Goal: Task Accomplishment & Management: Manage account settings

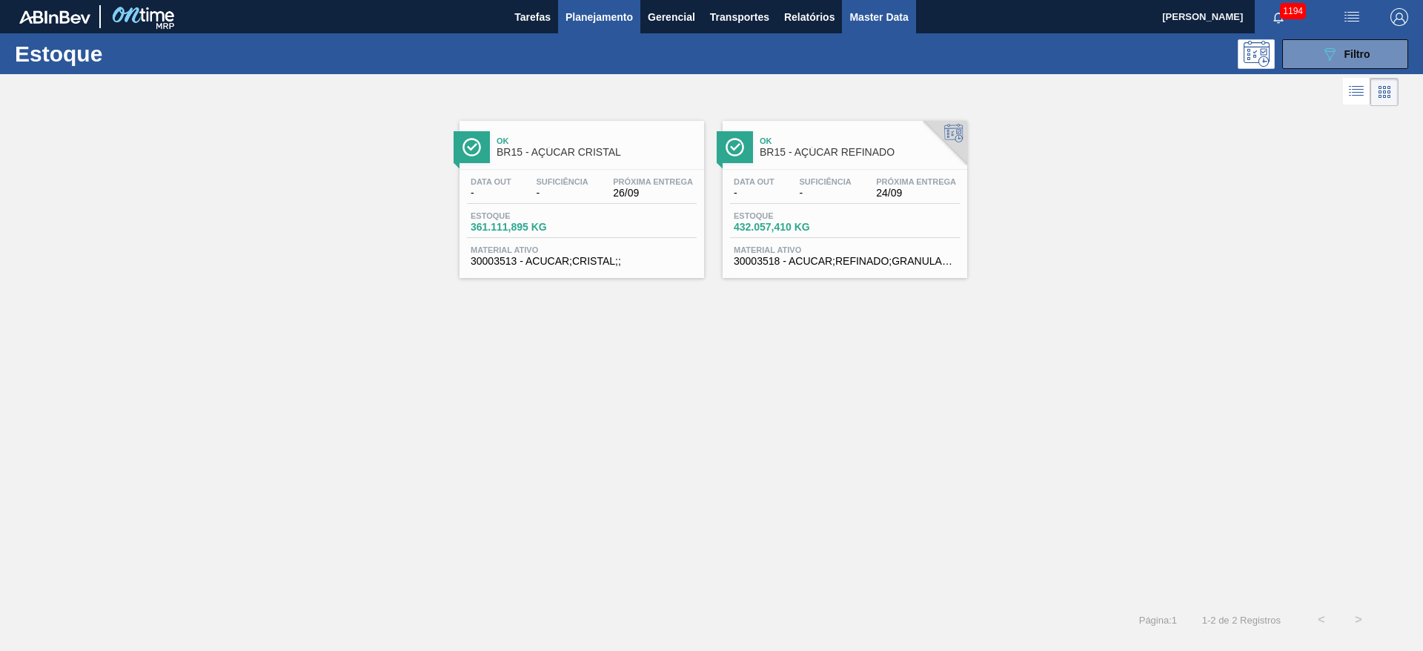
click at [876, 27] on button "Master Data" at bounding box center [878, 16] width 73 height 33
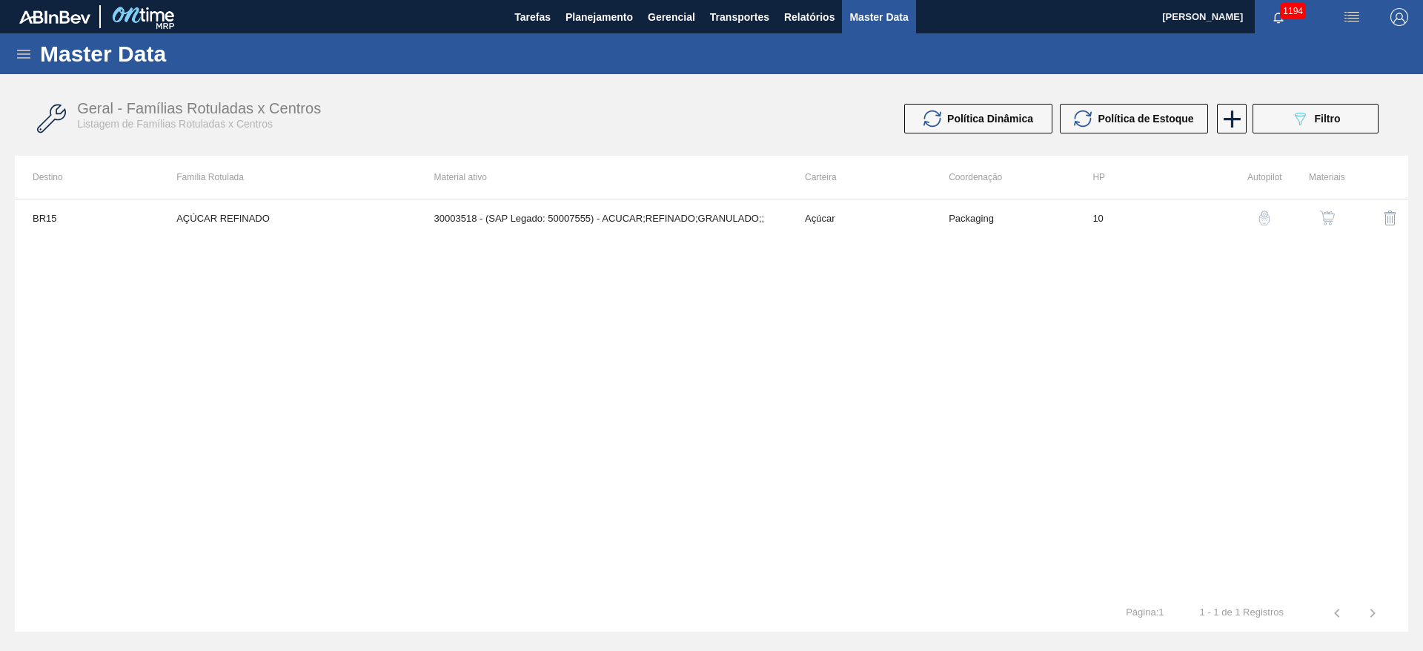
click at [27, 50] on icon at bounding box center [23, 54] width 13 height 9
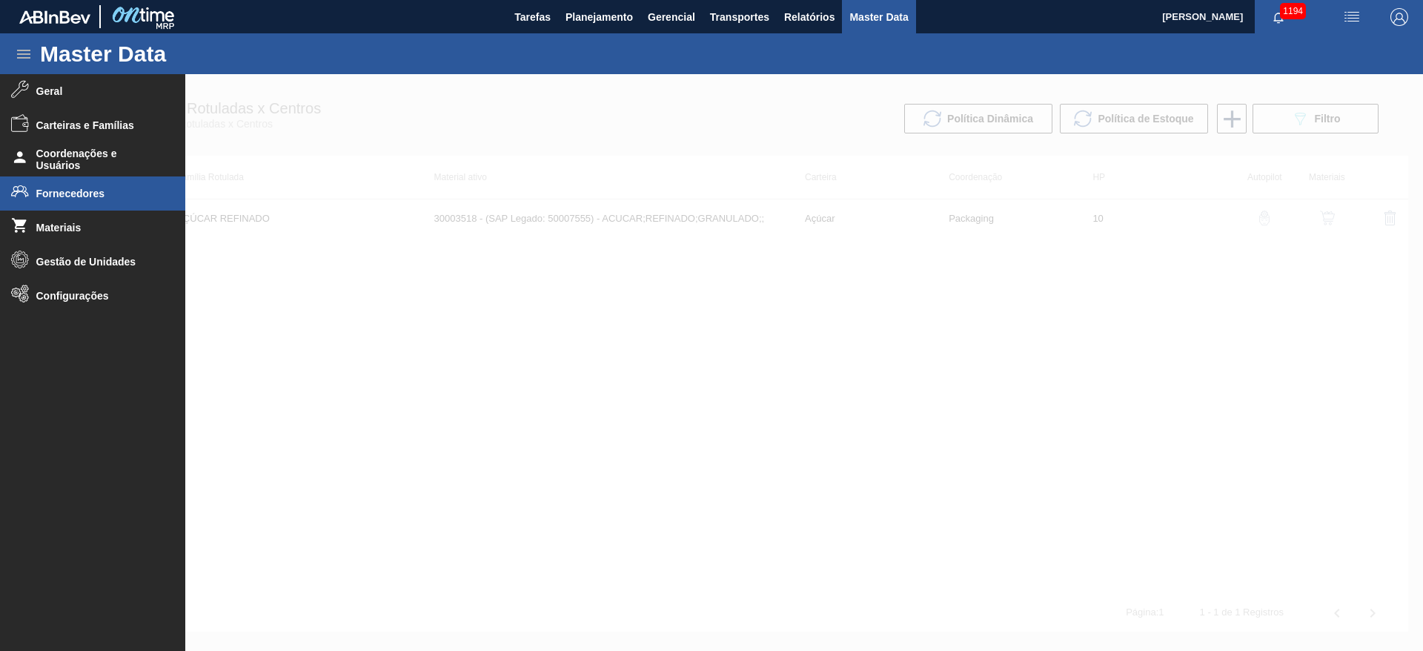
click at [50, 198] on span "Fornecedores" at bounding box center [97, 194] width 122 height 12
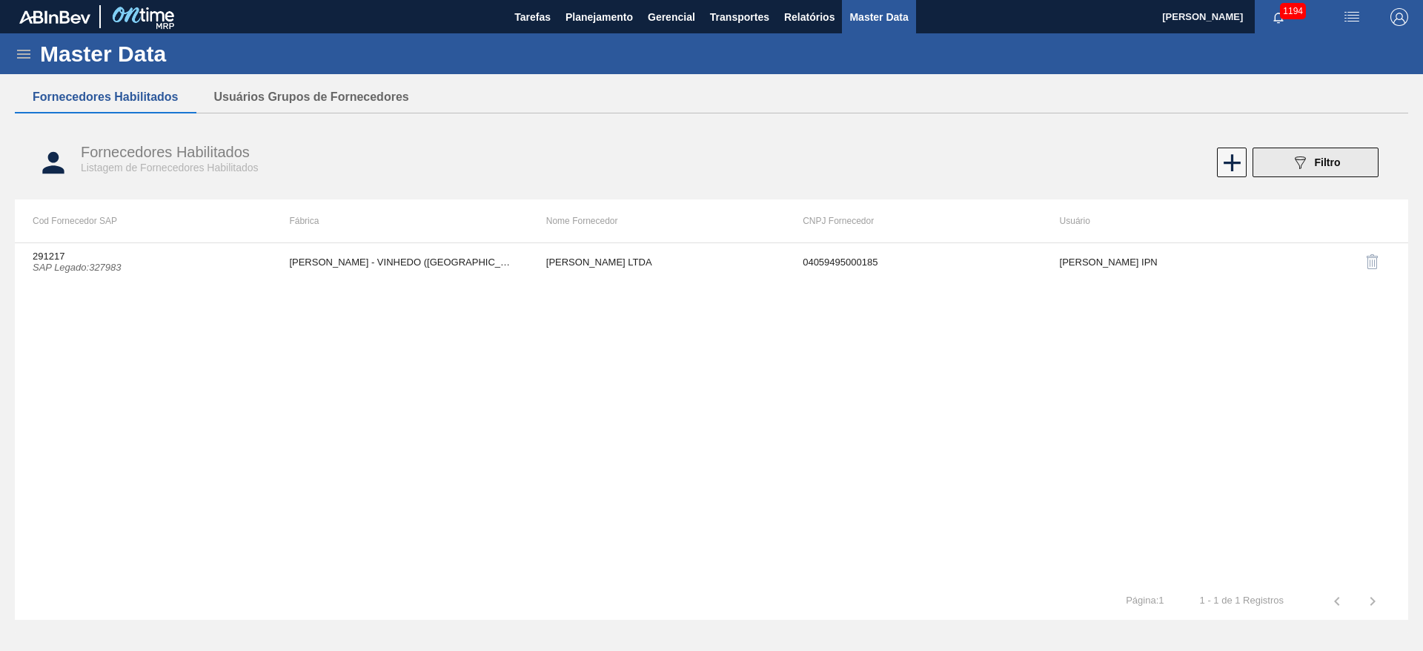
click at [1283, 165] on button "089F7B8B-B2A5-4AFE-B5C0-19BA573D28AC Filtro" at bounding box center [1316, 163] width 126 height 30
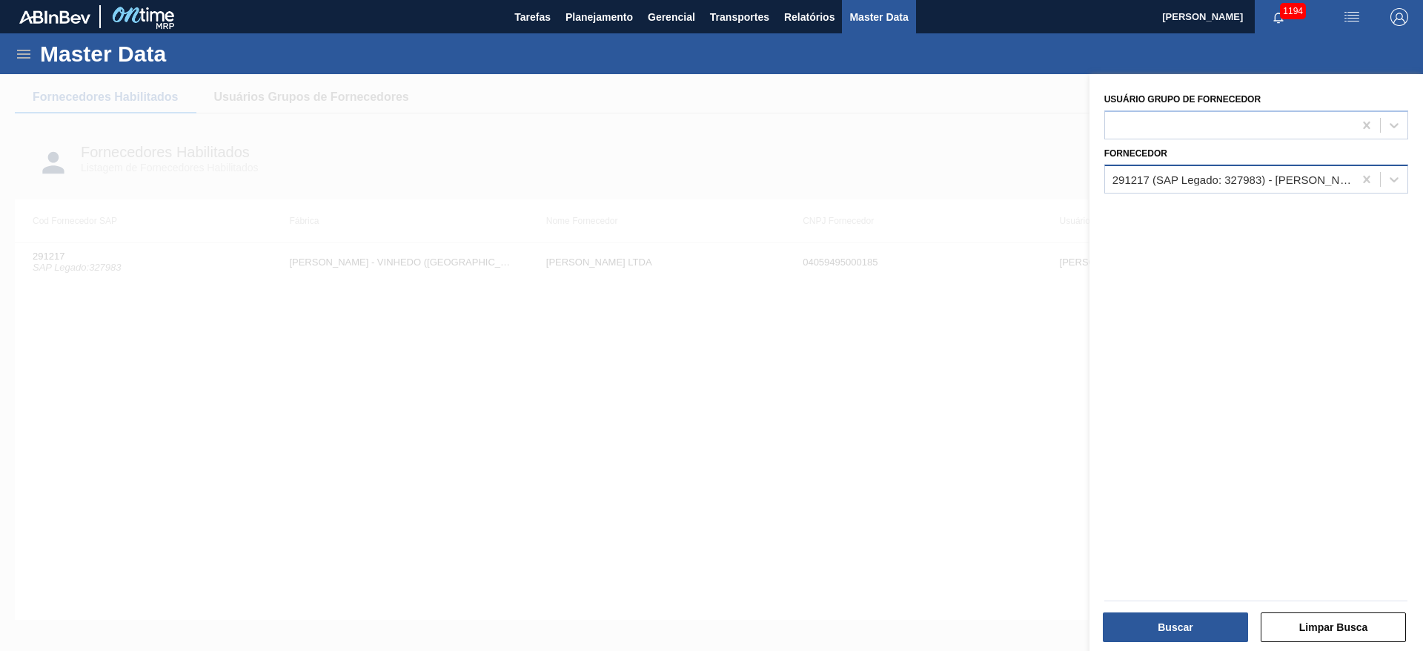
click at [1160, 182] on div "291217 (SAP Legado: 327983) - SCHOLLE LTDA" at bounding box center [1234, 179] width 242 height 13
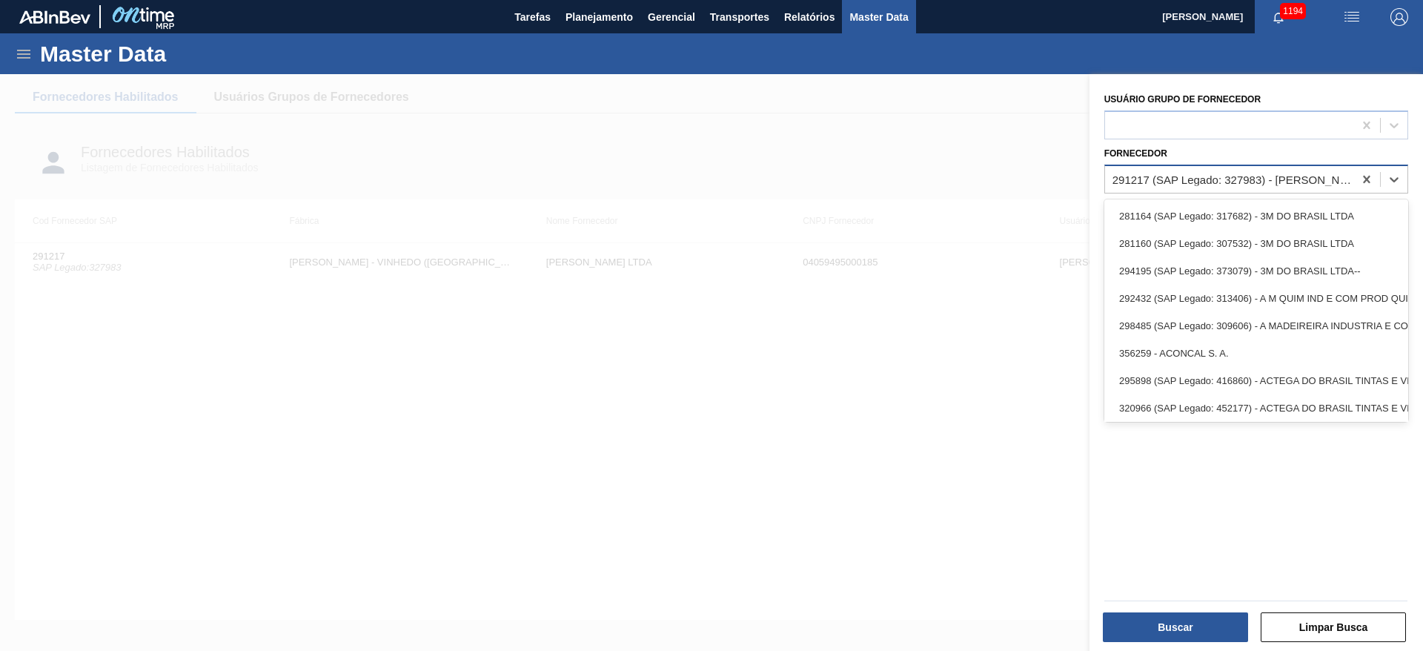
paste input "308104"
type input "308104"
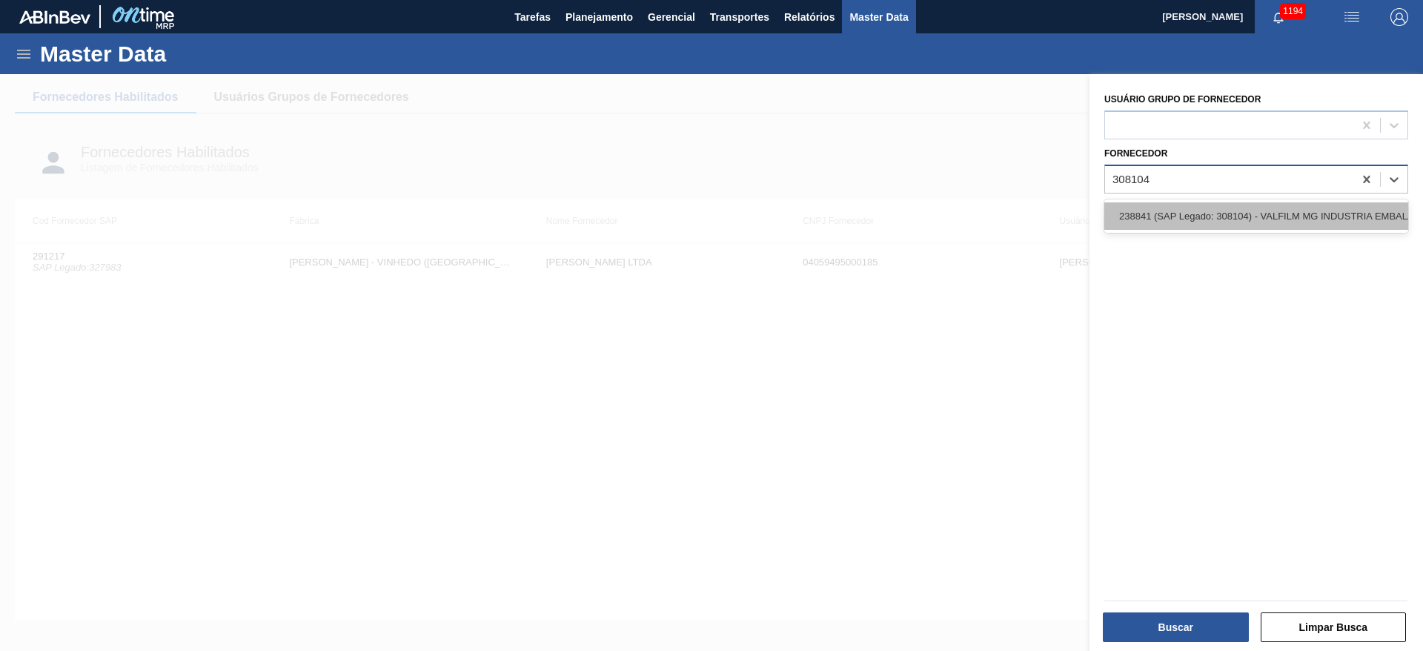
click at [1173, 218] on div "238841 (SAP Legado: 308104) - VALFILM MG INDUSTRIA EMBALAGENS" at bounding box center [1257, 215] width 304 height 27
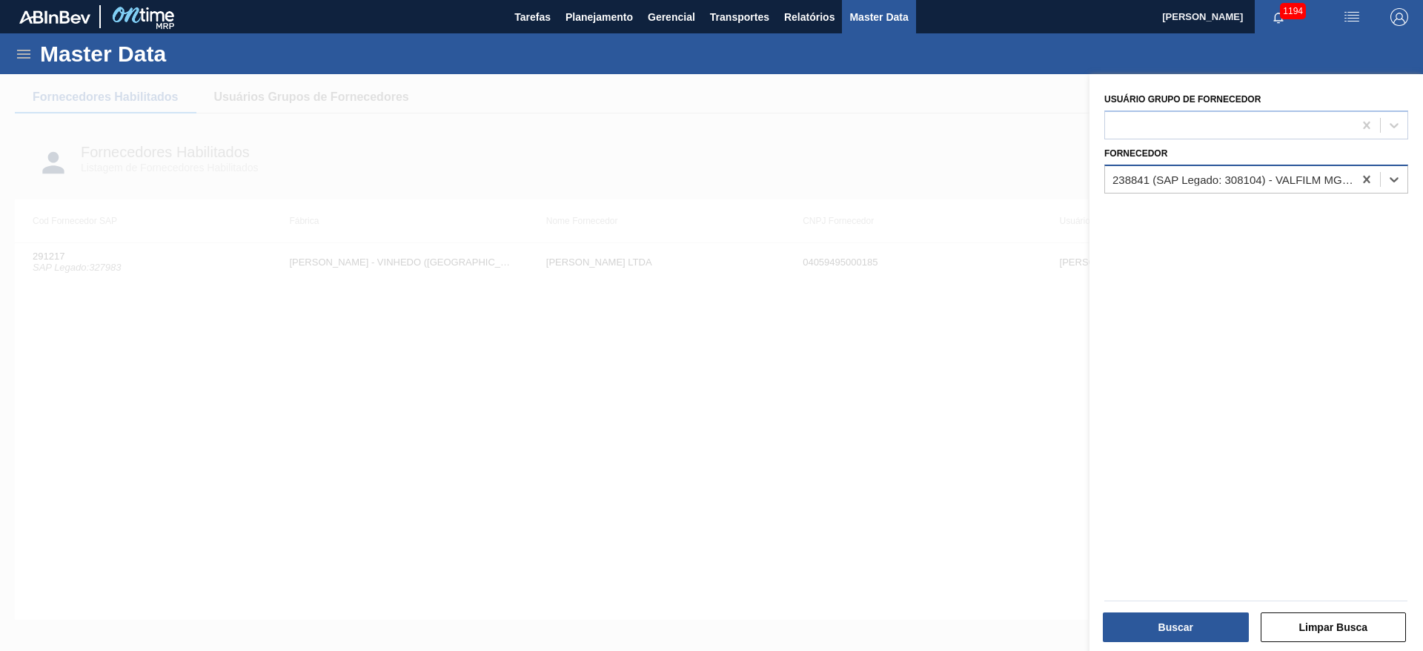
click at [1149, 611] on div "Buscar" at bounding box center [1178, 627] width 158 height 33
click at [1151, 627] on button "Buscar" at bounding box center [1176, 627] width 146 height 30
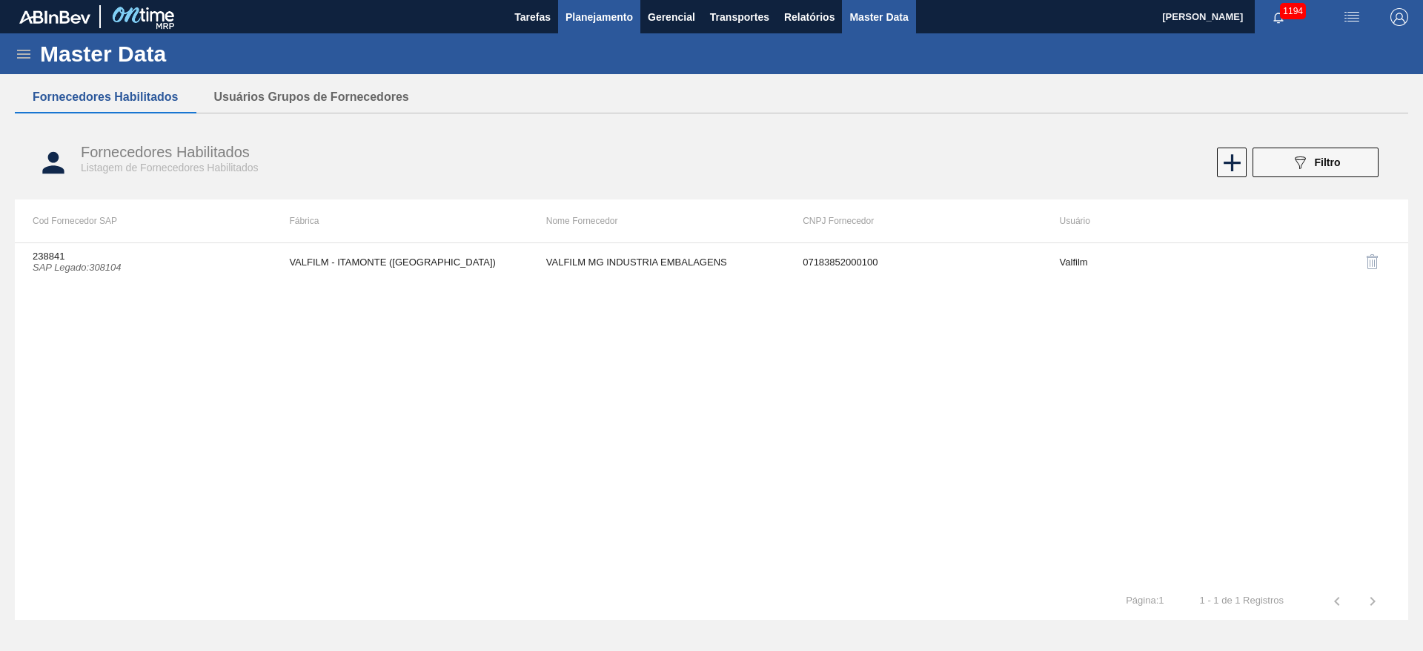
click at [573, 16] on span "Planejamento" at bounding box center [599, 17] width 67 height 18
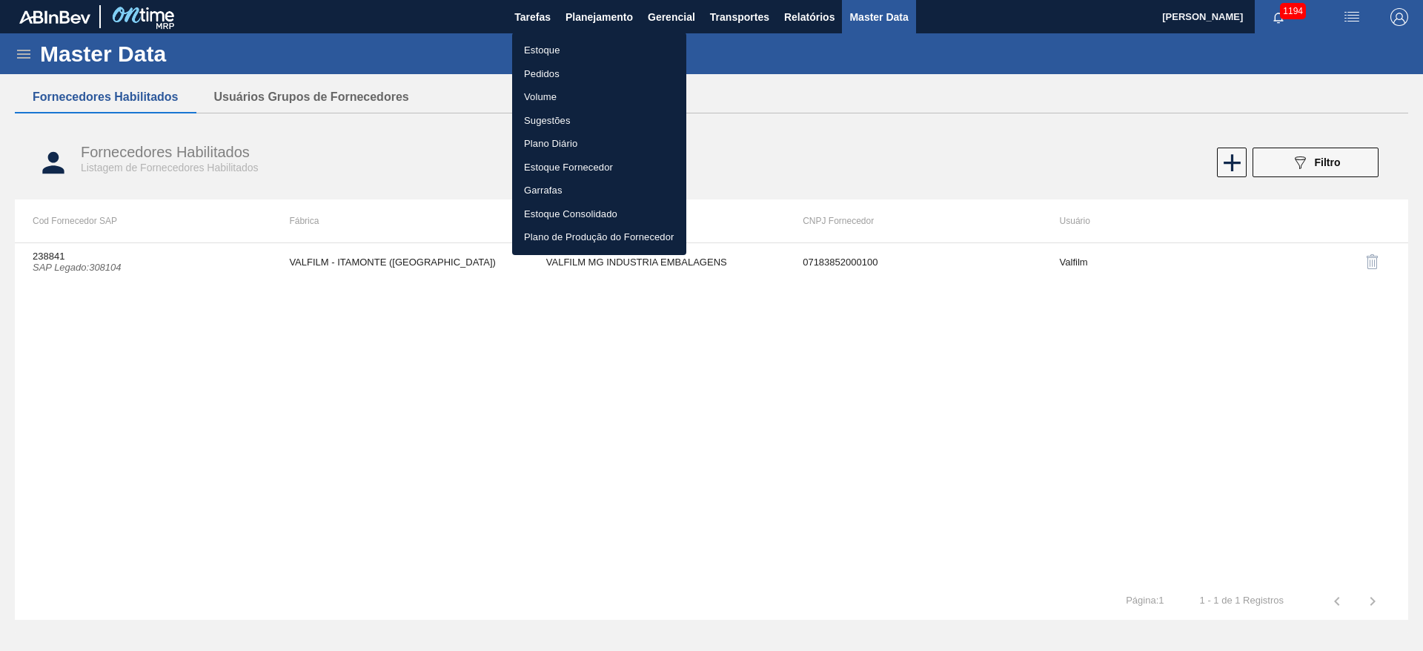
click at [542, 47] on li "Estoque" at bounding box center [599, 51] width 174 height 24
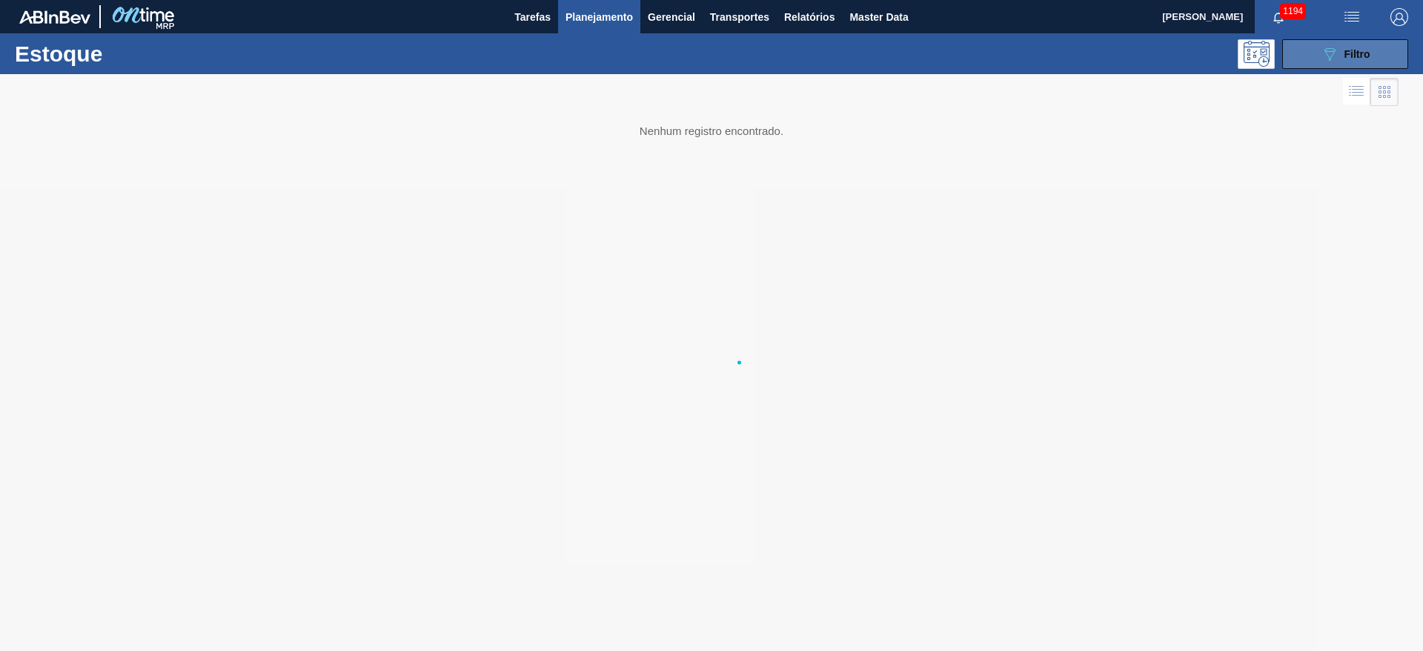
click at [1312, 56] on button "089F7B8B-B2A5-4AFE-B5C0-19BA573D28AC Filtro" at bounding box center [1346, 54] width 126 height 30
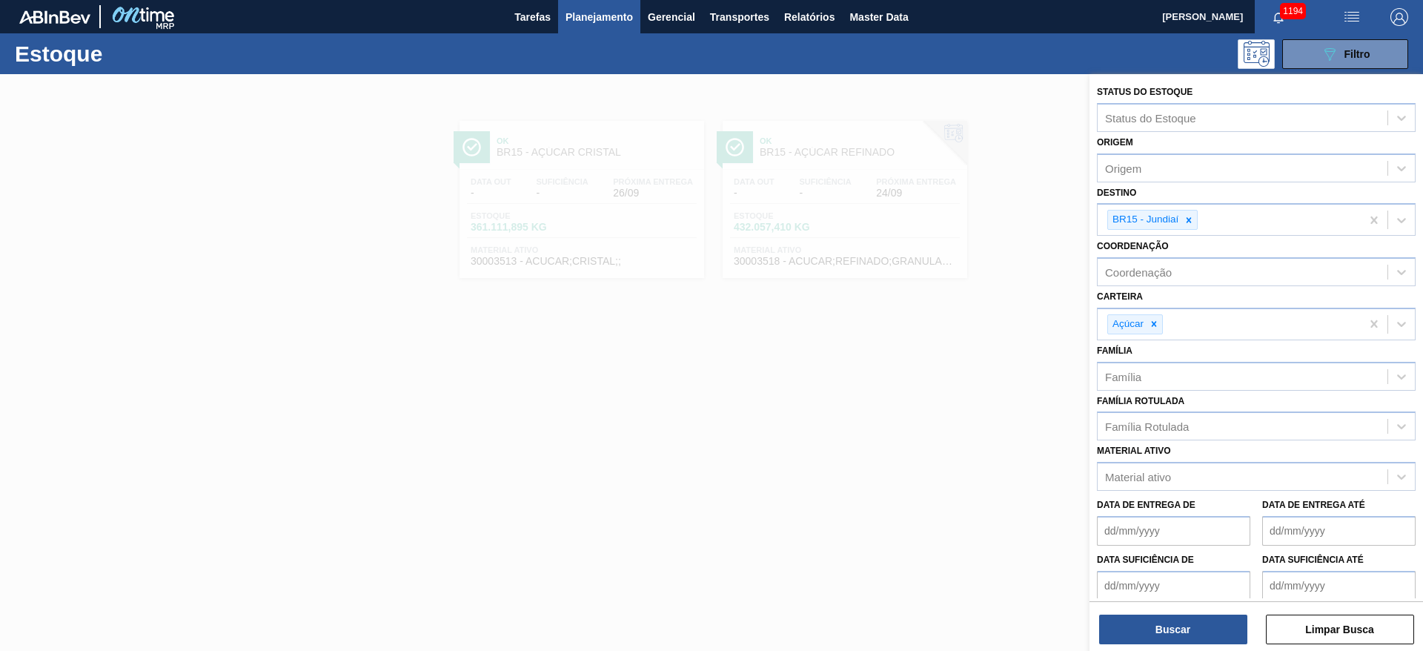
click at [1190, 219] on icon at bounding box center [1189, 219] width 5 height 5
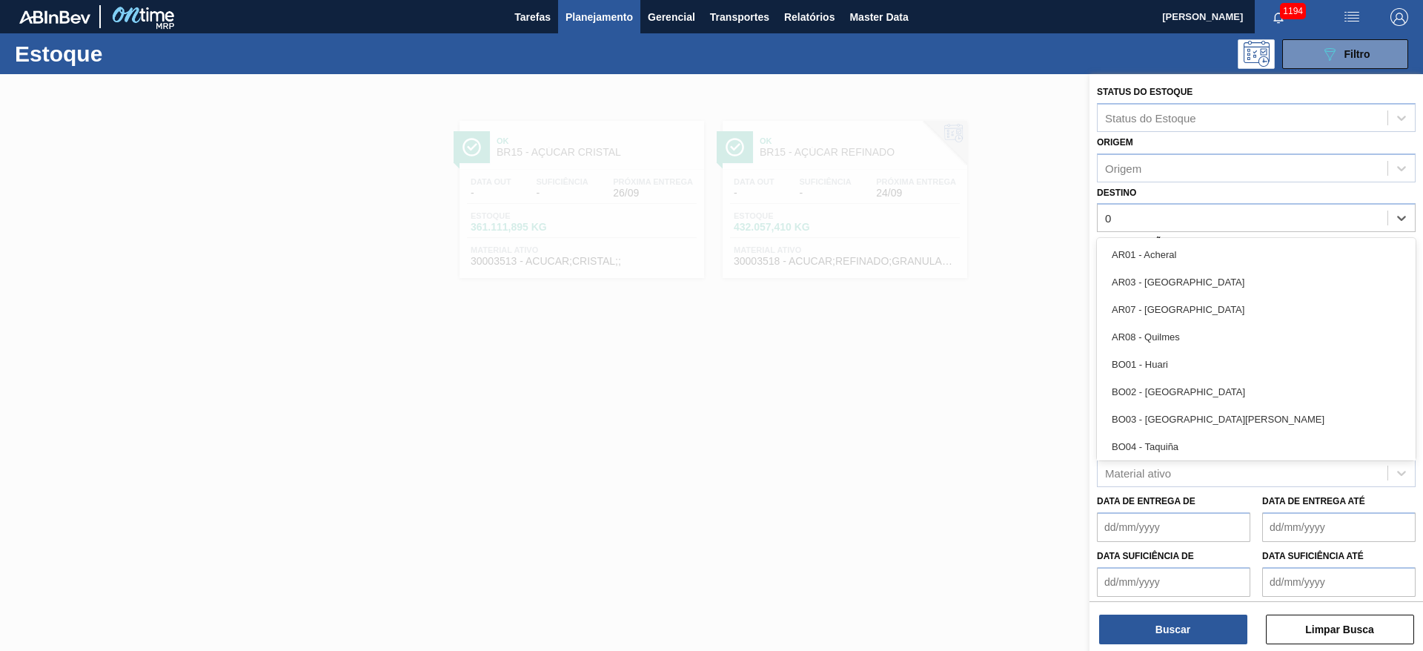
type input "07"
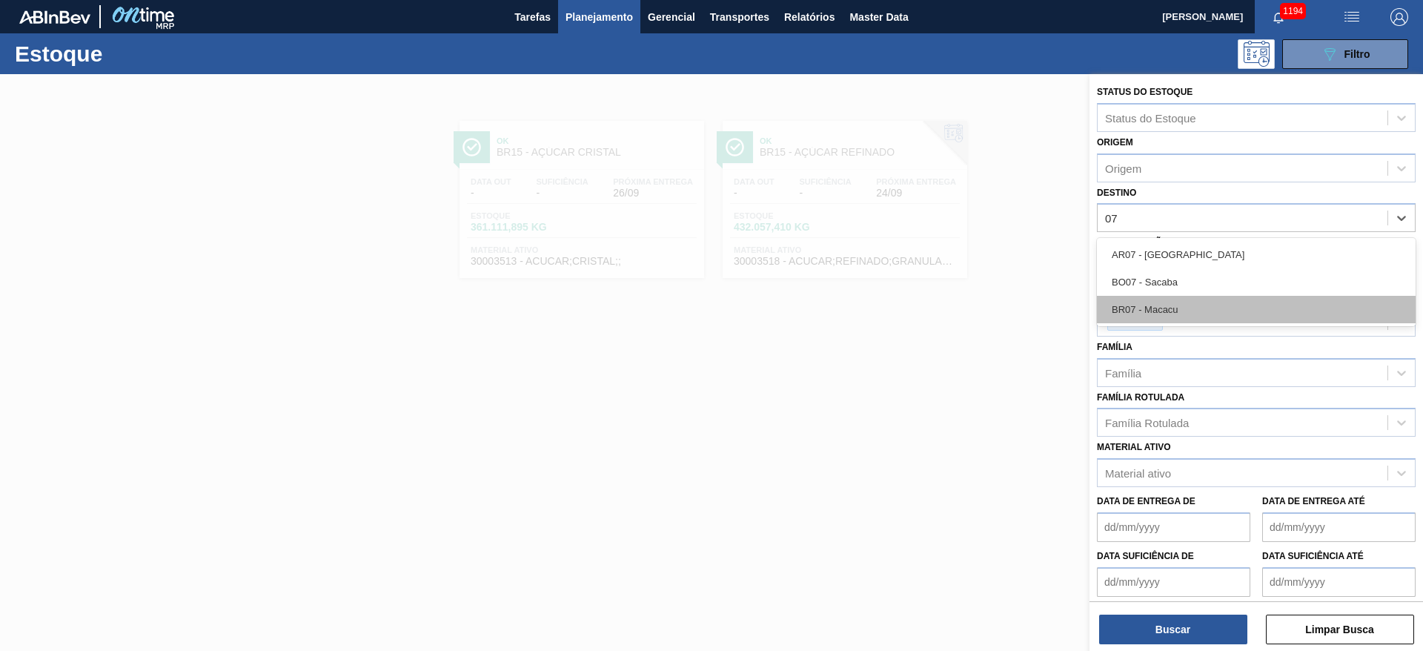
click at [1174, 307] on div "BR07 - Macacu" at bounding box center [1256, 309] width 319 height 27
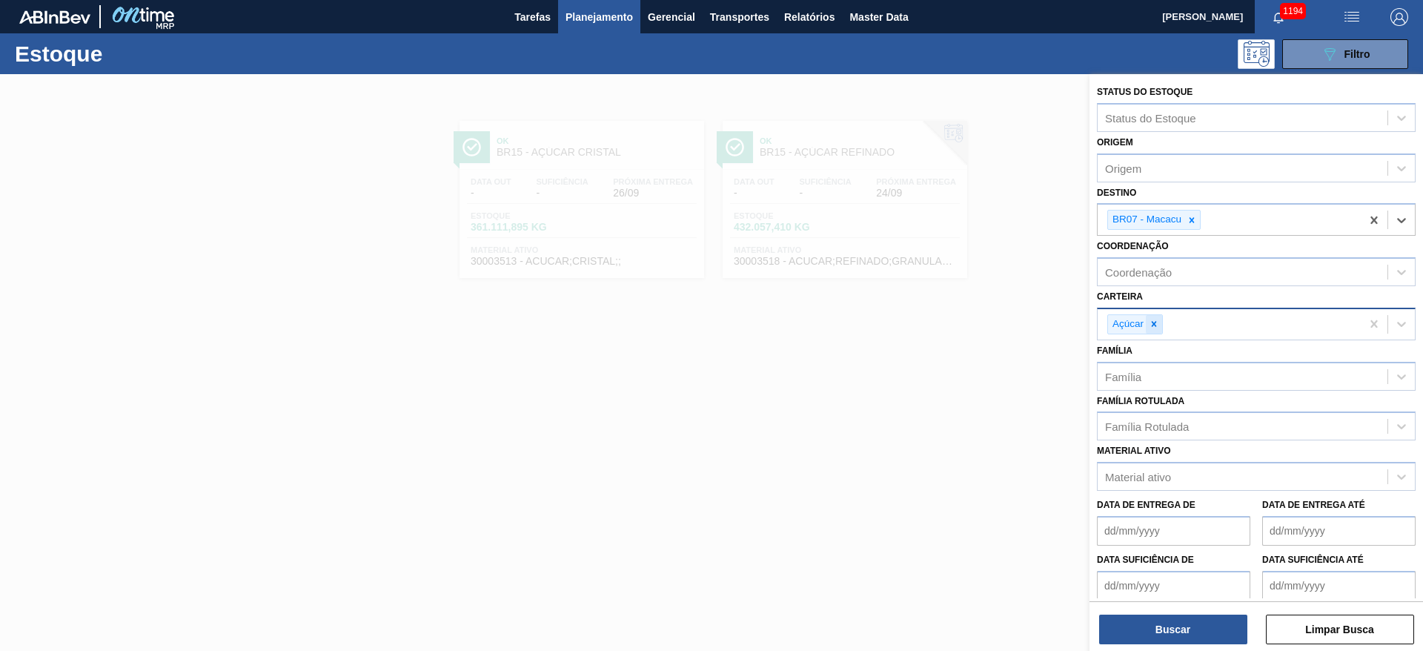
click at [1154, 325] on icon at bounding box center [1154, 324] width 5 height 5
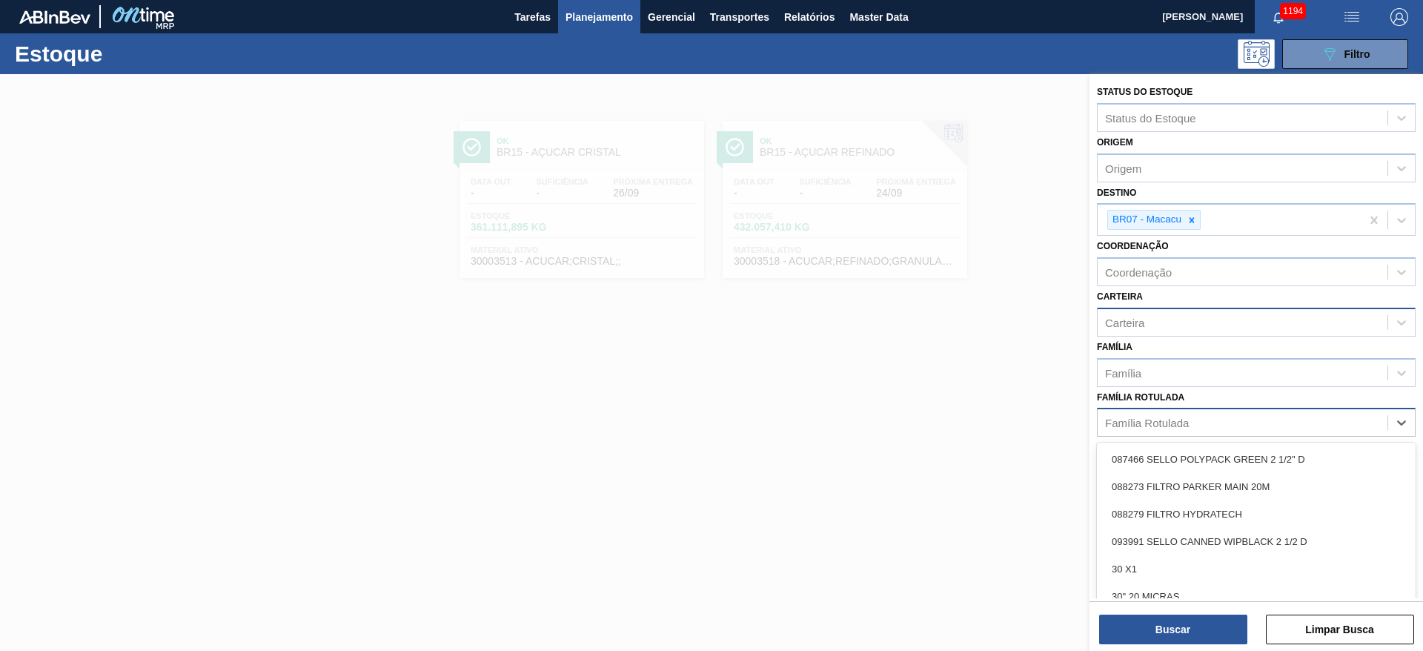
click at [1137, 414] on div "Família Rotulada" at bounding box center [1243, 423] width 290 height 22
type Rotulada "38g"
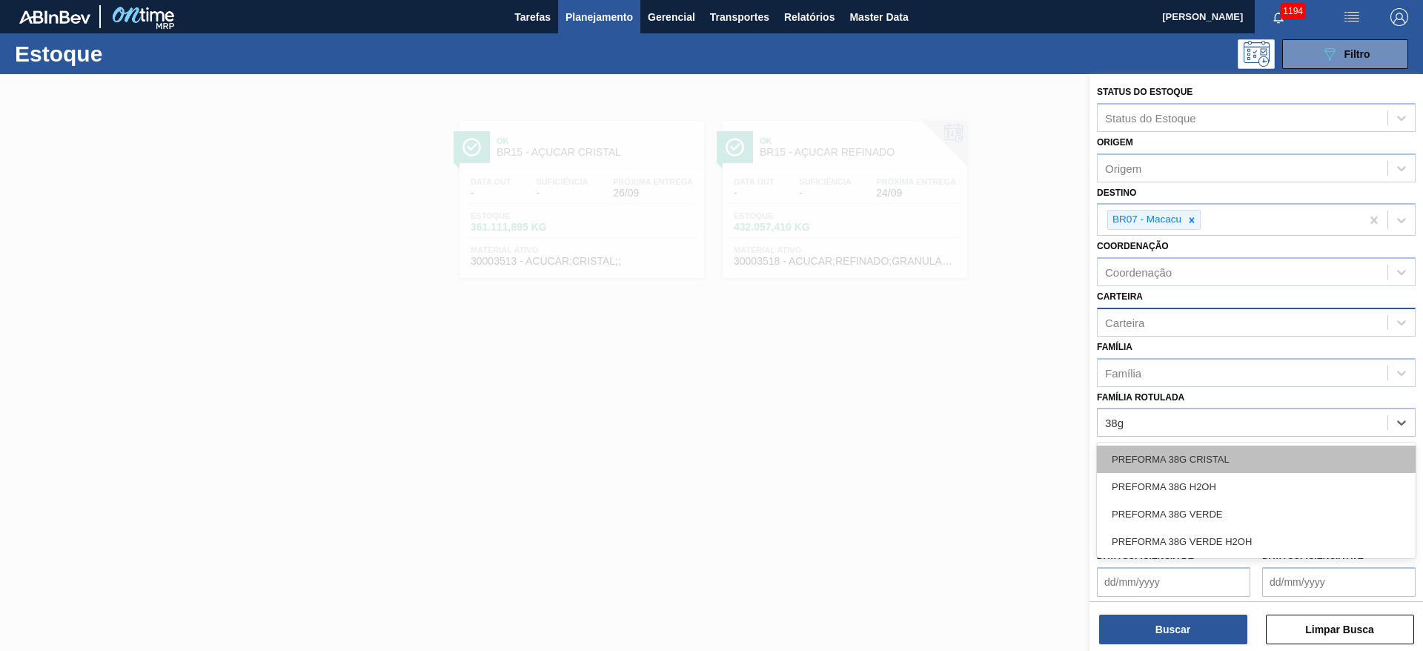
click at [1156, 457] on div "PREFORMA 38G CRISTAL" at bounding box center [1256, 459] width 319 height 27
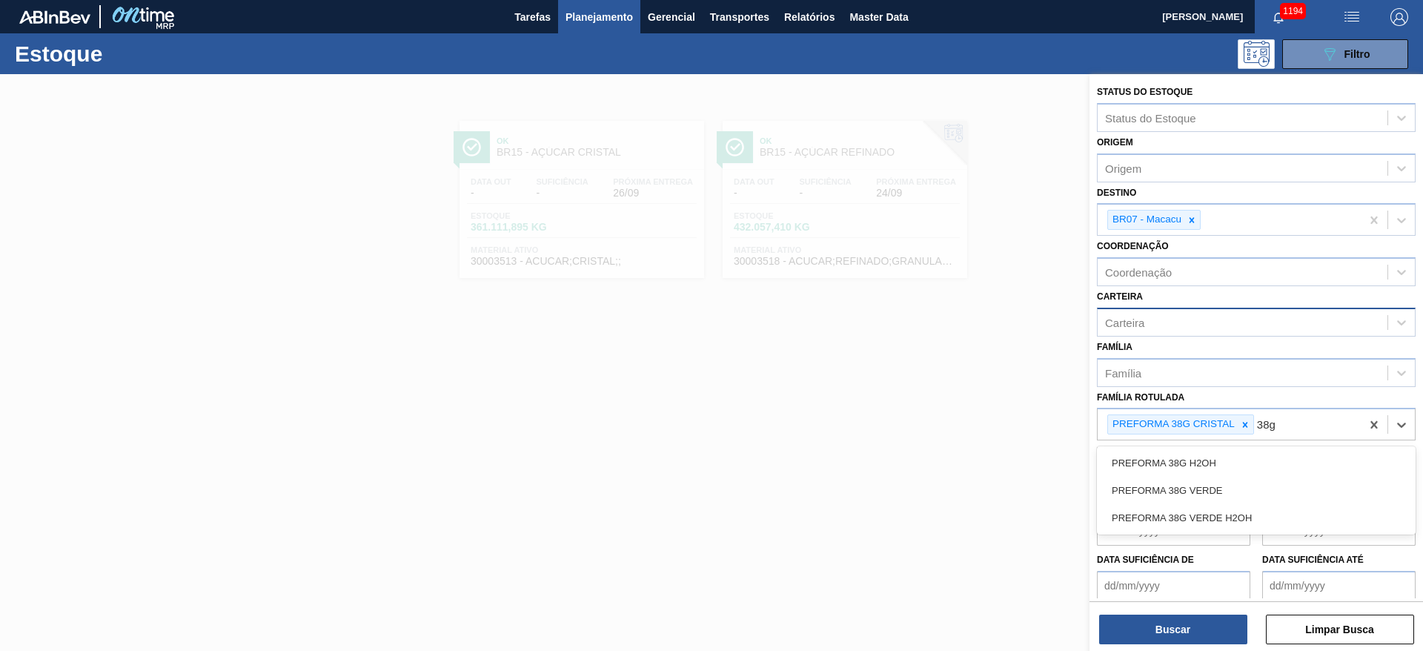
type Rotulada "38g h"
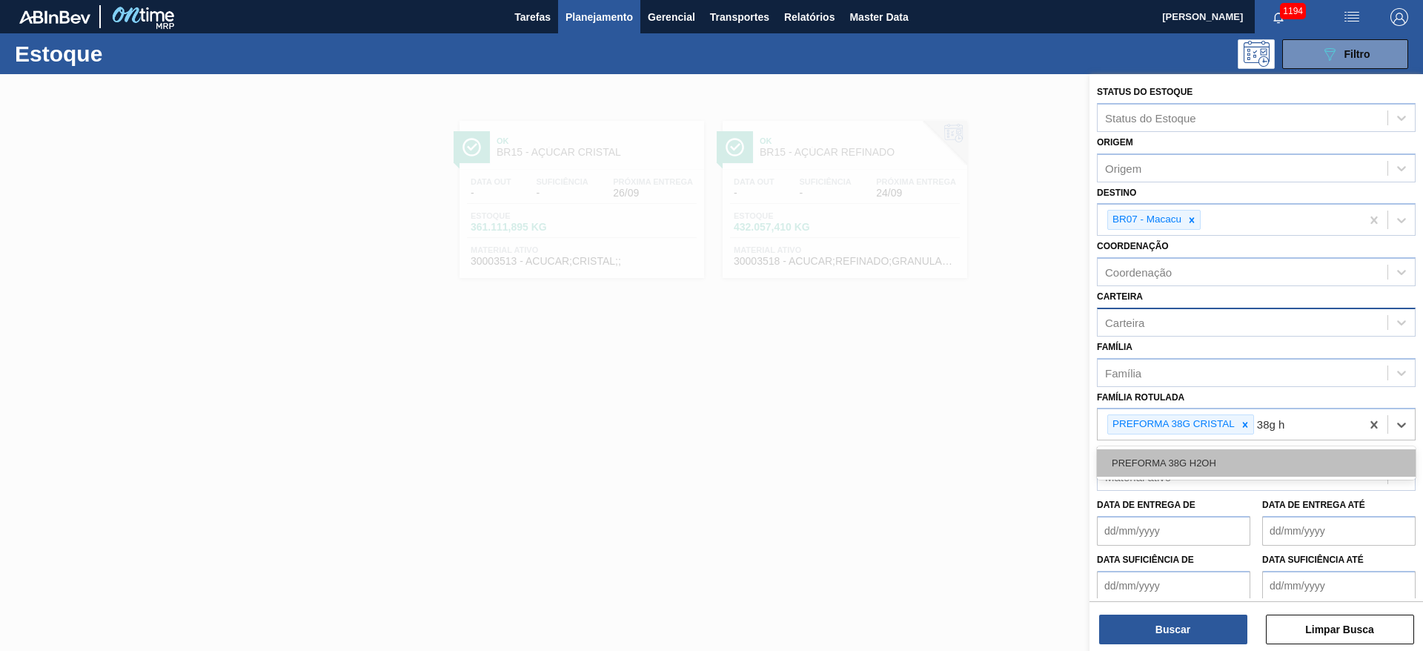
click at [1167, 466] on div "PREFORMA 38G H2OH" at bounding box center [1256, 462] width 319 height 27
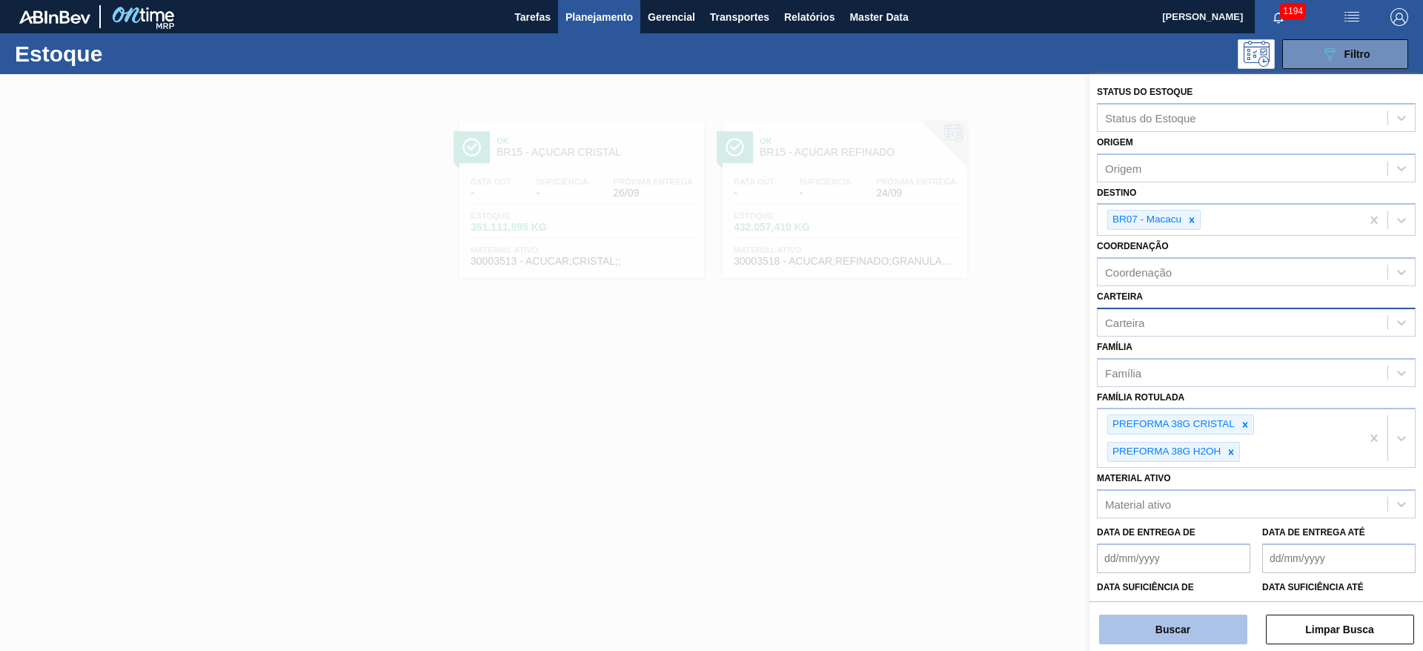
click at [1156, 625] on button "Buscar" at bounding box center [1173, 630] width 148 height 30
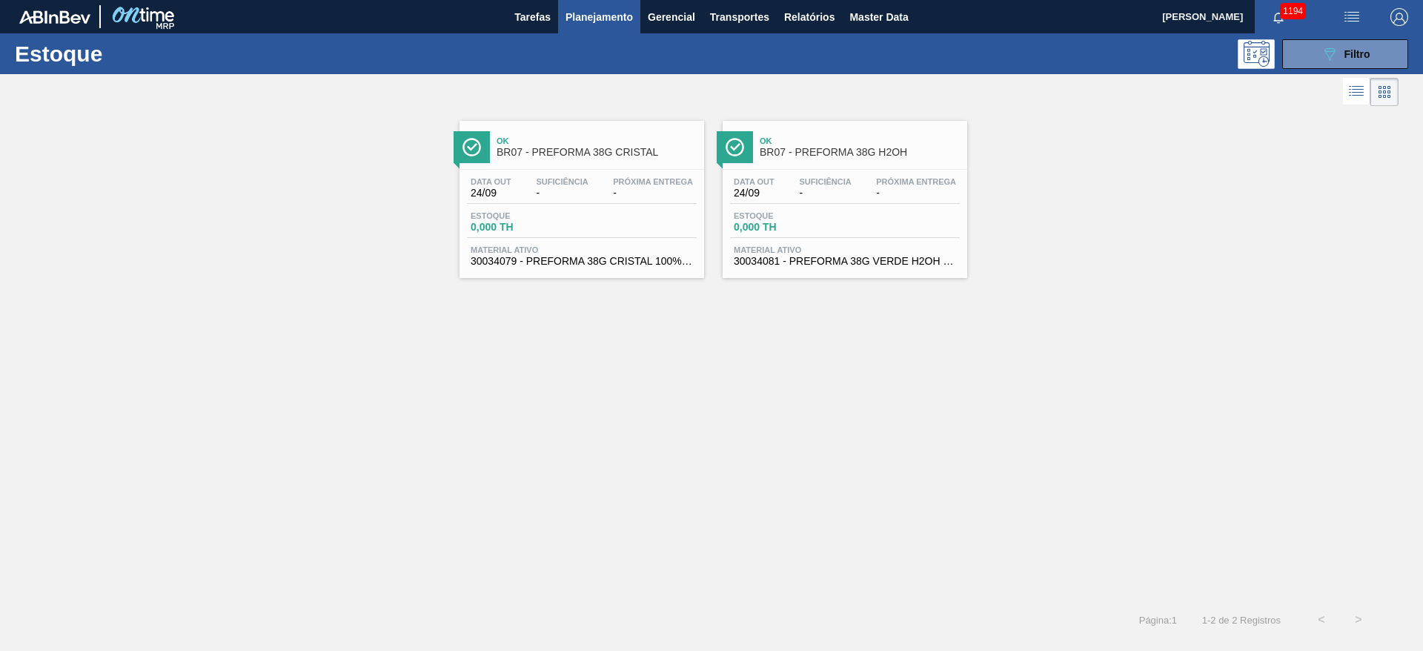
click at [770, 191] on span "24/09" at bounding box center [754, 193] width 41 height 11
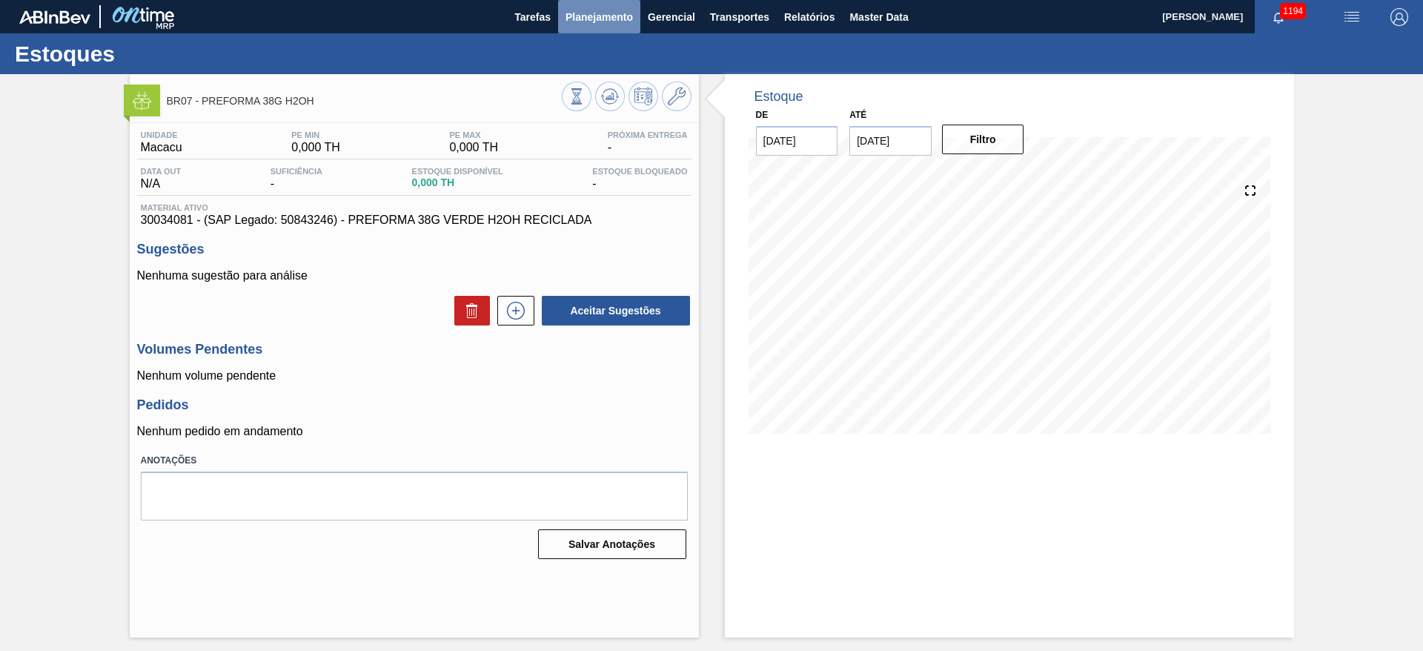
click at [596, 19] on span "Planejamento" at bounding box center [599, 17] width 67 height 18
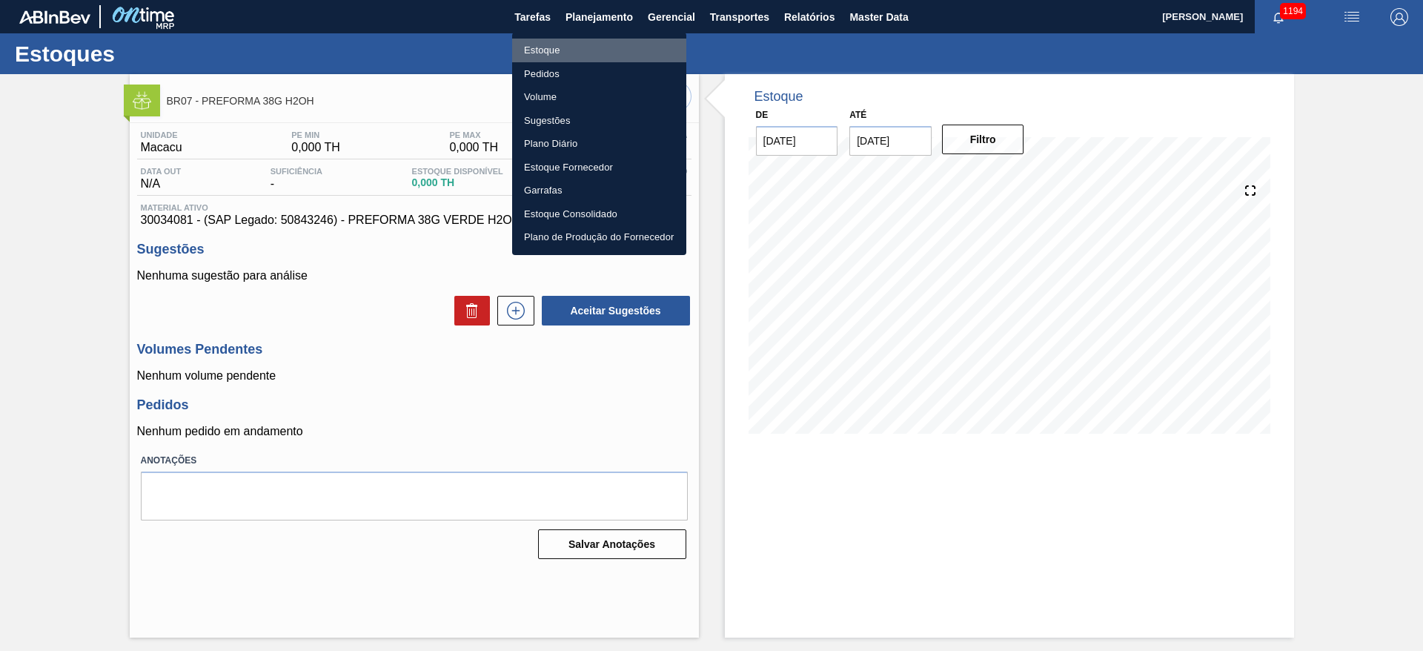
click at [546, 49] on li "Estoque" at bounding box center [599, 51] width 174 height 24
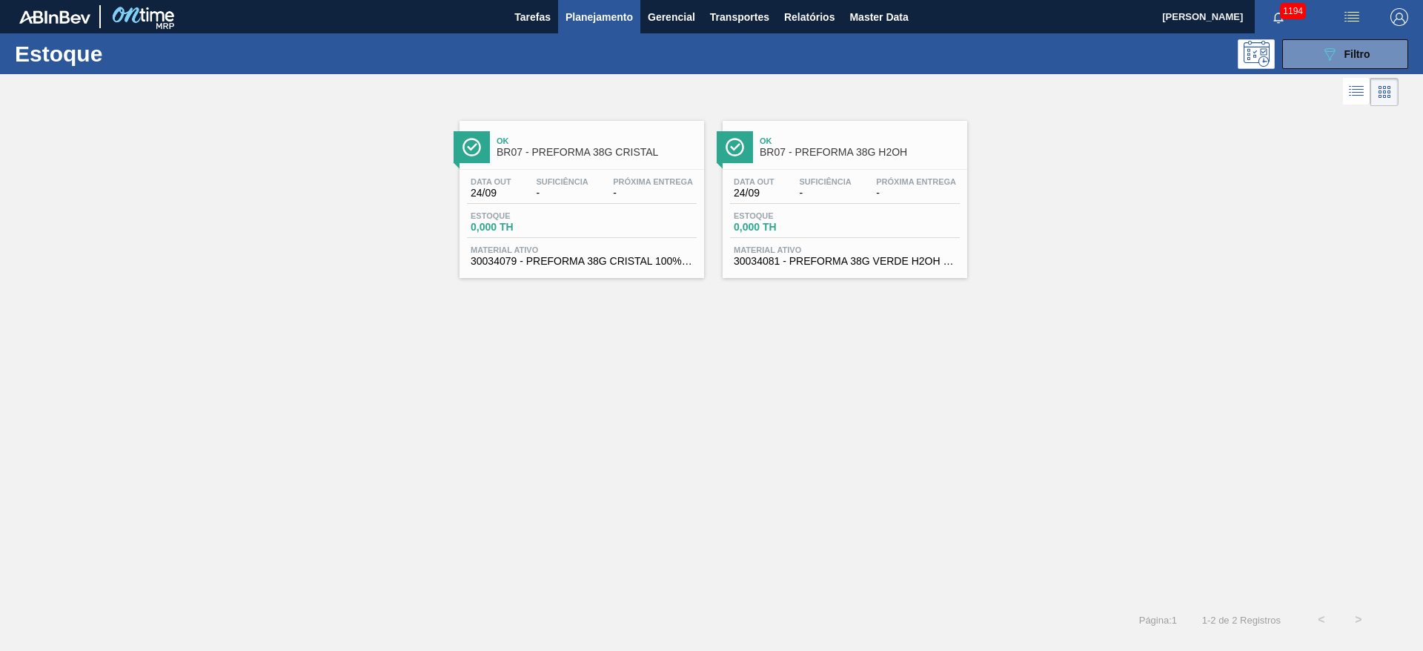
click at [553, 204] on div "Data out 24/09 Suficiência - Próxima Entrega - Estoque 0,000 TH Material ativo …" at bounding box center [582, 220] width 245 height 101
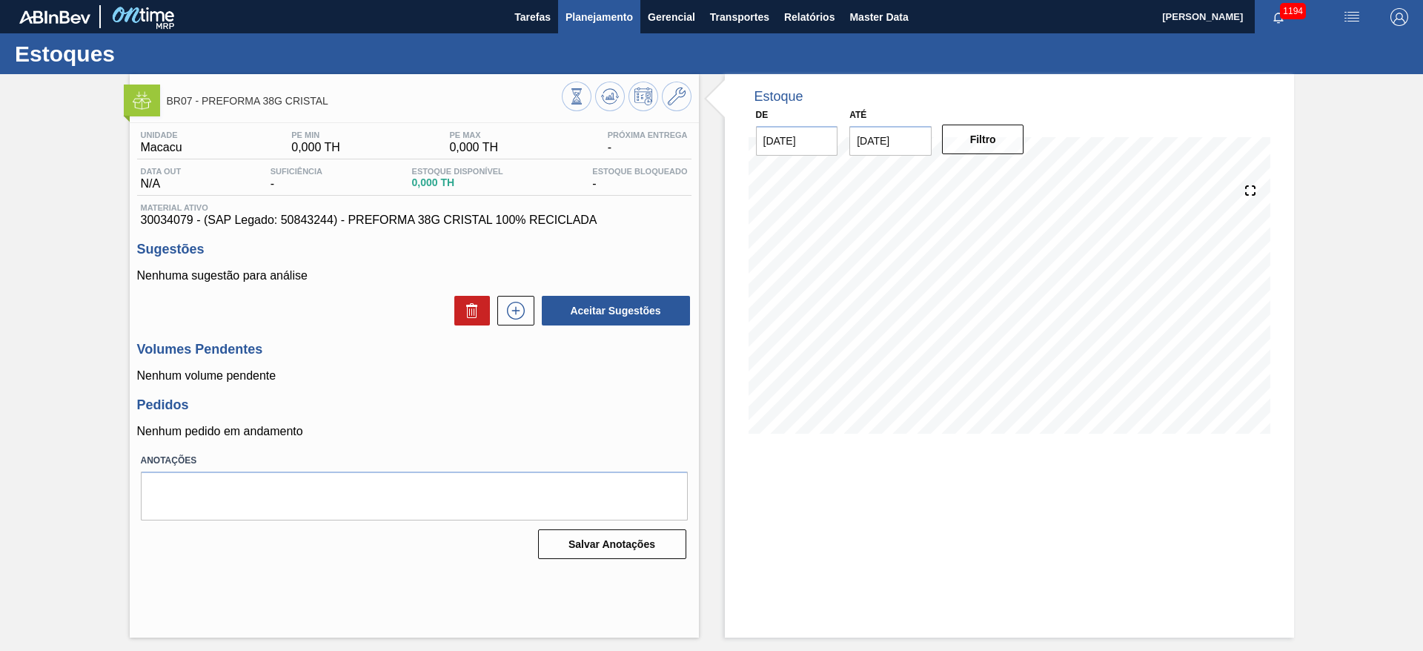
click at [595, 15] on span "Planejamento" at bounding box center [599, 17] width 67 height 18
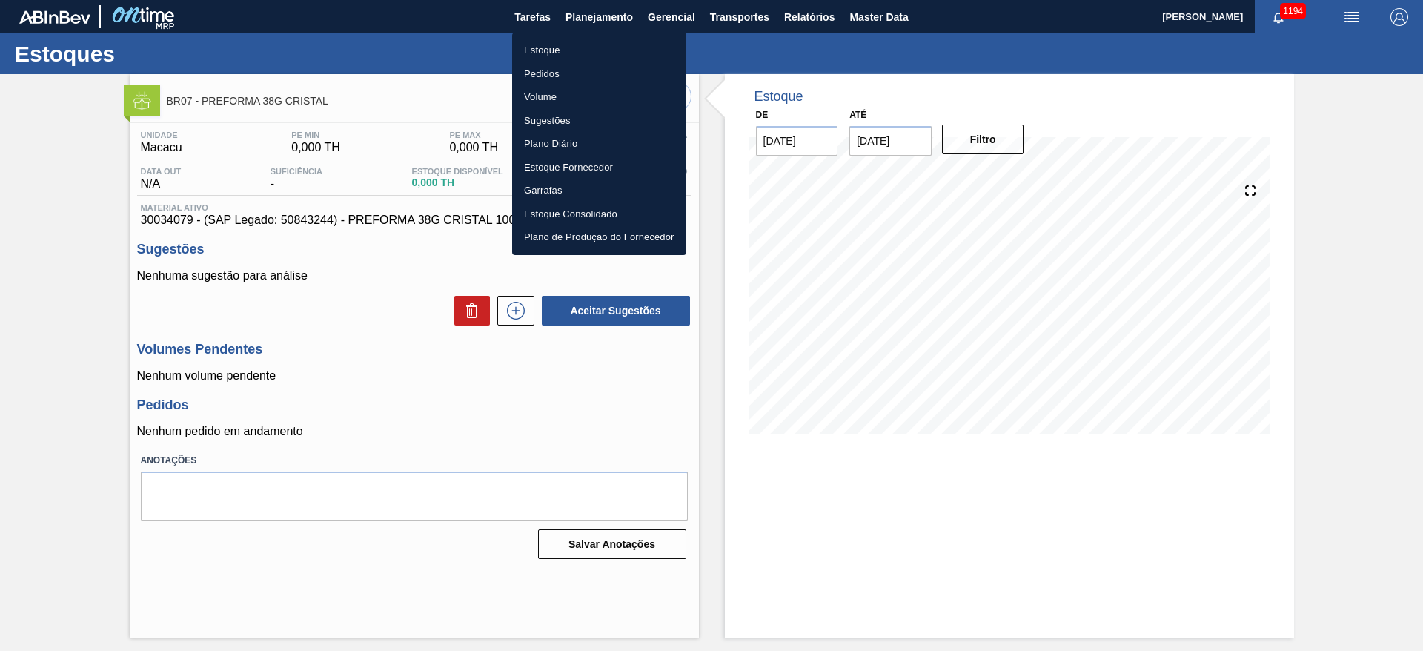
click at [539, 53] on li "Estoque" at bounding box center [599, 51] width 174 height 24
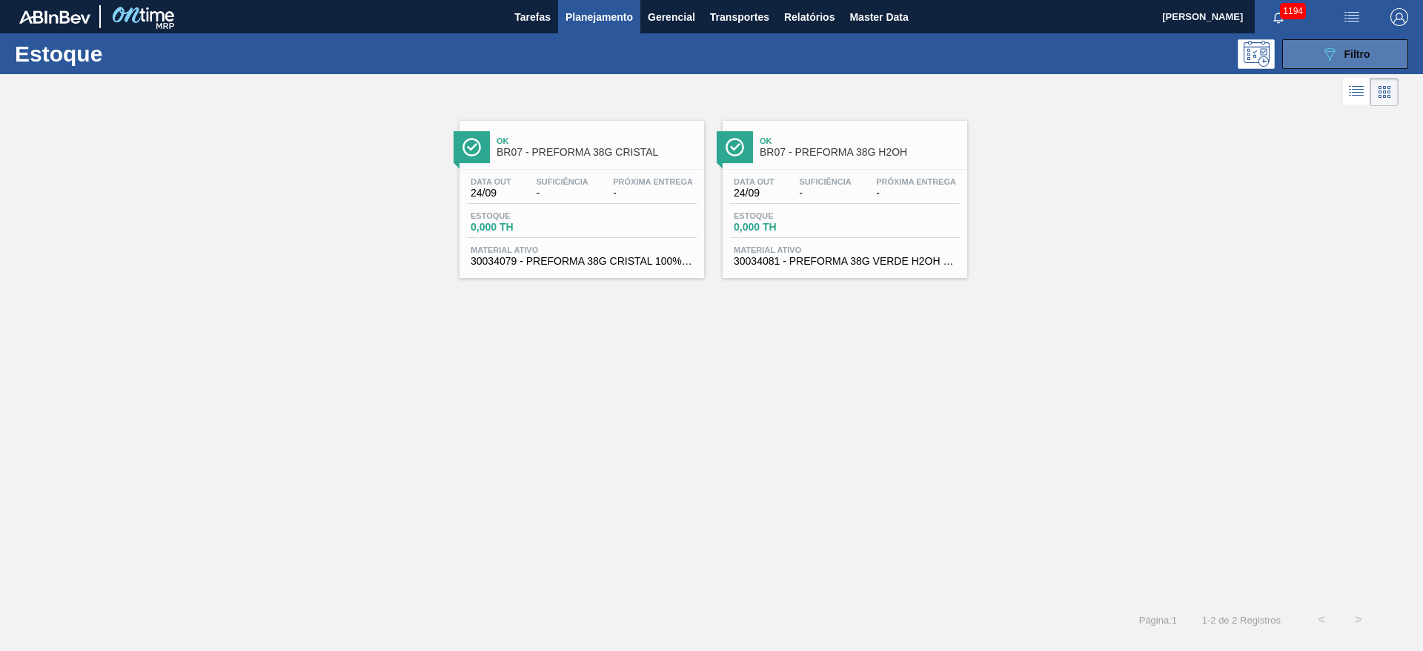
click at [1352, 65] on button "089F7B8B-B2A5-4AFE-B5C0-19BA573D28AC Filtro" at bounding box center [1346, 54] width 126 height 30
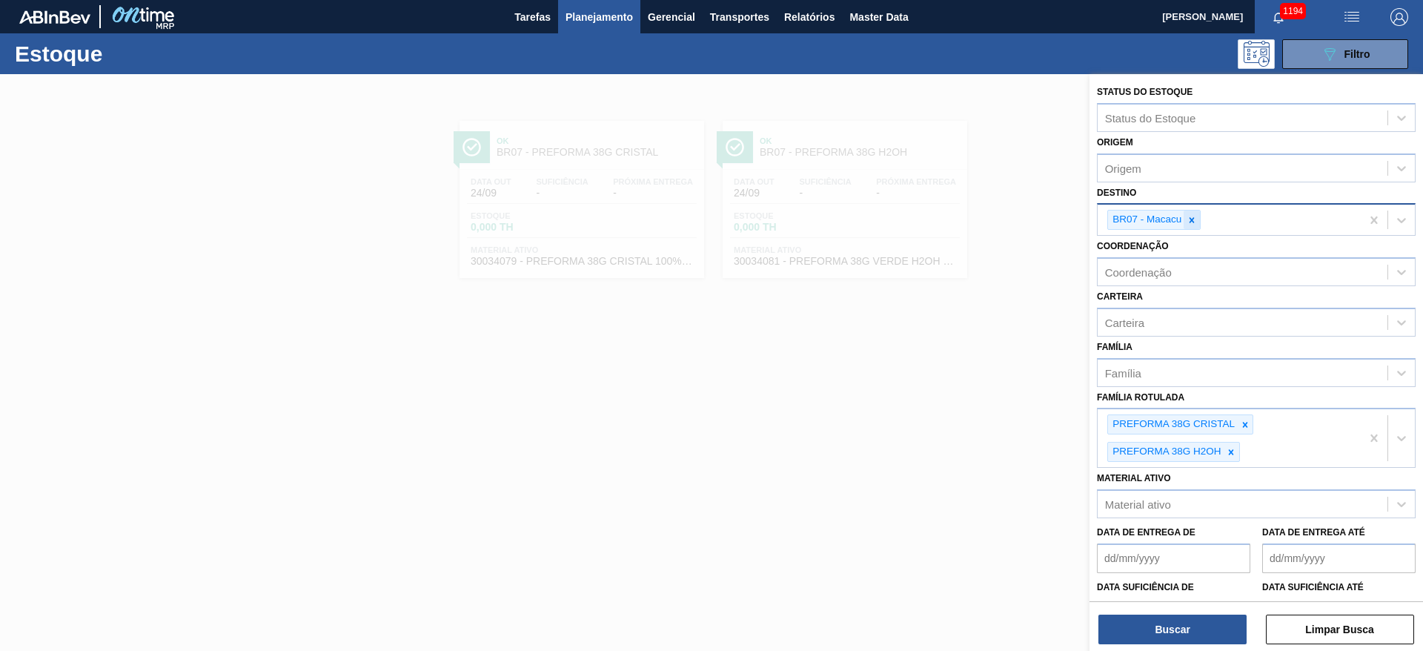
click at [1197, 218] on icon at bounding box center [1192, 220] width 10 height 10
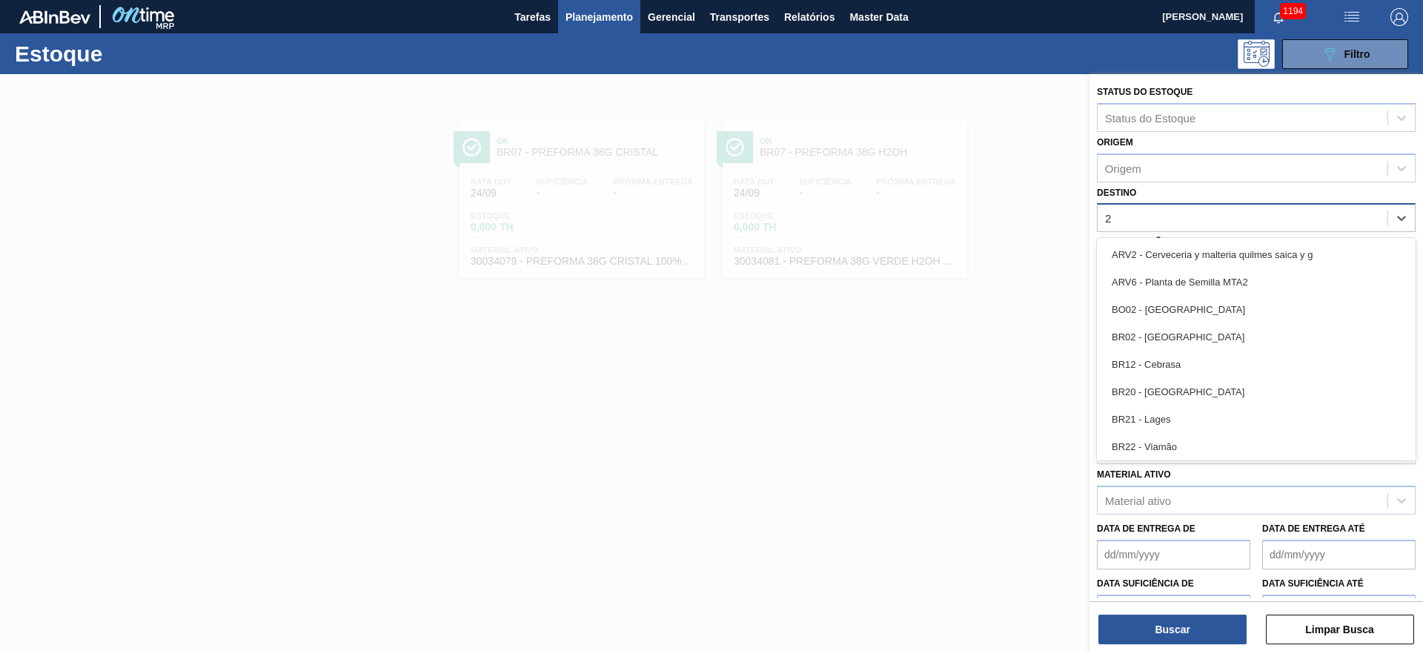
type input "23"
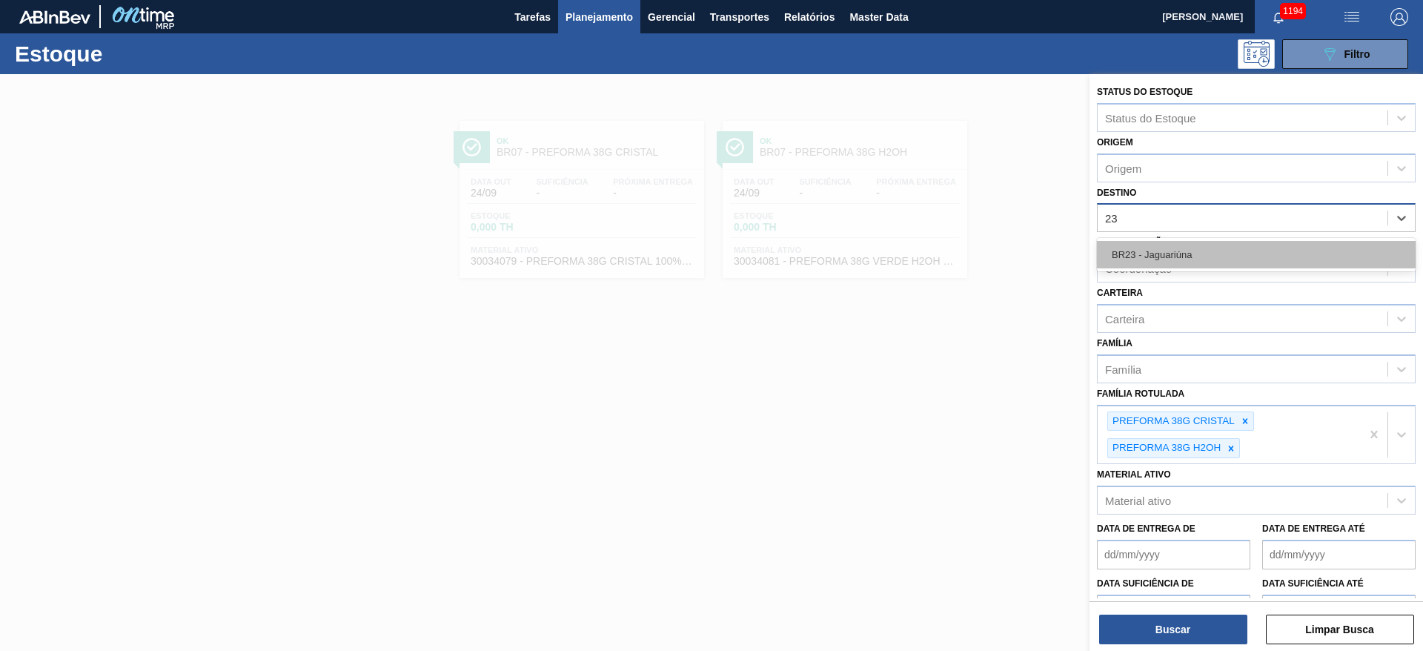
click at [1167, 253] on div "BR23 - Jaguariúna" at bounding box center [1256, 254] width 319 height 27
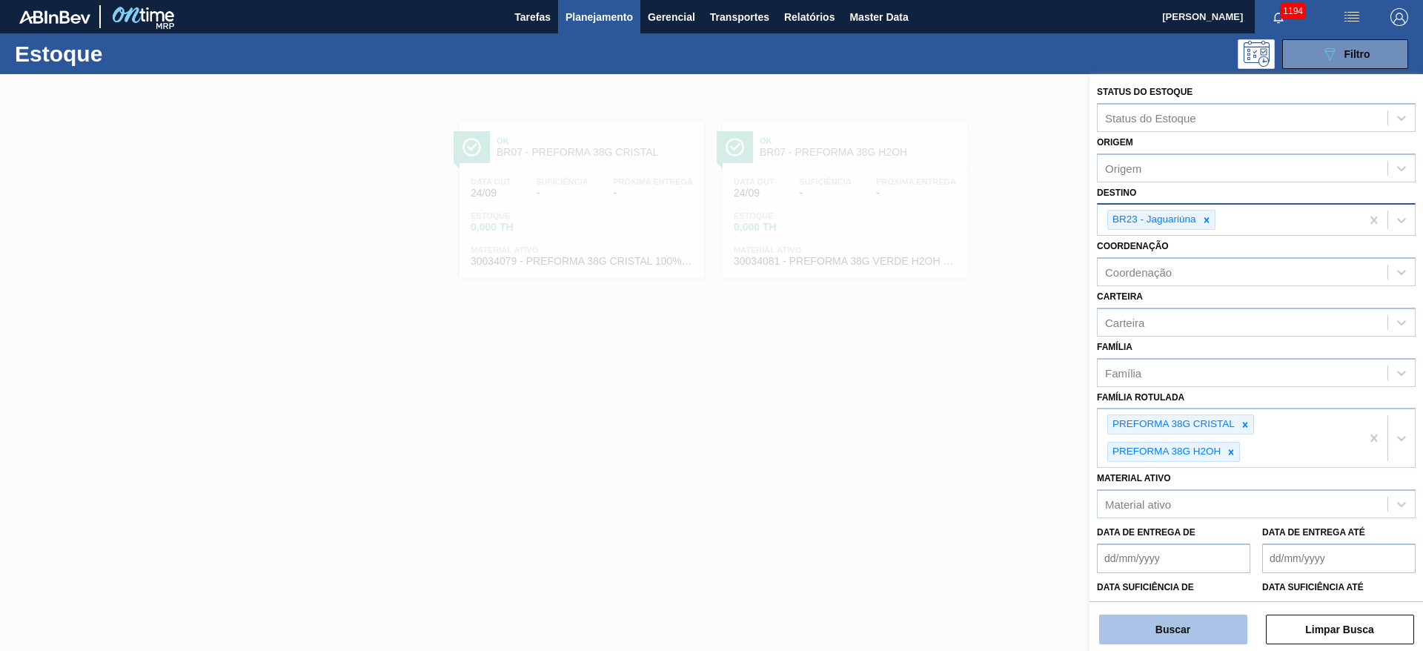
click at [1158, 634] on button "Buscar" at bounding box center [1173, 630] width 148 height 30
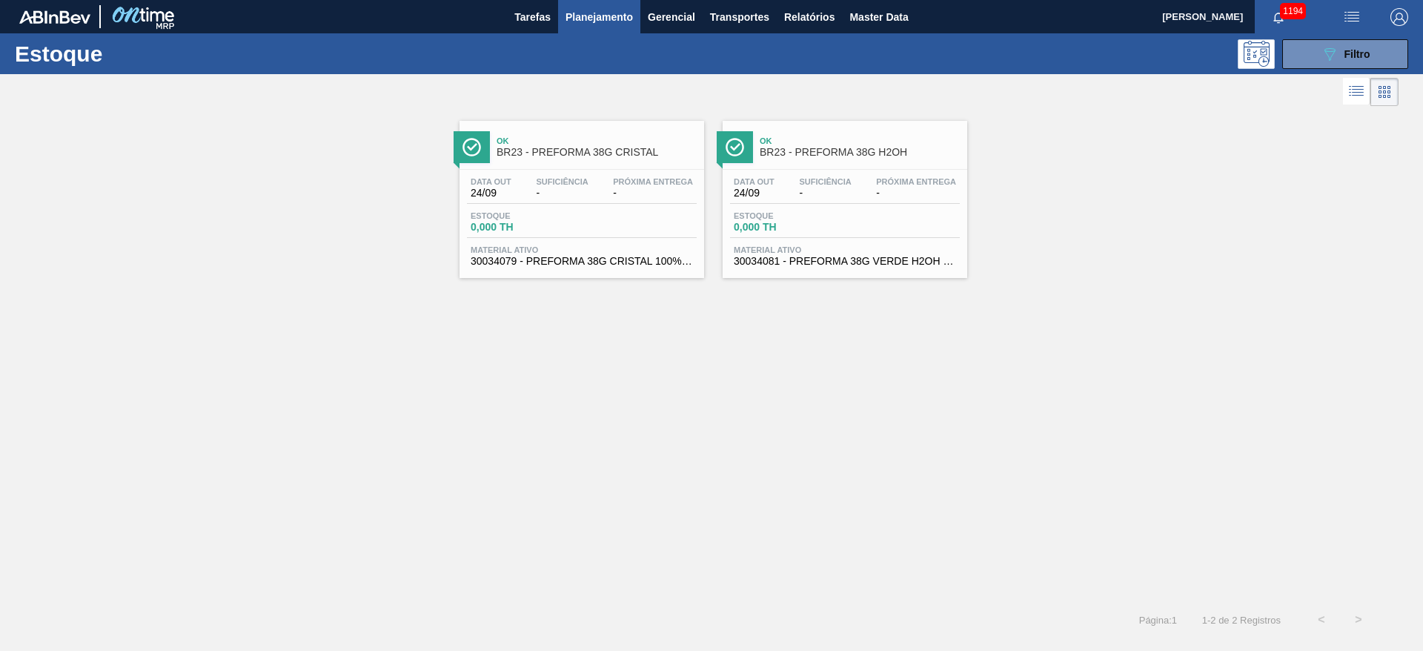
click at [830, 199] on div "Data out 24/09 Suficiência - Próxima Entrega -" at bounding box center [845, 190] width 230 height 27
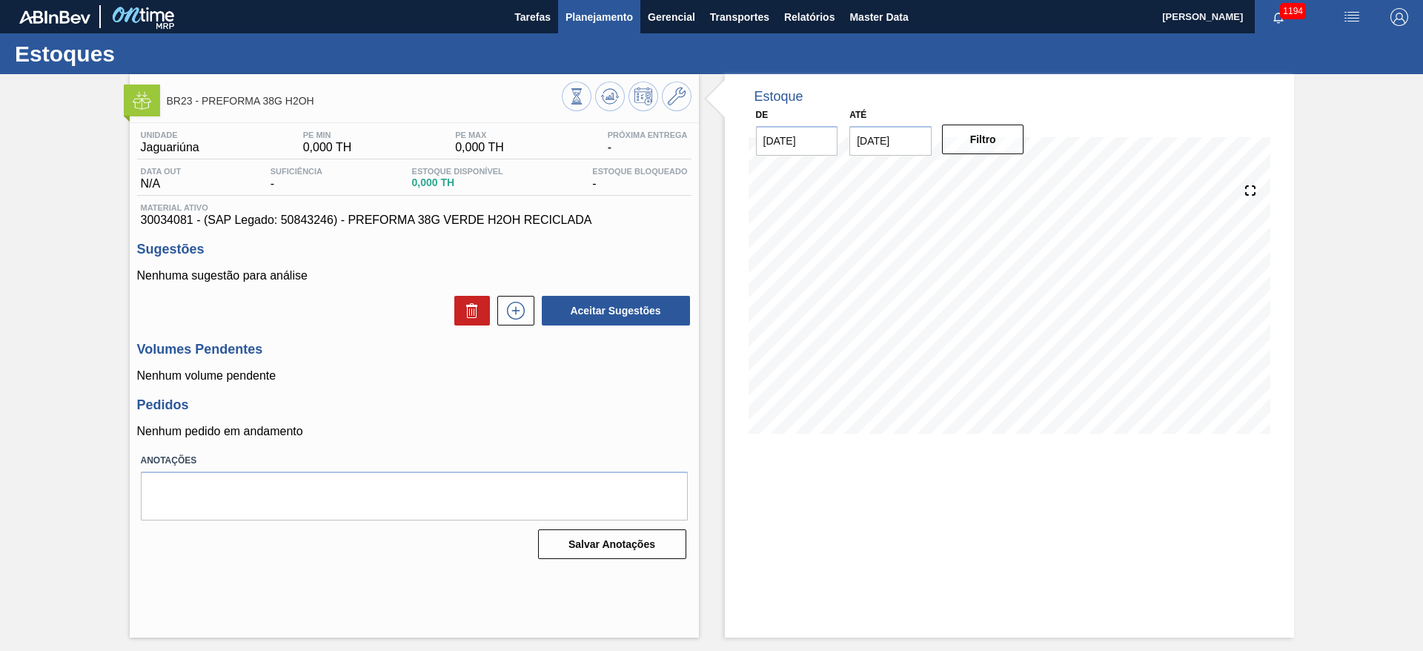
click at [593, 18] on span "Planejamento" at bounding box center [599, 17] width 67 height 18
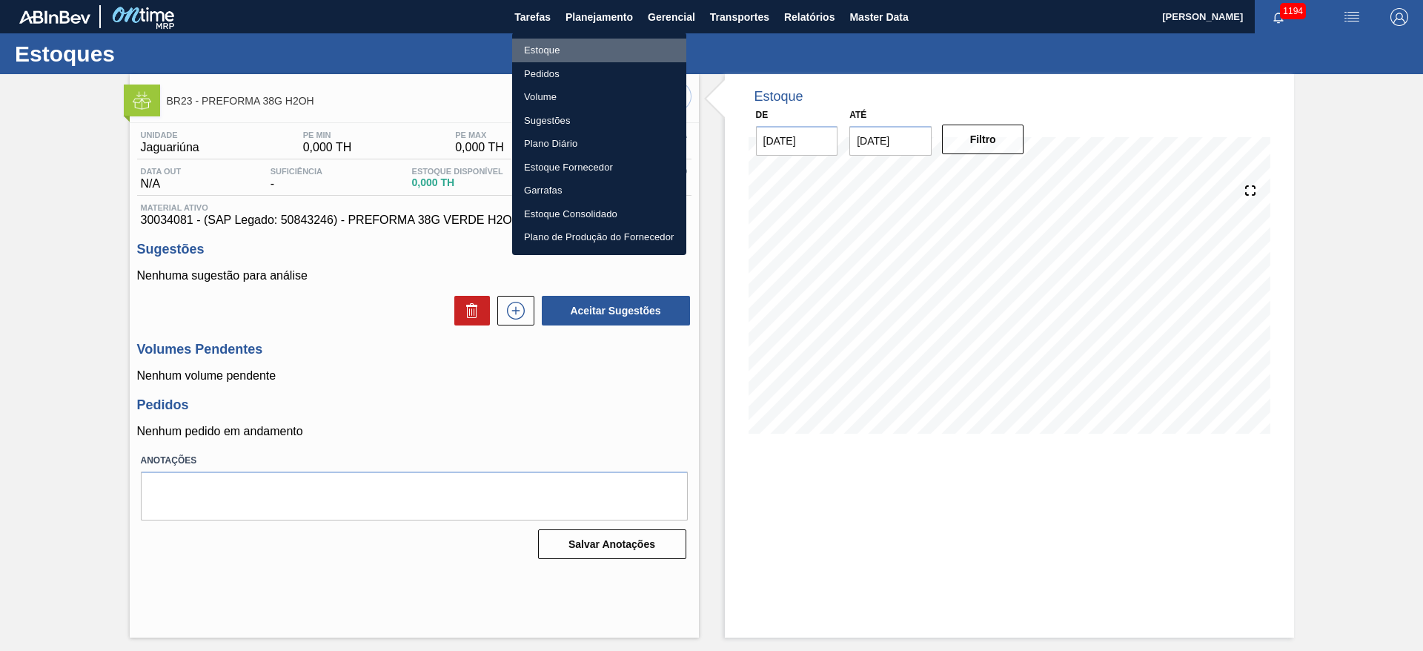
click at [542, 52] on li "Estoque" at bounding box center [599, 51] width 174 height 24
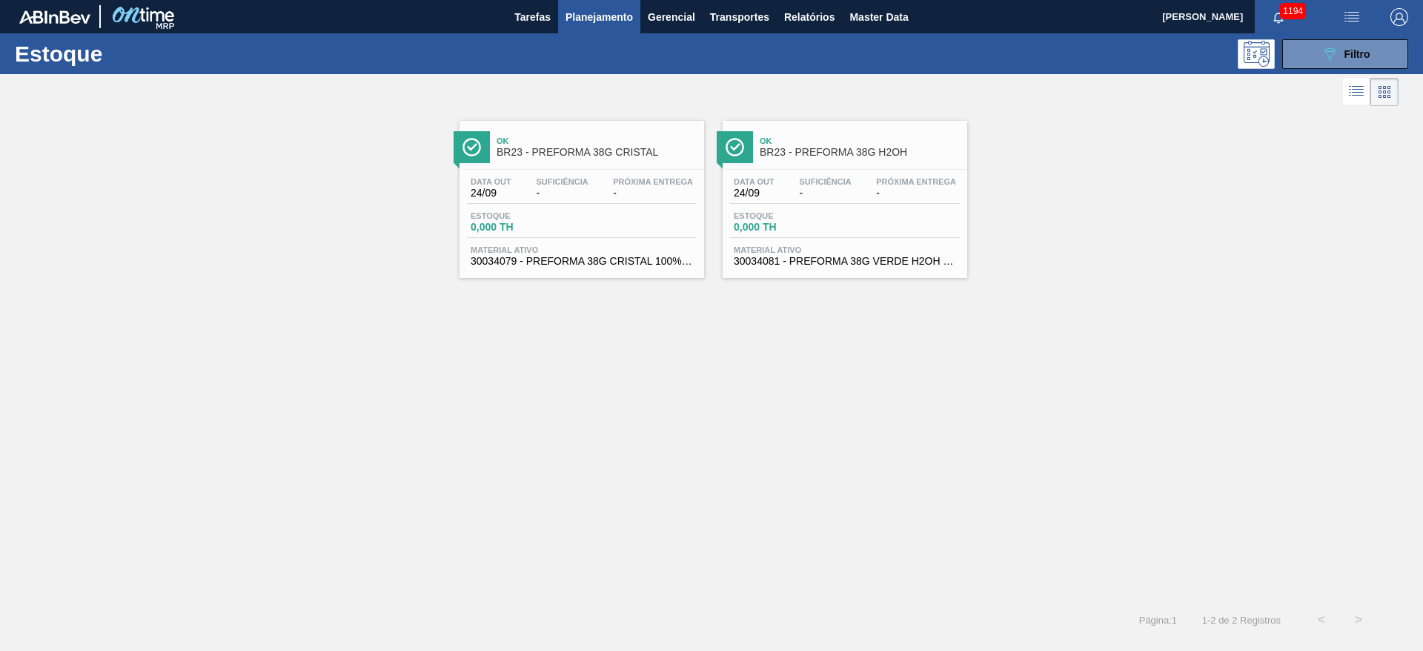
click at [536, 171] on div "Data out 24/09 Suficiência - Próxima Entrega - Estoque 0,000 TH Material ativo …" at bounding box center [582, 220] width 245 height 101
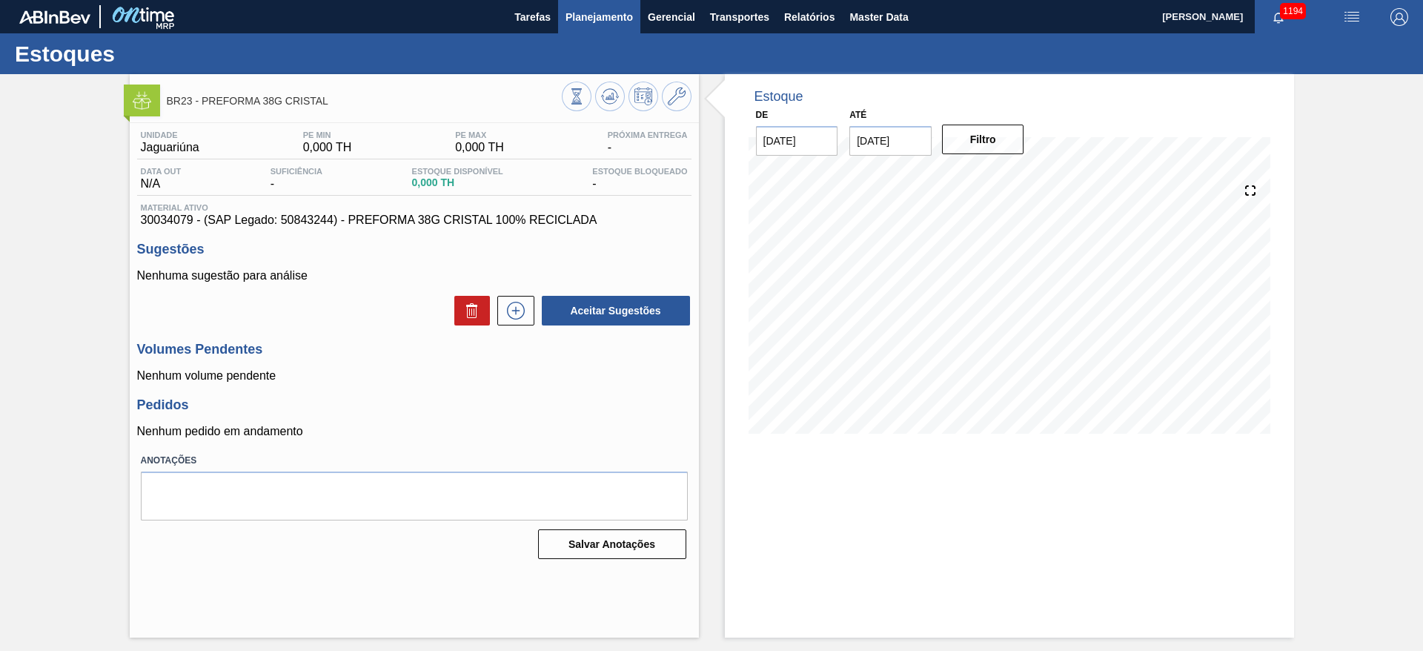
click at [609, 19] on span "Planejamento" at bounding box center [599, 17] width 67 height 18
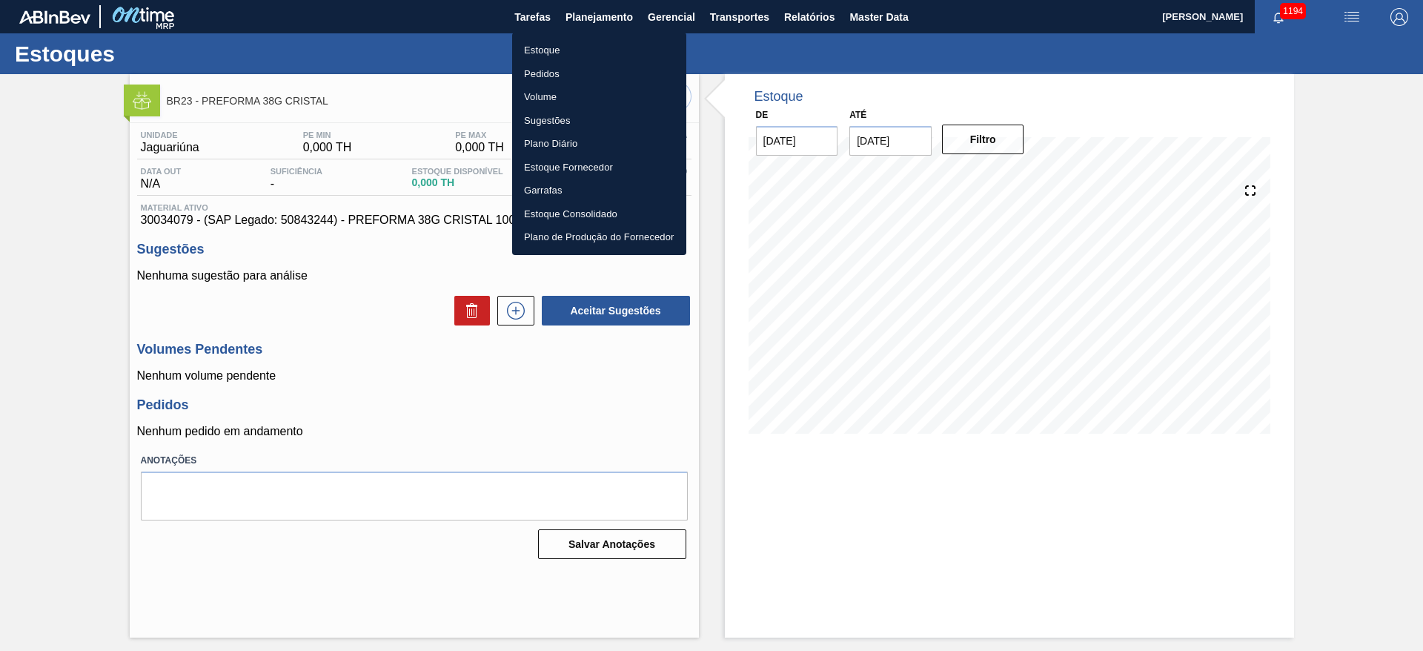
click at [42, 260] on div at bounding box center [711, 325] width 1423 height 651
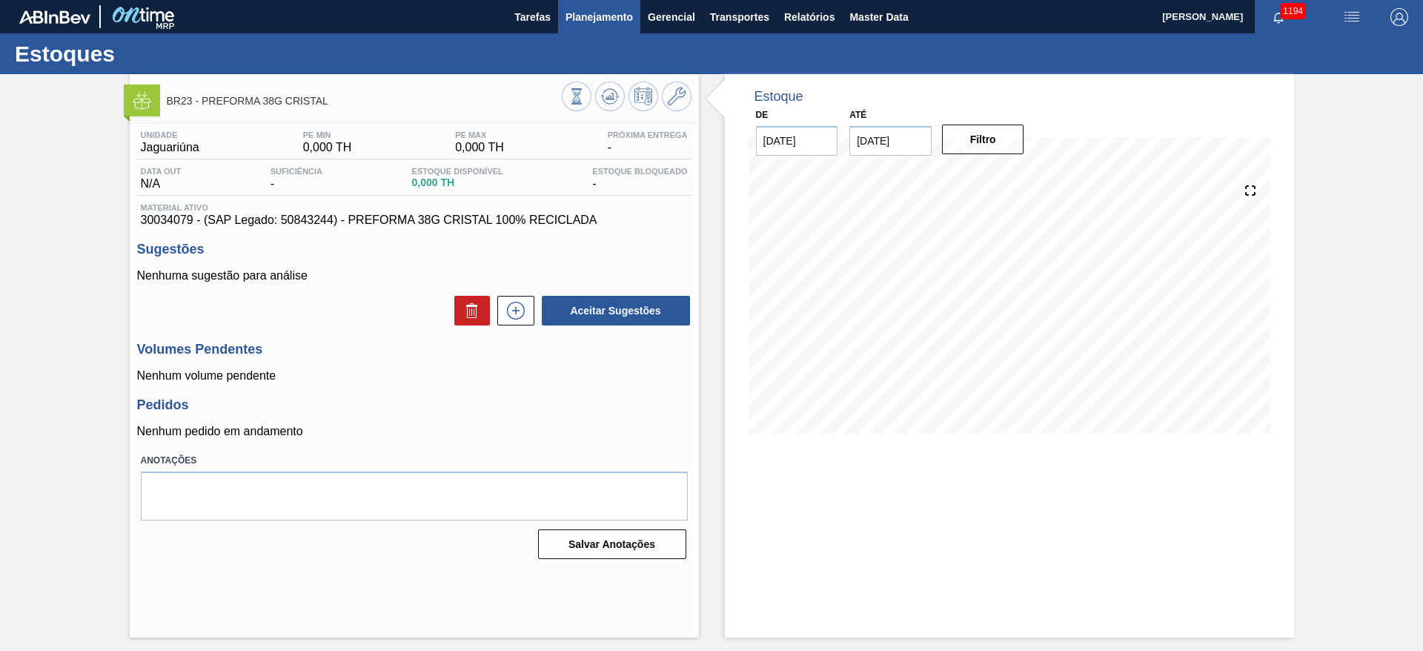
click at [595, 19] on span "Planejamento" at bounding box center [599, 17] width 67 height 18
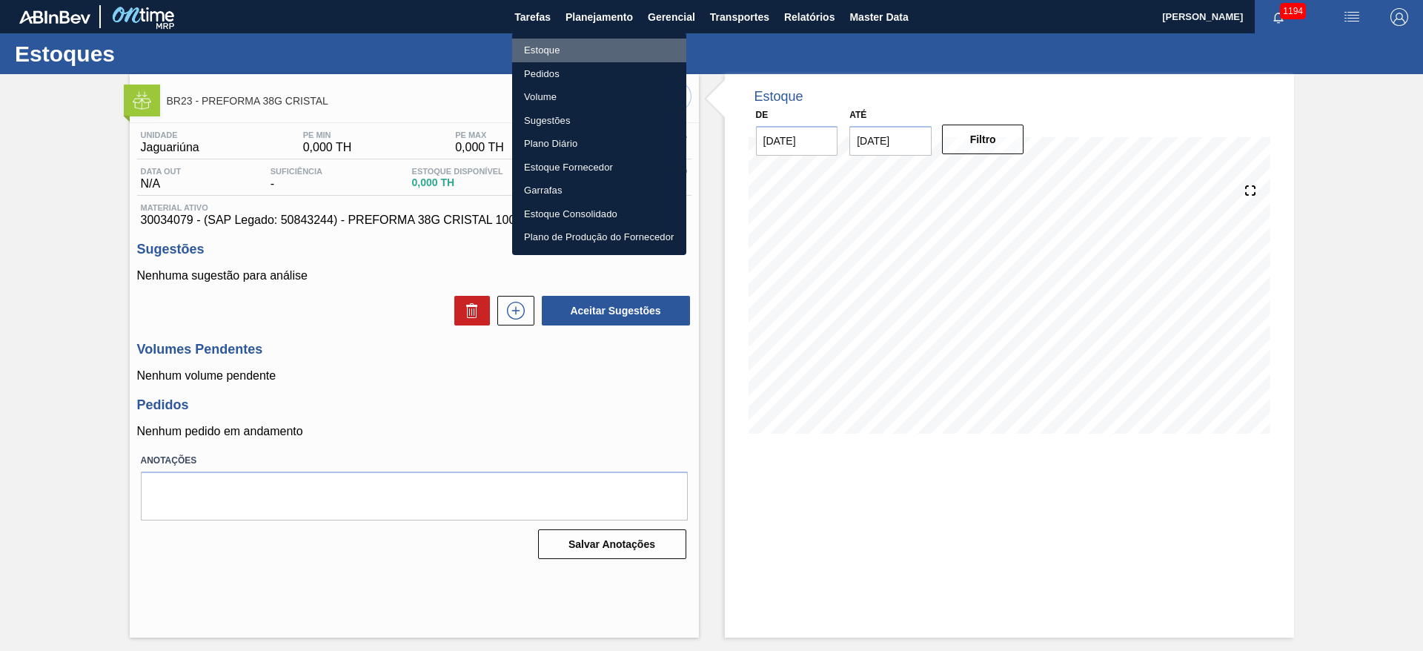
click at [549, 47] on li "Estoque" at bounding box center [599, 51] width 174 height 24
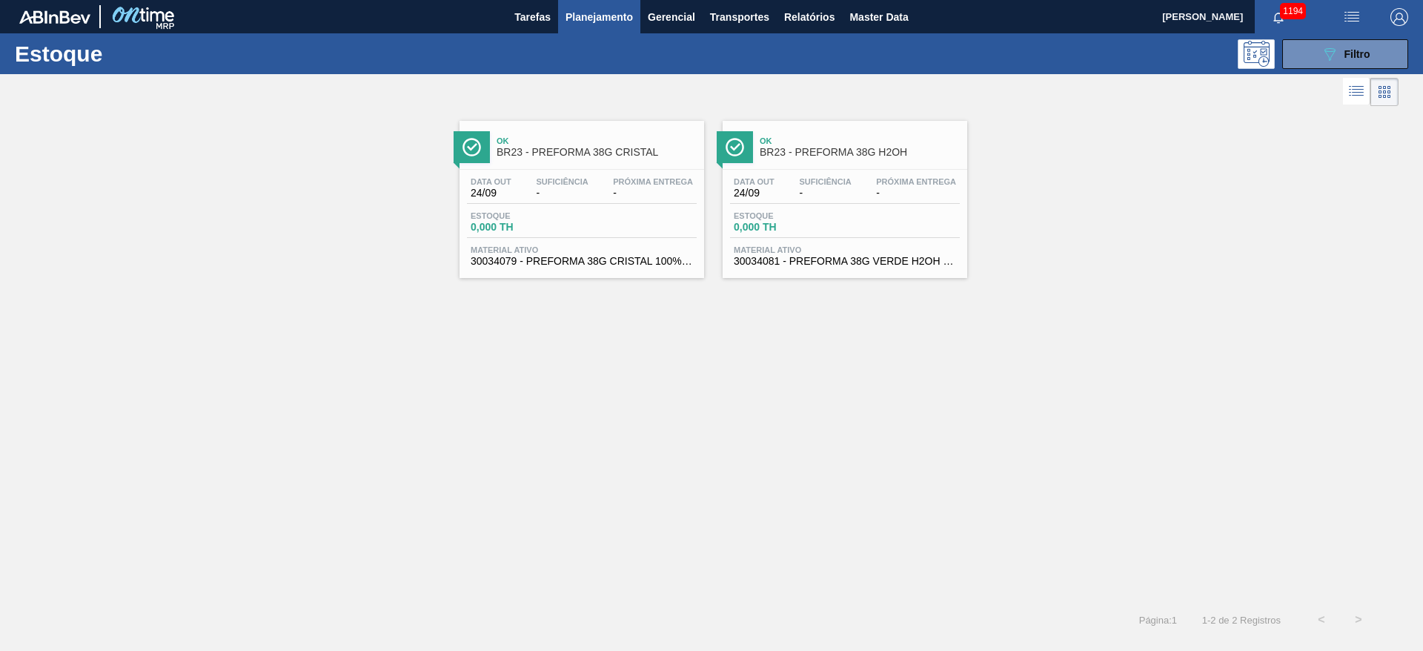
click at [876, 203] on div "Data out 24/09 Suficiência - Próxima Entrega -" at bounding box center [845, 190] width 230 height 27
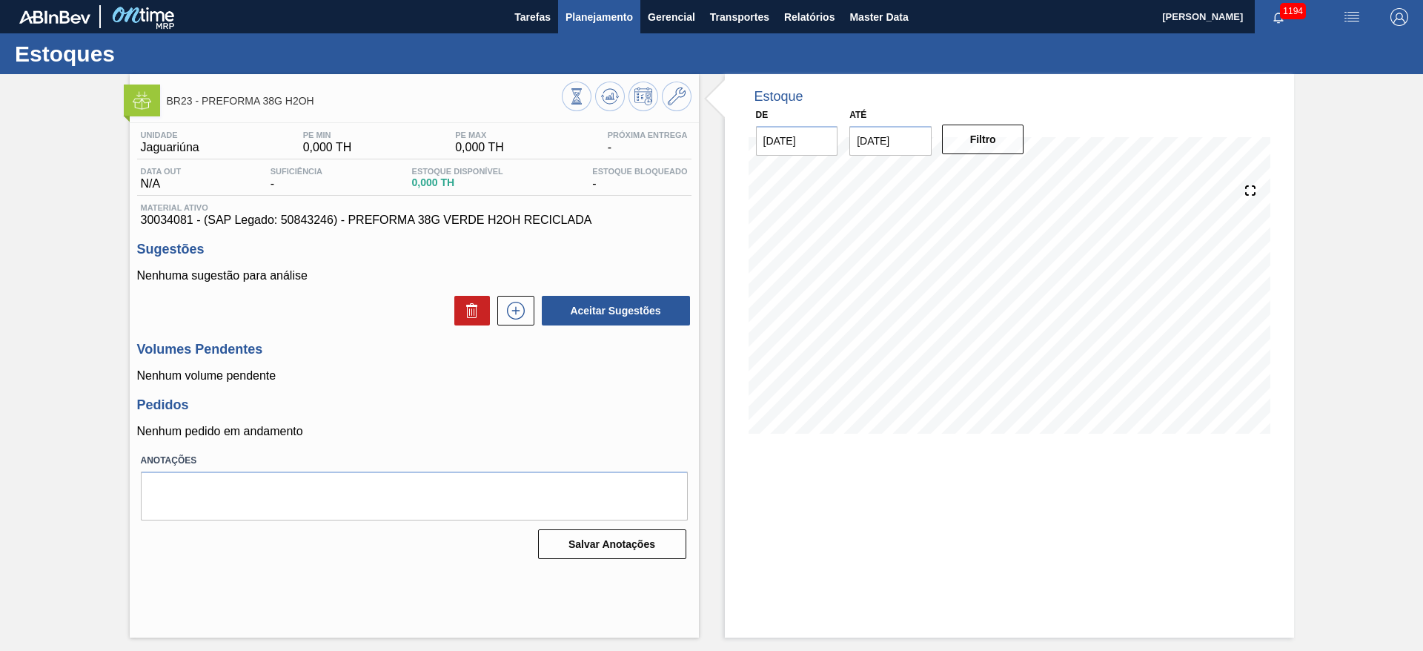
click at [605, 21] on span "Planejamento" at bounding box center [599, 17] width 67 height 18
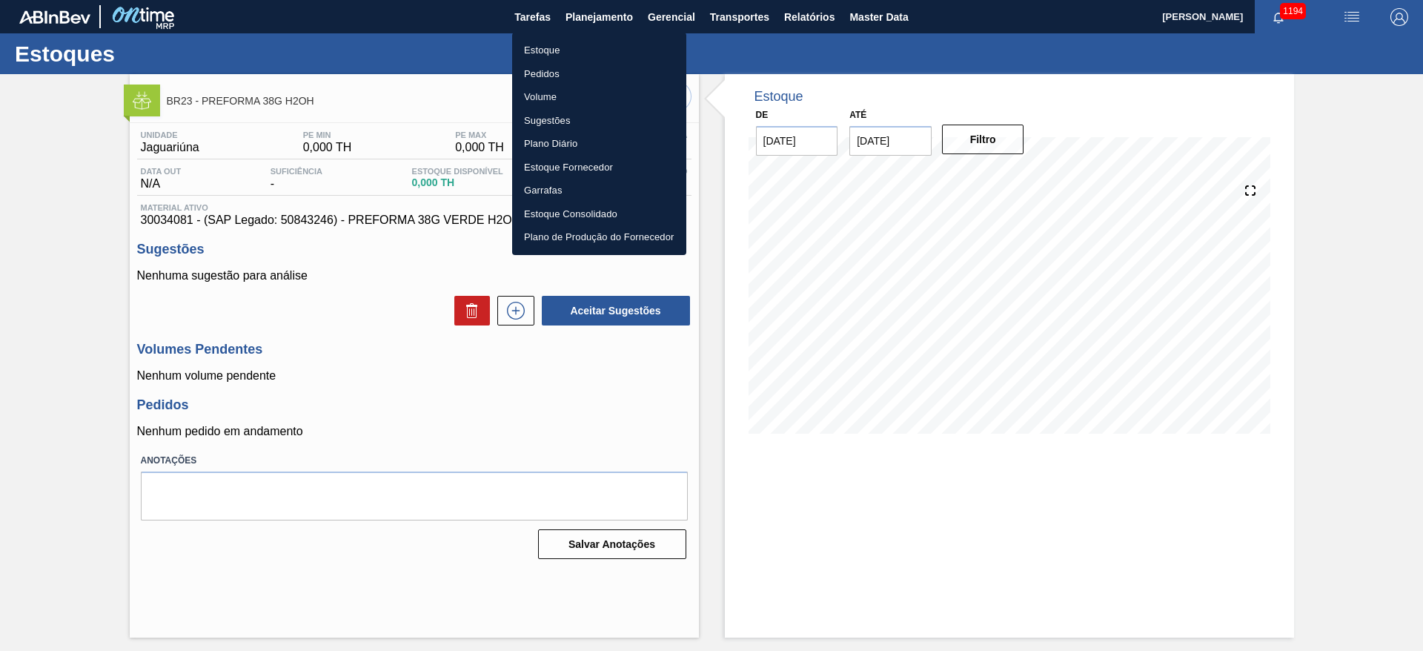
click at [548, 55] on li "Estoque" at bounding box center [599, 51] width 174 height 24
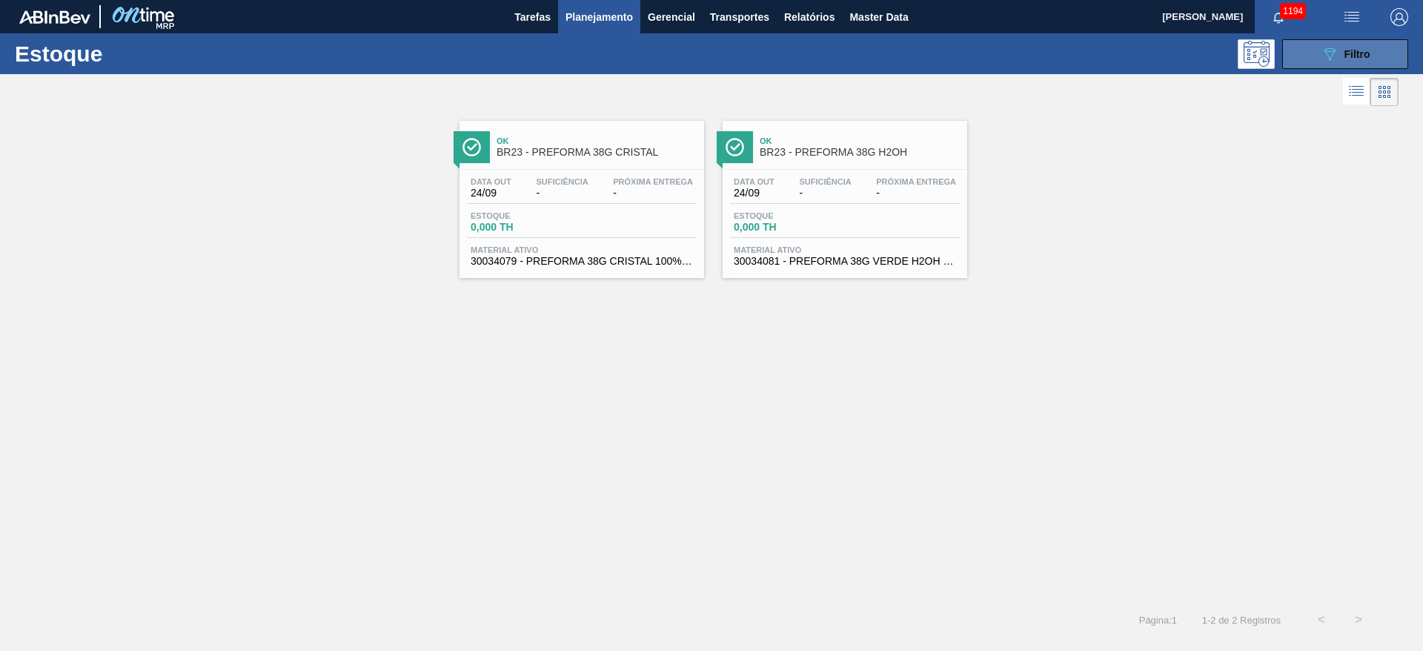
click at [1317, 57] on button "089F7B8B-B2A5-4AFE-B5C0-19BA573D28AC Filtro" at bounding box center [1346, 54] width 126 height 30
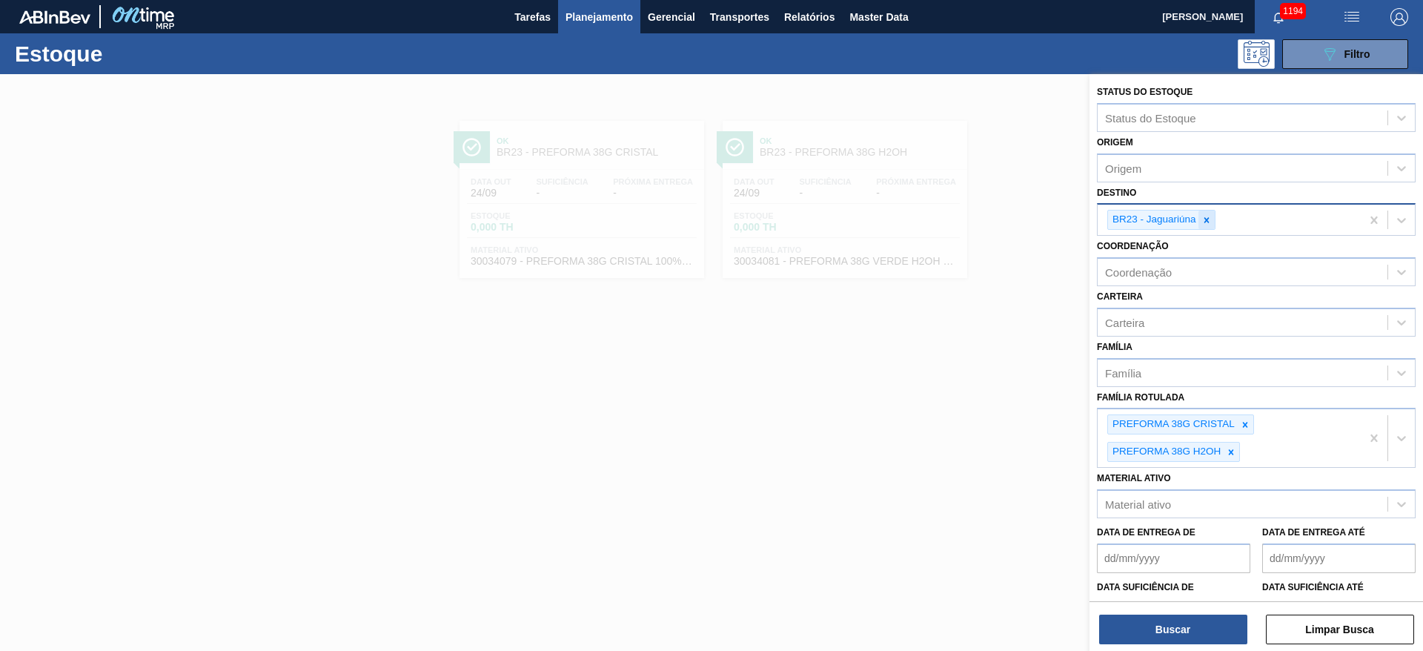
click at [1208, 219] on icon at bounding box center [1207, 220] width 10 height 10
type input "20"
drag, startPoint x: 1145, startPoint y: 248, endPoint x: 1191, endPoint y: 347, distance: 108.5
click at [1145, 251] on div "BR20 - [GEOGRAPHIC_DATA]" at bounding box center [1256, 254] width 319 height 27
click at [1245, 423] on icon at bounding box center [1245, 425] width 10 height 10
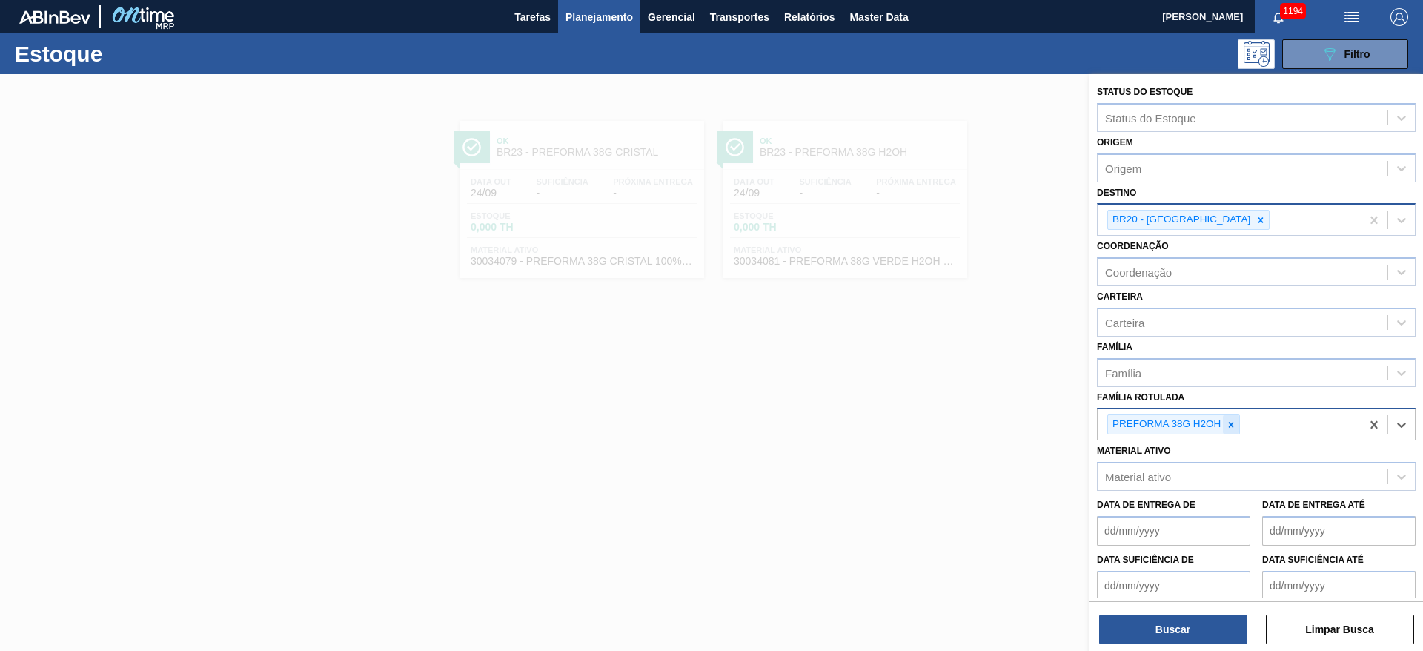
click at [1229, 421] on icon at bounding box center [1231, 425] width 10 height 10
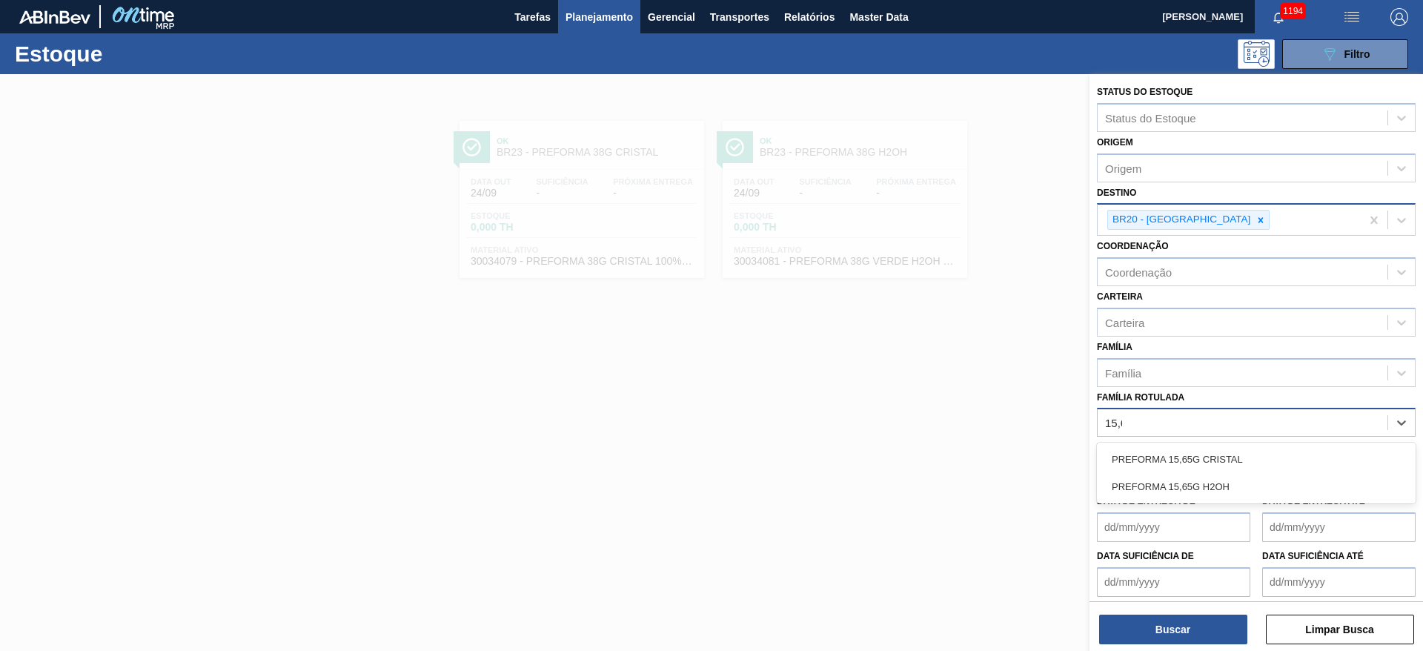
type Rotulada "15,65"
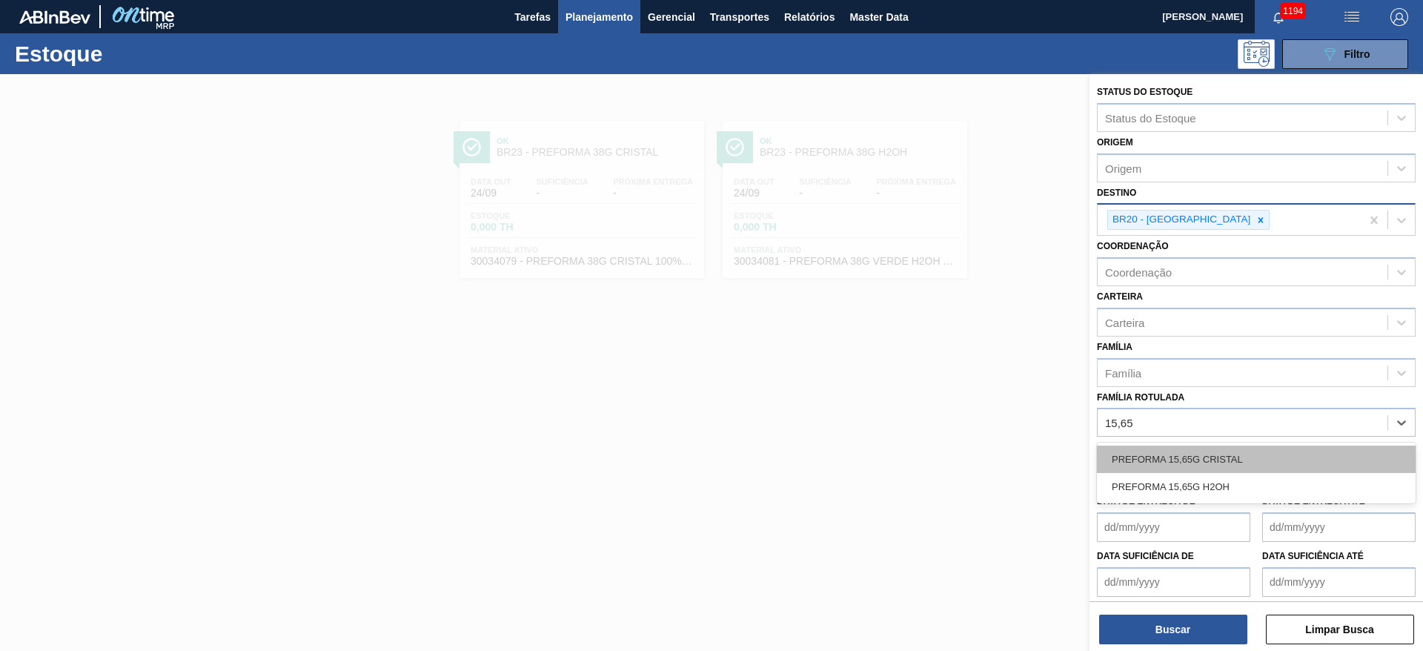
click at [1183, 456] on div "PREFORMA 15,65G CRISTAL" at bounding box center [1256, 459] width 319 height 27
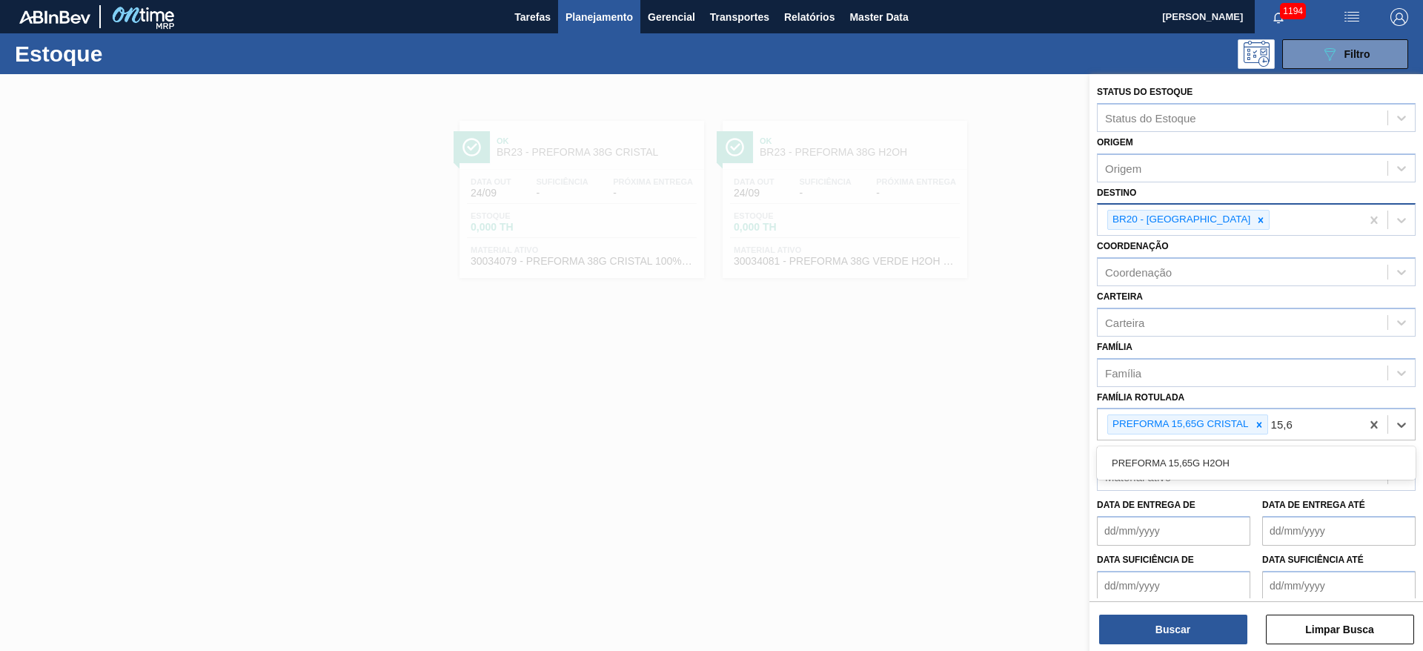
type Rotulada "15,65"
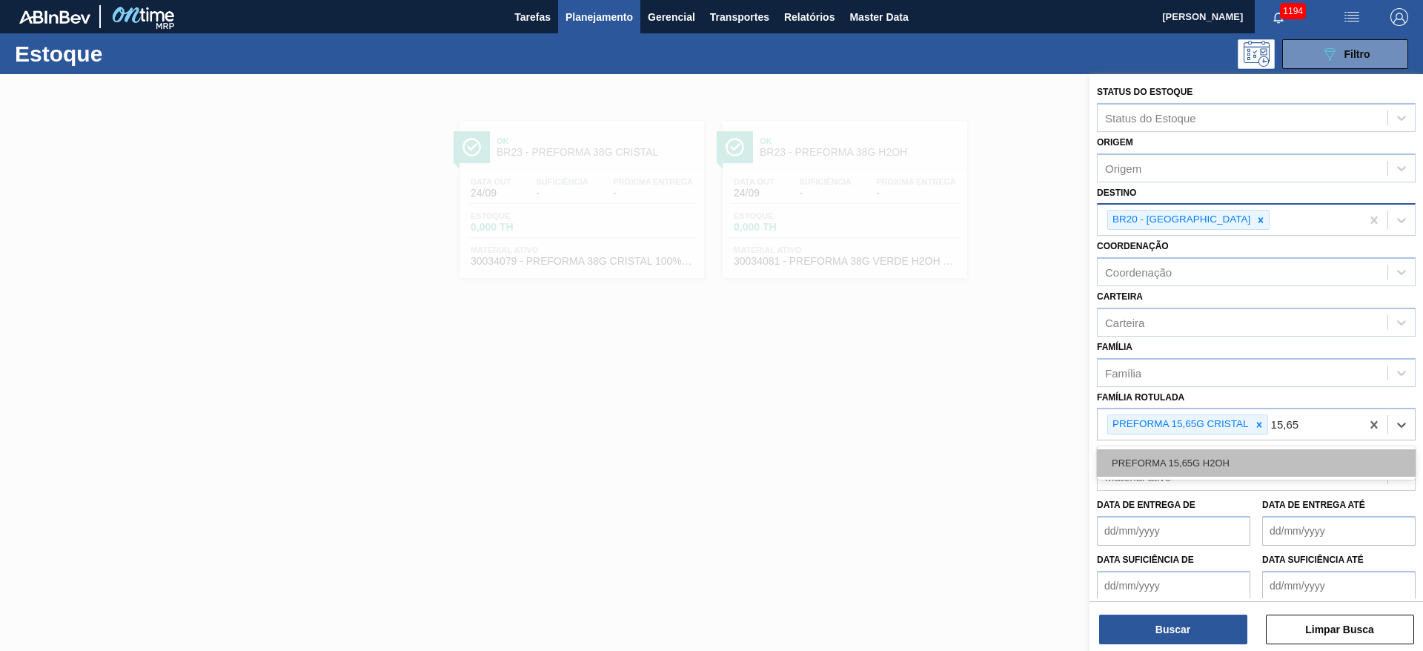
click at [1157, 452] on div "PREFORMA 15,65G H2OH" at bounding box center [1256, 462] width 319 height 27
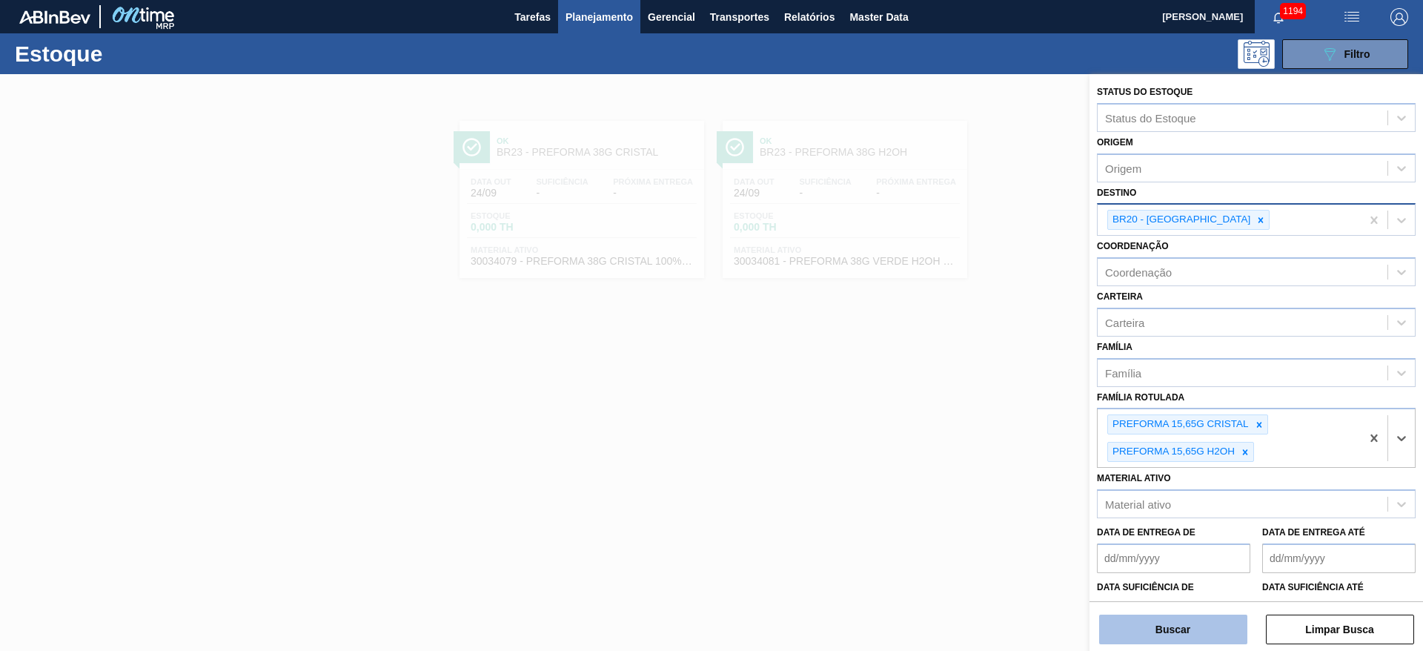
click at [1152, 632] on button "Buscar" at bounding box center [1173, 630] width 148 height 30
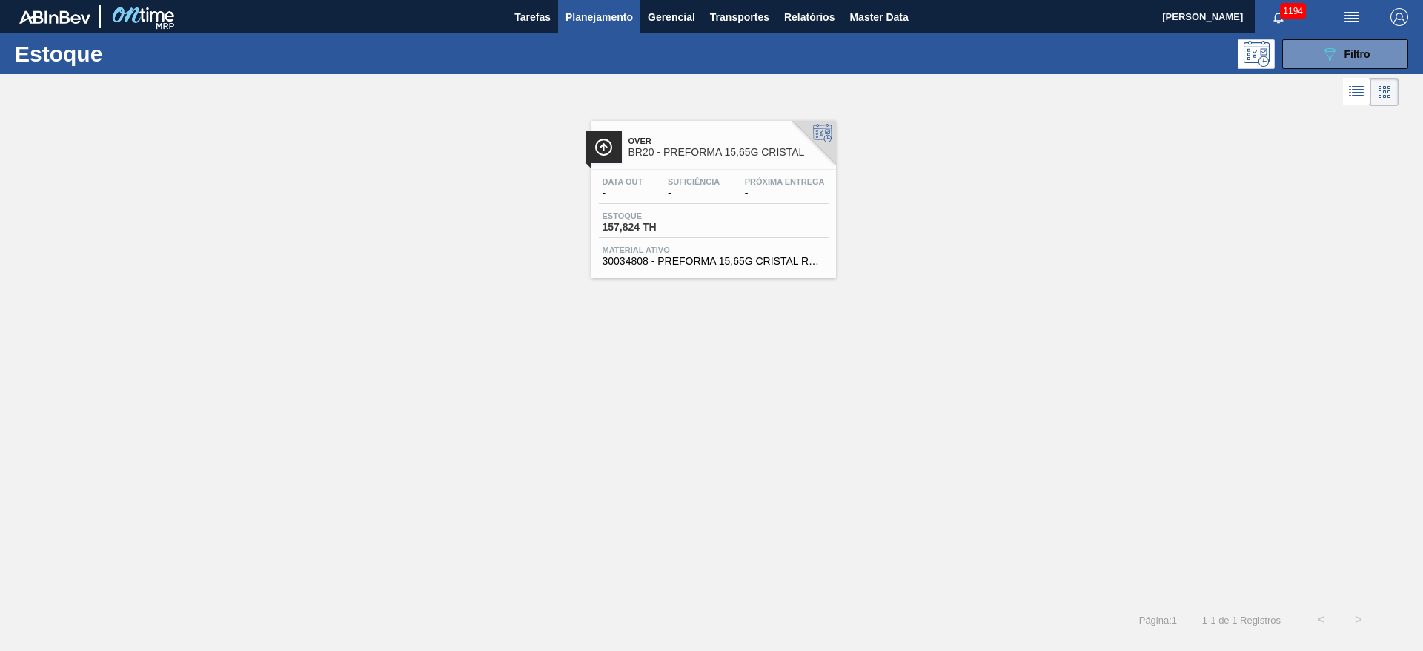
click at [705, 186] on div "Suficiência -" at bounding box center [693, 188] width 59 height 22
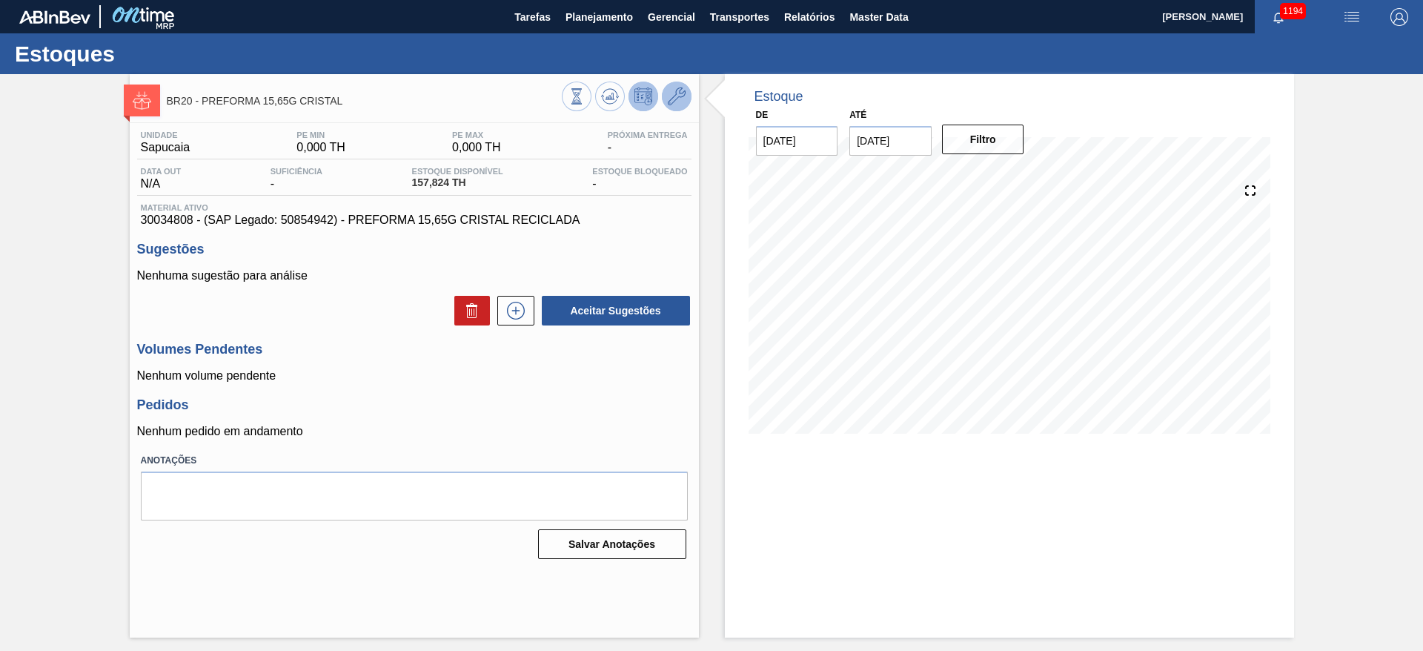
click at [686, 92] on button at bounding box center [677, 97] width 30 height 30
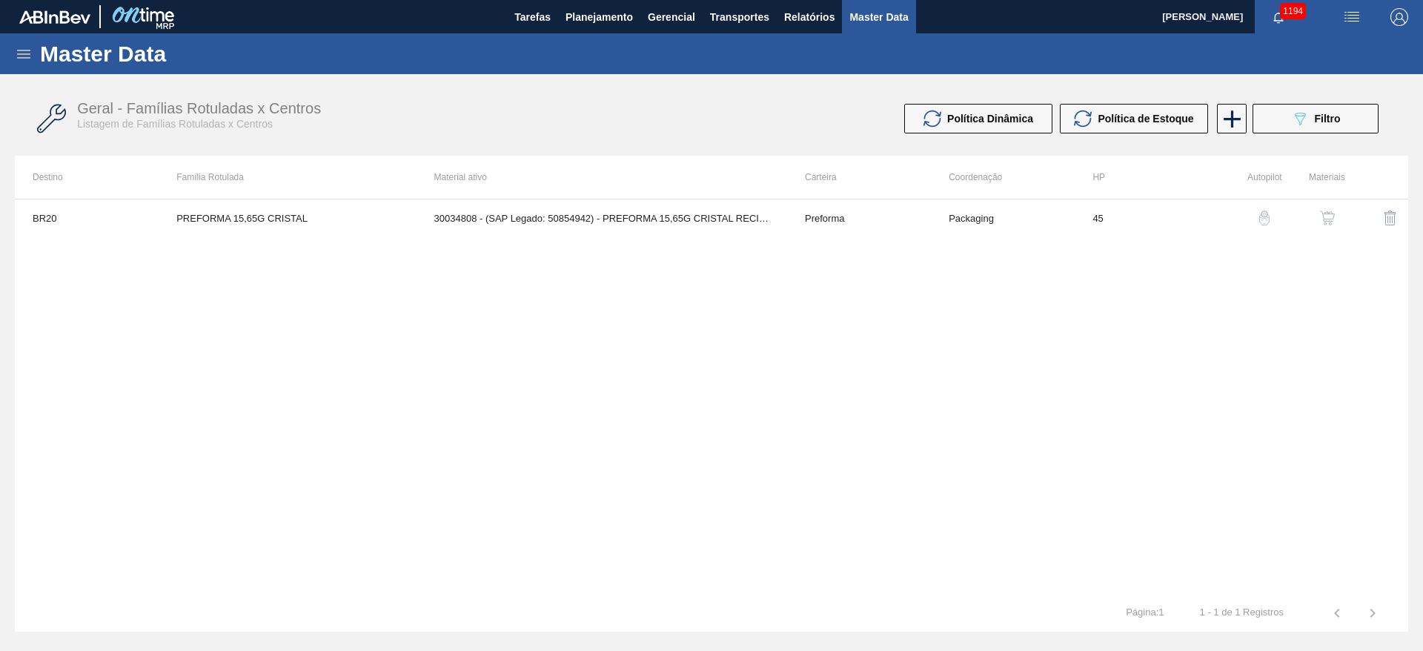
click at [1326, 222] on img "button" at bounding box center [1327, 218] width 15 height 15
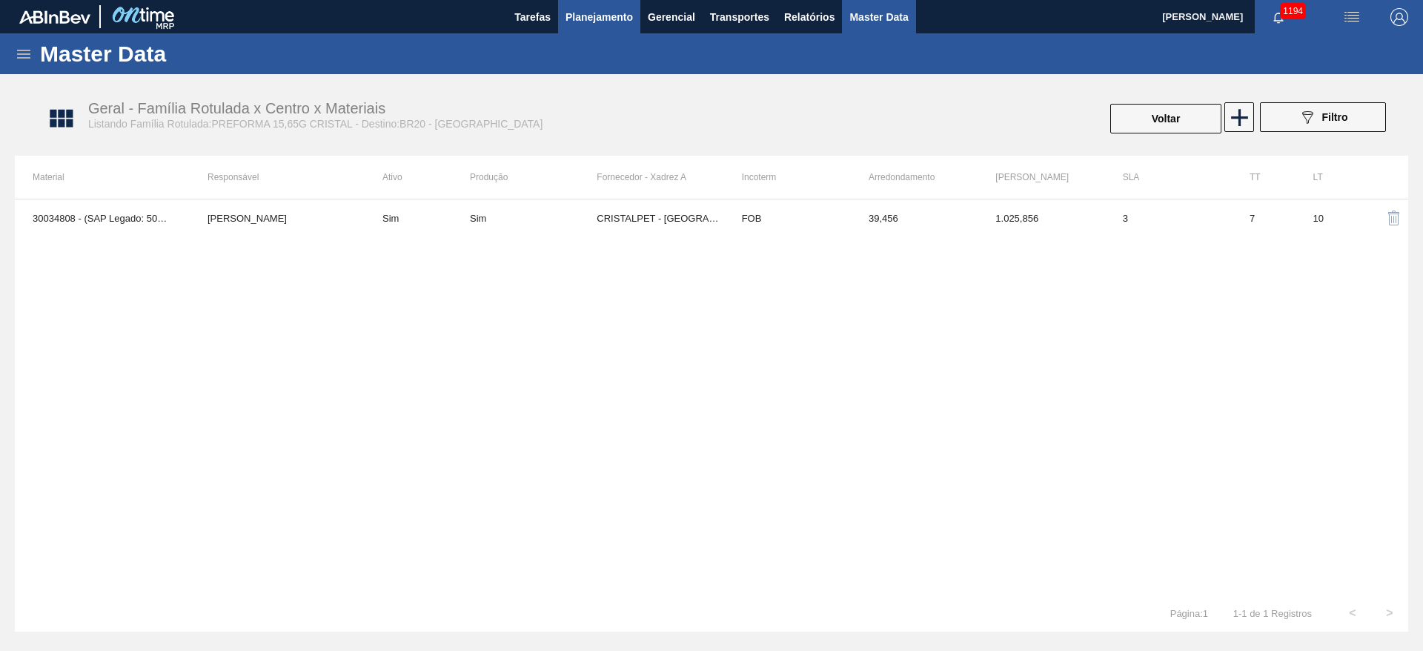
click at [589, 19] on span "Planejamento" at bounding box center [599, 17] width 67 height 18
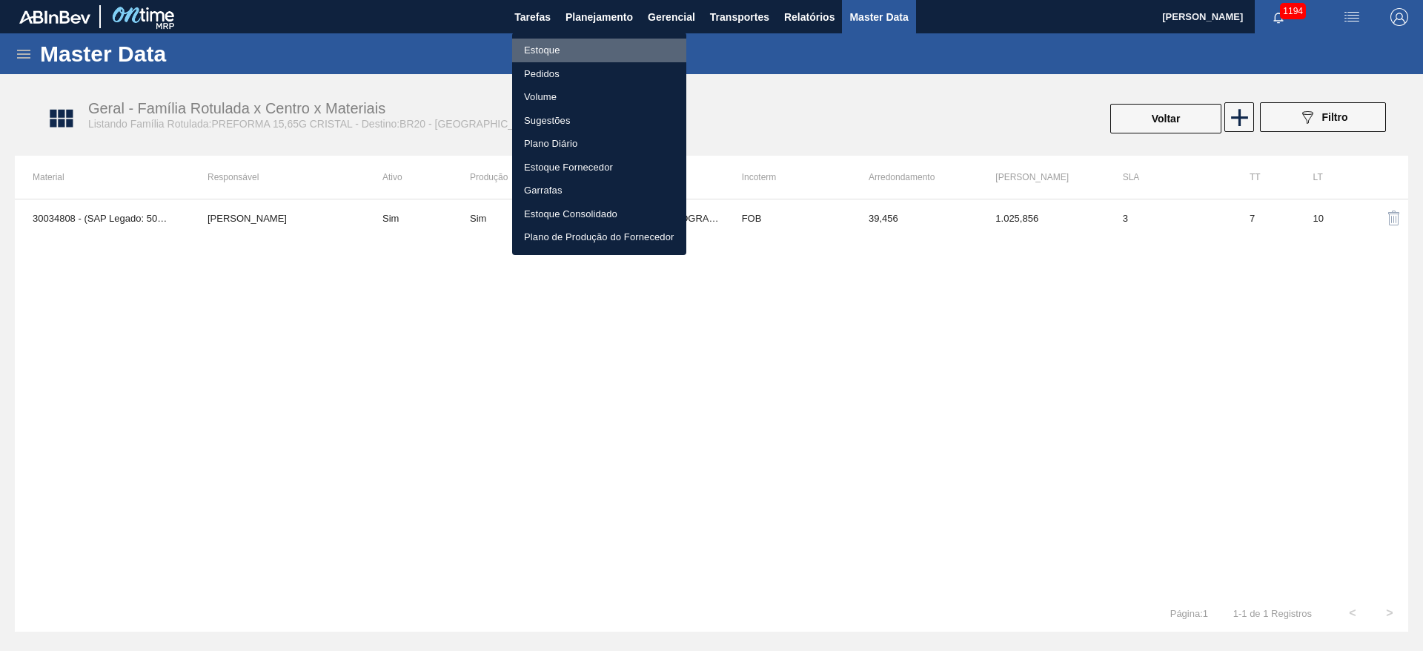
click at [538, 51] on li "Estoque" at bounding box center [599, 51] width 174 height 24
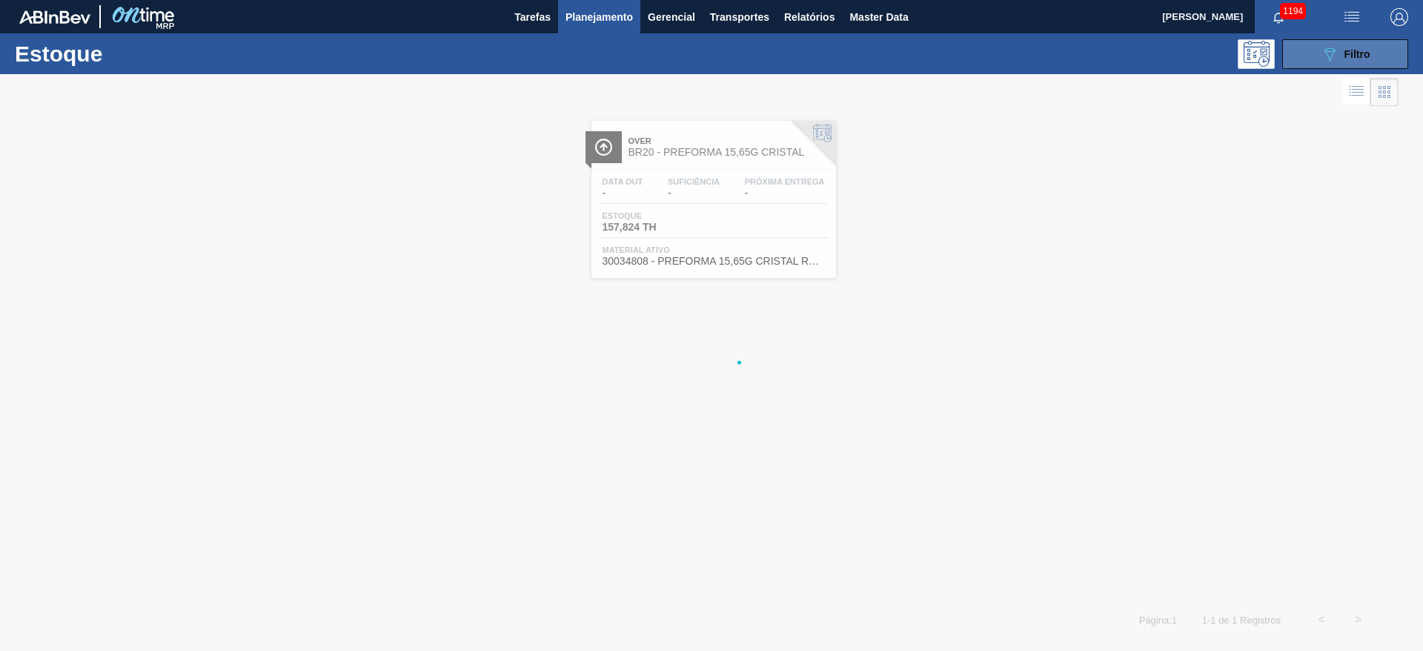
click at [1340, 58] on div "089F7B8B-B2A5-4AFE-B5C0-19BA573D28AC Filtro" at bounding box center [1346, 54] width 50 height 18
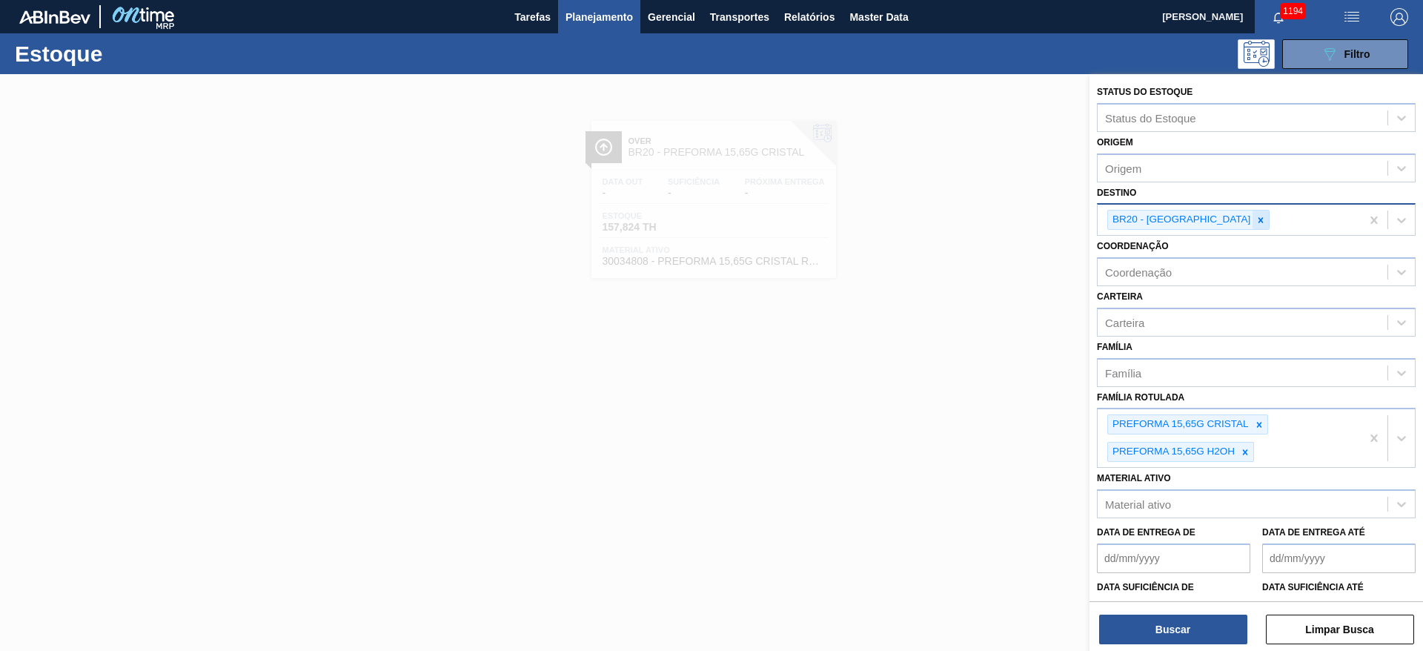
click at [1259, 222] on icon at bounding box center [1261, 219] width 5 height 5
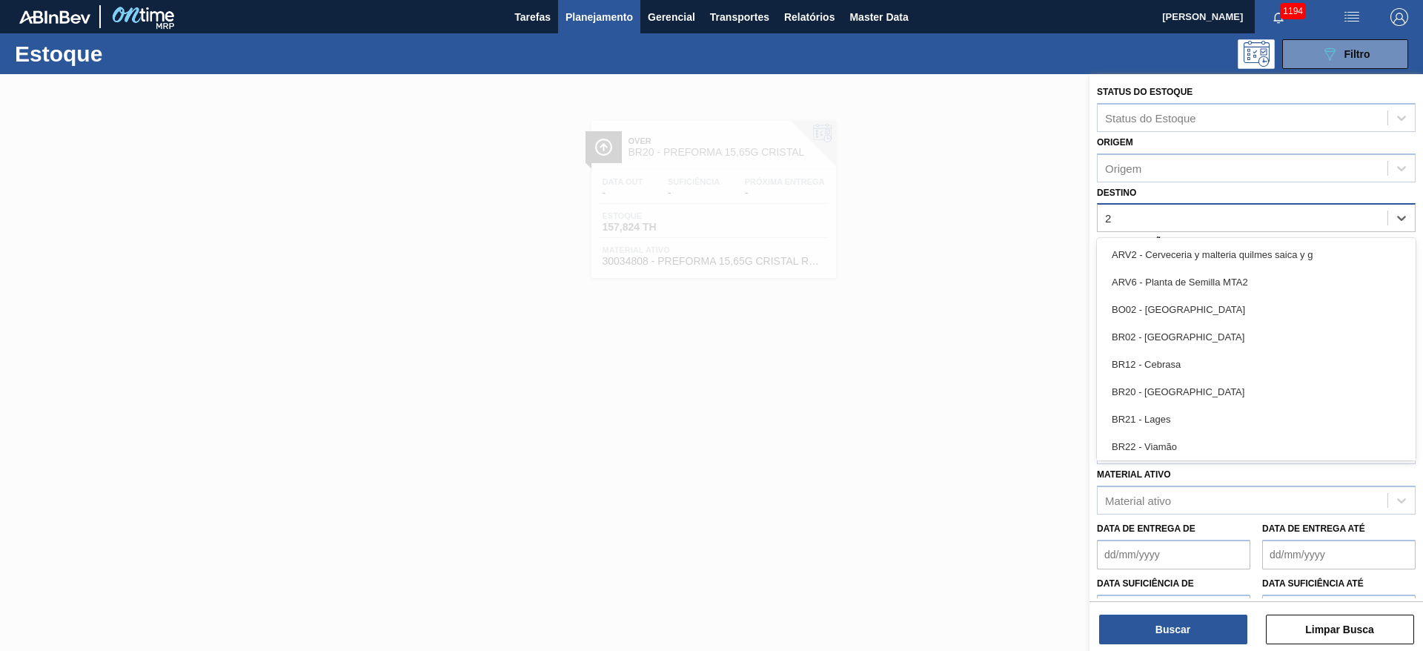
type input "23"
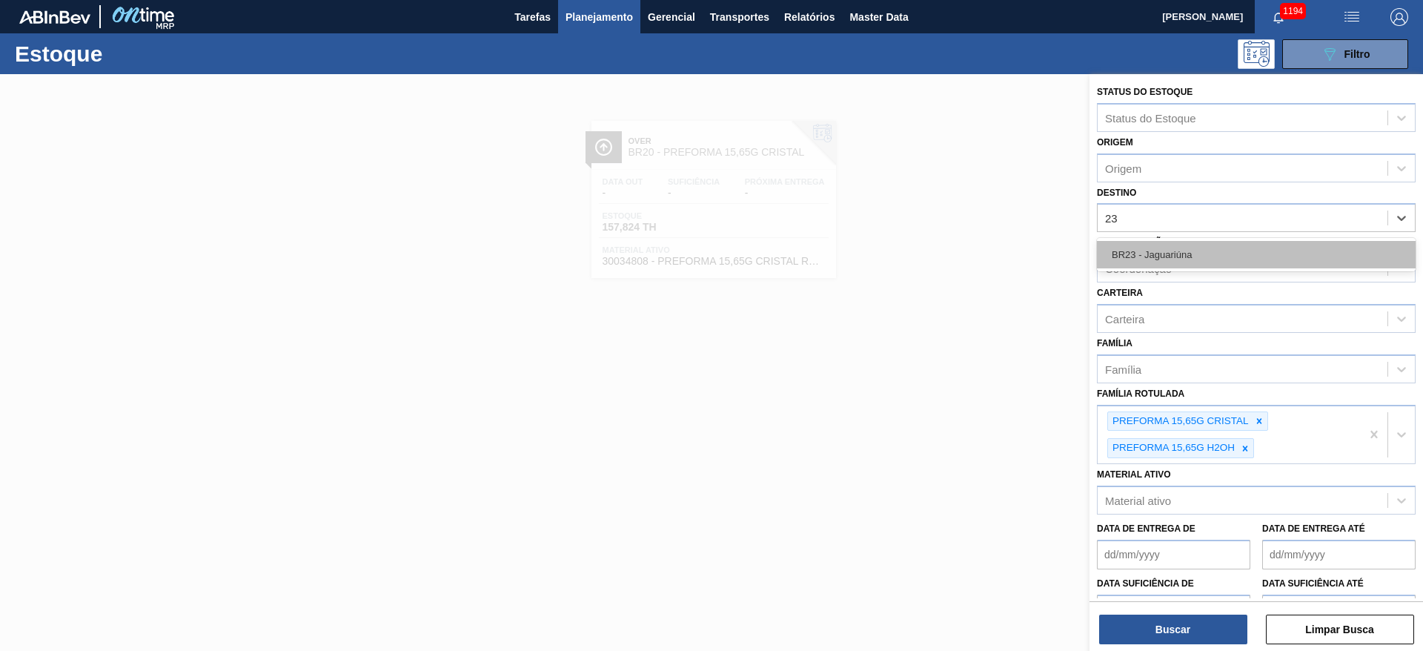
click at [1163, 259] on div "BR23 - Jaguariúna" at bounding box center [1256, 254] width 319 height 27
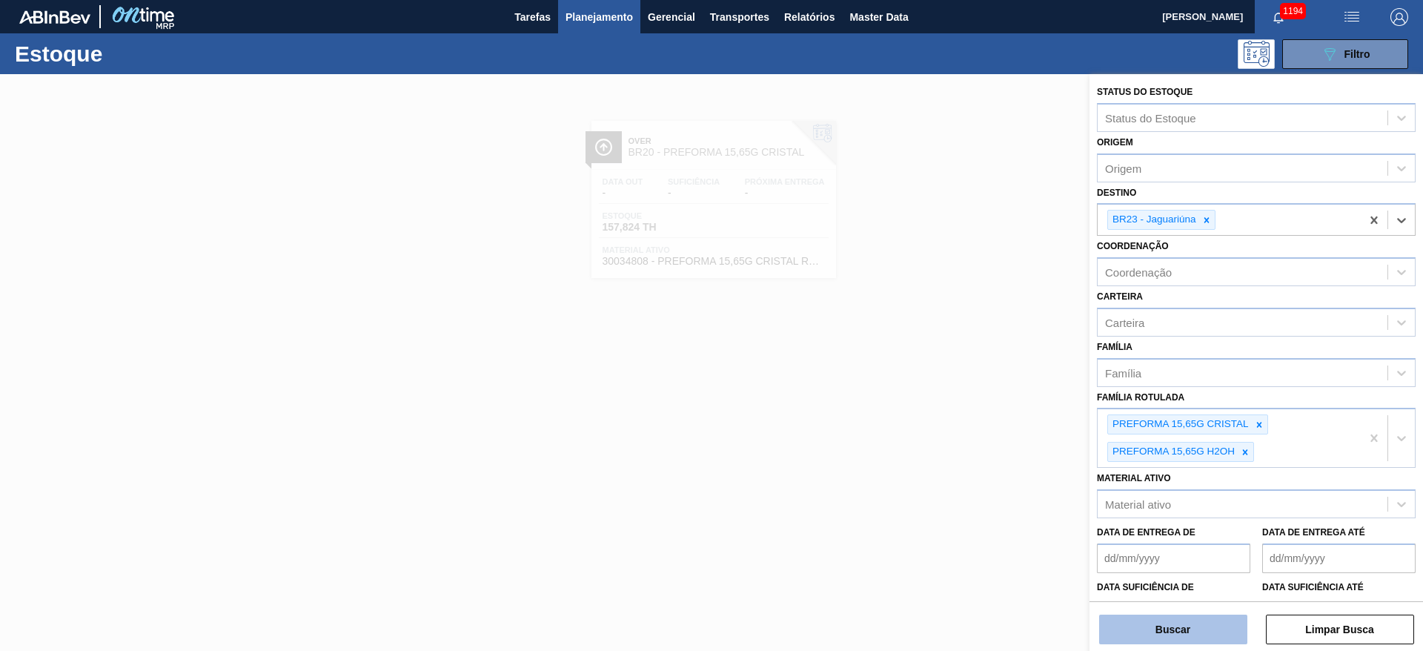
click at [1174, 632] on button "Buscar" at bounding box center [1173, 630] width 148 height 30
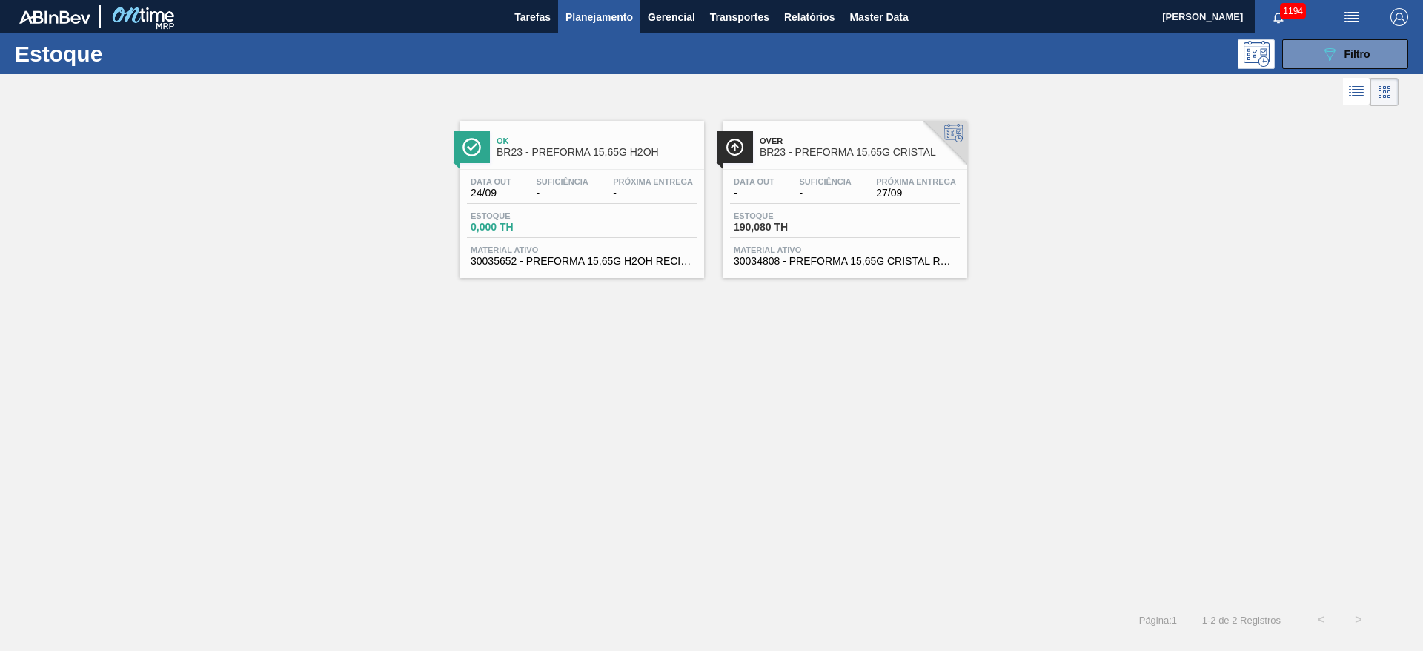
click at [531, 175] on div "Data out 24/09 Suficiência - Próxima Entrega - Estoque 0,000 TH Material ativo …" at bounding box center [582, 220] width 245 height 101
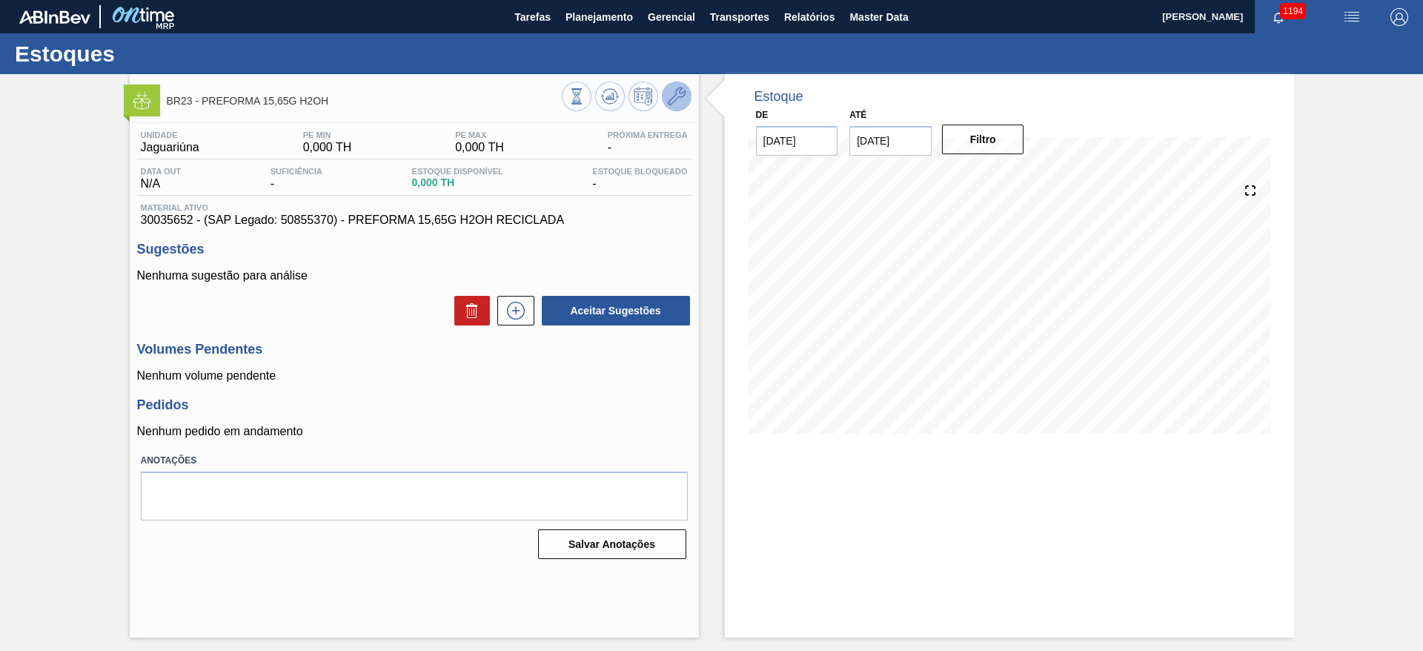
click at [683, 96] on icon at bounding box center [677, 96] width 18 height 18
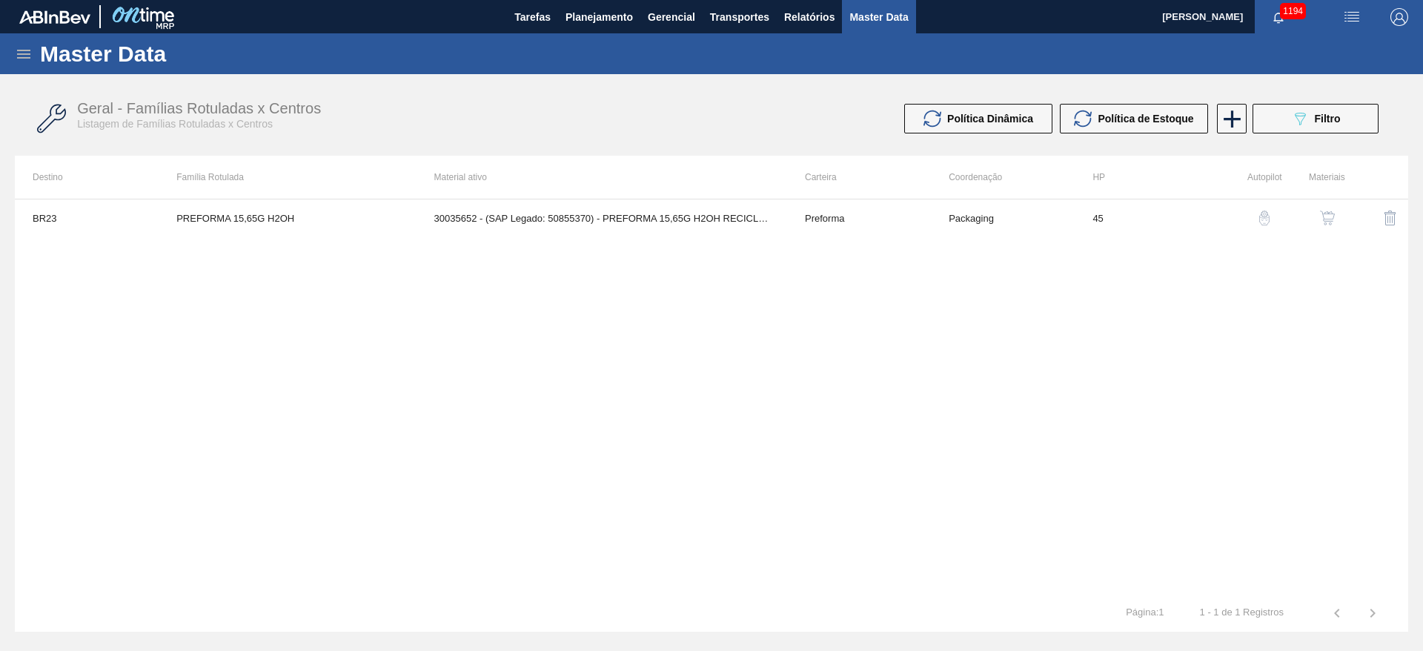
click at [1323, 222] on img "button" at bounding box center [1327, 218] width 15 height 15
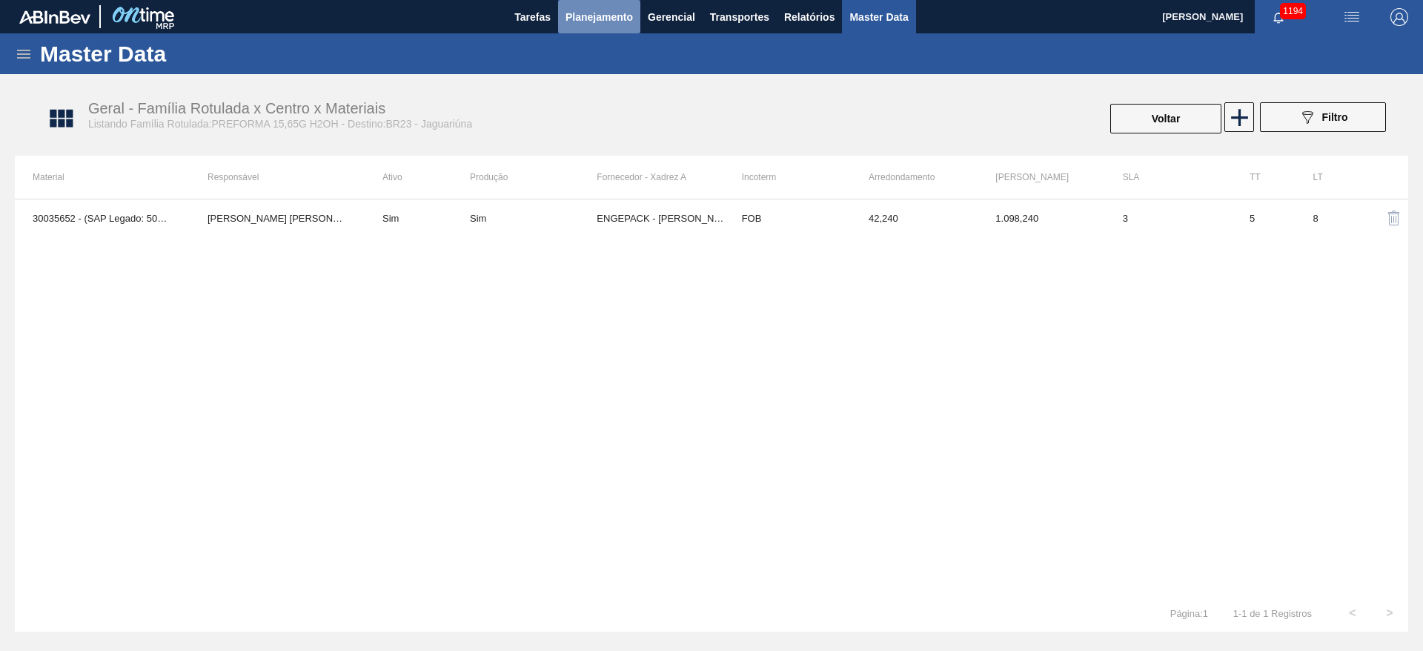
click at [586, 20] on span "Planejamento" at bounding box center [599, 17] width 67 height 18
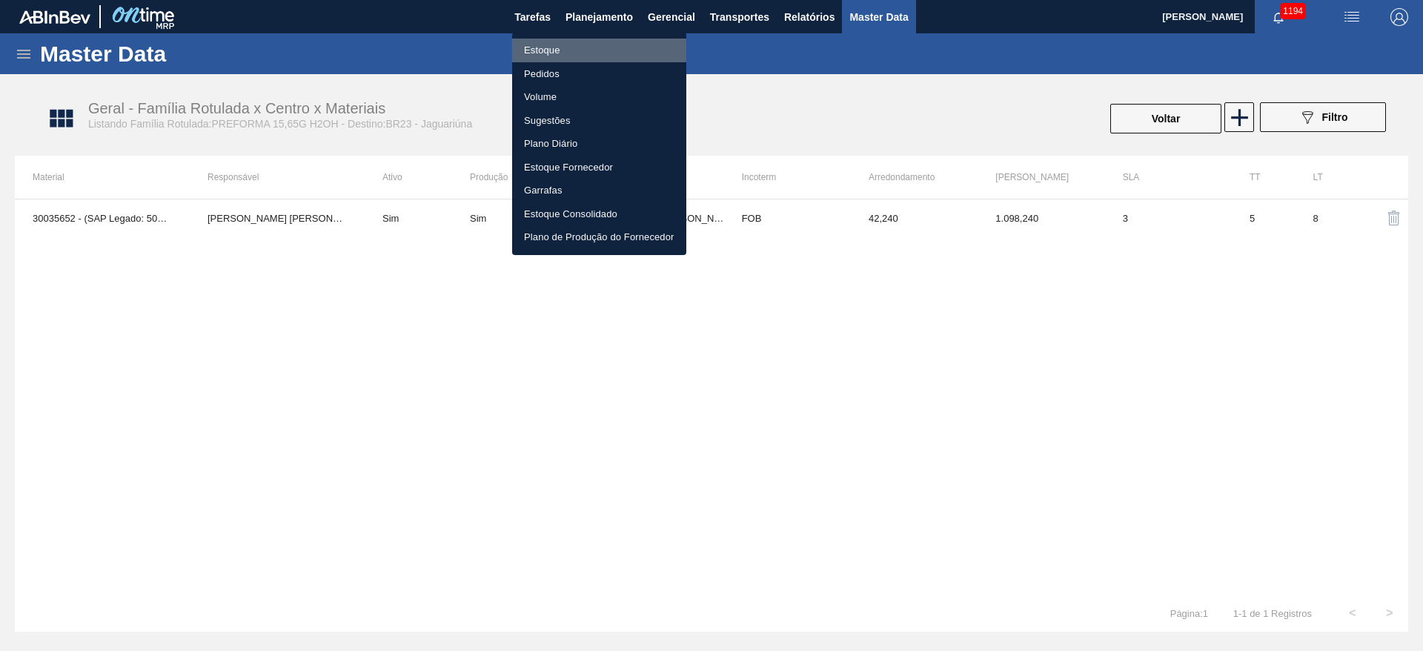
click at [545, 49] on li "Estoque" at bounding box center [599, 51] width 174 height 24
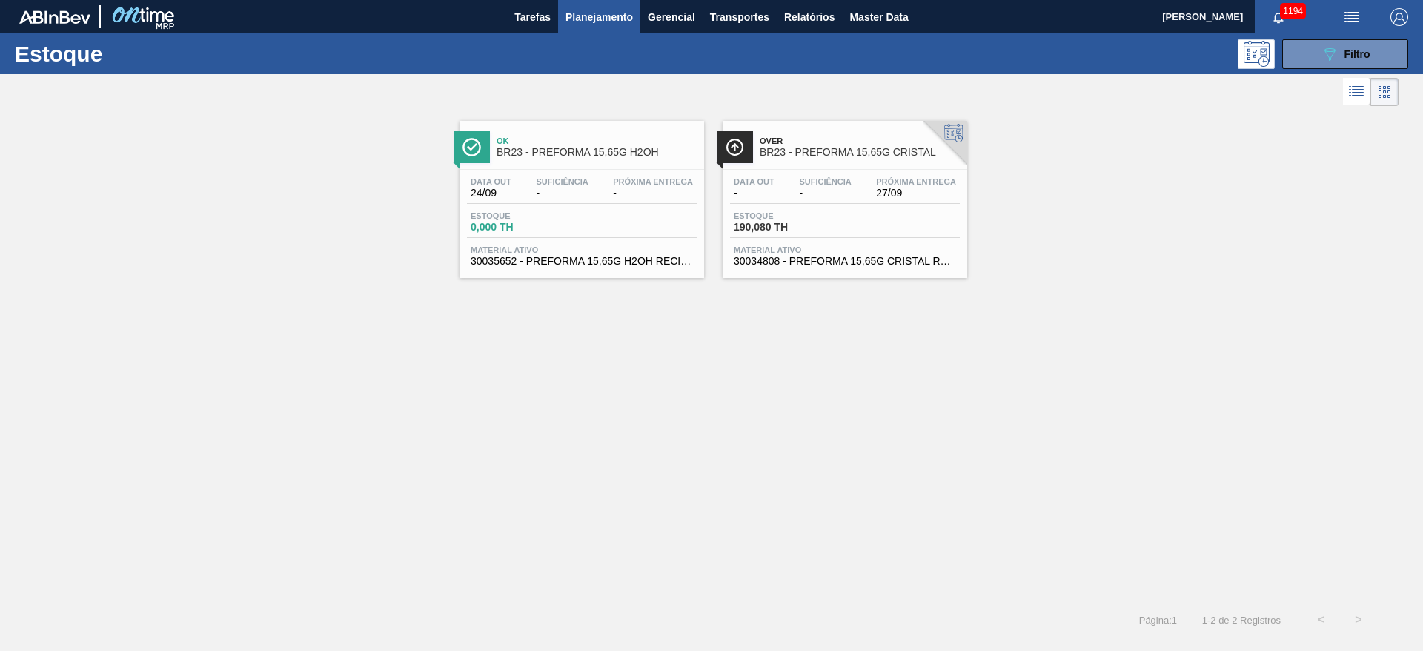
click at [853, 221] on div "Estoque 190,080 TH" at bounding box center [845, 224] width 230 height 27
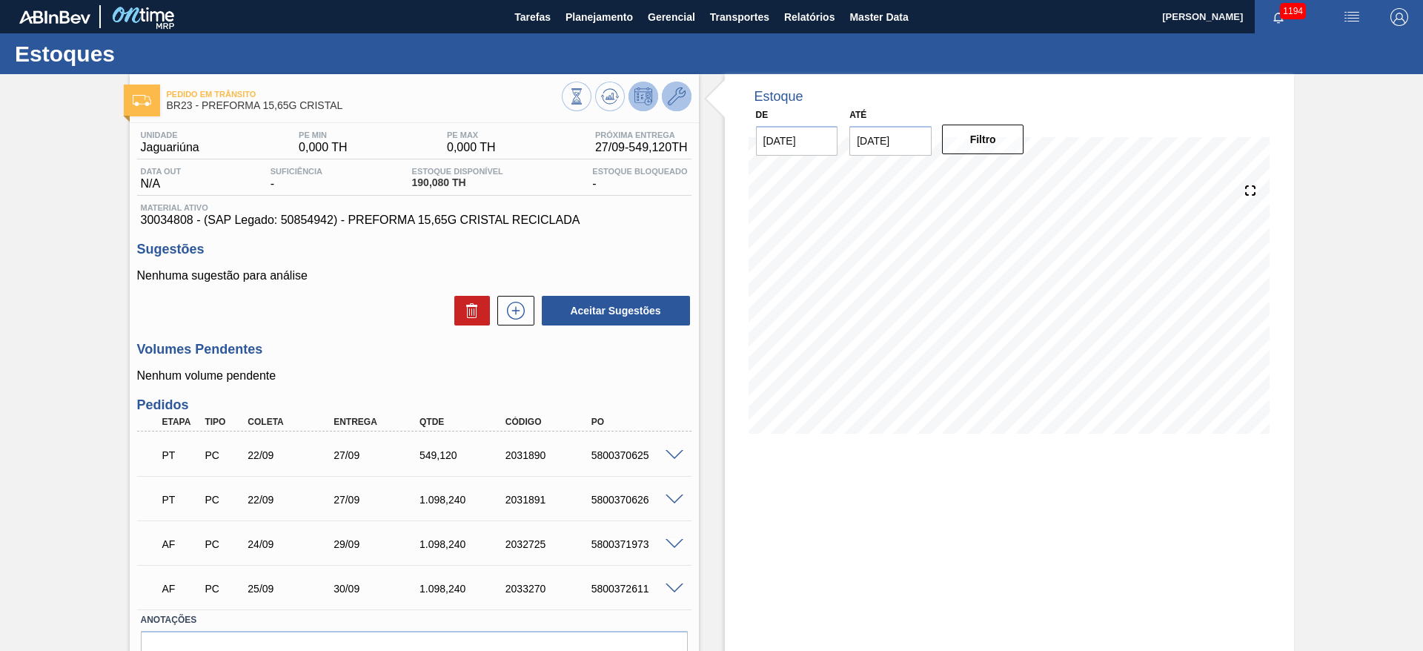
click at [669, 100] on icon at bounding box center [677, 96] width 18 height 18
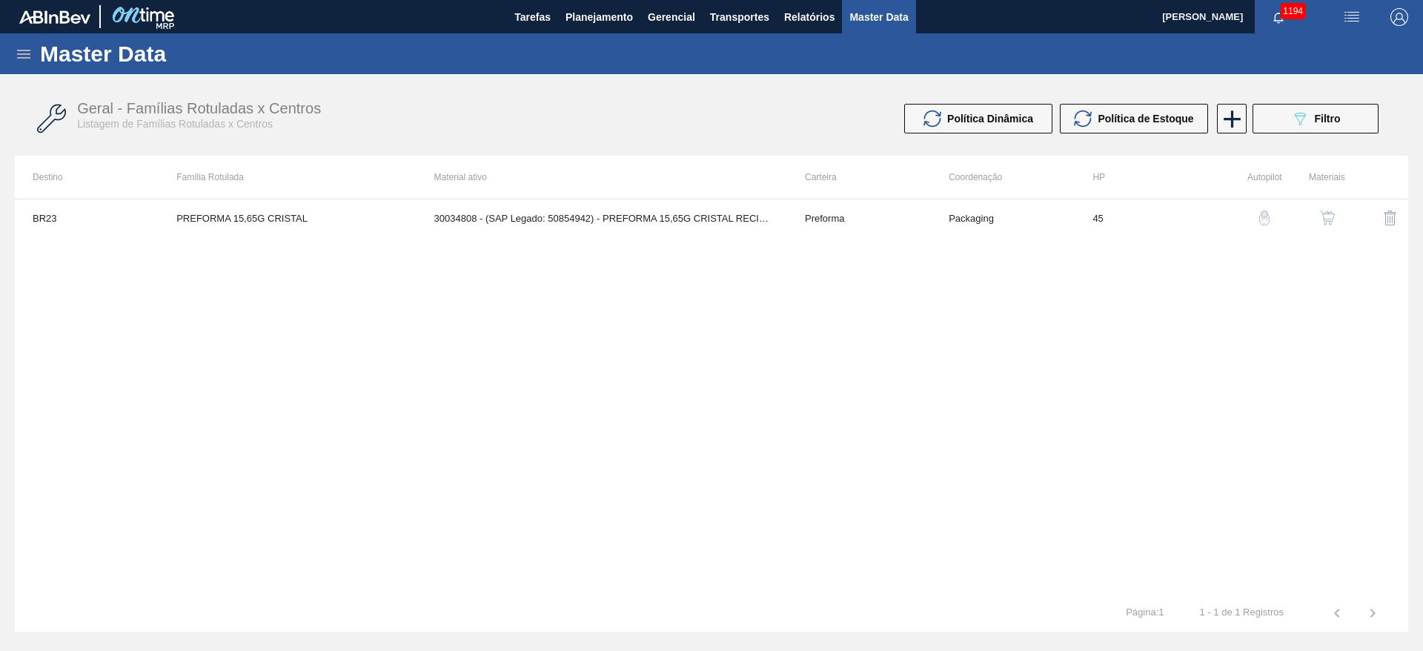
click at [1331, 231] on button "button" at bounding box center [1328, 218] width 36 height 36
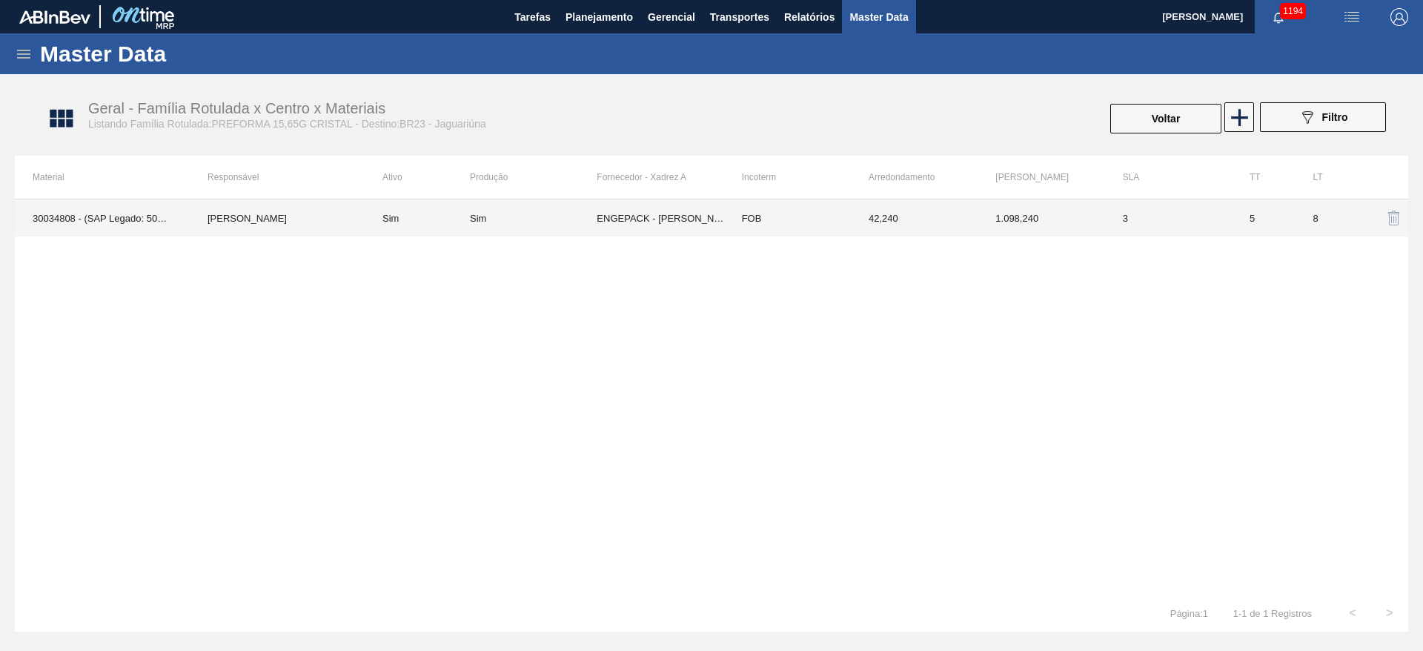
click at [231, 218] on td "[PERSON_NAME]" at bounding box center [277, 217] width 175 height 37
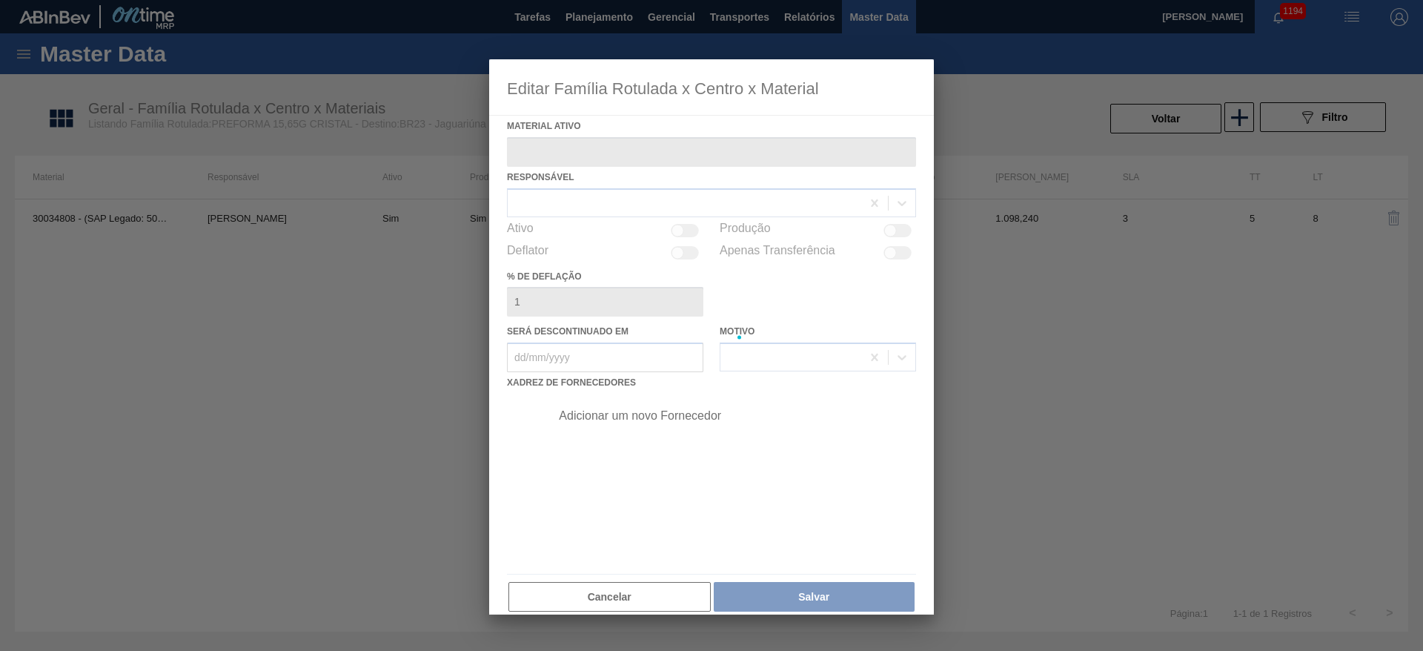
type ativo "30034808 - (SAP Legado: 50854942) - PREFORMA 15,65G CRISTAL RECICLADA"
checkbox input "true"
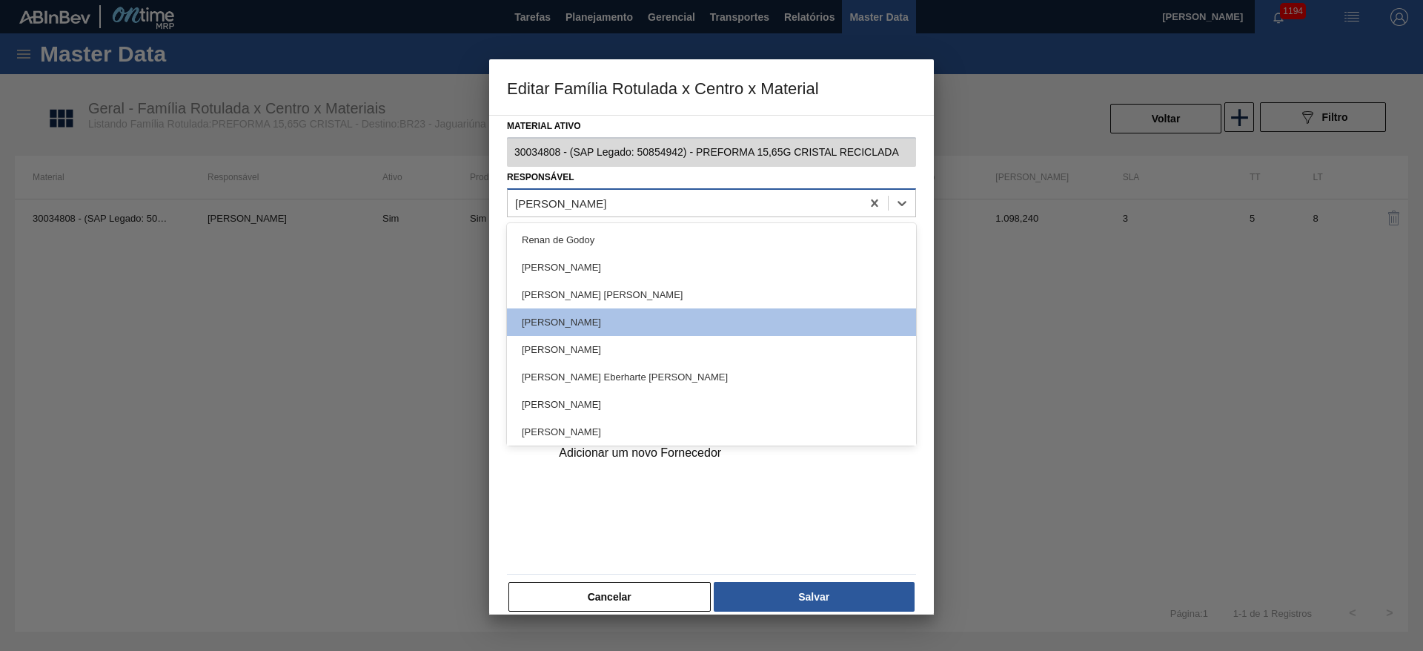
click at [539, 202] on div "[PERSON_NAME]" at bounding box center [560, 202] width 91 height 13
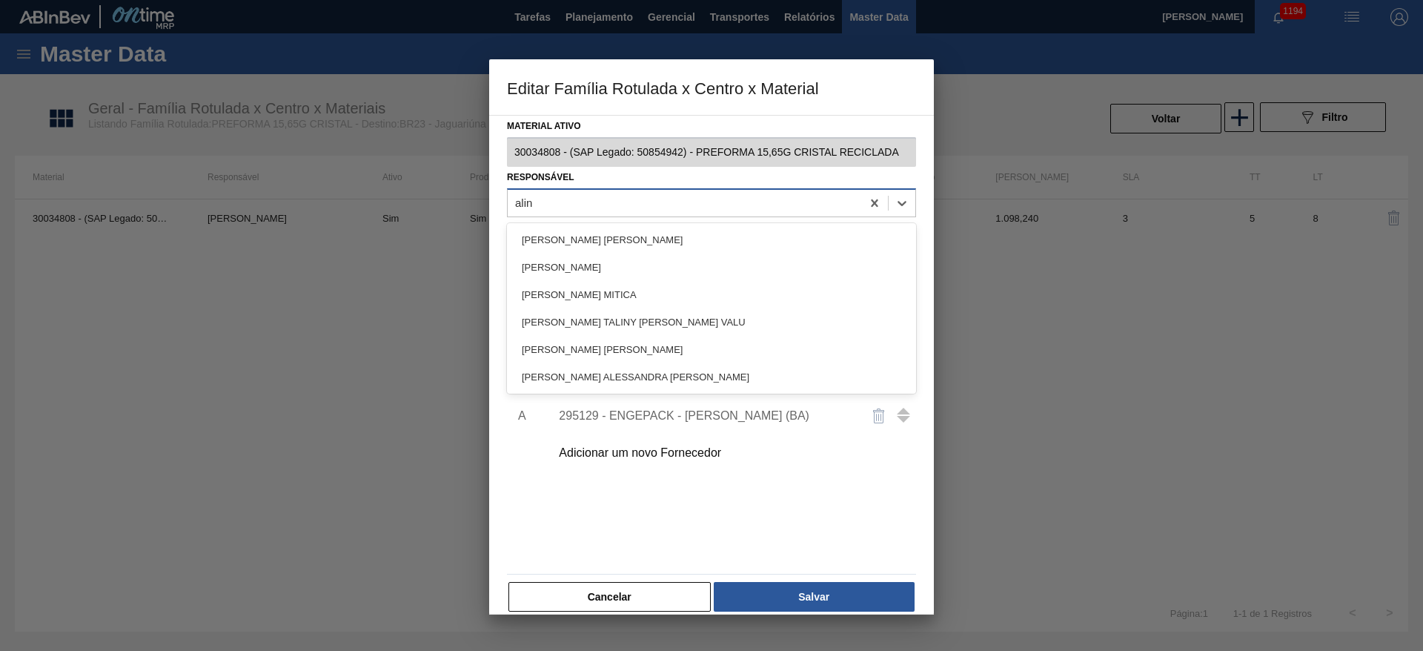
type input "aline"
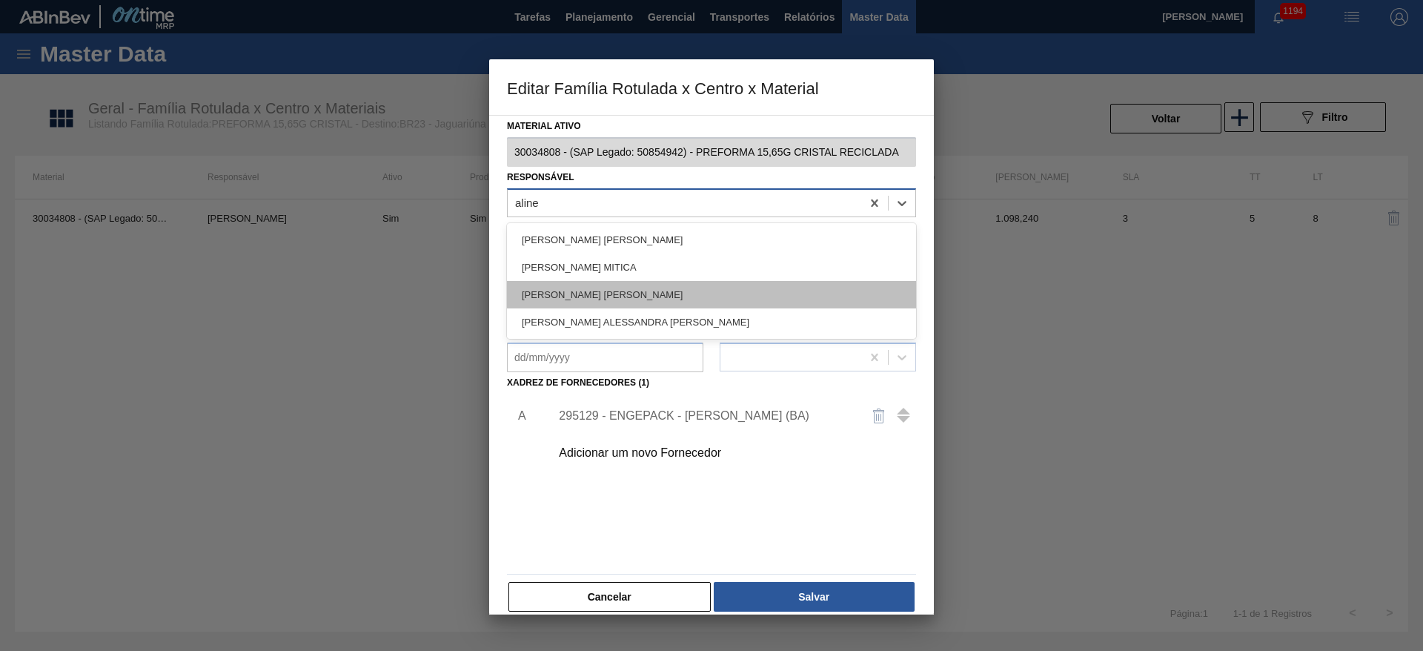
click at [560, 292] on div "[PERSON_NAME] [PERSON_NAME]" at bounding box center [711, 294] width 409 height 27
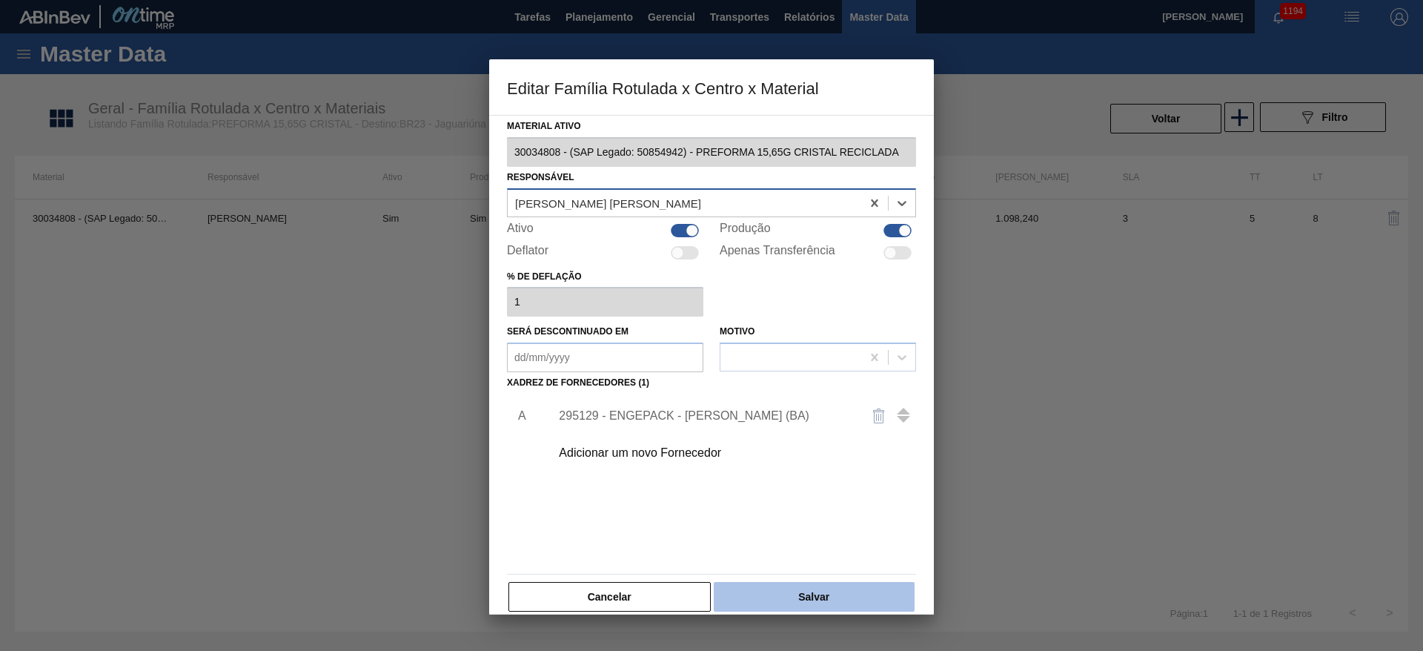
click at [784, 593] on button "Salvar" at bounding box center [814, 597] width 201 height 30
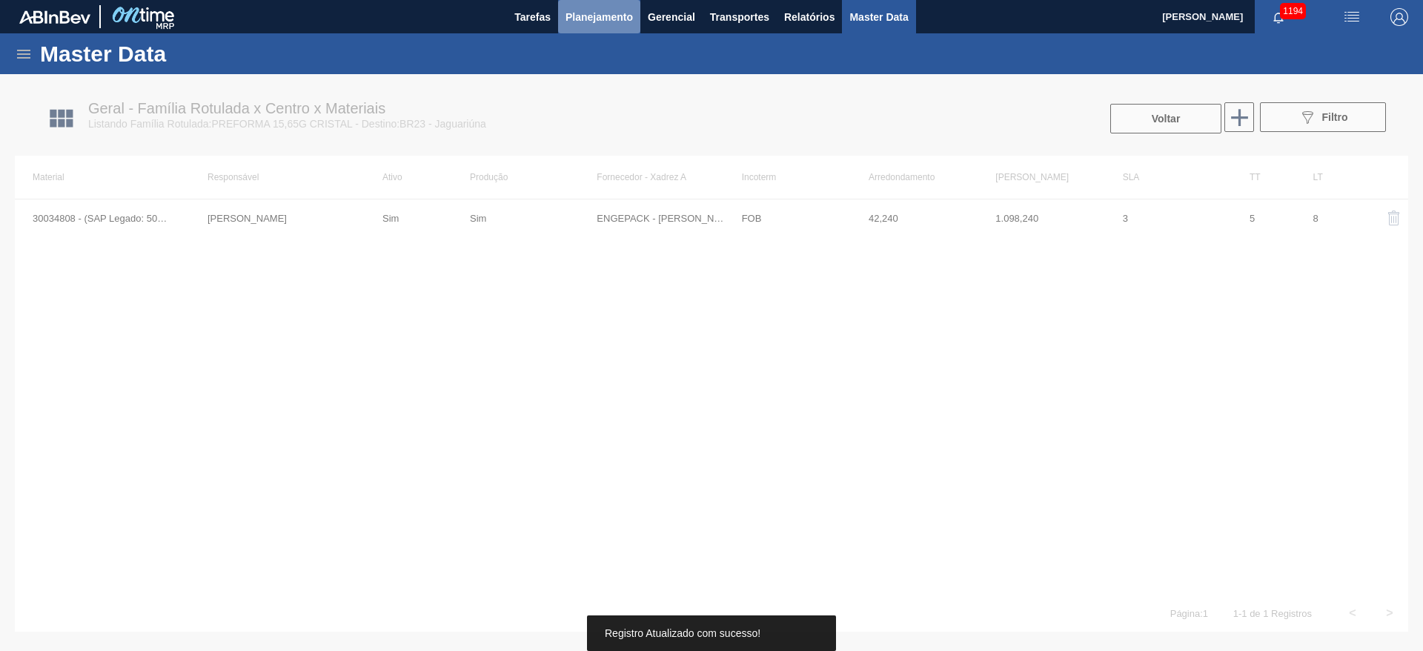
click at [592, 27] on button "Planejamento" at bounding box center [599, 16] width 82 height 33
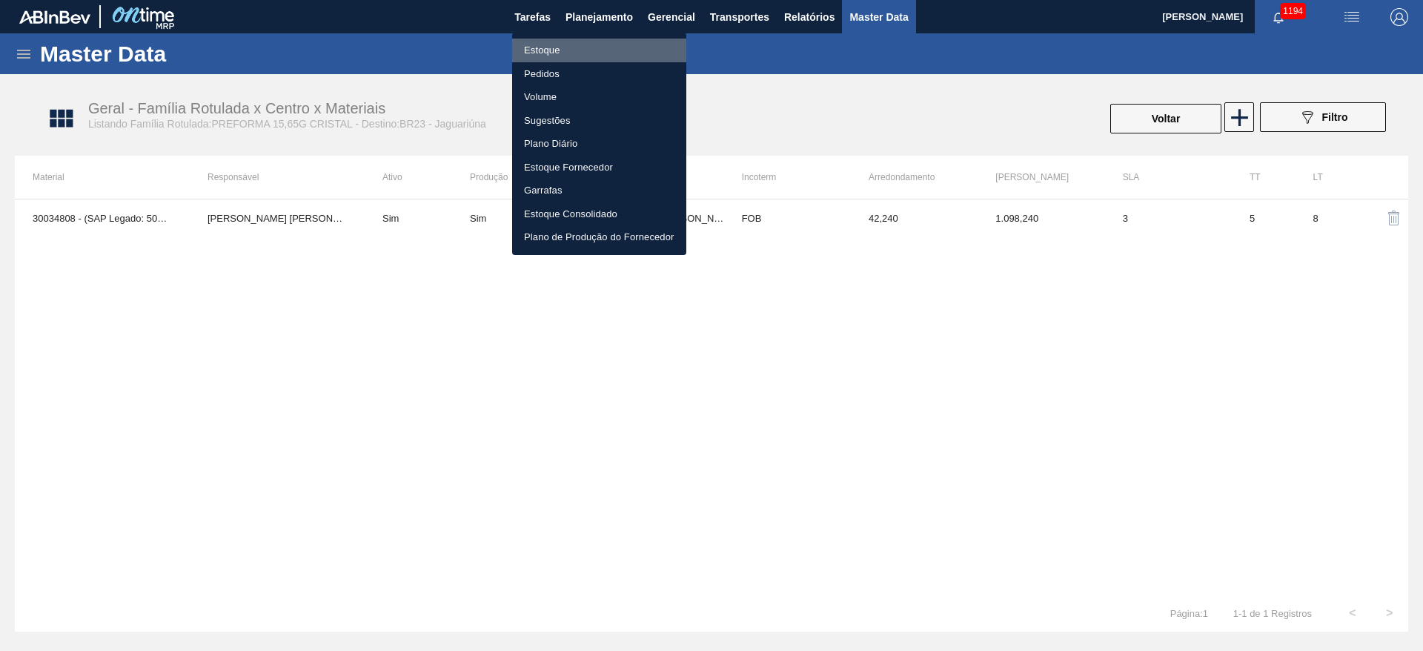
click at [558, 44] on li "Estoque" at bounding box center [599, 51] width 174 height 24
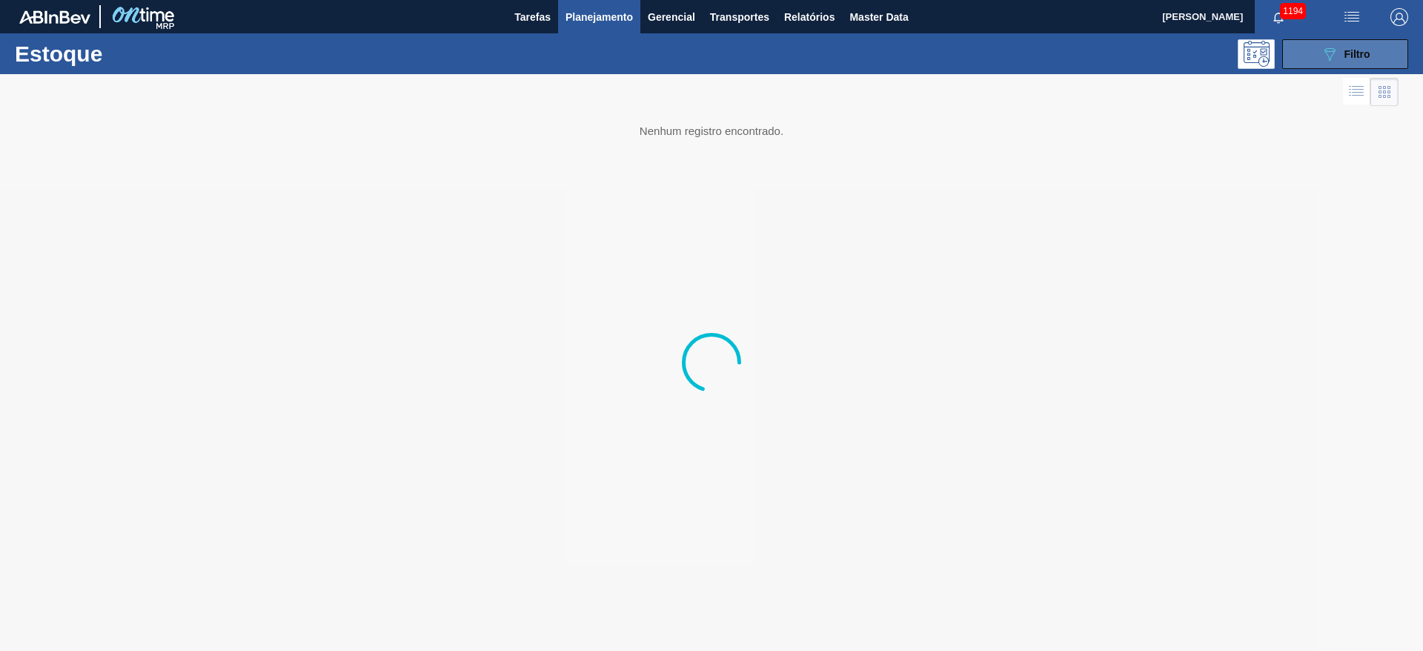
click at [1298, 53] on button "089F7B8B-B2A5-4AFE-B5C0-19BA573D28AC Filtro" at bounding box center [1346, 54] width 126 height 30
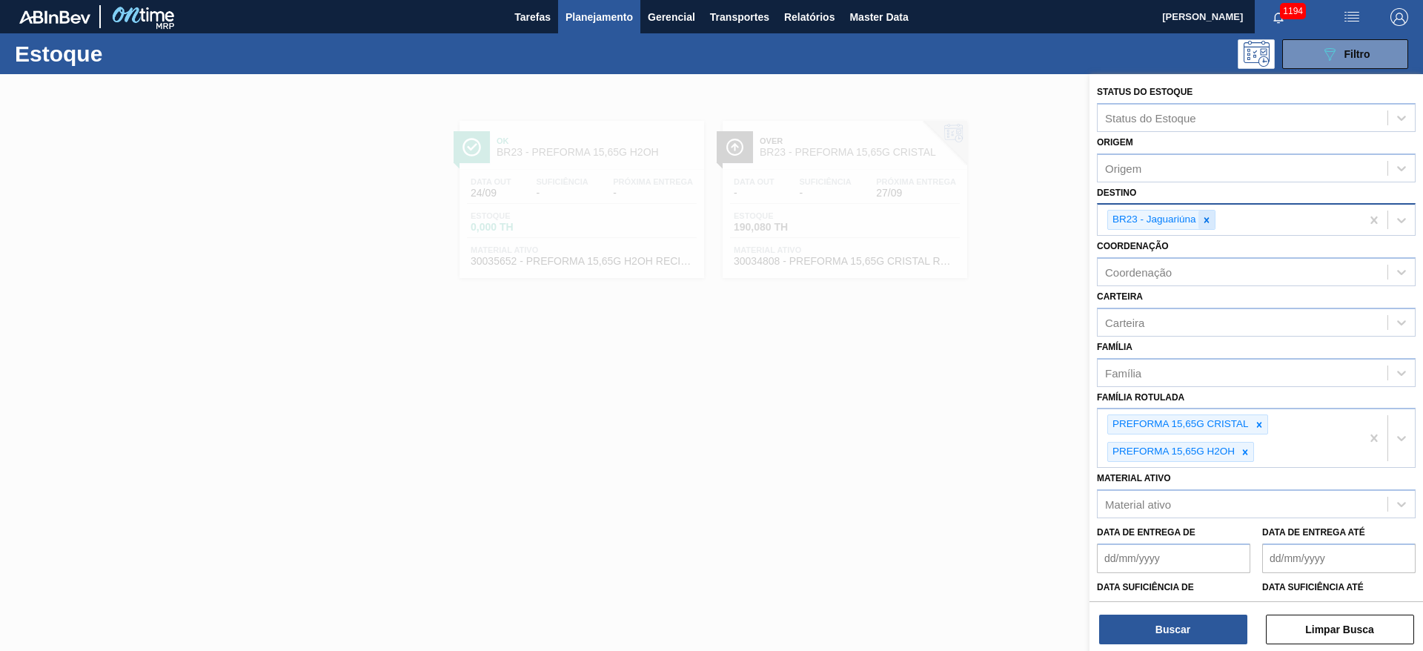
click at [1208, 218] on icon at bounding box center [1206, 219] width 5 height 5
type input "03"
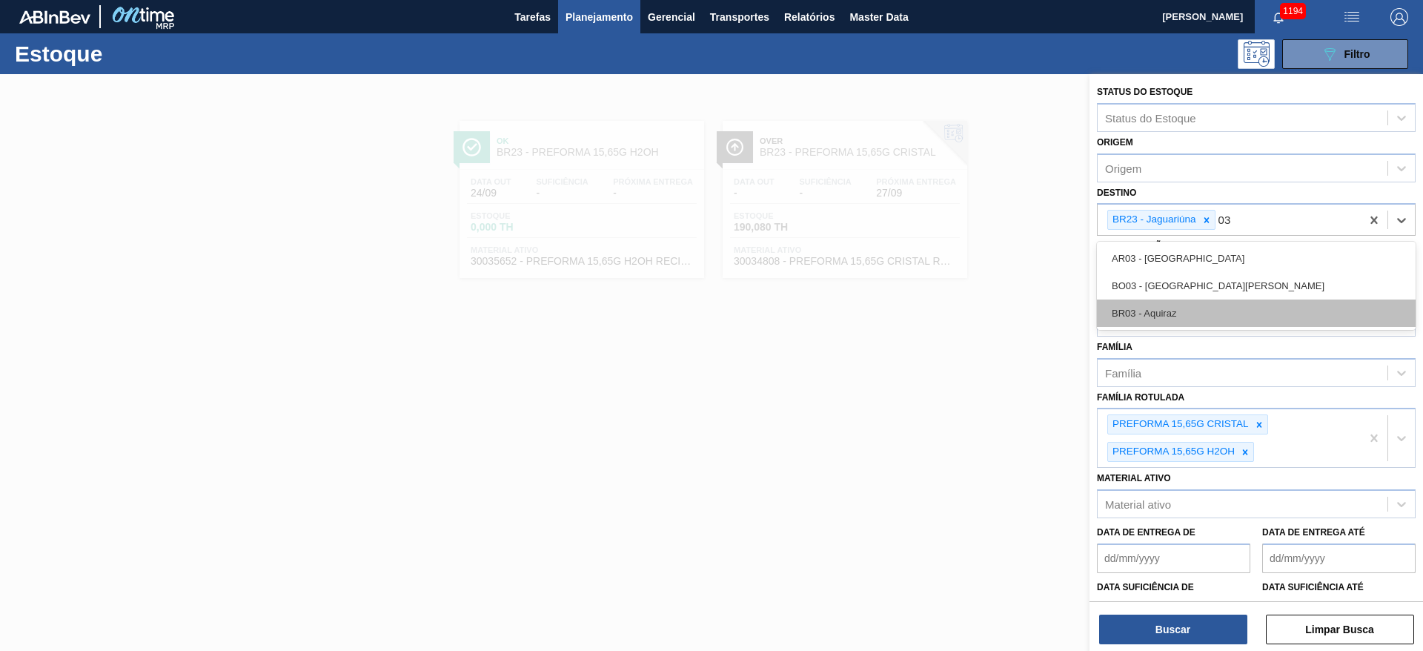
click at [1157, 314] on div "BR03 - Aquiraz" at bounding box center [1256, 313] width 319 height 27
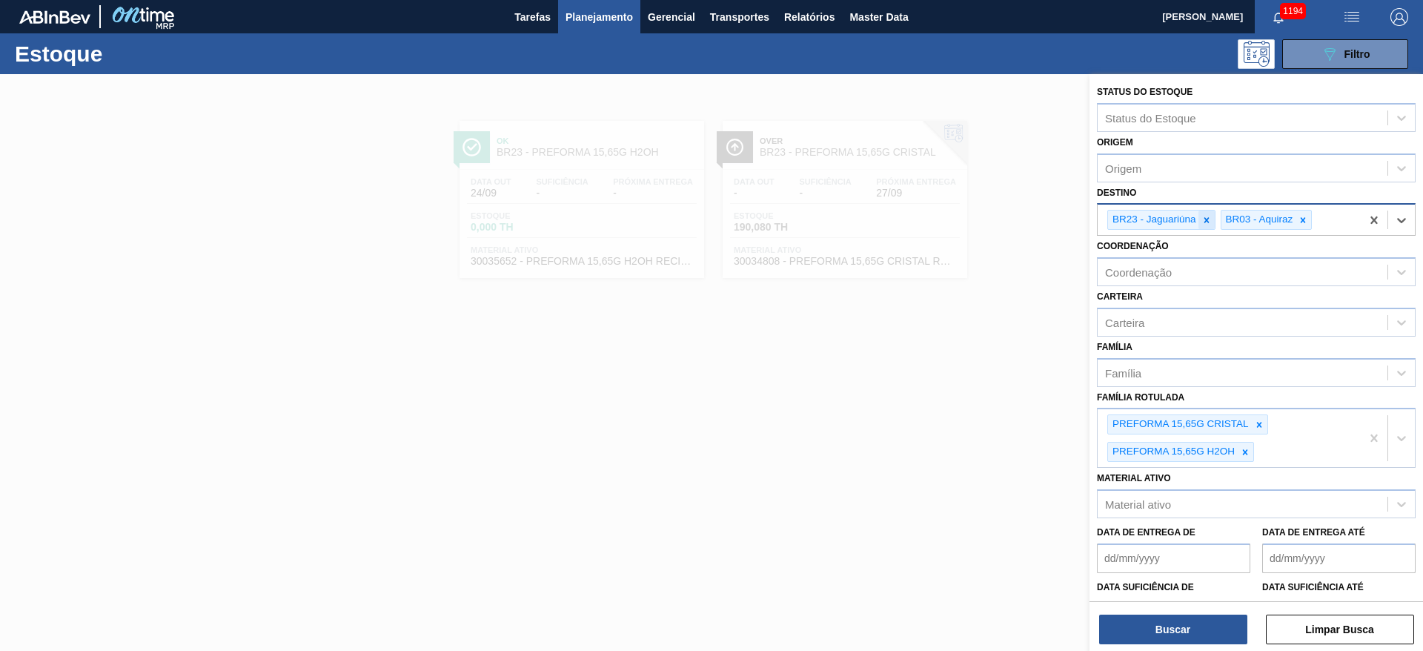
click at [1205, 219] on icon at bounding box center [1207, 220] width 10 height 10
click at [1157, 625] on button "Buscar" at bounding box center [1173, 630] width 148 height 30
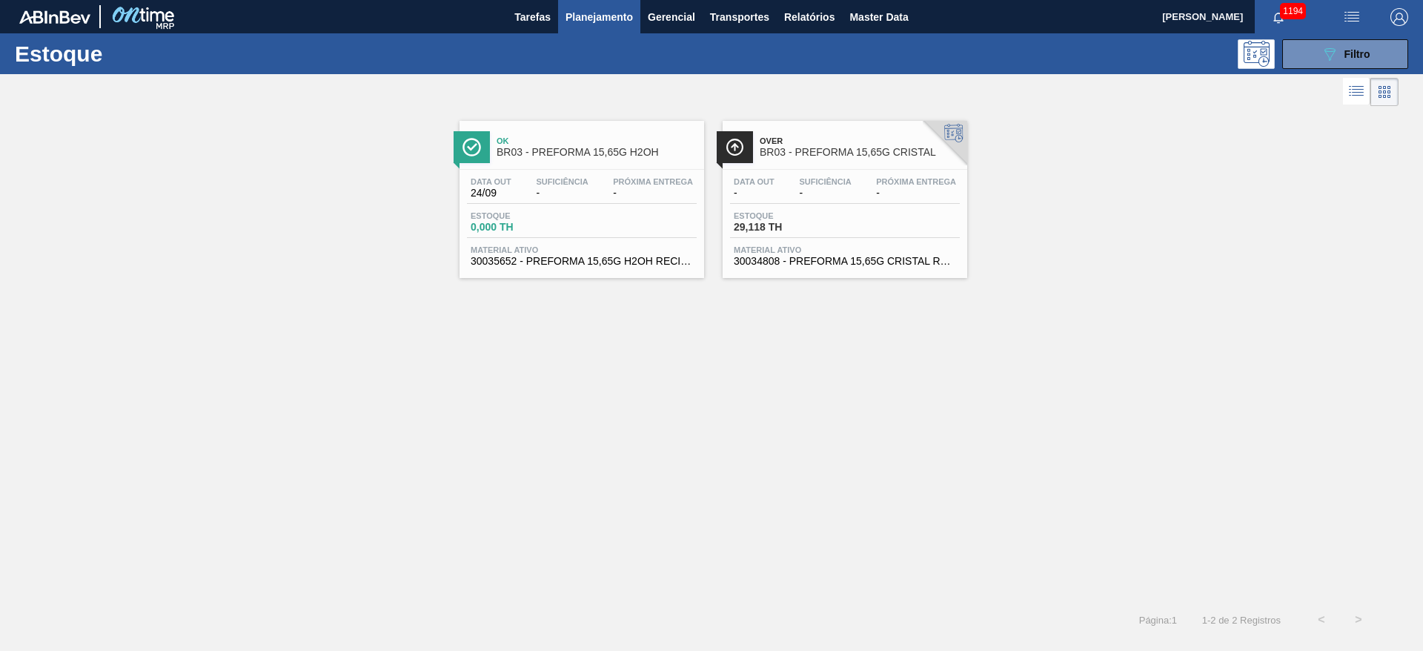
click at [833, 214] on span "Estoque" at bounding box center [786, 215] width 104 height 9
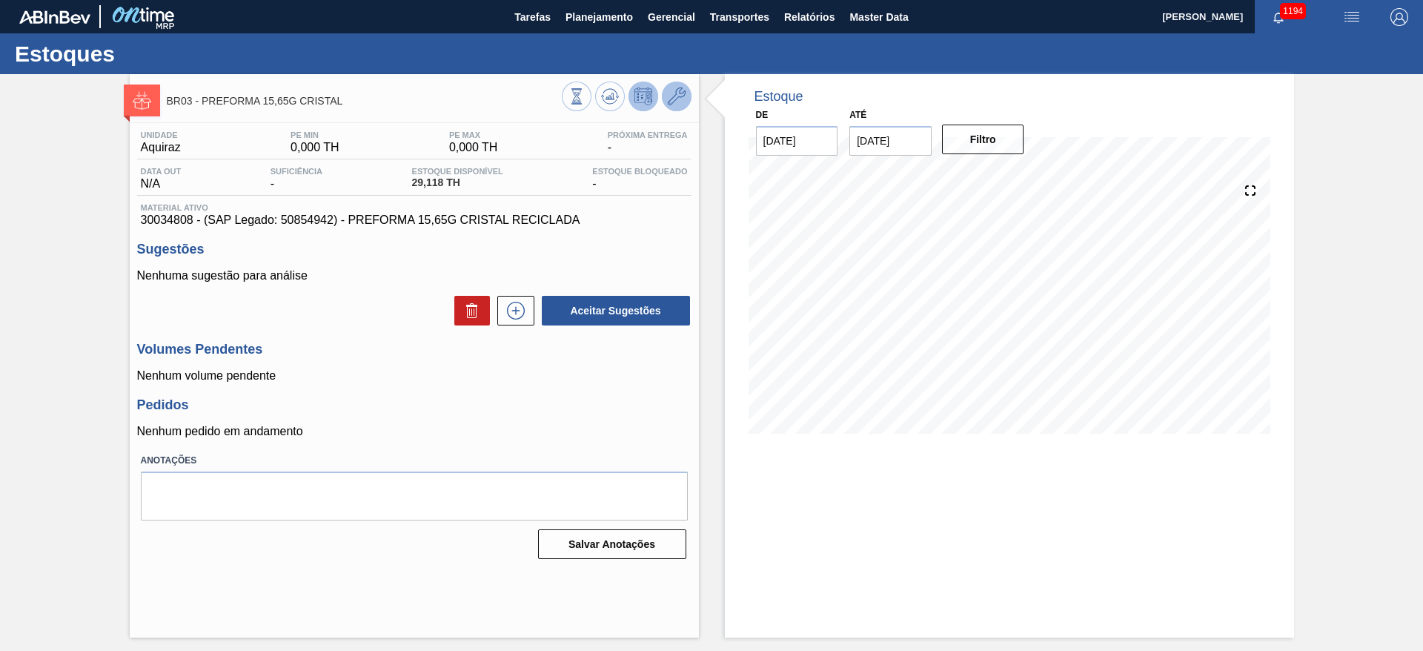
click at [675, 96] on icon at bounding box center [677, 96] width 18 height 18
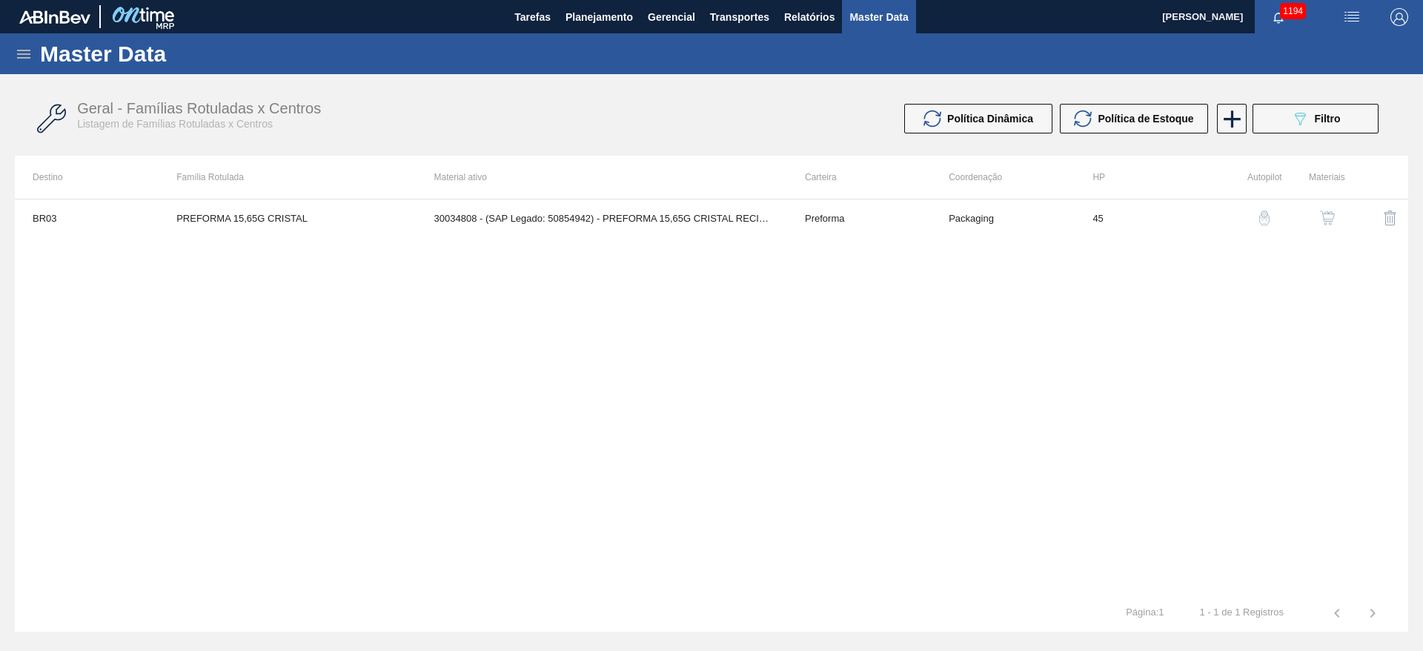
click at [1331, 219] on img "button" at bounding box center [1327, 218] width 15 height 15
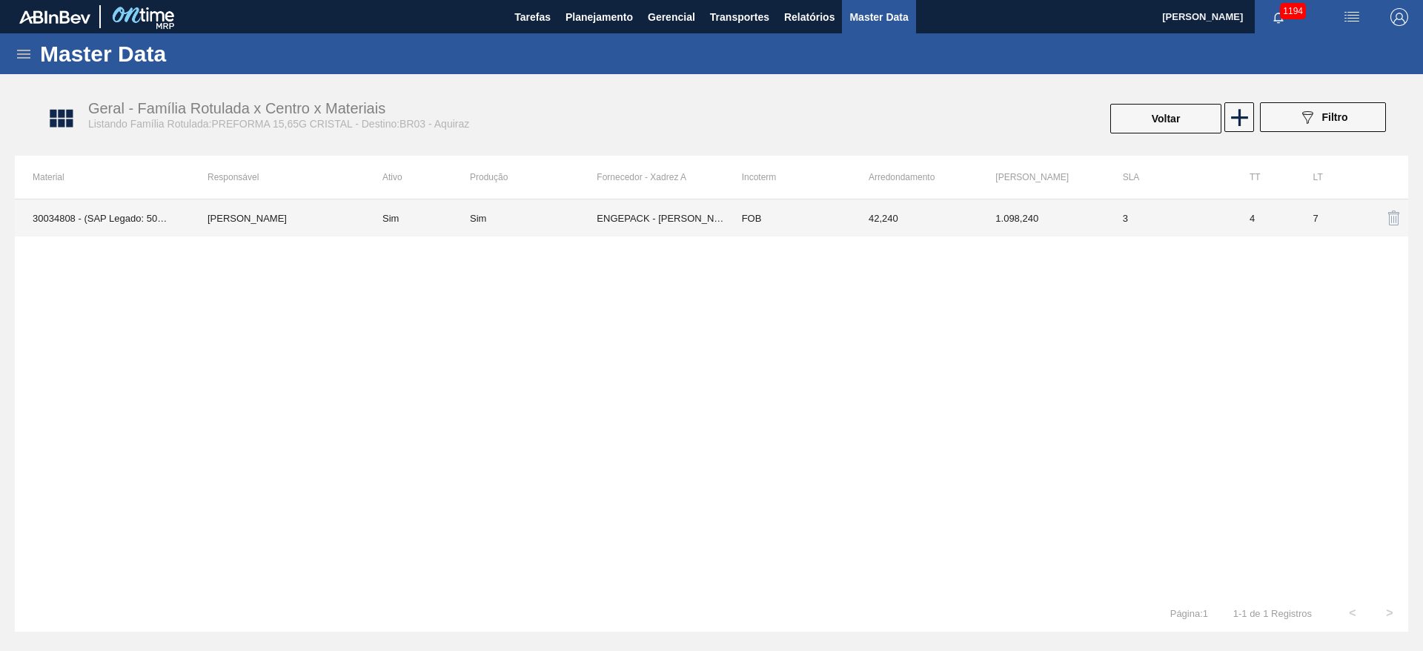
click at [344, 214] on td "[PERSON_NAME]" at bounding box center [277, 217] width 175 height 37
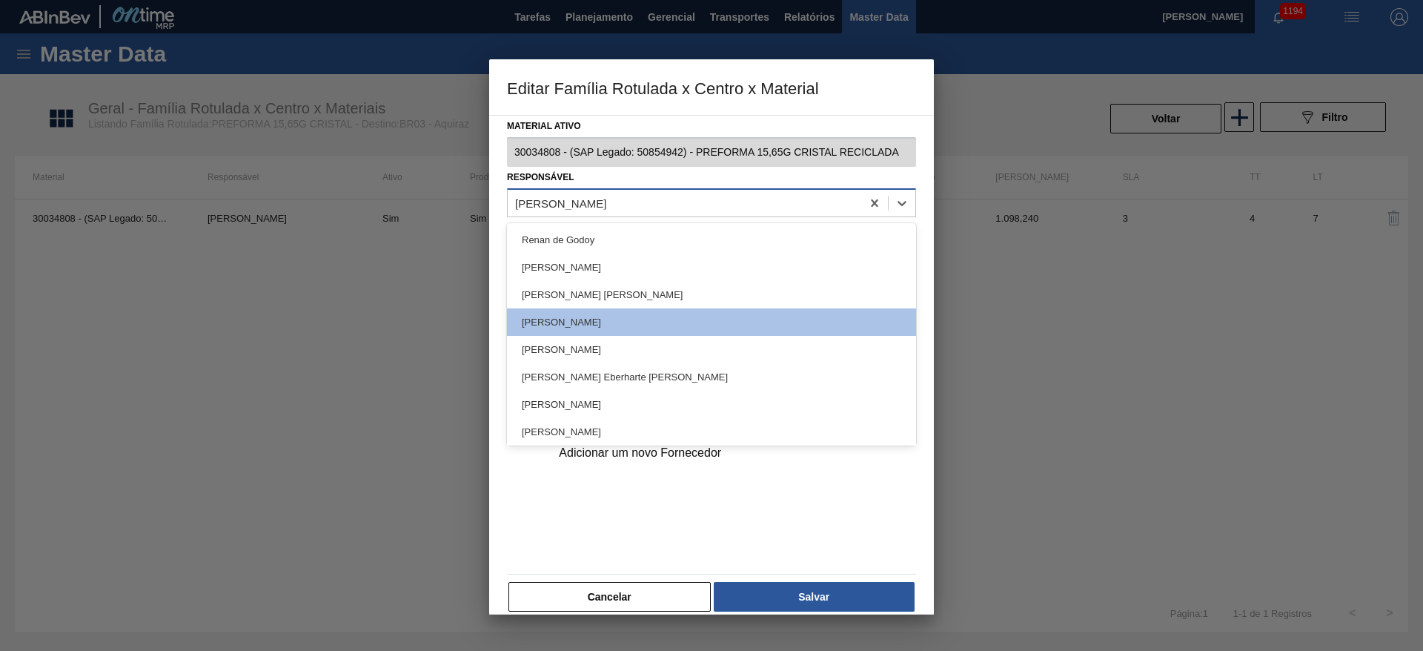
click at [577, 209] on div "[PERSON_NAME]" at bounding box center [685, 203] width 354 height 22
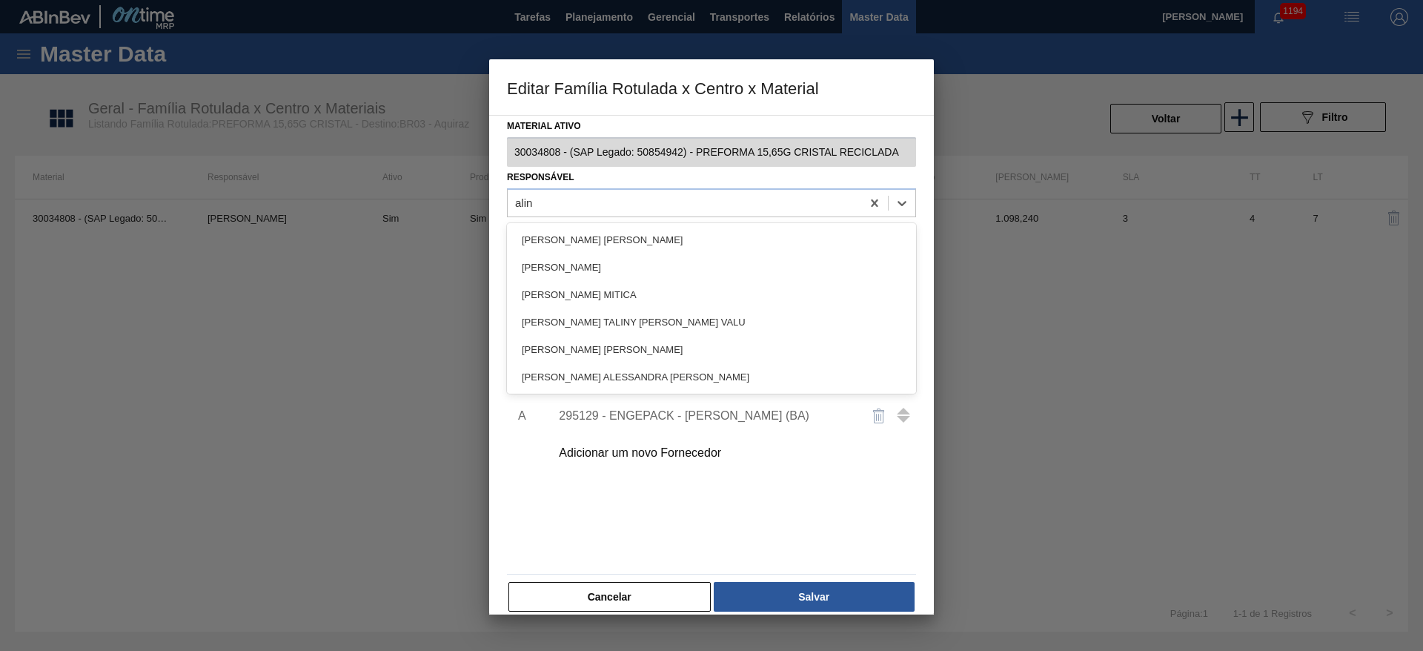
type input "aline"
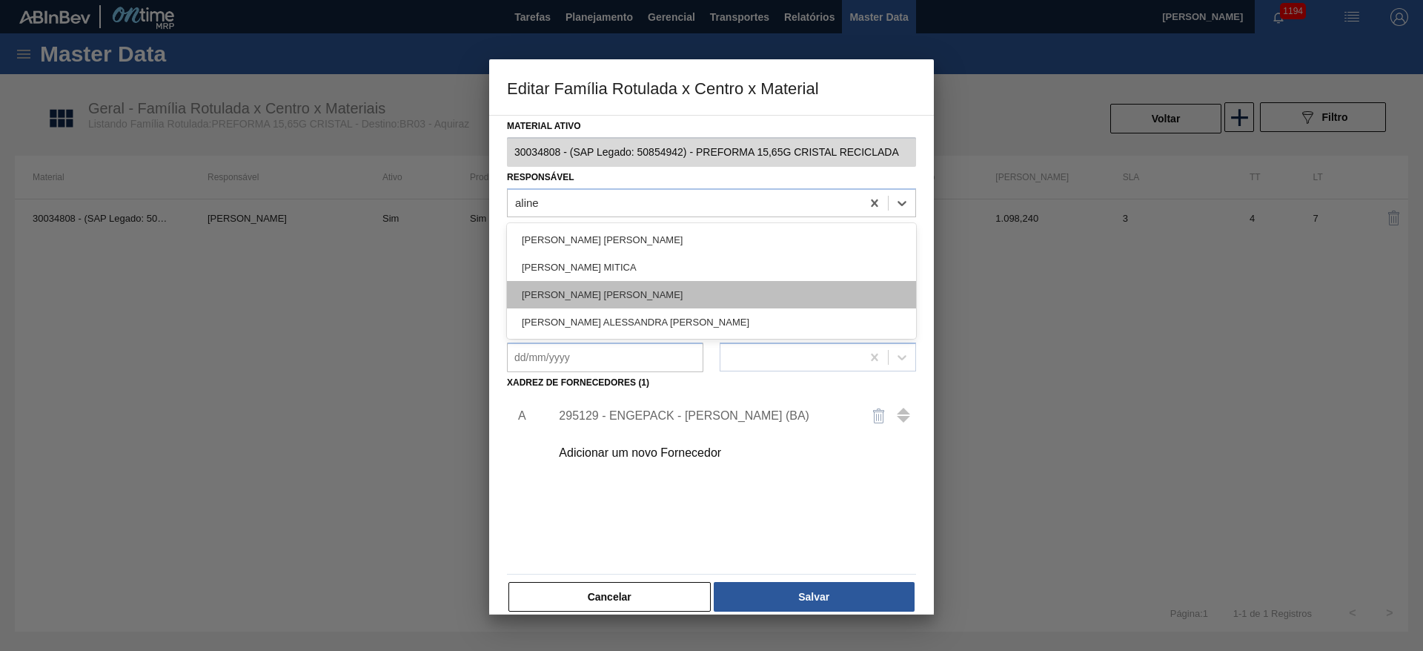
click at [557, 288] on div "[PERSON_NAME] [PERSON_NAME]" at bounding box center [711, 294] width 409 height 27
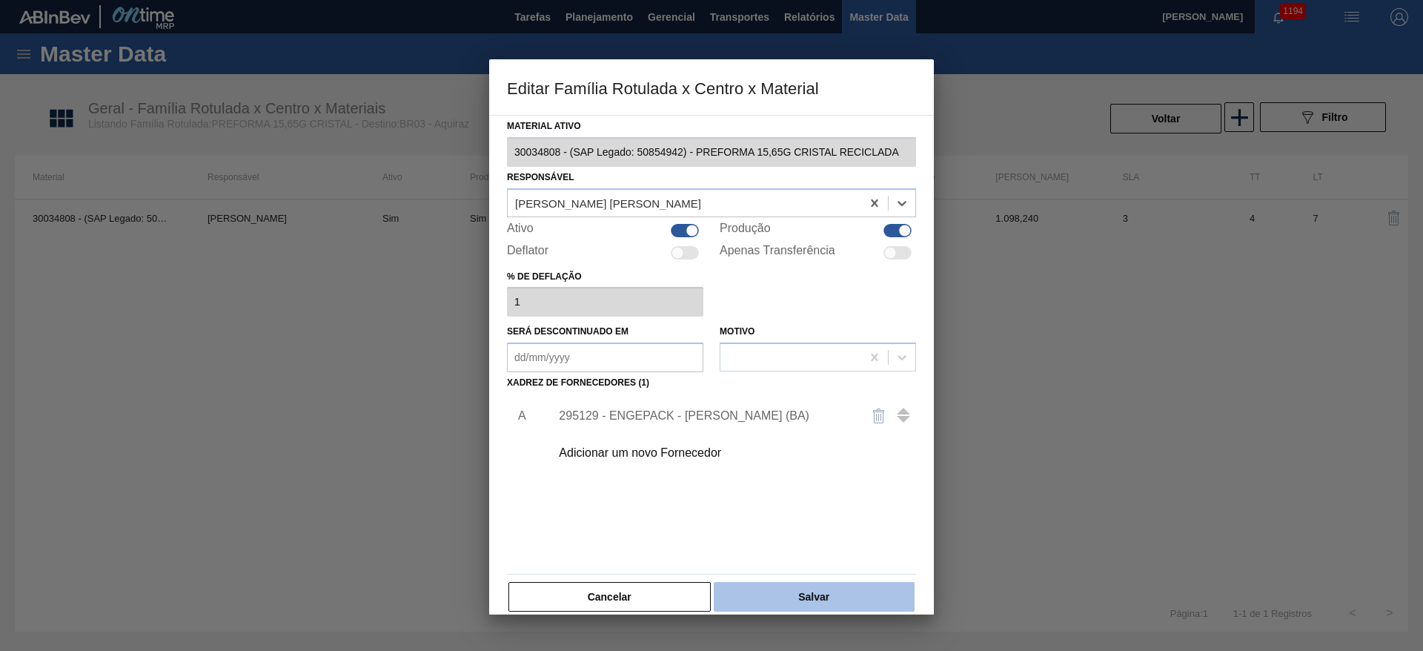
click at [771, 591] on button "Salvar" at bounding box center [814, 597] width 201 height 30
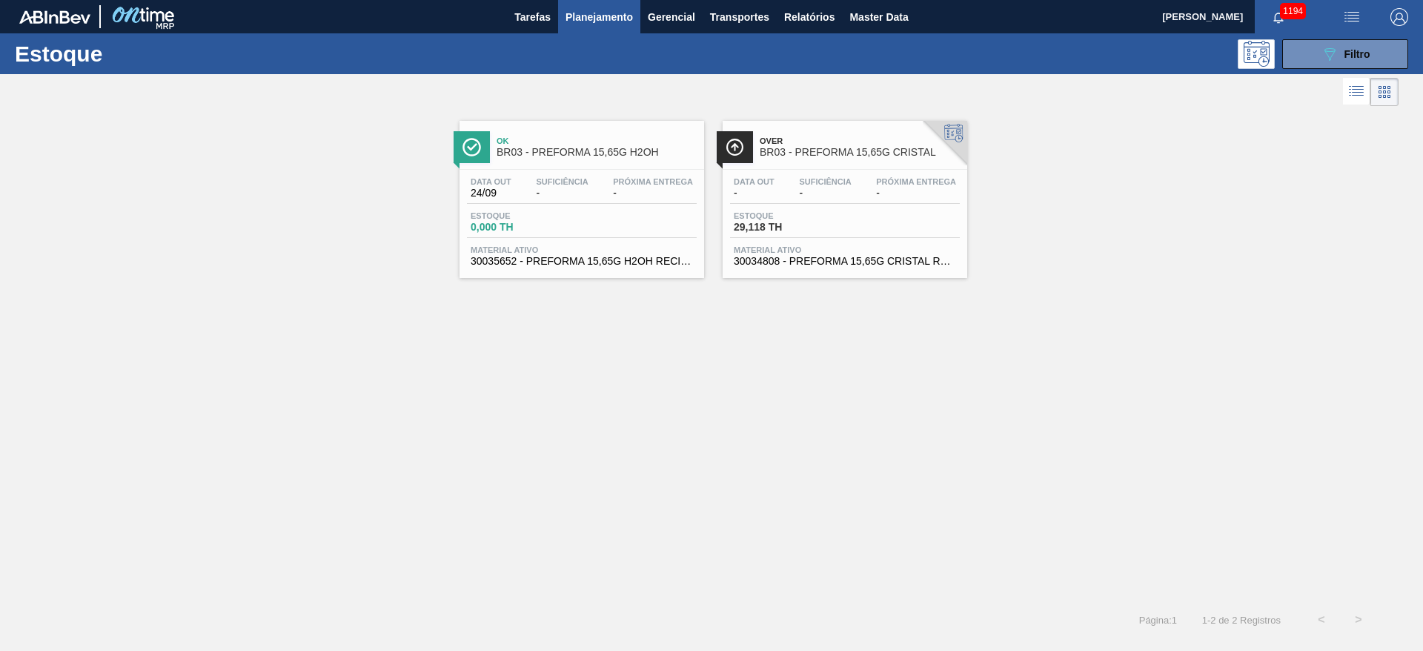
click at [566, 222] on span "0,000 TH" at bounding box center [523, 227] width 104 height 11
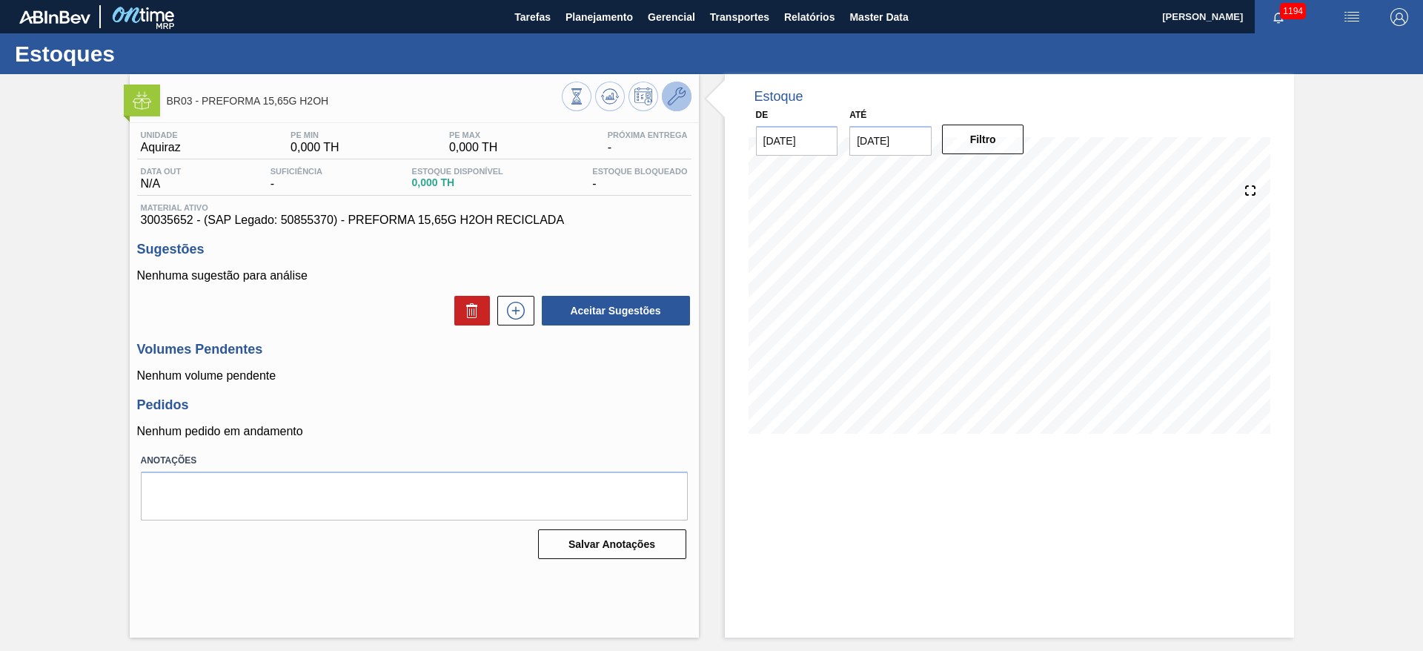
click at [677, 96] on icon at bounding box center [677, 96] width 18 height 18
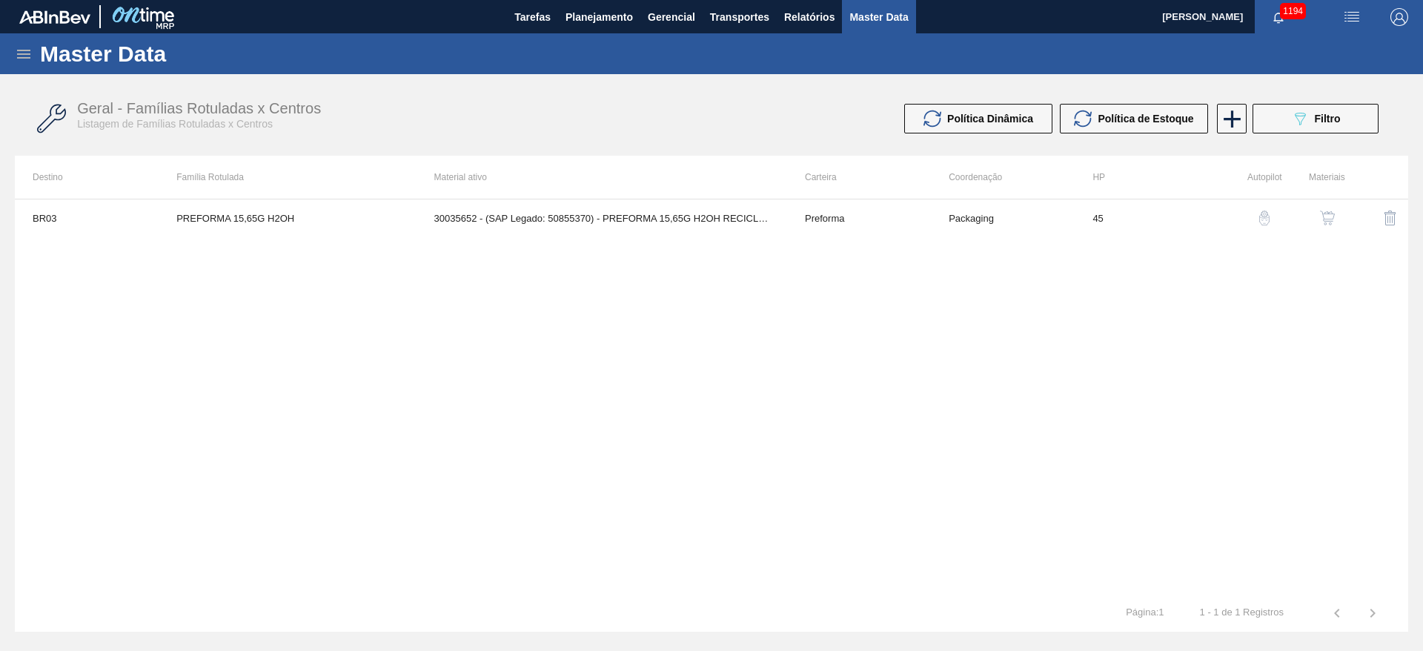
click at [1327, 222] on img "button" at bounding box center [1327, 218] width 15 height 15
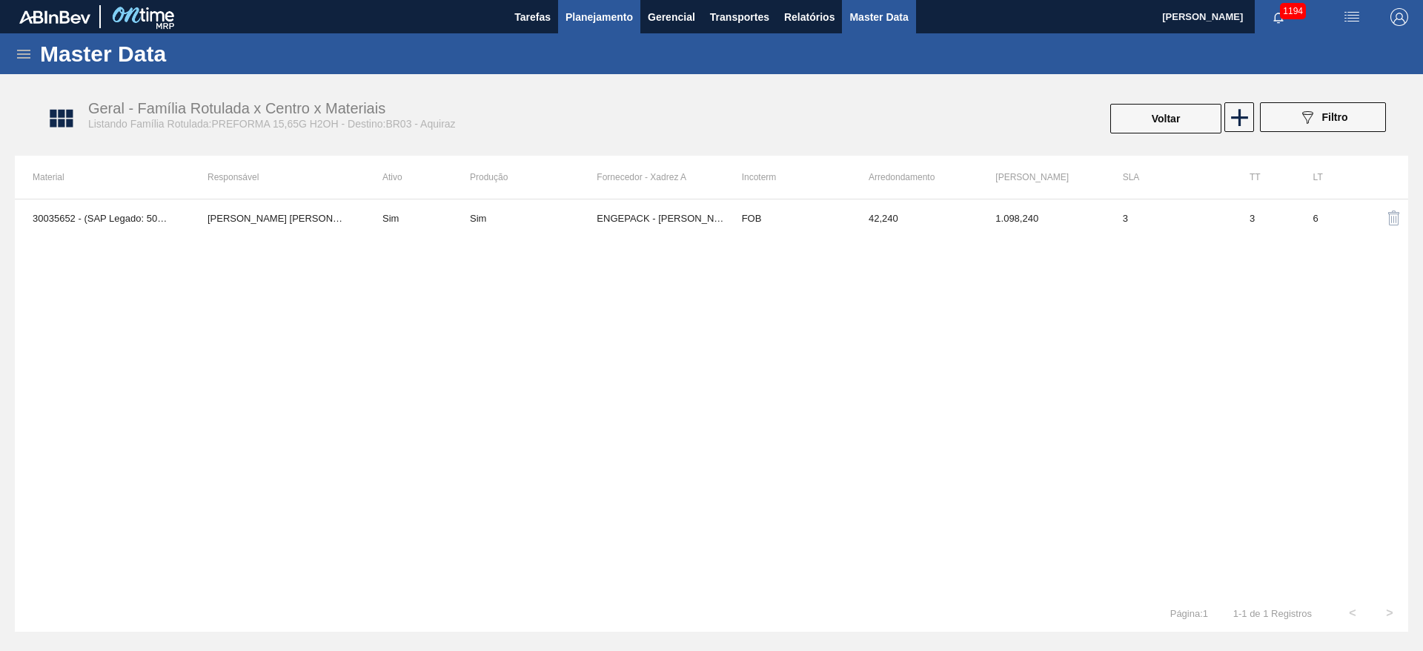
click at [578, 22] on span "Planejamento" at bounding box center [599, 17] width 67 height 18
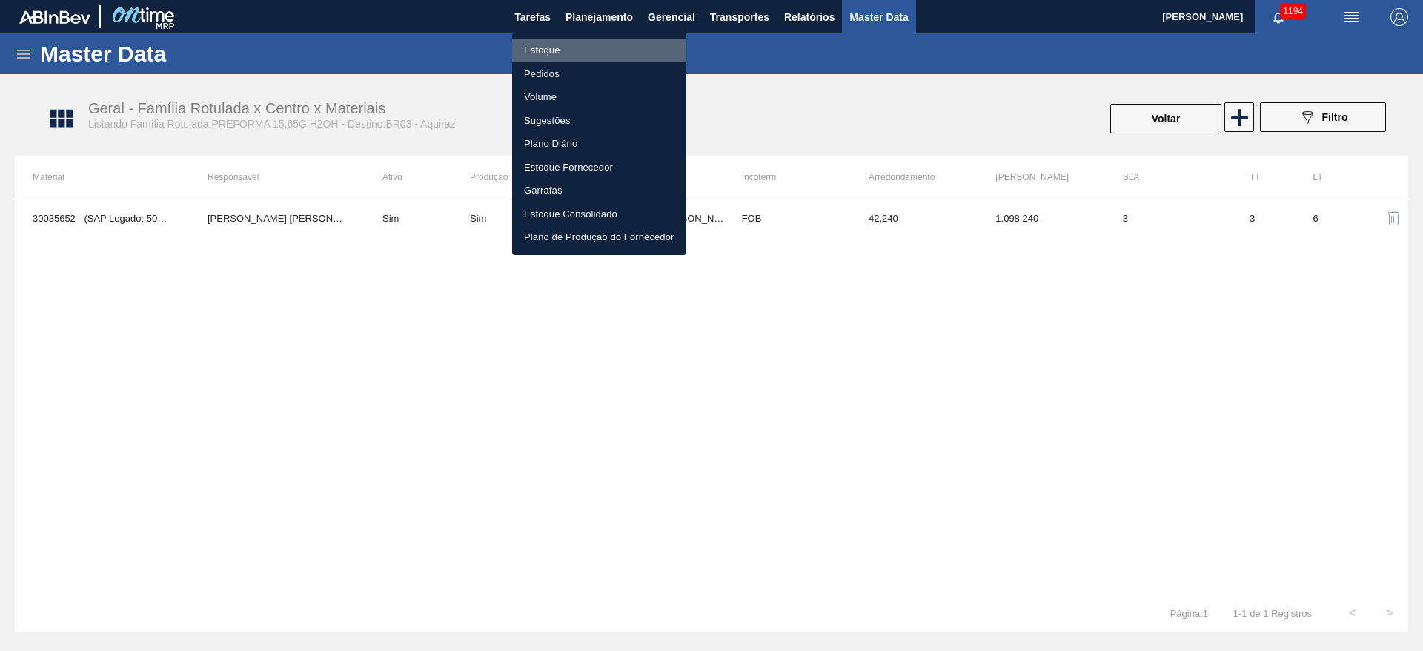
click at [541, 46] on li "Estoque" at bounding box center [599, 51] width 174 height 24
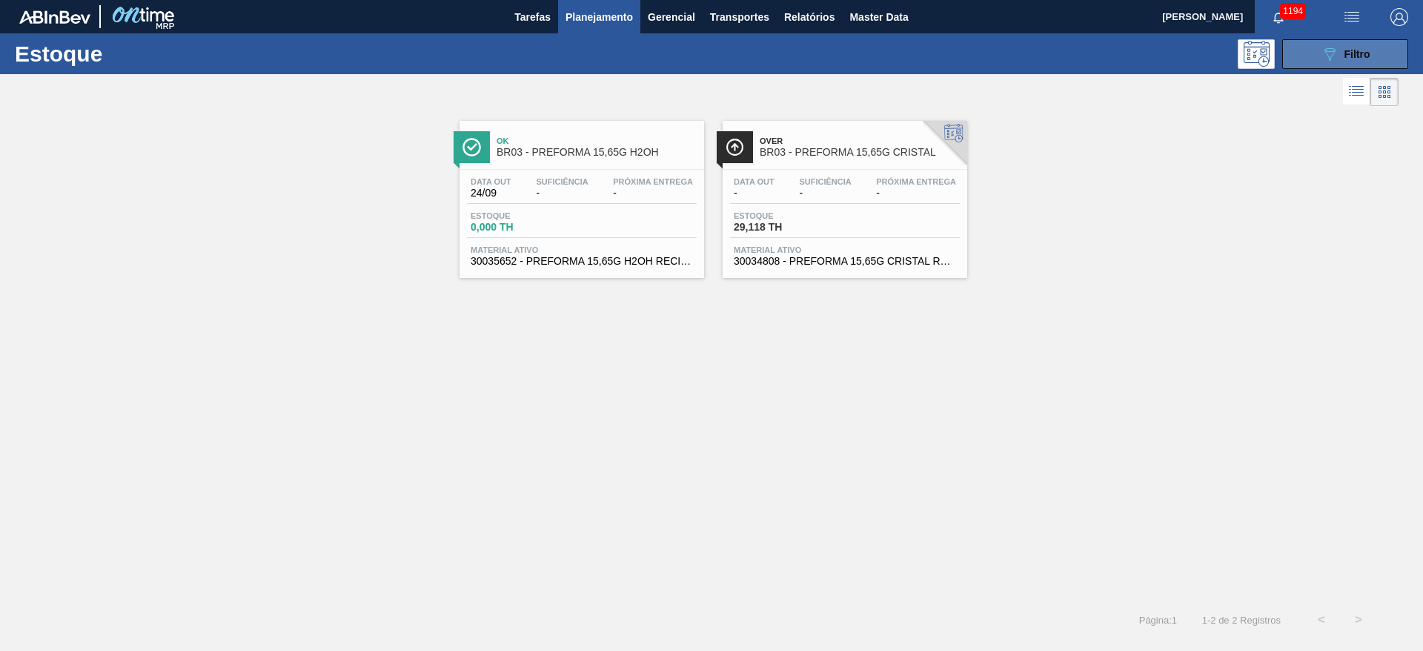
click at [1312, 64] on button "089F7B8B-B2A5-4AFE-B5C0-19BA573D28AC Filtro" at bounding box center [1346, 54] width 126 height 30
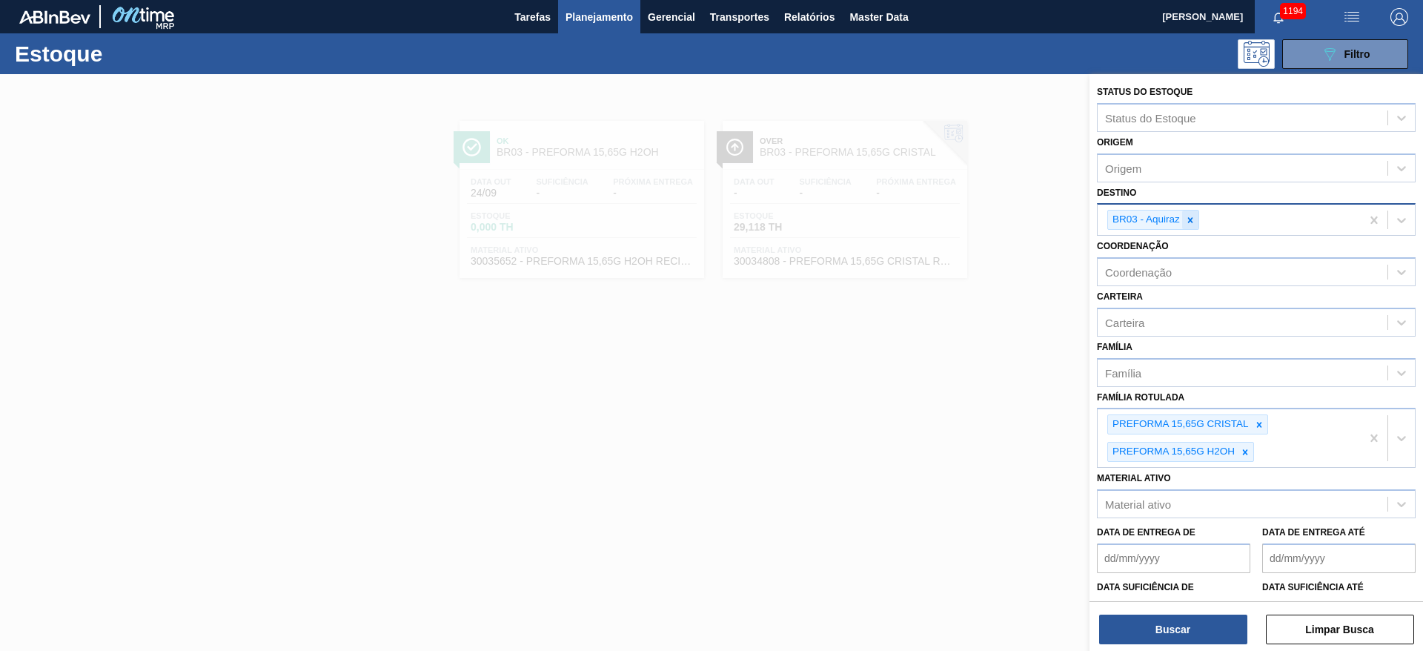
click at [1192, 219] on icon at bounding box center [1190, 220] width 10 height 10
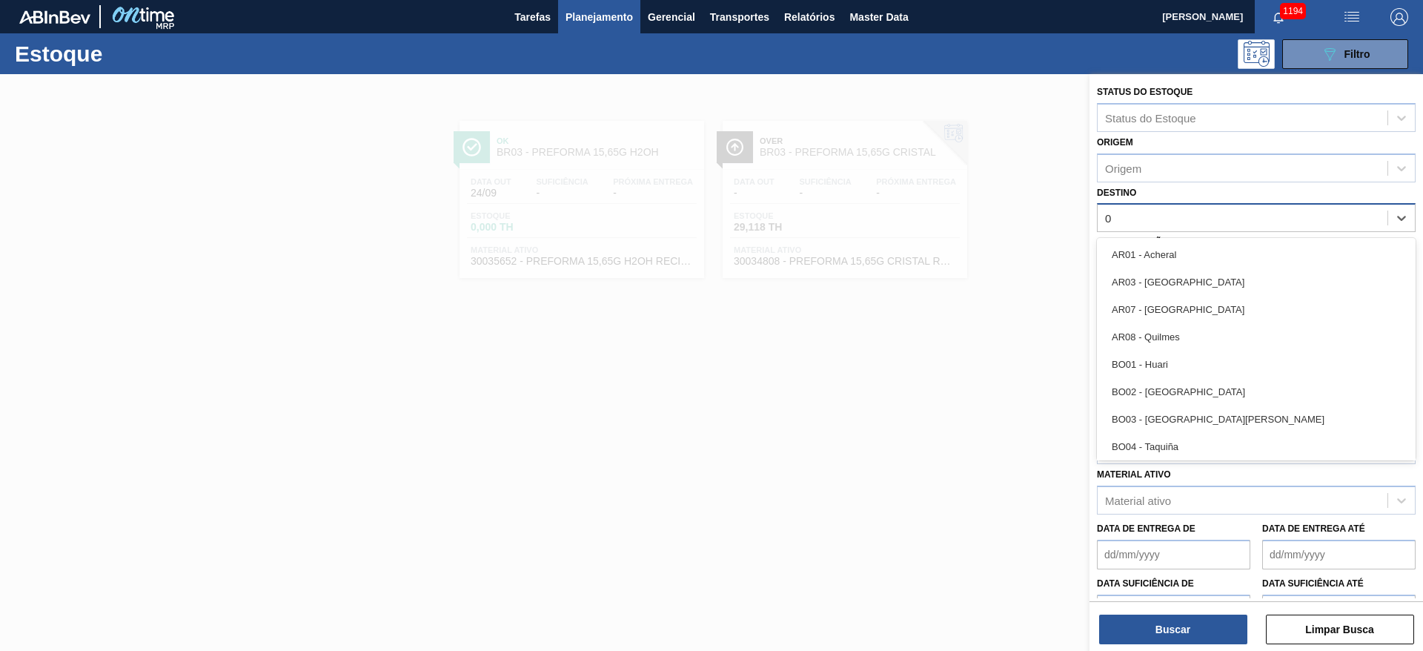
type input "07"
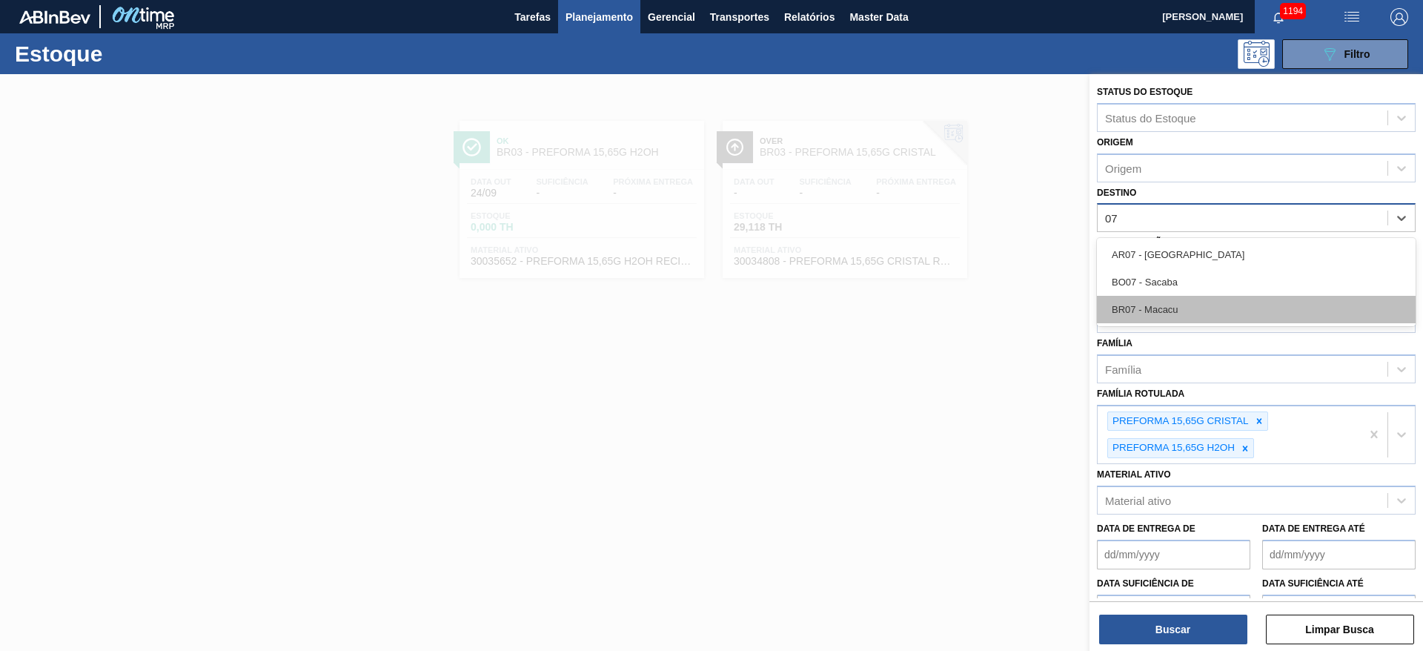
click at [1165, 305] on div "BR07 - Macacu" at bounding box center [1256, 309] width 319 height 27
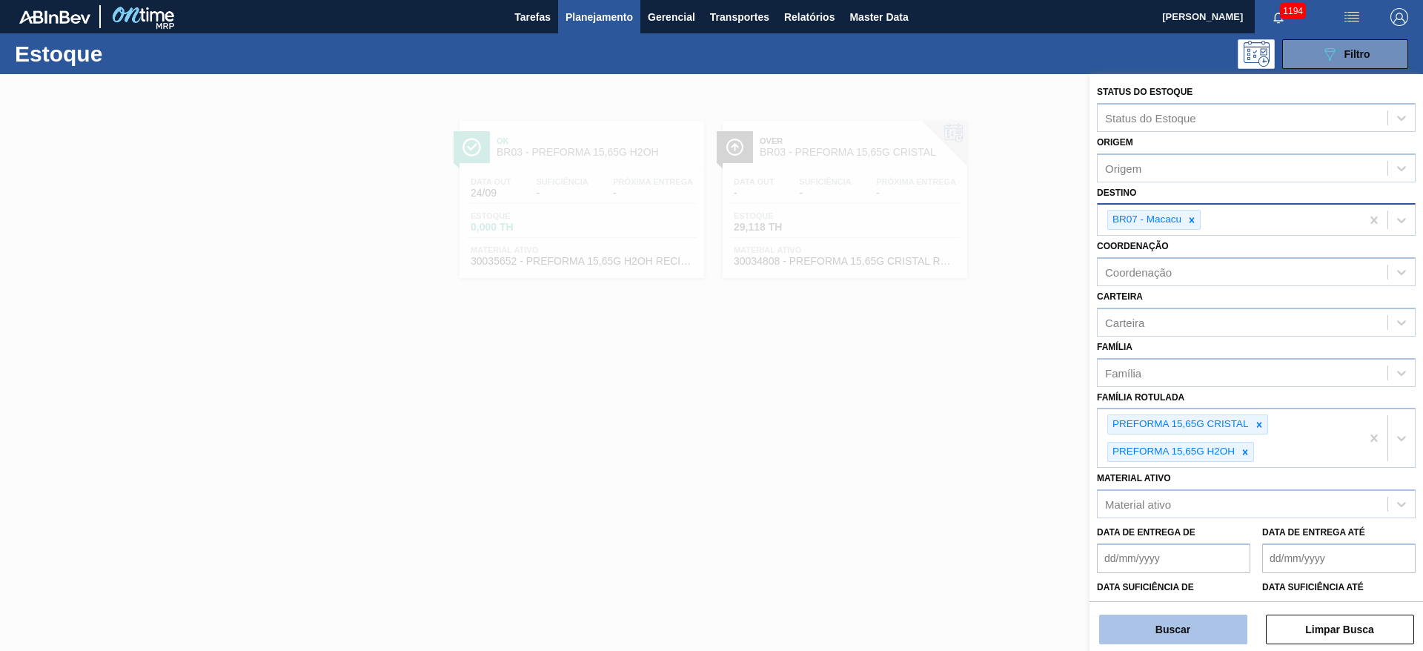
click at [1125, 624] on button "Buscar" at bounding box center [1173, 630] width 148 height 30
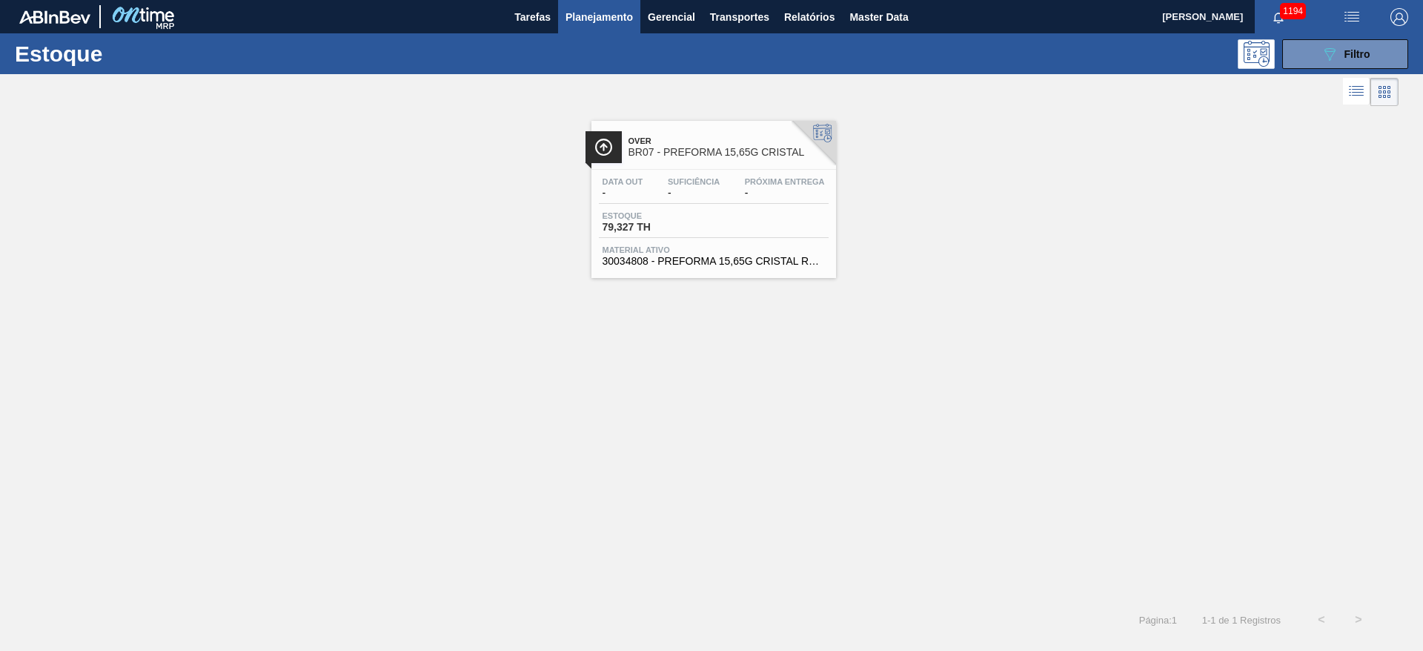
click at [679, 217] on span "Estoque" at bounding box center [655, 215] width 104 height 9
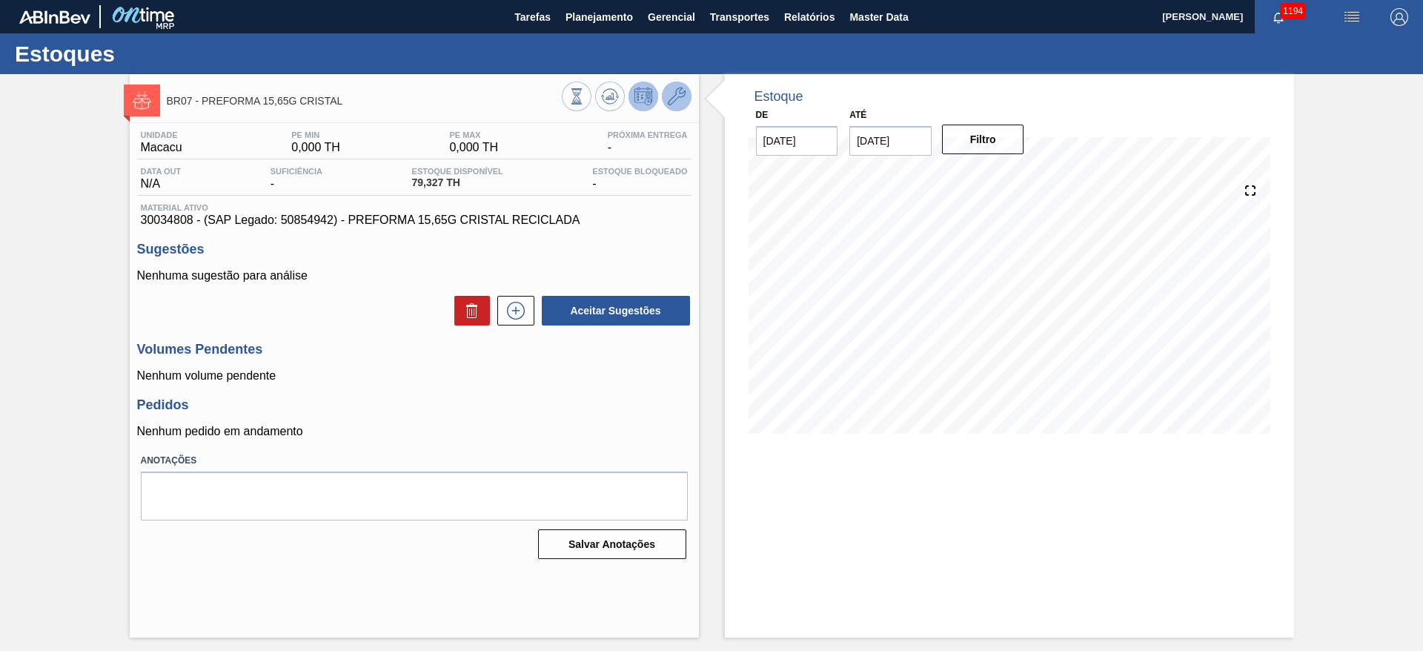
click at [675, 93] on icon at bounding box center [677, 96] width 18 height 18
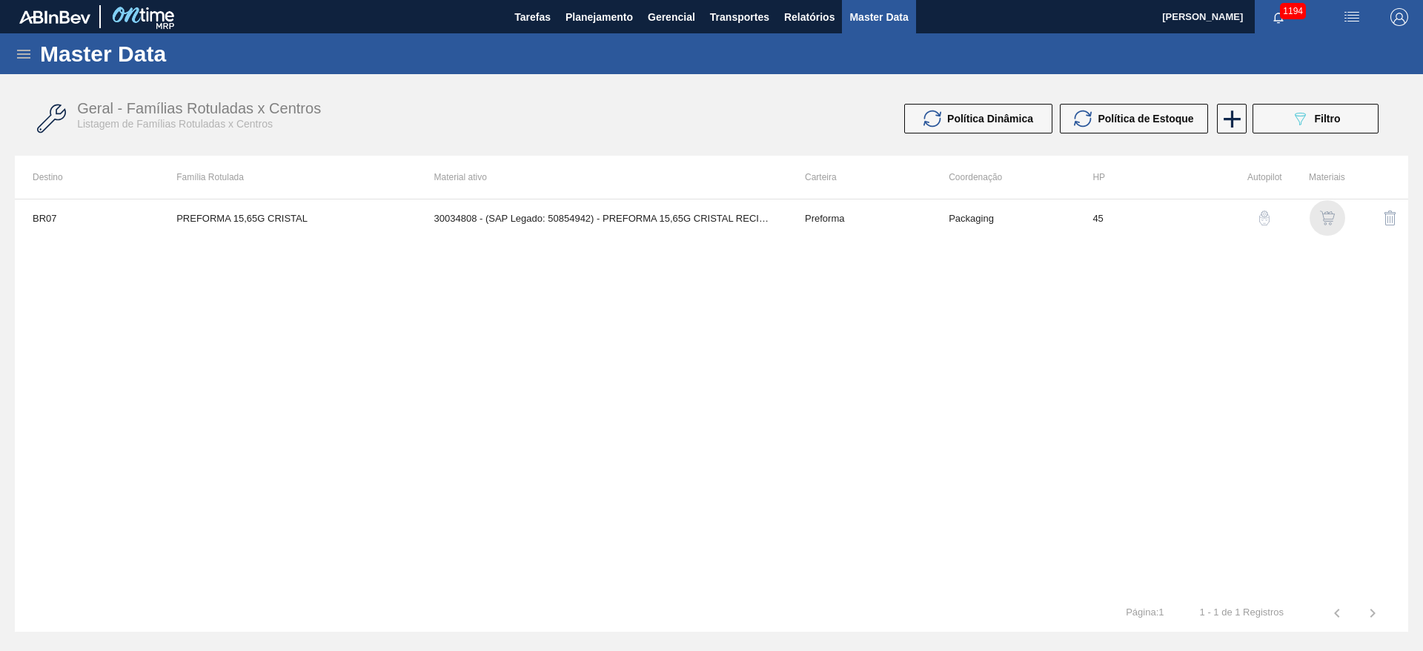
click at [1326, 215] on img "button" at bounding box center [1327, 218] width 15 height 15
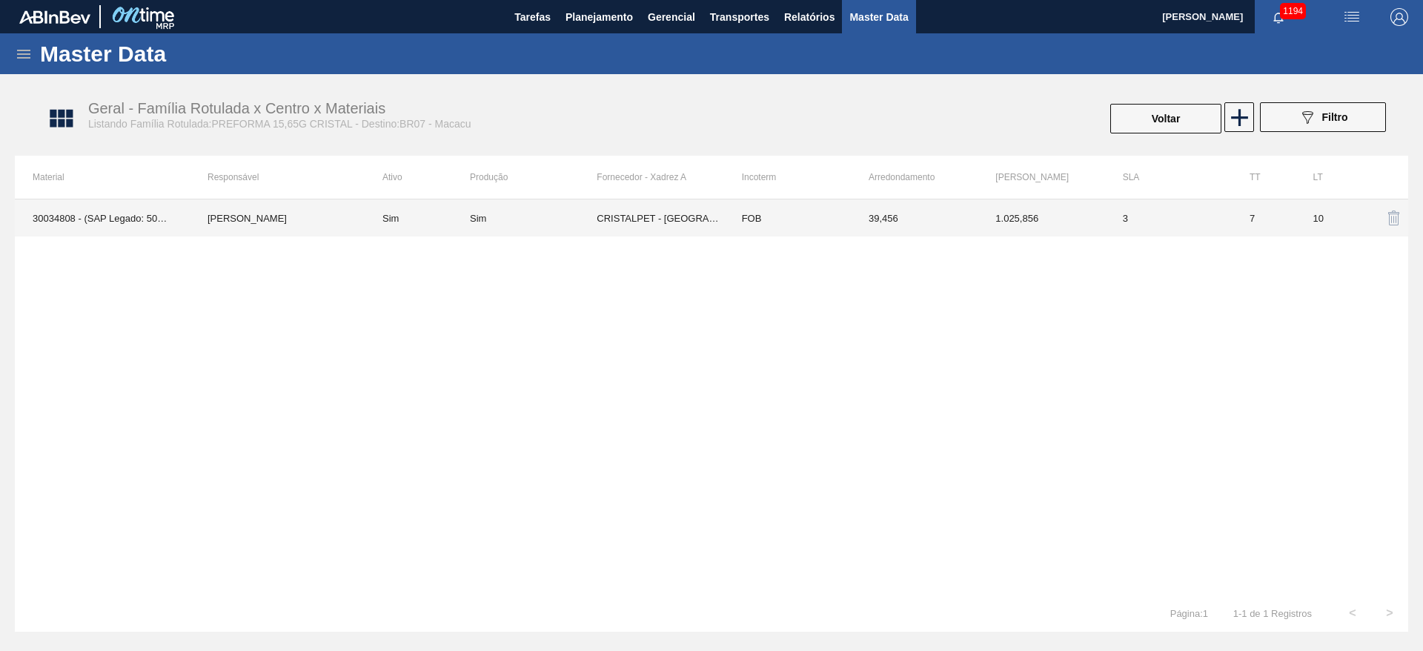
click at [239, 222] on td "[PERSON_NAME]" at bounding box center [277, 217] width 175 height 37
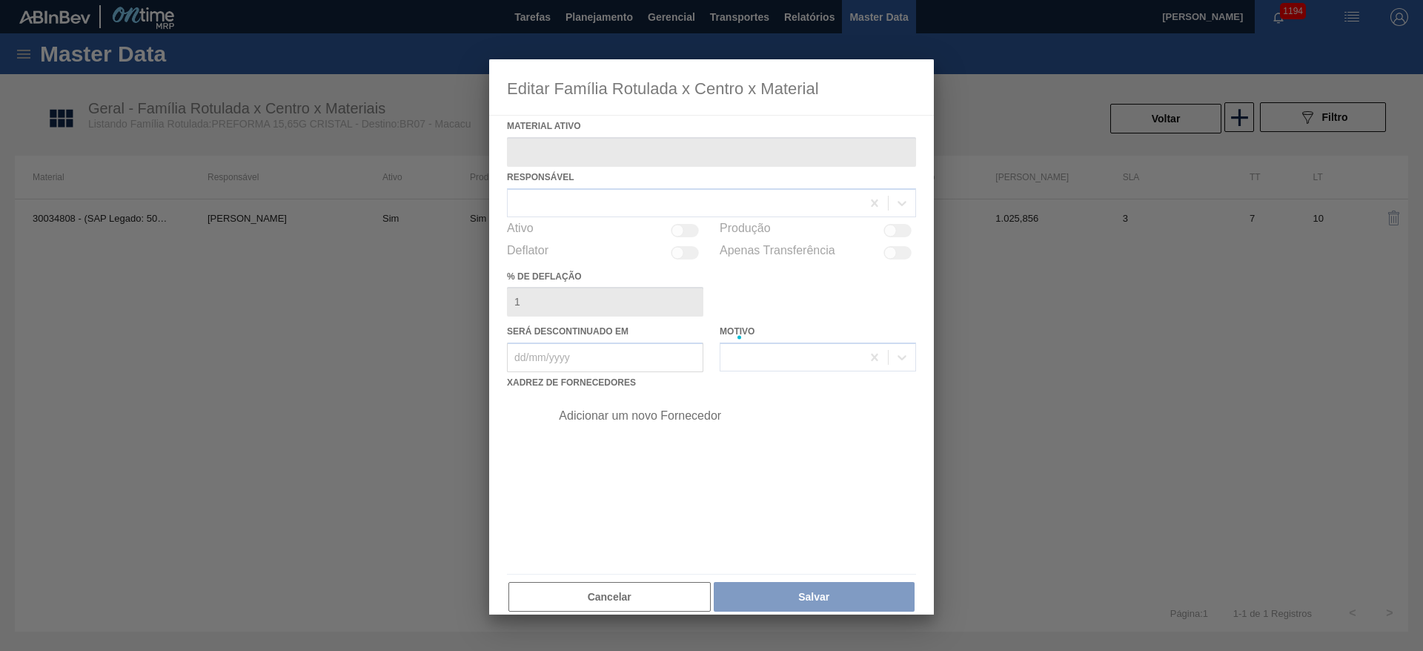
type ativo "30034808 - (SAP Legado: 50854942) - PREFORMA 15,65G CRISTAL RECICLADA"
checkbox input "true"
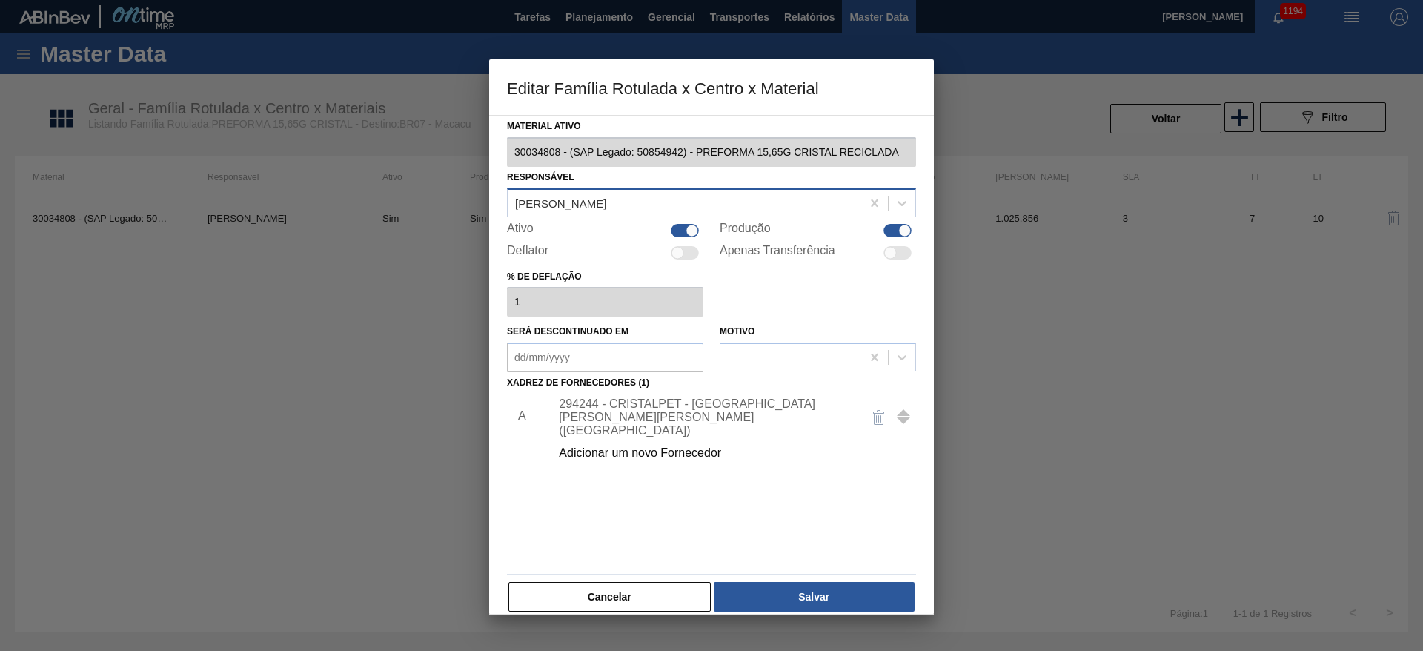
click at [561, 208] on div "[PERSON_NAME]" at bounding box center [560, 202] width 91 height 13
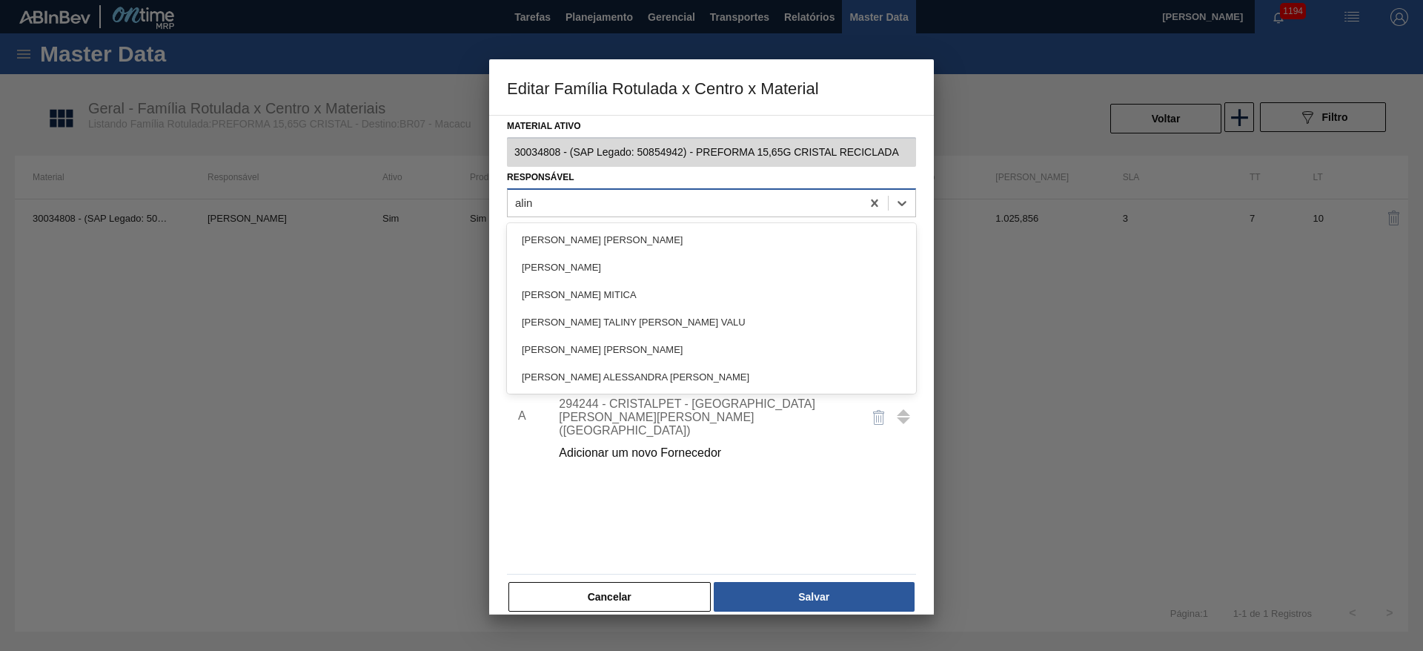
type input "aline"
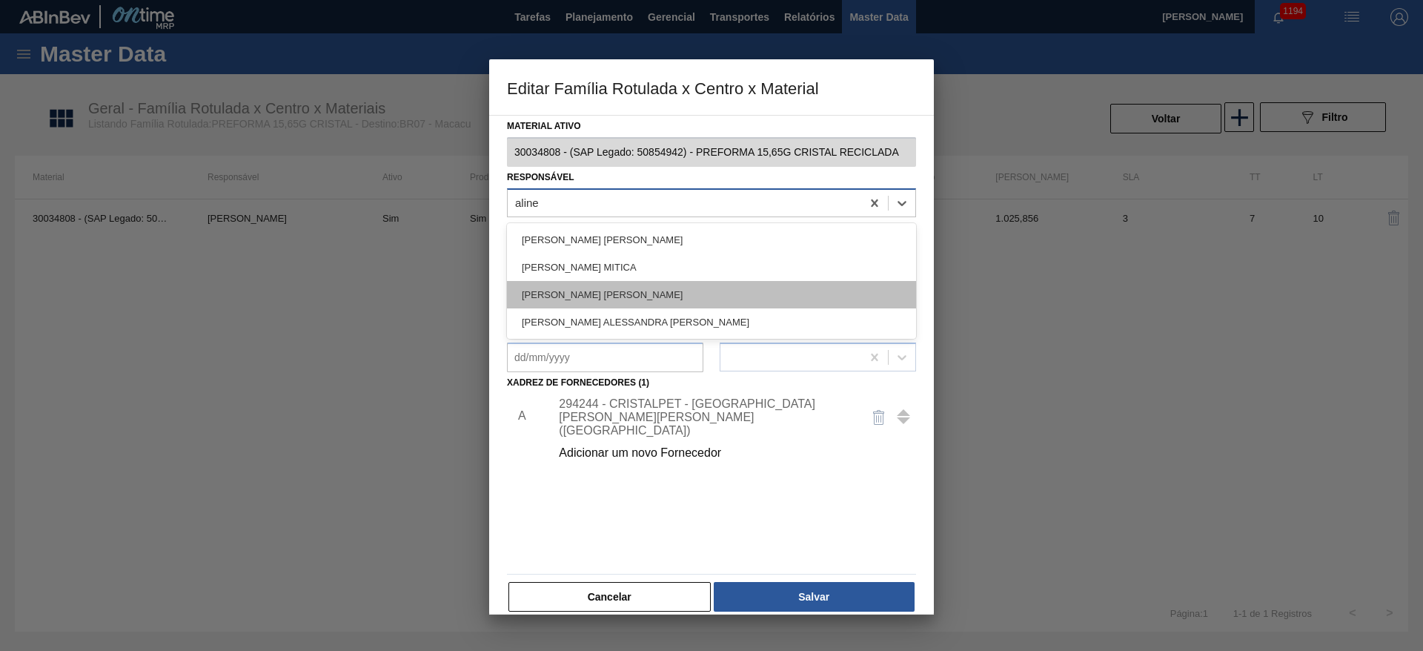
click at [571, 294] on div "[PERSON_NAME] [PERSON_NAME]" at bounding box center [711, 294] width 409 height 27
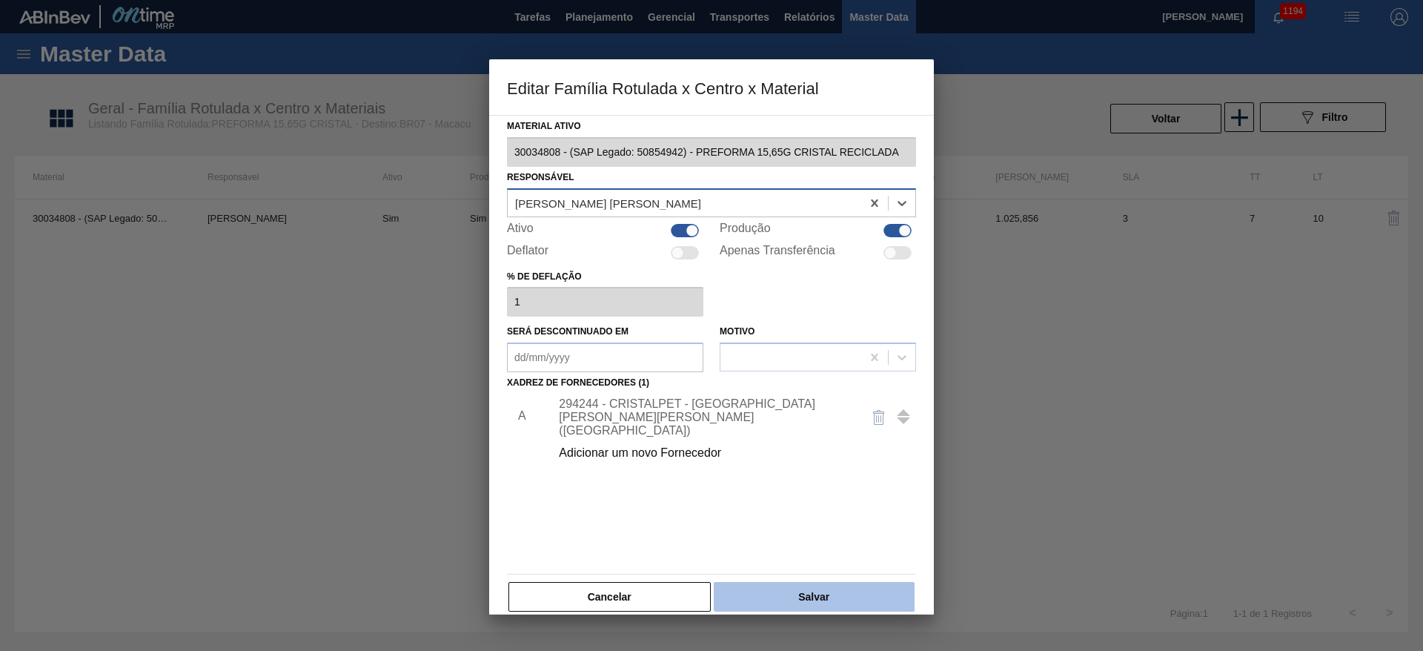
click at [767, 597] on button "Salvar" at bounding box center [814, 597] width 201 height 30
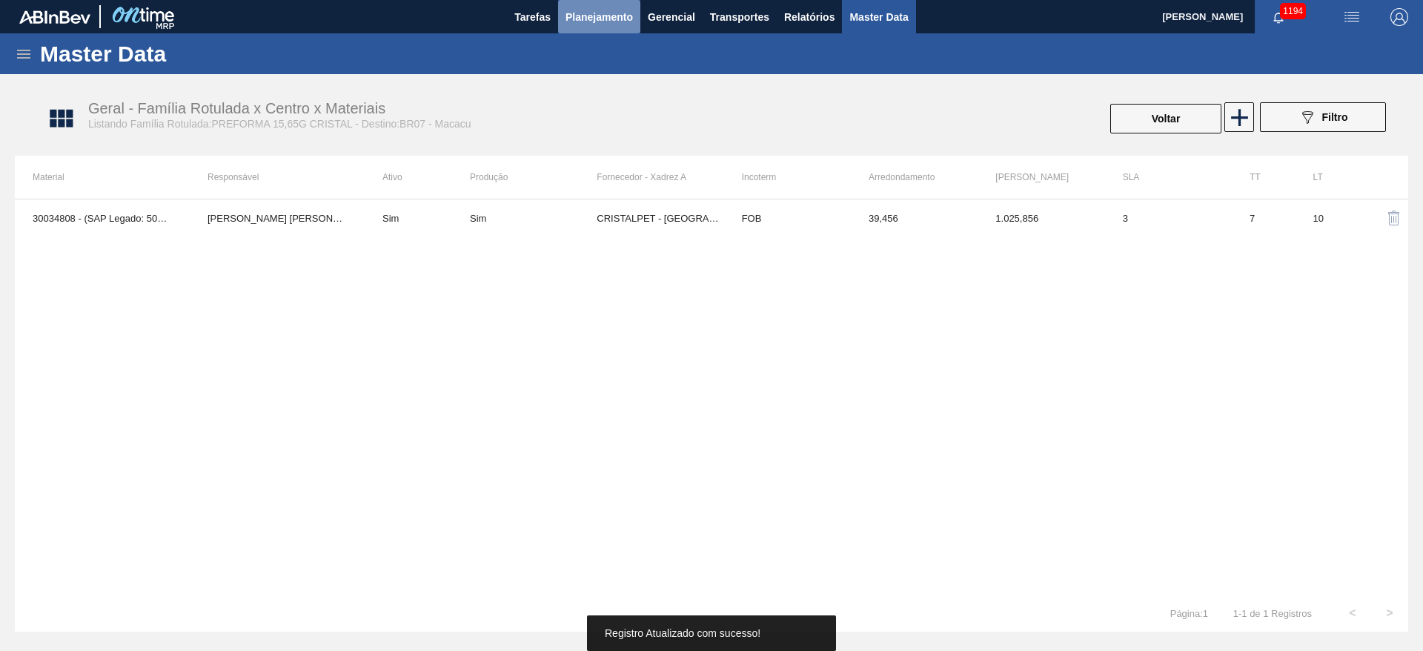
click at [612, 19] on span "Planejamento" at bounding box center [599, 17] width 67 height 18
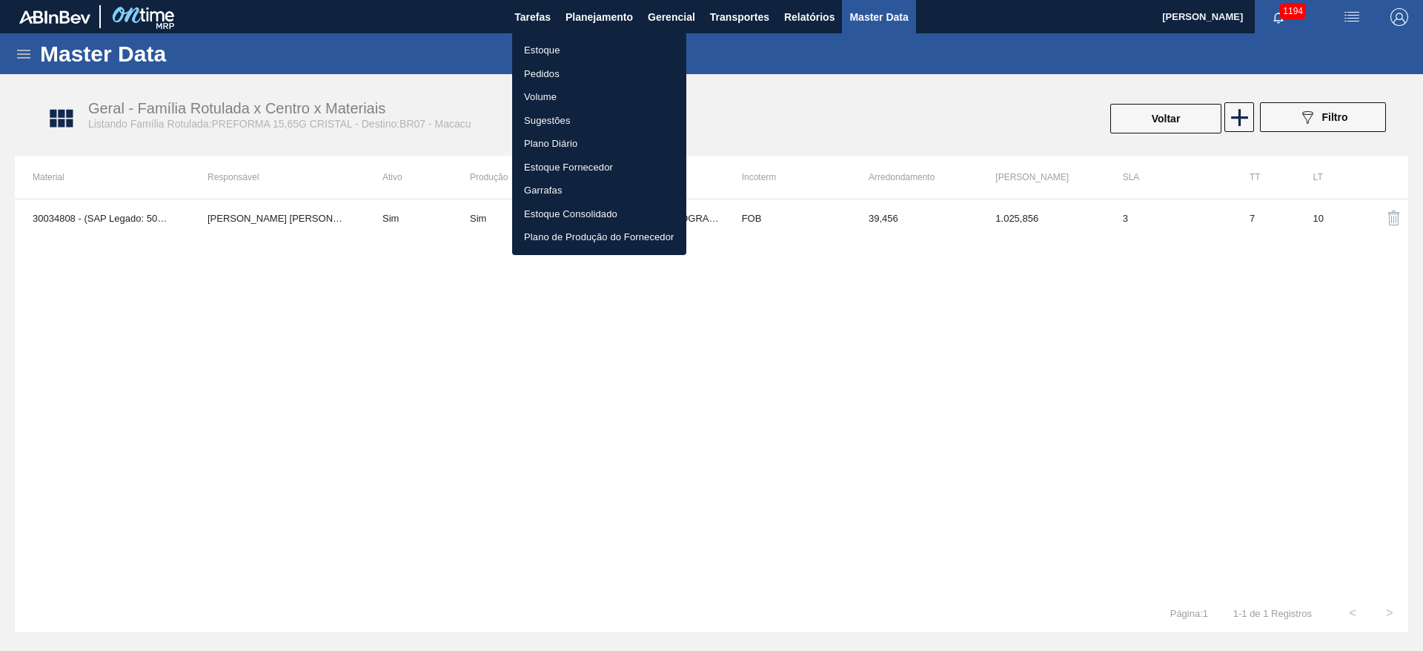
click at [552, 45] on li "Estoque" at bounding box center [599, 51] width 174 height 24
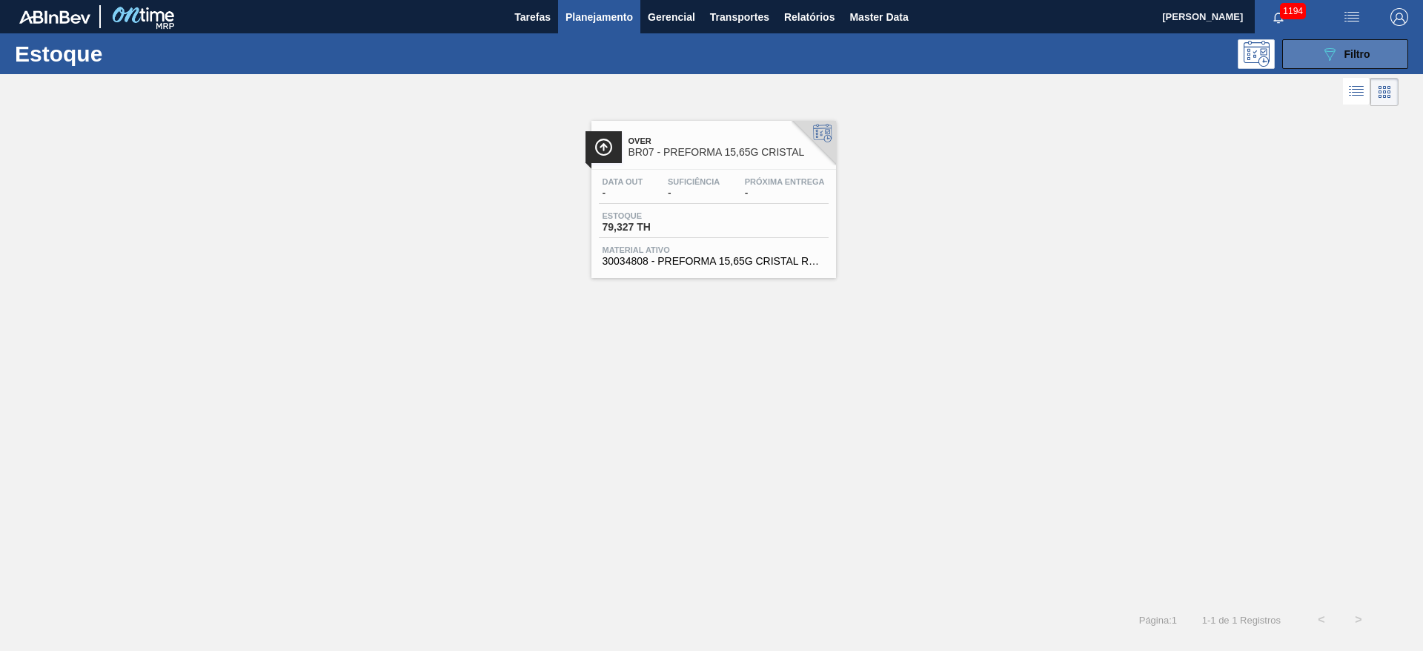
click at [1363, 50] on span "Filtro" at bounding box center [1358, 54] width 26 height 12
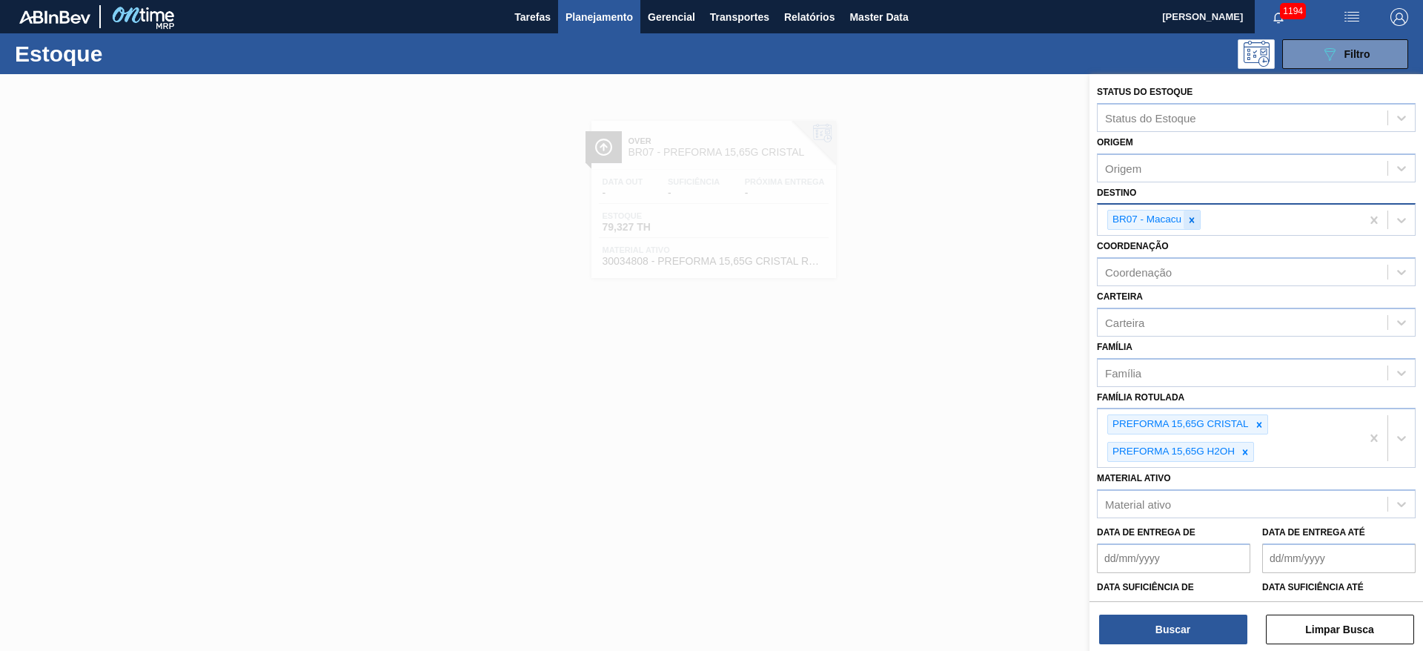
click at [1198, 218] on div at bounding box center [1192, 220] width 16 height 19
type input "23"
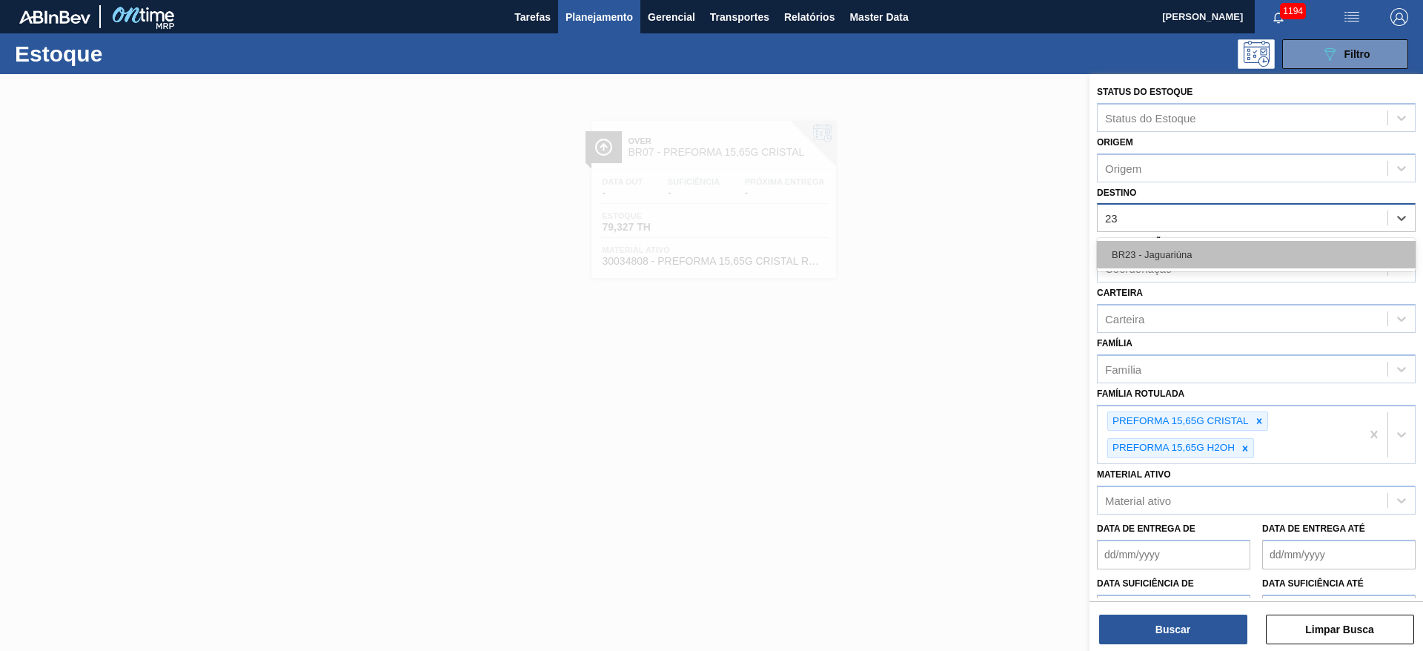
click at [1162, 257] on div "BR23 - Jaguariúna" at bounding box center [1256, 254] width 319 height 27
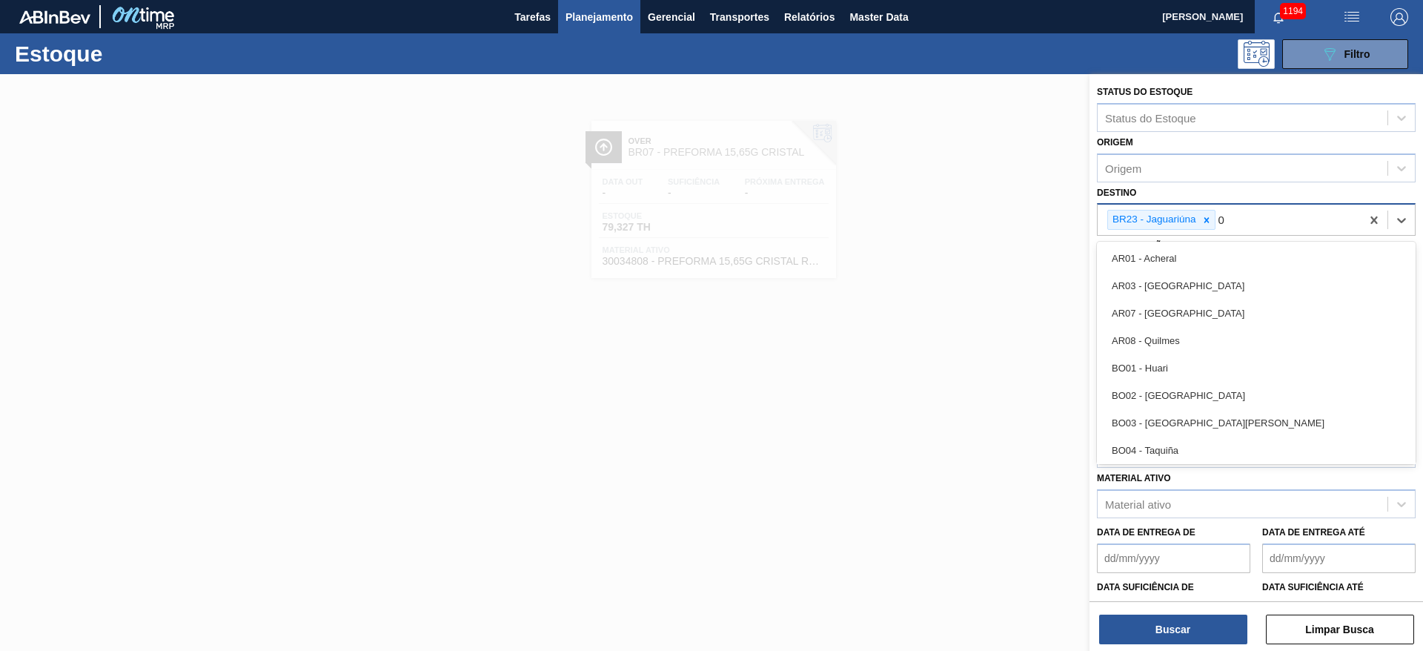
type input "07"
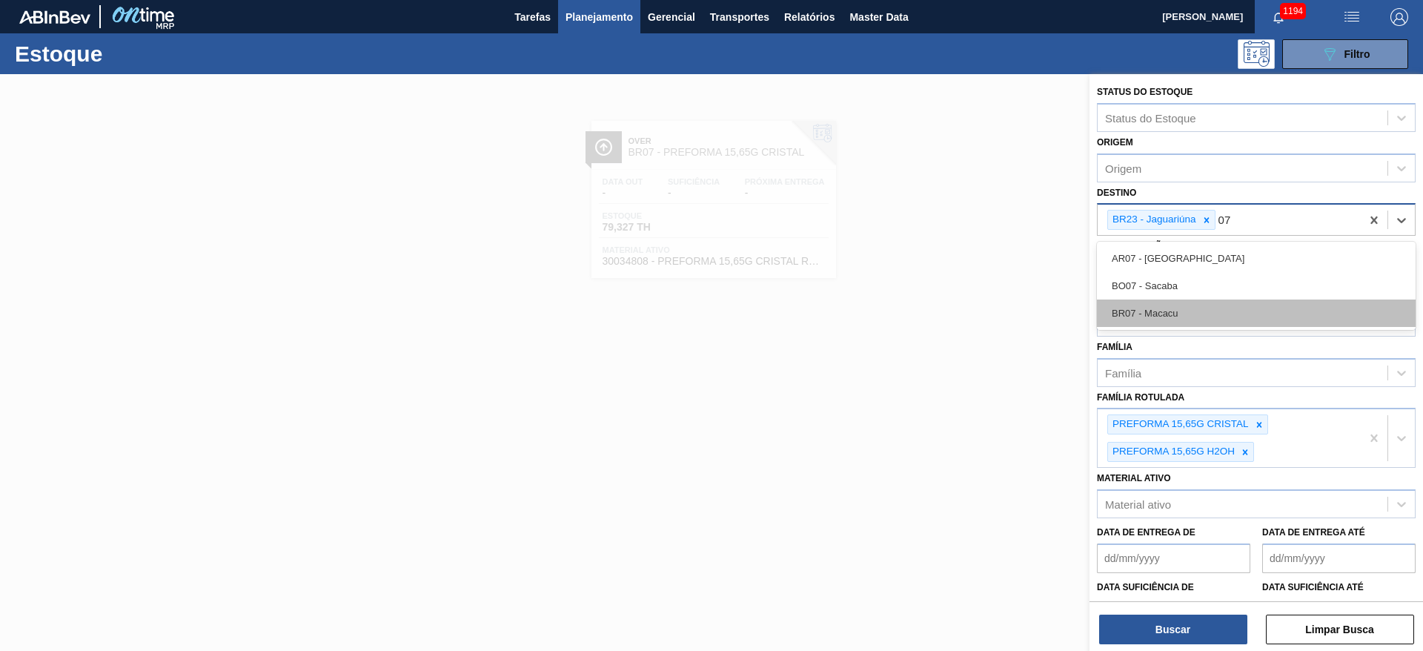
click at [1142, 315] on div "BR07 - Macacu" at bounding box center [1256, 313] width 319 height 27
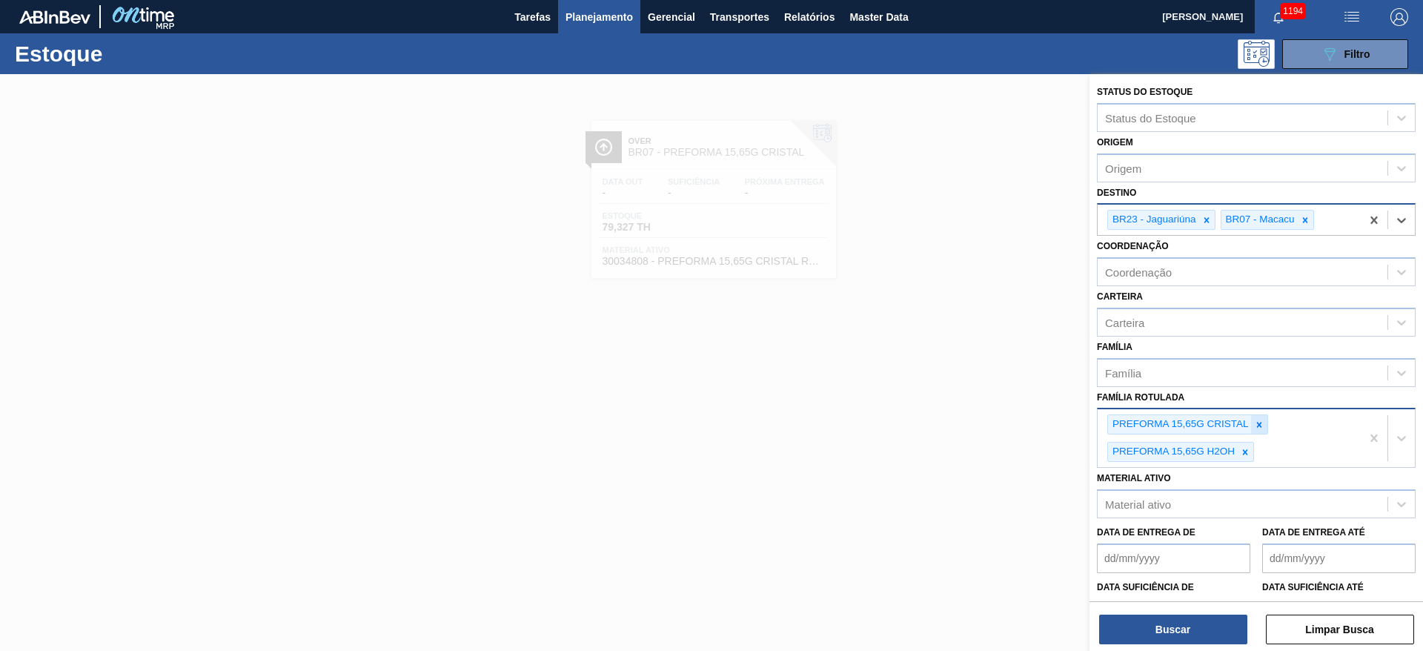
click at [1258, 423] on icon at bounding box center [1259, 424] width 5 height 5
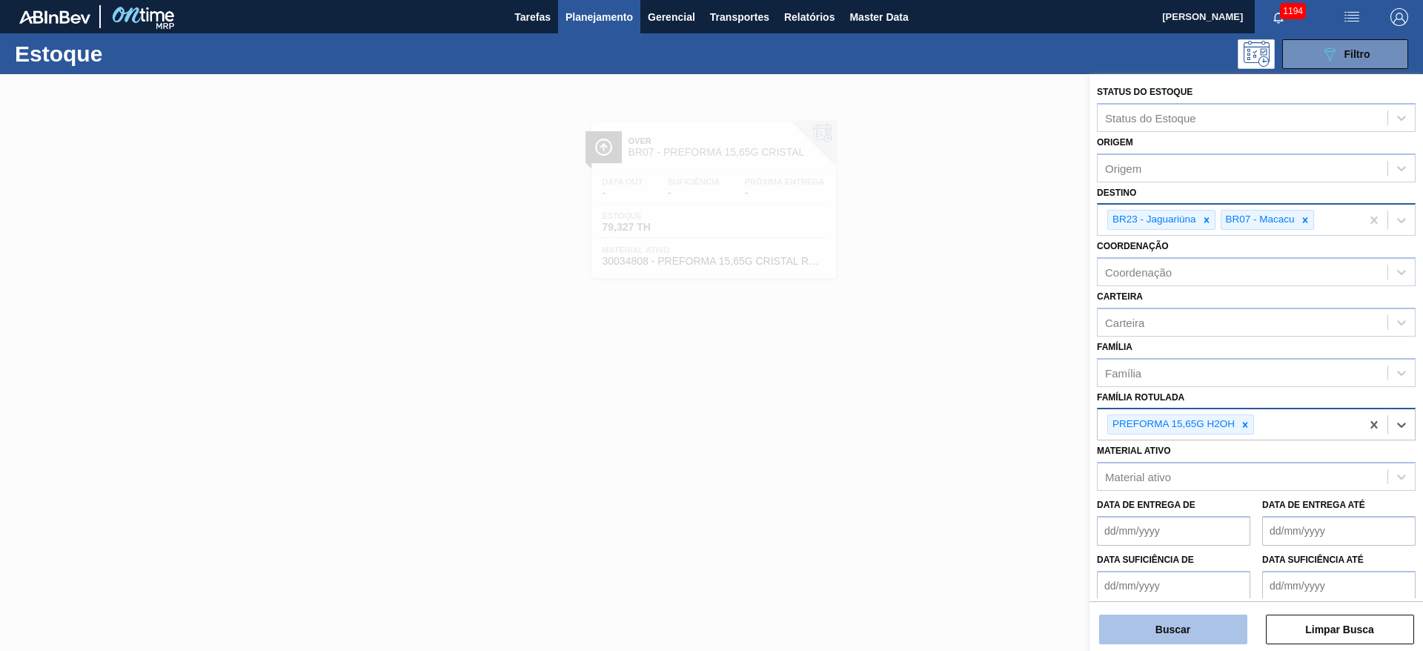
click at [1126, 635] on button "Buscar" at bounding box center [1173, 630] width 148 height 30
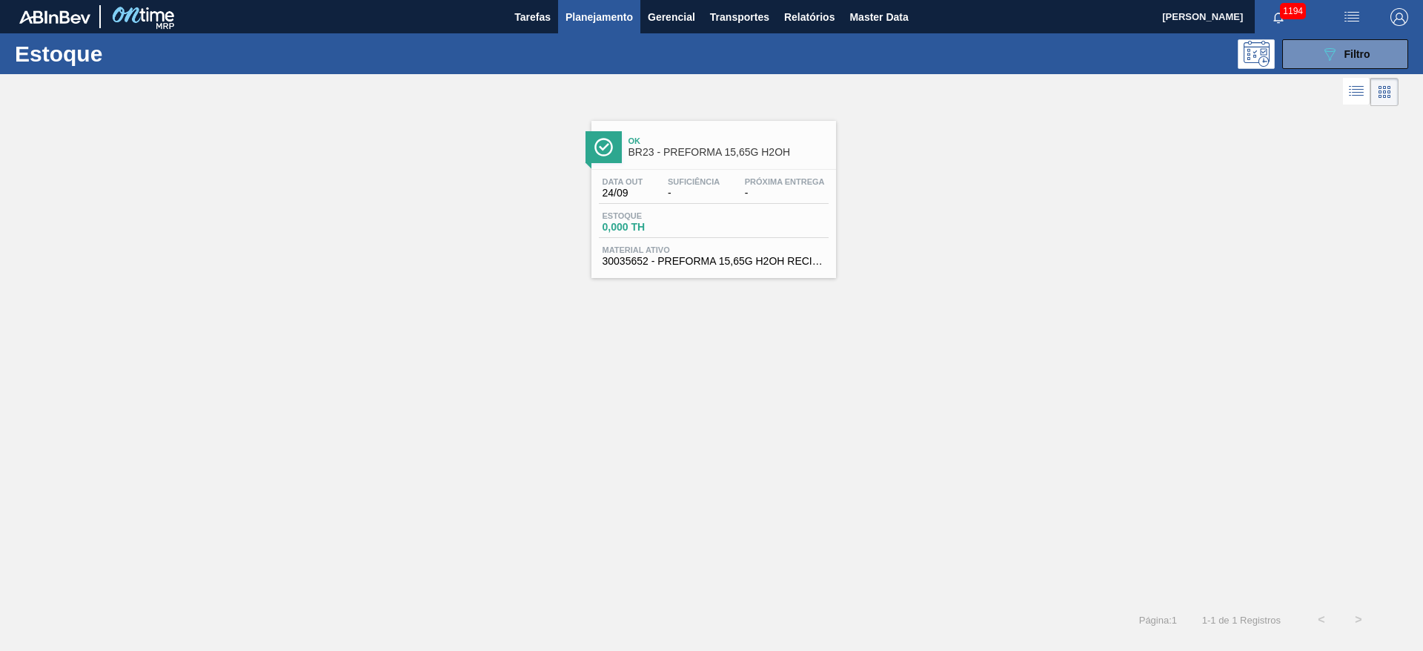
click at [655, 218] on span "Estoque" at bounding box center [655, 215] width 104 height 9
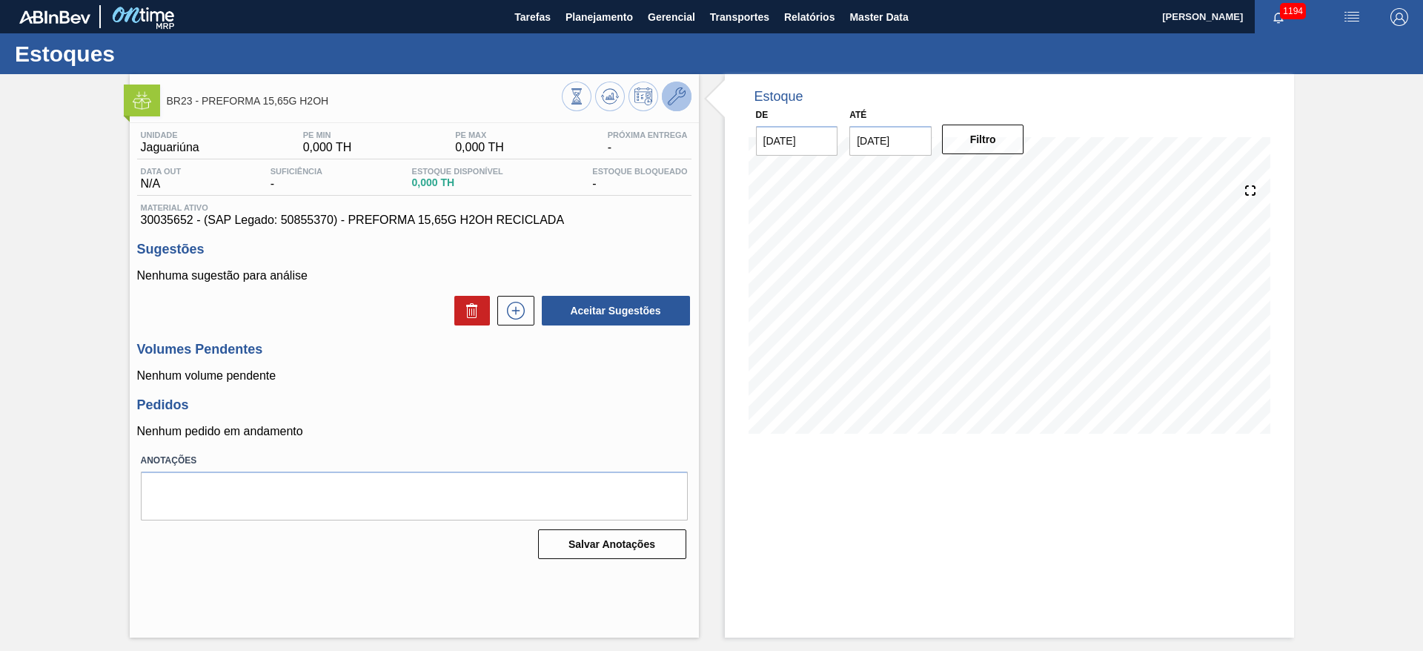
click at [674, 93] on icon at bounding box center [677, 96] width 18 height 18
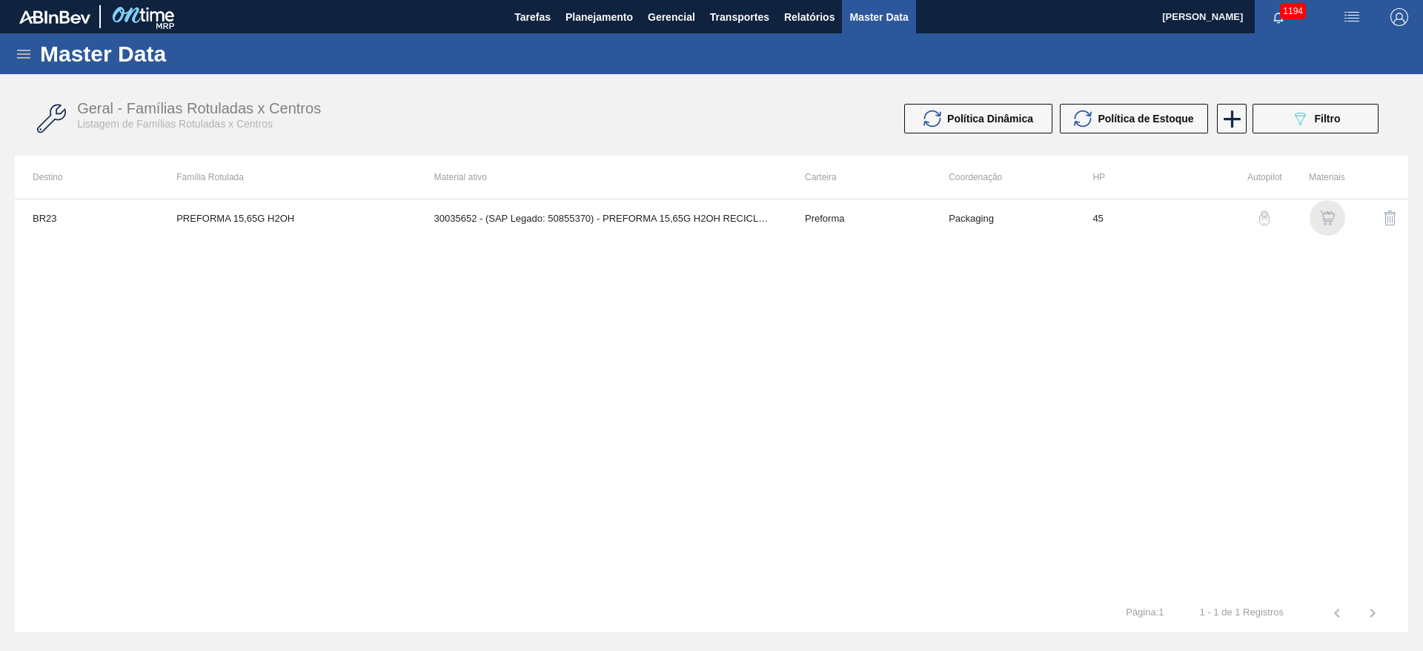
click at [1323, 219] on img "button" at bounding box center [1327, 218] width 15 height 15
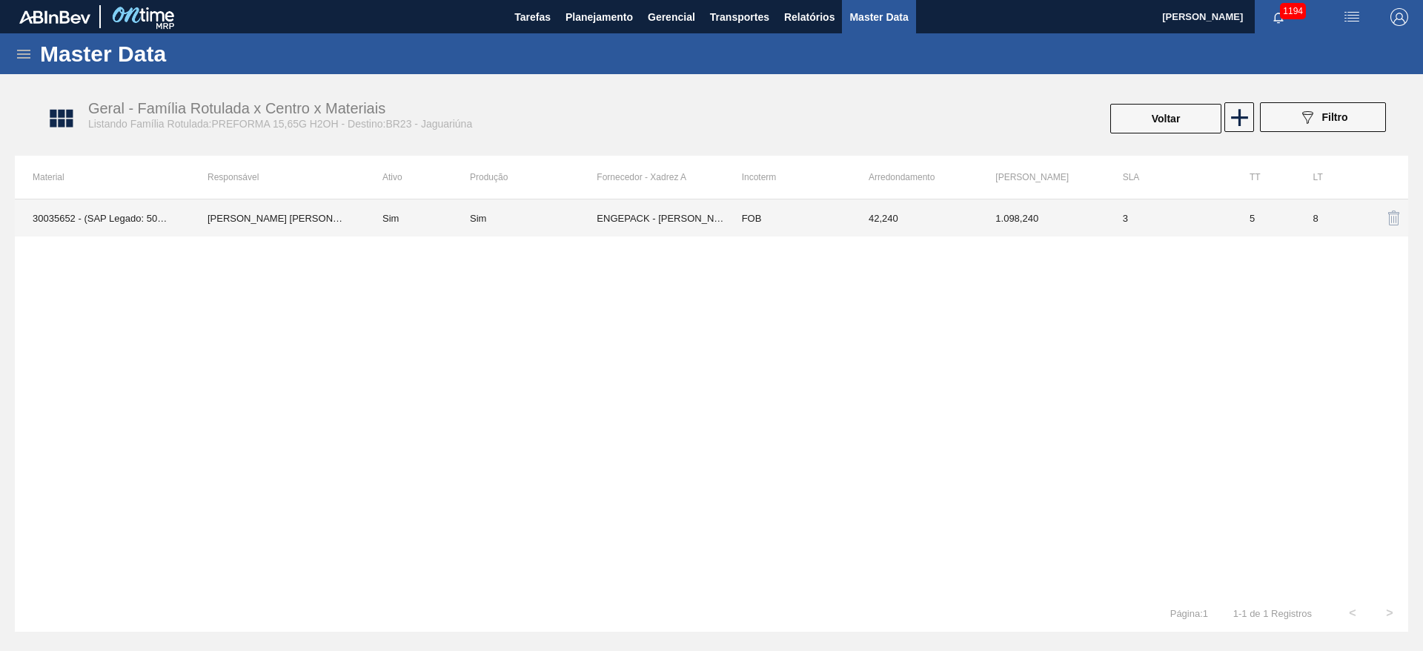
click at [678, 225] on td "ENGEPACK - [PERSON_NAME] (BA)" at bounding box center [660, 217] width 127 height 37
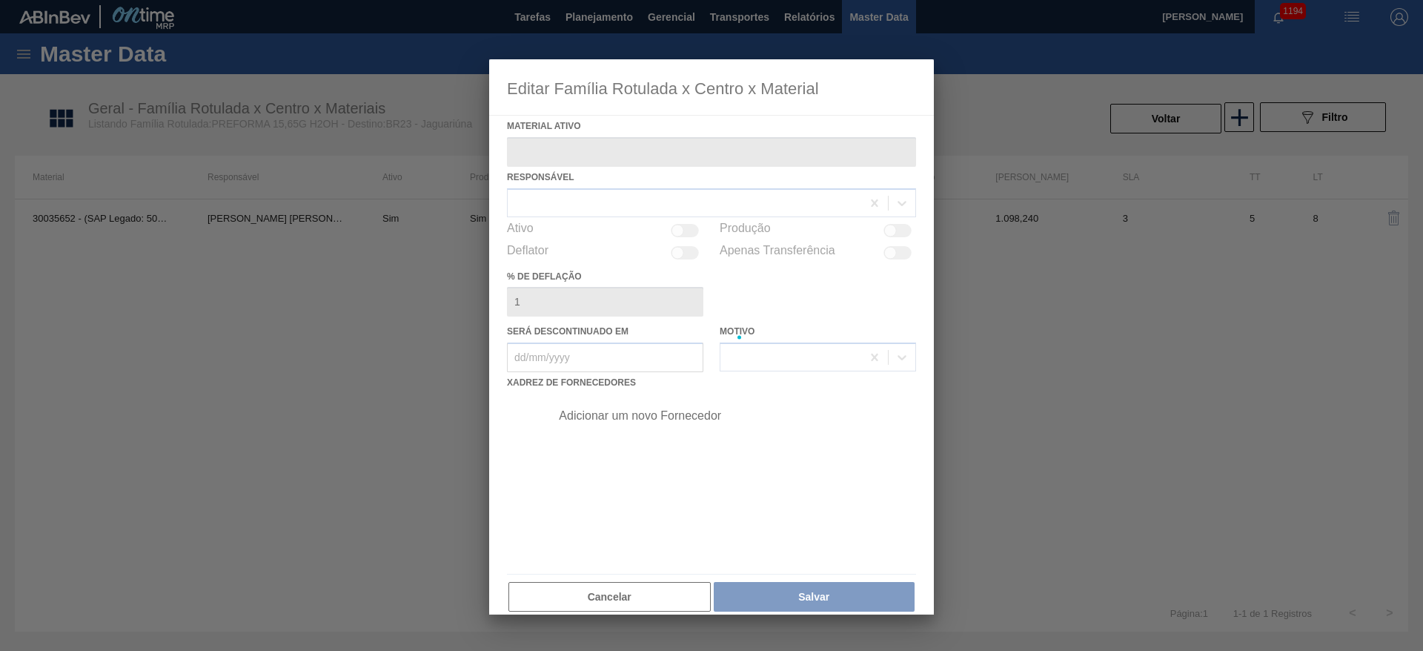
type ativo "30035652 - (SAP Legado: 50855370) - PREFORMA 15,65G H2OH RECICLADA"
checkbox input "true"
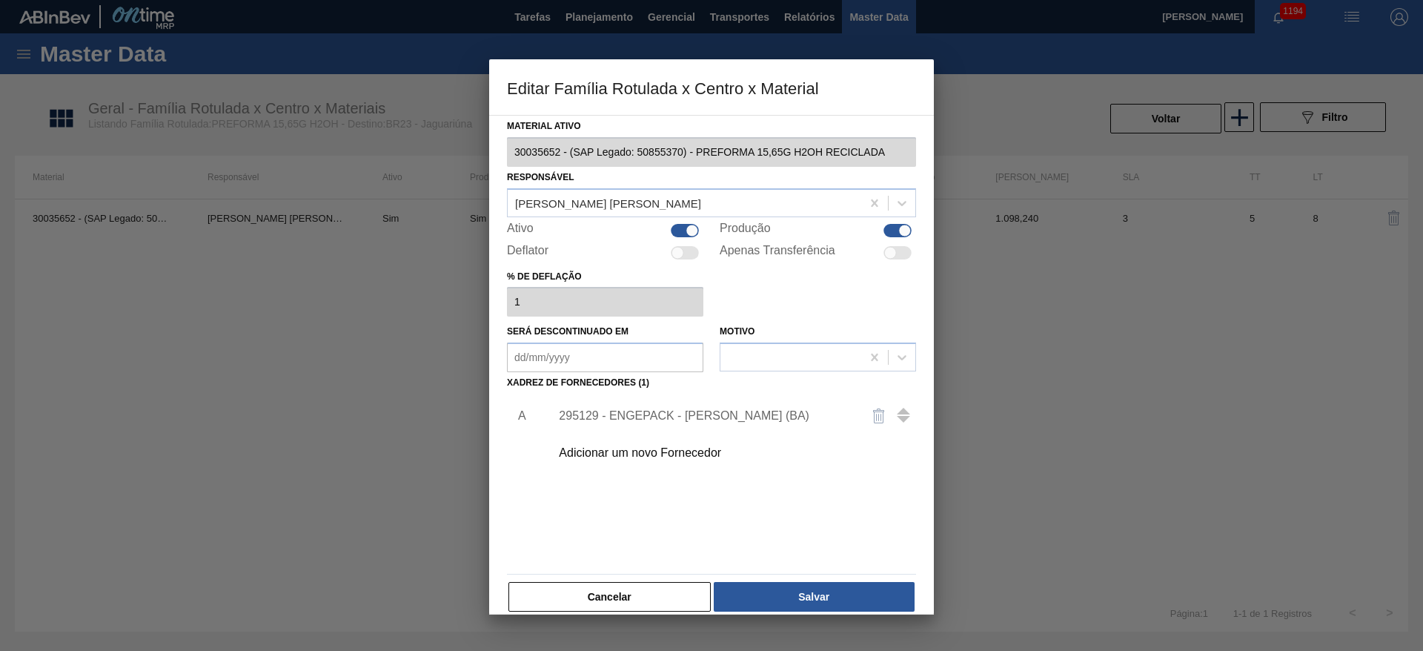
click at [638, 413] on div "295129 - ENGEPACK - [PERSON_NAME] (BA)" at bounding box center [704, 415] width 291 height 13
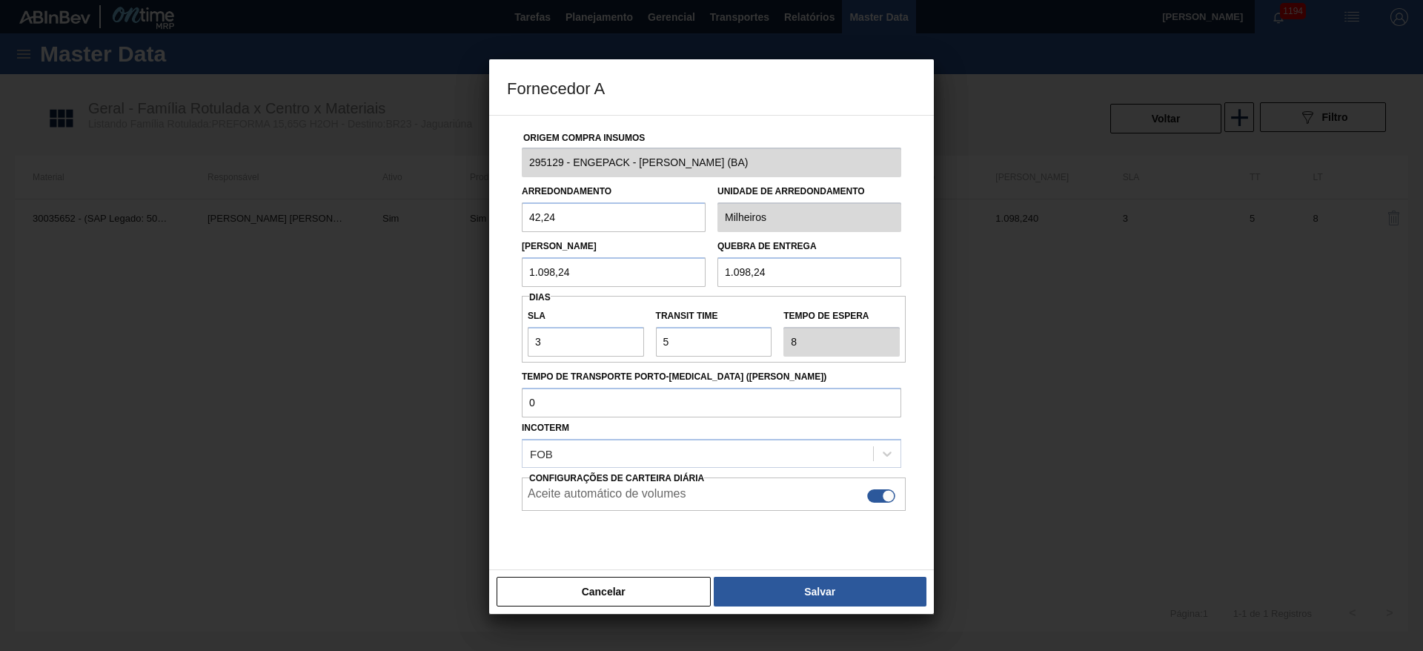
drag, startPoint x: 592, startPoint y: 274, endPoint x: 374, endPoint y: 280, distance: 218.8
click at [374, 280] on div "Fornecedor A Origem Compra Insumos 295129 - ENGEPACK - [PERSON_NAME] FILHO (BA)…" at bounding box center [711, 325] width 1423 height 651
click at [629, 586] on button "Cancelar" at bounding box center [604, 592] width 214 height 30
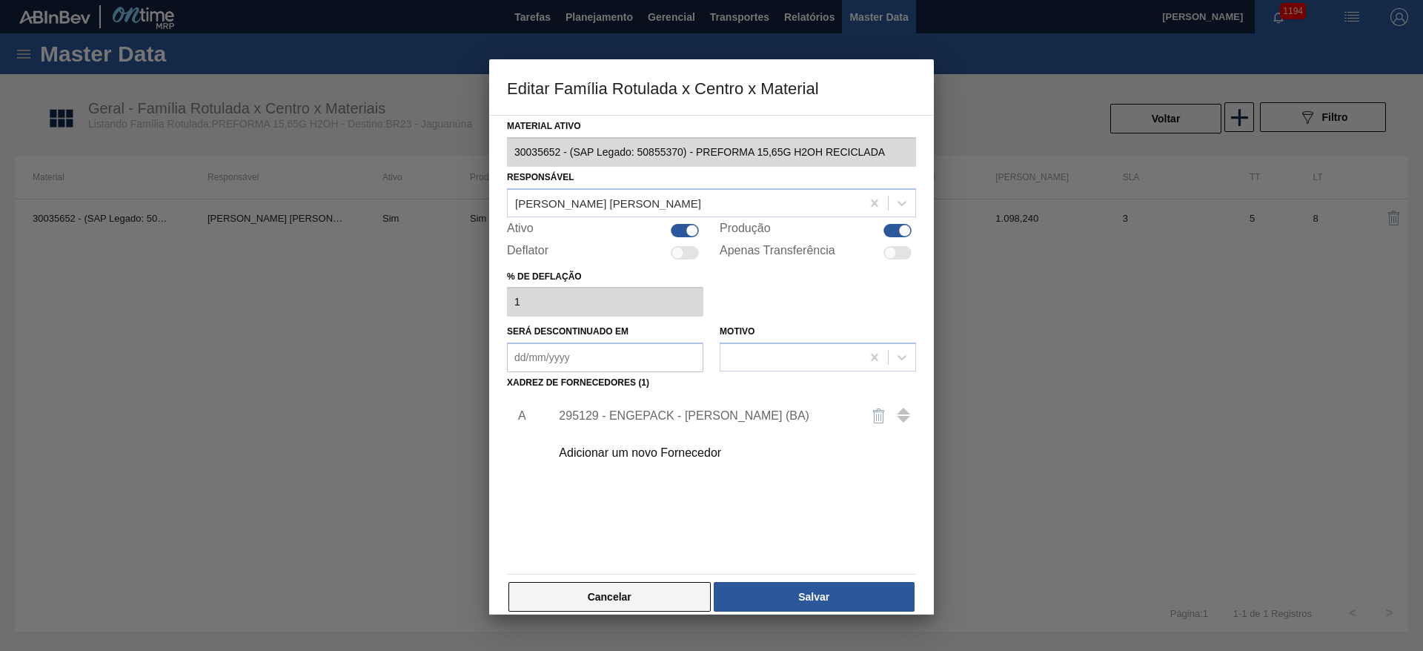
click at [651, 601] on button "Cancelar" at bounding box center [610, 597] width 202 height 30
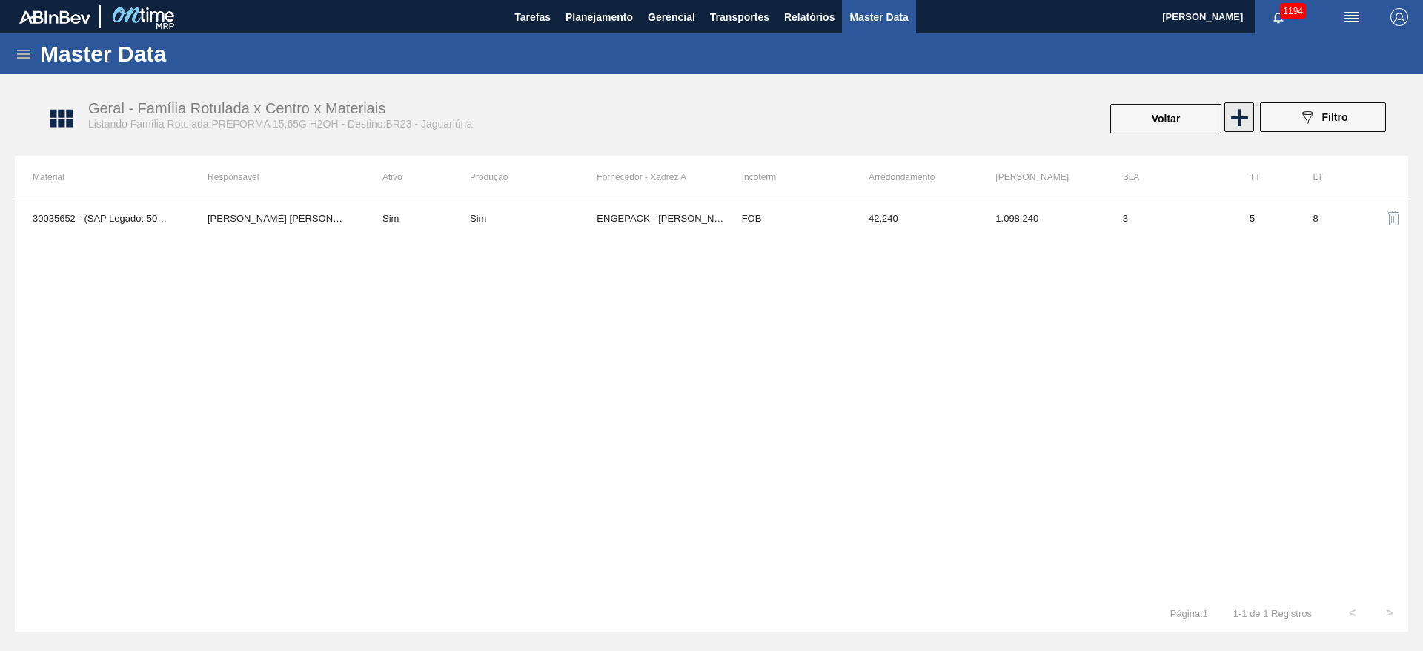
click at [1238, 113] on icon at bounding box center [1240, 117] width 29 height 29
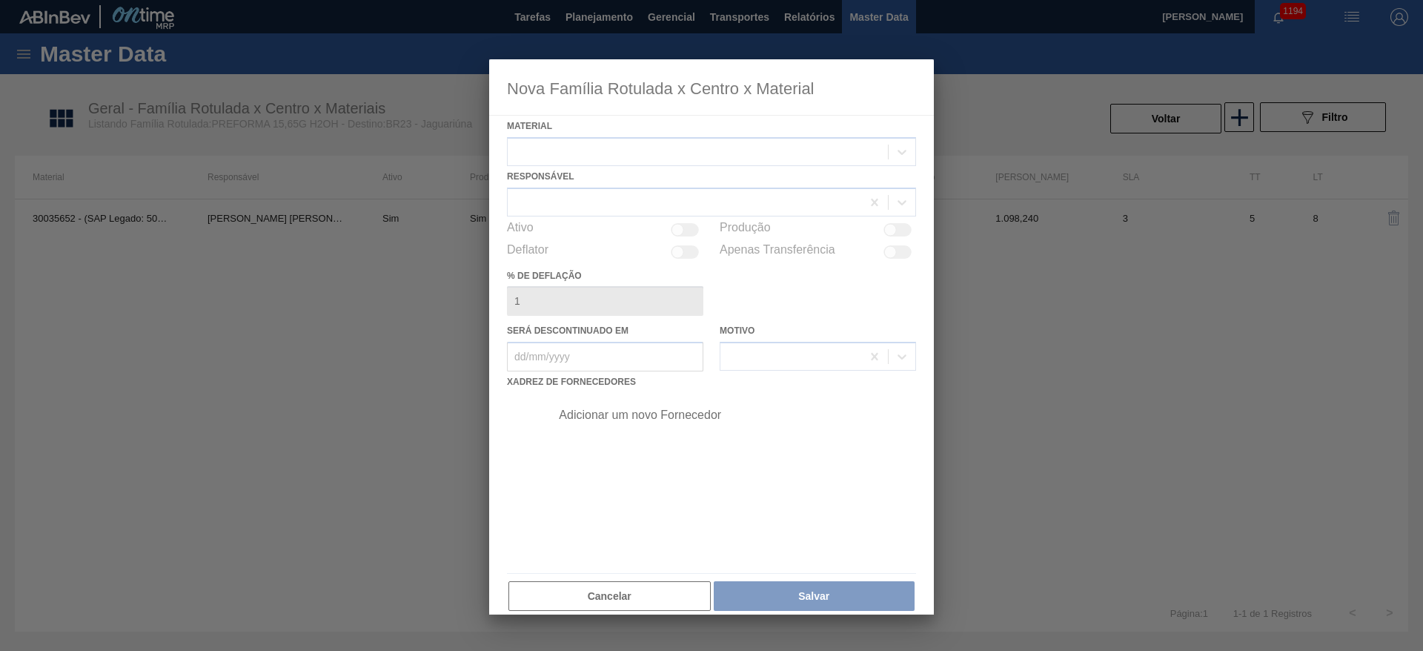
click at [631, 596] on div at bounding box center [711, 336] width 445 height 555
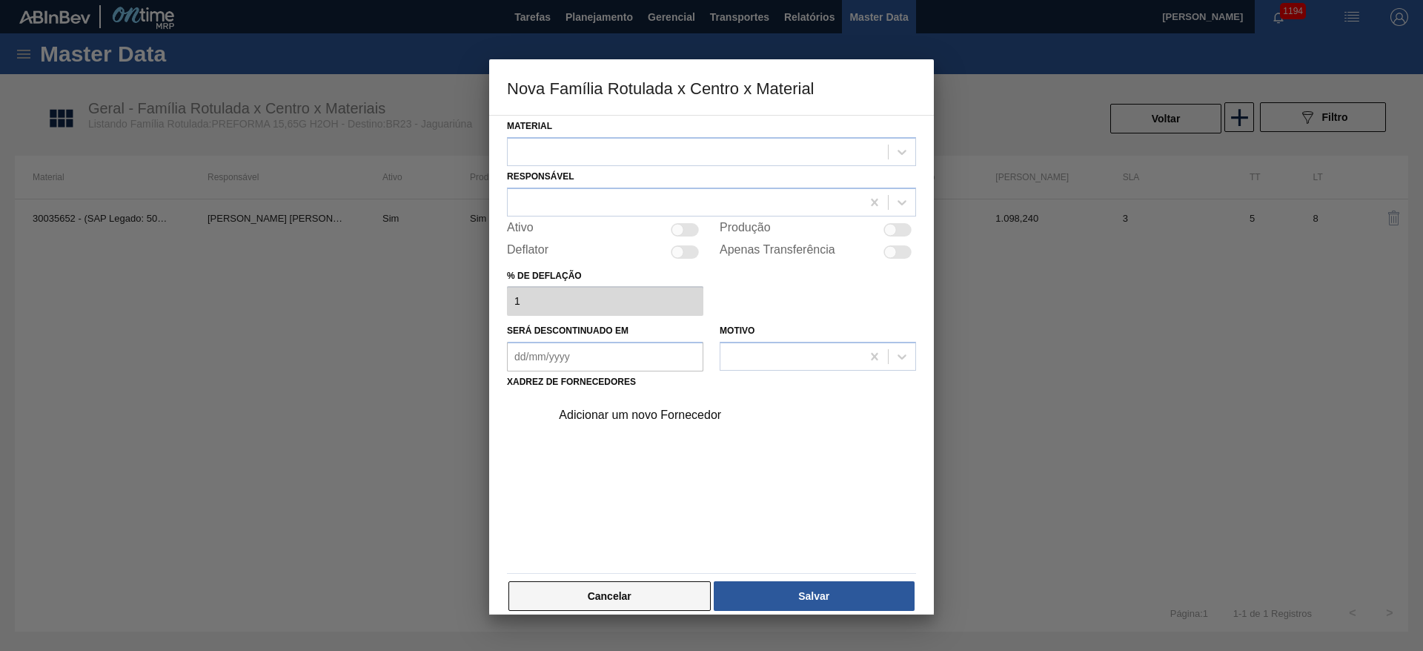
click at [590, 603] on button "Cancelar" at bounding box center [610, 596] width 202 height 30
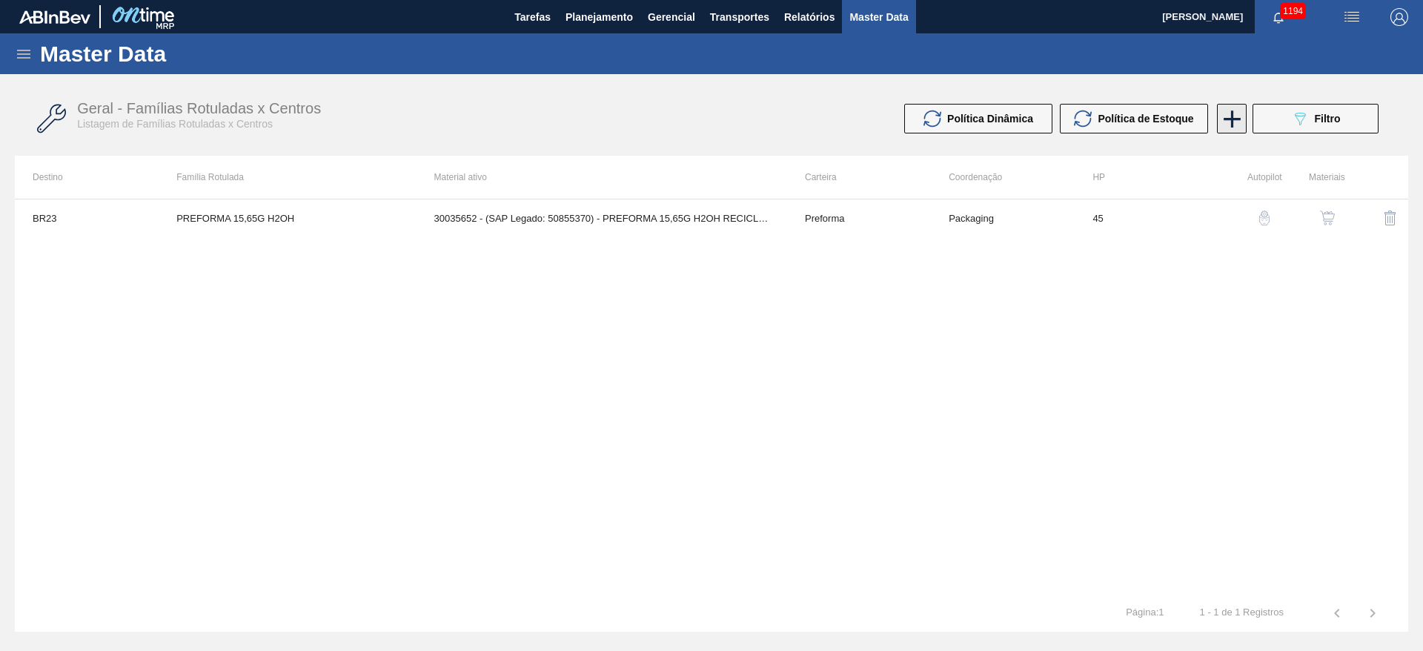
click at [1235, 118] on icon at bounding box center [1232, 118] width 17 height 17
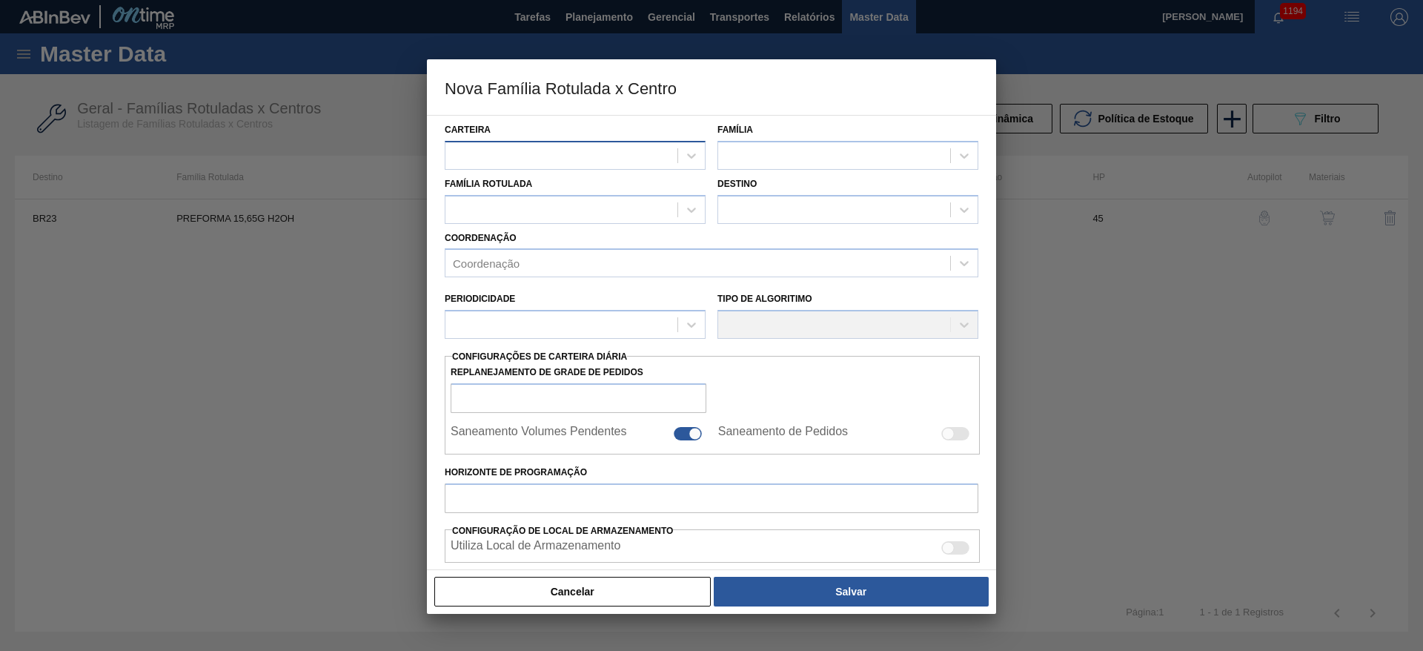
click at [491, 156] on div at bounding box center [562, 156] width 232 height 22
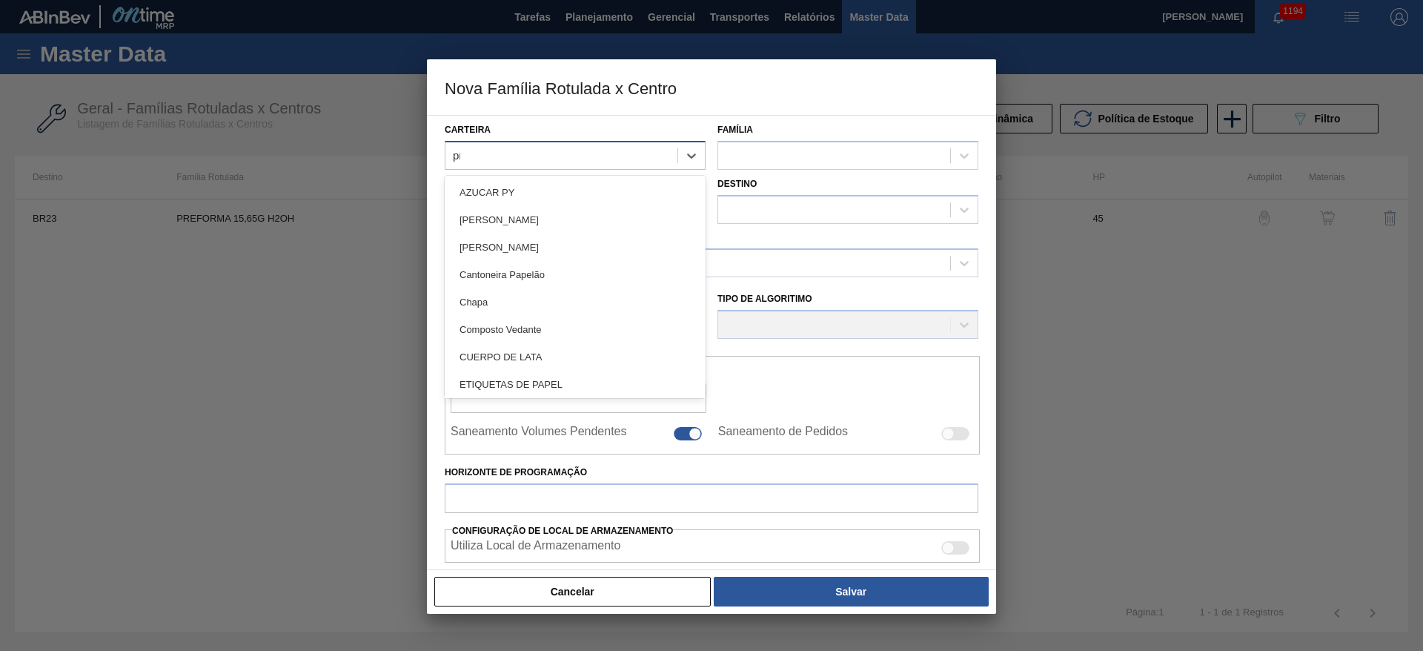
type input "pre"
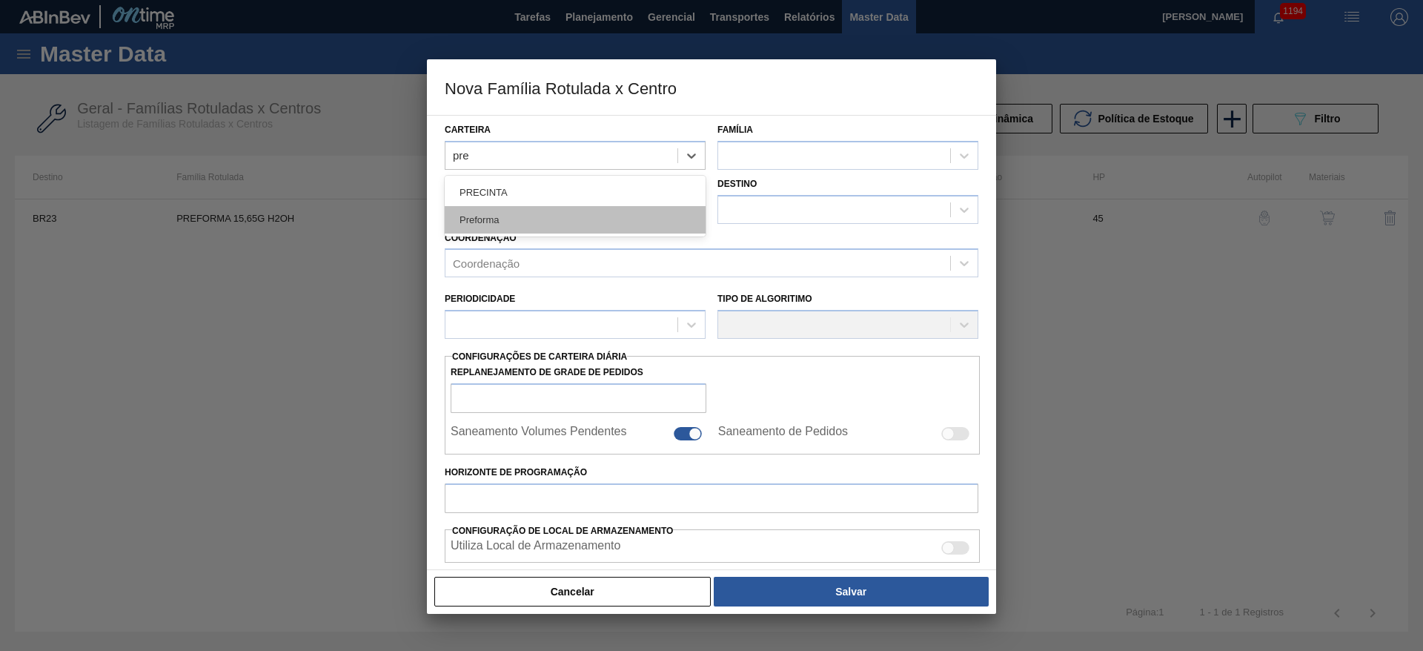
click at [471, 222] on div "Preforma" at bounding box center [575, 219] width 261 height 27
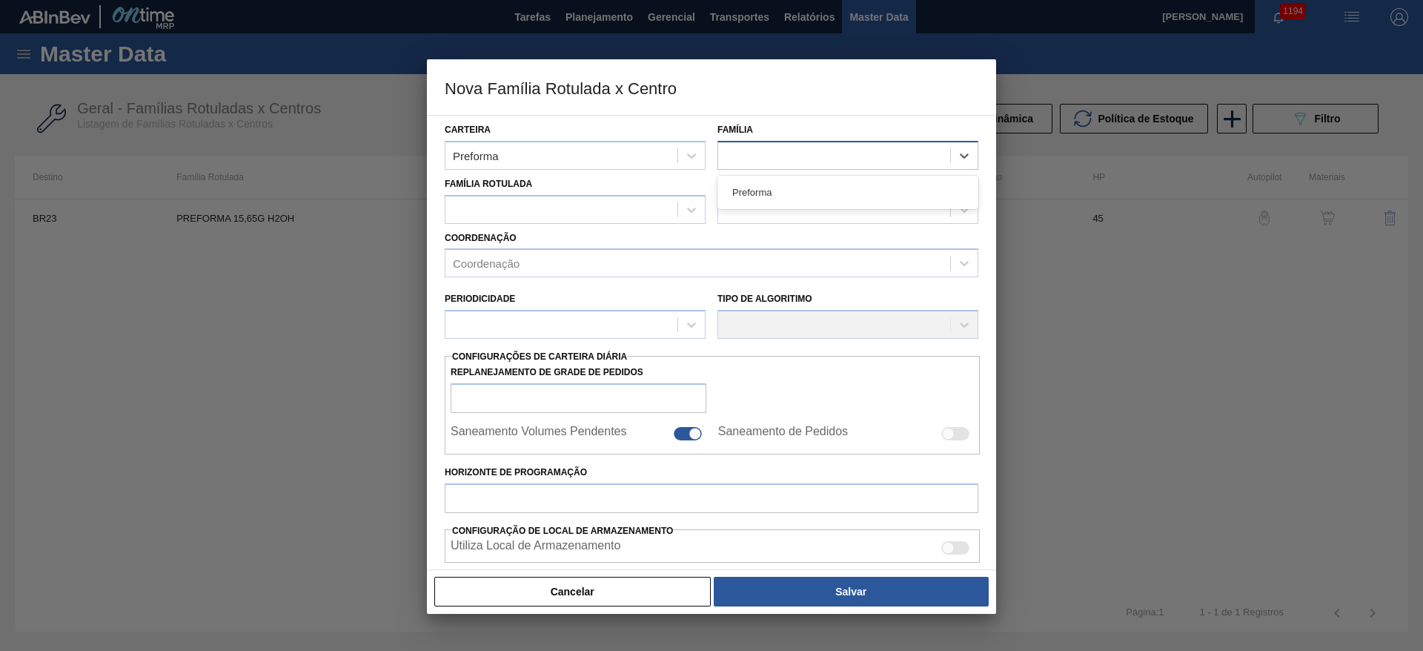
click at [741, 157] on div at bounding box center [834, 156] width 232 height 22
type input "pre"
click at [743, 188] on div "Preforma" at bounding box center [848, 192] width 261 height 27
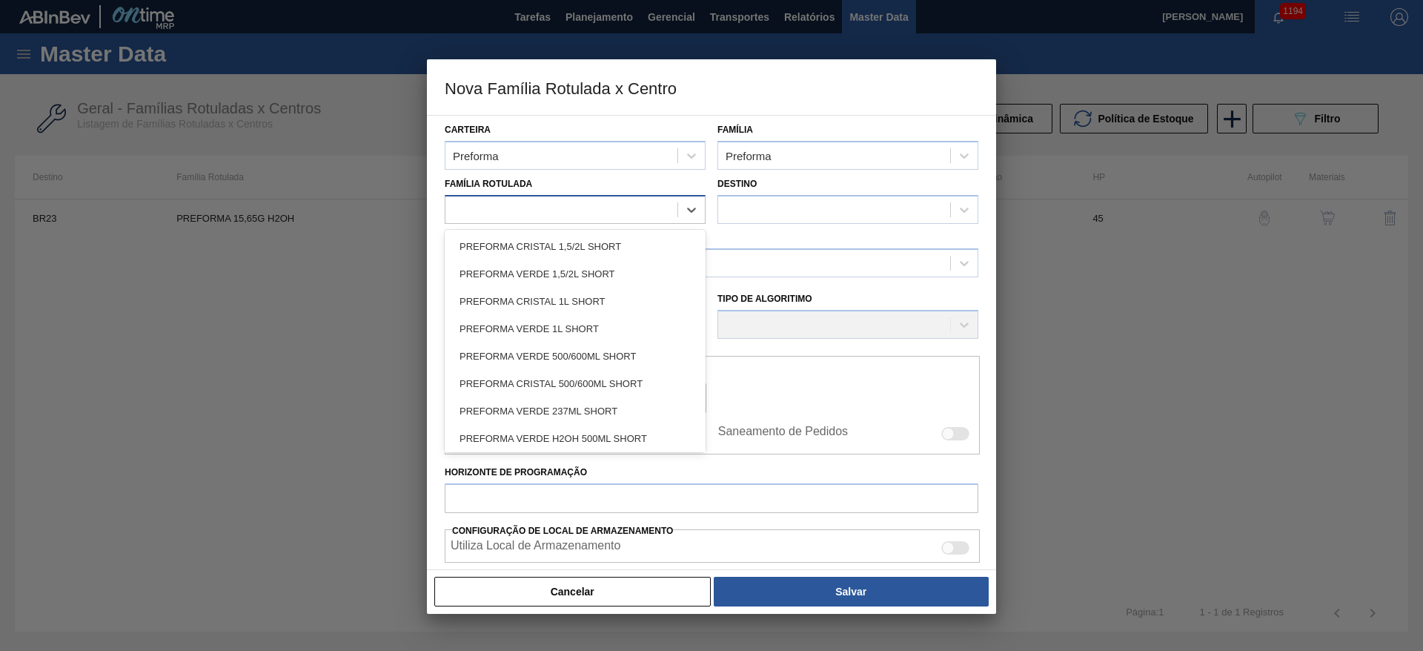
click at [488, 200] on div at bounding box center [562, 210] width 232 height 22
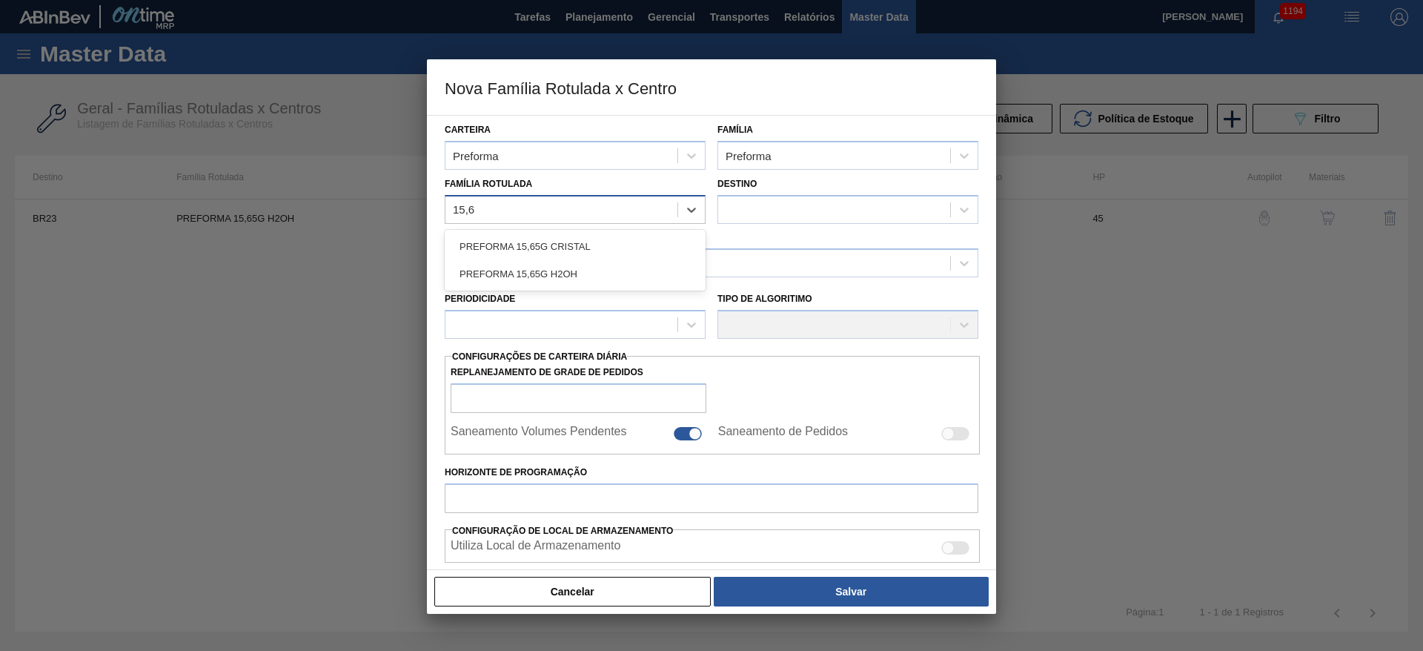
type Rotulada "15,65"
click at [528, 285] on div "PREFORMA 15,65G H2OH" at bounding box center [575, 273] width 261 height 27
checkbox input "false"
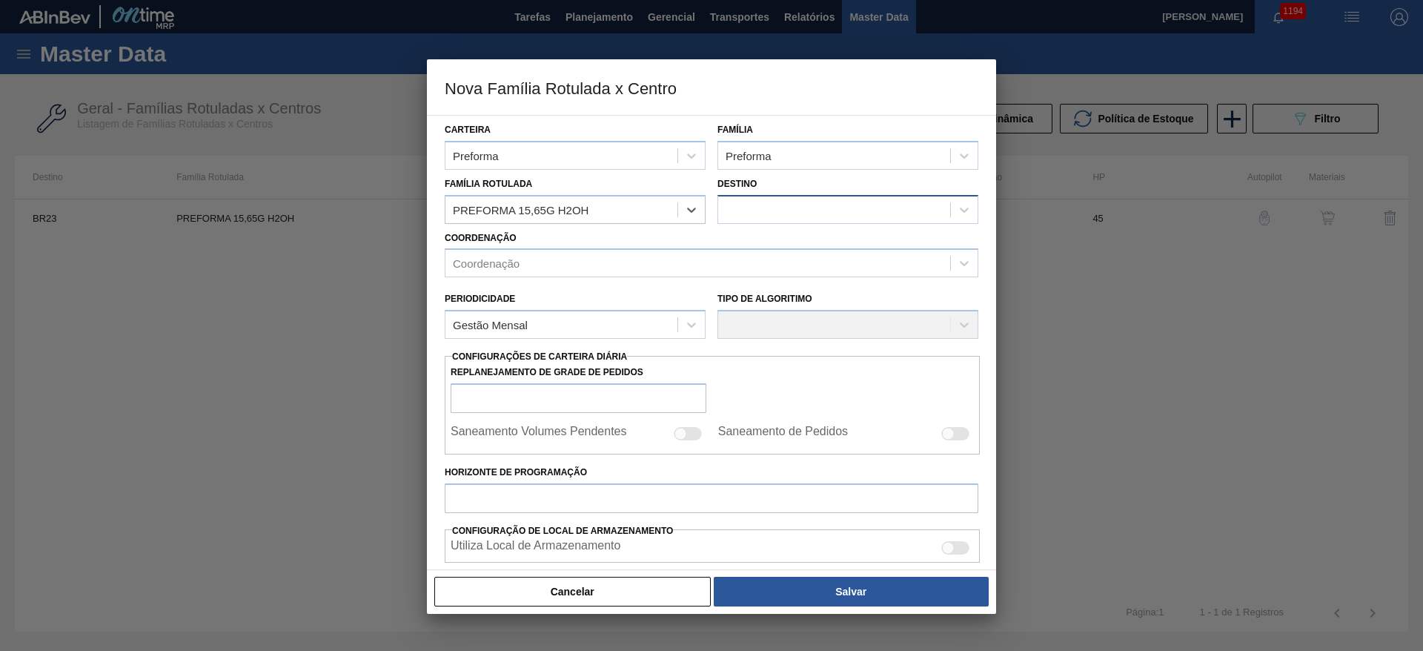
click at [796, 223] on div at bounding box center [848, 209] width 261 height 29
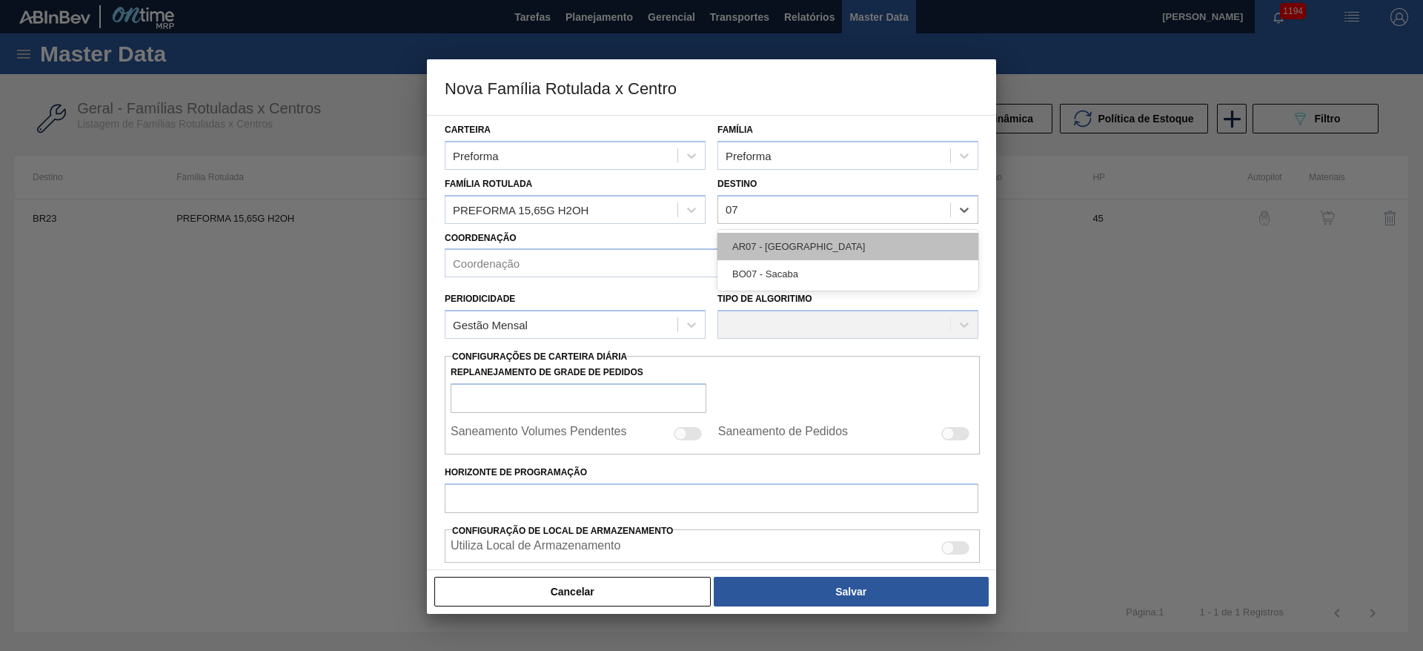
type input "0"
type input "m"
click at [601, 597] on button "Cancelar" at bounding box center [572, 592] width 277 height 30
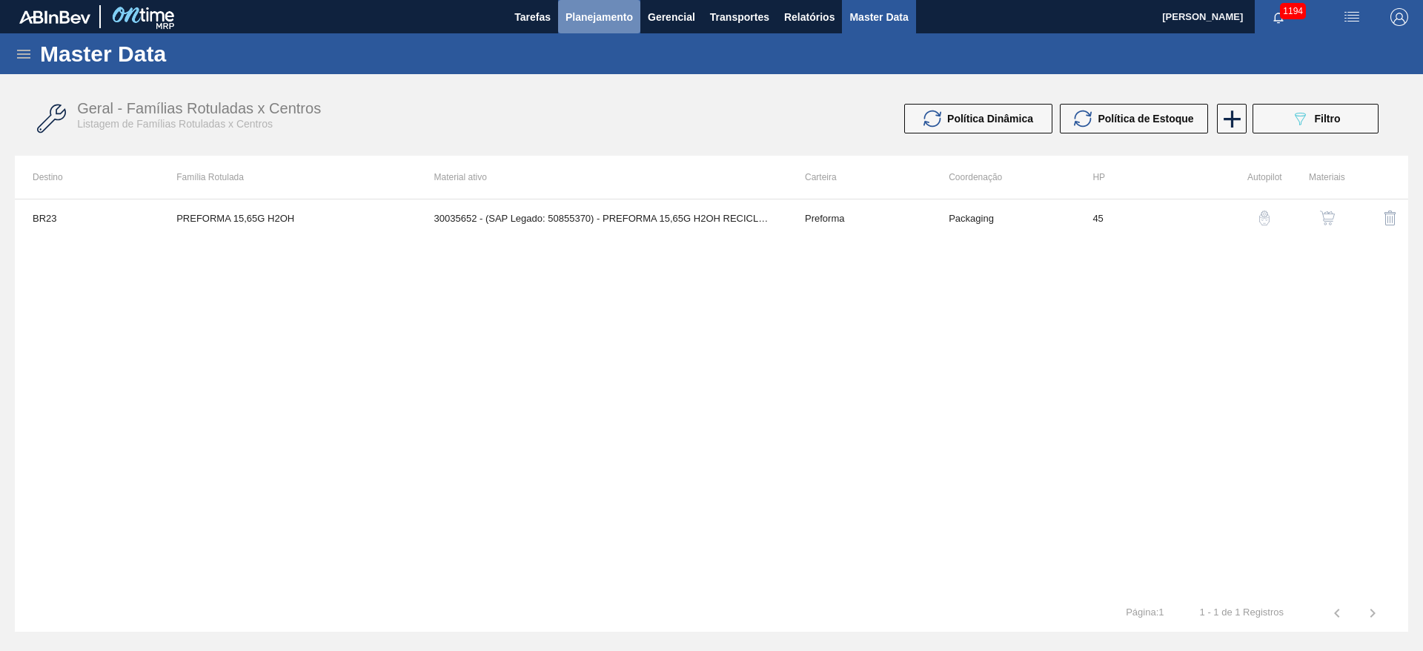
click at [602, 22] on span "Planejamento" at bounding box center [599, 17] width 67 height 18
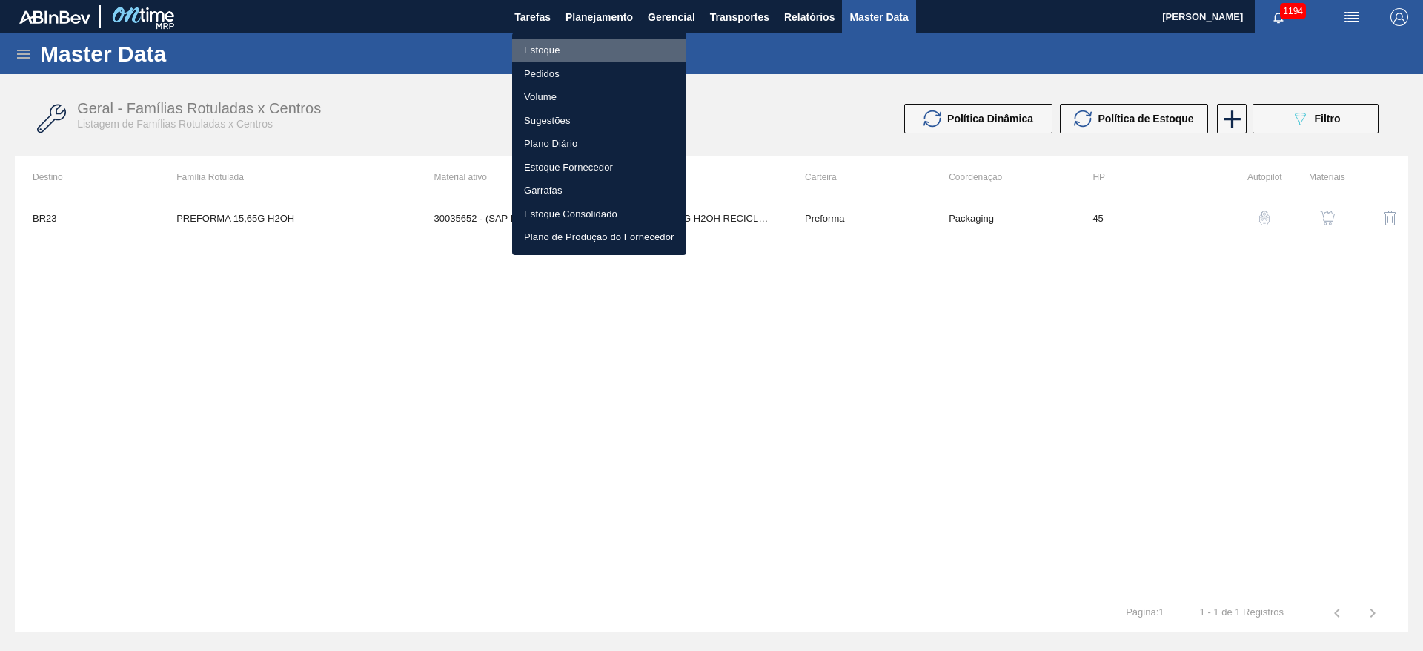
click at [543, 45] on li "Estoque" at bounding box center [599, 51] width 174 height 24
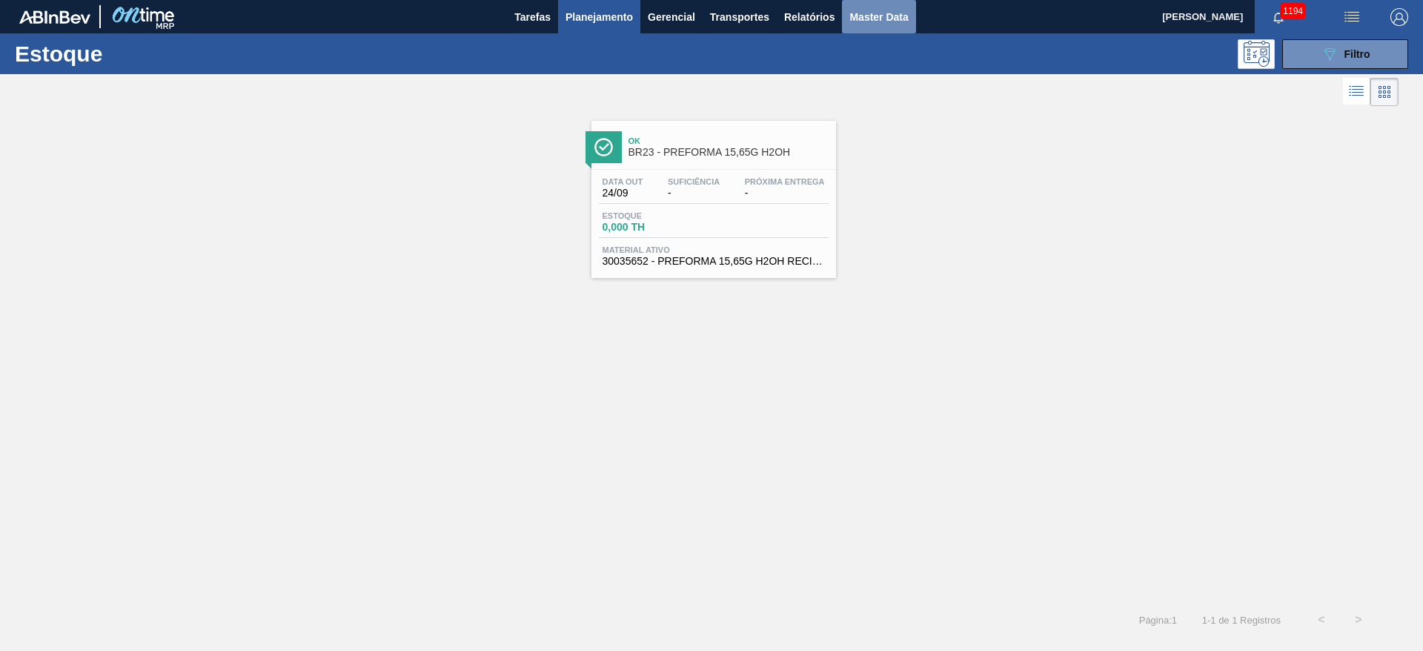
click at [882, 17] on span "Master Data" at bounding box center [879, 17] width 59 height 18
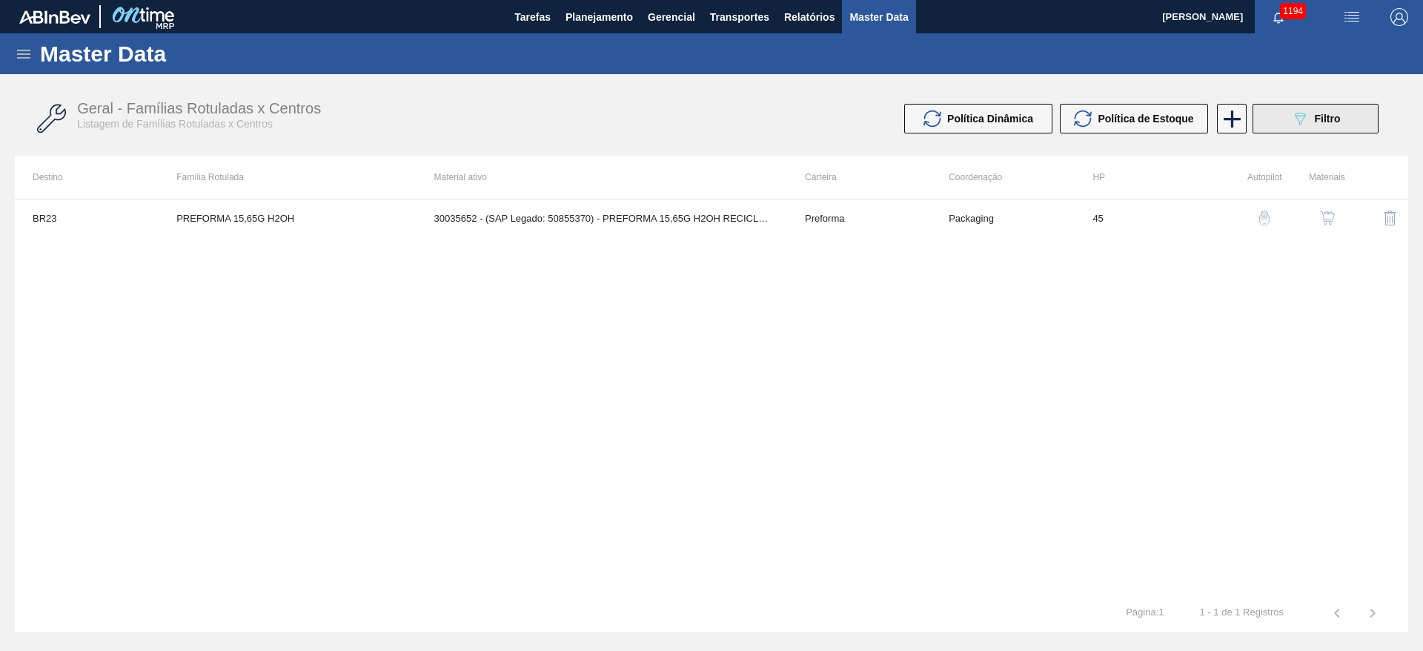
click at [1314, 111] on div "089F7B8B-B2A5-4AFE-B5C0-19BA573D28AC Filtro" at bounding box center [1316, 119] width 50 height 18
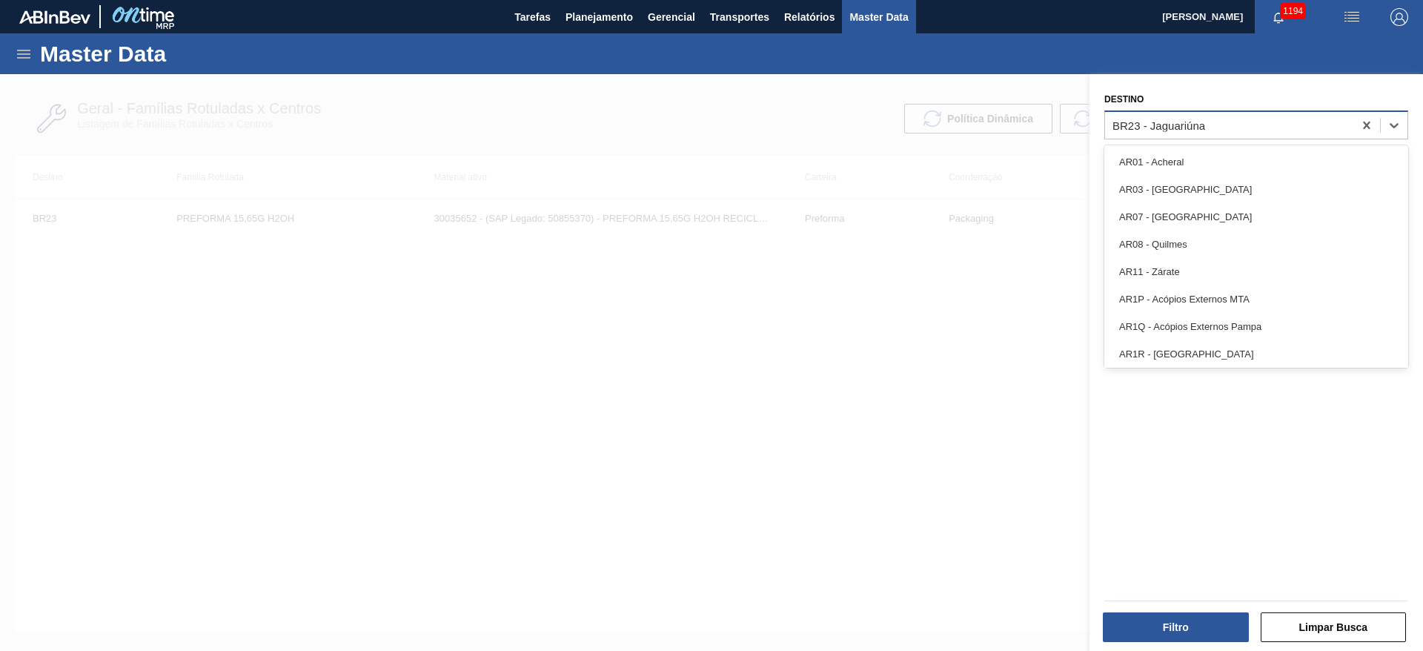
click at [1161, 132] on div "BR23 - Jaguariúna" at bounding box center [1229, 125] width 248 height 22
click at [1363, 122] on icon at bounding box center [1366, 125] width 7 height 7
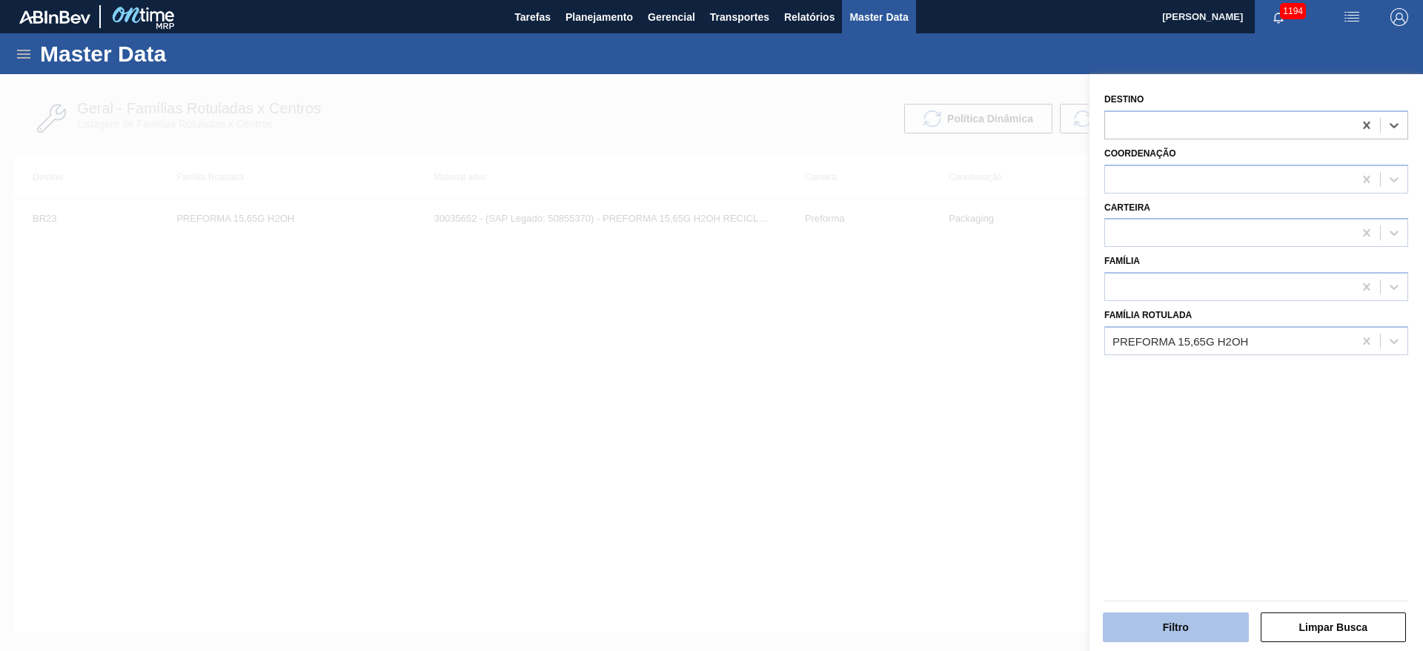
click at [1164, 626] on button "Filtro" at bounding box center [1176, 627] width 146 height 30
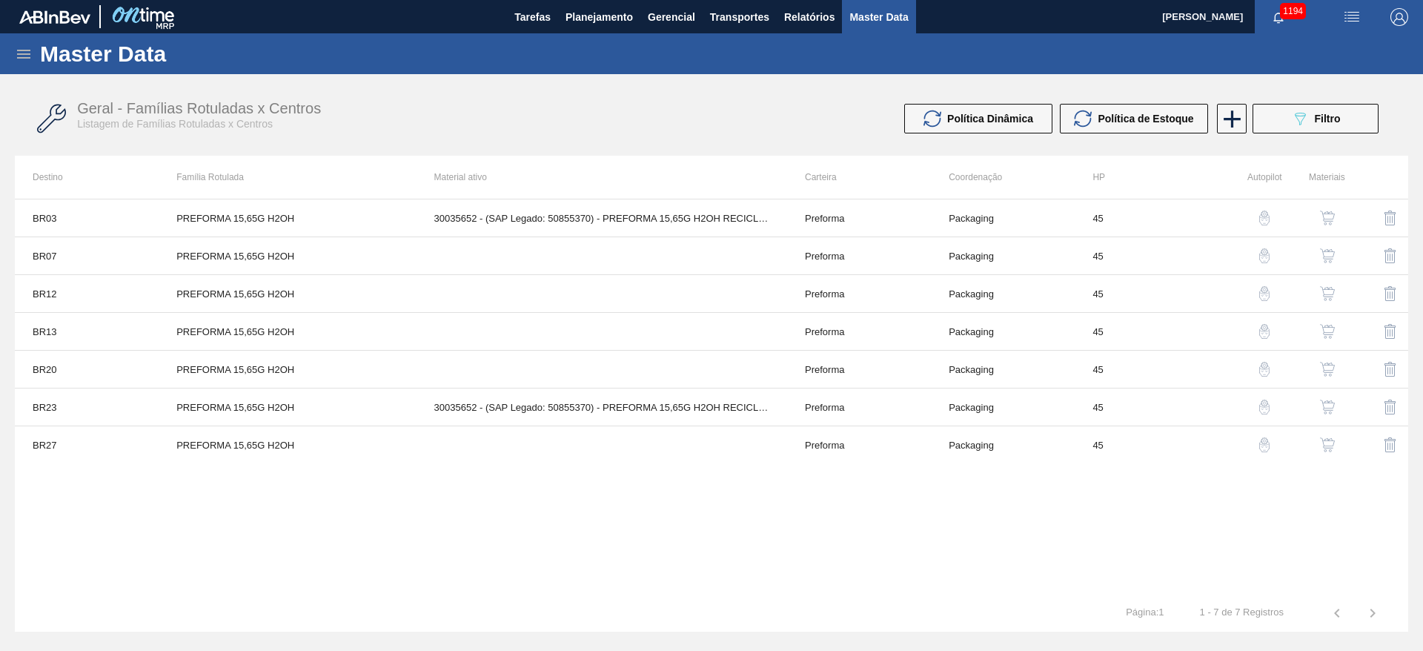
click at [1335, 251] on div "button" at bounding box center [1328, 255] width 18 height 15
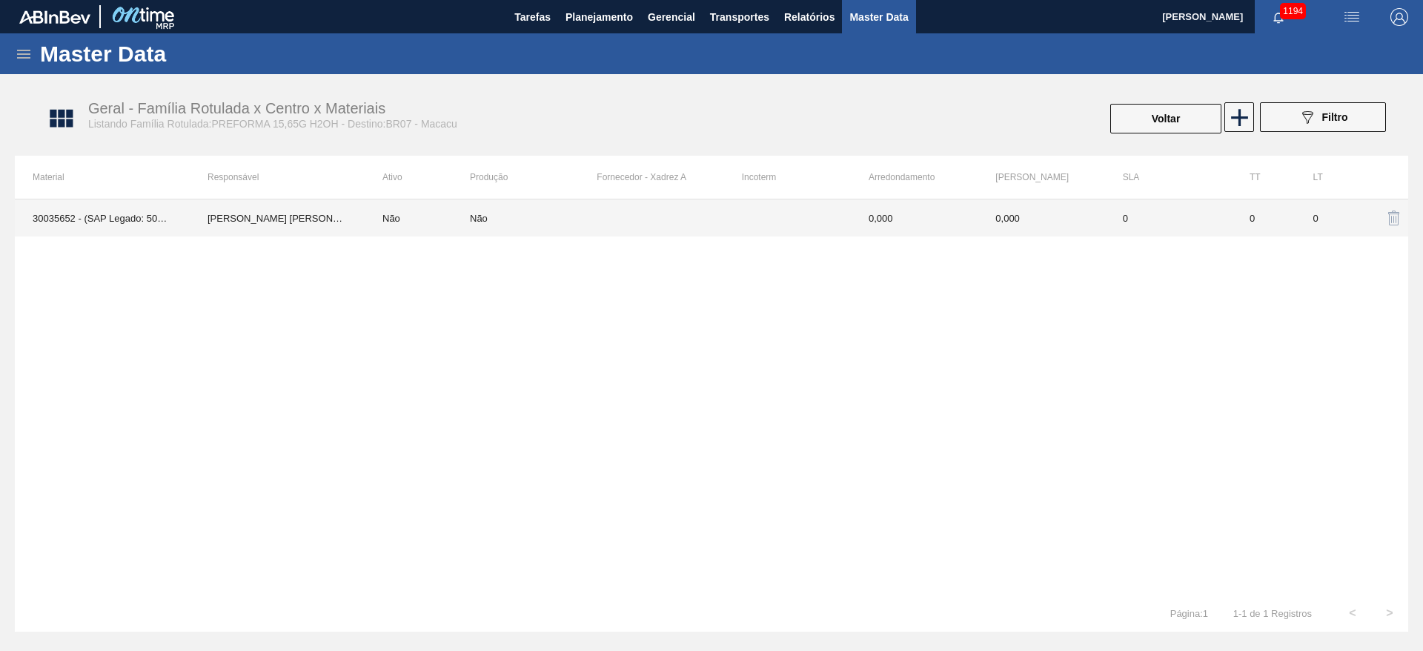
click at [302, 218] on td "[PERSON_NAME] [PERSON_NAME]" at bounding box center [277, 217] width 175 height 37
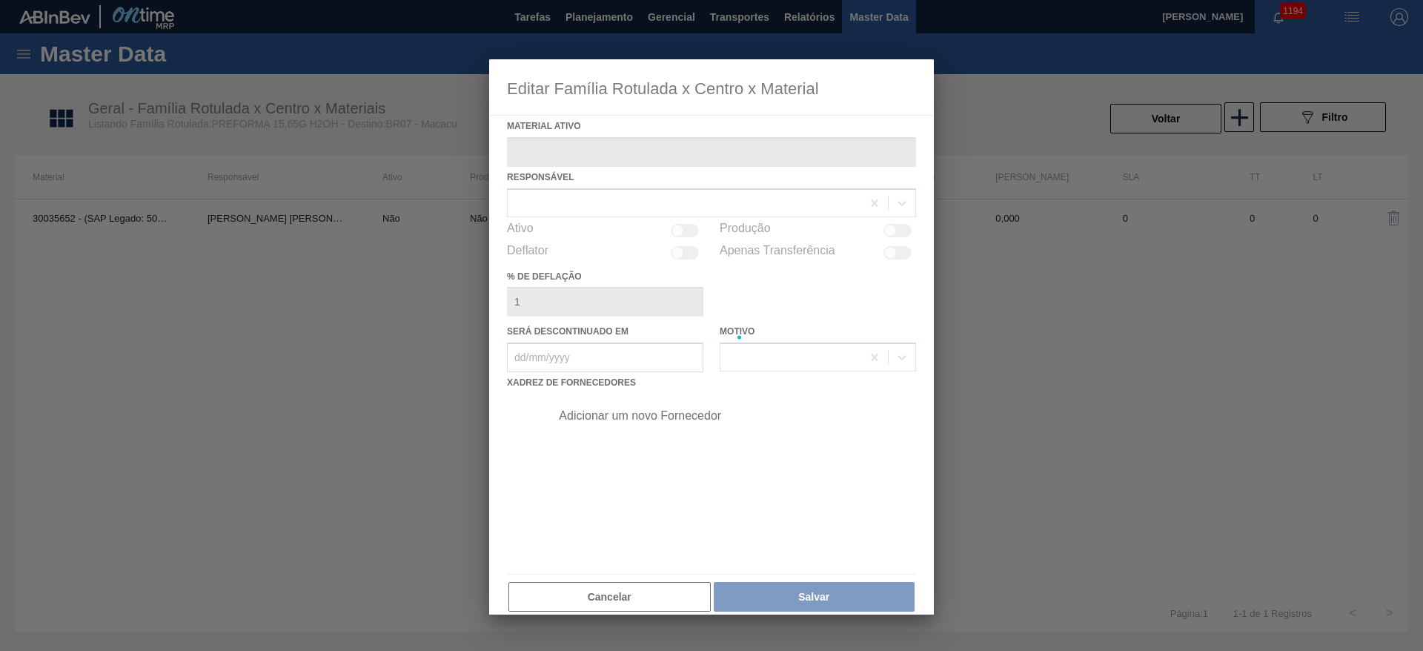
type ativo "30035652 - (SAP Legado: 50855370) - PREFORMA 15,65G H2OH RECICLADA"
type deflação "0"
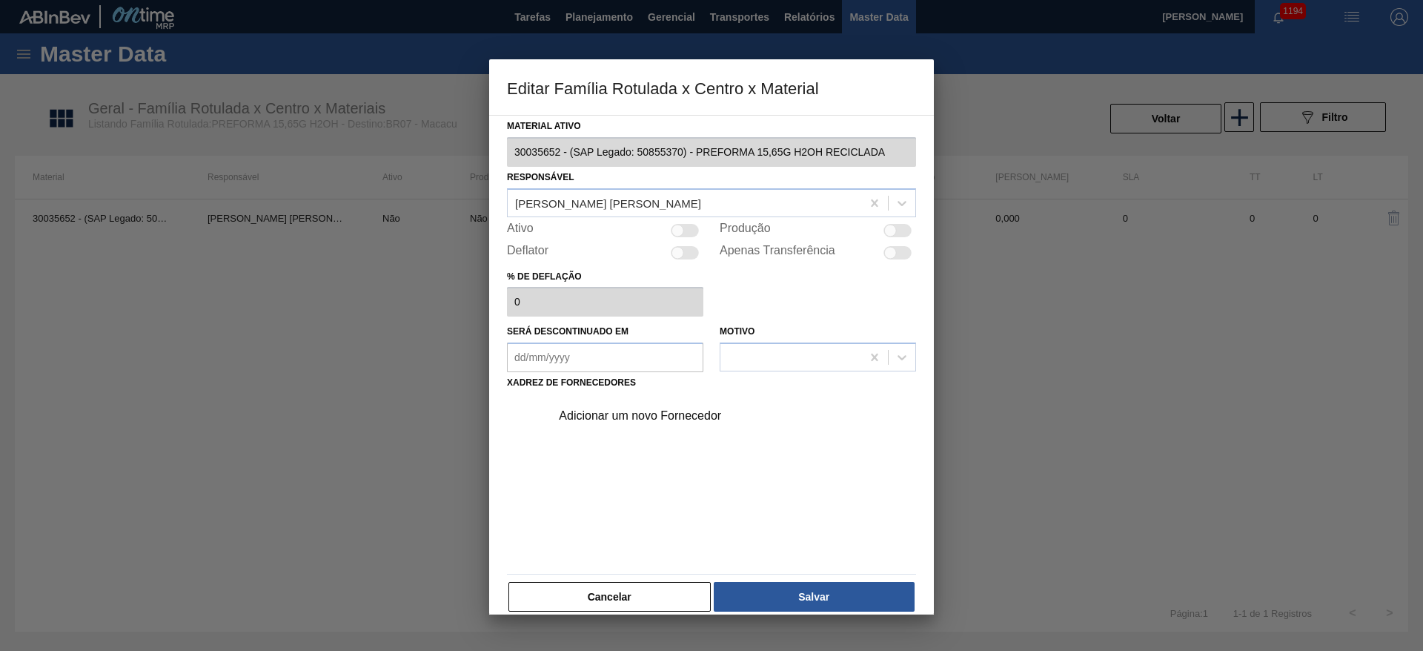
click at [686, 231] on div at bounding box center [685, 230] width 28 height 13
checkbox input "true"
click at [597, 413] on div "Adicionar um novo Fornecedor" at bounding box center [704, 415] width 291 height 13
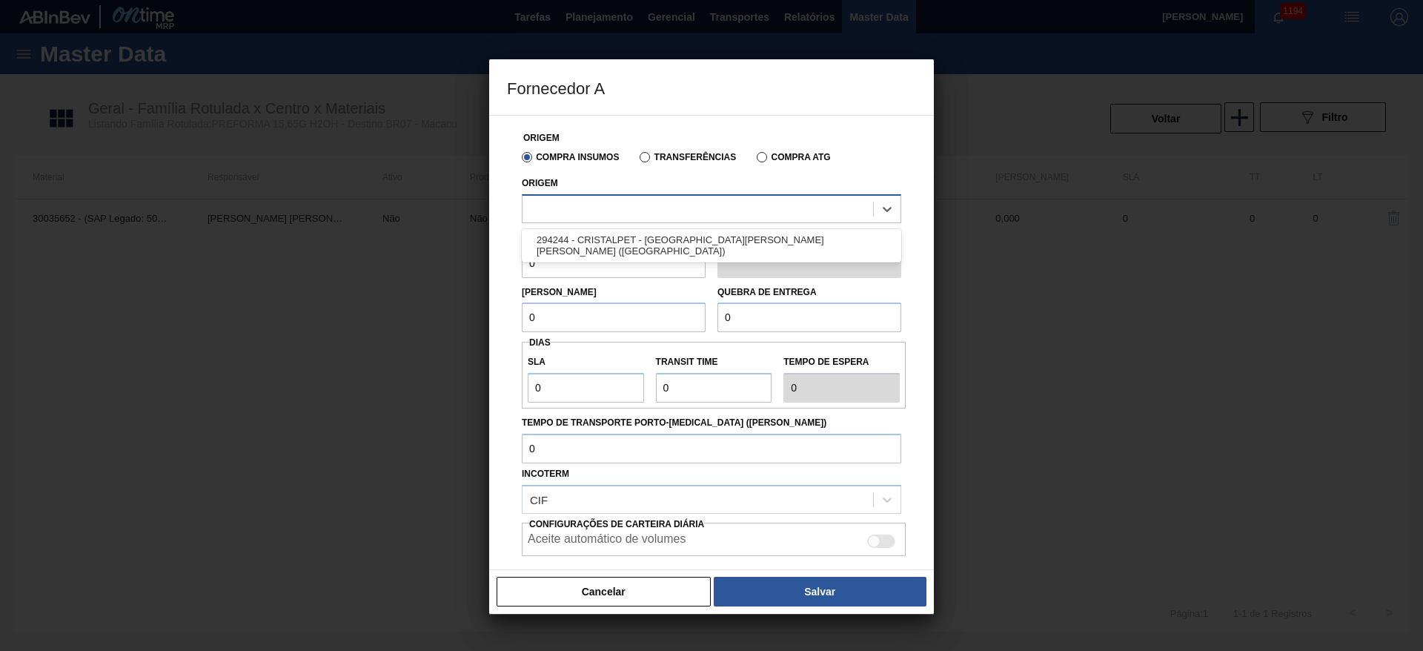
click at [575, 209] on div at bounding box center [698, 209] width 351 height 22
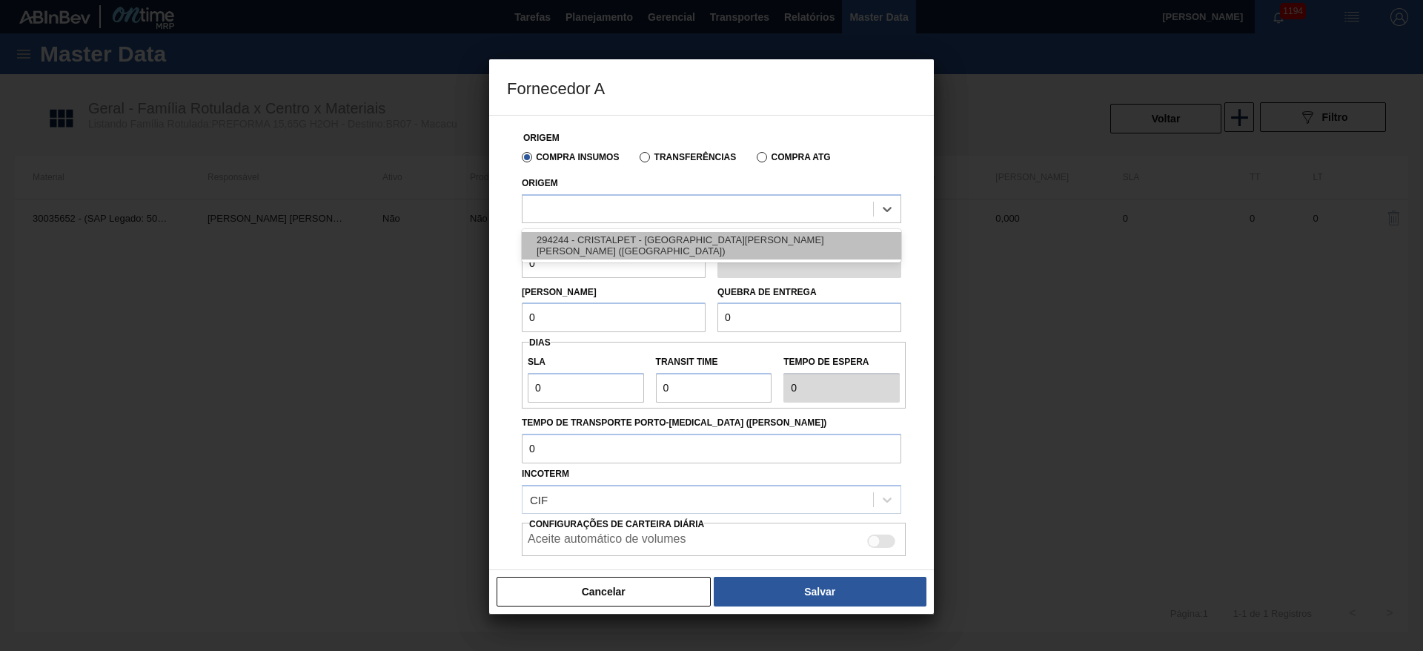
click at [582, 247] on div "294244 - CRISTALPET - [GEOGRAPHIC_DATA][PERSON_NAME][PERSON_NAME] ([GEOGRAPHIC_…" at bounding box center [712, 245] width 380 height 27
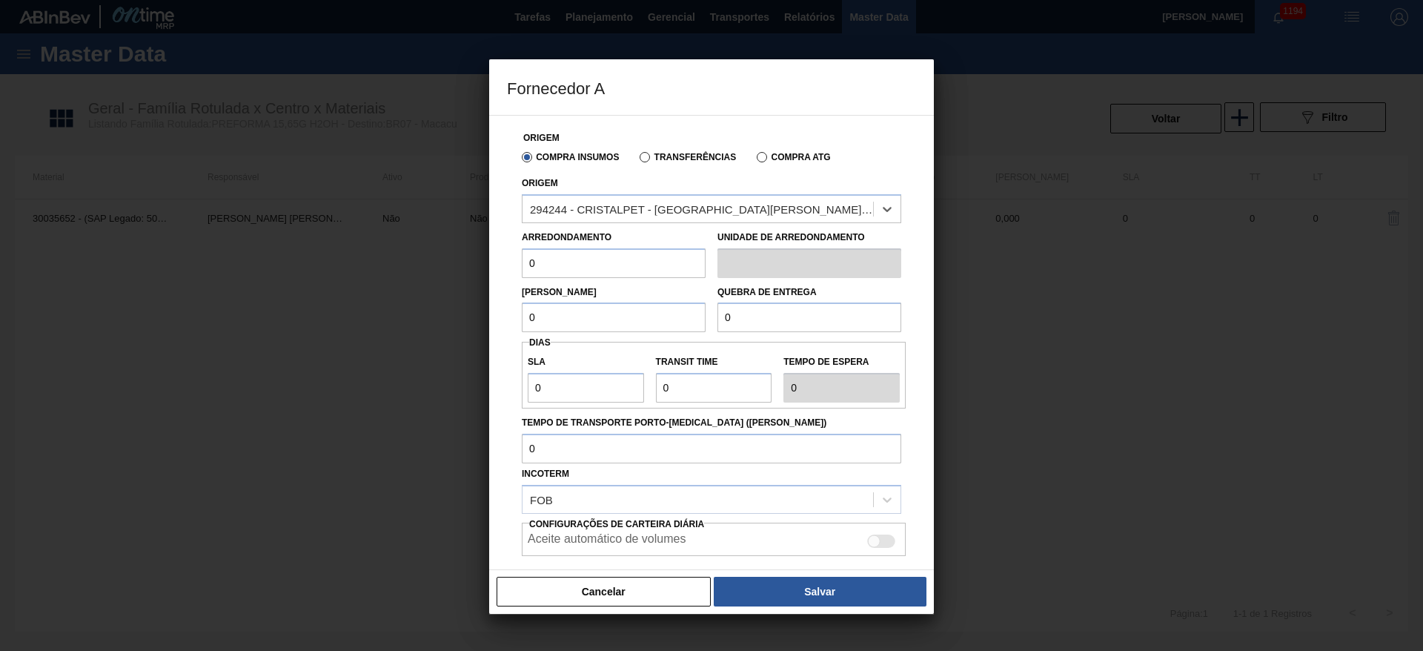
drag, startPoint x: 520, startPoint y: 326, endPoint x: 496, endPoint y: 328, distance: 23.8
click at [500, 328] on div "Origem Compra Insumos Transferências Compra ATG Origem option 294244 - CRISTALP…" at bounding box center [711, 342] width 445 height 455
paste input "1.098,24"
type input "1.098,24"
drag, startPoint x: 770, startPoint y: 319, endPoint x: 624, endPoint y: 342, distance: 147.1
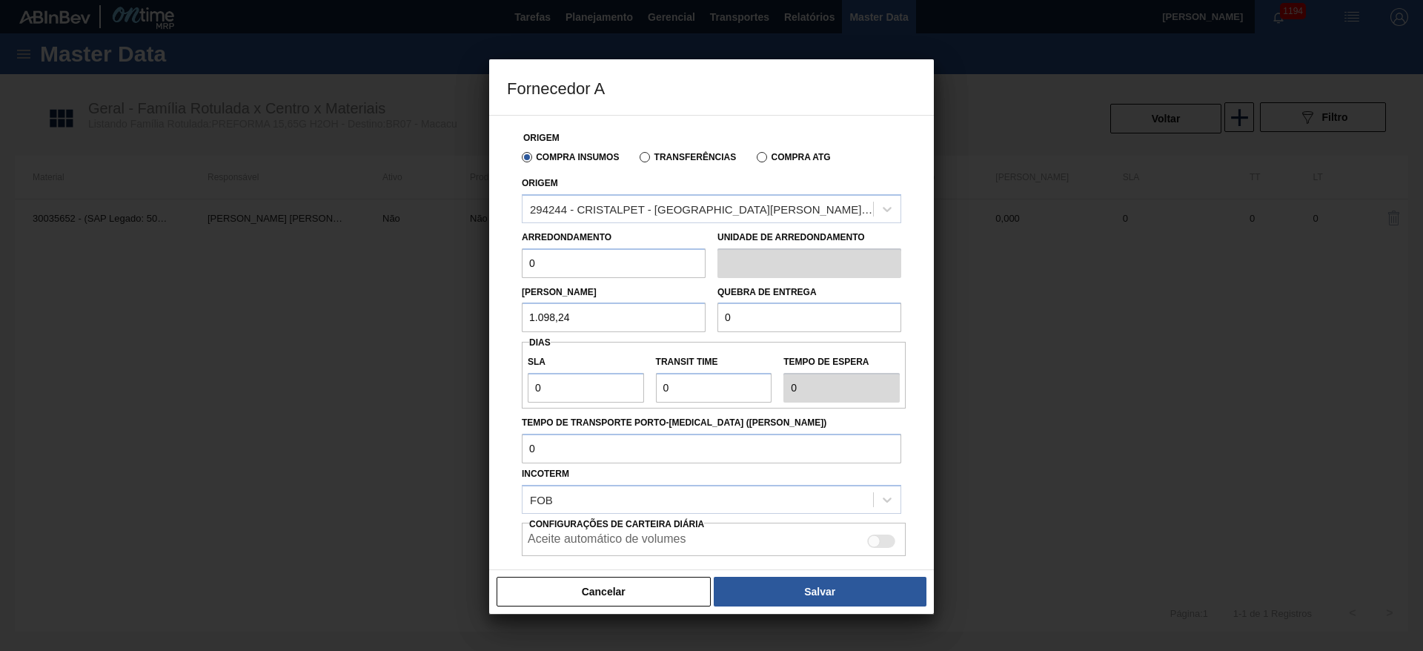
click at [666, 338] on div "Origem Compra Insumos Transferências Compra ATG Origem 294244 - CRISTALPET - [G…" at bounding box center [711, 373] width 409 height 515
paste input "1.098,24"
type input "1.098,24"
drag, startPoint x: 569, startPoint y: 265, endPoint x: 449, endPoint y: 277, distance: 120.7
click at [472, 275] on div "Fornecedor A Origem Compra Insumos Transferências Compra ATG Origem 294244 - CR…" at bounding box center [711, 325] width 1423 height 651
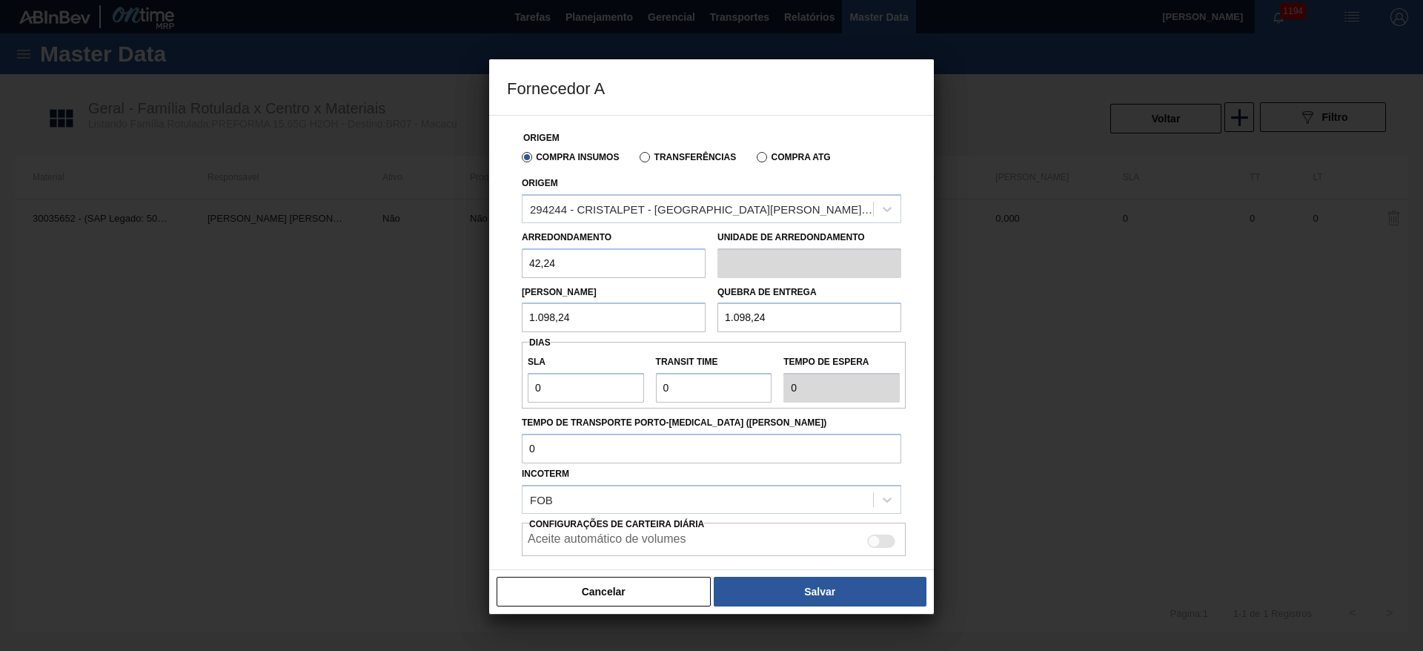
drag, startPoint x: 585, startPoint y: 263, endPoint x: 406, endPoint y: 284, distance: 180.6
click at [417, 287] on div "Fornecedor A Origem Compra Insumos Transferências Compra ATG Origem 294244 - CR…" at bounding box center [711, 325] width 1423 height 651
type input "42,24"
click at [459, 403] on div "Fornecedor A Origem Compra Insumos Transferências Compra ATG Origem 294244 - CR…" at bounding box center [711, 325] width 1423 height 651
type input "3"
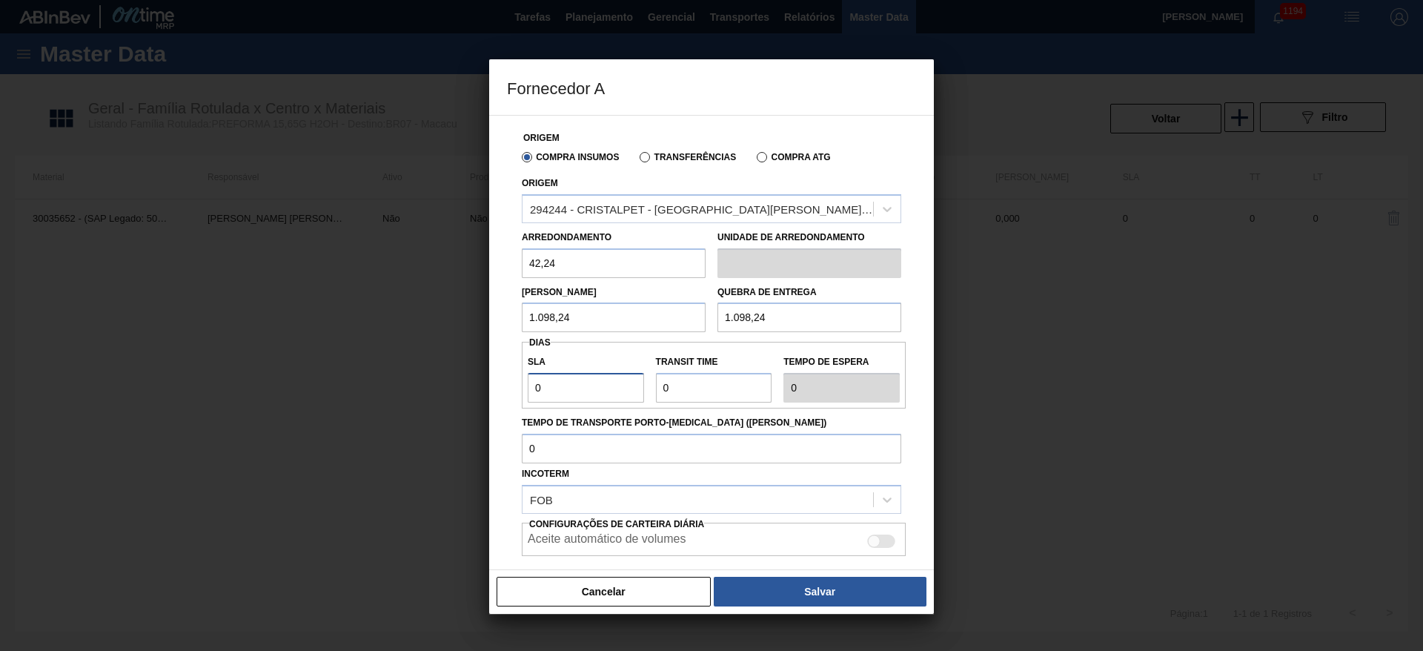
type input "3"
type input "7"
type input "10"
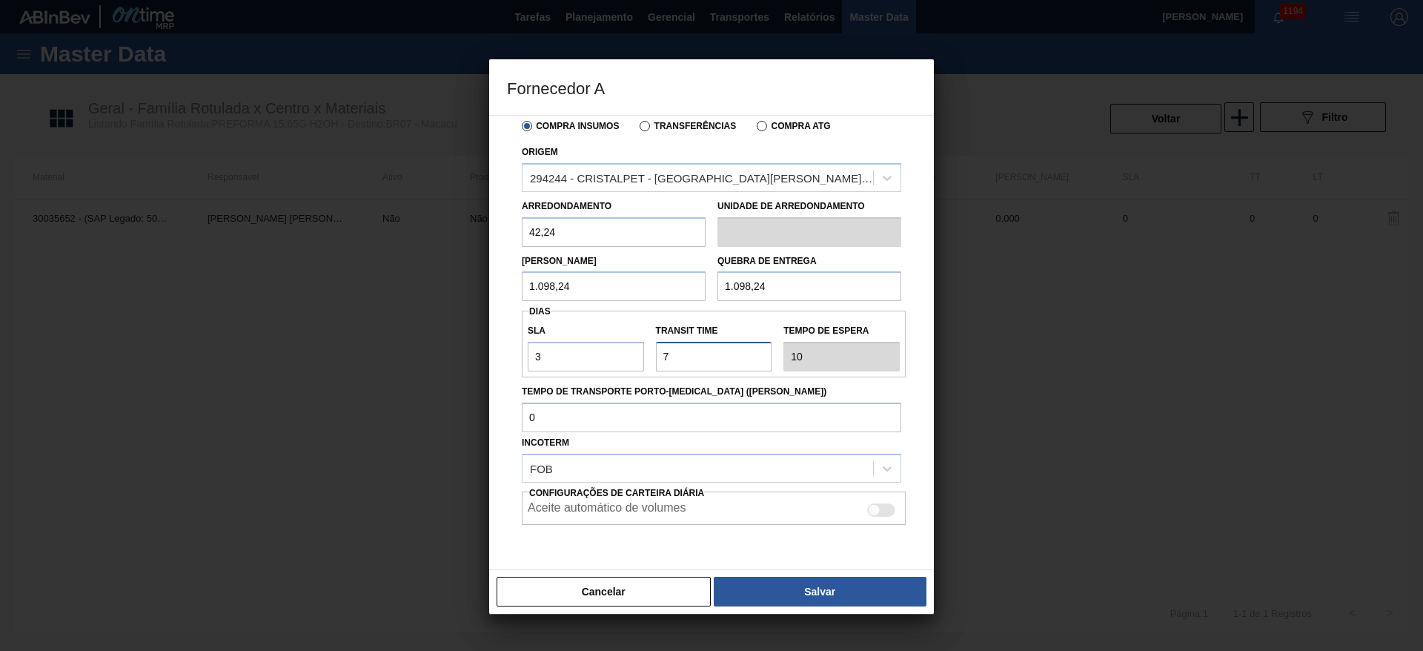
scroll to position [79, 0]
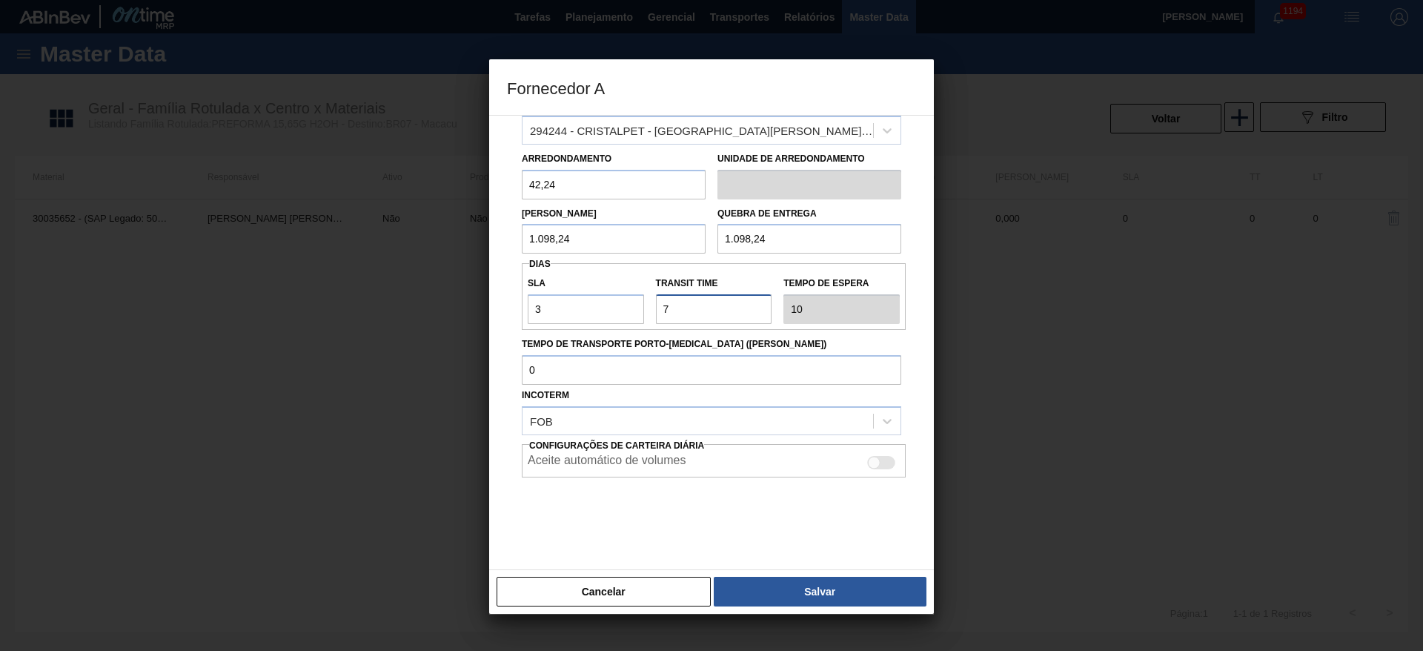
type input "7"
click at [887, 463] on div at bounding box center [881, 462] width 28 height 13
checkbox input "true"
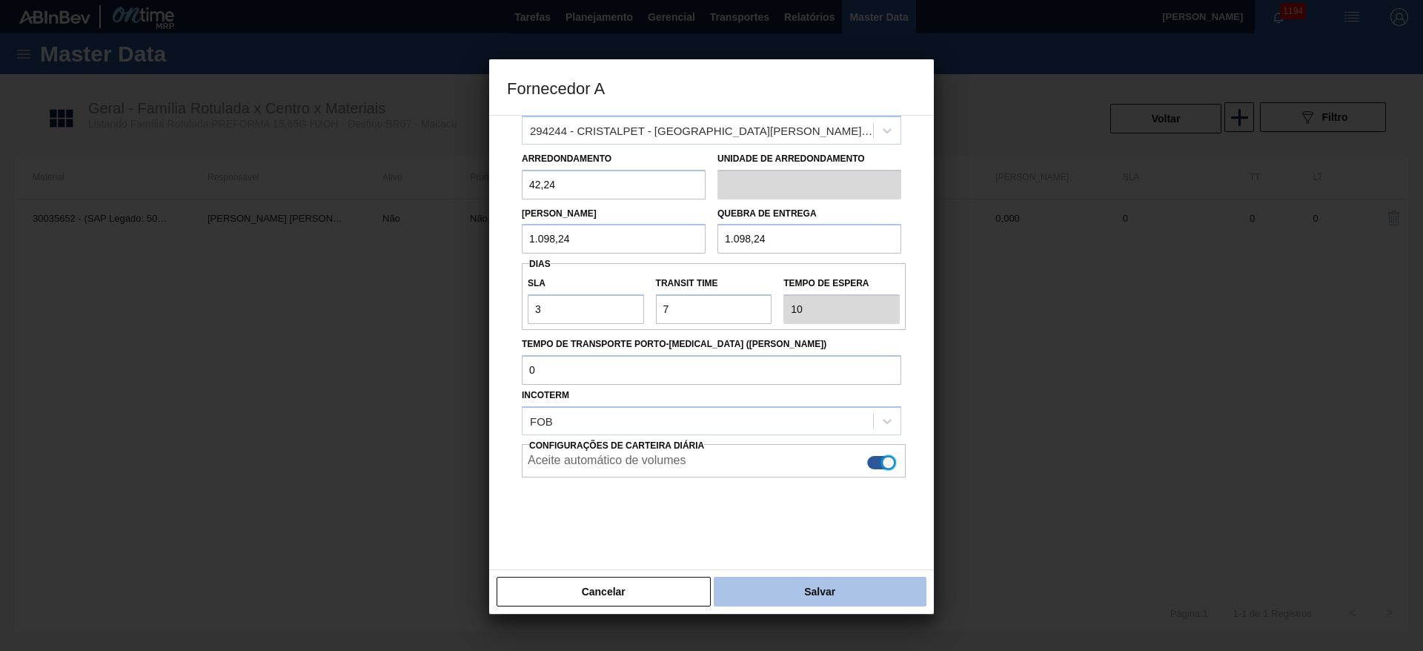
click at [801, 588] on button "Salvar" at bounding box center [820, 592] width 213 height 30
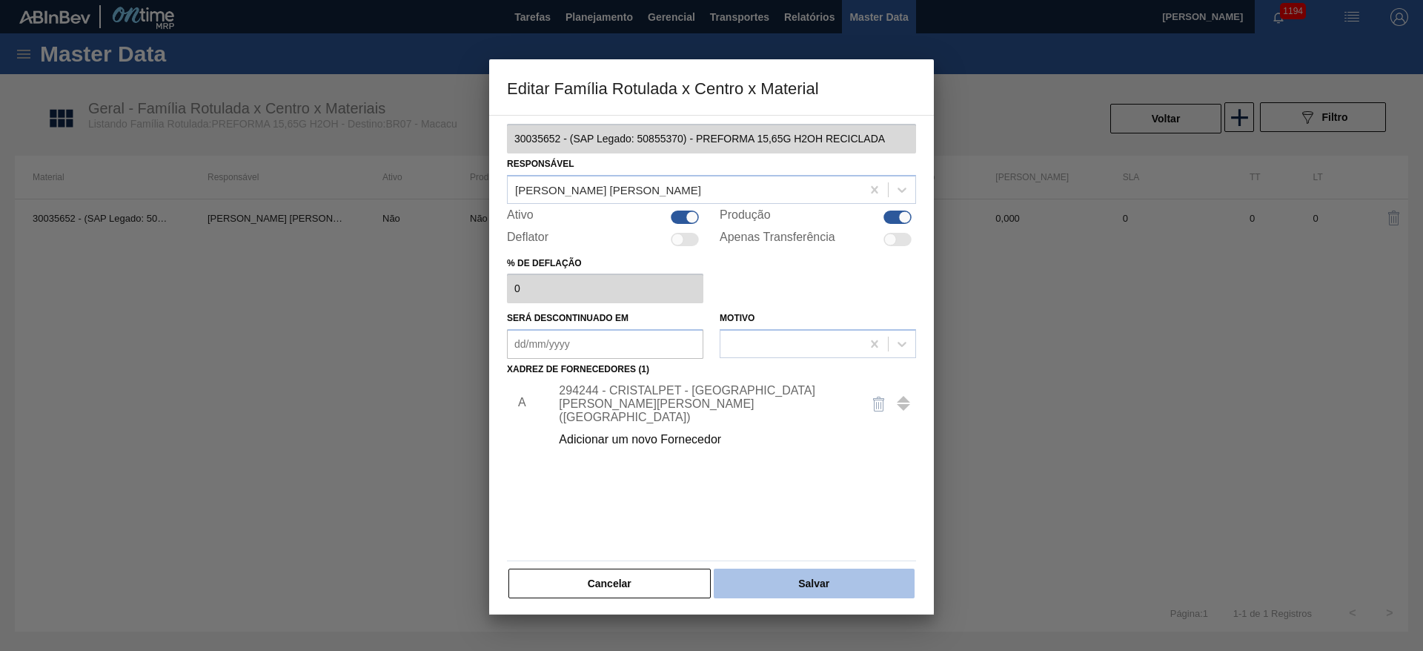
scroll to position [17, 0]
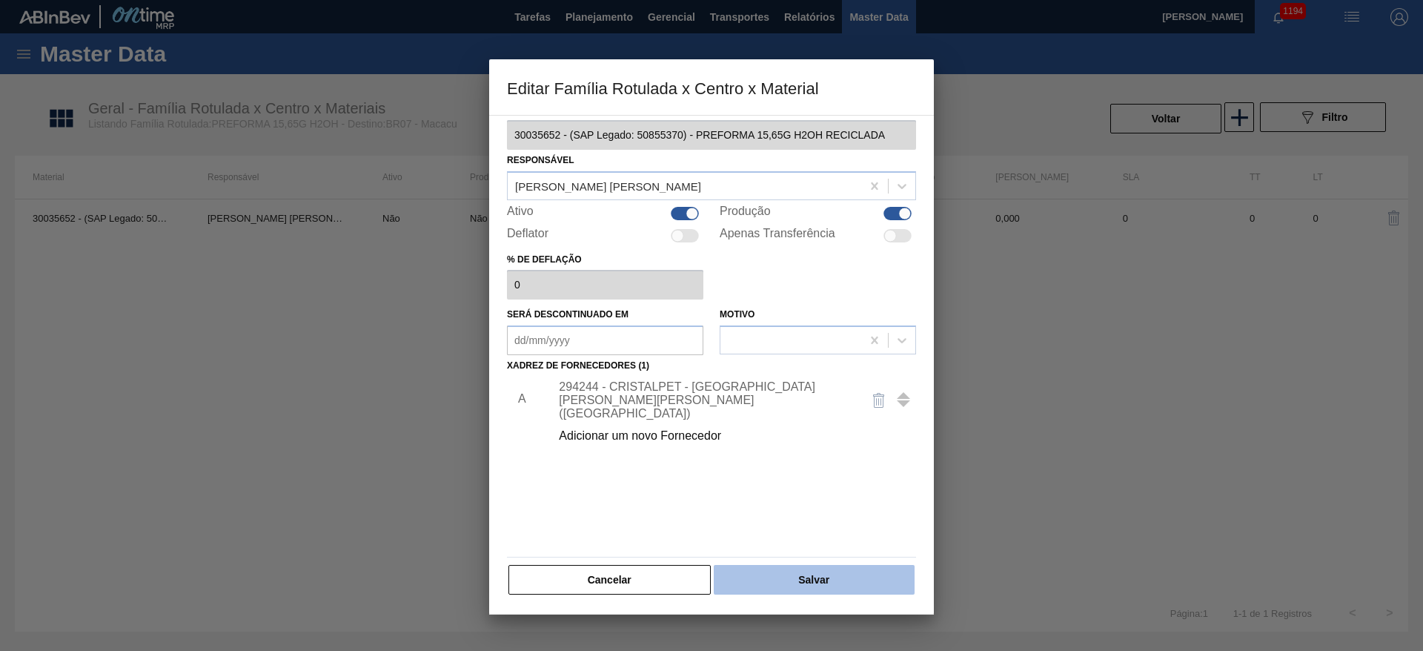
click at [789, 589] on button "Salvar" at bounding box center [814, 580] width 201 height 30
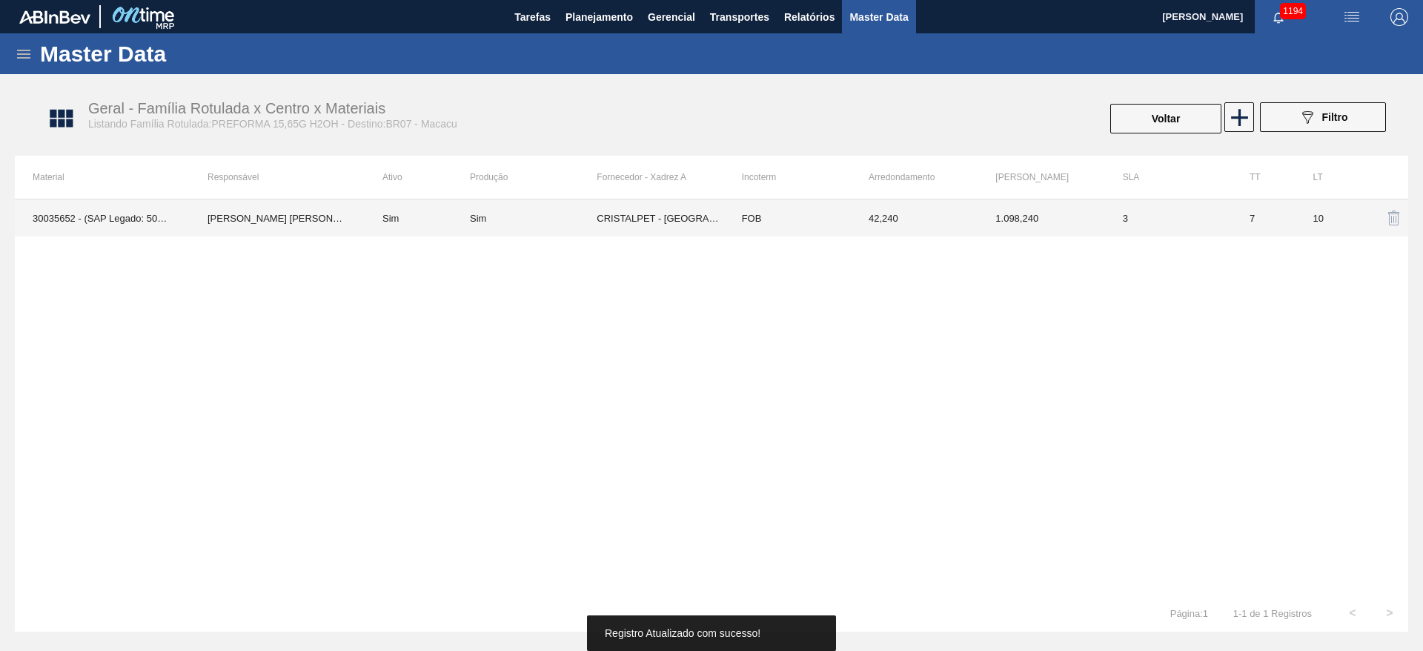
click at [595, 215] on div "Sim" at bounding box center [533, 218] width 127 height 11
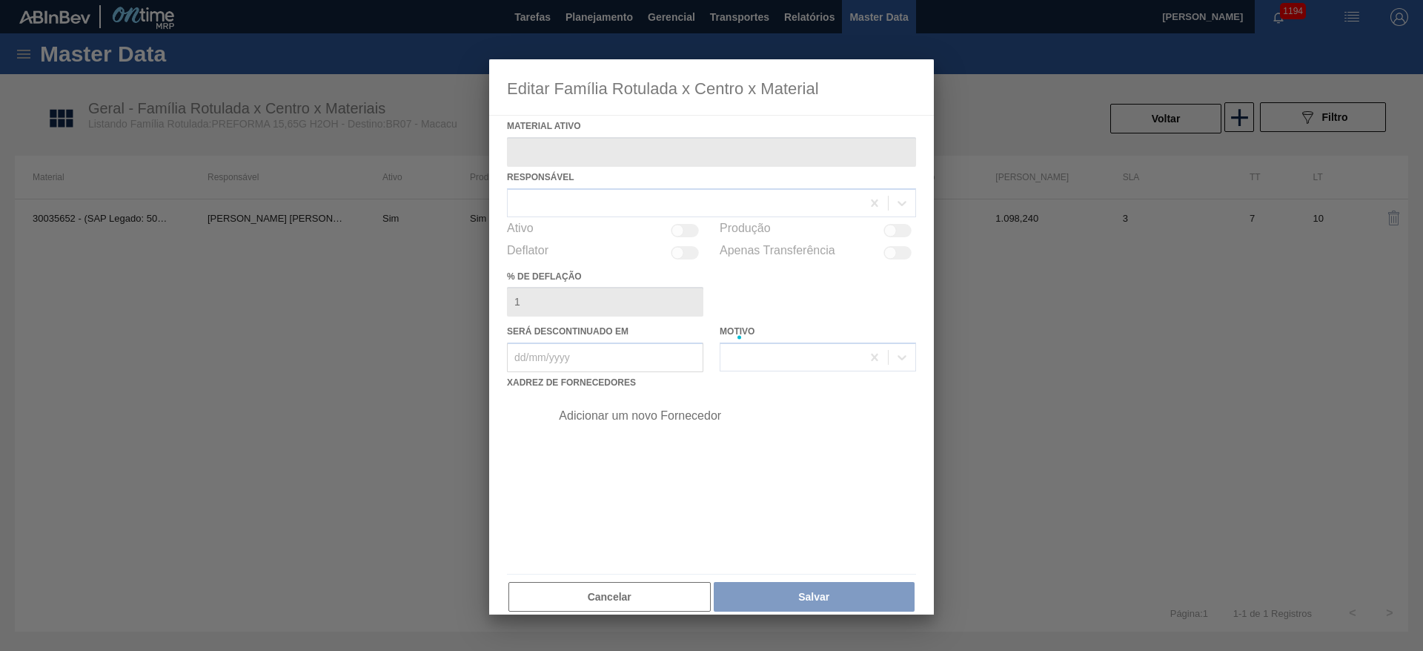
type ativo "30035652 - (SAP Legado: 50855370) - PREFORMA 15,65G H2OH RECICLADA"
checkbox input "true"
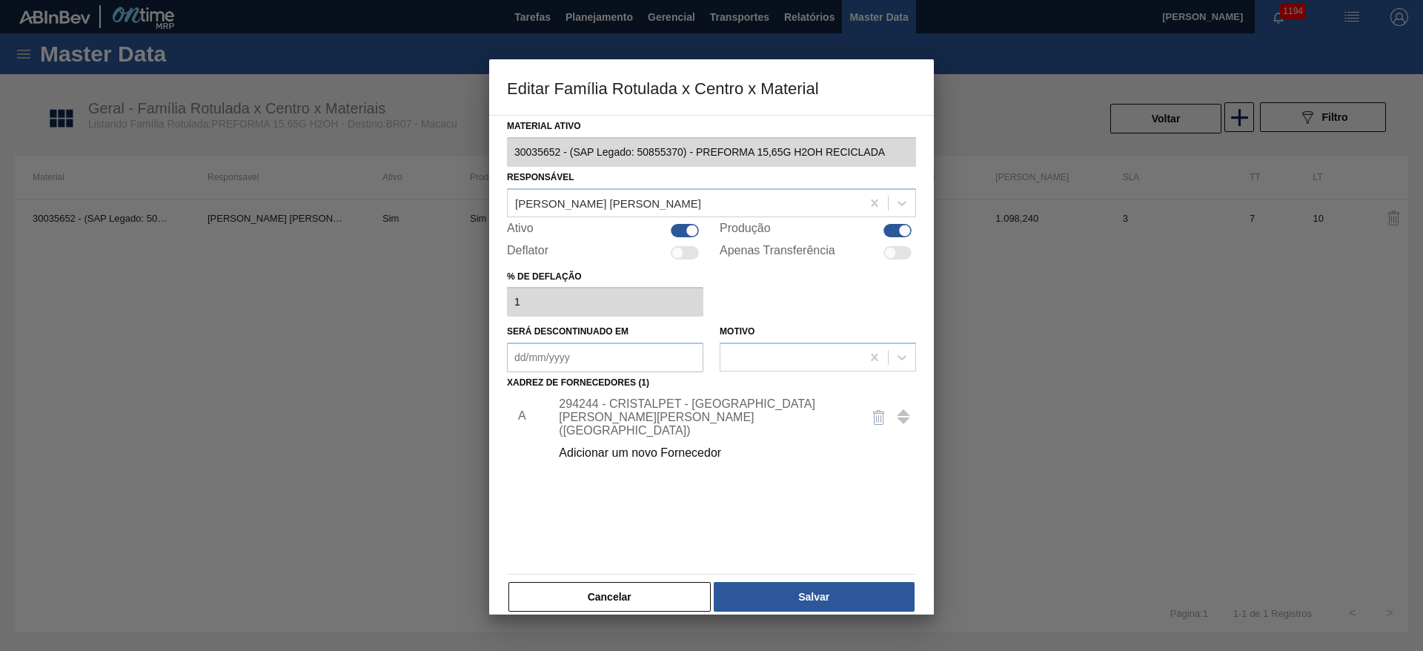
click at [620, 402] on div "294244 - CRISTALPET - [GEOGRAPHIC_DATA][PERSON_NAME][PERSON_NAME] ([GEOGRAPHIC_…" at bounding box center [704, 417] width 291 height 40
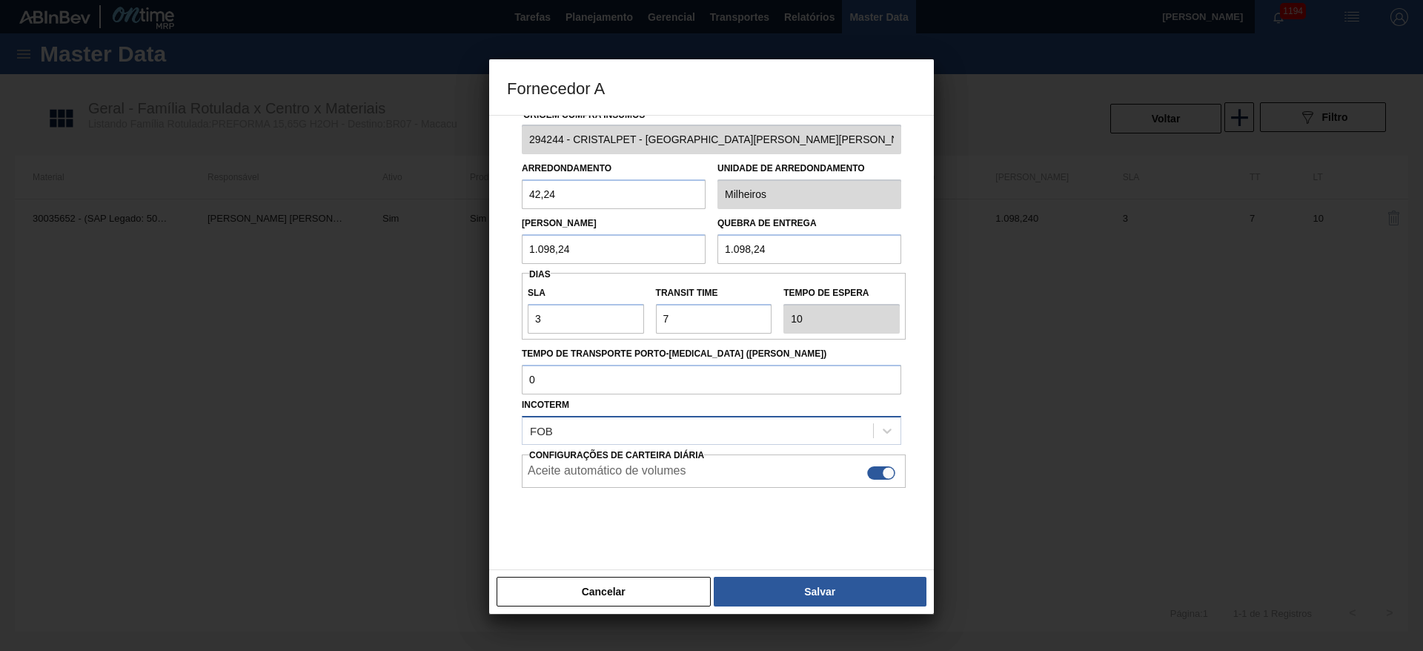
scroll to position [33, 0]
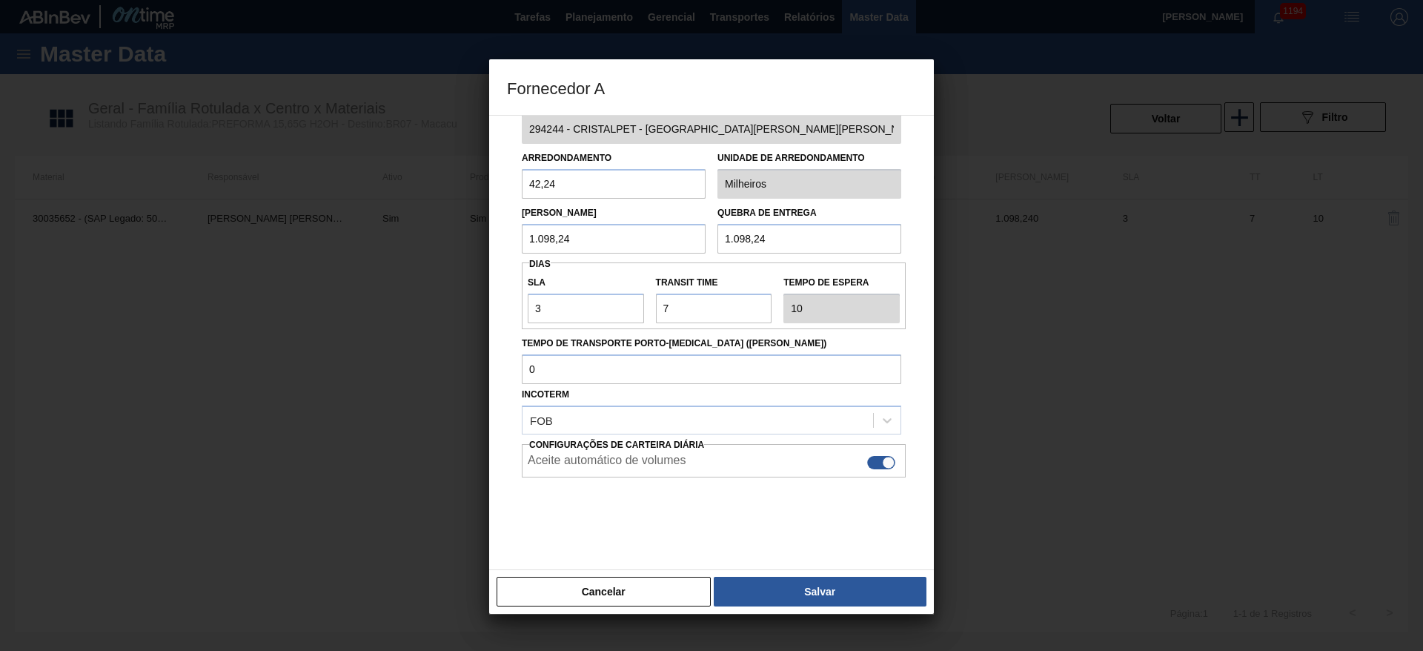
click at [804, 592] on button "Salvar" at bounding box center [820, 592] width 213 height 30
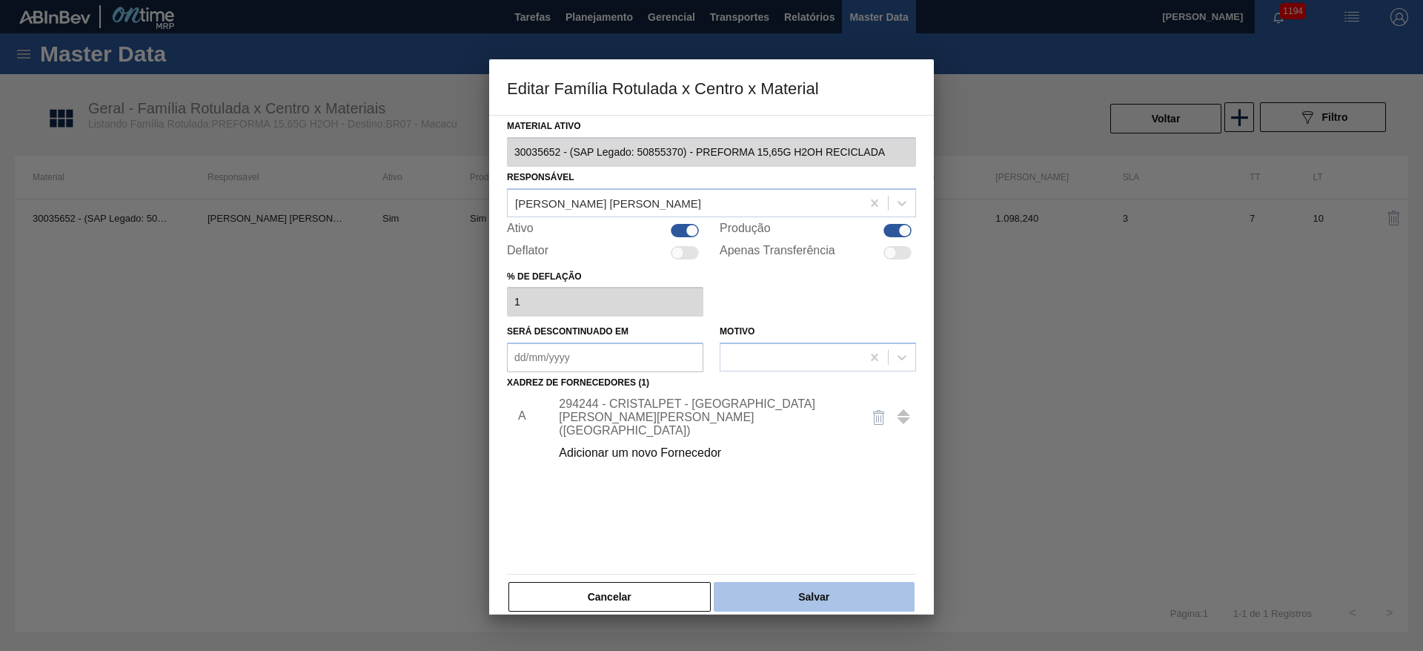
click at [797, 597] on button "Salvar" at bounding box center [814, 597] width 201 height 30
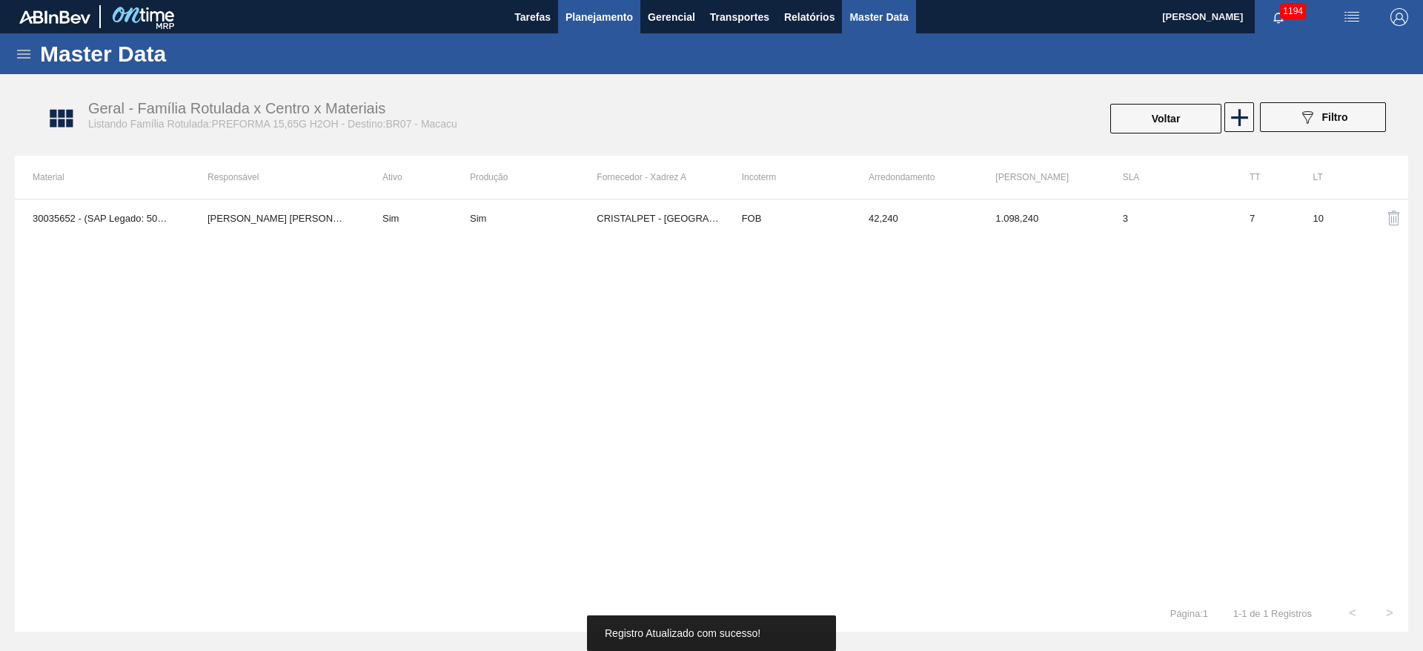
click at [603, 17] on span "Planejamento" at bounding box center [599, 17] width 67 height 18
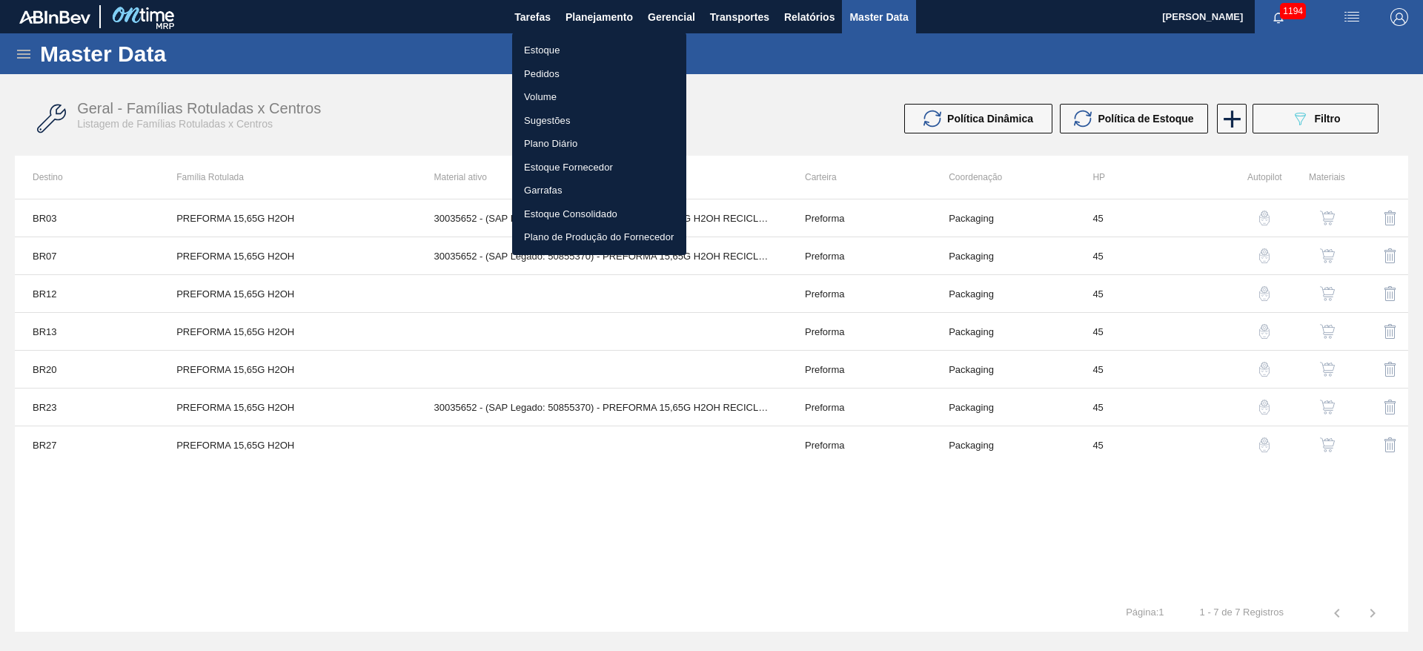
click at [459, 534] on div at bounding box center [711, 325] width 1423 height 651
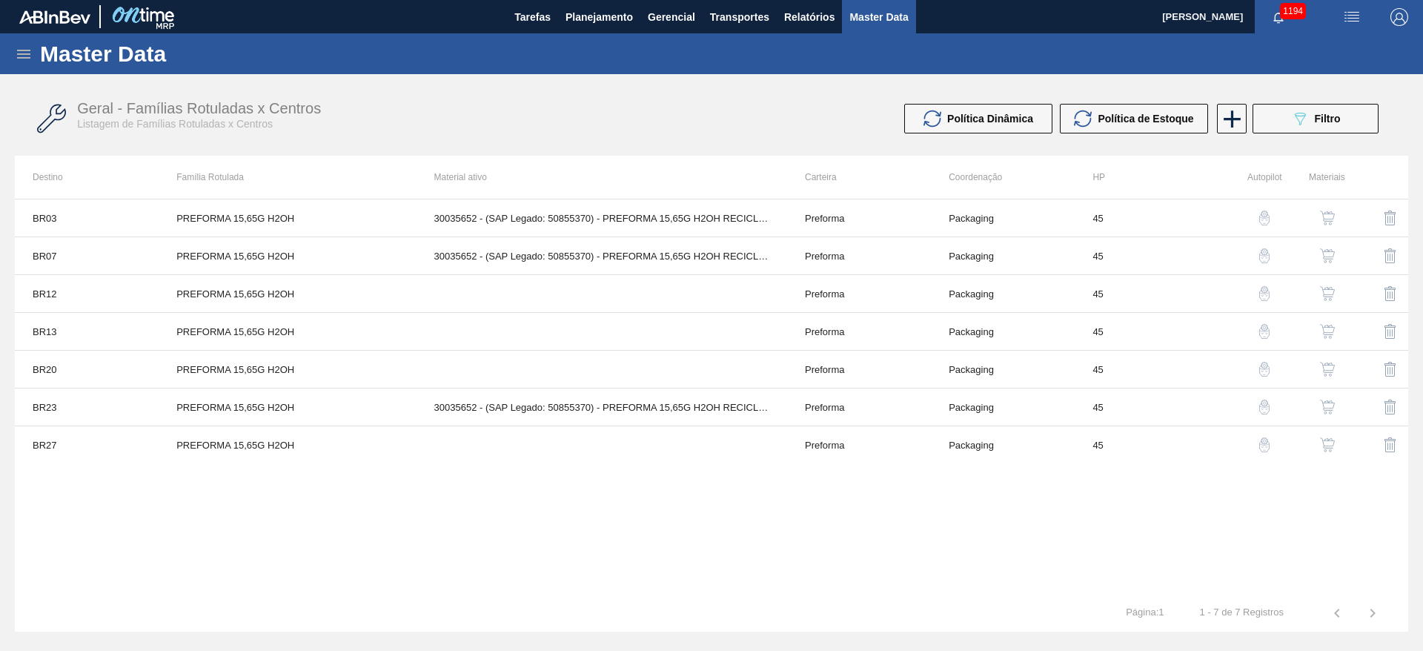
click at [1334, 254] on img "button" at bounding box center [1327, 255] width 15 height 15
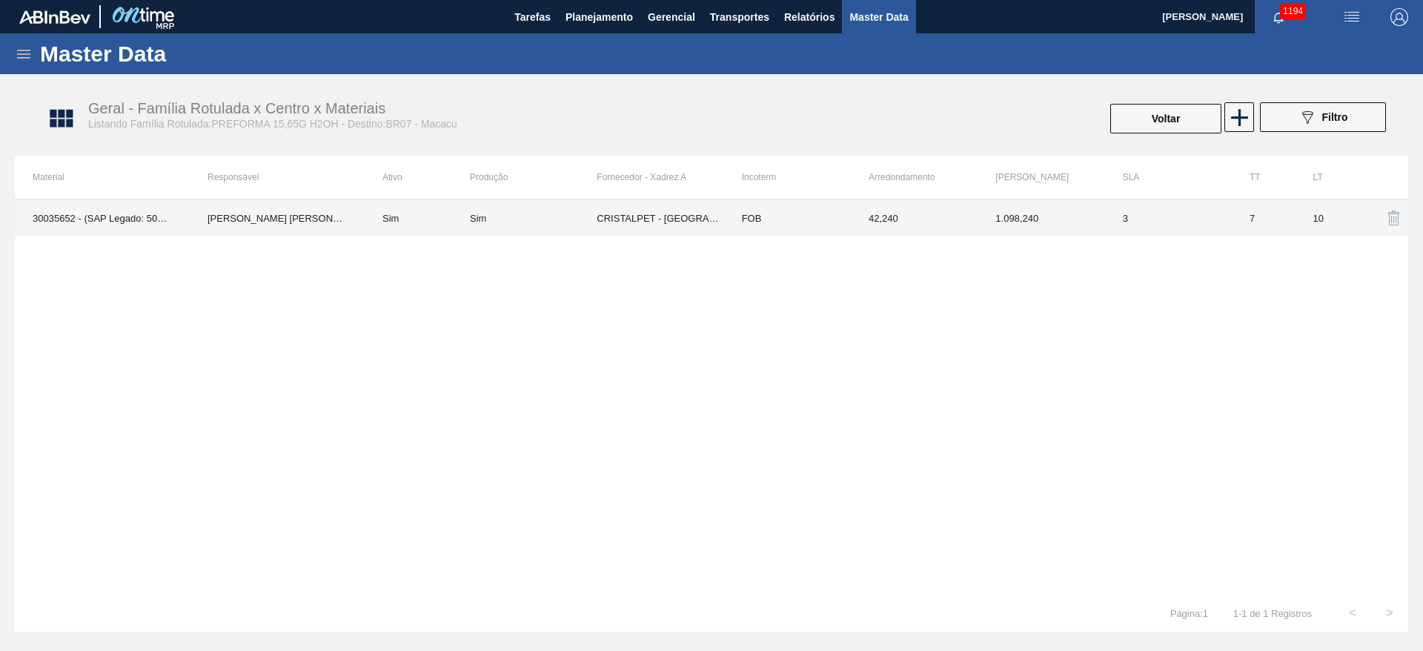
click at [641, 221] on td "CRISTALPET - [GEOGRAPHIC_DATA][PERSON_NAME][PERSON_NAME] ([GEOGRAPHIC_DATA])" at bounding box center [660, 217] width 127 height 37
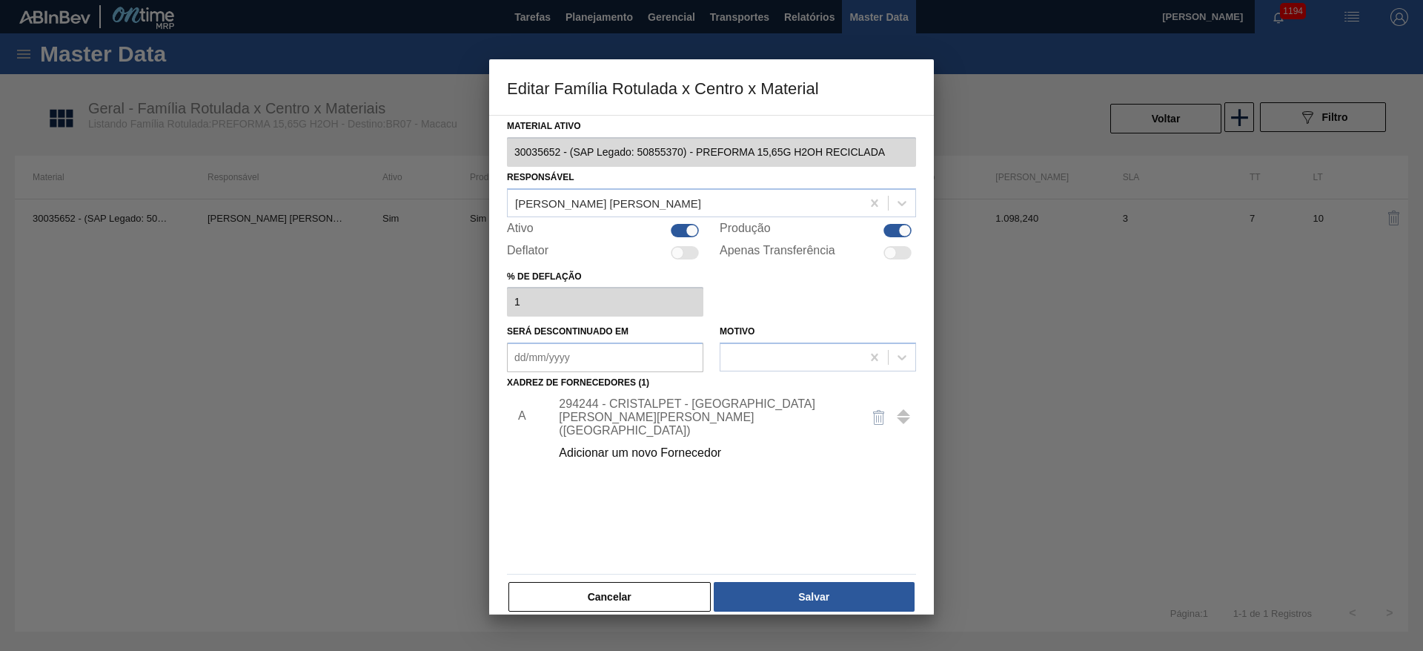
click at [632, 411] on div "294244 - CRISTALPET - [GEOGRAPHIC_DATA][PERSON_NAME][PERSON_NAME] ([GEOGRAPHIC_…" at bounding box center [704, 417] width 291 height 40
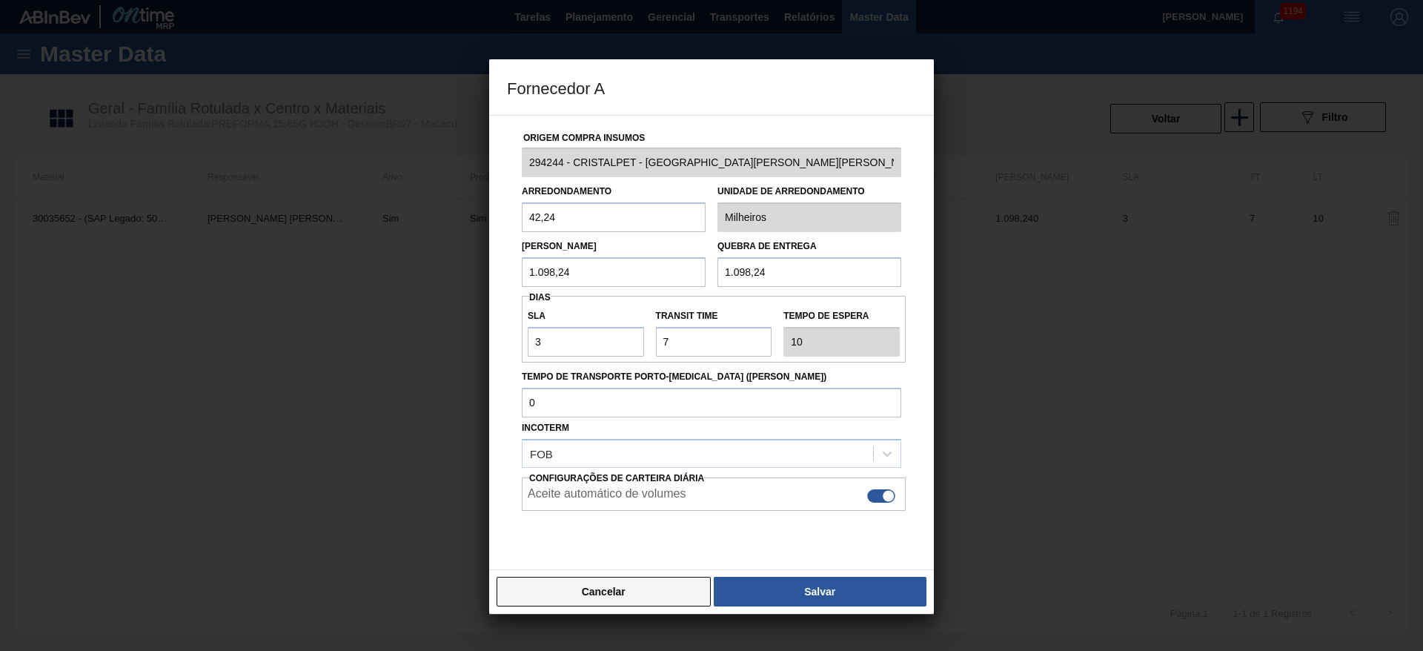
click at [612, 596] on button "Cancelar" at bounding box center [604, 592] width 214 height 30
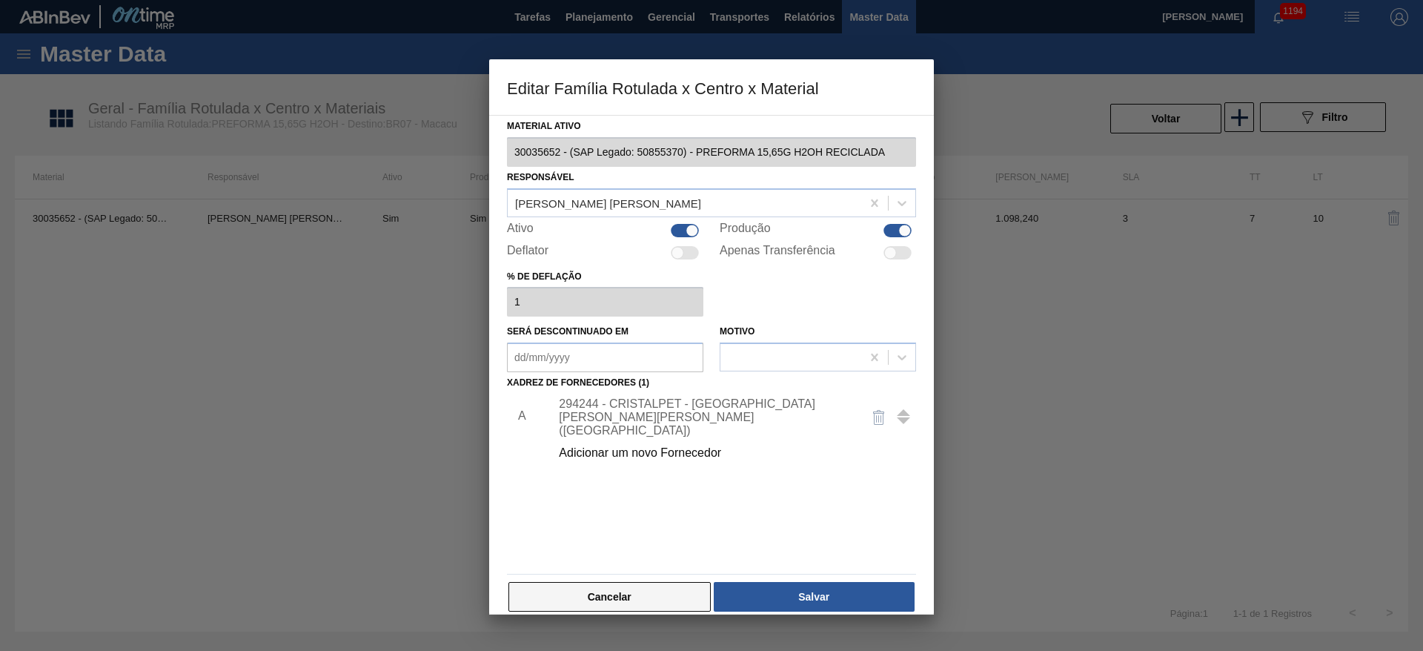
click at [629, 588] on button "Cancelar" at bounding box center [610, 597] width 202 height 30
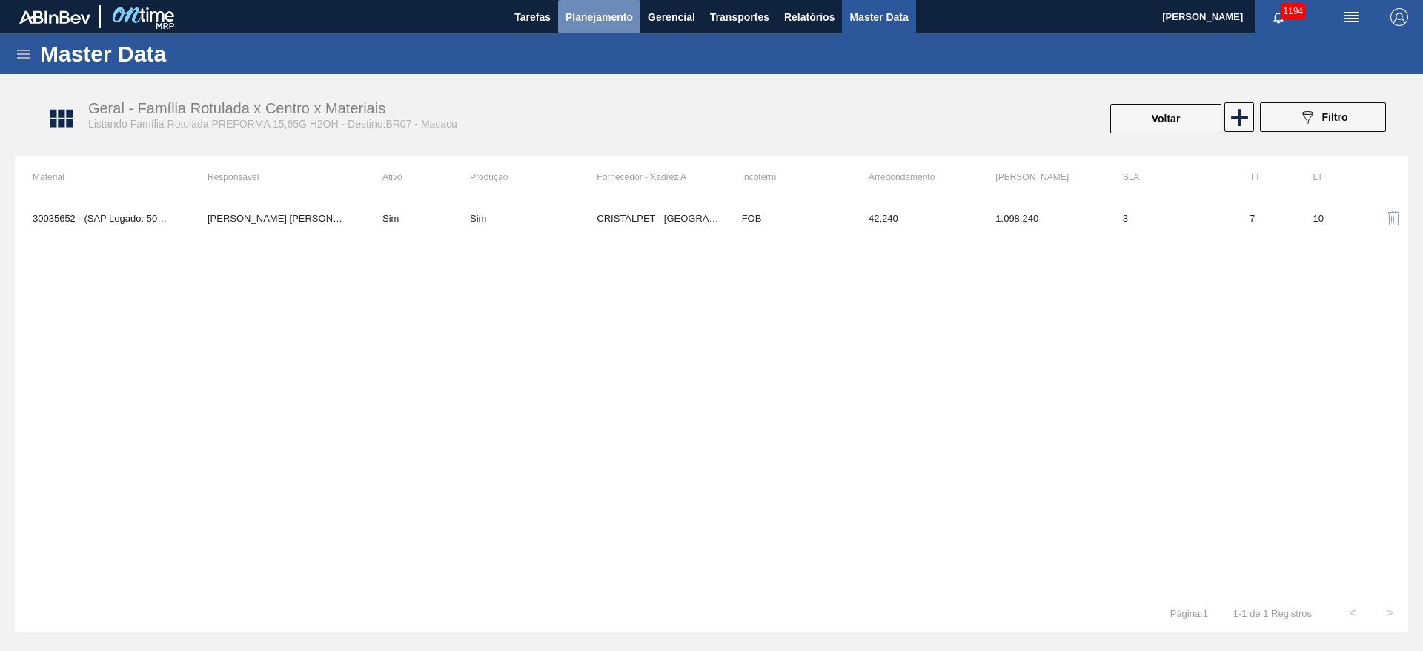
click at [578, 9] on span "Planejamento" at bounding box center [599, 17] width 67 height 18
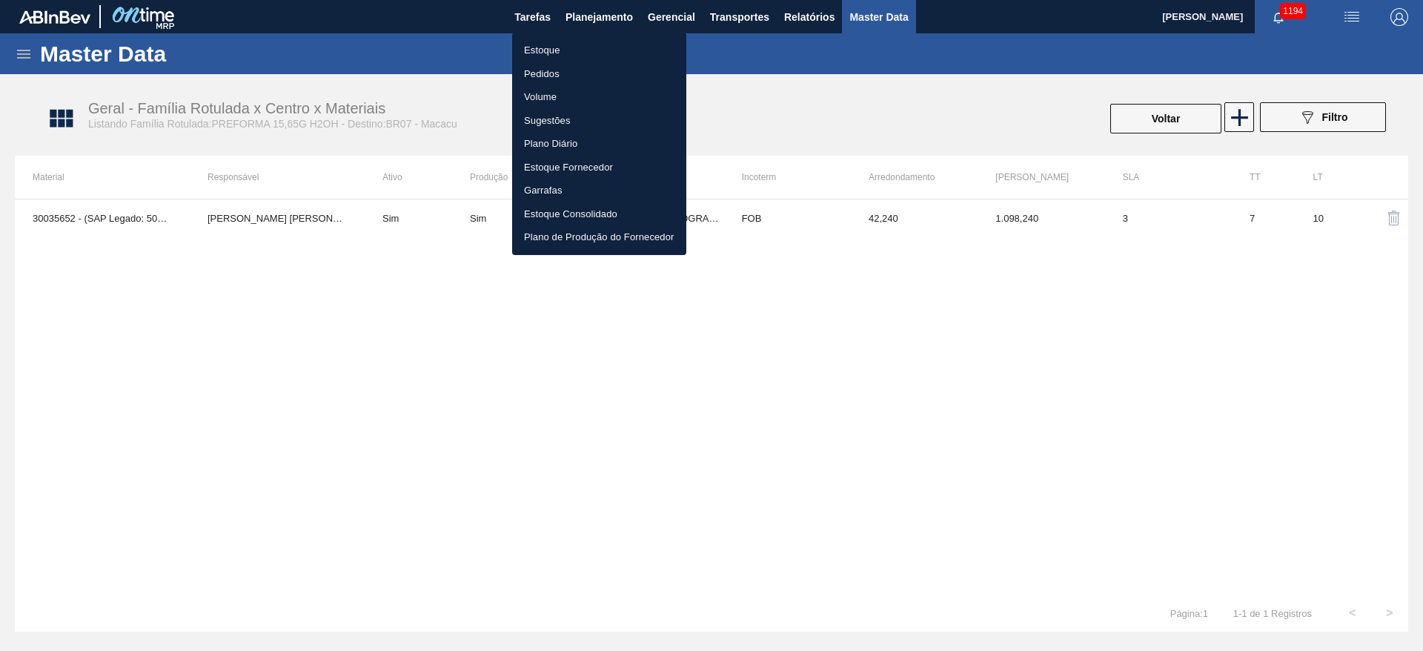
click at [553, 45] on li "Estoque" at bounding box center [599, 51] width 174 height 24
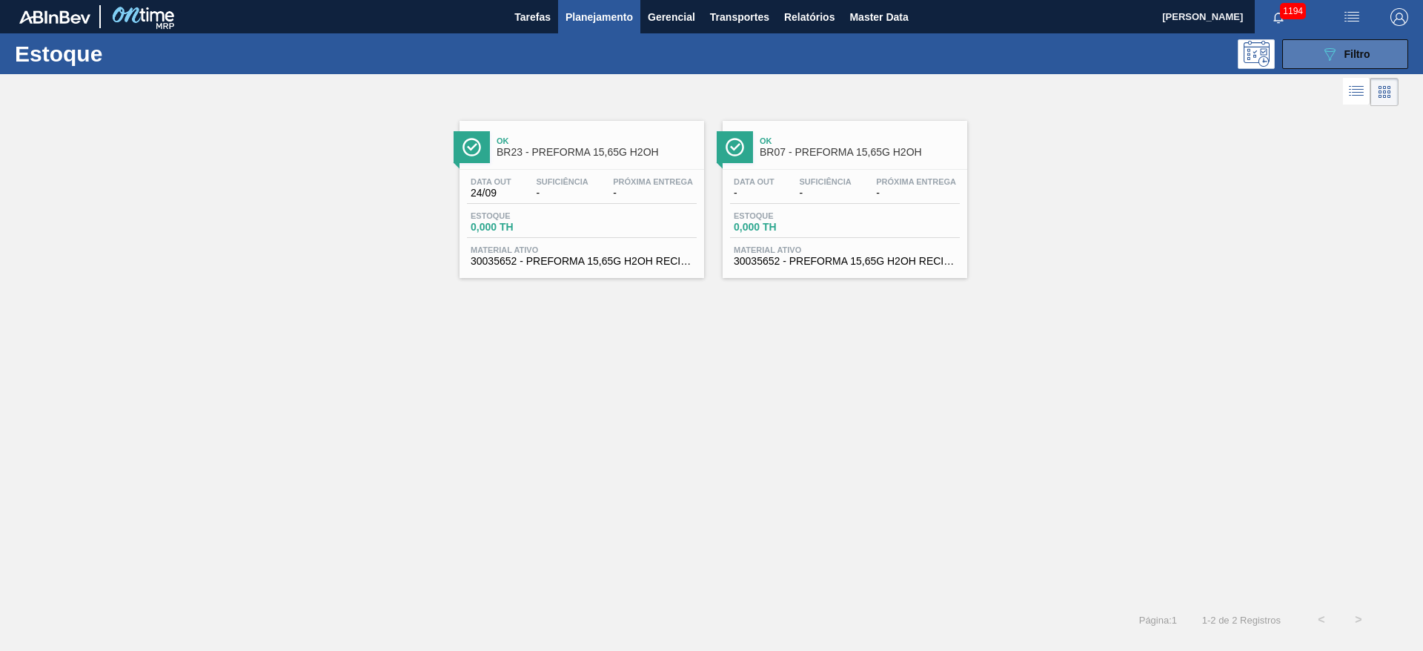
click at [1332, 55] on icon at bounding box center [1330, 54] width 11 height 13
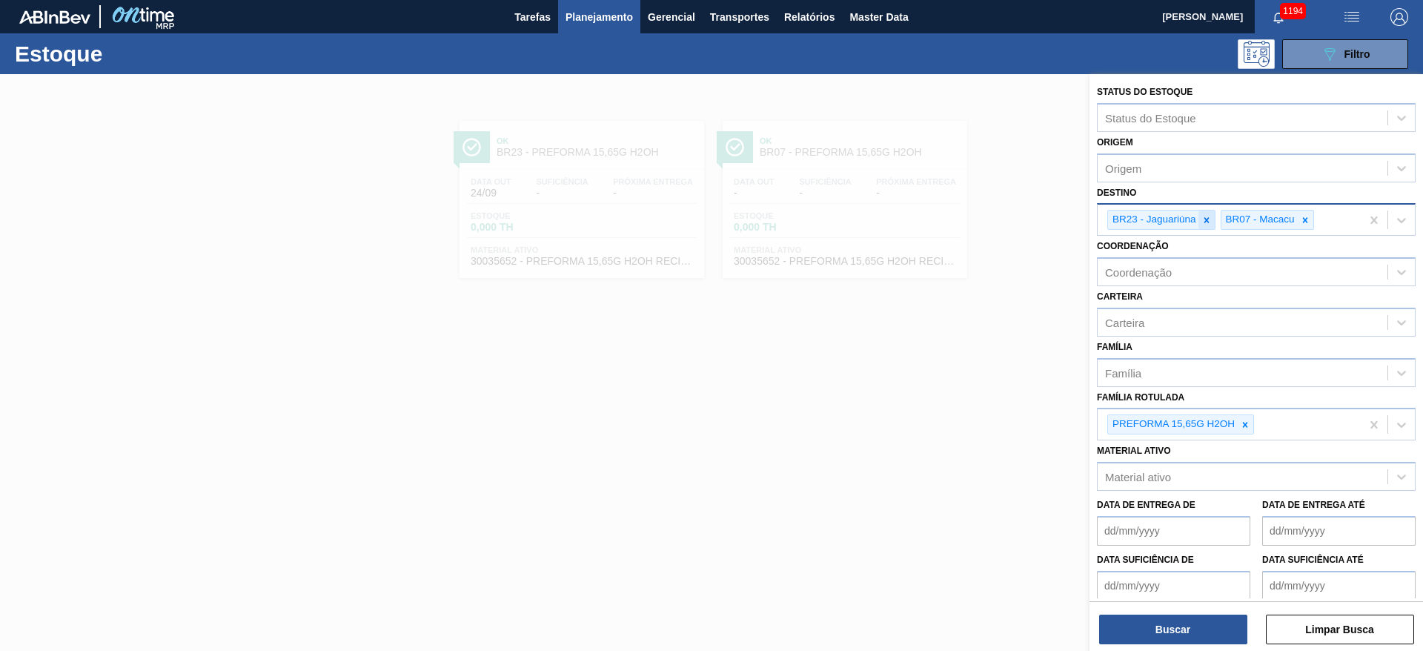
click at [1202, 219] on icon at bounding box center [1207, 220] width 10 height 10
click at [1193, 219] on icon at bounding box center [1192, 219] width 5 height 5
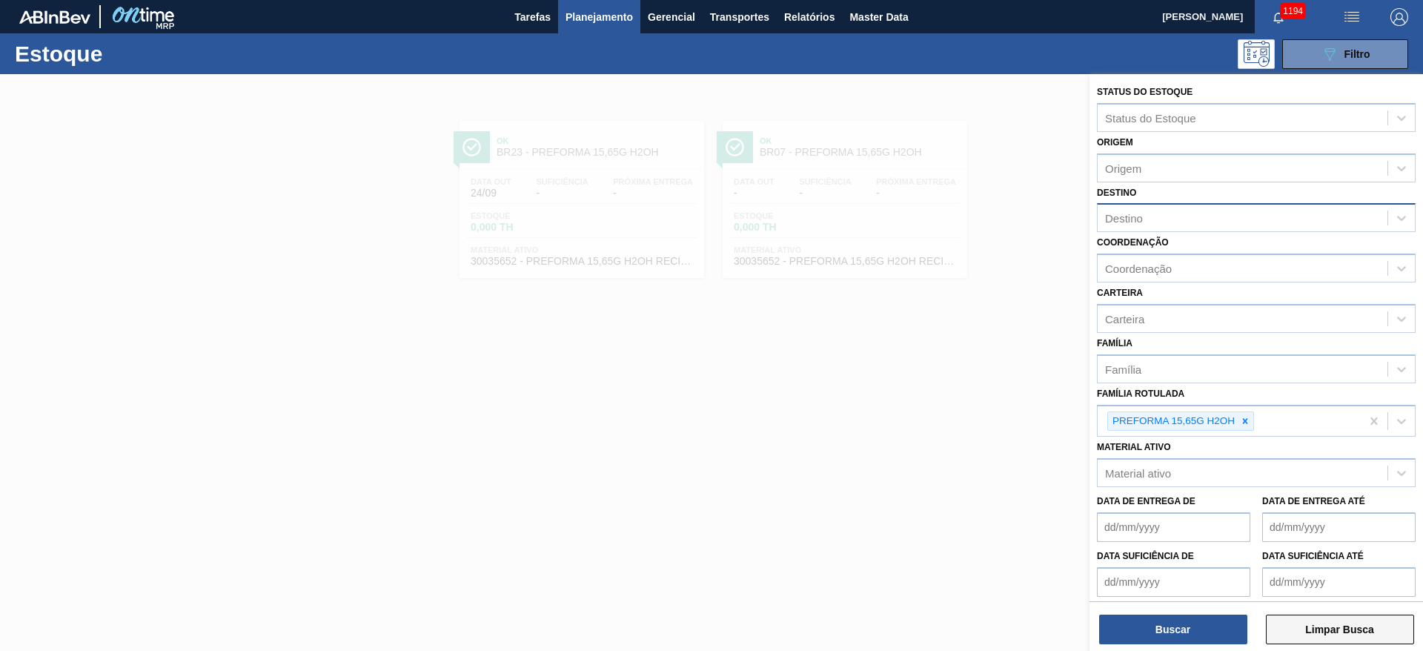
click at [1314, 627] on button "Limpar Busca" at bounding box center [1340, 630] width 148 height 30
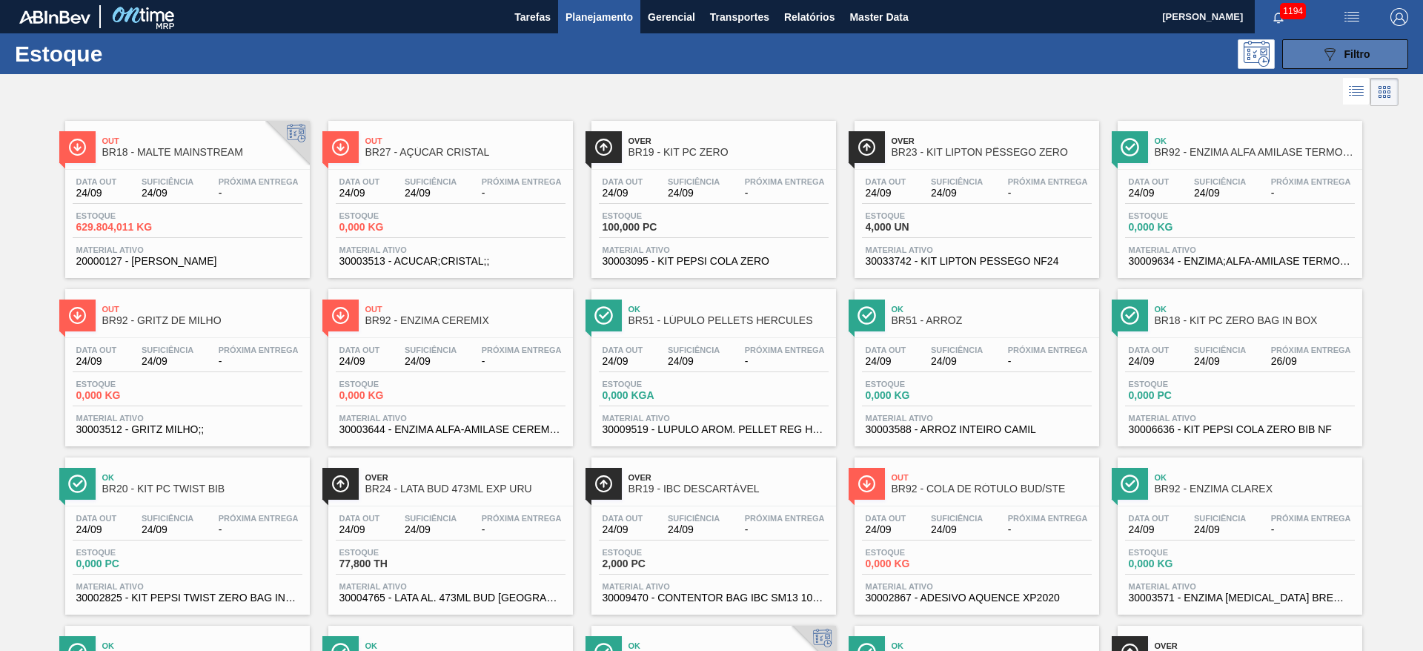
click at [1334, 59] on icon "089F7B8B-B2A5-4AFE-B5C0-19BA573D28AC" at bounding box center [1330, 54] width 18 height 18
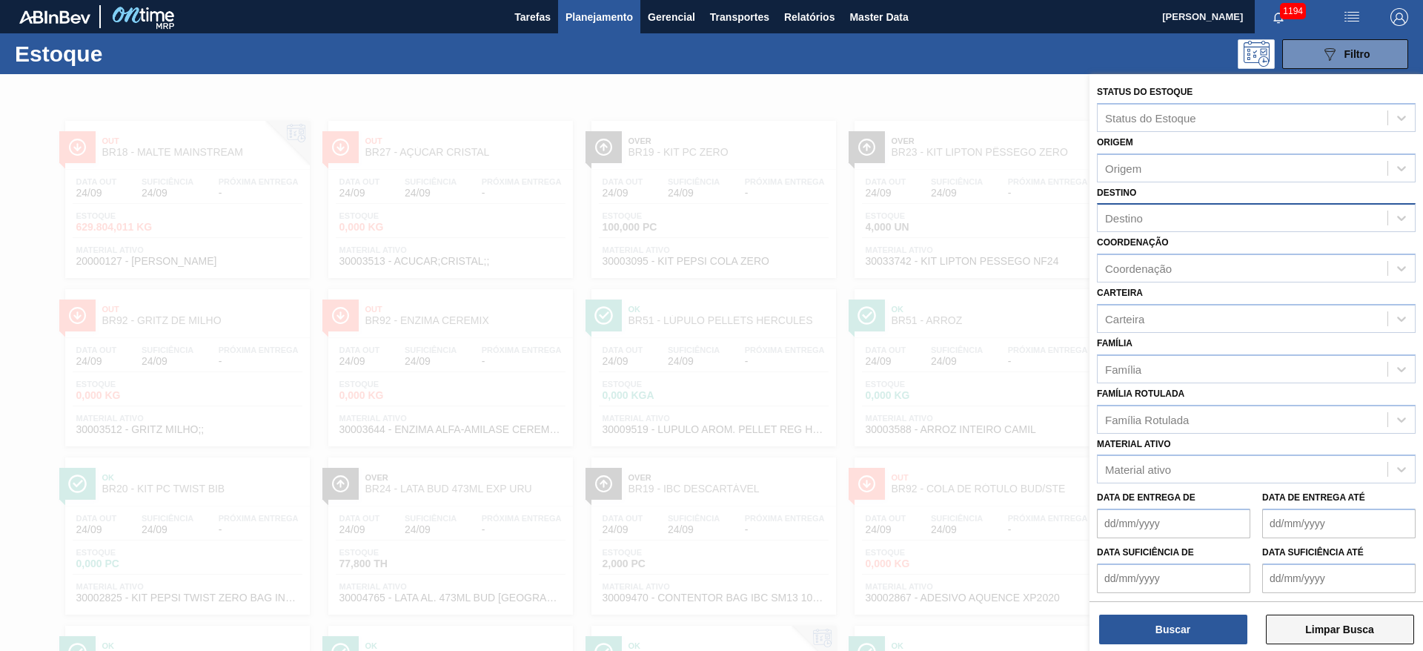
click at [1313, 628] on button "Limpar Busca" at bounding box center [1340, 630] width 148 height 30
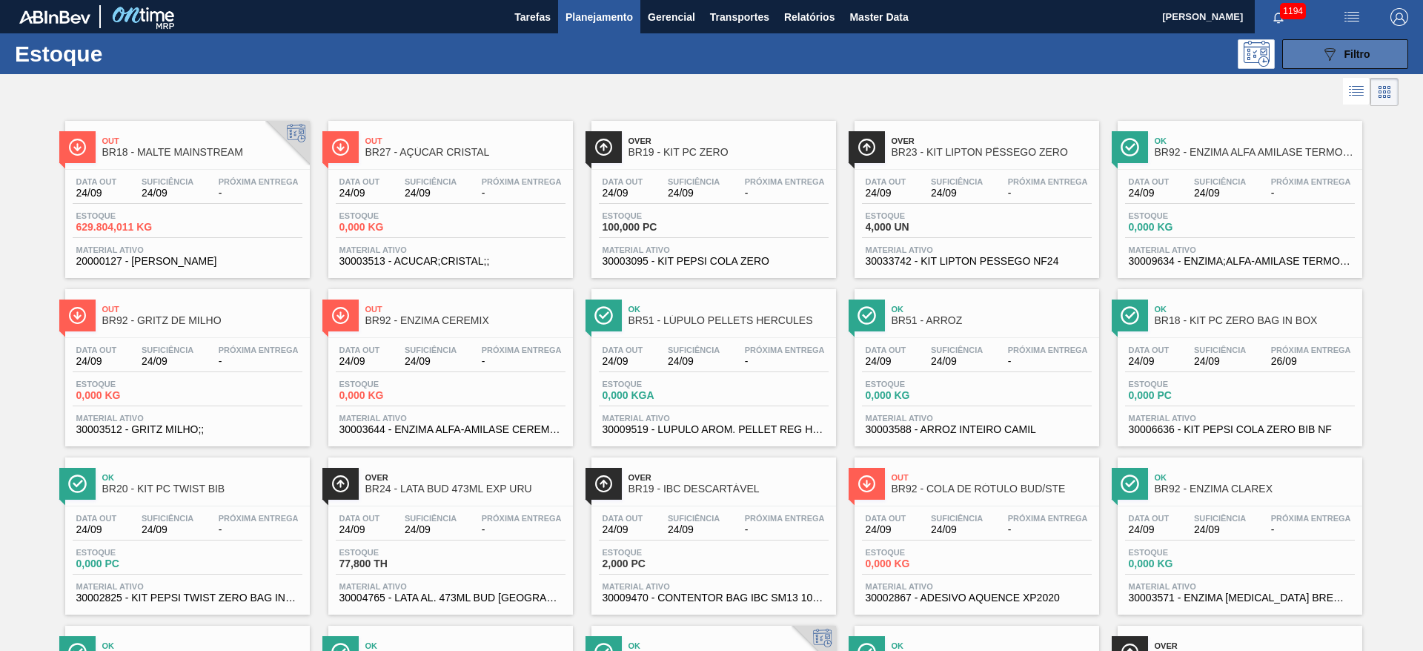
click at [1312, 54] on button "089F7B8B-B2A5-4AFE-B5C0-19BA573D28AC Filtro" at bounding box center [1346, 54] width 126 height 30
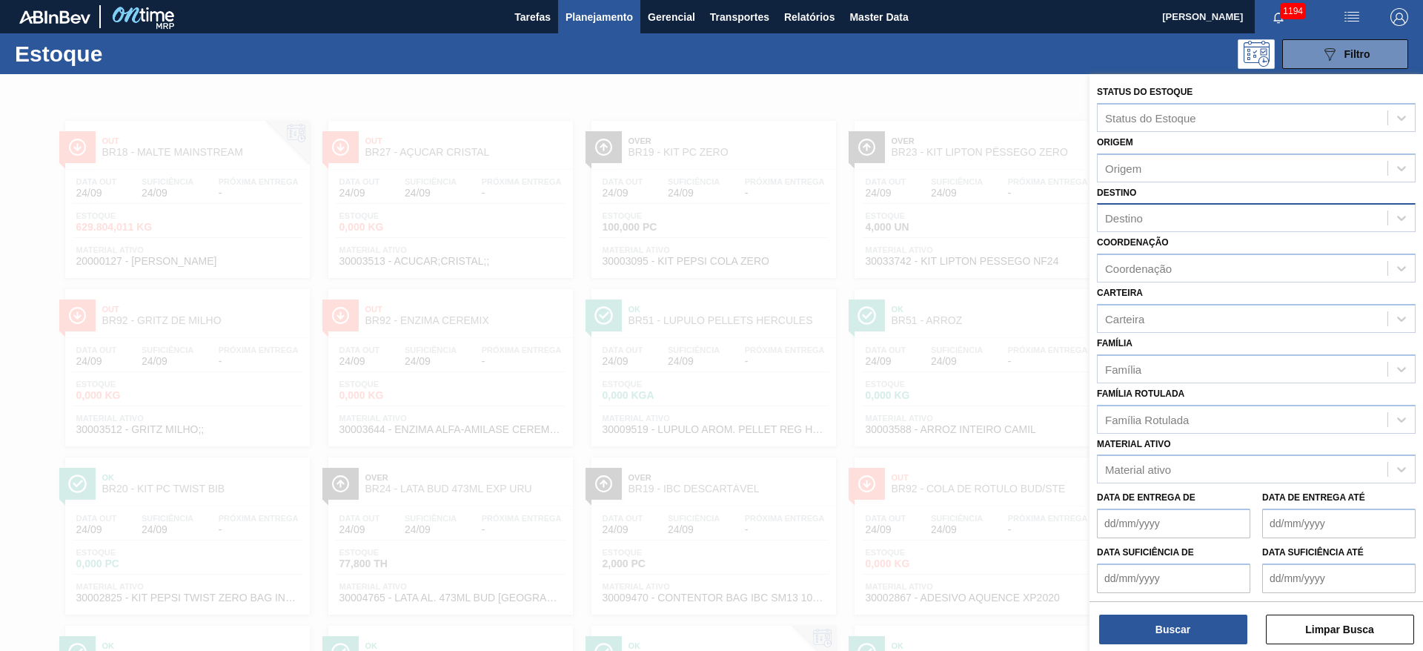
click at [1130, 227] on div "Destino" at bounding box center [1243, 219] width 290 height 22
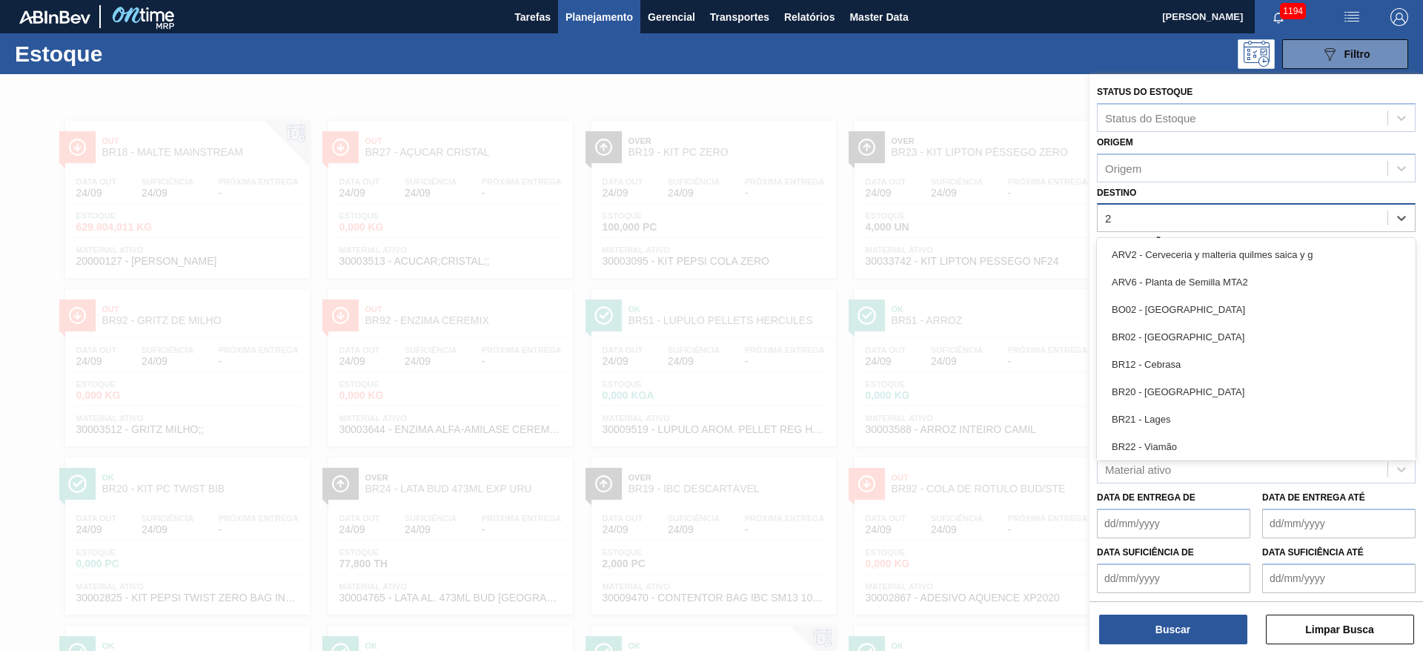
type input "27"
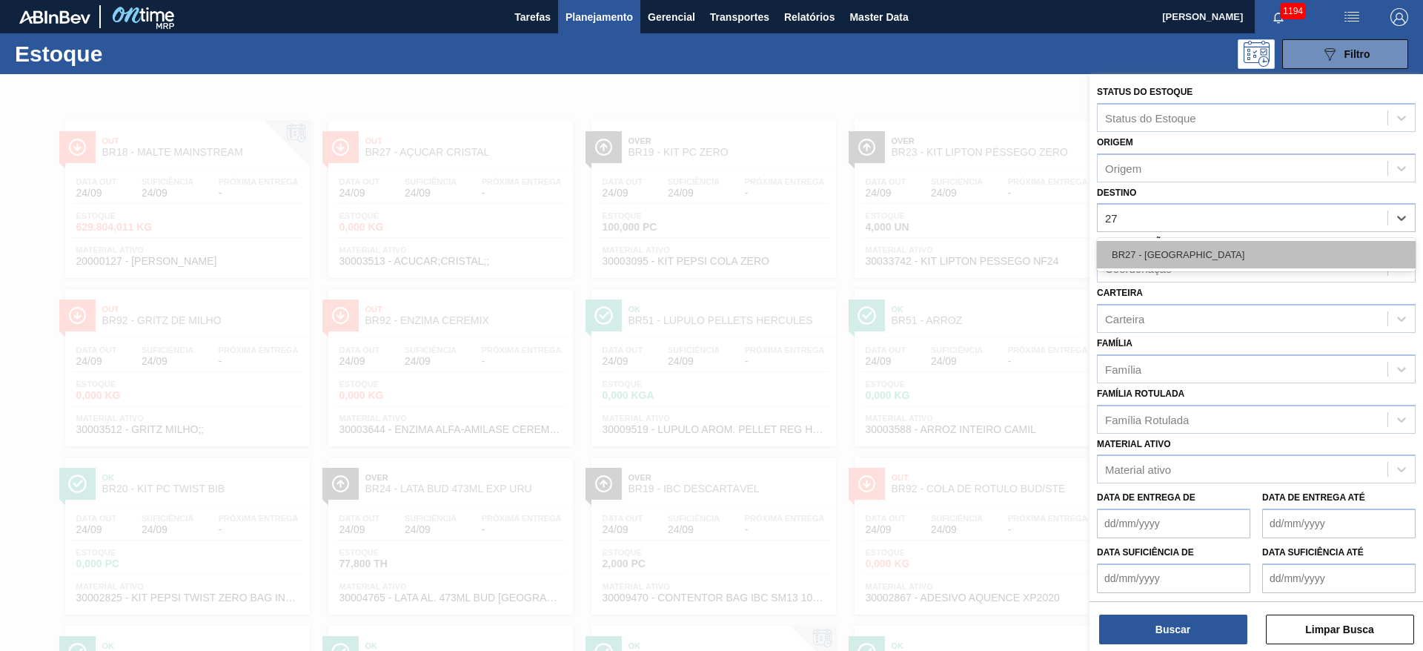
click at [1139, 243] on div "BR27 - [GEOGRAPHIC_DATA]" at bounding box center [1256, 254] width 319 height 27
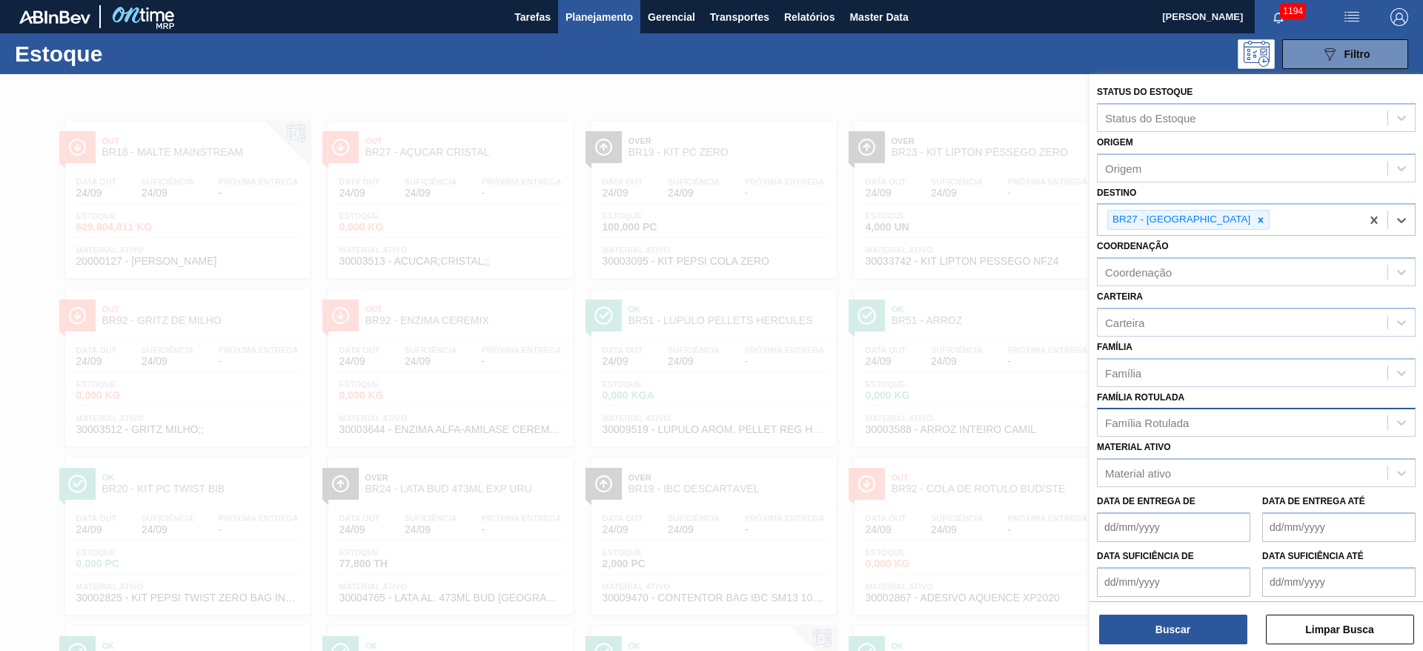
click at [1147, 429] on div "Família Rotulada" at bounding box center [1147, 423] width 84 height 13
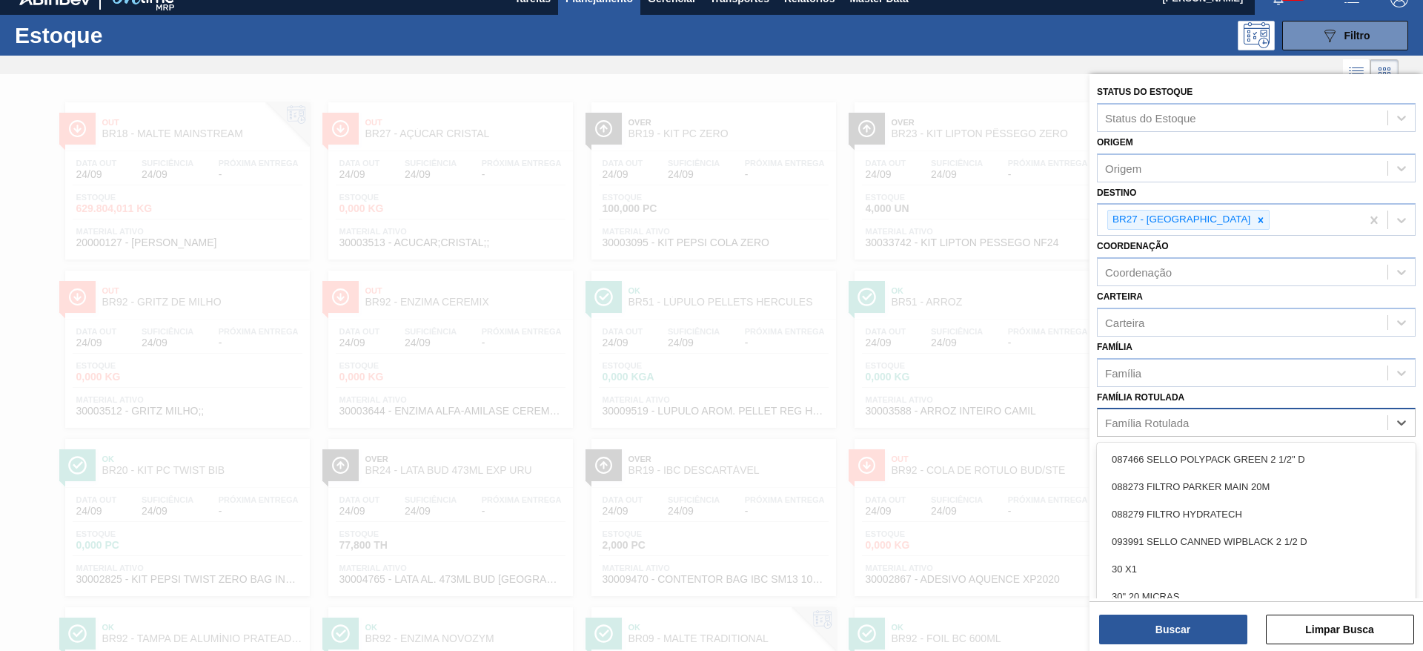
scroll to position [20, 0]
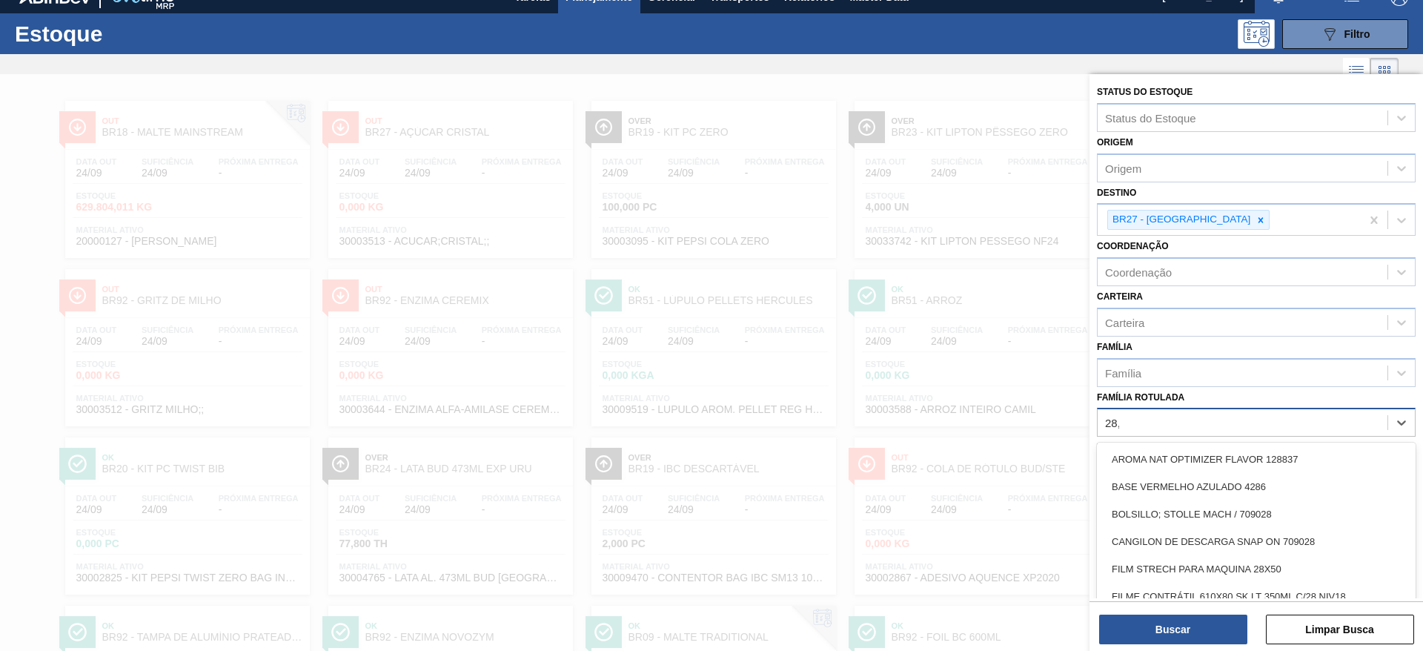
type Rotulada "28,7"
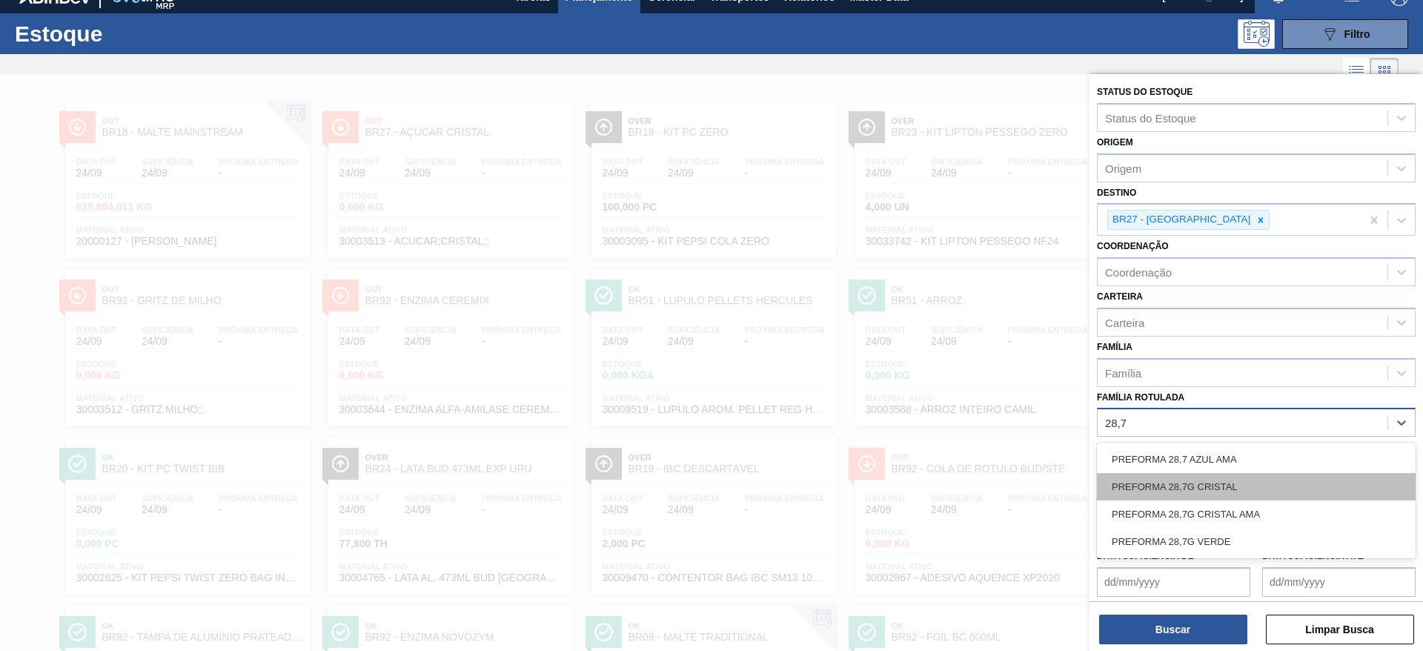
click at [1168, 483] on div "PREFORMA 28,7G CRISTAL" at bounding box center [1256, 486] width 319 height 27
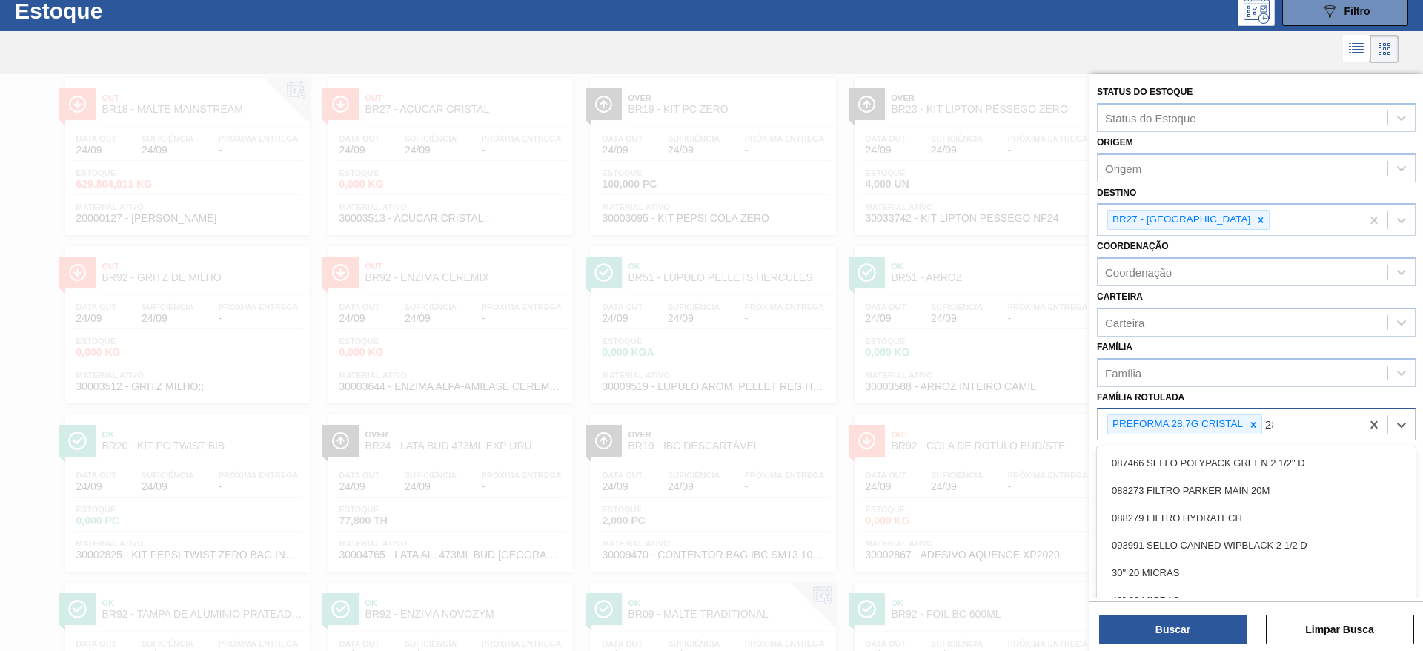
scroll to position [44, 0]
type Rotulada "28,7"
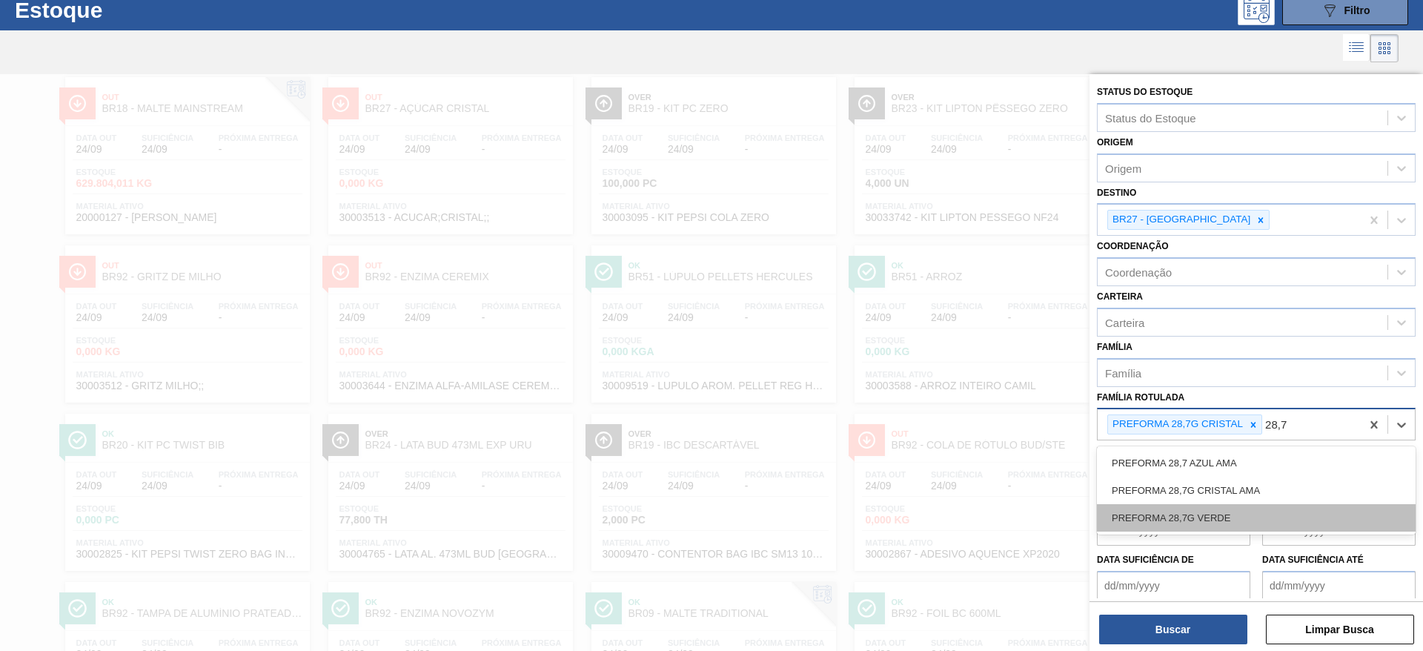
click at [1199, 519] on div "PREFORMA 28,7G VERDE" at bounding box center [1256, 517] width 319 height 27
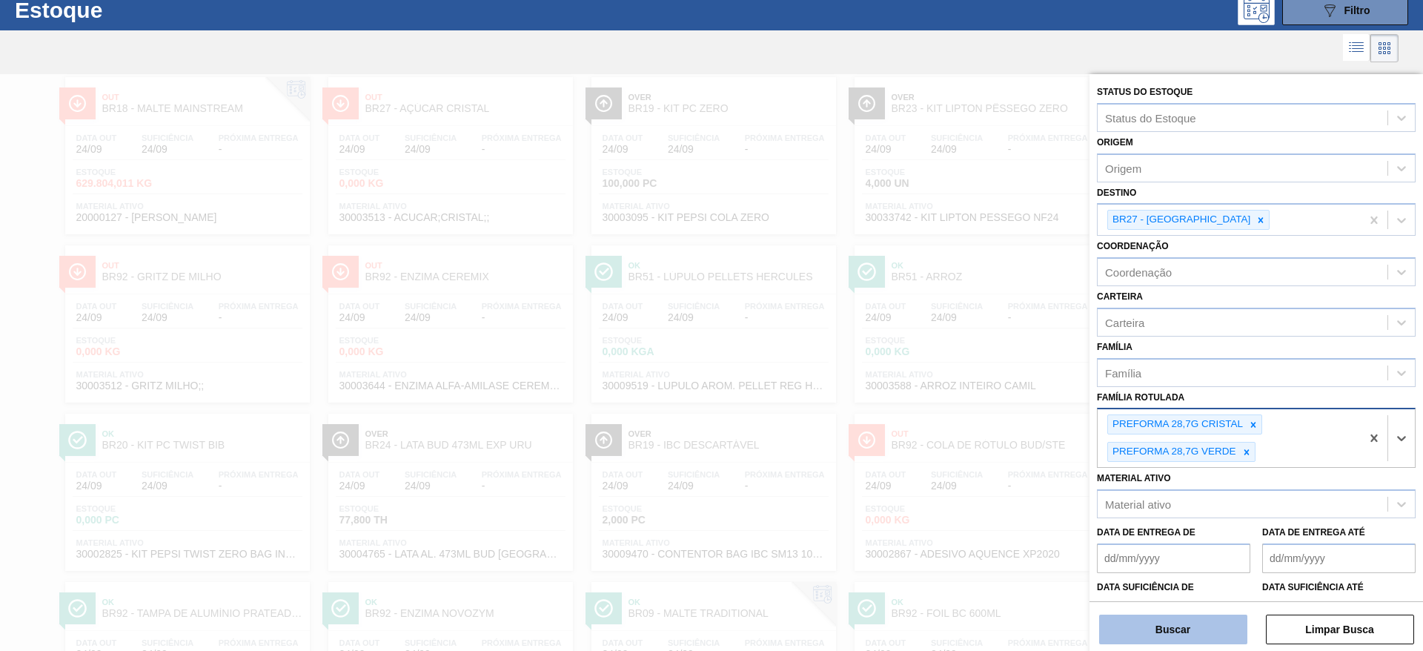
click at [1167, 621] on button "Buscar" at bounding box center [1173, 630] width 148 height 30
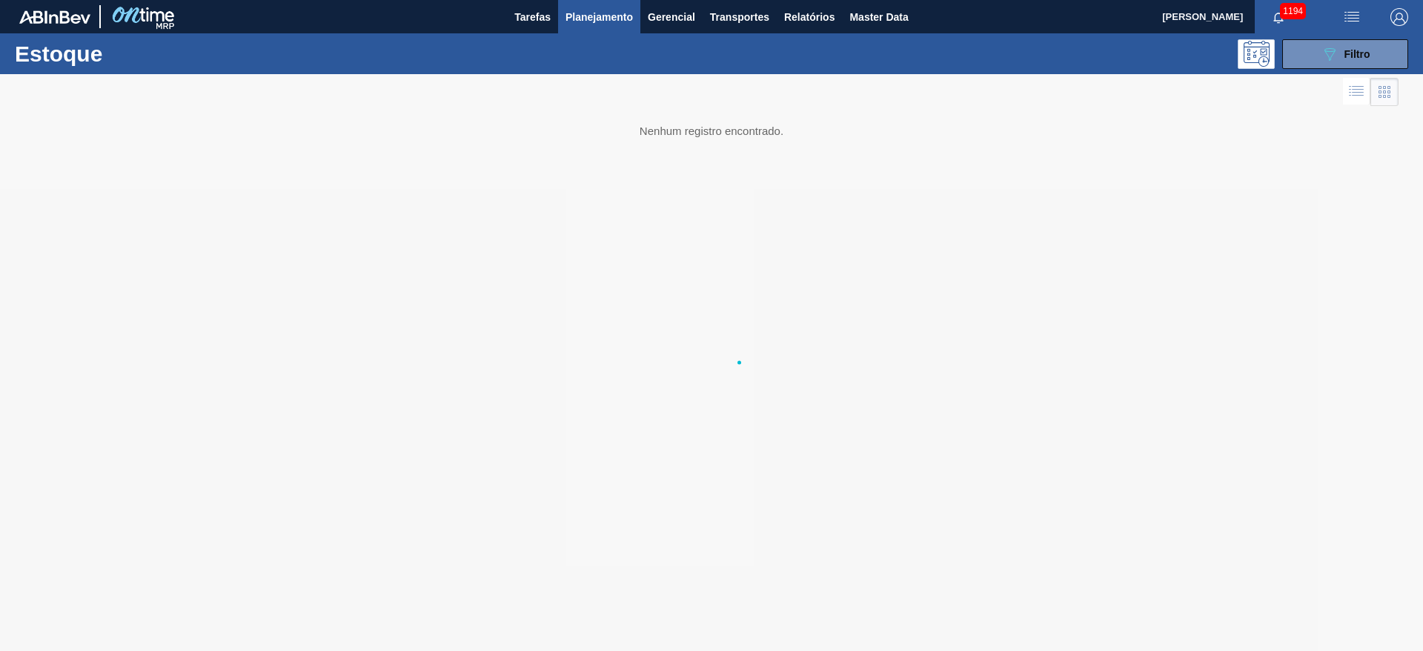
scroll to position [0, 0]
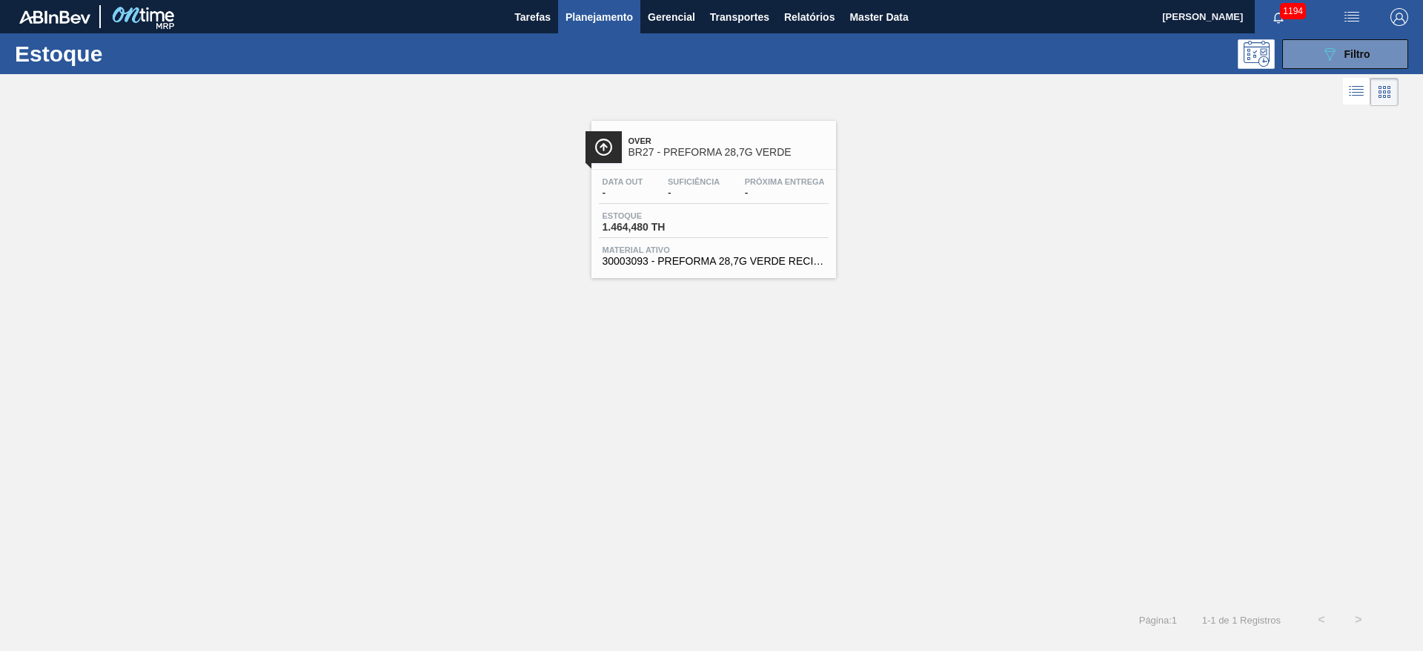
click at [658, 252] on span "Material ativo" at bounding box center [714, 249] width 222 height 9
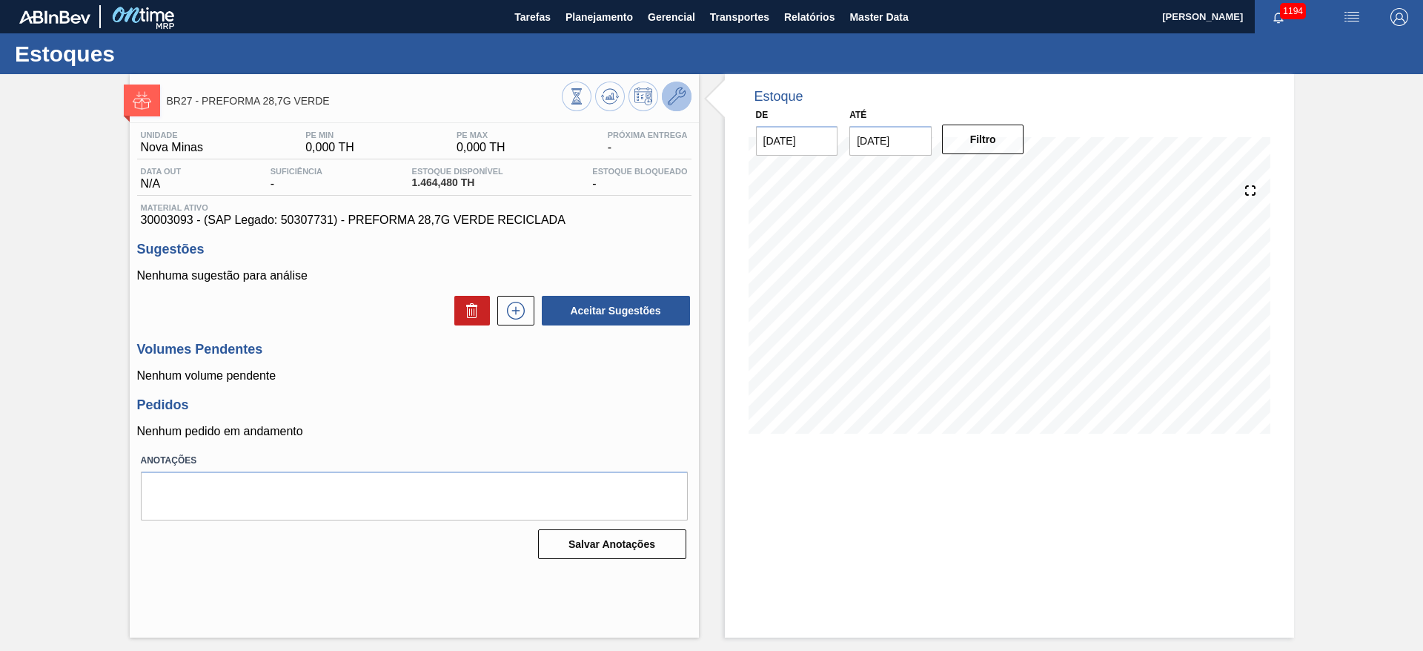
click at [674, 97] on icon at bounding box center [677, 96] width 18 height 18
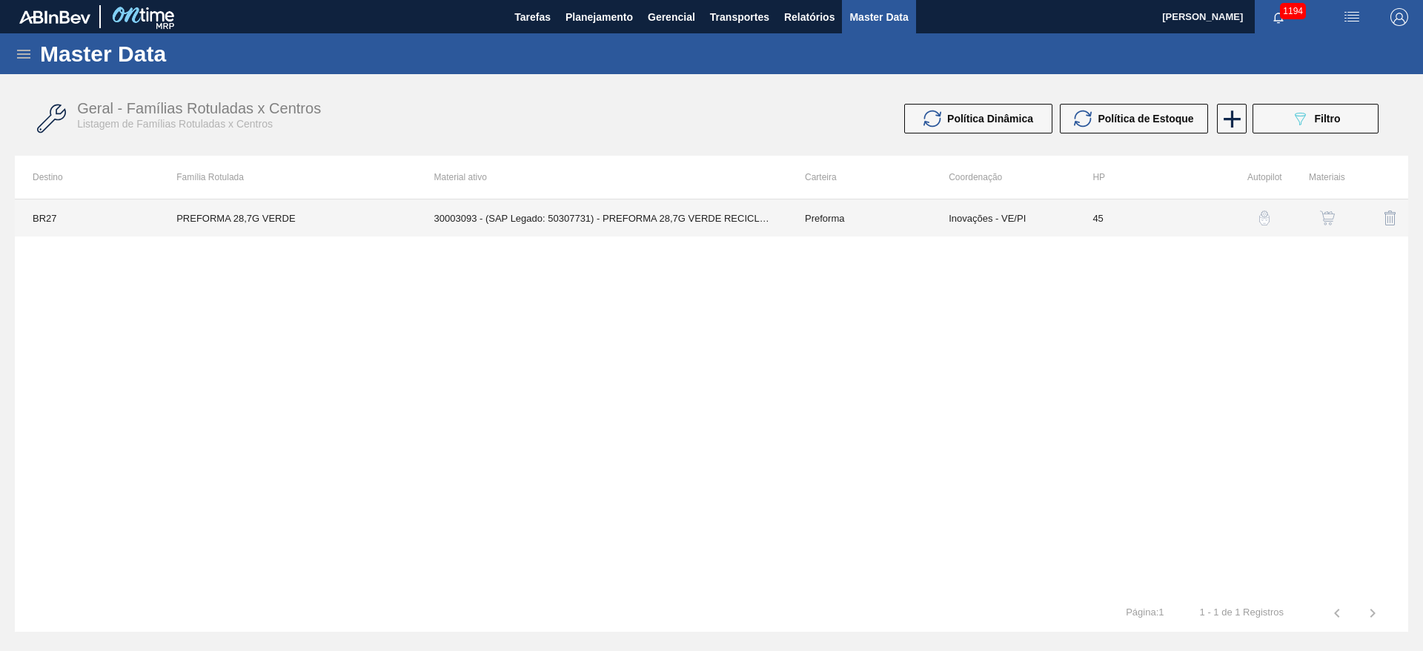
click at [1000, 225] on td "Inovações - VE/PI" at bounding box center [1003, 217] width 144 height 37
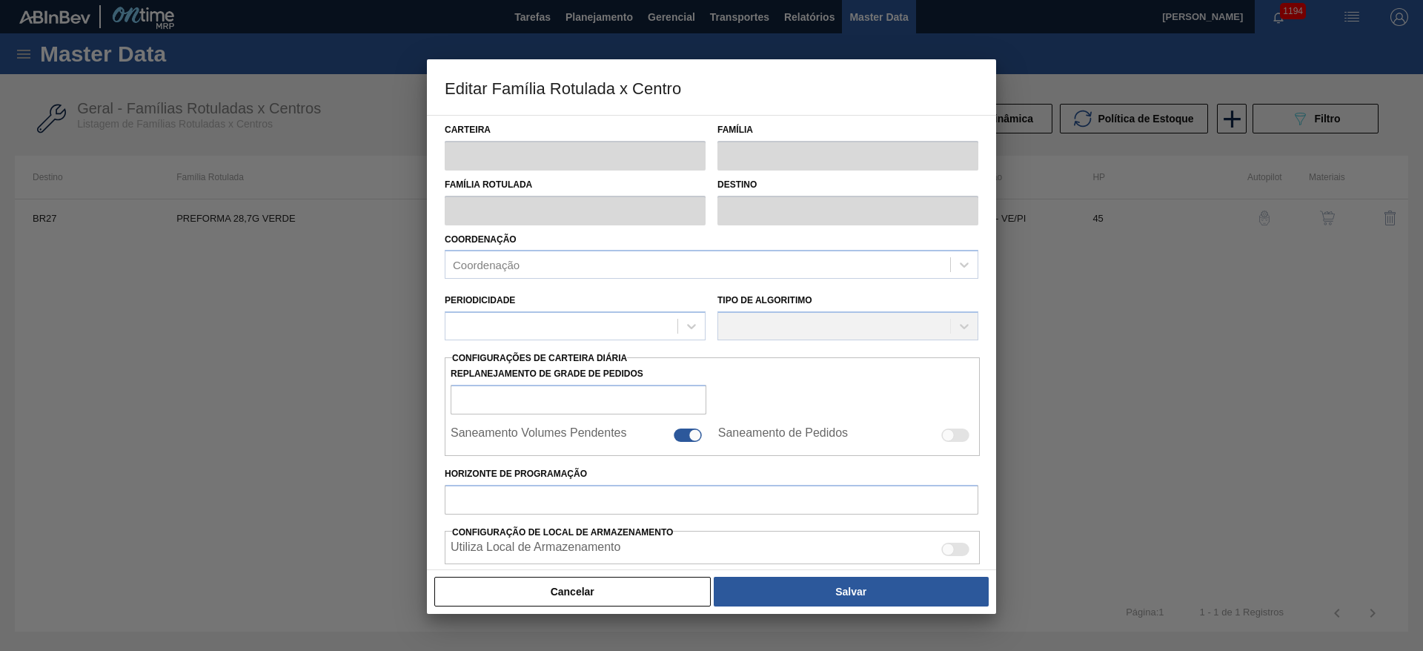
type input "Preforma"
type input "PREFORMA 28,7G VERDE"
type input "BR27 - [GEOGRAPHIC_DATA]"
type input "0"
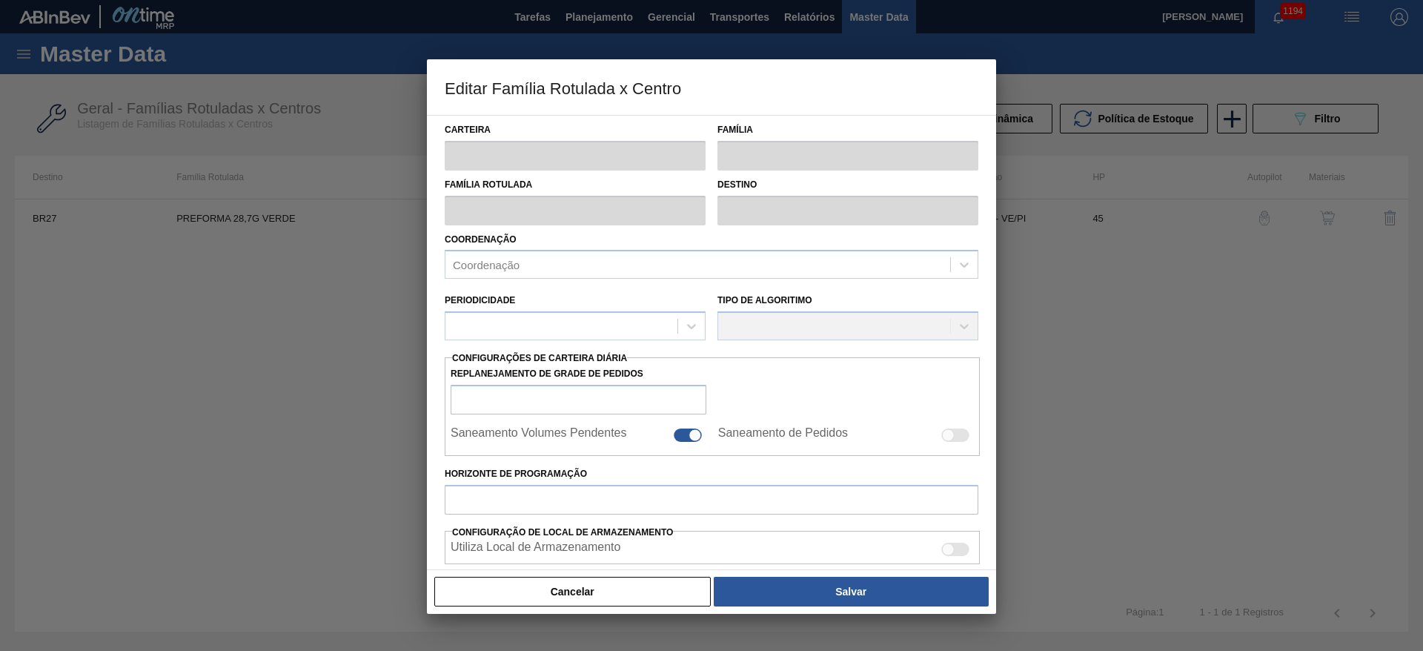
type input "45"
type input "0"
type input "100"
type input "0,000"
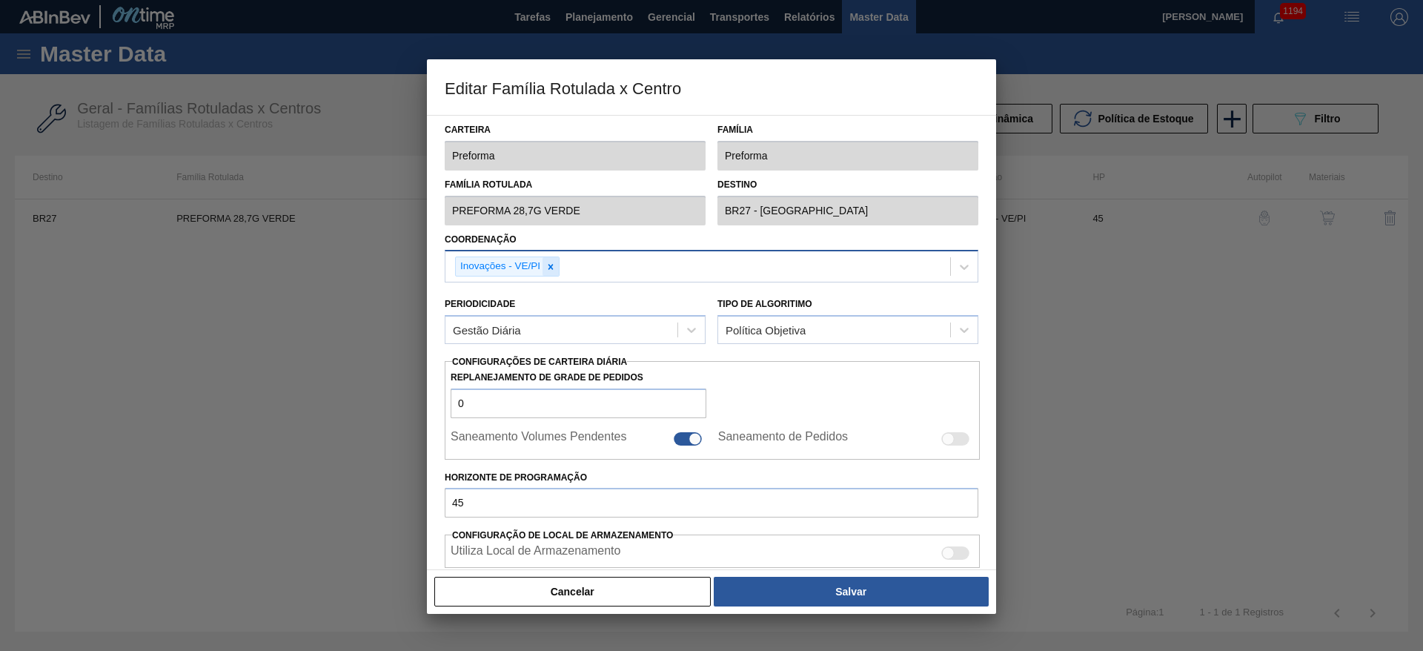
click at [552, 269] on icon at bounding box center [551, 267] width 10 height 10
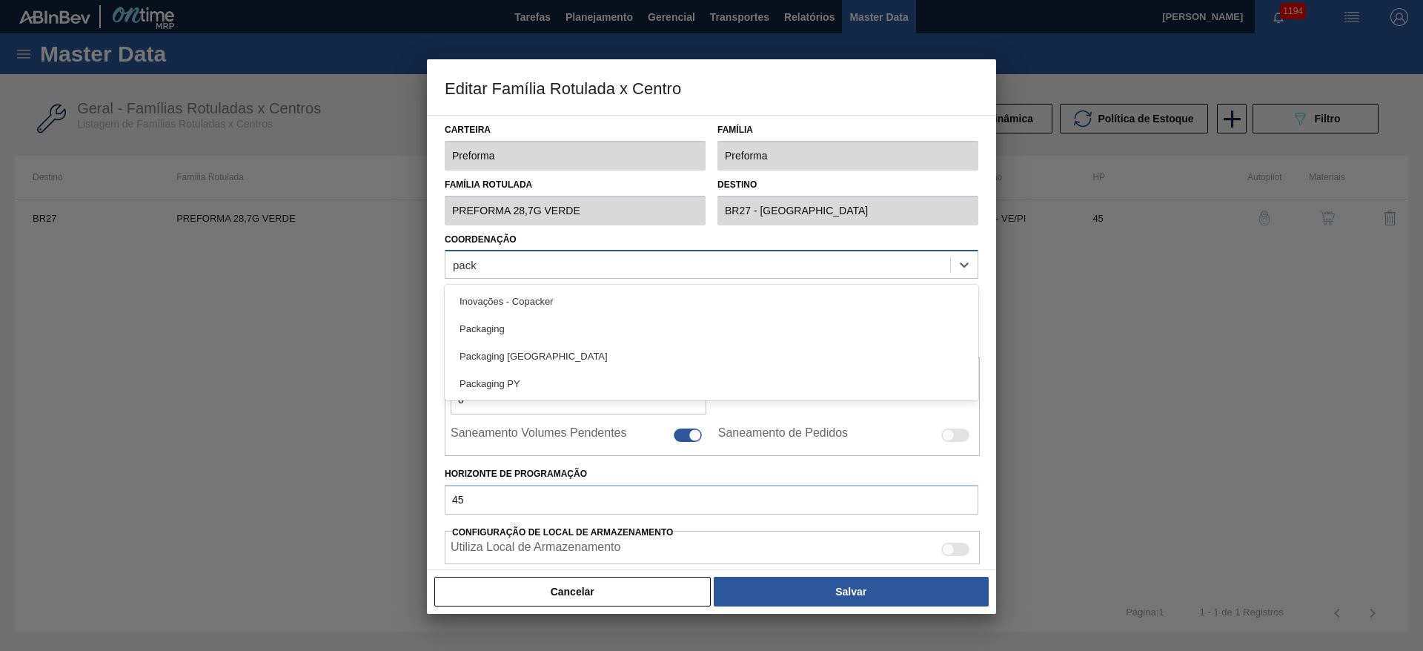
type input "packa"
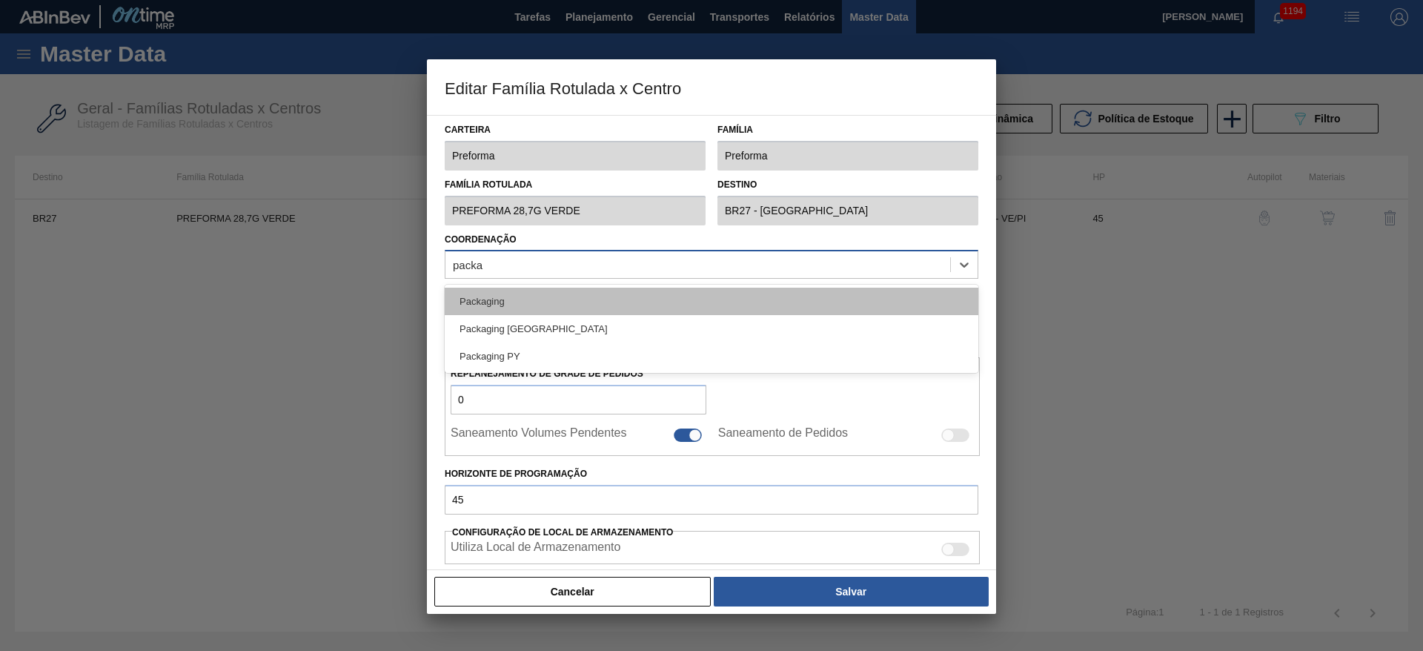
click at [494, 305] on div "Packaging" at bounding box center [712, 301] width 534 height 27
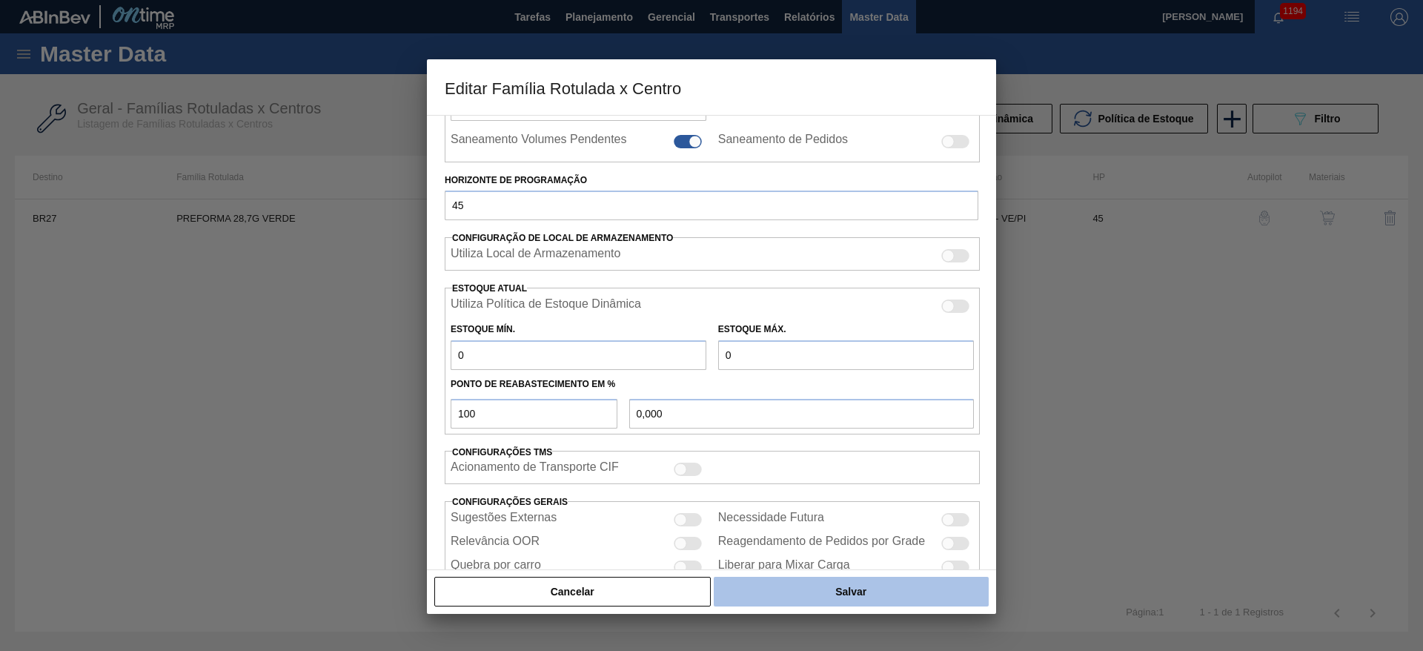
scroll to position [365, 0]
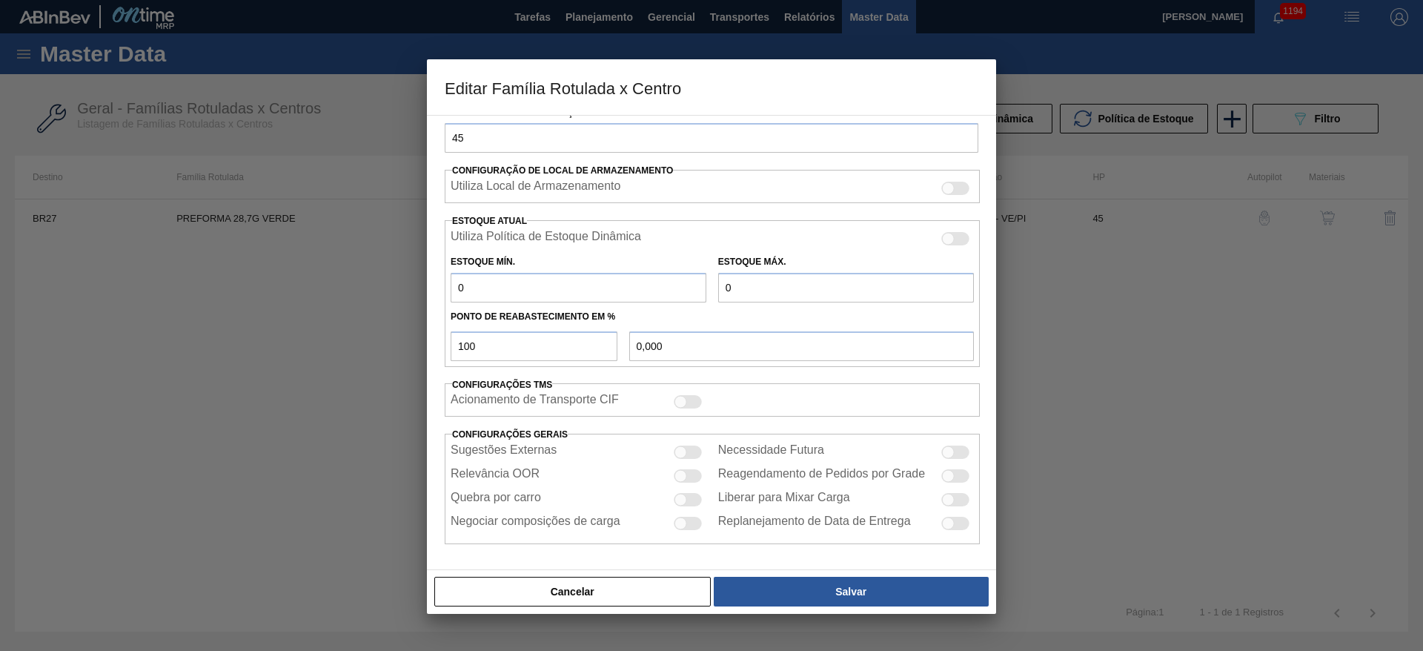
click at [677, 477] on div at bounding box center [681, 476] width 13 height 13
checkbox input "true"
click at [681, 506] on div at bounding box center [688, 499] width 28 height 13
checkbox input "true"
click at [684, 453] on div at bounding box center [681, 452] width 13 height 13
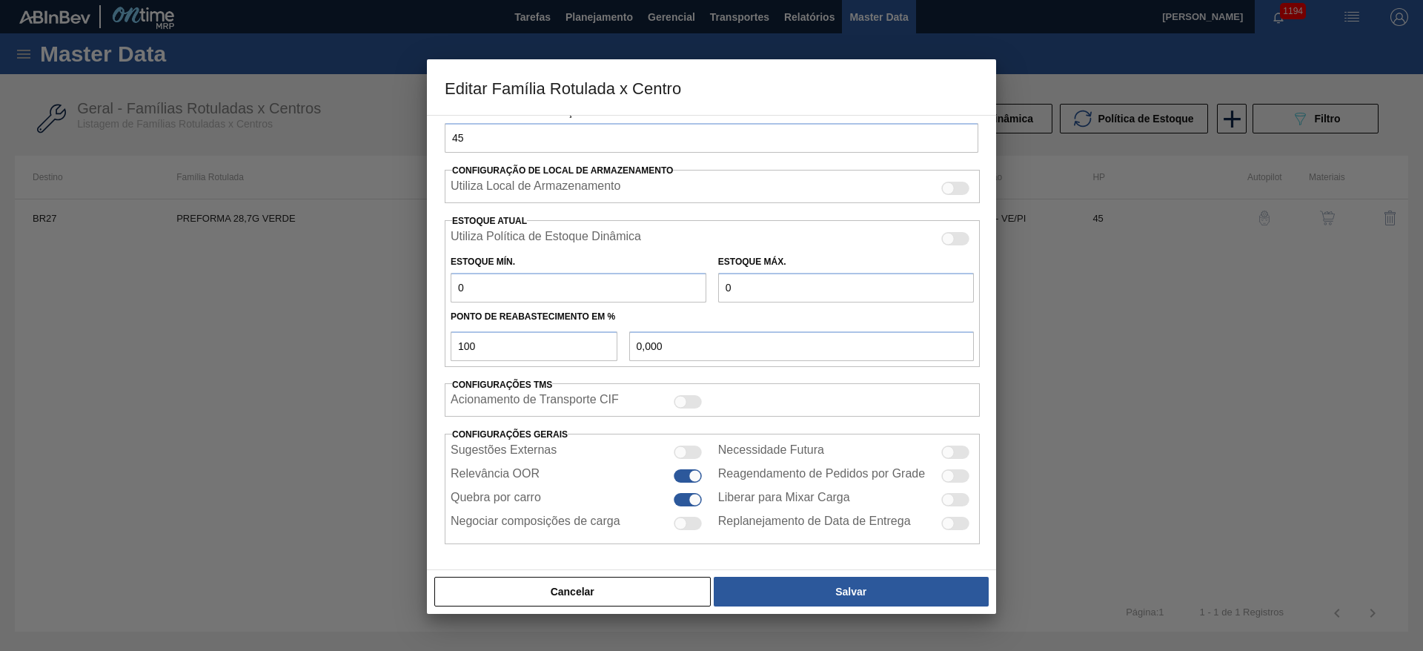
checkbox input "true"
click at [952, 451] on div at bounding box center [948, 452] width 13 height 13
checkbox input "true"
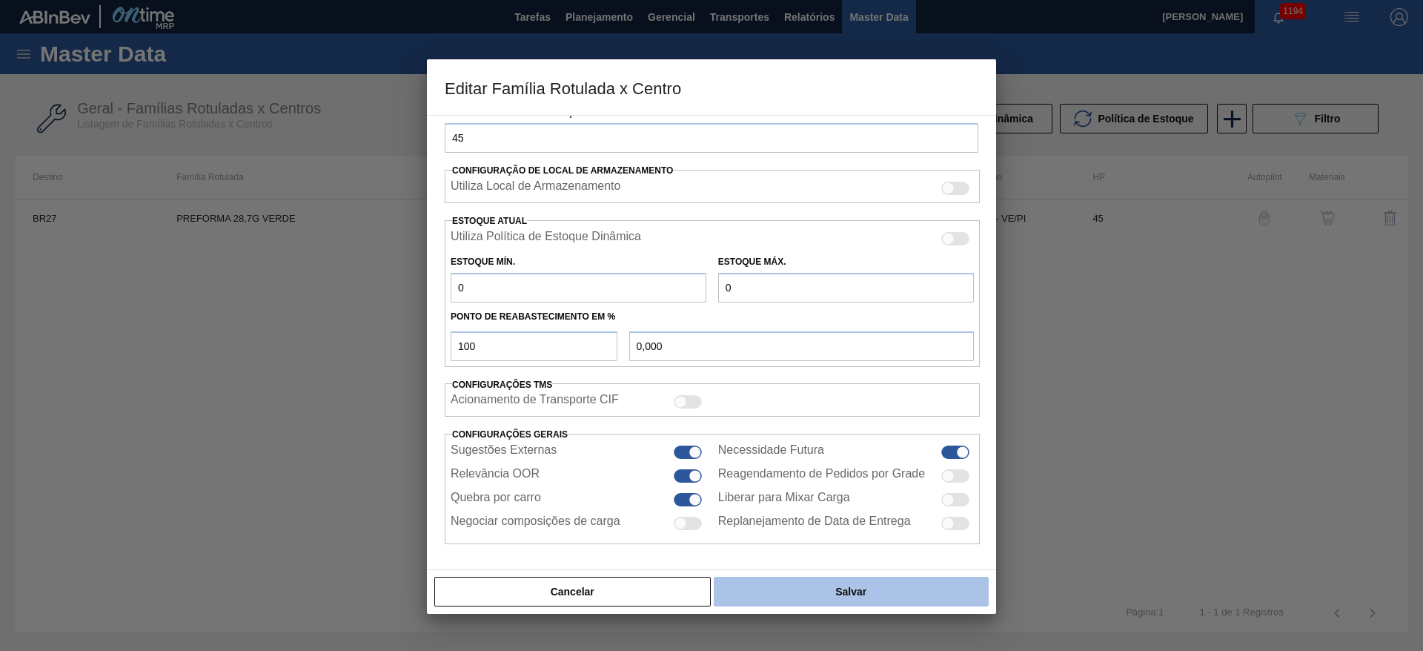
click at [873, 598] on button "Salvar" at bounding box center [851, 592] width 275 height 30
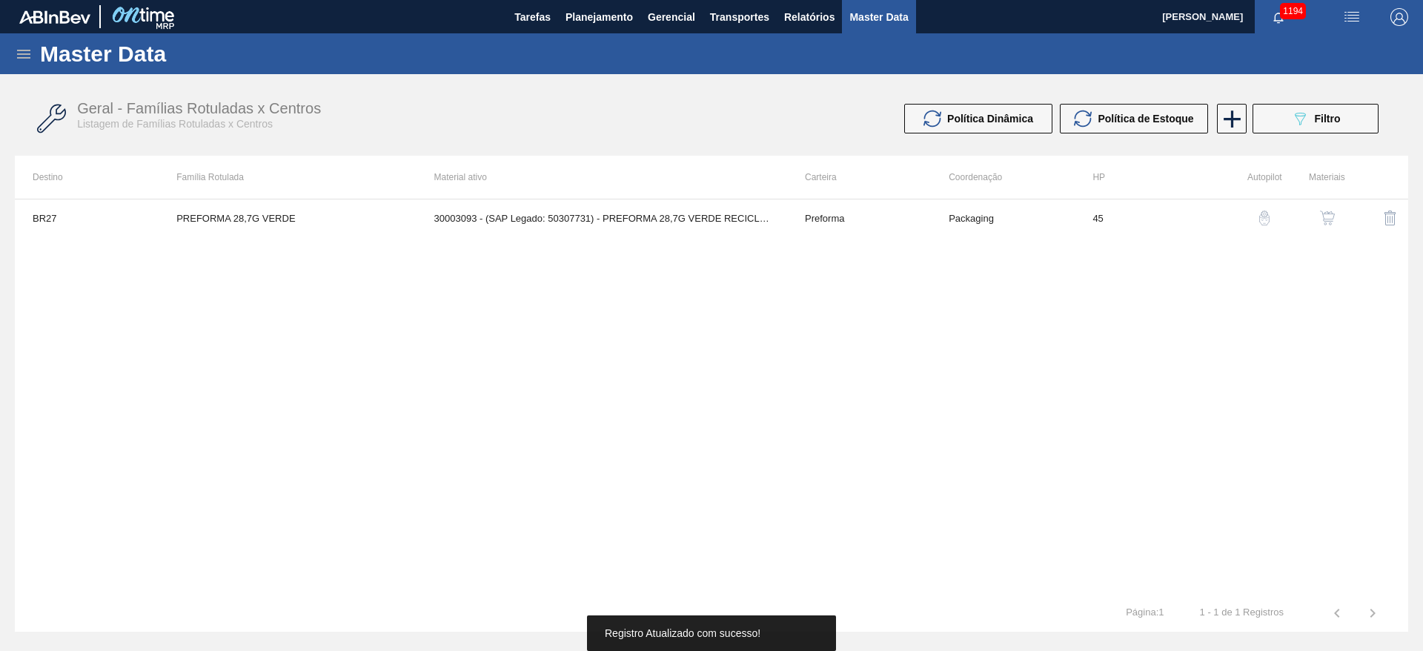
click at [1332, 211] on img "button" at bounding box center [1327, 218] width 15 height 15
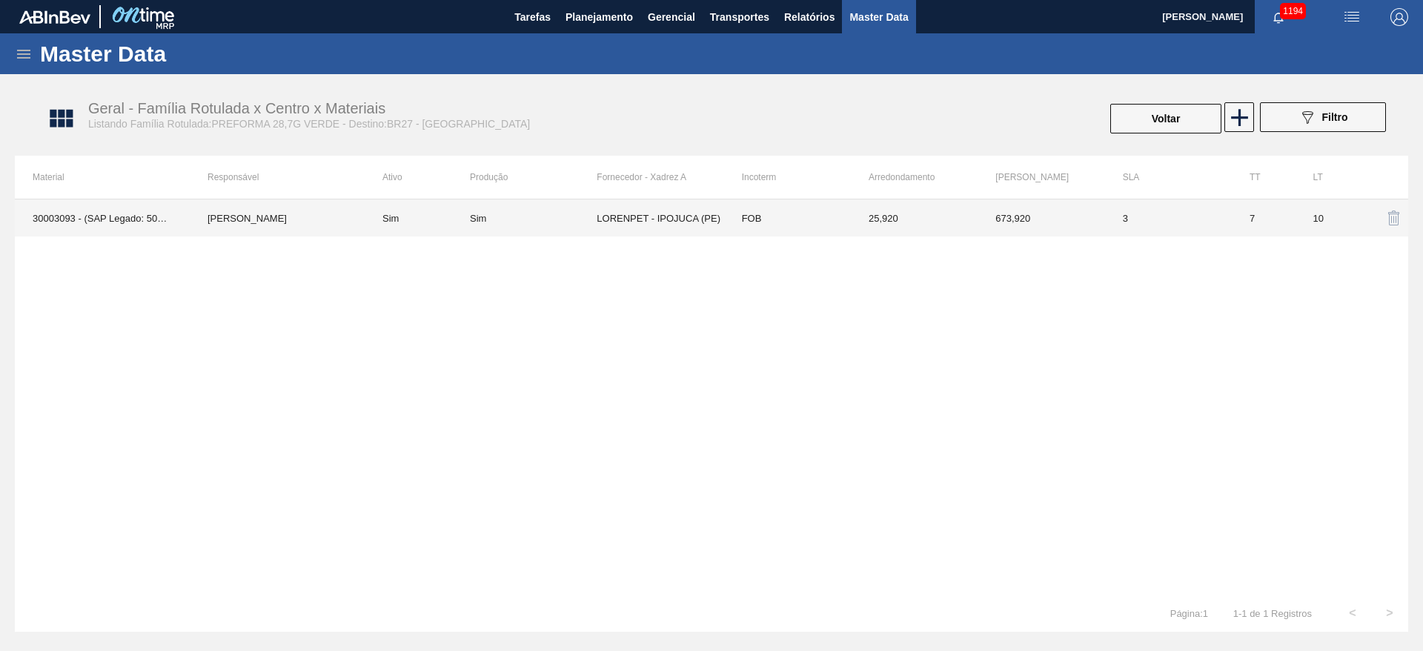
click at [252, 216] on td "[PERSON_NAME]" at bounding box center [277, 217] width 175 height 37
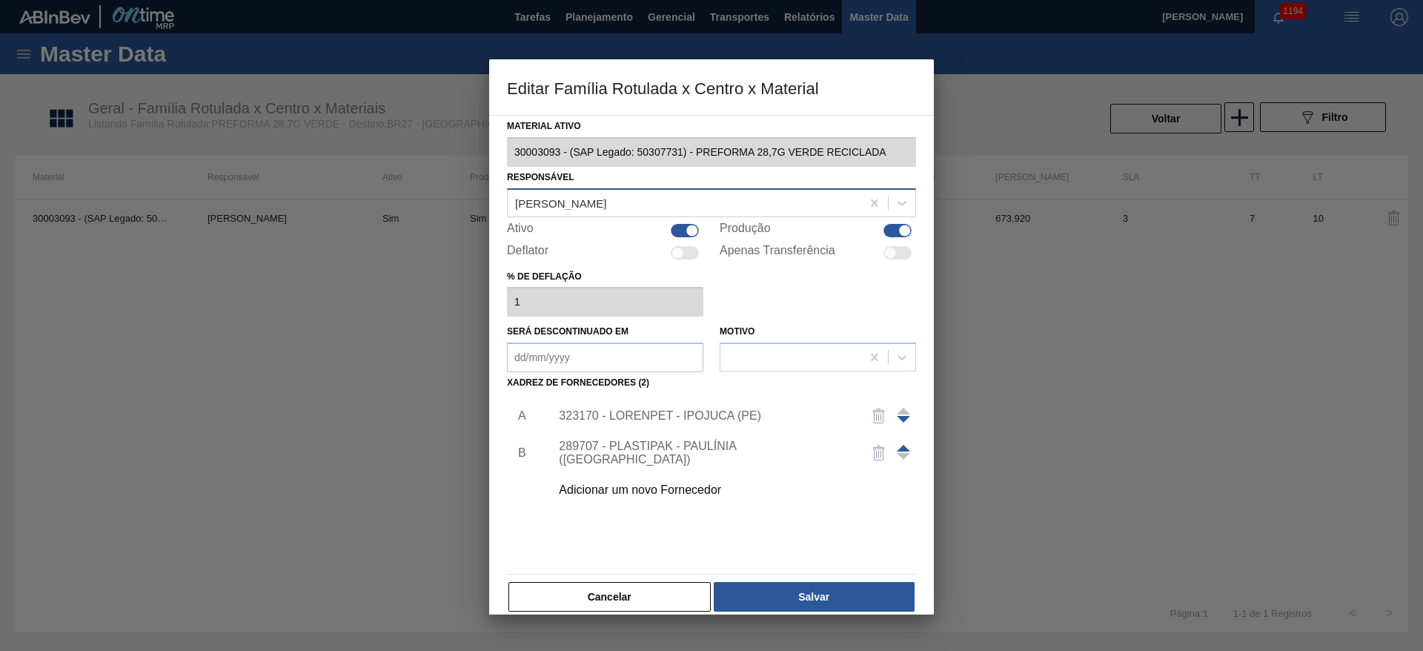
click at [556, 203] on div "[PERSON_NAME]" at bounding box center [560, 202] width 91 height 13
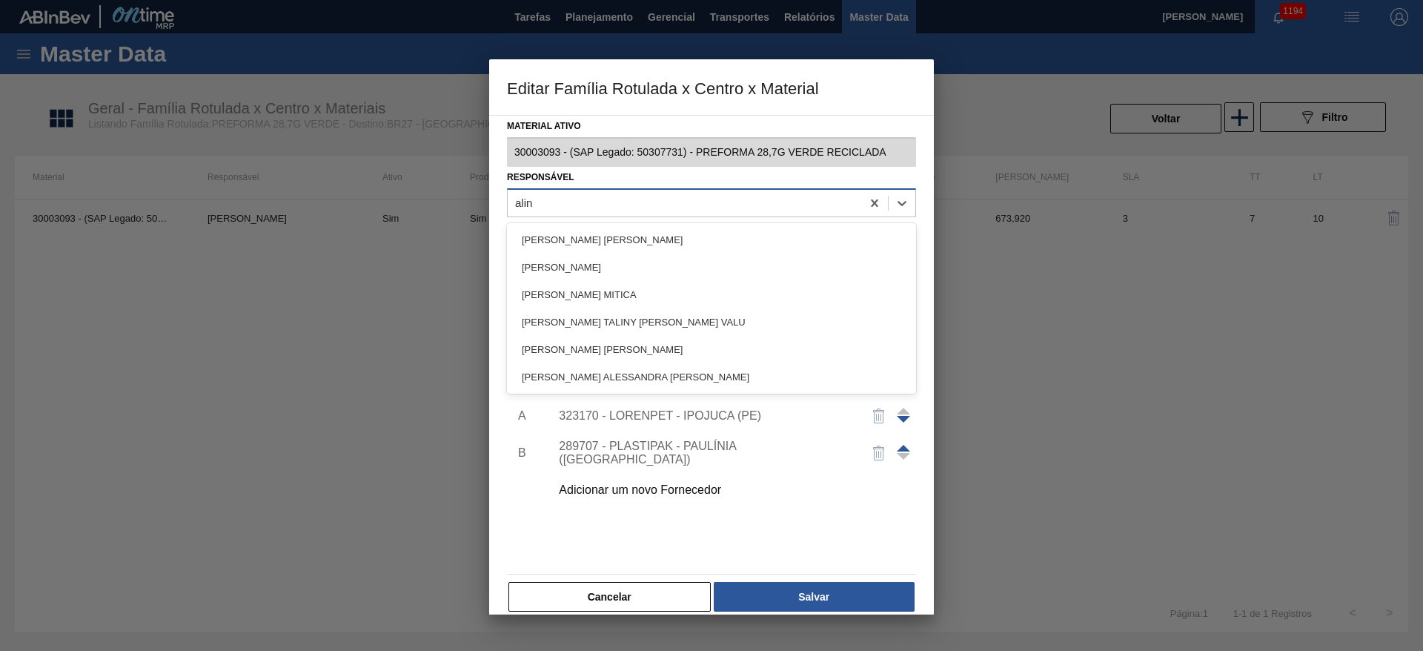
type input "aline"
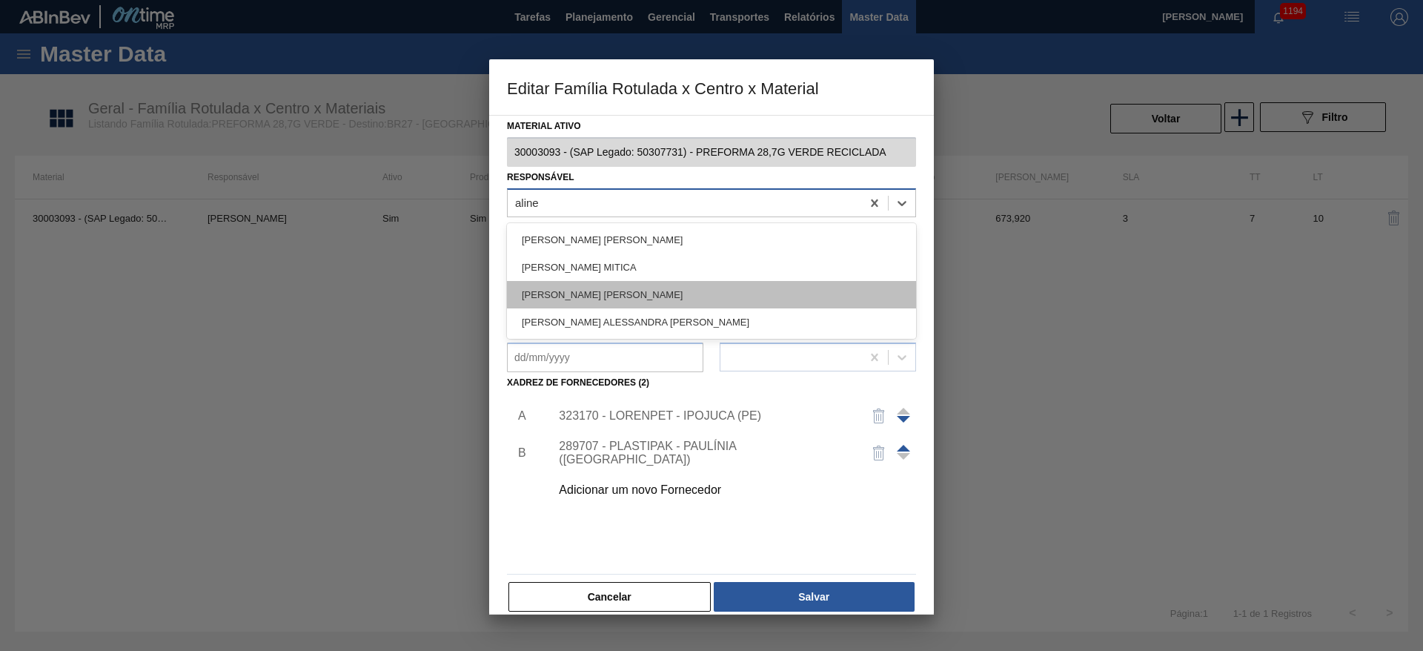
click at [555, 297] on div "[PERSON_NAME] [PERSON_NAME]" at bounding box center [711, 294] width 409 height 27
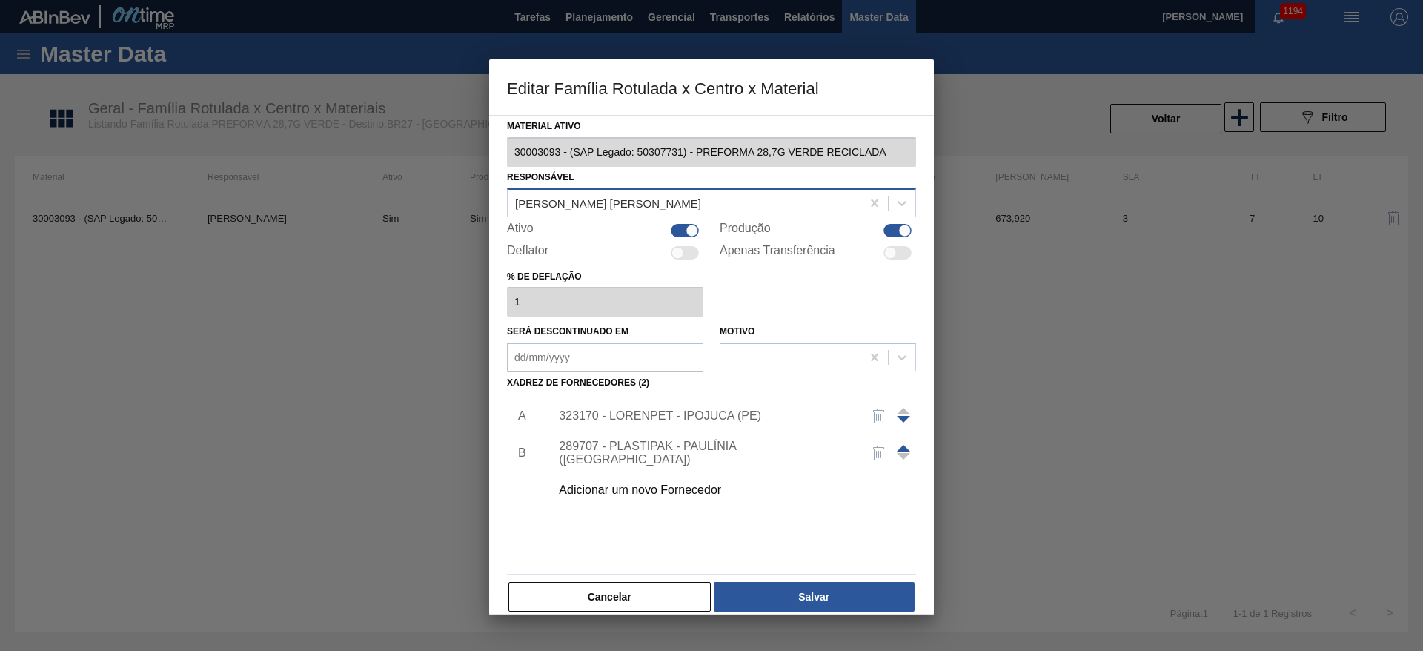
click at [654, 411] on div "323170 - LORENPET - IPOJUCA (PE)" at bounding box center [704, 415] width 291 height 13
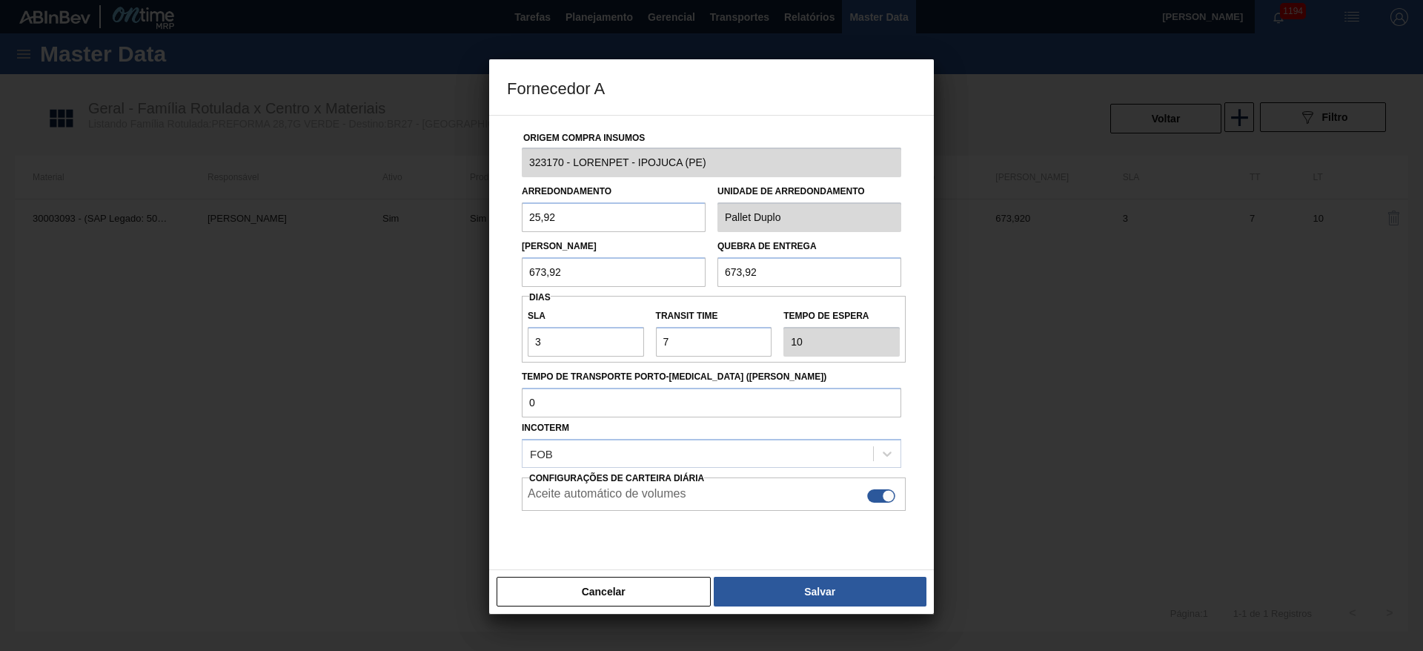
scroll to position [33, 0]
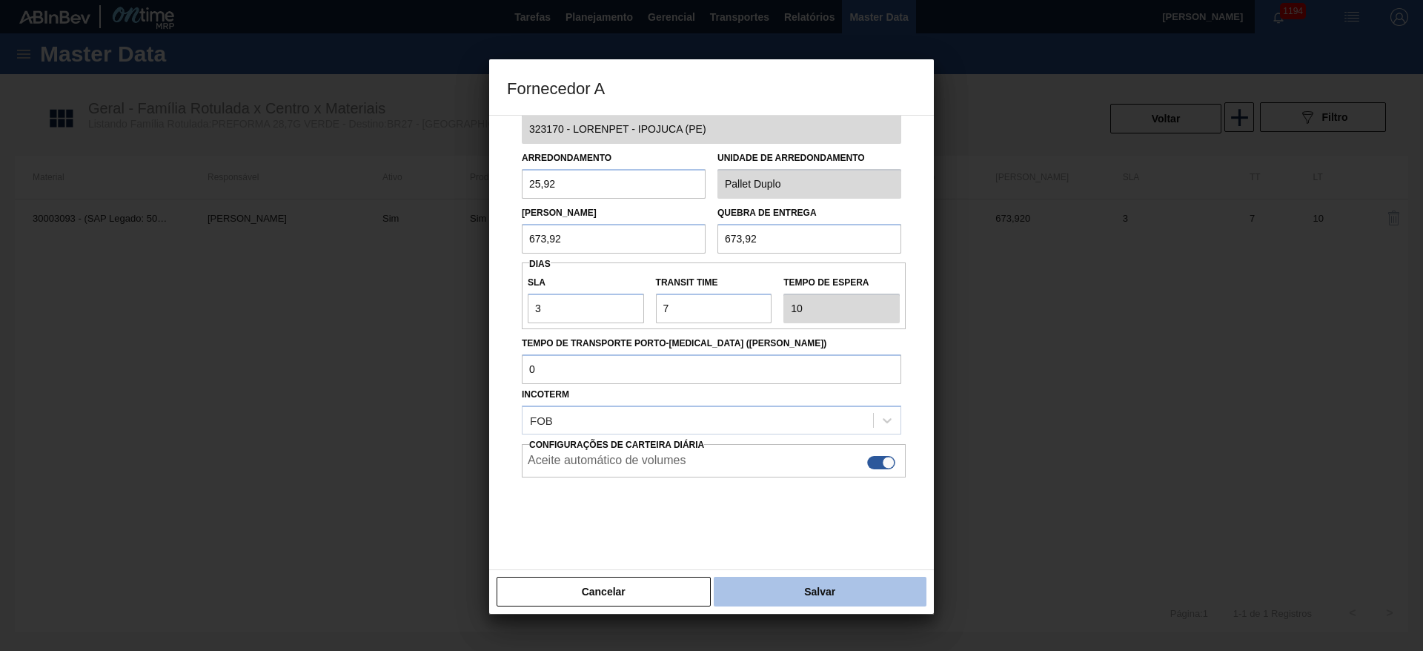
click at [805, 591] on button "Salvar" at bounding box center [820, 592] width 213 height 30
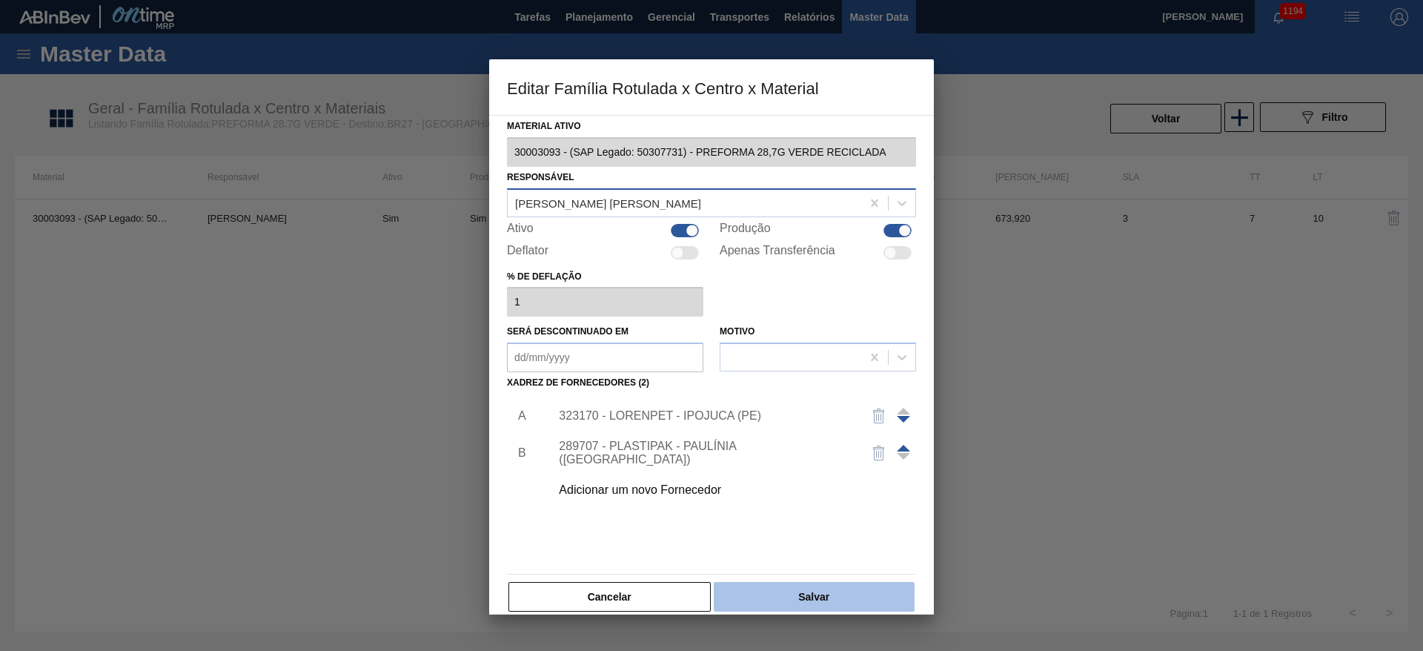
click at [813, 595] on button "Salvar" at bounding box center [814, 597] width 201 height 30
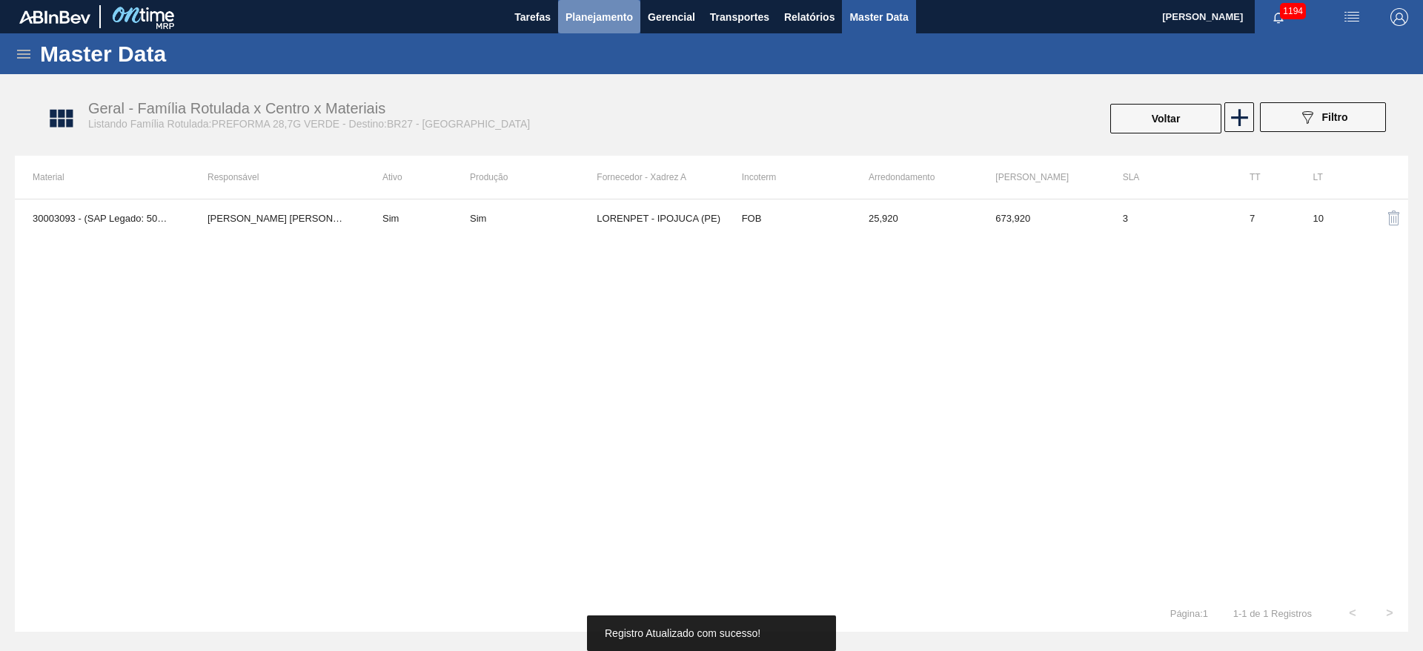
click at [593, 17] on span "Planejamento" at bounding box center [599, 17] width 67 height 18
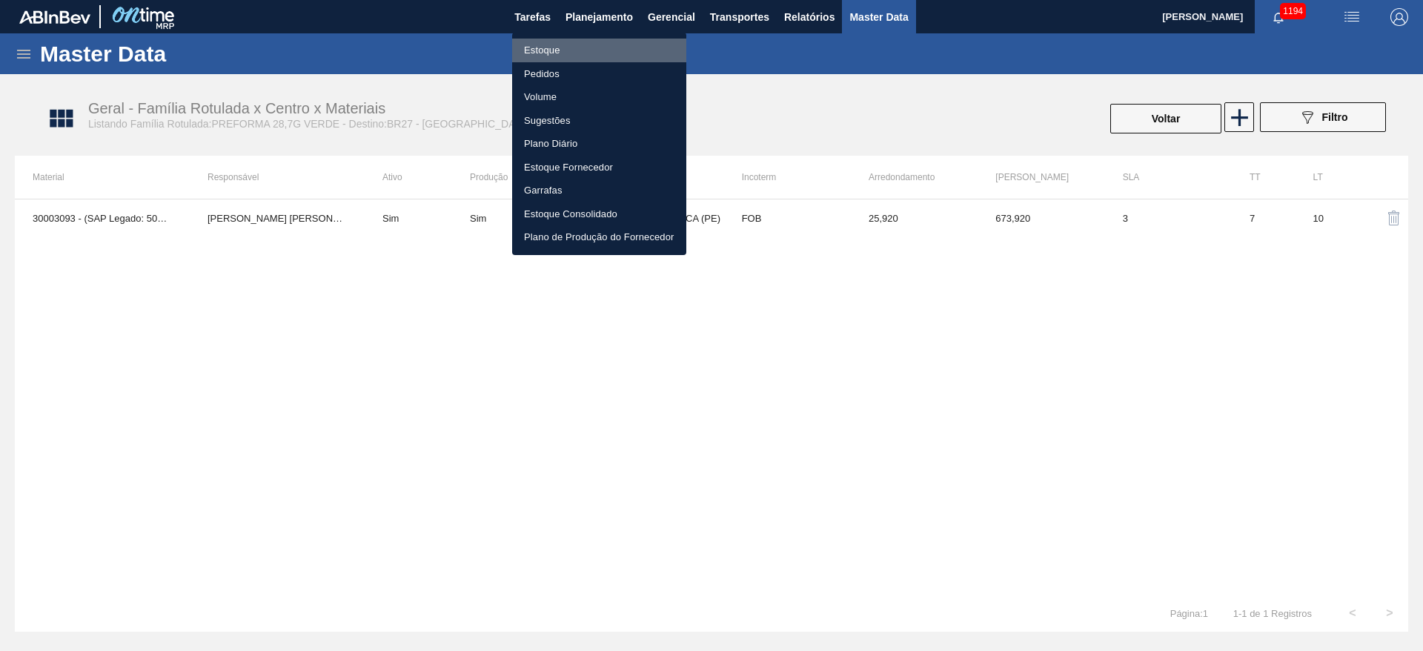
click at [534, 45] on li "Estoque" at bounding box center [599, 51] width 174 height 24
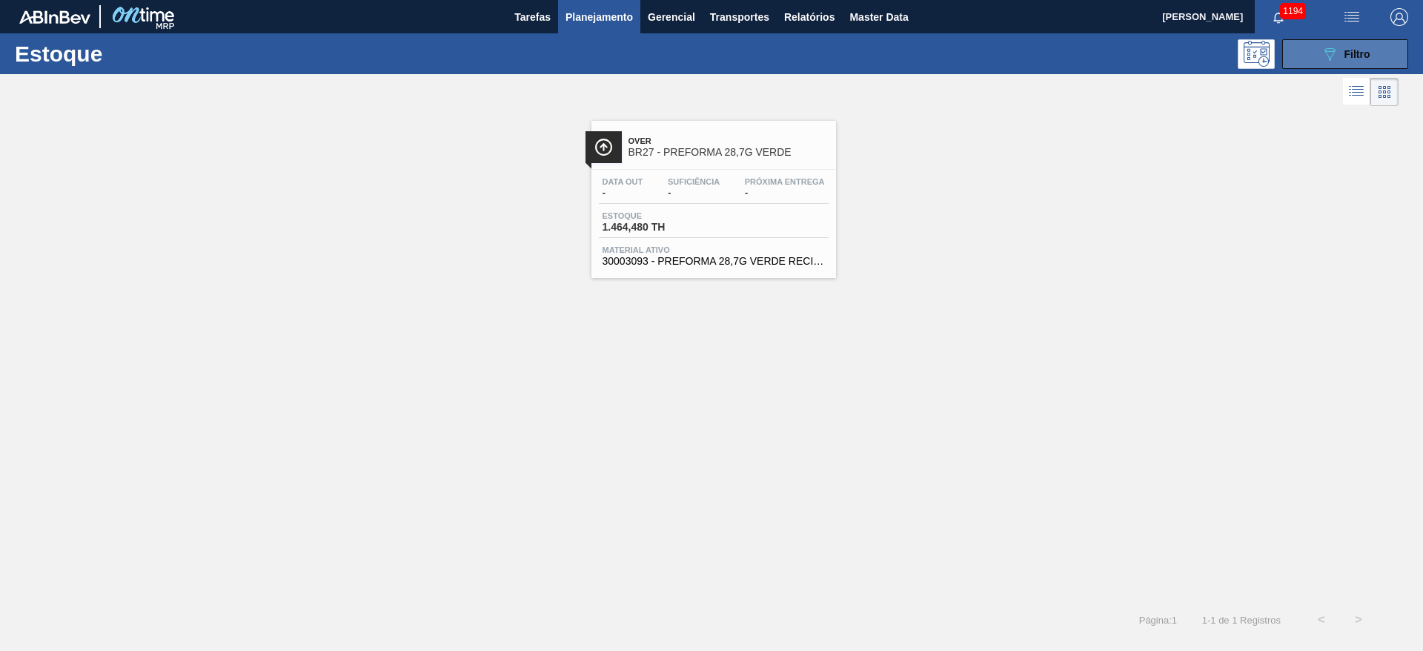
click at [1317, 59] on button "089F7B8B-B2A5-4AFE-B5C0-19BA573D28AC Filtro" at bounding box center [1346, 54] width 126 height 30
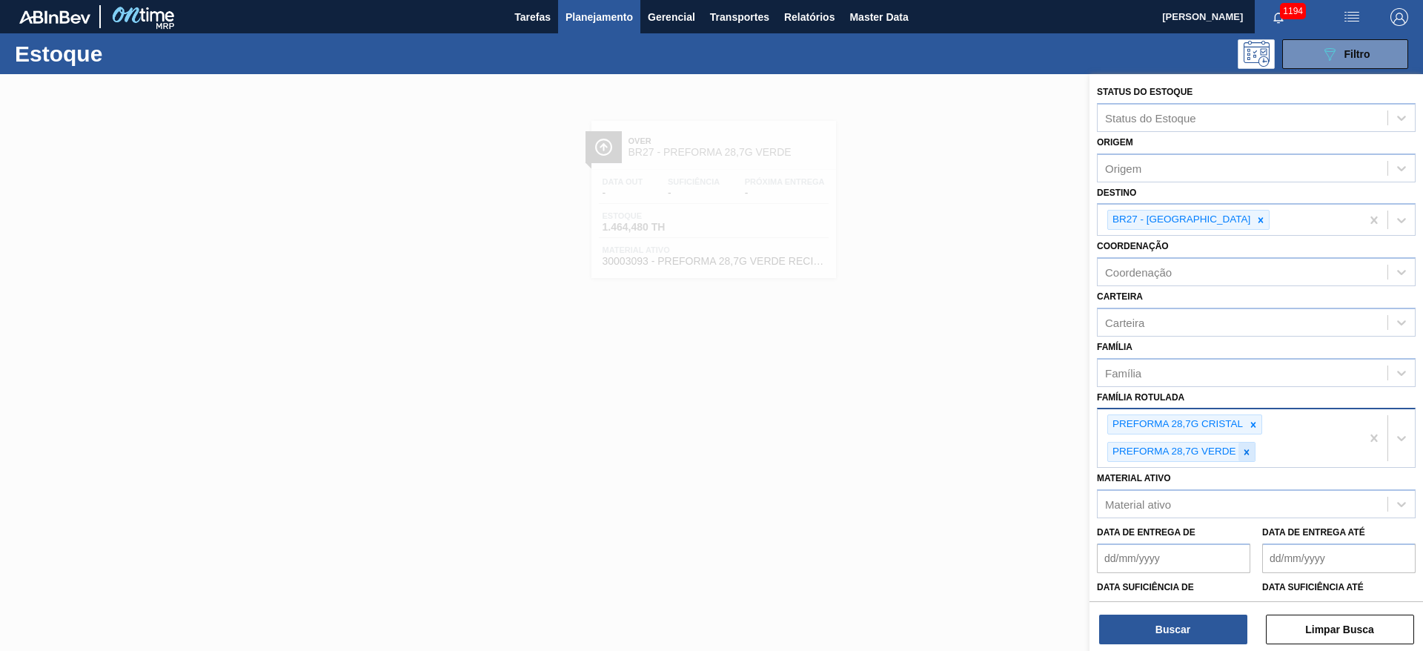
click at [1248, 457] on div at bounding box center [1247, 452] width 16 height 19
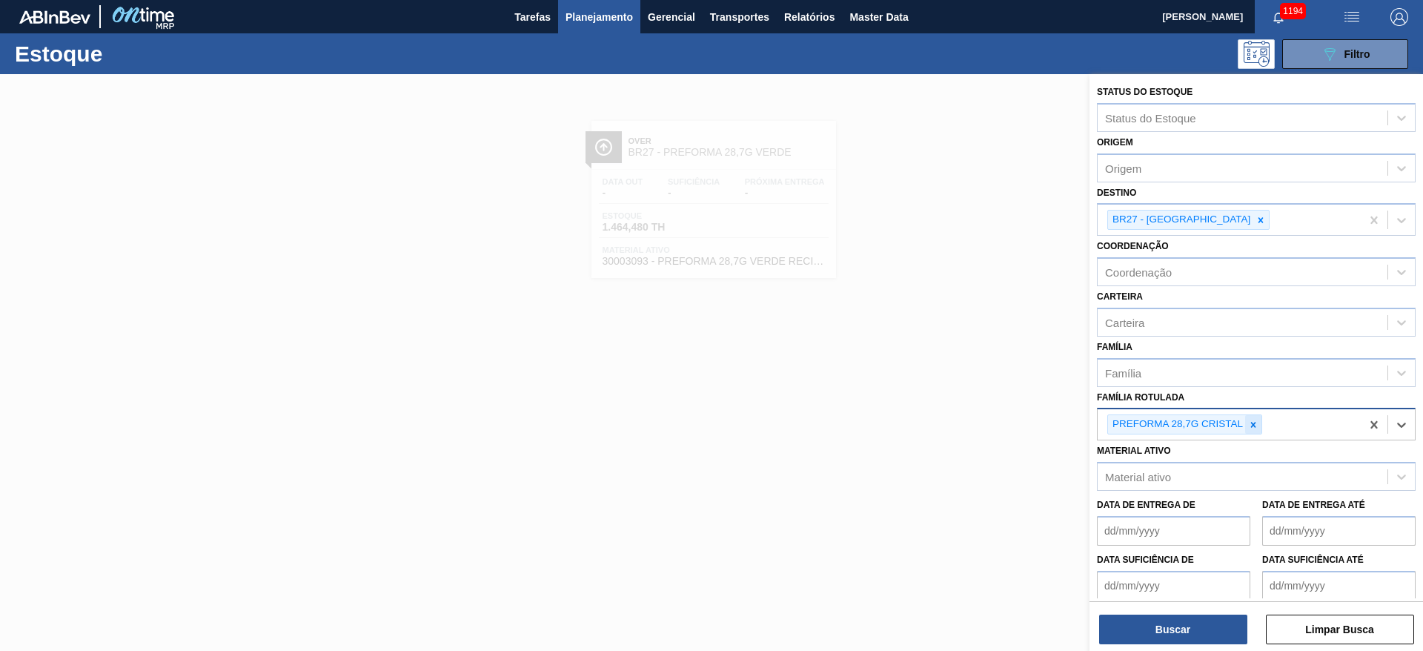
click at [1253, 423] on icon at bounding box center [1253, 424] width 5 height 5
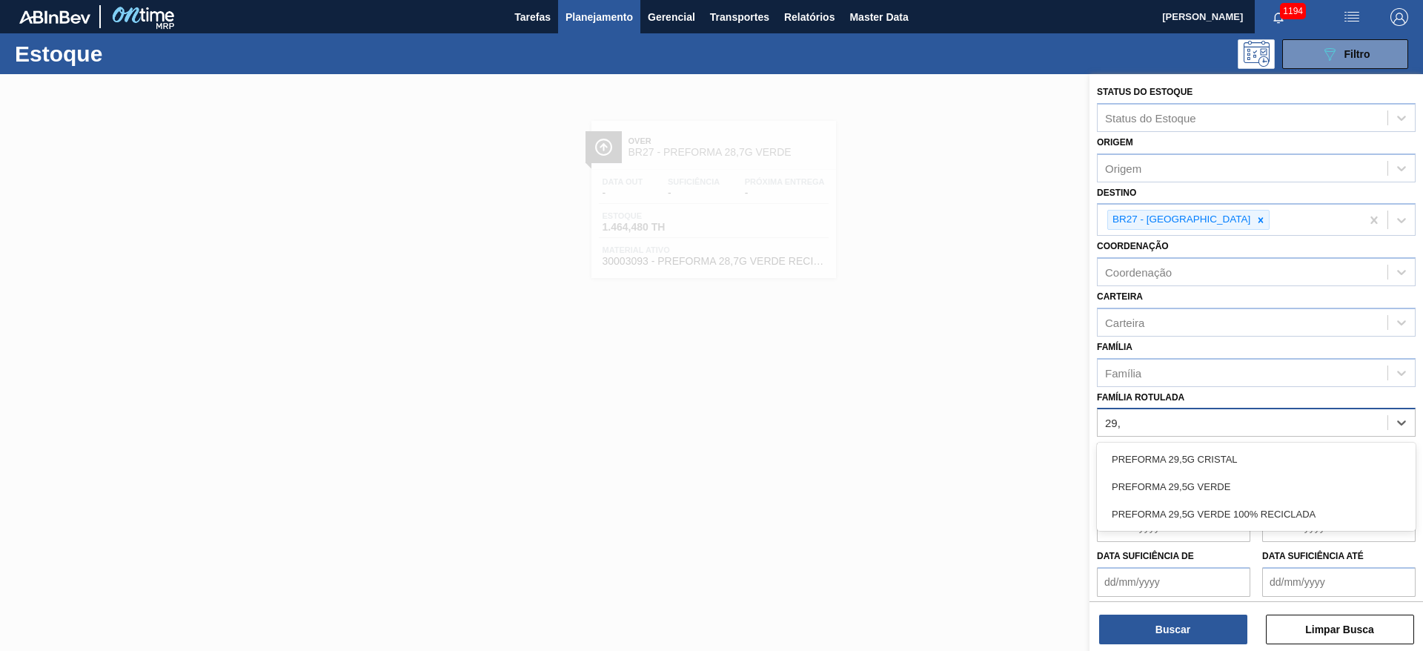
type Rotulada "29,5"
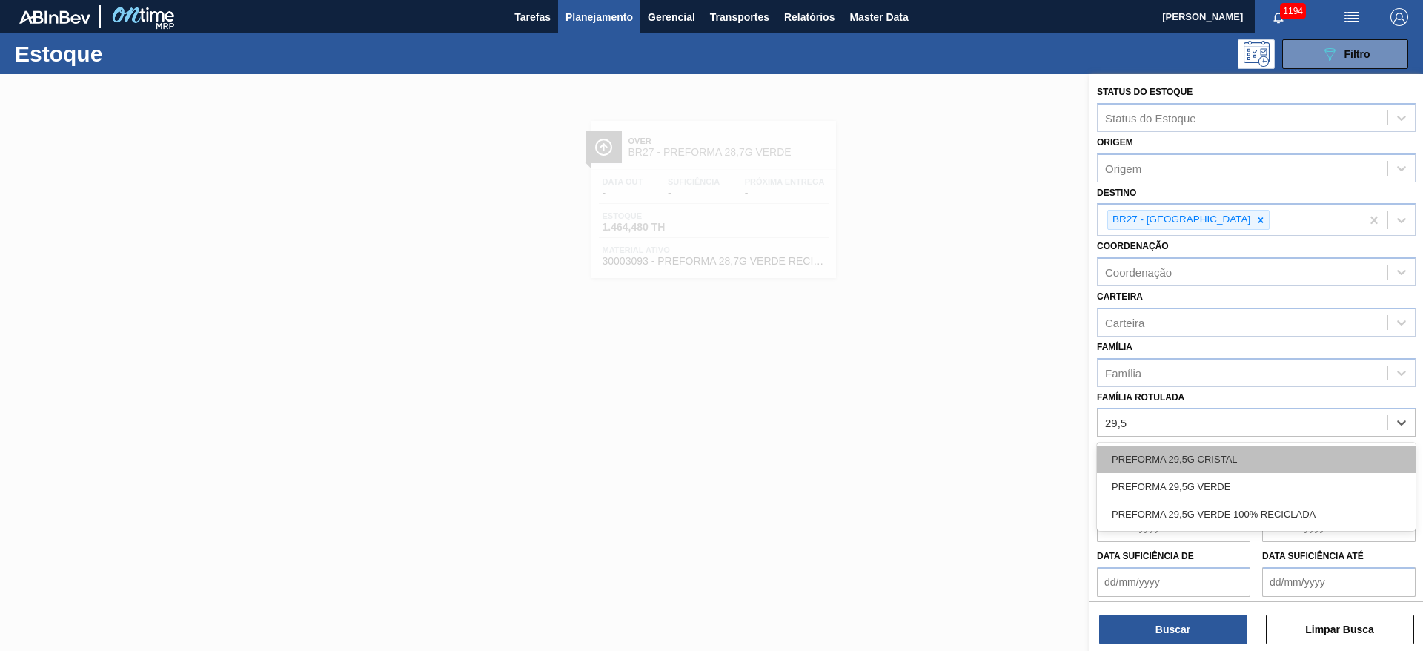
click at [1159, 461] on div "PREFORMA 29,5G CRISTAL" at bounding box center [1256, 459] width 319 height 27
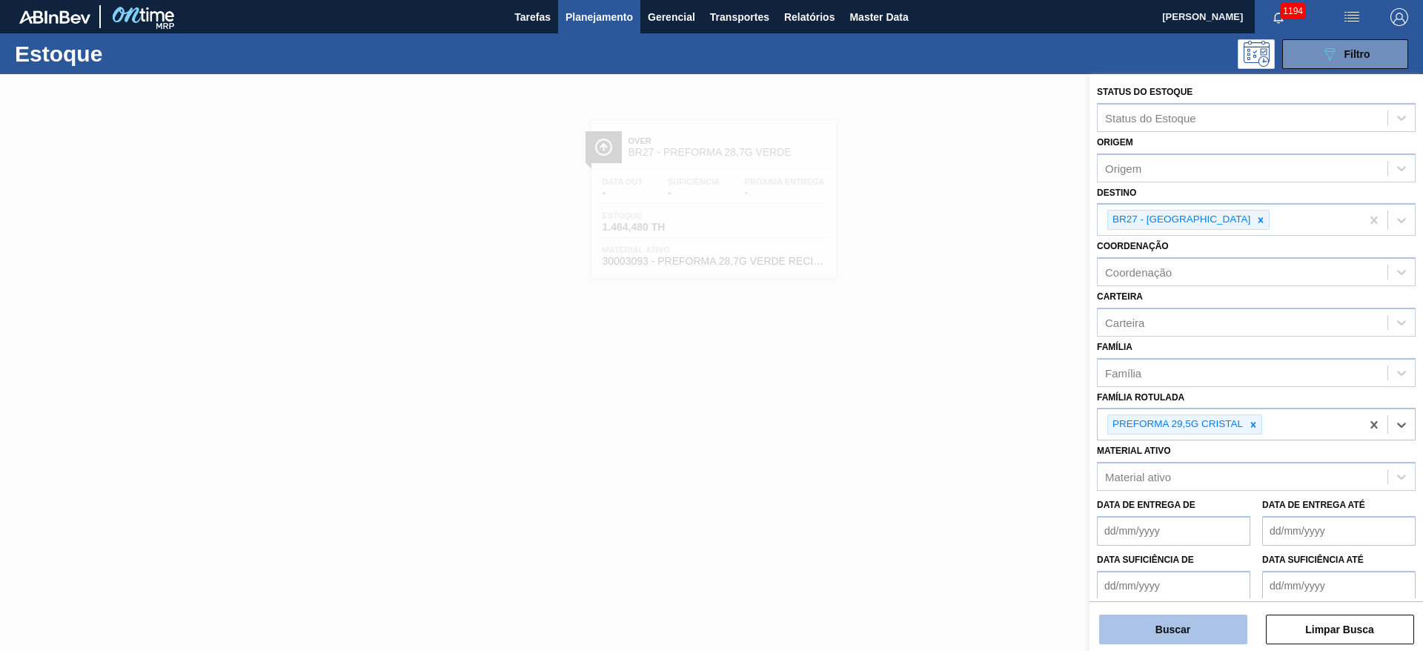
click at [1166, 622] on button "Buscar" at bounding box center [1173, 630] width 148 height 30
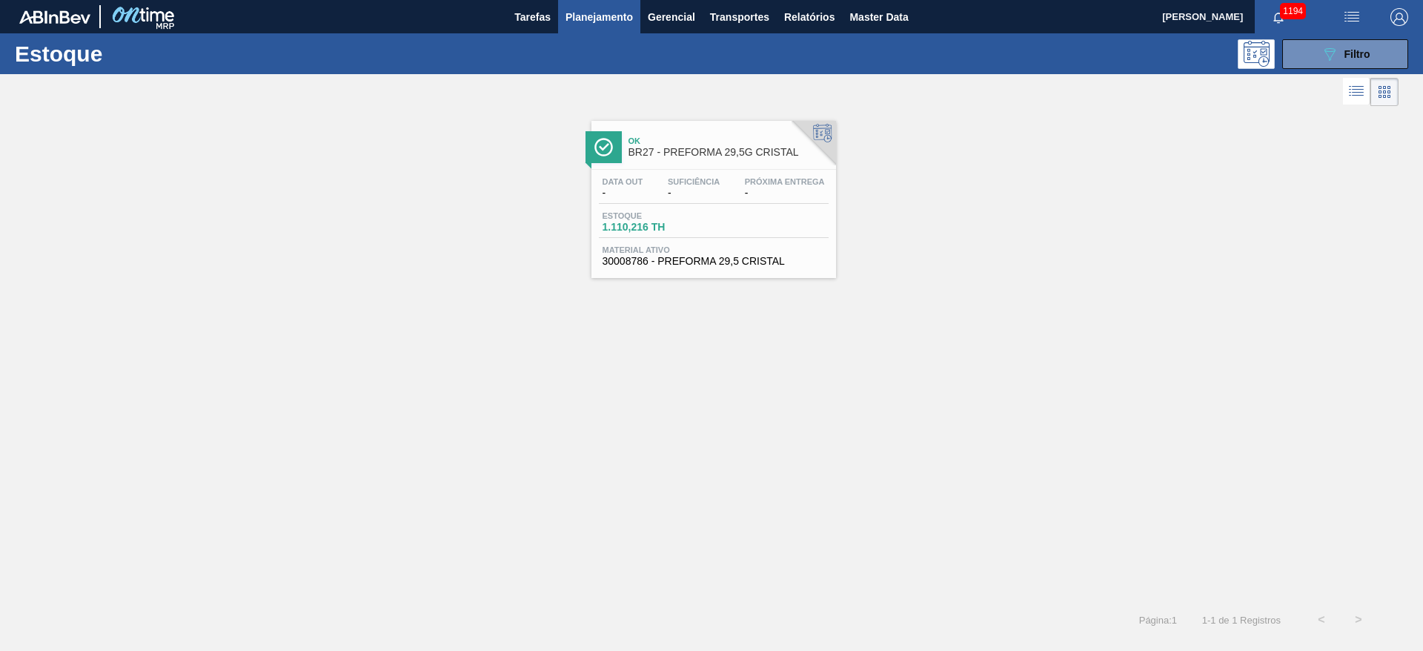
click at [689, 201] on div "Data out - Suficiência - Próxima Entrega -" at bounding box center [714, 190] width 230 height 27
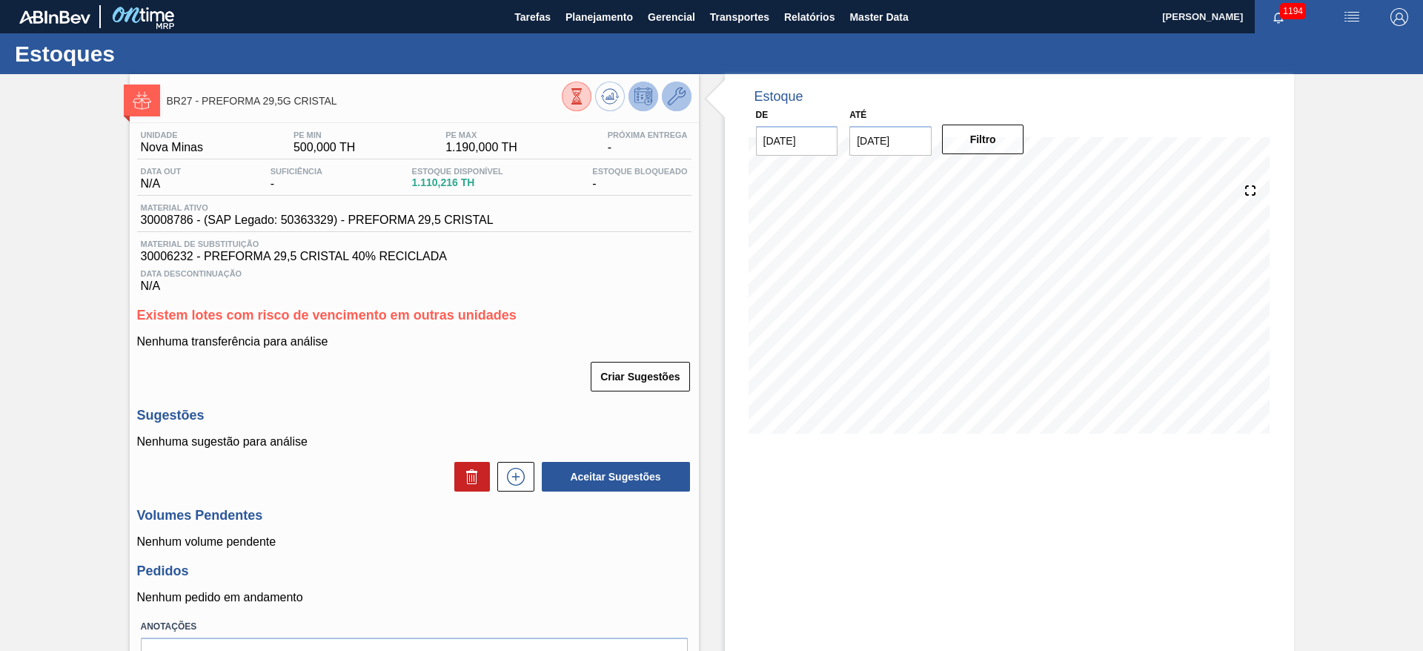
click at [683, 100] on icon at bounding box center [677, 96] width 18 height 18
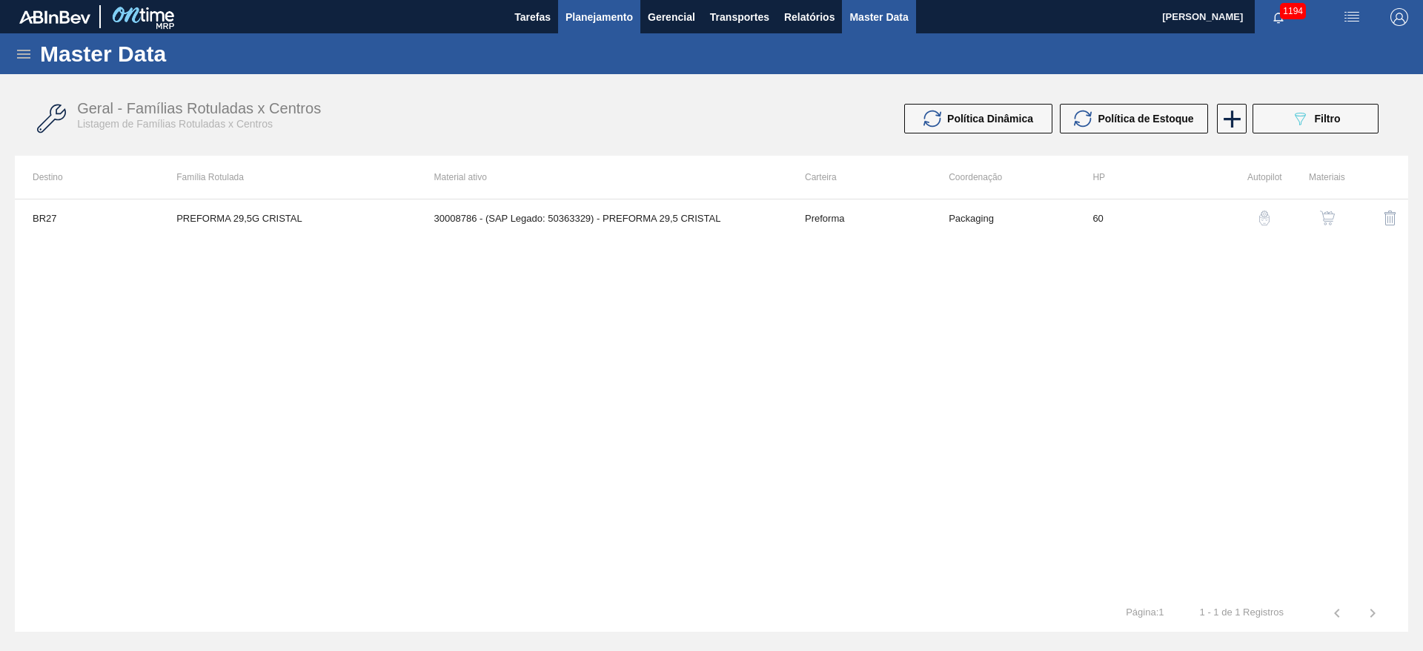
click at [580, 11] on span "Planejamento" at bounding box center [599, 17] width 67 height 18
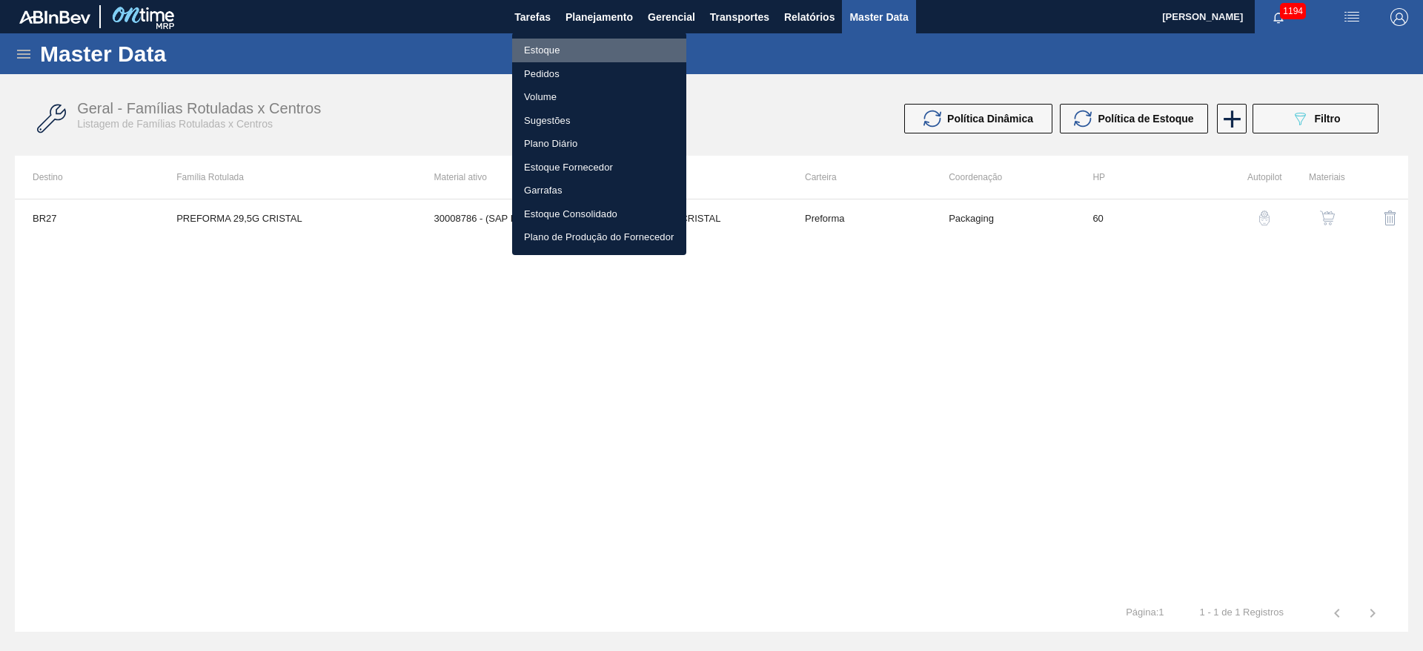
click at [540, 53] on li "Estoque" at bounding box center [599, 51] width 174 height 24
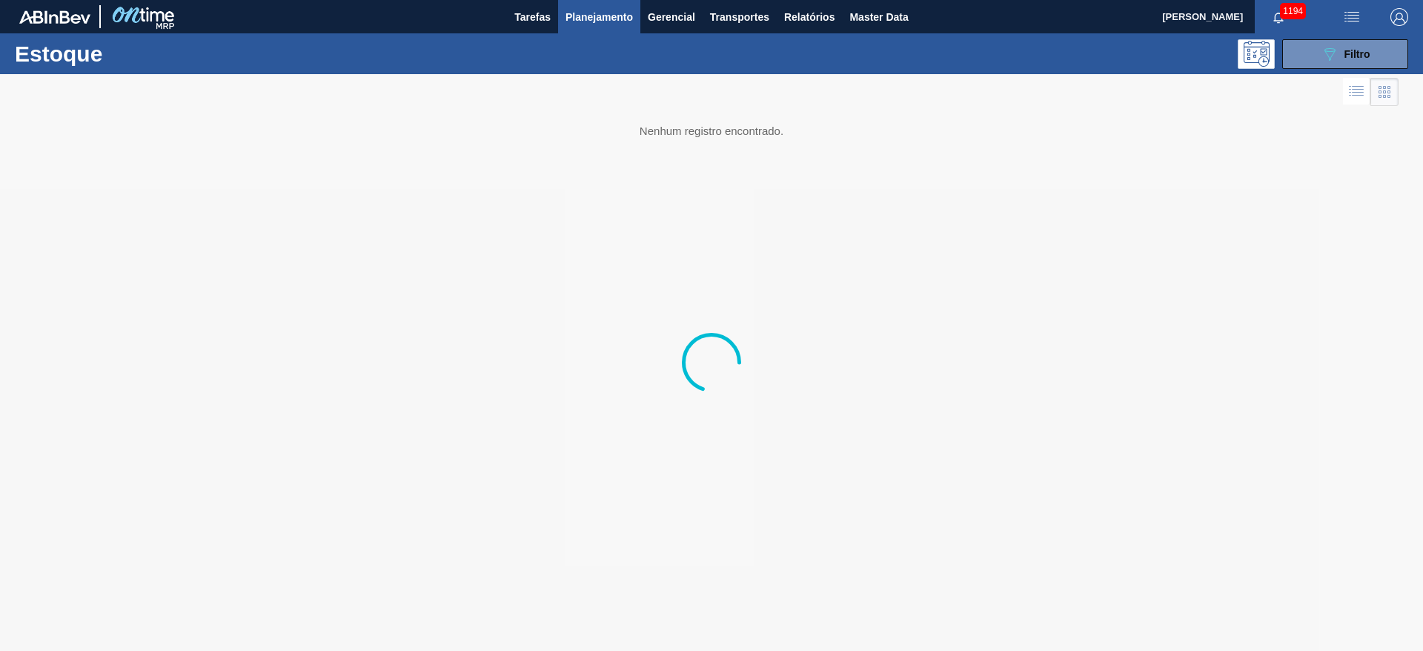
click at [1317, 69] on div "Estoque 089F7B8B-B2A5-4AFE-B5C0-19BA573D28AC Filtro" at bounding box center [711, 53] width 1423 height 41
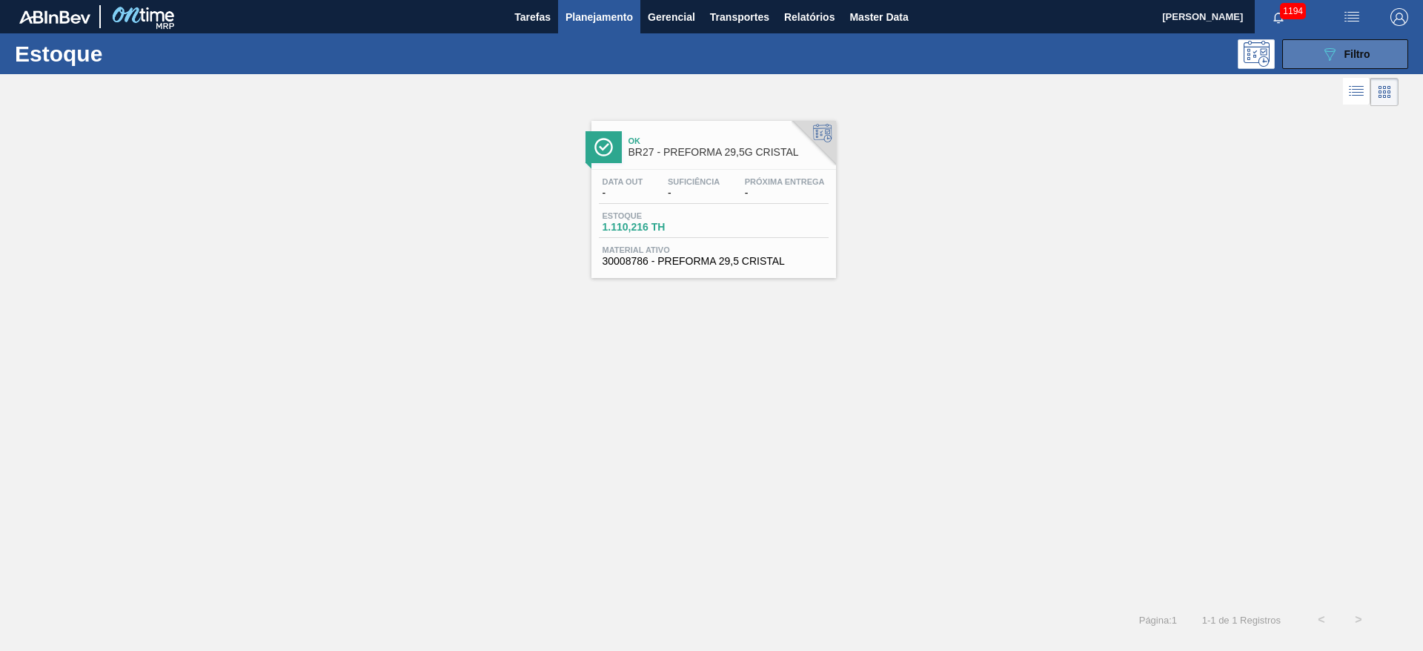
click at [1317, 54] on button "089F7B8B-B2A5-4AFE-B5C0-19BA573D28AC Filtro" at bounding box center [1346, 54] width 126 height 30
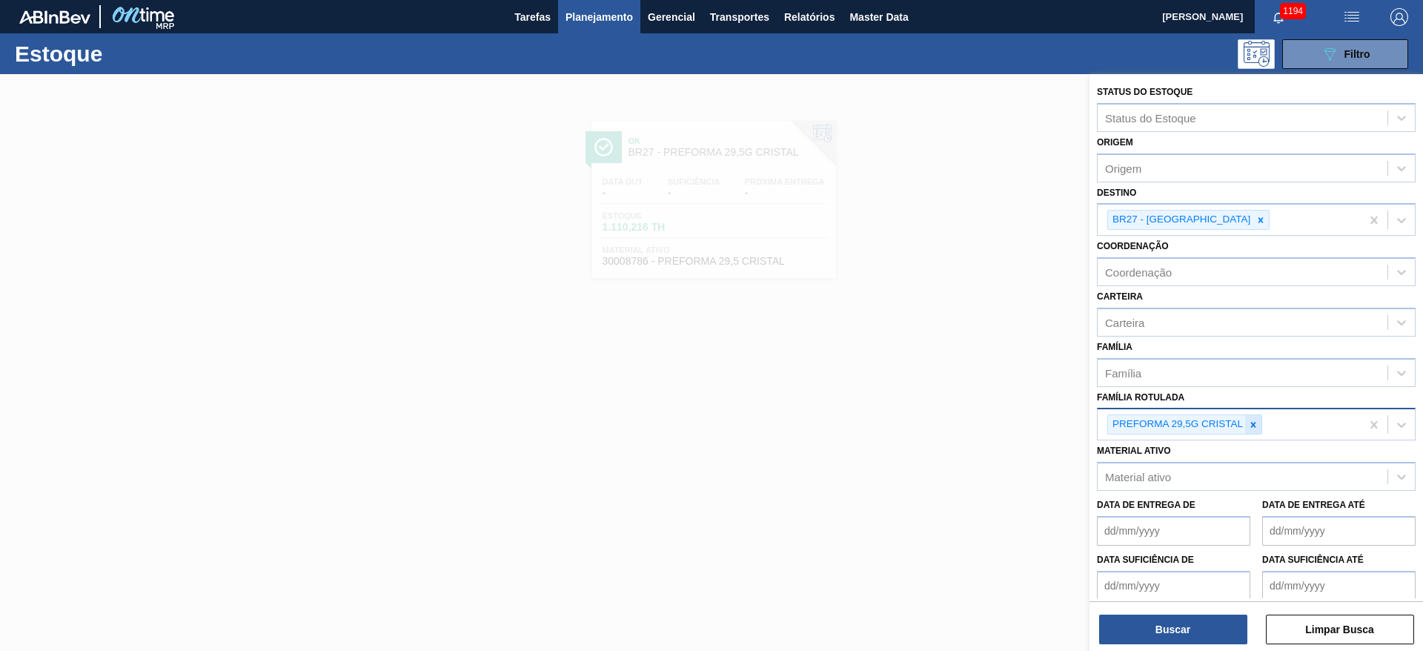
click at [1257, 430] on div at bounding box center [1254, 424] width 16 height 19
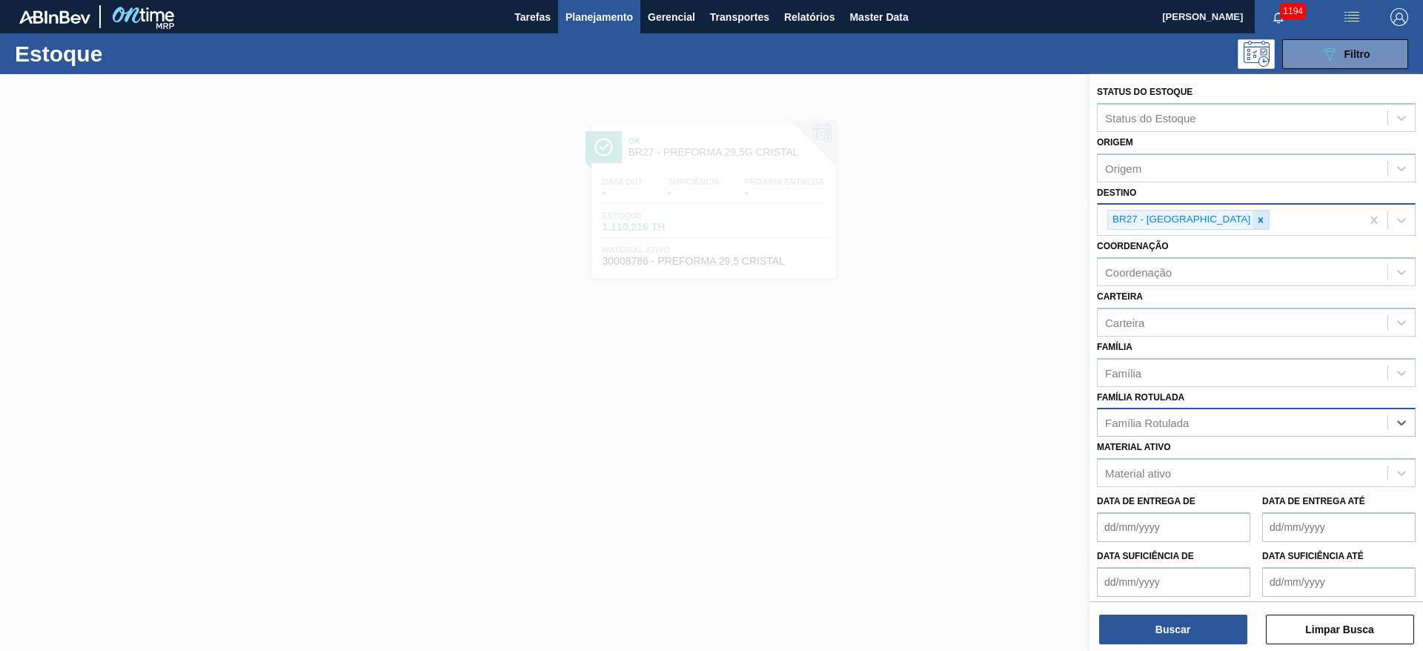
click at [1256, 219] on icon at bounding box center [1261, 220] width 10 height 10
click at [1142, 419] on div "Família Rotulada" at bounding box center [1147, 419] width 84 height 13
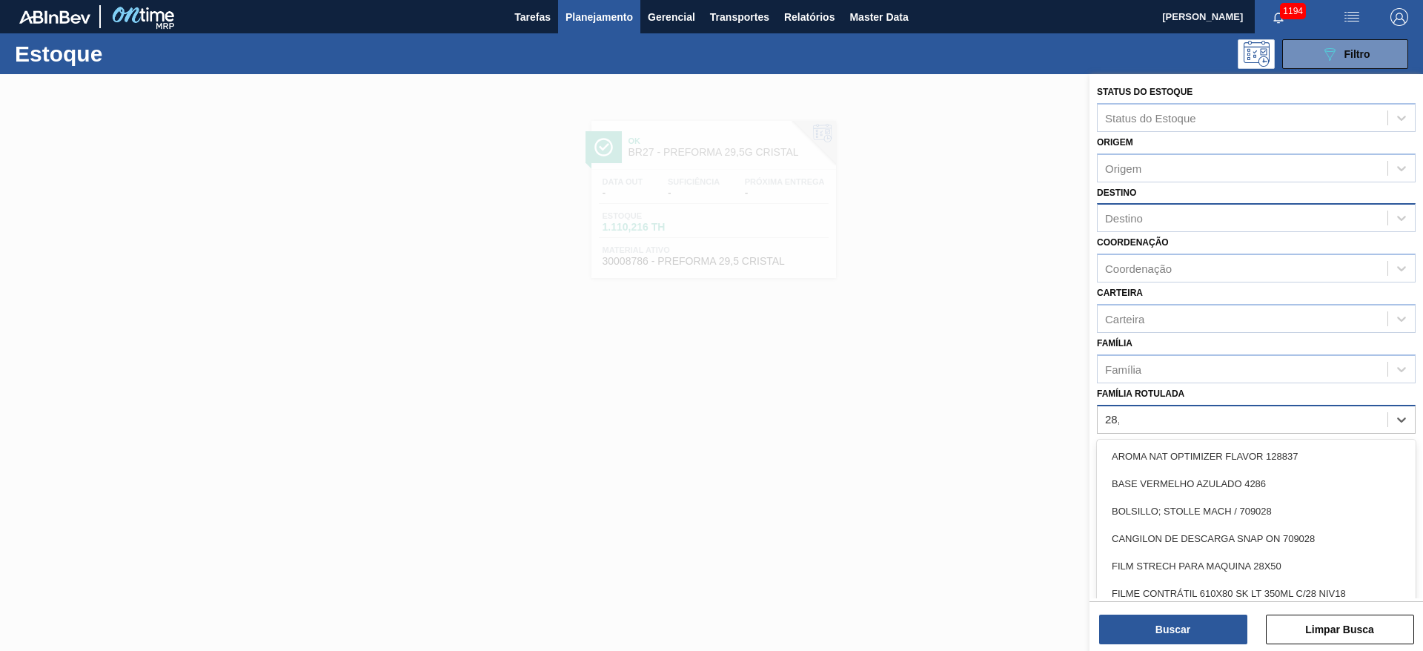
type Rotulada "28,7"
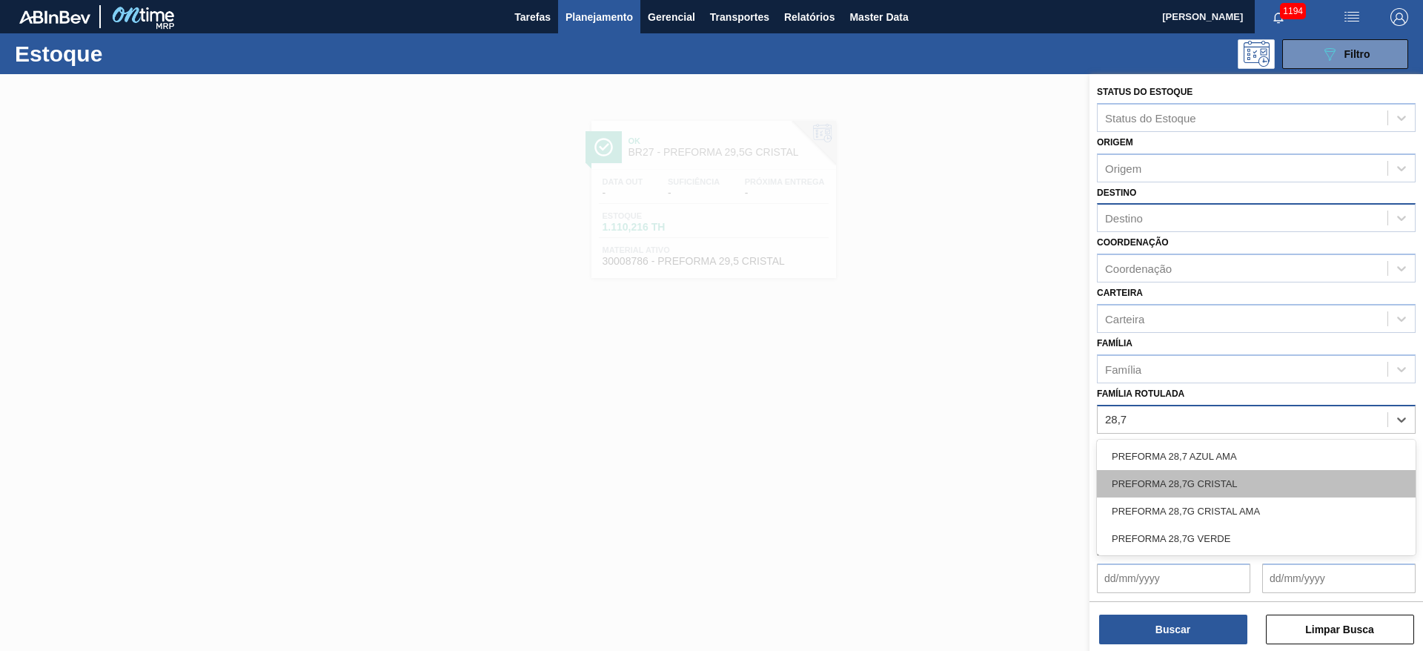
click at [1134, 483] on div "PREFORMA 28,7G CRISTAL" at bounding box center [1256, 483] width 319 height 27
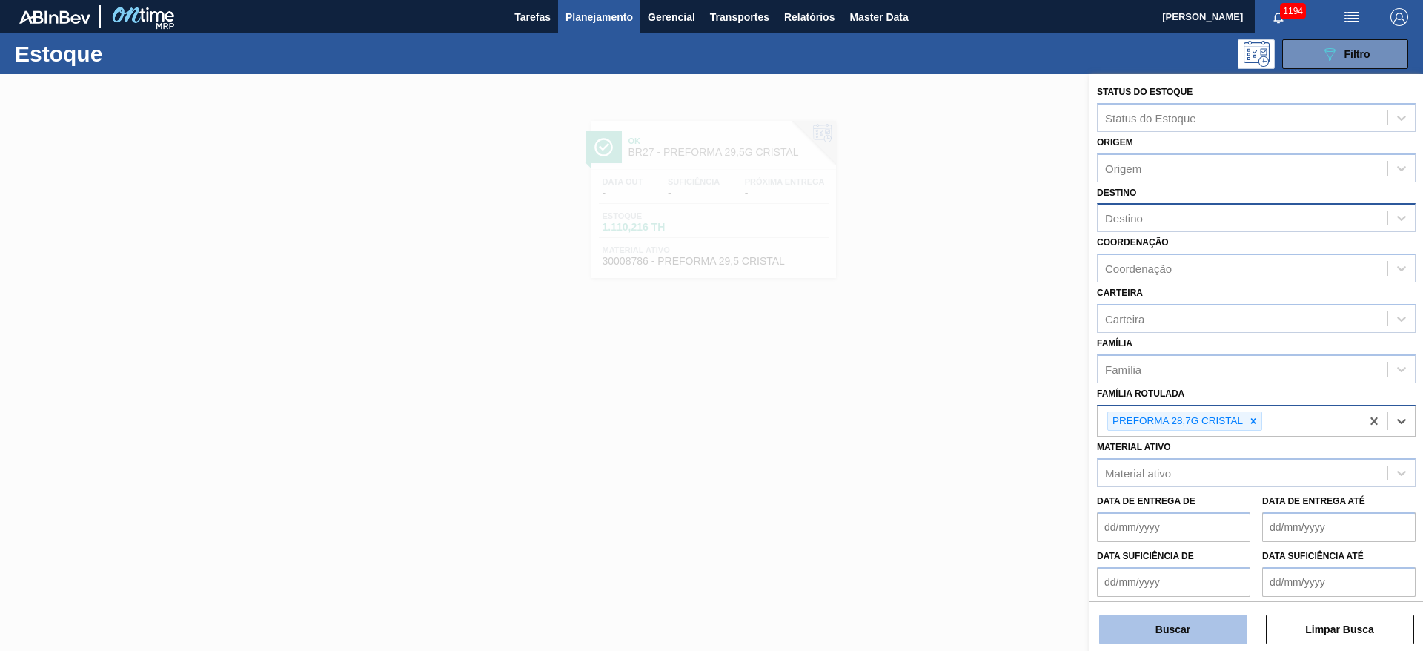
click at [1156, 624] on button "Buscar" at bounding box center [1173, 630] width 148 height 30
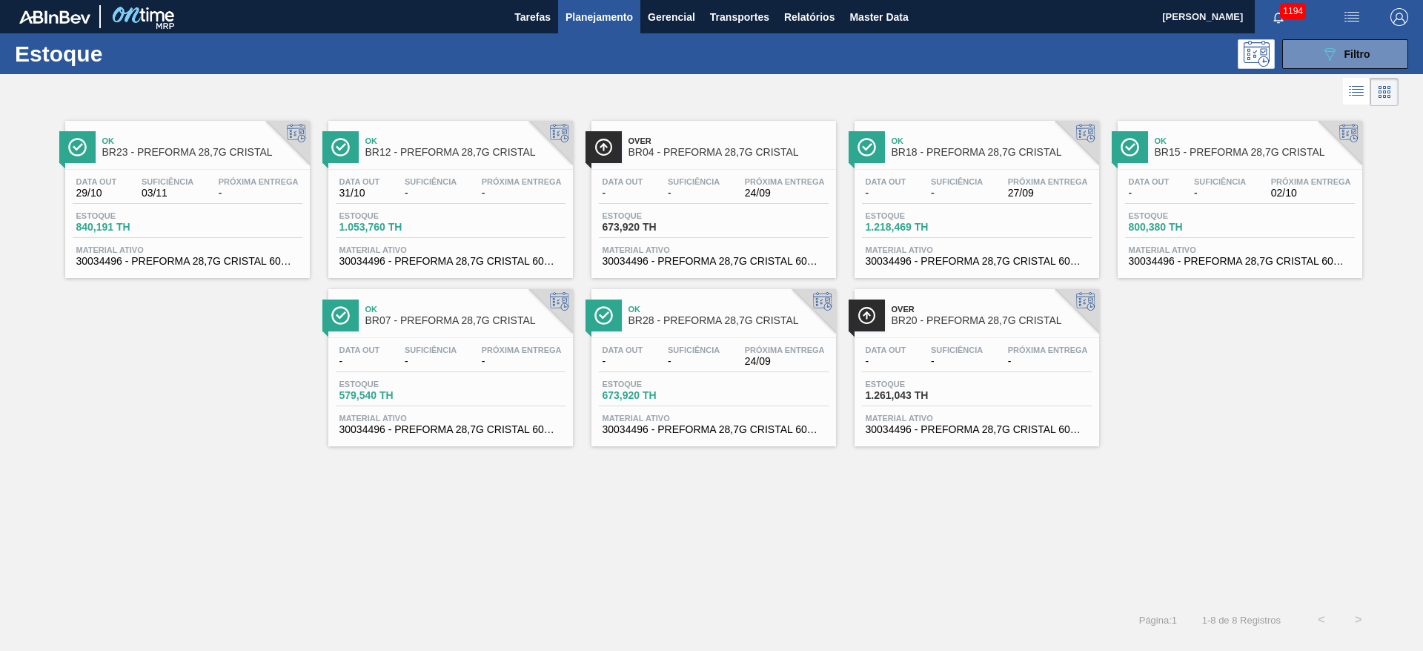
click at [1193, 188] on div "Suficiência -" at bounding box center [1220, 188] width 59 height 22
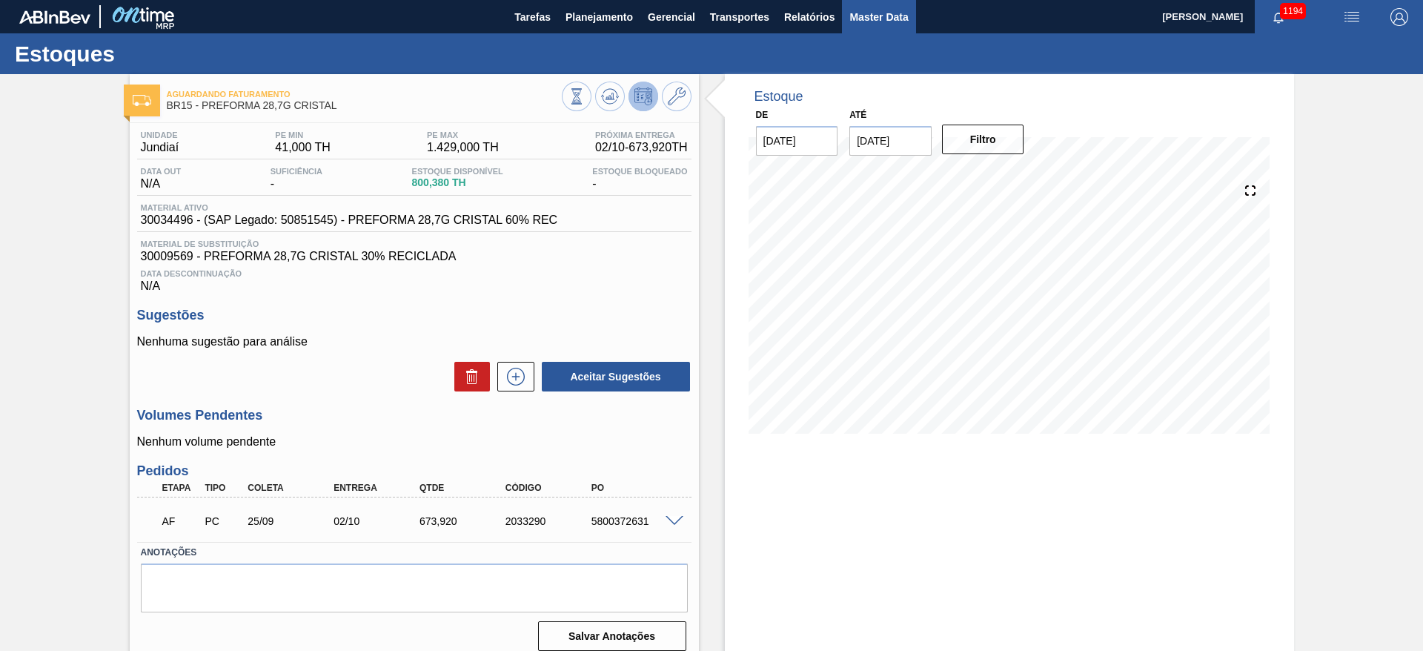
click at [870, 19] on span "Master Data" at bounding box center [879, 17] width 59 height 18
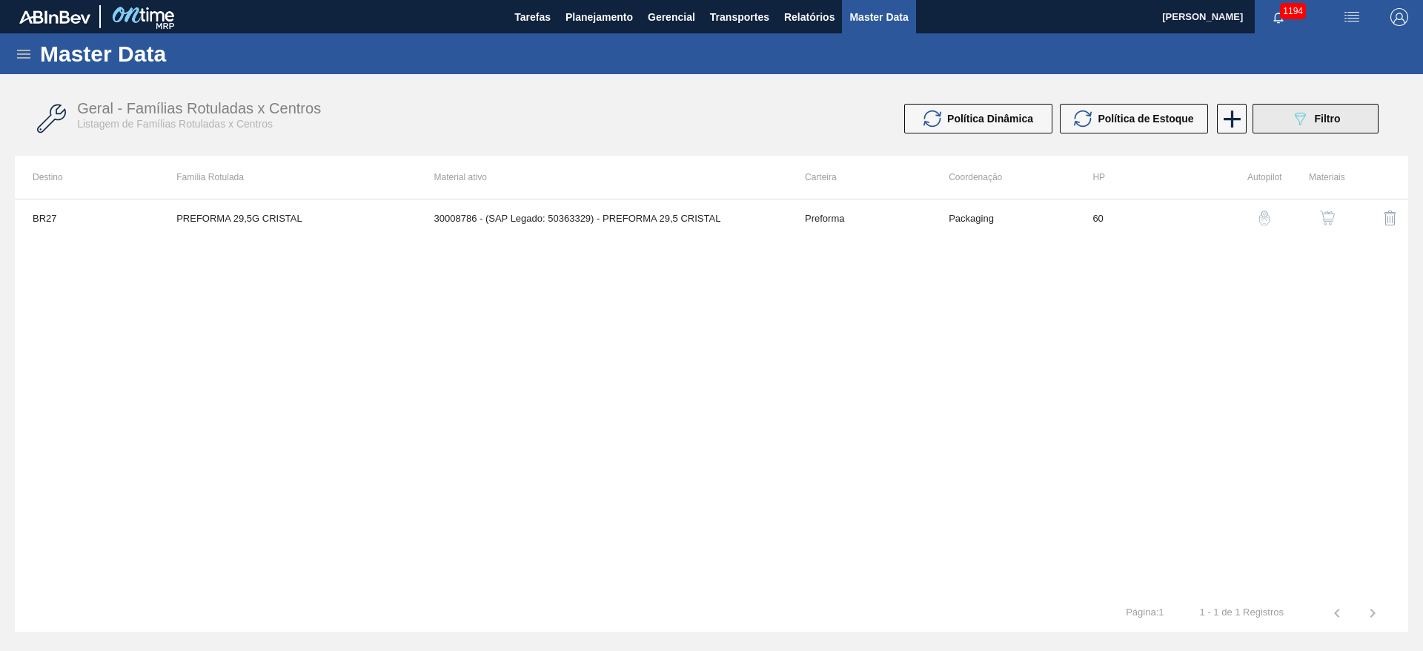
click at [1296, 120] on icon "089F7B8B-B2A5-4AFE-B5C0-19BA573D28AC" at bounding box center [1300, 119] width 18 height 18
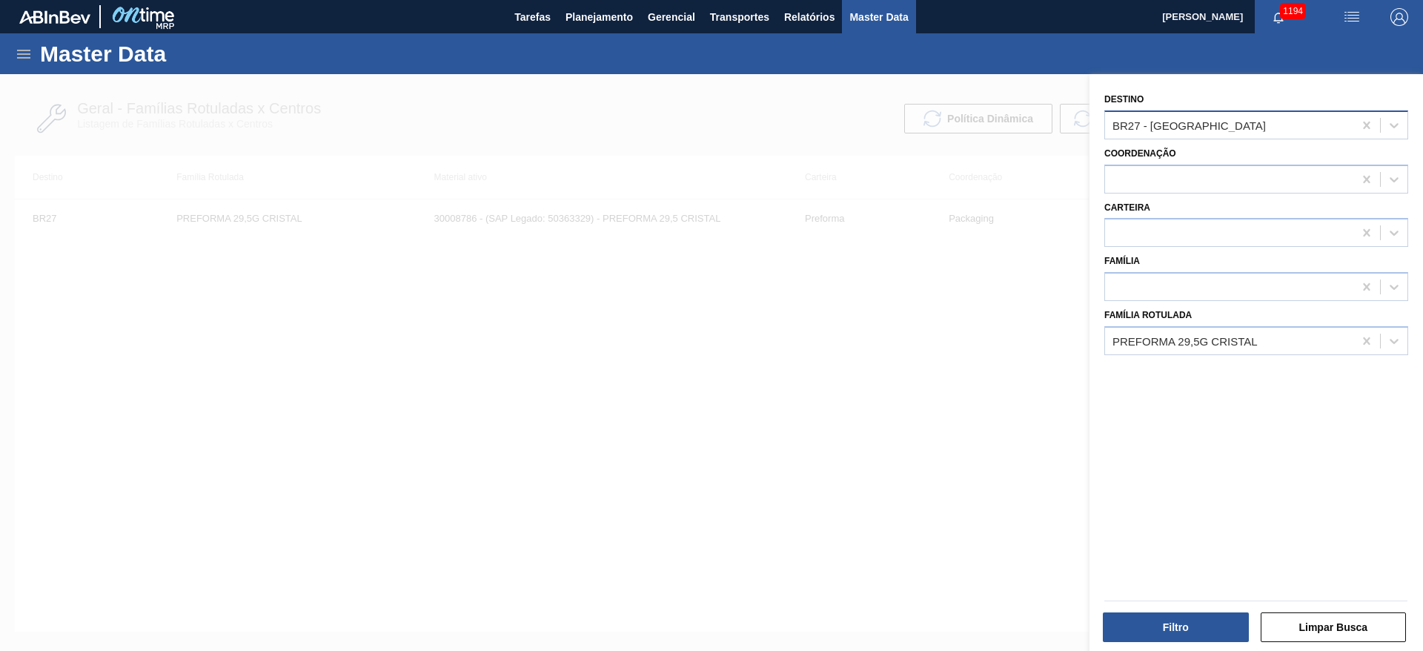
click at [1146, 124] on div "BR27 - [GEOGRAPHIC_DATA]" at bounding box center [1189, 125] width 153 height 13
click at [896, 351] on div at bounding box center [711, 399] width 1423 height 651
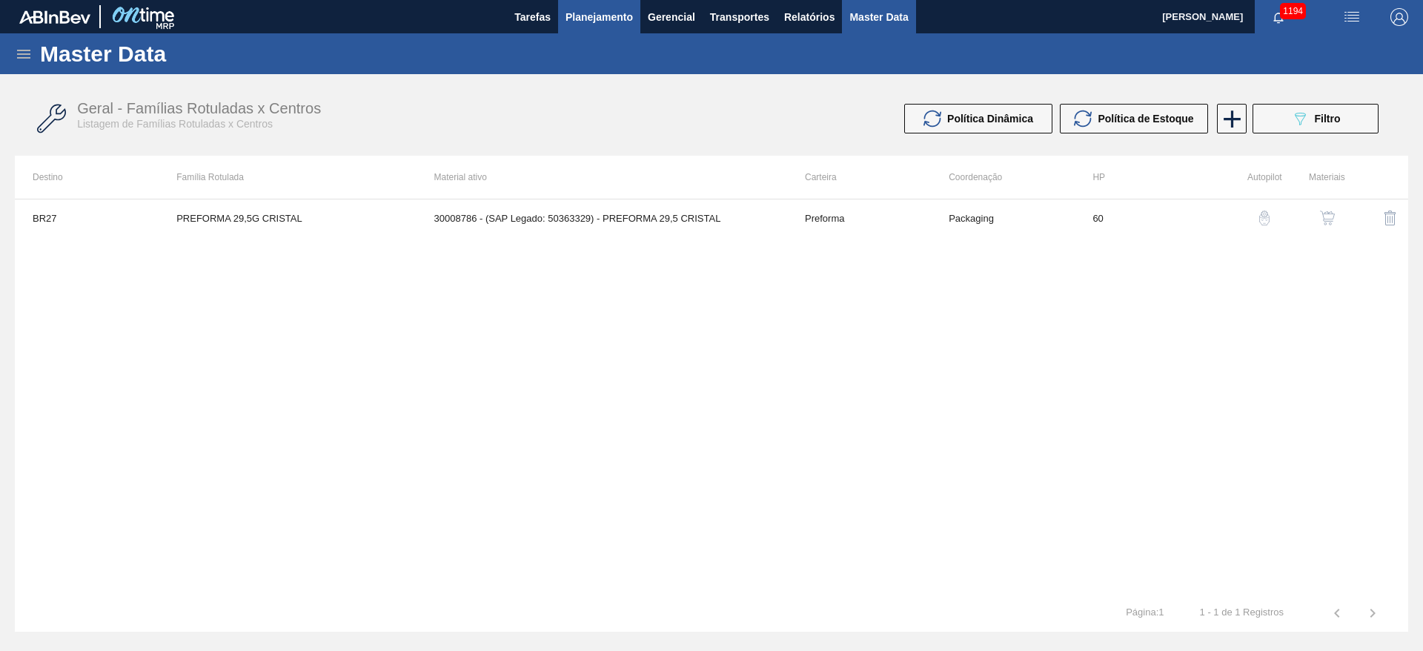
click at [596, 22] on span "Planejamento" at bounding box center [599, 17] width 67 height 18
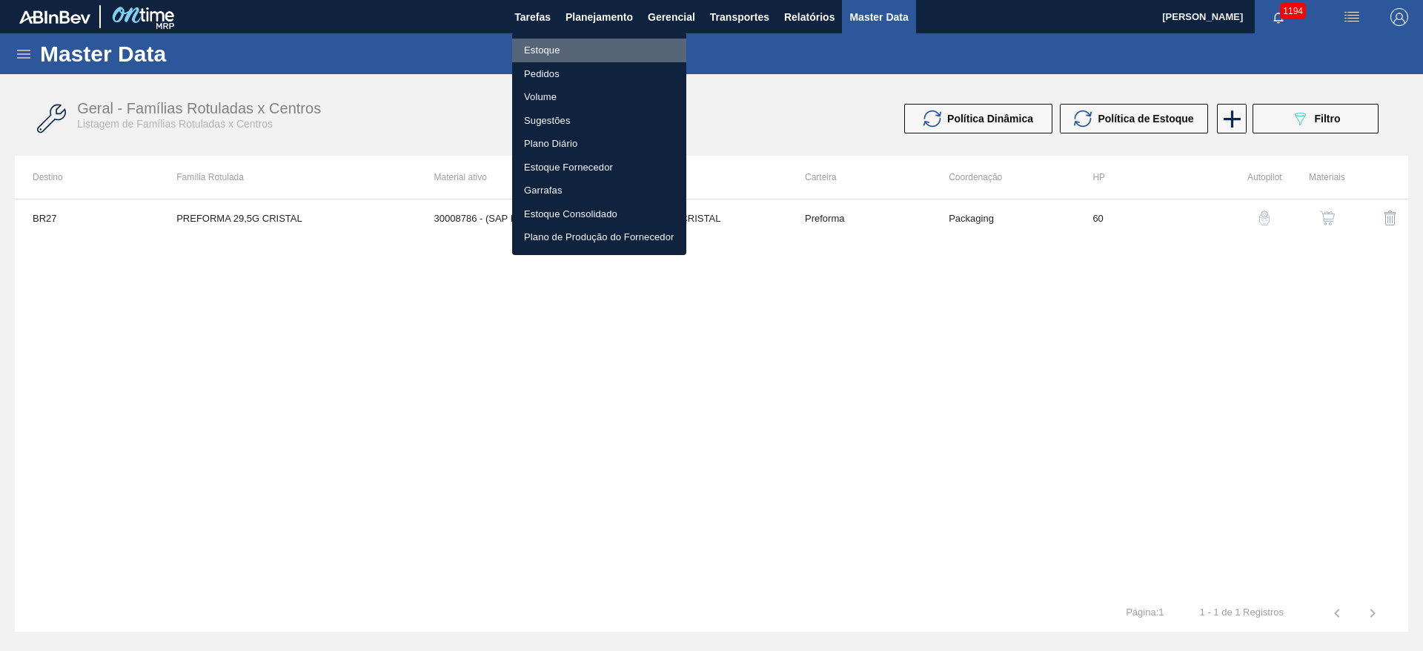
click at [543, 44] on li "Estoque" at bounding box center [599, 51] width 174 height 24
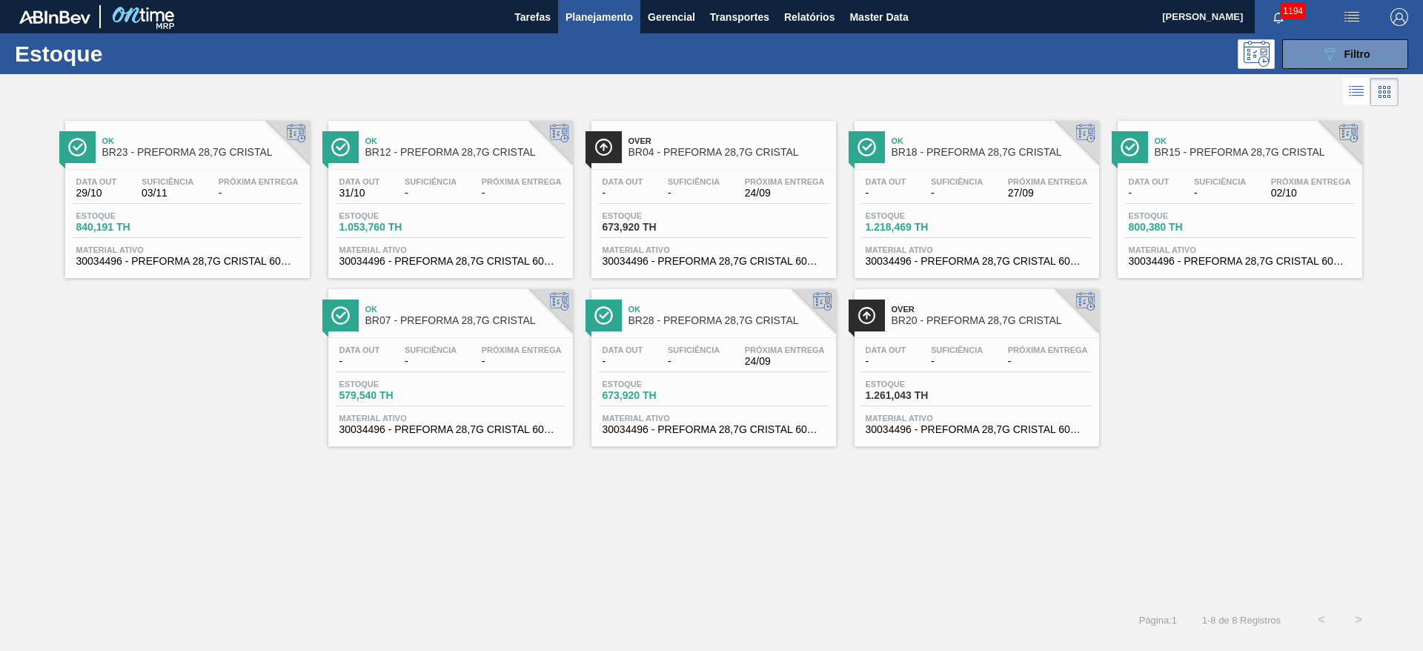
click at [1200, 182] on span "Suficiência" at bounding box center [1220, 181] width 52 height 9
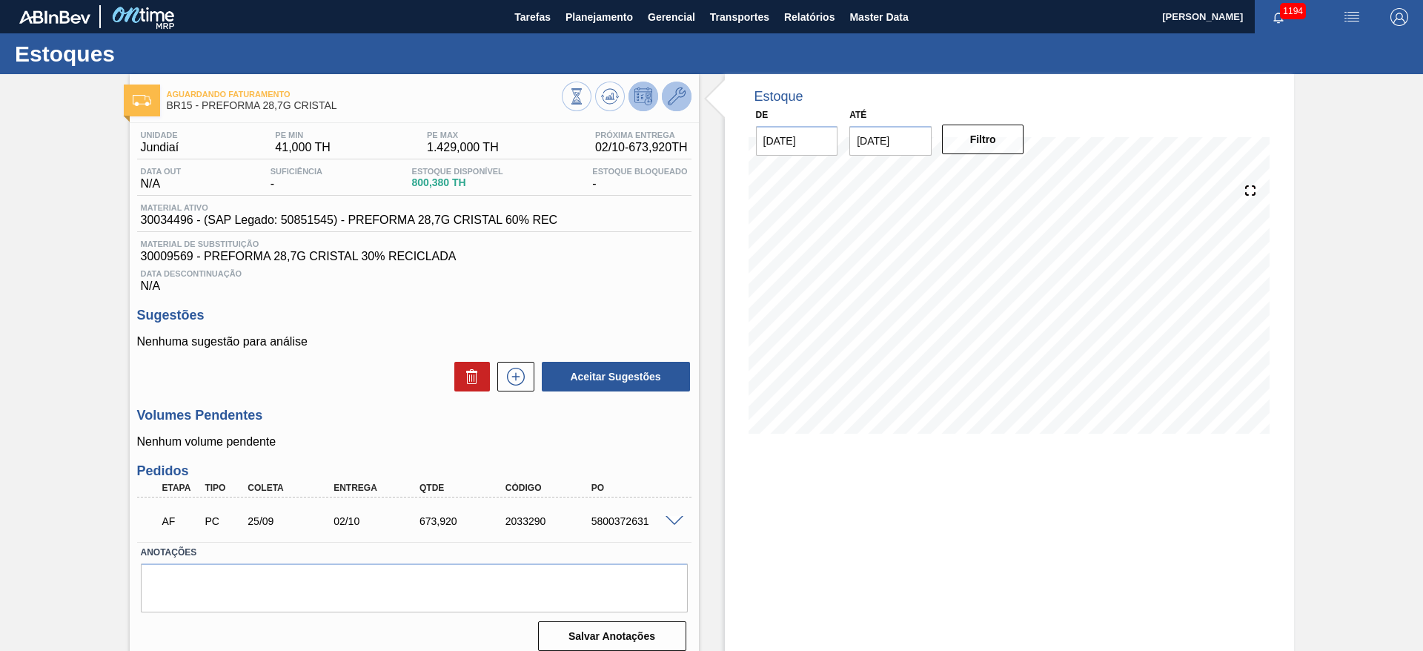
click at [672, 100] on icon at bounding box center [677, 96] width 18 height 18
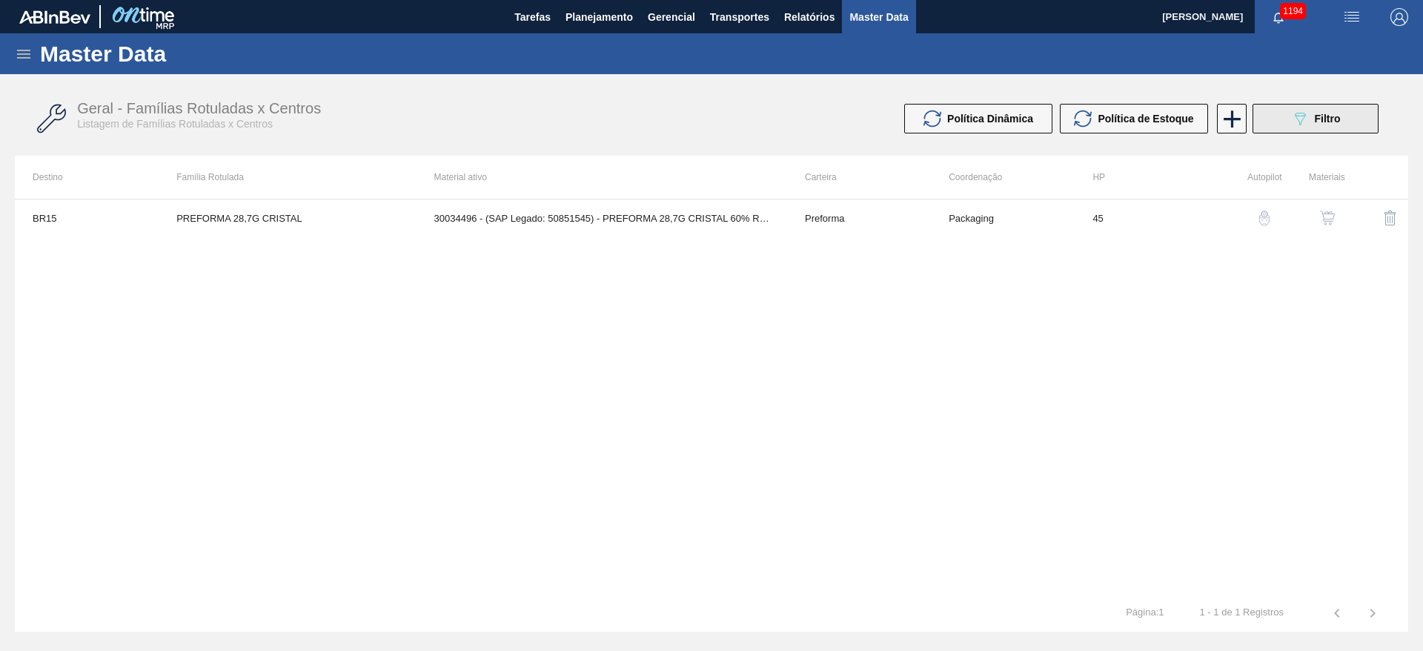
click at [1303, 113] on icon "089F7B8B-B2A5-4AFE-B5C0-19BA573D28AC" at bounding box center [1300, 119] width 18 height 18
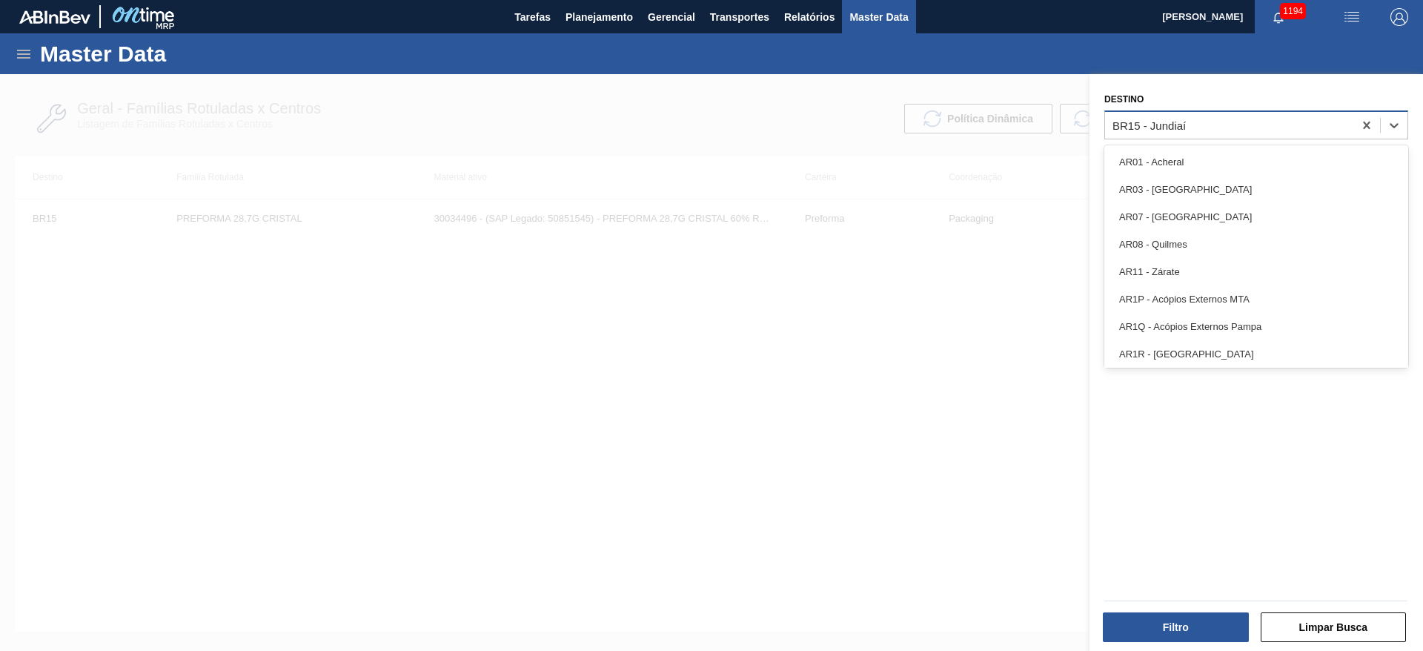
click at [1175, 128] on div "BR15 - Jundiaí" at bounding box center [1149, 125] width 73 height 13
type input "27"
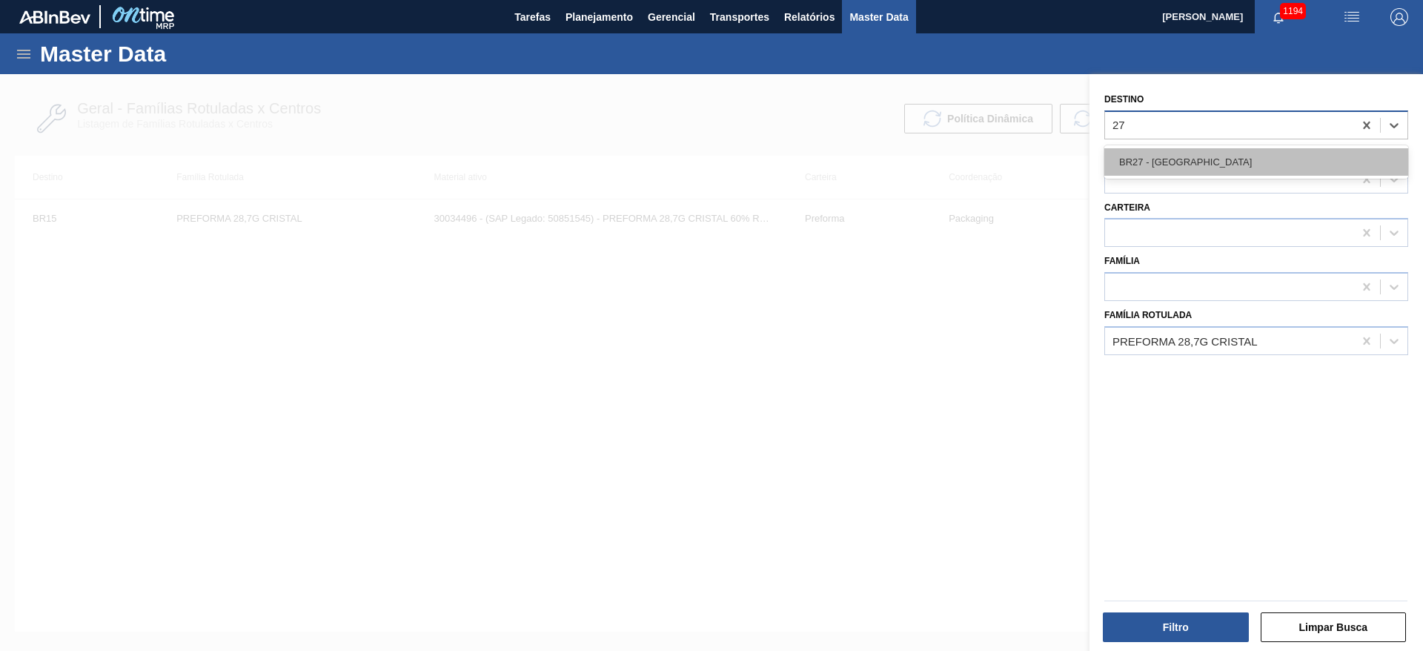
click at [1162, 156] on div "BR27 - [GEOGRAPHIC_DATA]" at bounding box center [1257, 161] width 304 height 27
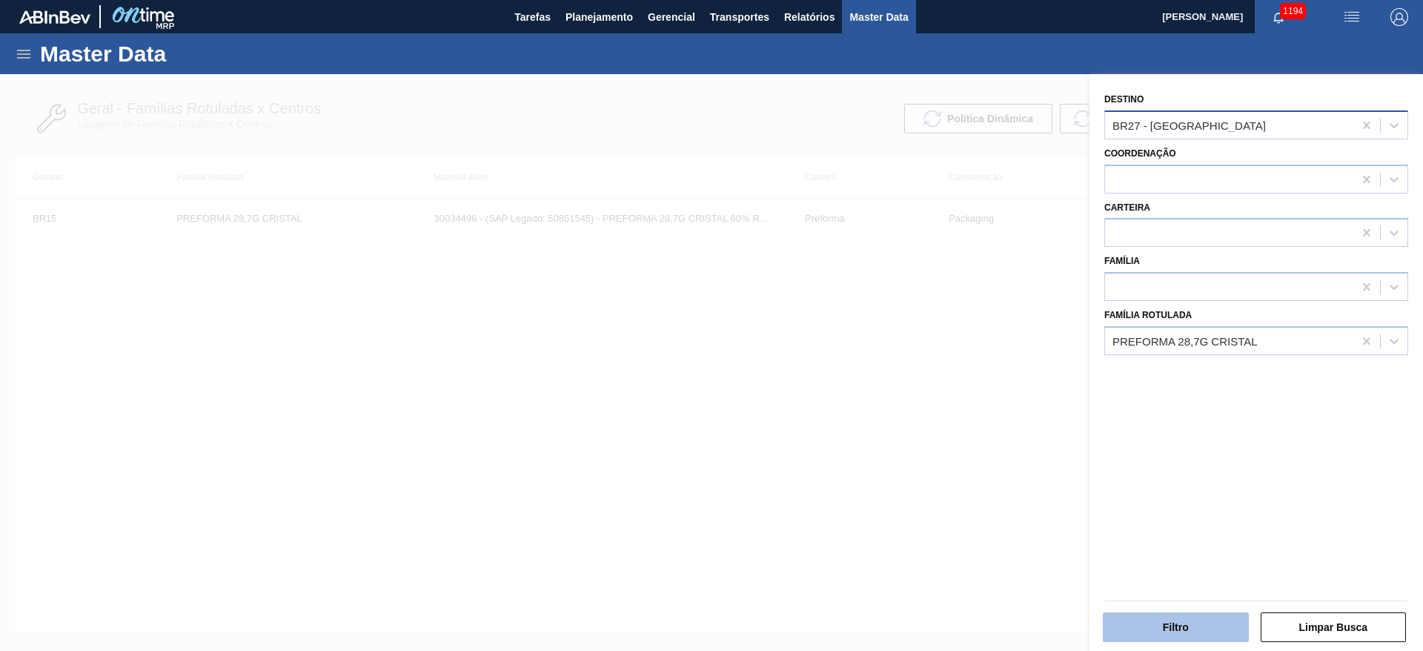
click at [1164, 629] on button "Filtro" at bounding box center [1176, 627] width 146 height 30
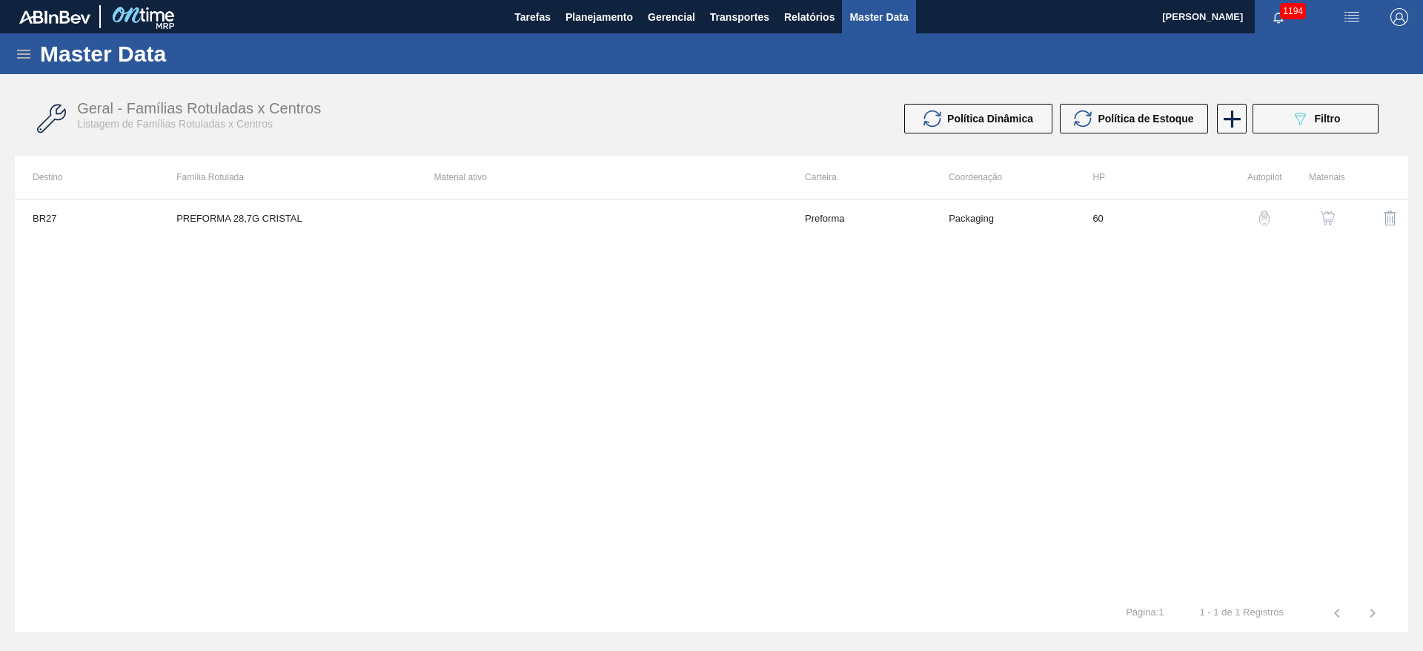
click at [1322, 218] on img "button" at bounding box center [1327, 218] width 15 height 15
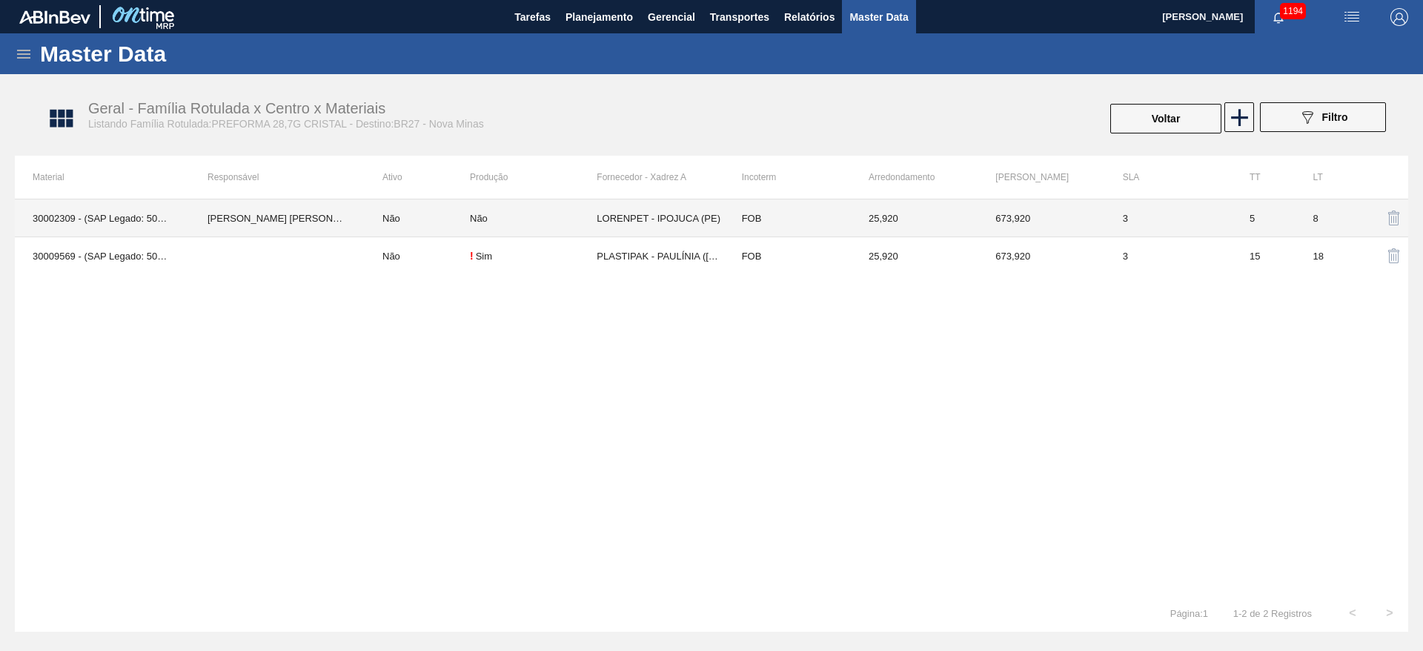
click at [265, 213] on td "[PERSON_NAME] [PERSON_NAME]" at bounding box center [277, 218] width 175 height 38
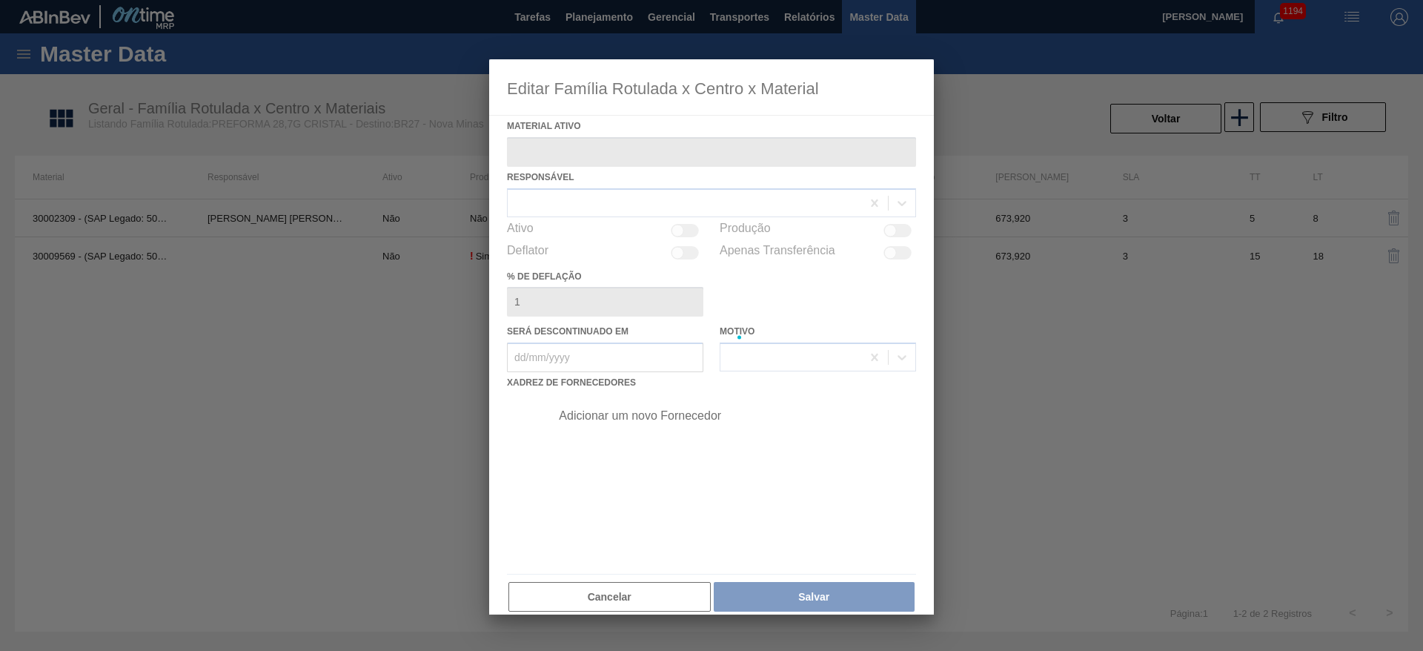
type ativo "30002309 - (SAP Legado: 50515551) - PREFORMA 28,7G CRISTAL"
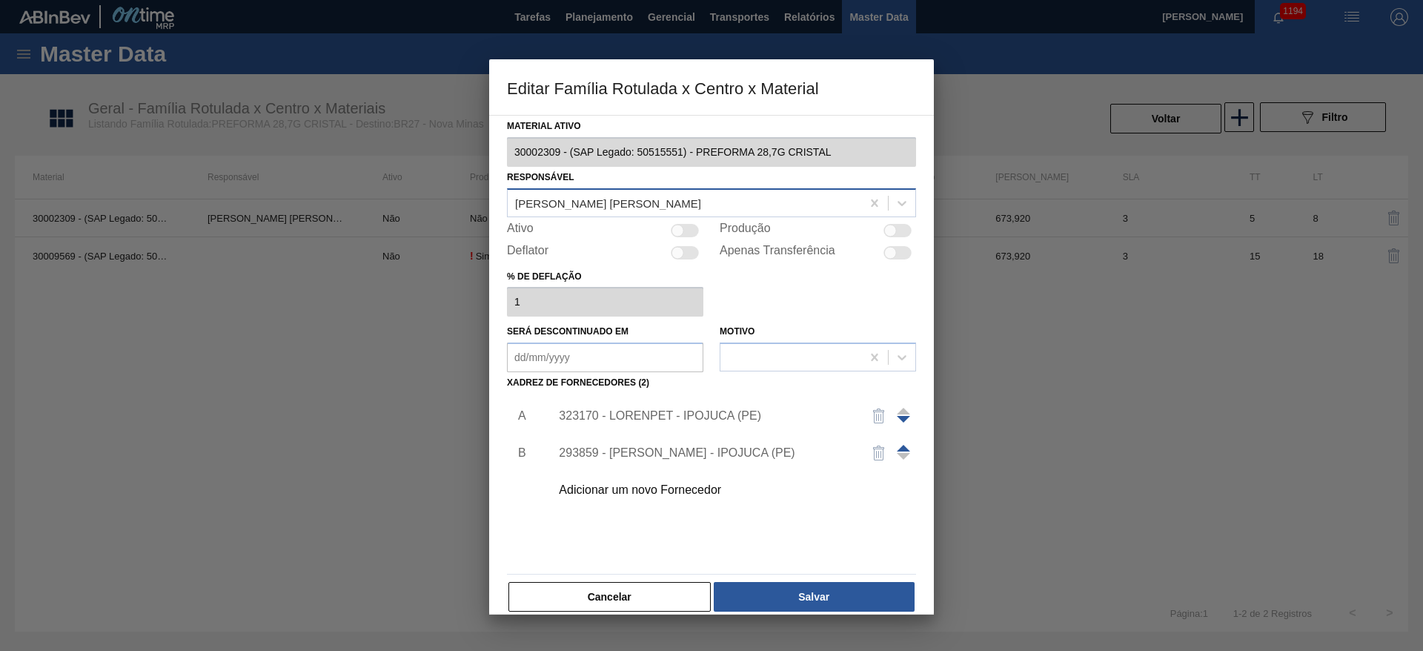
click at [569, 204] on div "[PERSON_NAME] [PERSON_NAME]" at bounding box center [608, 202] width 186 height 13
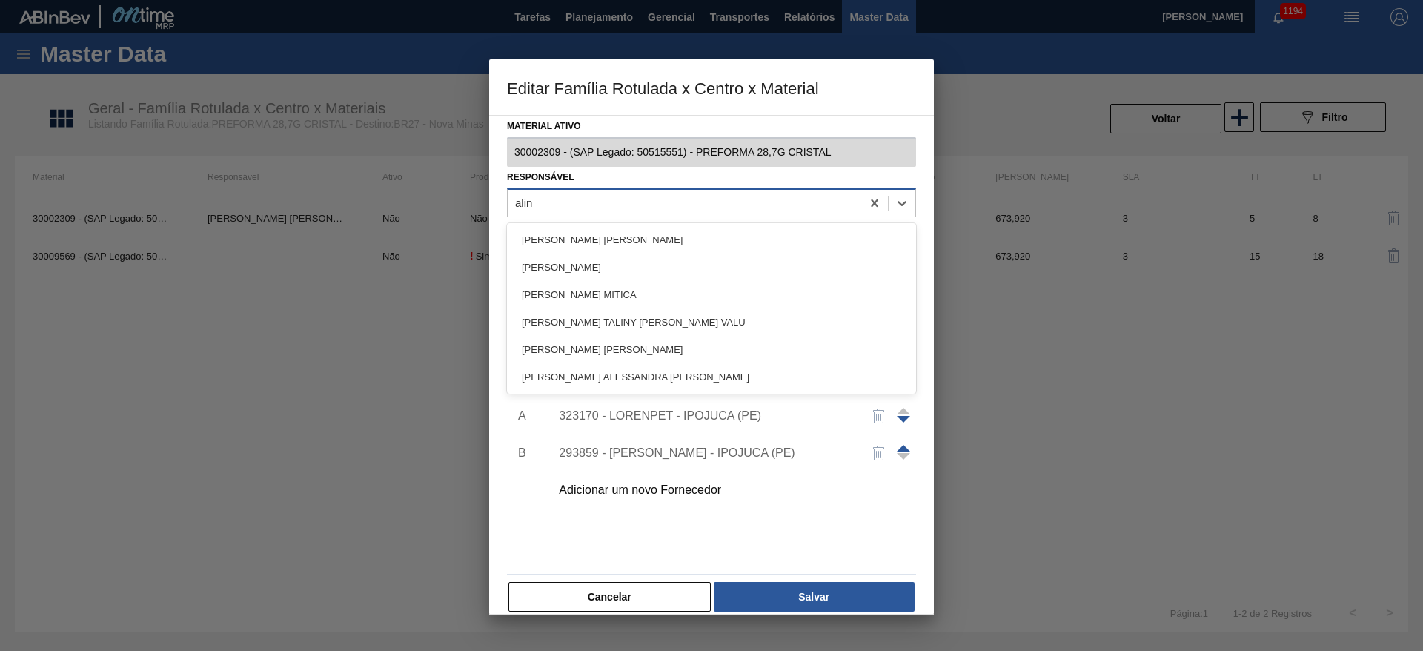
type input "aline"
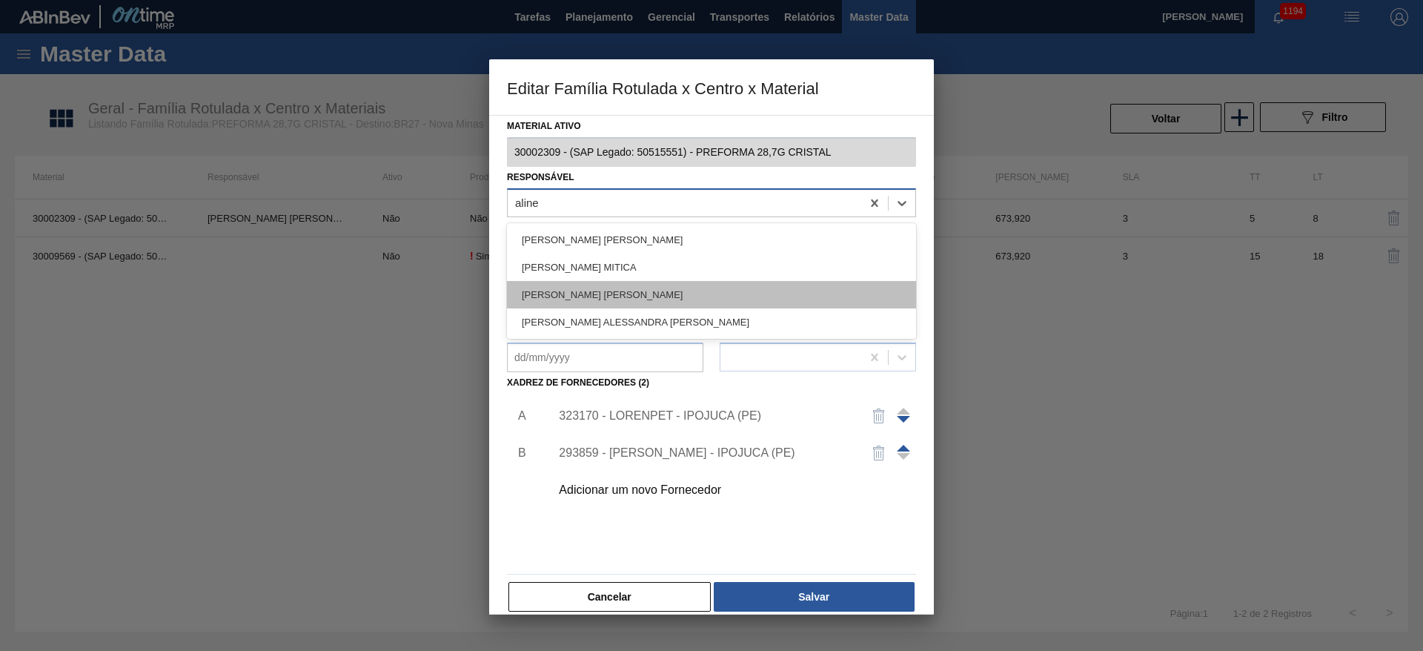
click at [572, 293] on div "[PERSON_NAME] [PERSON_NAME]" at bounding box center [711, 294] width 409 height 27
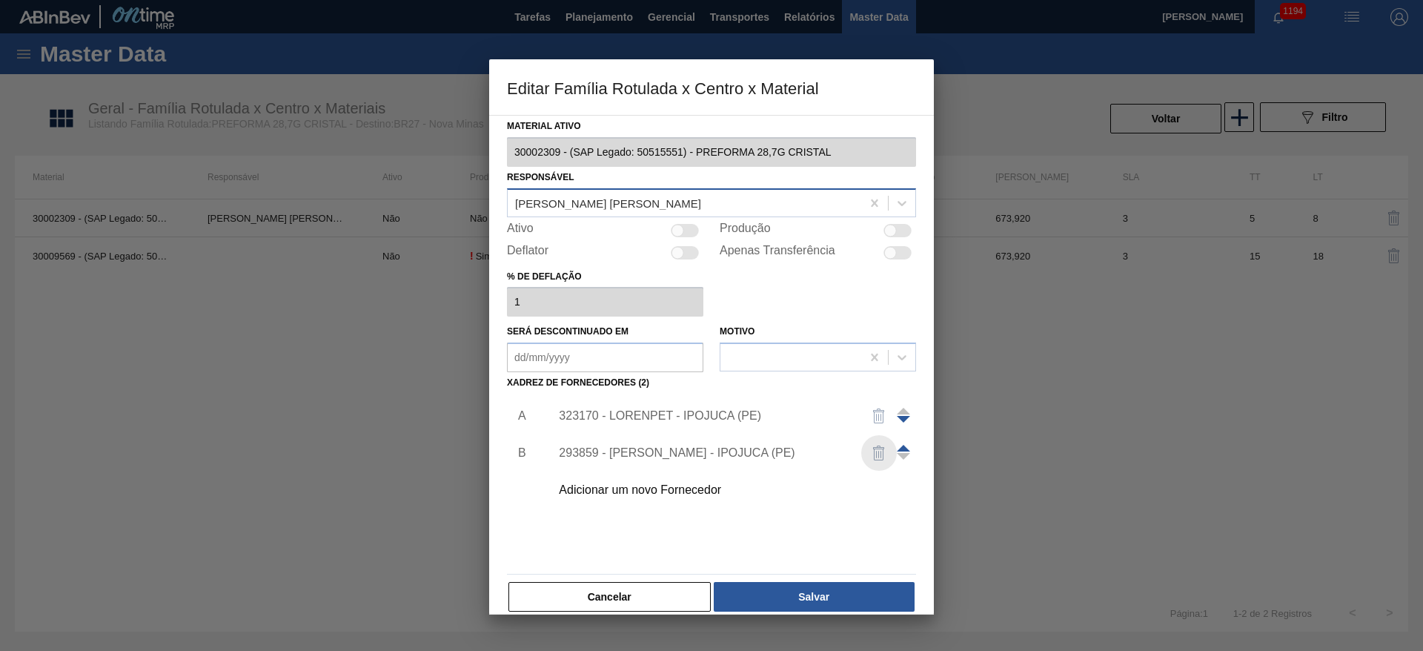
click at [874, 452] on img "button" at bounding box center [879, 453] width 18 height 18
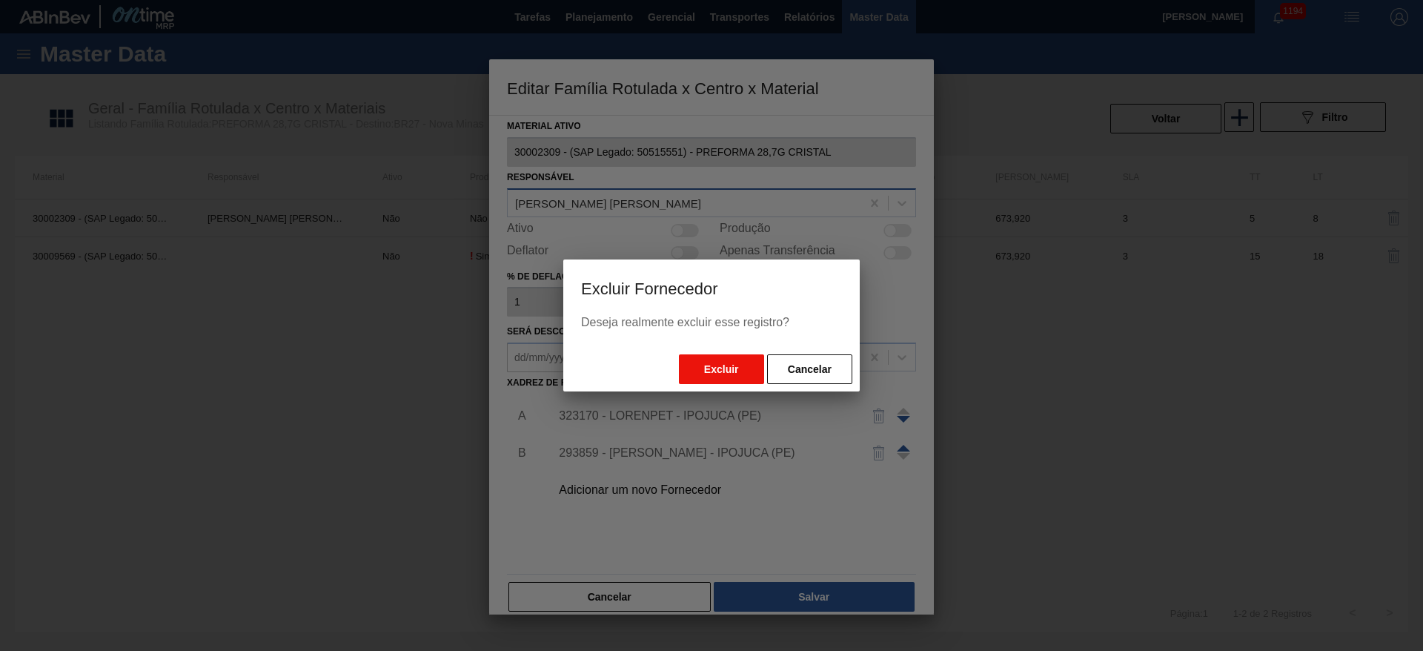
click at [705, 368] on button "Excluir" at bounding box center [721, 369] width 85 height 30
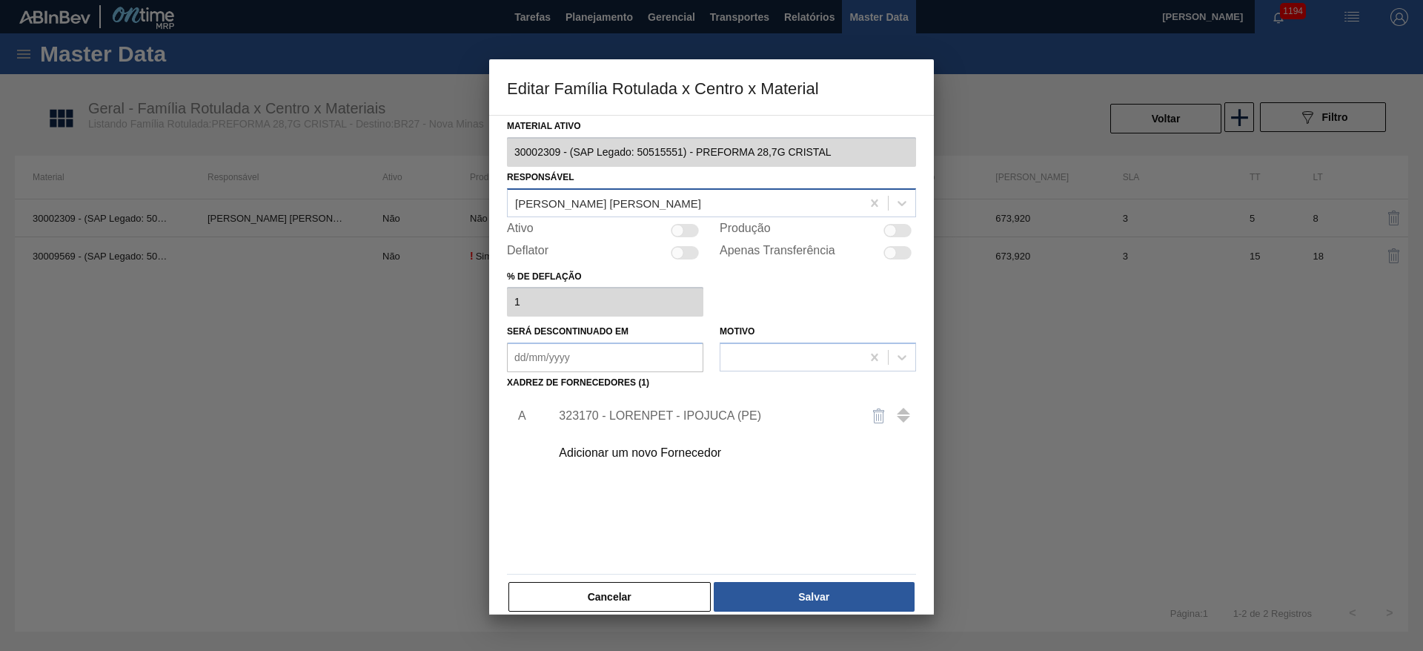
click at [678, 228] on div at bounding box center [678, 230] width 13 height 13
checkbox input "true"
click at [646, 417] on div "323170 - LORENPET - IPOJUCA (PE)" at bounding box center [704, 415] width 291 height 13
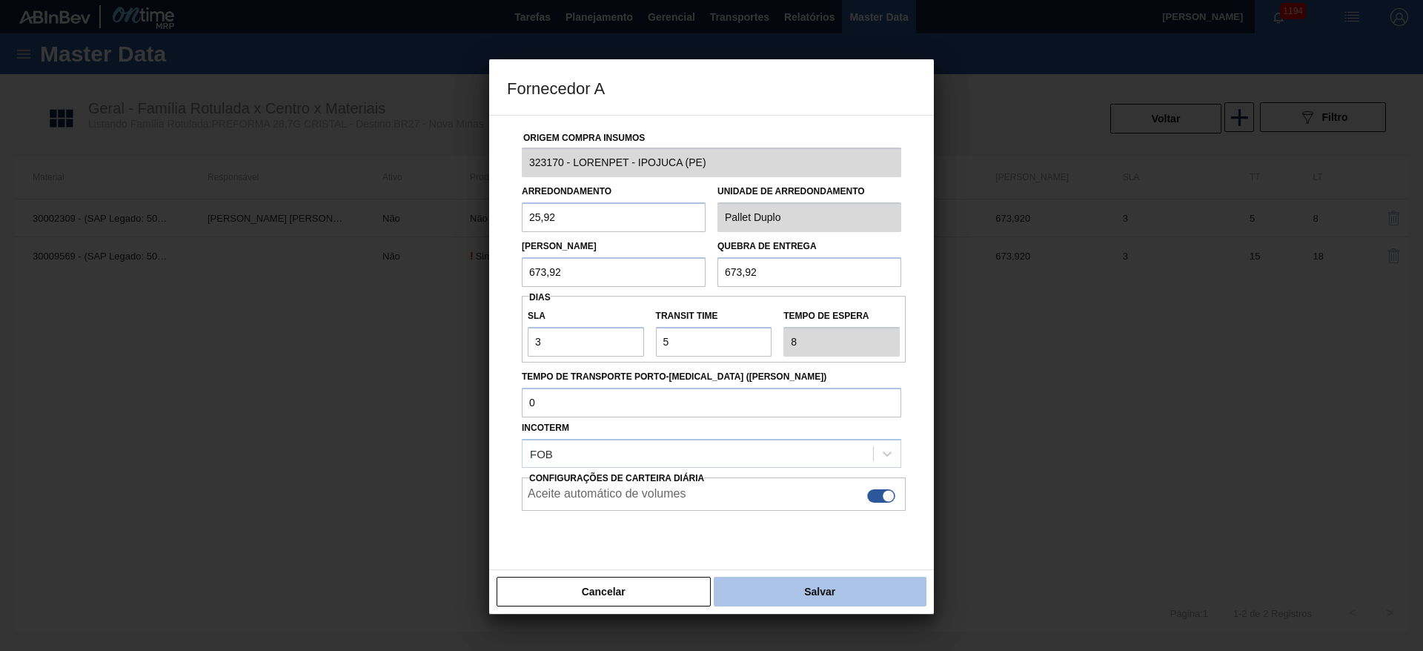
click at [815, 590] on button "Salvar" at bounding box center [820, 592] width 213 height 30
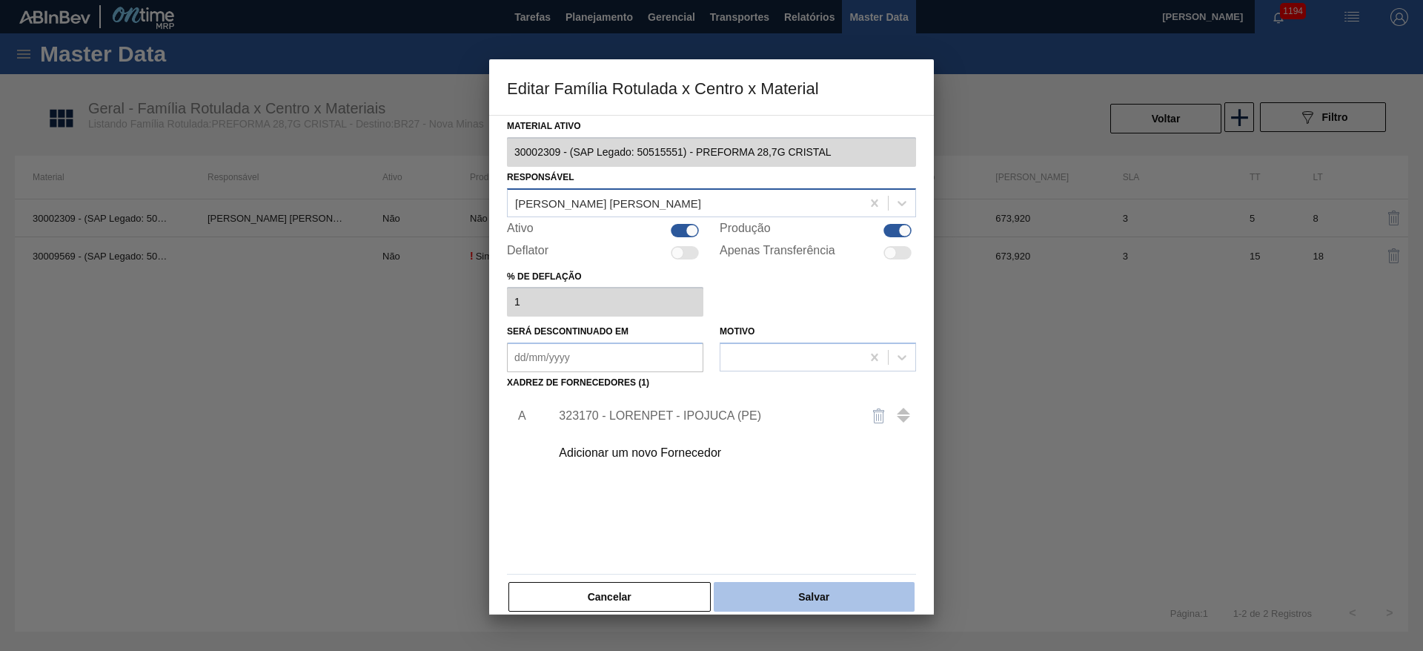
click at [827, 601] on button "Salvar" at bounding box center [814, 597] width 201 height 30
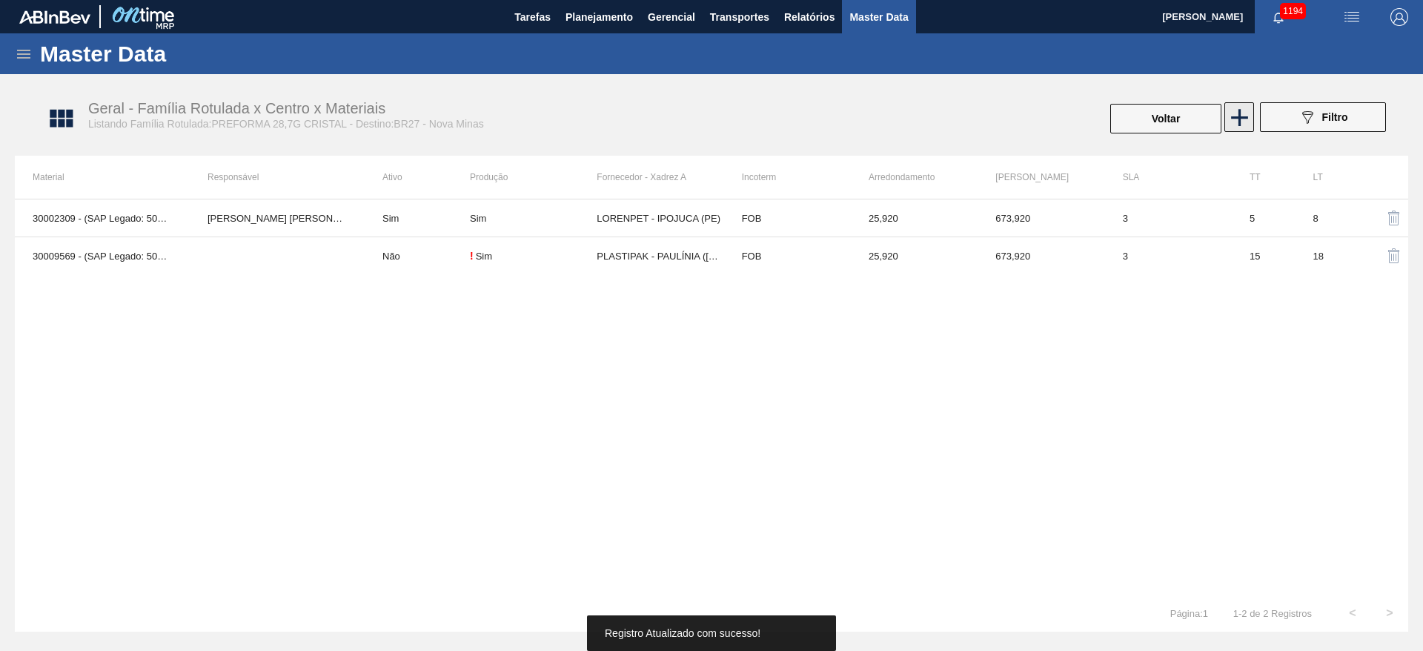
click at [1237, 117] on icon at bounding box center [1239, 117] width 17 height 17
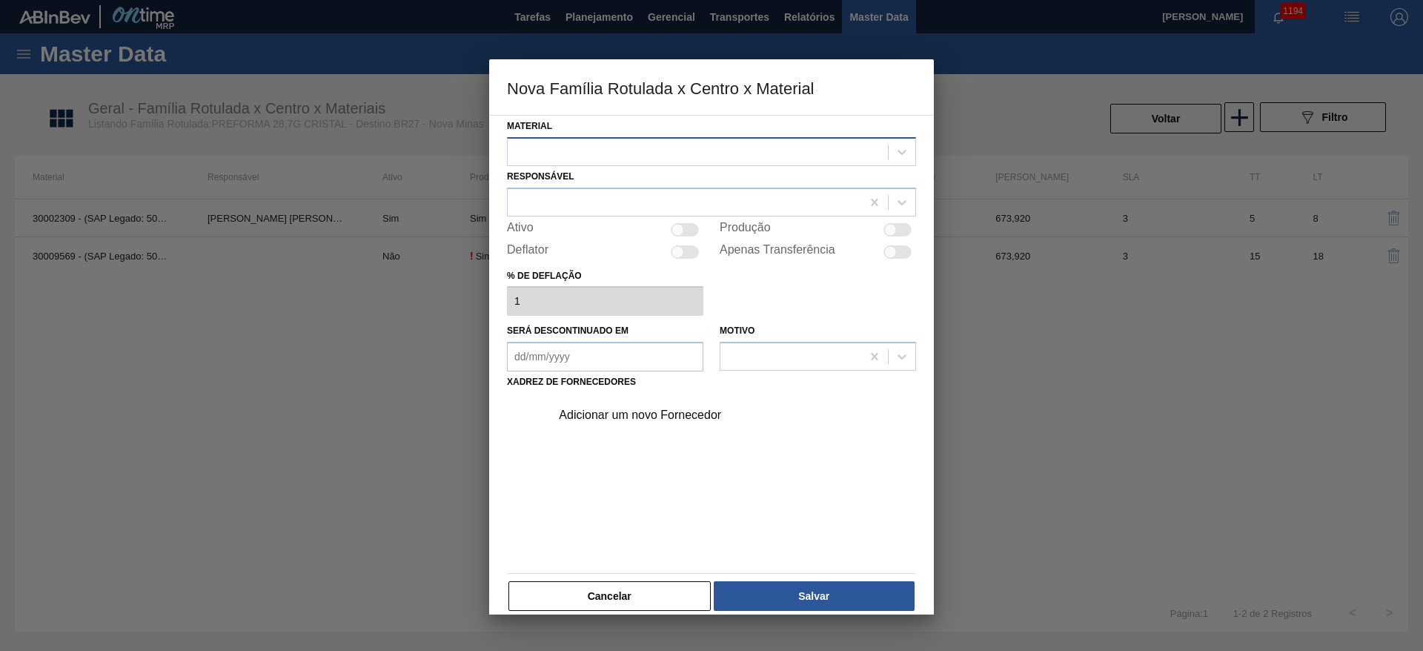
click at [559, 145] on div at bounding box center [698, 152] width 380 height 22
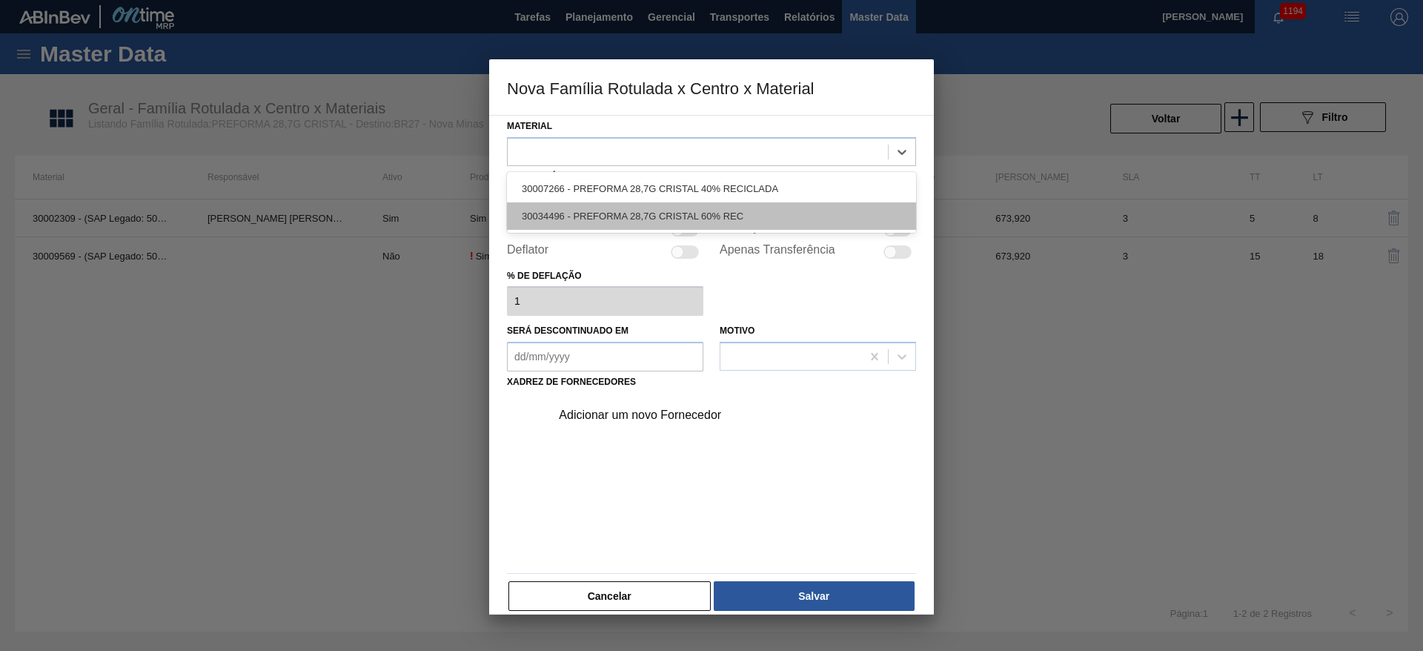
click at [630, 216] on div "30034496 - PREFORMA 28,7G CRISTAL 60% REC" at bounding box center [711, 215] width 409 height 27
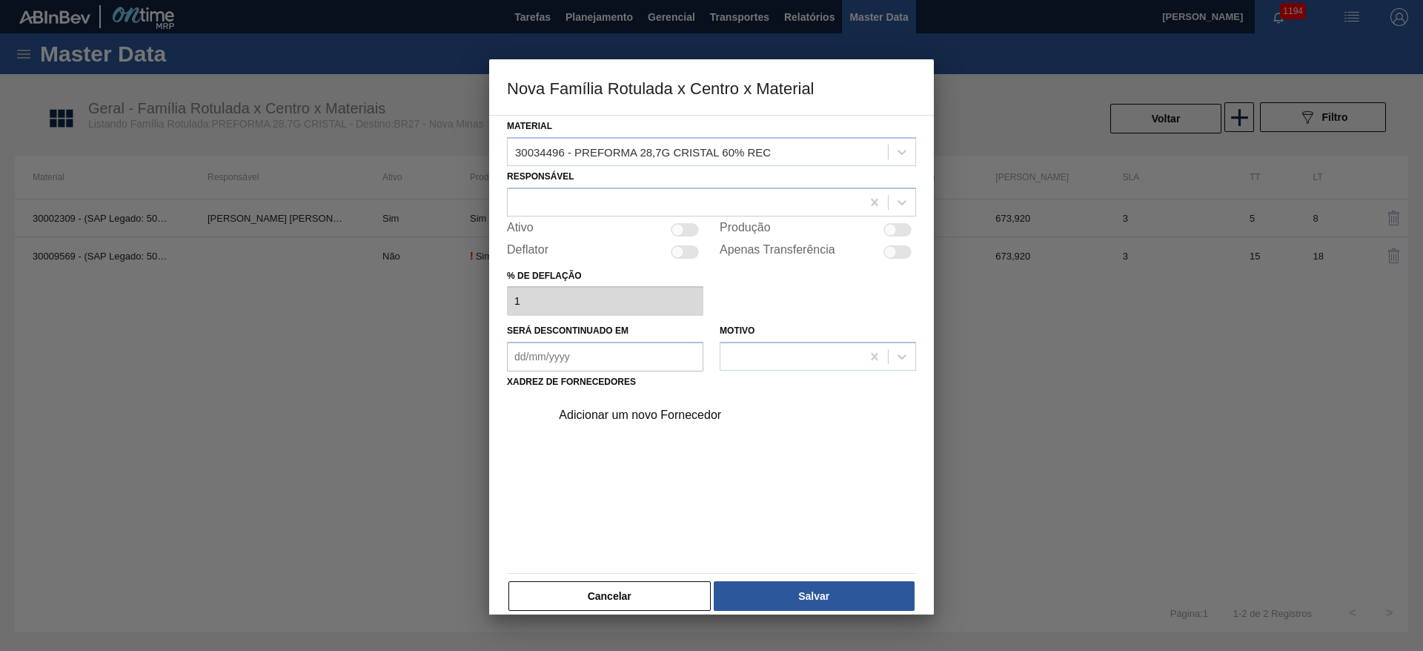
click at [676, 227] on div at bounding box center [678, 229] width 13 height 13
checkbox input "true"
click at [683, 230] on div at bounding box center [685, 229] width 28 height 13
checkbox input "false"
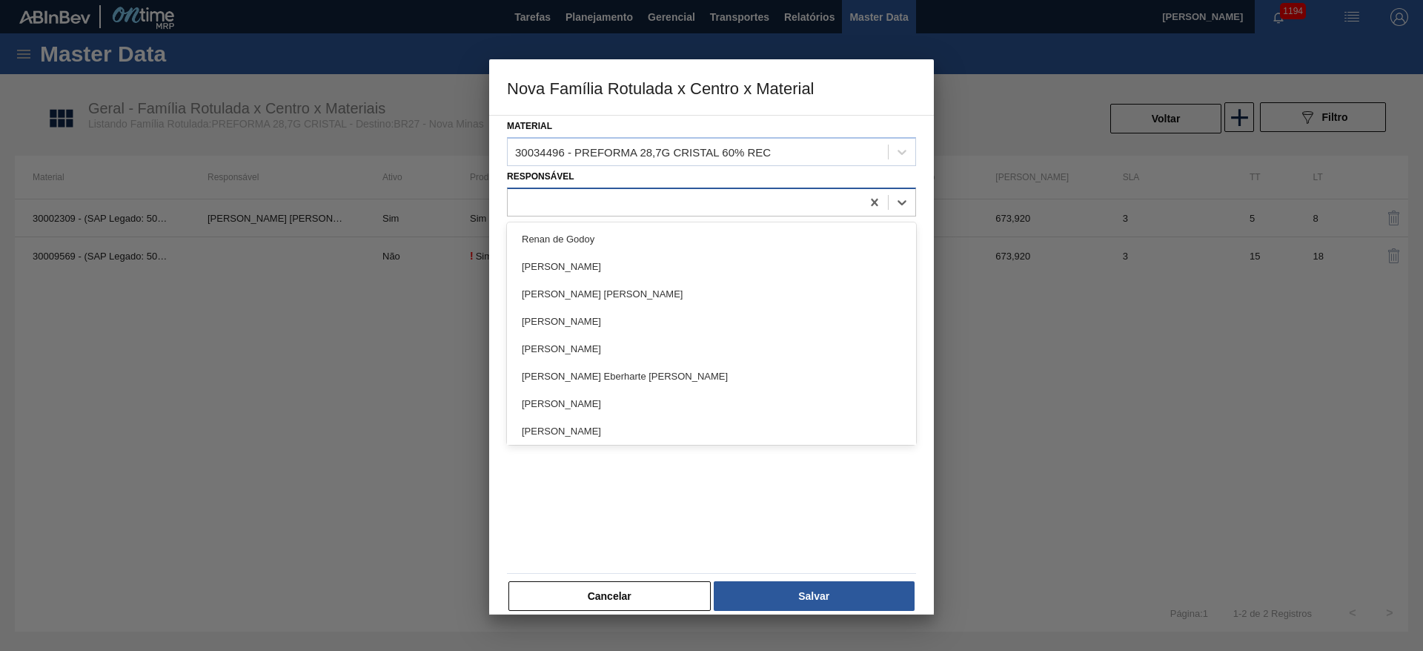
click at [541, 202] on div at bounding box center [685, 202] width 354 height 22
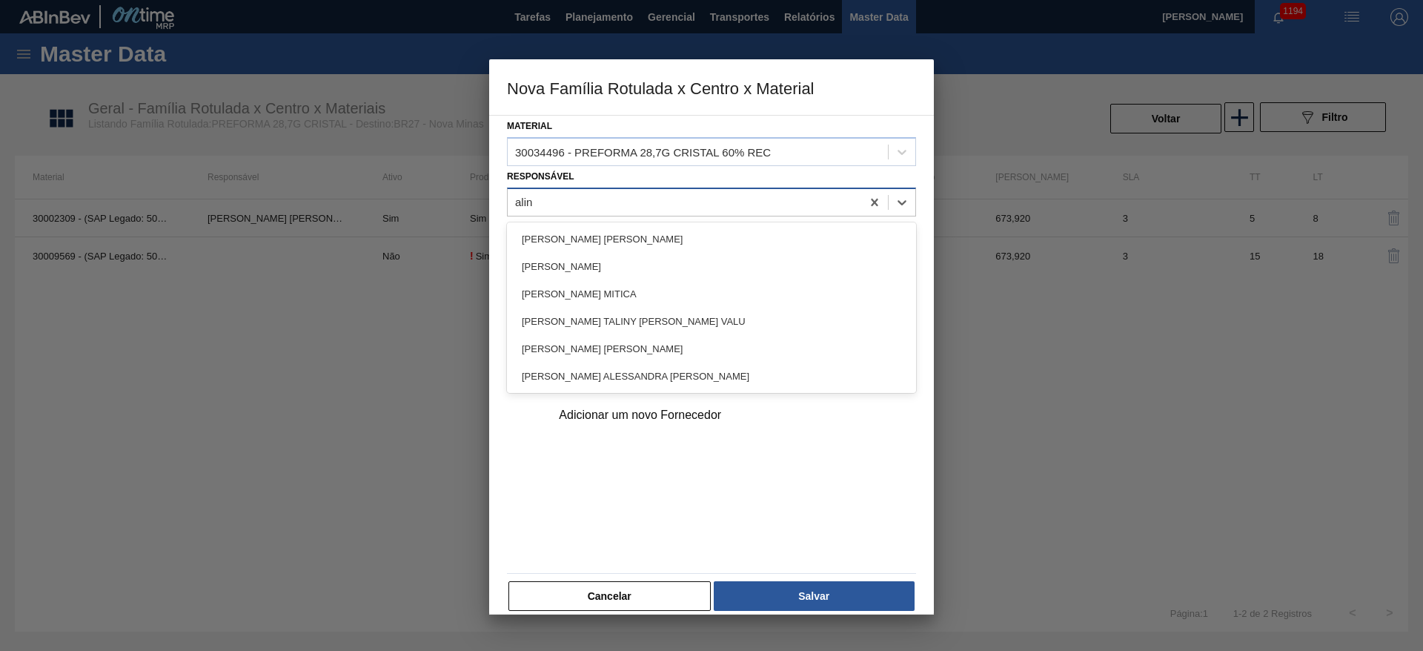
type input "aline"
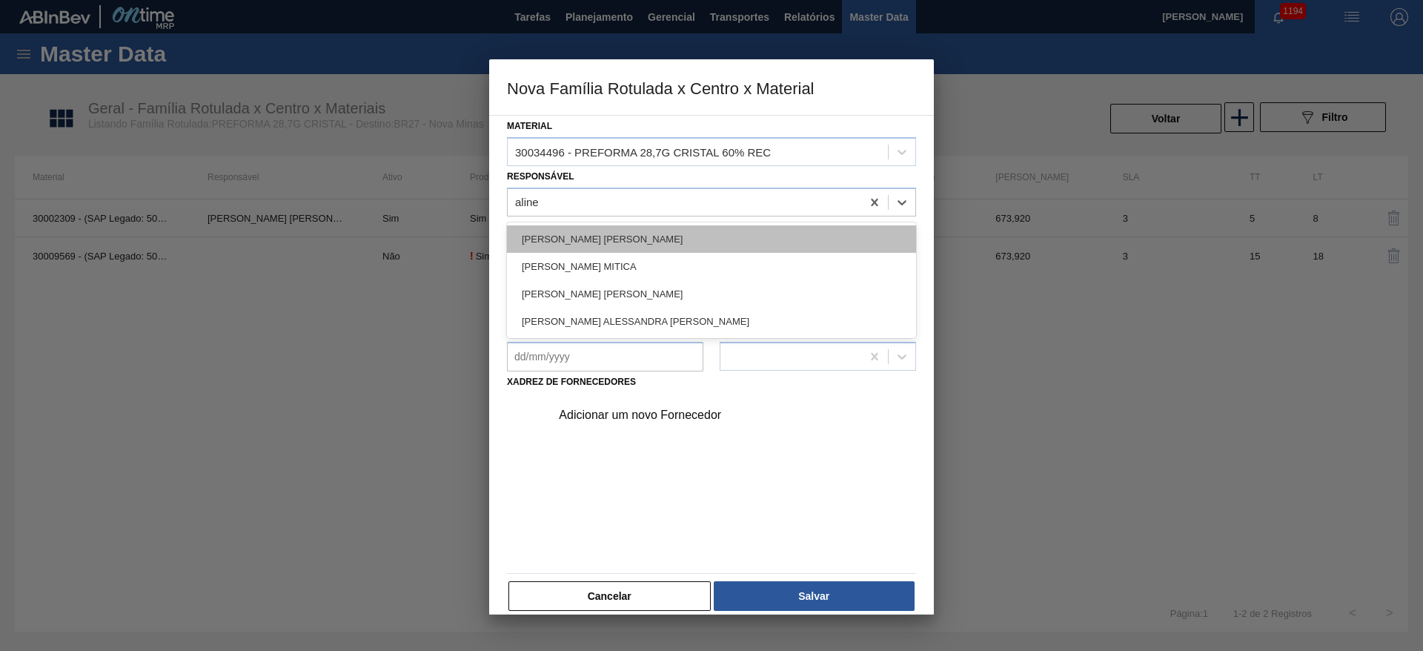
click at [565, 241] on div "[PERSON_NAME] [PERSON_NAME]" at bounding box center [711, 238] width 409 height 27
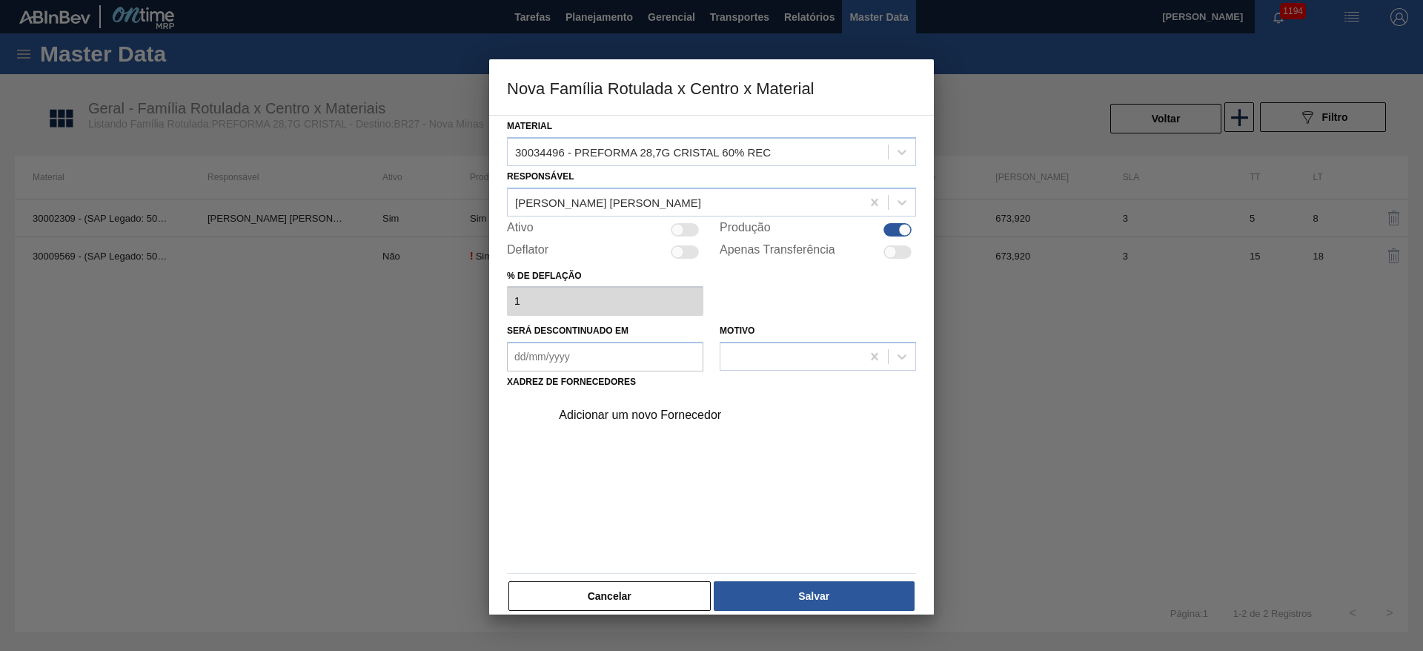
click at [595, 415] on div "Adicionar um novo Fornecedor" at bounding box center [704, 415] width 291 height 13
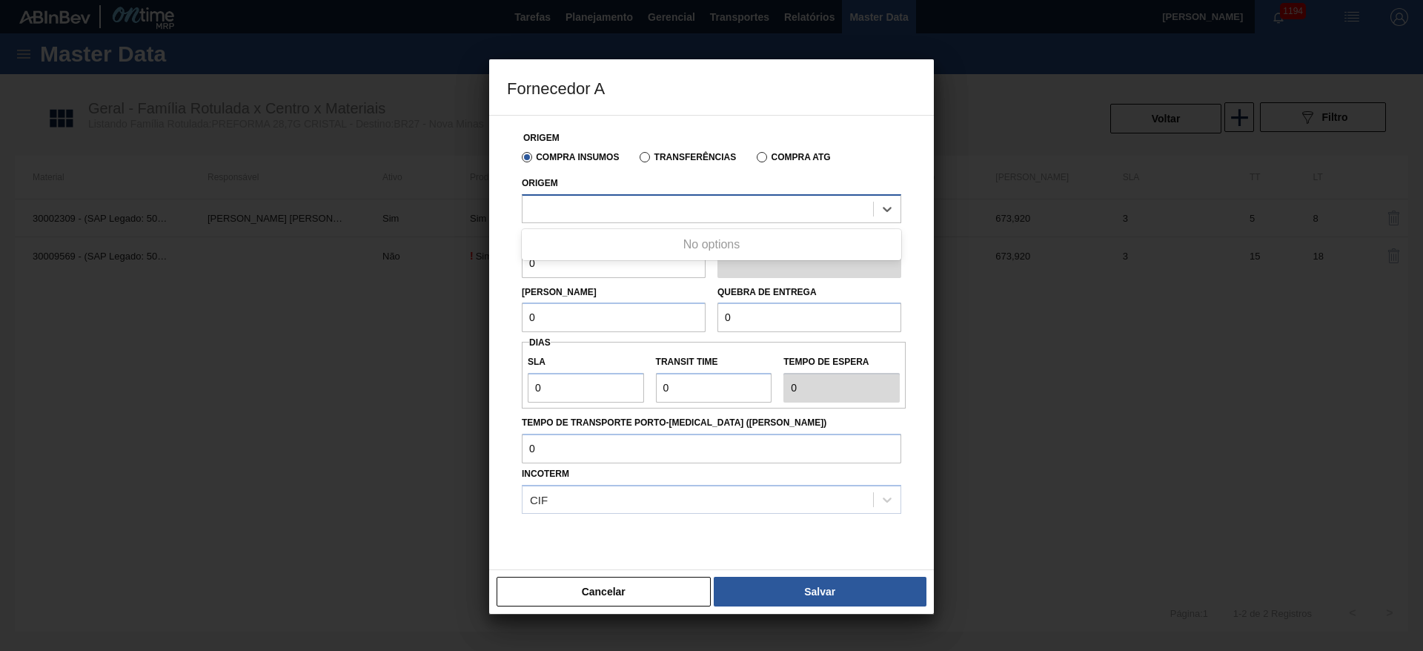
click at [543, 202] on div at bounding box center [698, 209] width 351 height 22
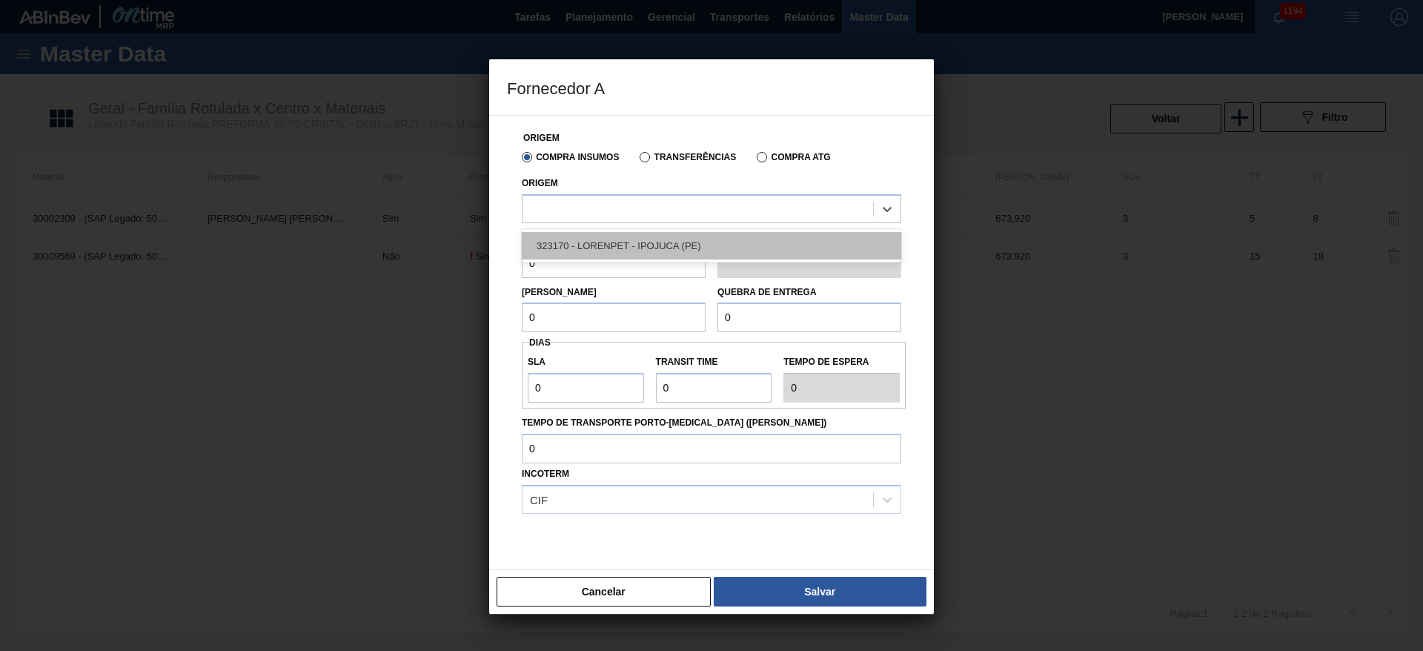
click at [621, 245] on div "323170 - LORENPET - IPOJUCA (PE)" at bounding box center [712, 245] width 380 height 27
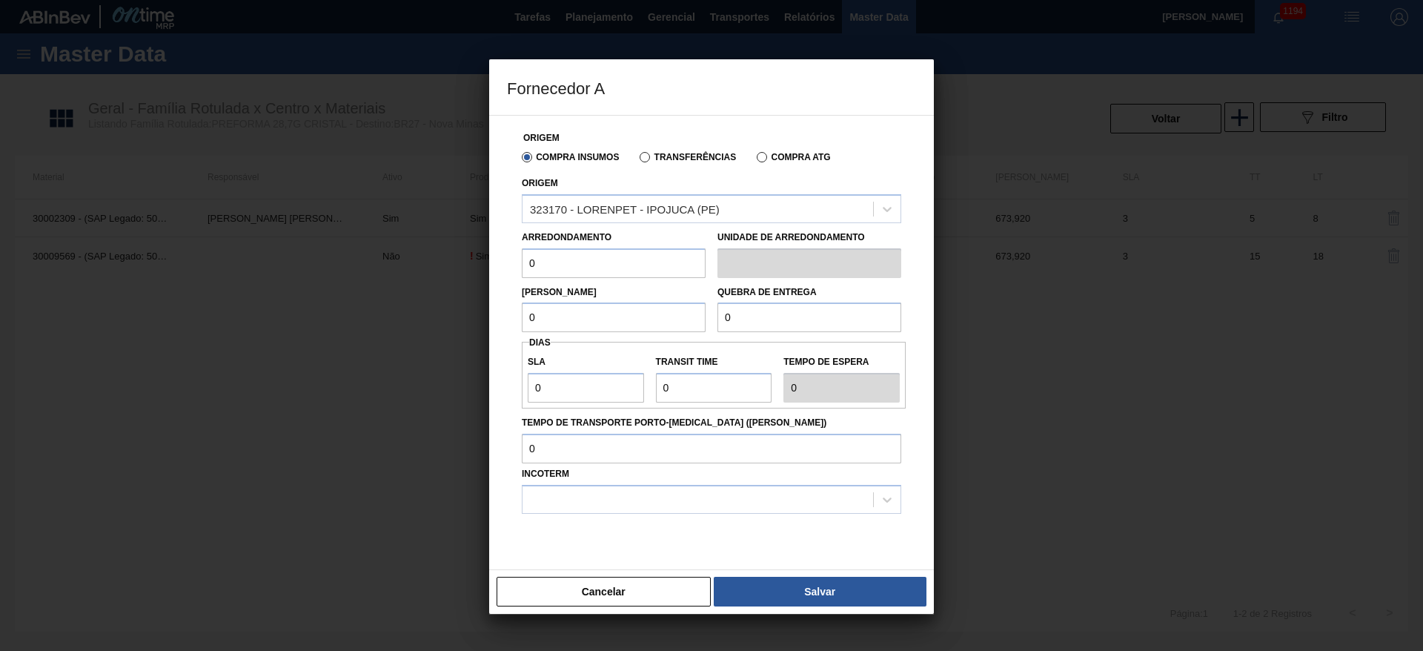
drag, startPoint x: 524, startPoint y: 267, endPoint x: 469, endPoint y: 269, distance: 54.9
click at [474, 269] on div "Fornecedor A Origem Compra Insumos Transferências Compra ATG Origem 323170 - LO…" at bounding box center [711, 325] width 1423 height 651
drag, startPoint x: 547, startPoint y: 258, endPoint x: 453, endPoint y: 264, distance: 94.3
click at [453, 264] on div "Fornecedor A Origem Compra Insumos Transferências Compra ATG Origem 323170 - LO…" at bounding box center [711, 325] width 1423 height 651
type input "1"
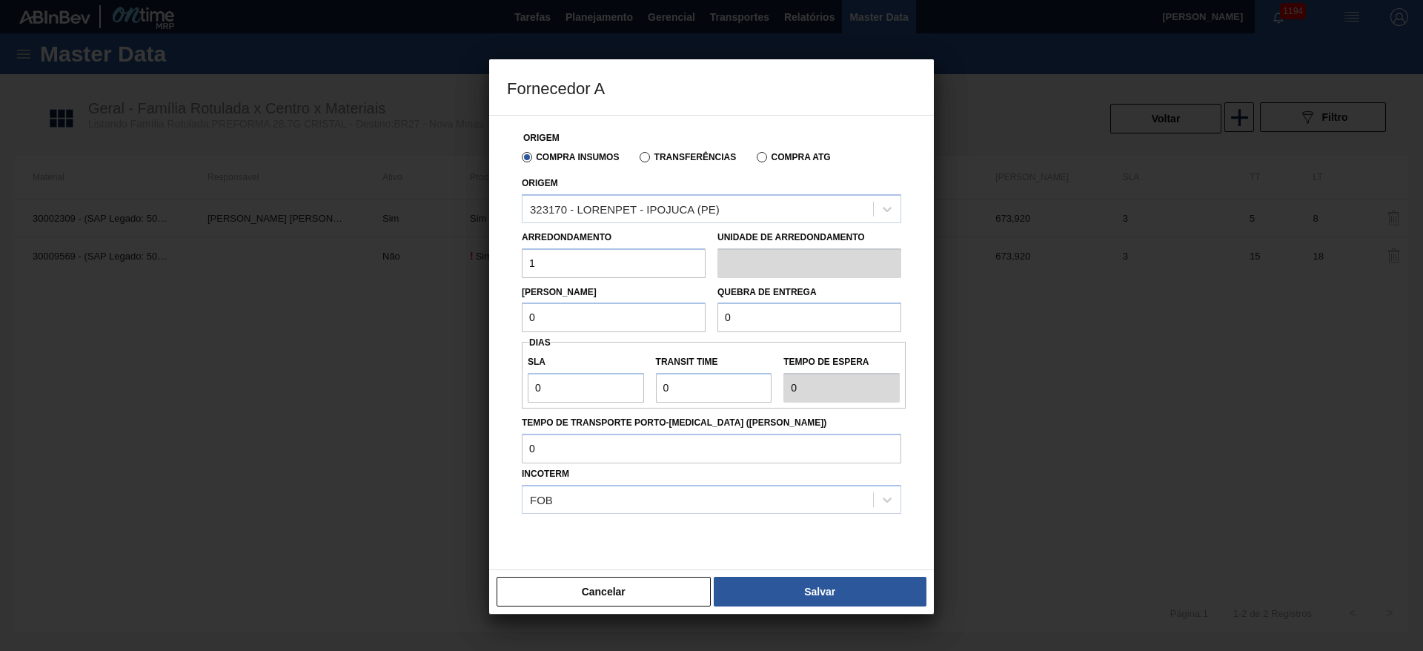
click at [474, 324] on div "Fornecedor A Origem Compra Insumos Transferências Compra ATG Origem 323170 - LO…" at bounding box center [711, 325] width 1423 height 651
paste input "1"
type input "1"
drag, startPoint x: 748, startPoint y: 325, endPoint x: 692, endPoint y: 331, distance: 55.9
click at [692, 331] on div "Lote Mínimo 1 Quebra de entrega 0" at bounding box center [711, 305] width 391 height 55
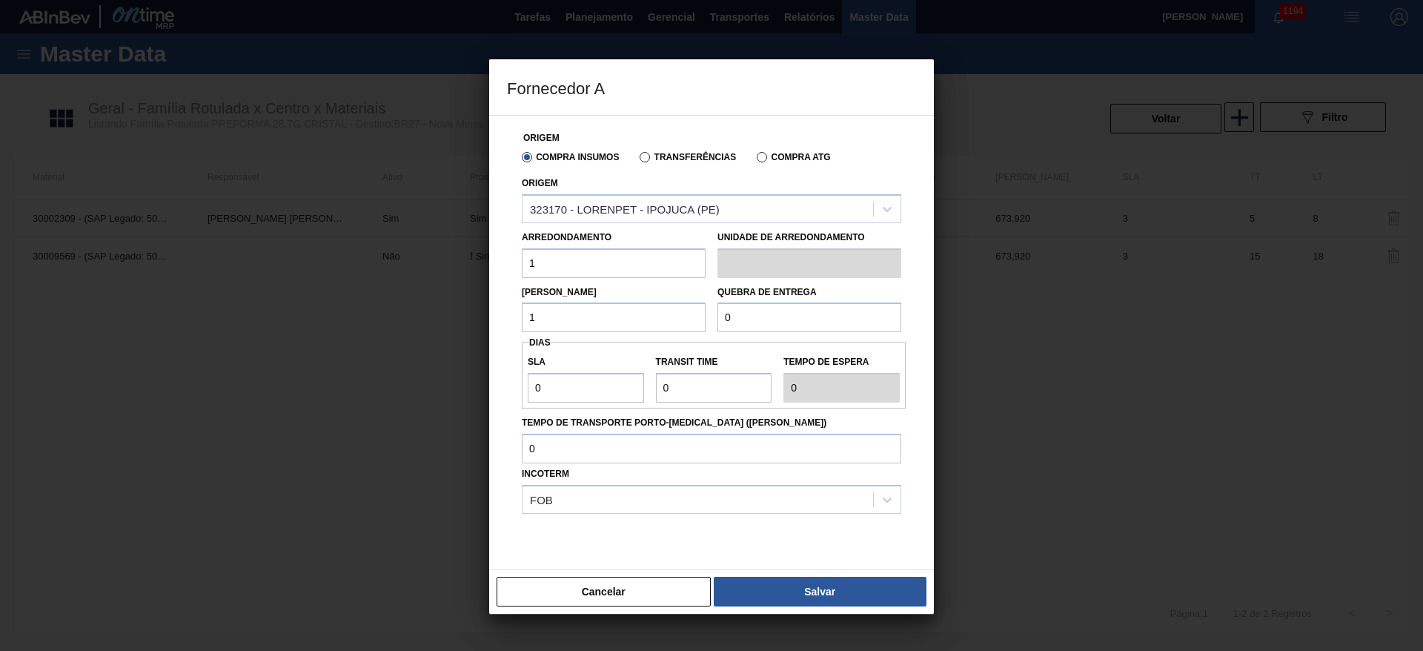
paste input "1"
type input "1"
drag, startPoint x: 571, startPoint y: 388, endPoint x: 472, endPoint y: 380, distance: 99.7
click at [480, 377] on div "Fornecedor A Origem Compra Insumos Transferências Compra ATG Origem 323170 - LO…" at bounding box center [711, 325] width 1423 height 651
type input "3"
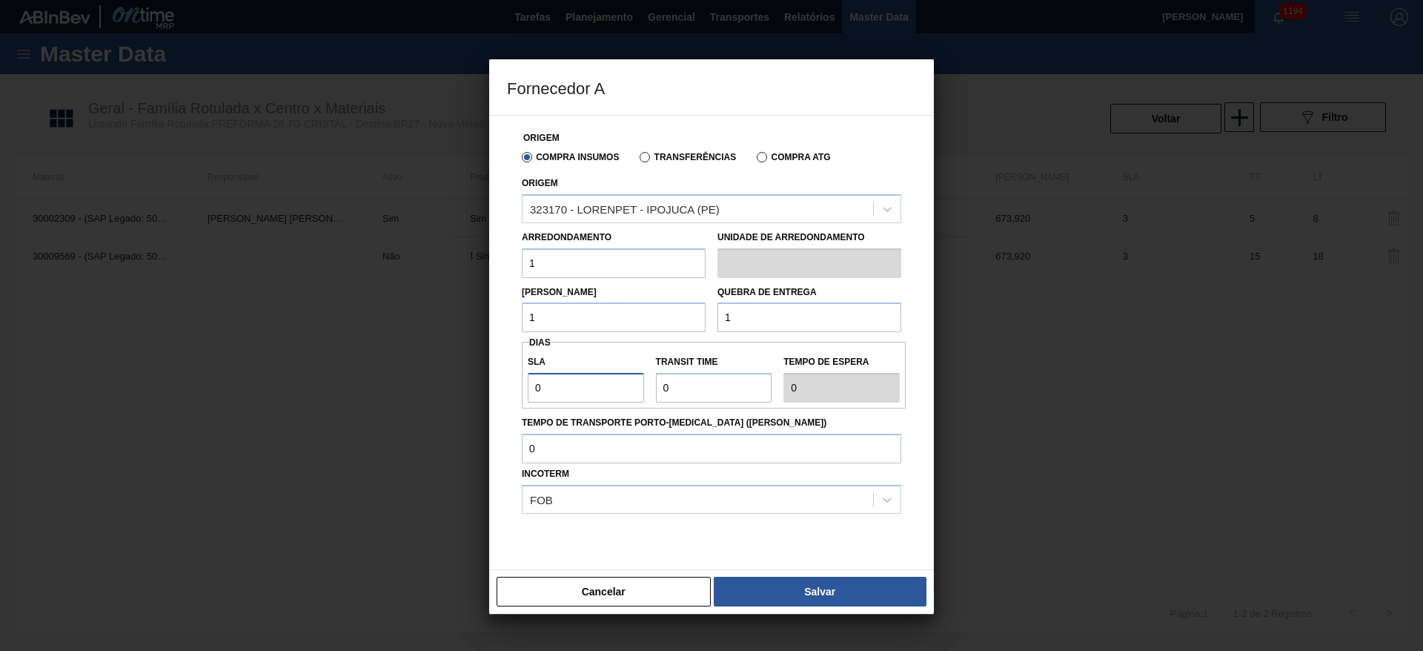
type input "3"
type input "5"
type input "8"
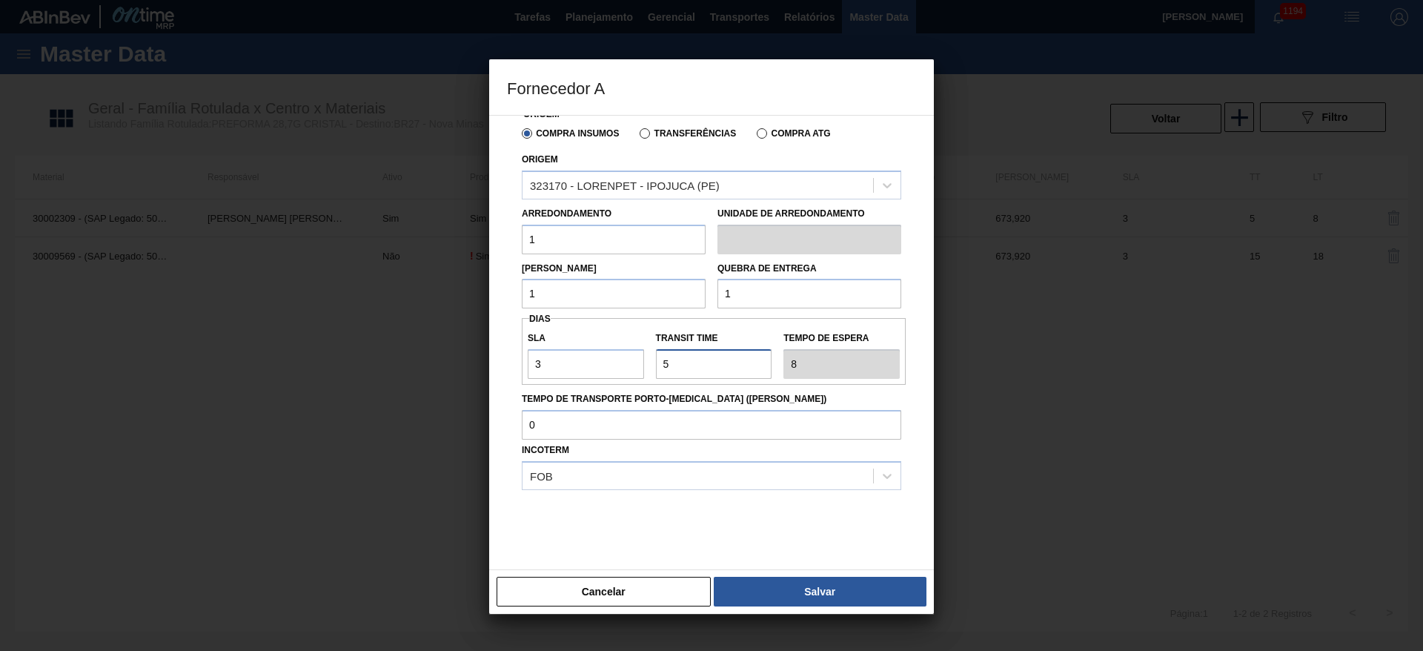
scroll to position [36, 0]
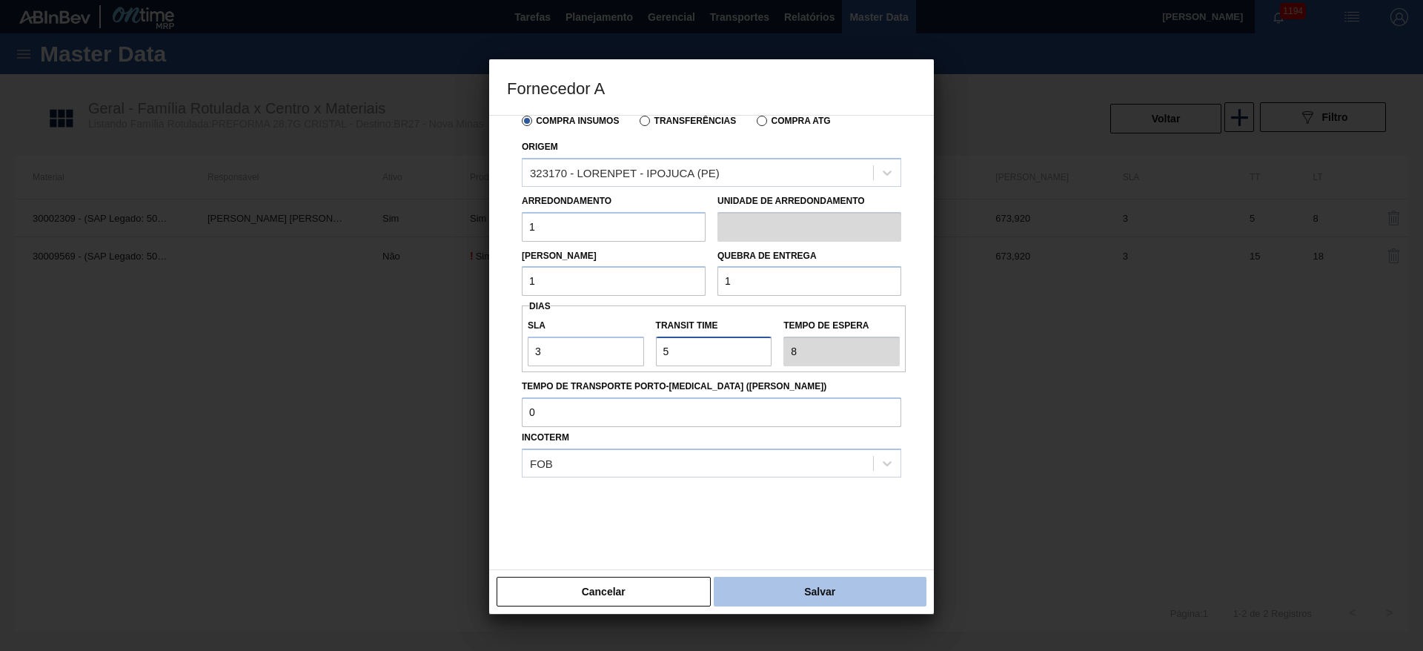
type input "5"
click at [885, 584] on button "Salvar" at bounding box center [820, 592] width 213 height 30
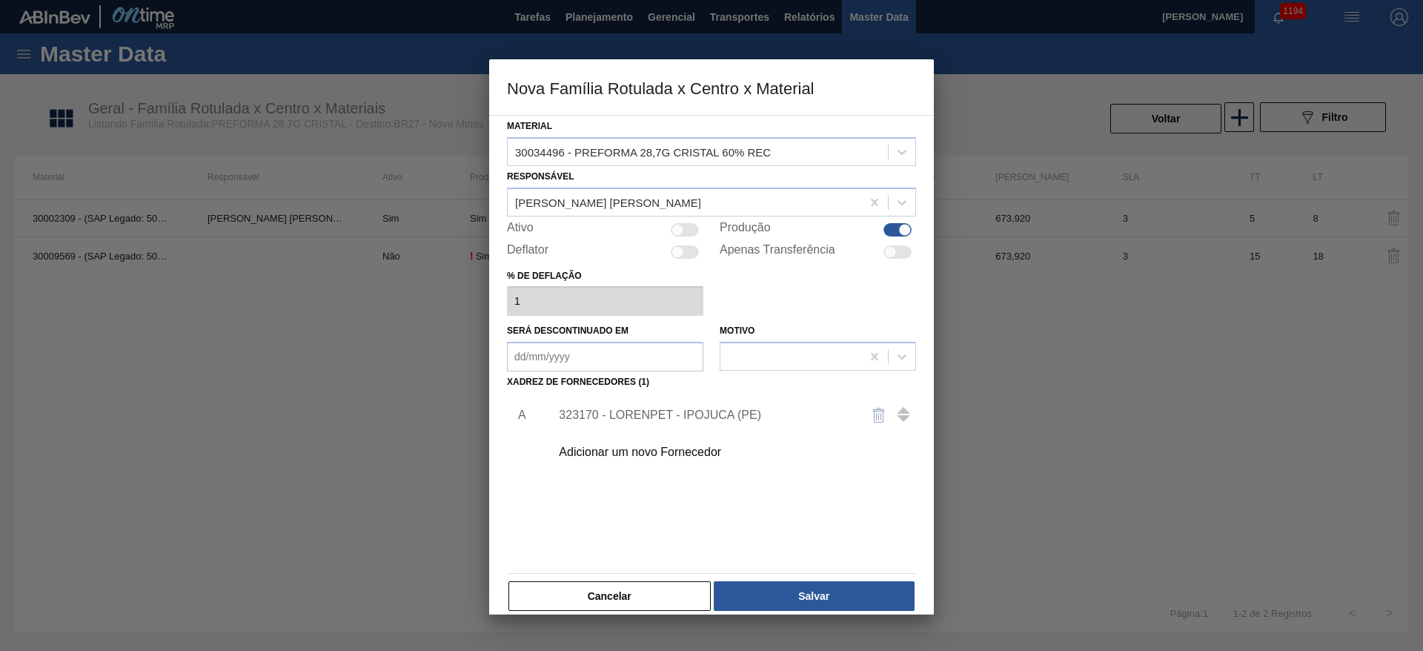
click at [667, 415] on div "323170 - LORENPET - IPOJUCA (PE)" at bounding box center [704, 415] width 291 height 13
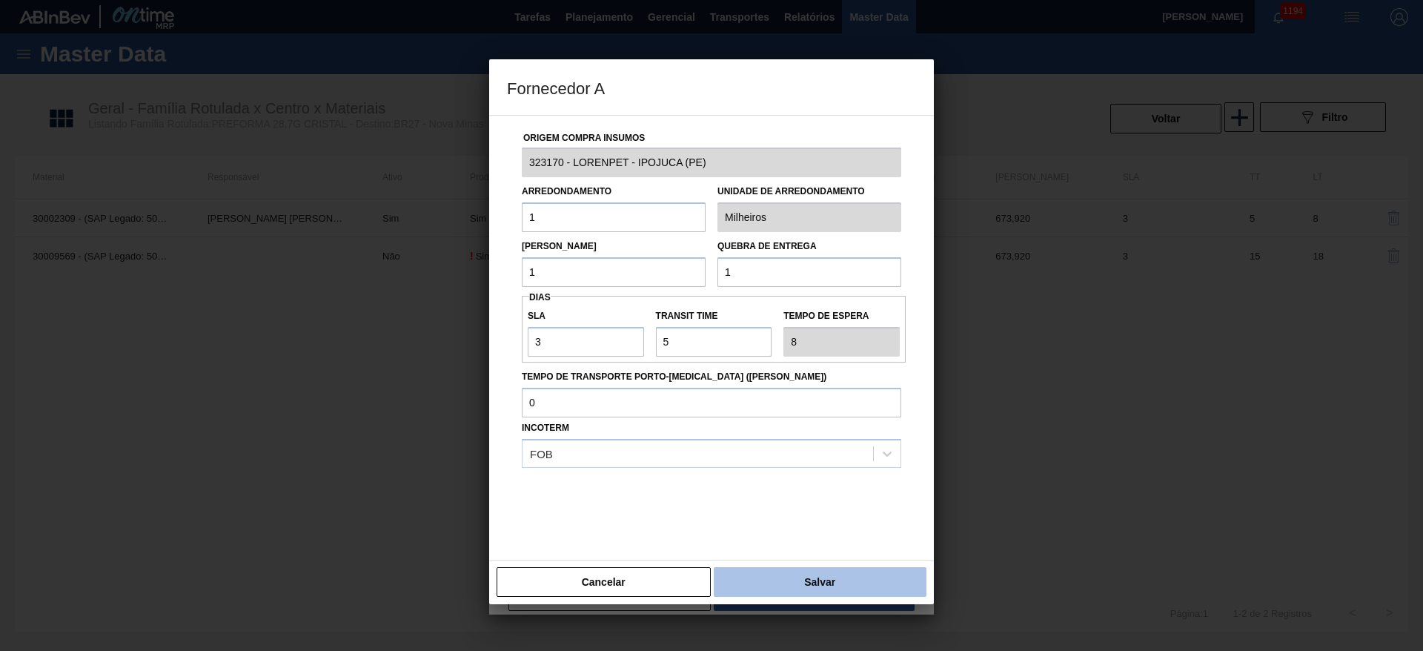
click at [812, 575] on button "Salvar" at bounding box center [820, 582] width 213 height 30
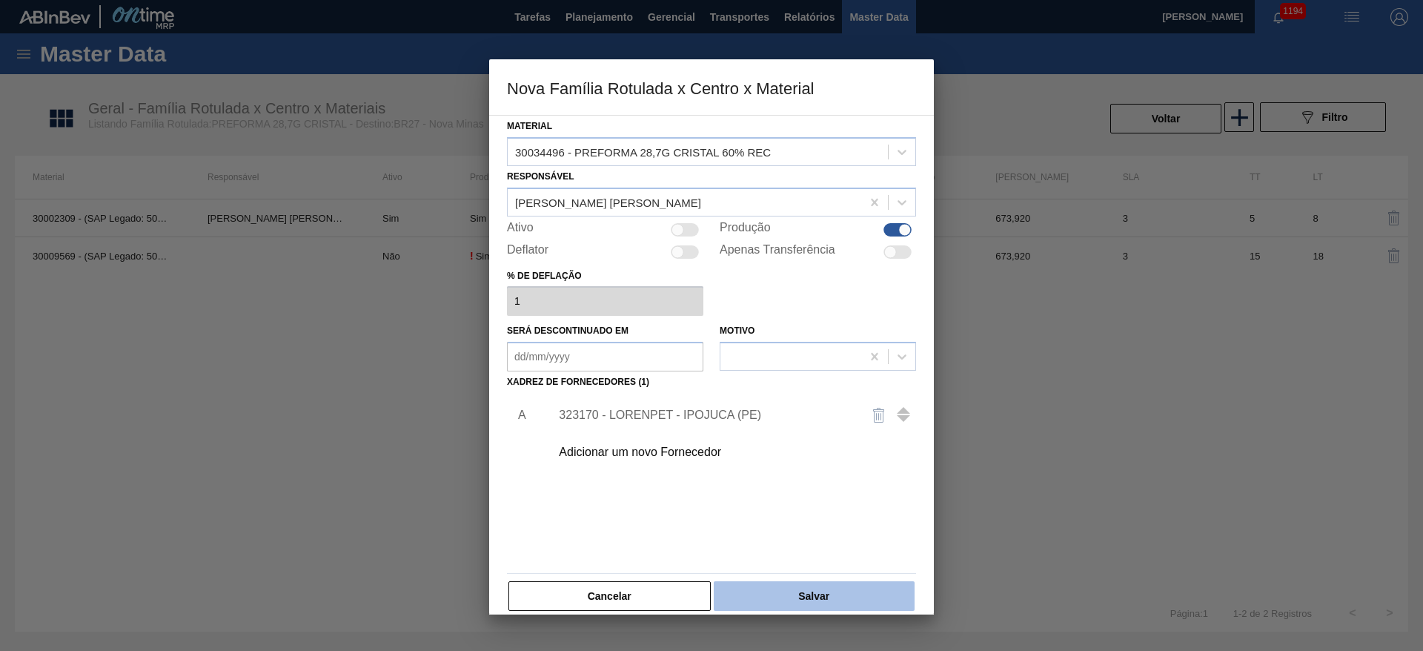
click at [819, 597] on button "Salvar" at bounding box center [814, 596] width 201 height 30
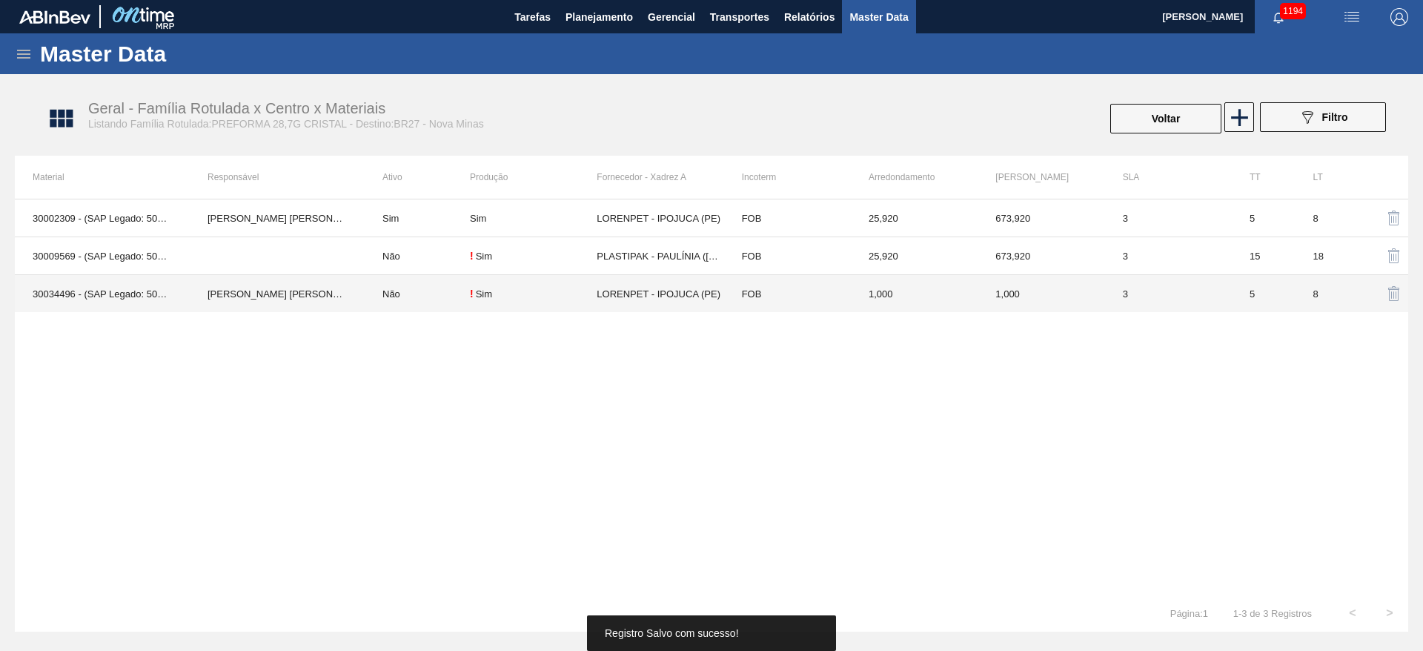
click at [427, 295] on td "Não" at bounding box center [417, 294] width 105 height 38
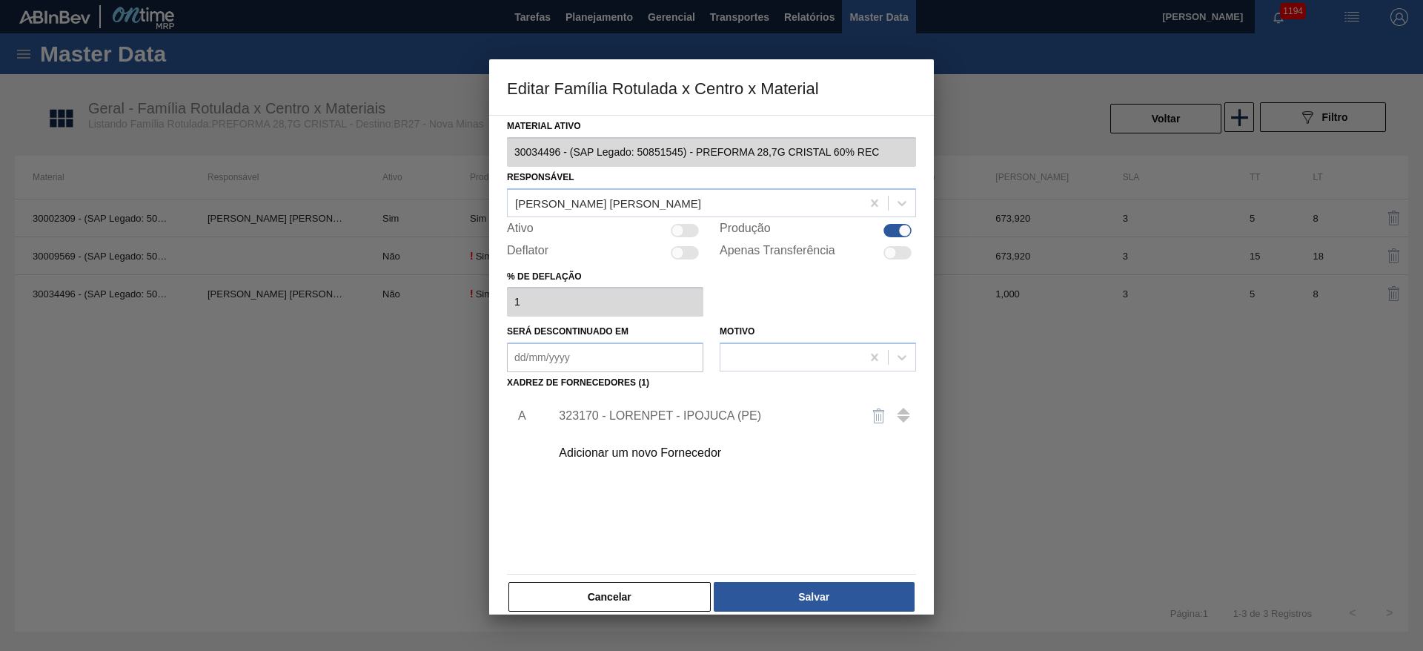
click at [679, 413] on div "323170 - LORENPET - IPOJUCA (PE)" at bounding box center [704, 415] width 291 height 13
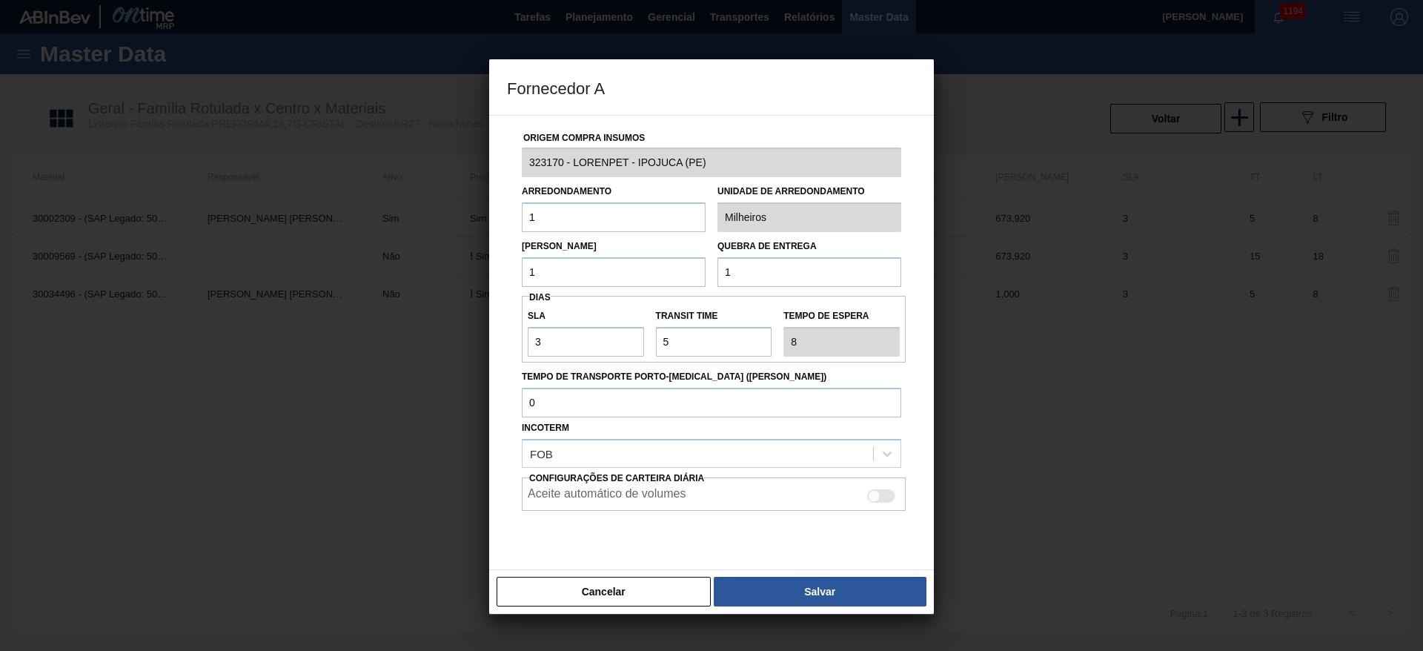
click at [876, 497] on div at bounding box center [874, 495] width 13 height 13
checkbox input "true"
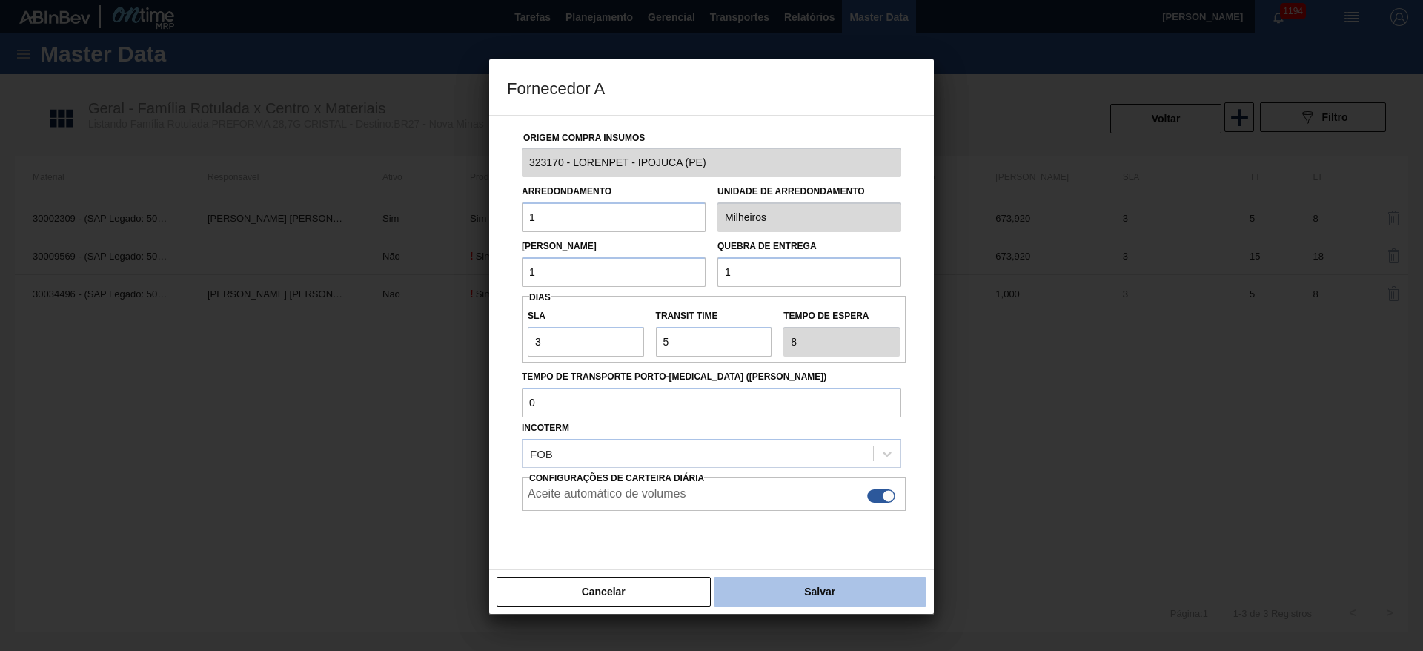
click at [781, 596] on button "Salvar" at bounding box center [820, 592] width 213 height 30
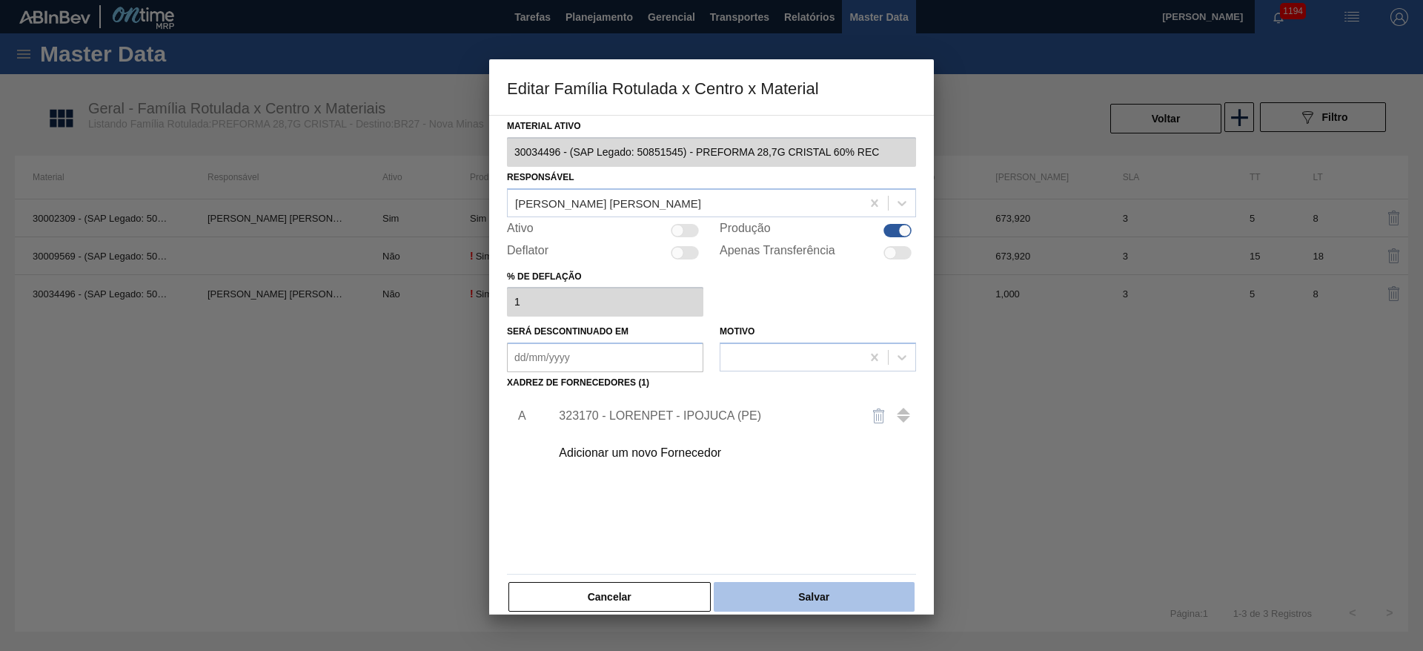
click at [784, 601] on button "Salvar" at bounding box center [814, 597] width 201 height 30
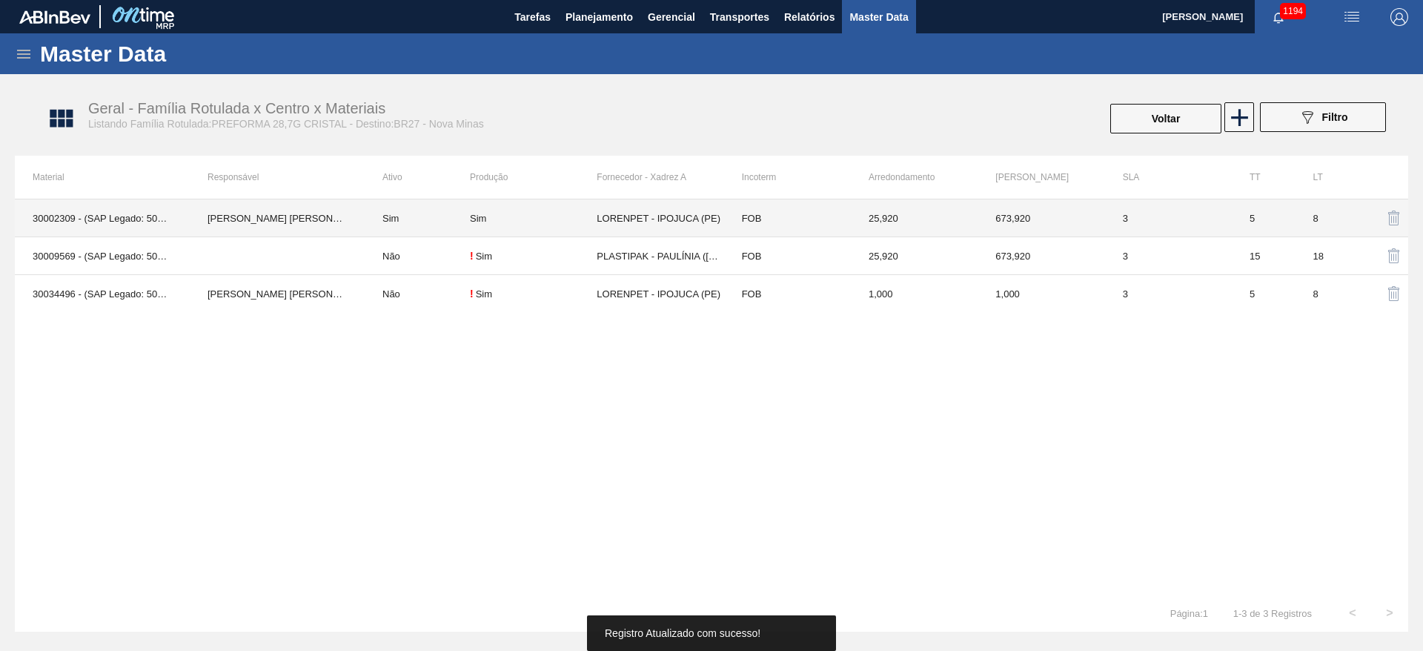
click at [415, 219] on td "Sim" at bounding box center [417, 218] width 105 height 38
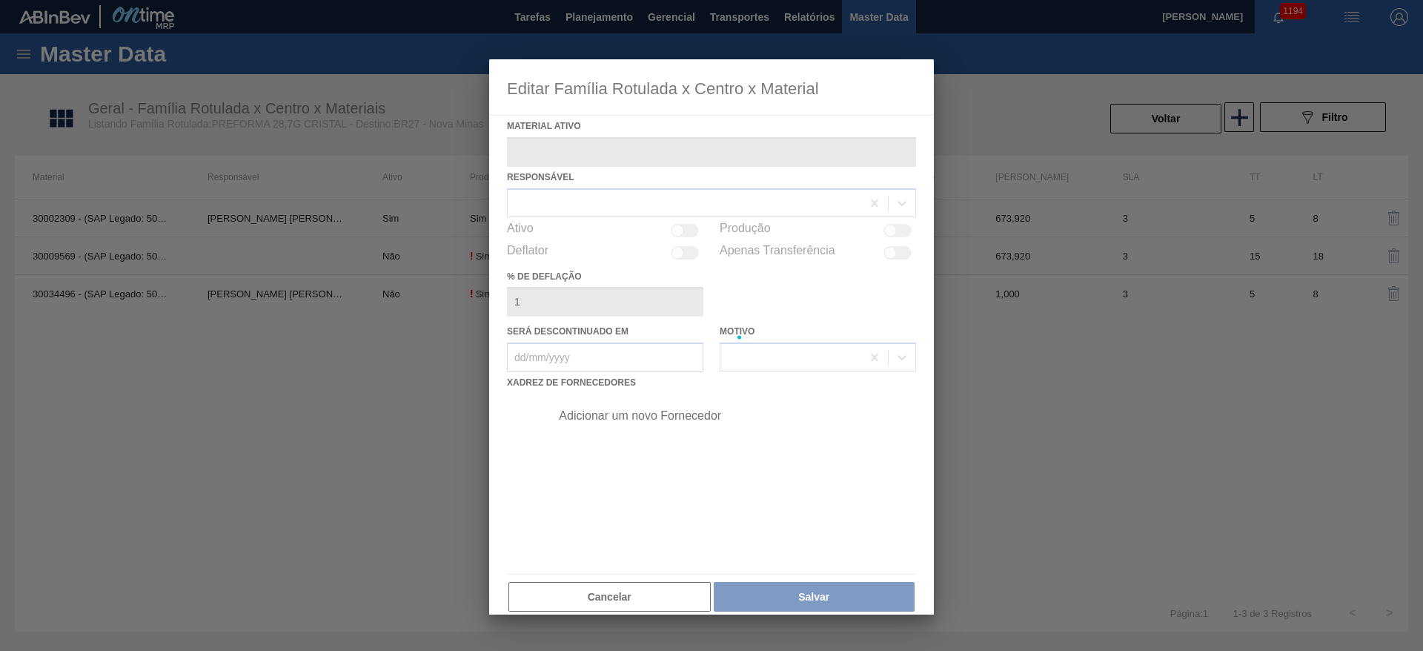
type ativo "30002309 - (SAP Legado: 50515551) - PREFORMA 28,7G CRISTAL"
checkbox input "true"
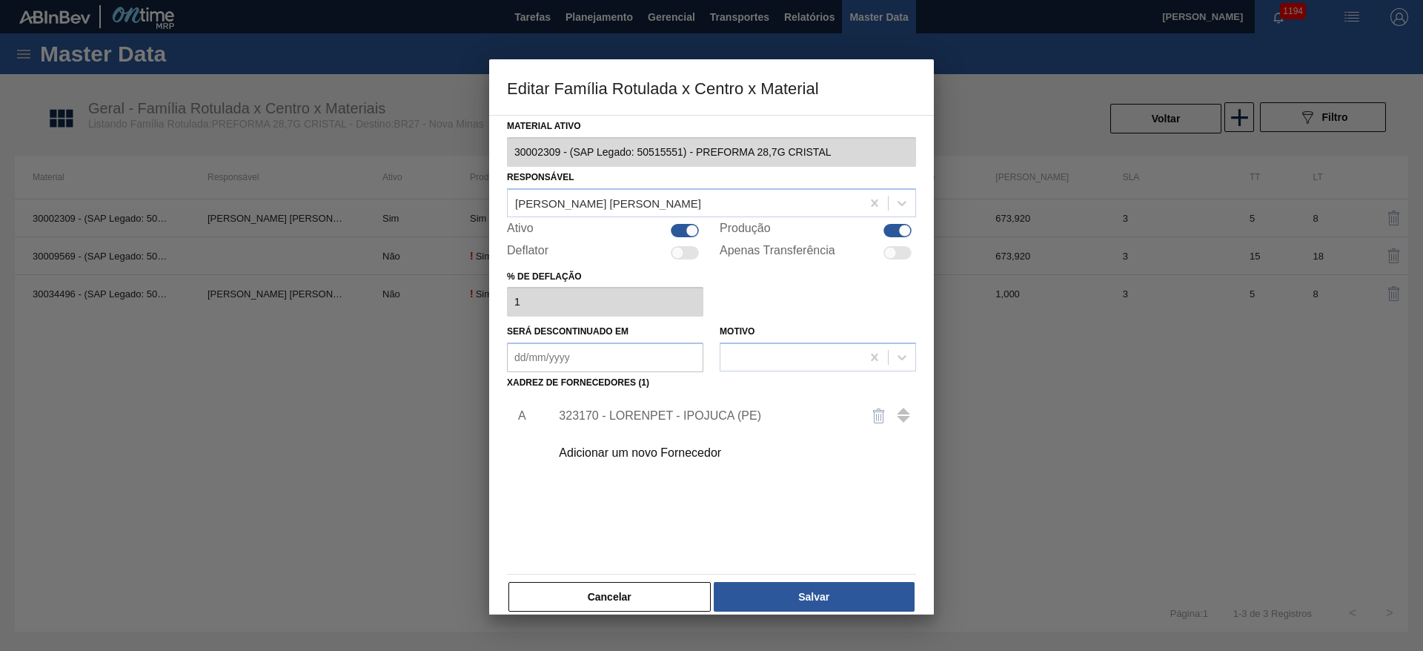
click at [615, 416] on div "323170 - LORENPET - IPOJUCA (PE)" at bounding box center [704, 415] width 291 height 13
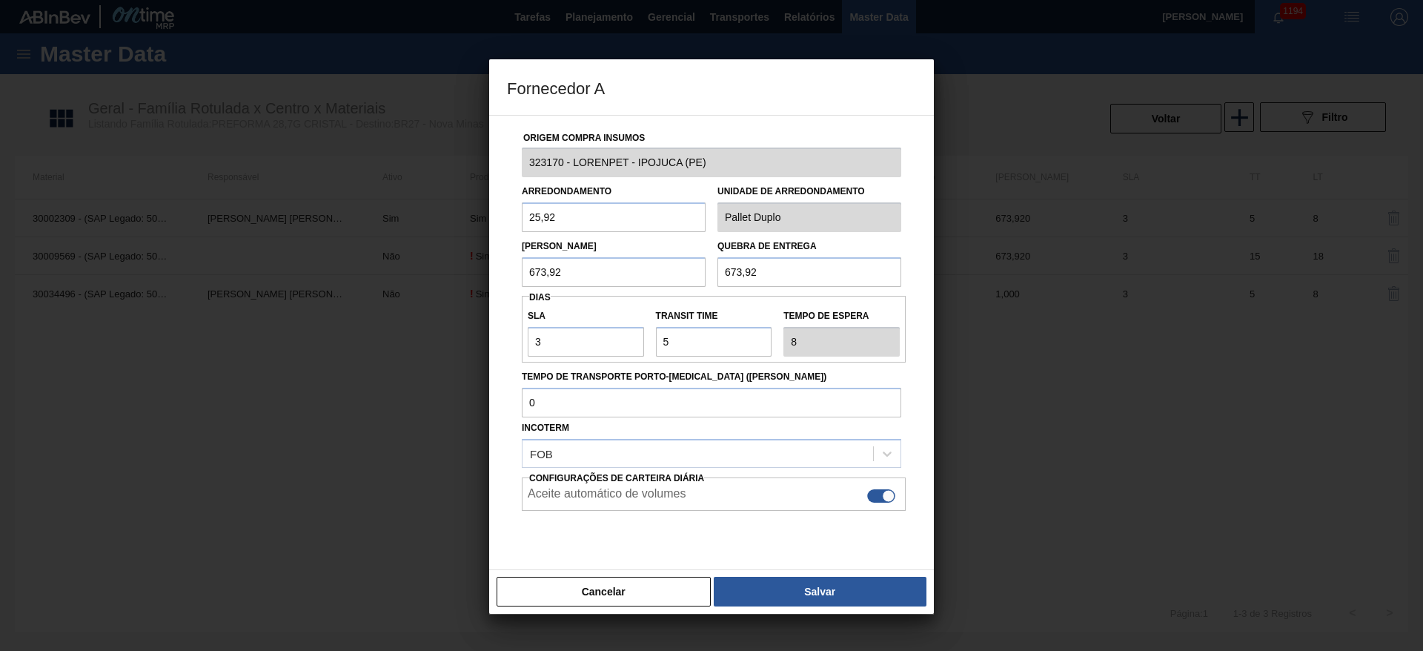
drag, startPoint x: 578, startPoint y: 274, endPoint x: 267, endPoint y: 278, distance: 311.4
click at [267, 278] on div "Fornecedor A Origem Compra Insumos 323170 - LORENPET - [GEOGRAPHIC_DATA] (PE) A…" at bounding box center [711, 325] width 1423 height 651
click at [820, 583] on button "Salvar" at bounding box center [820, 592] width 213 height 30
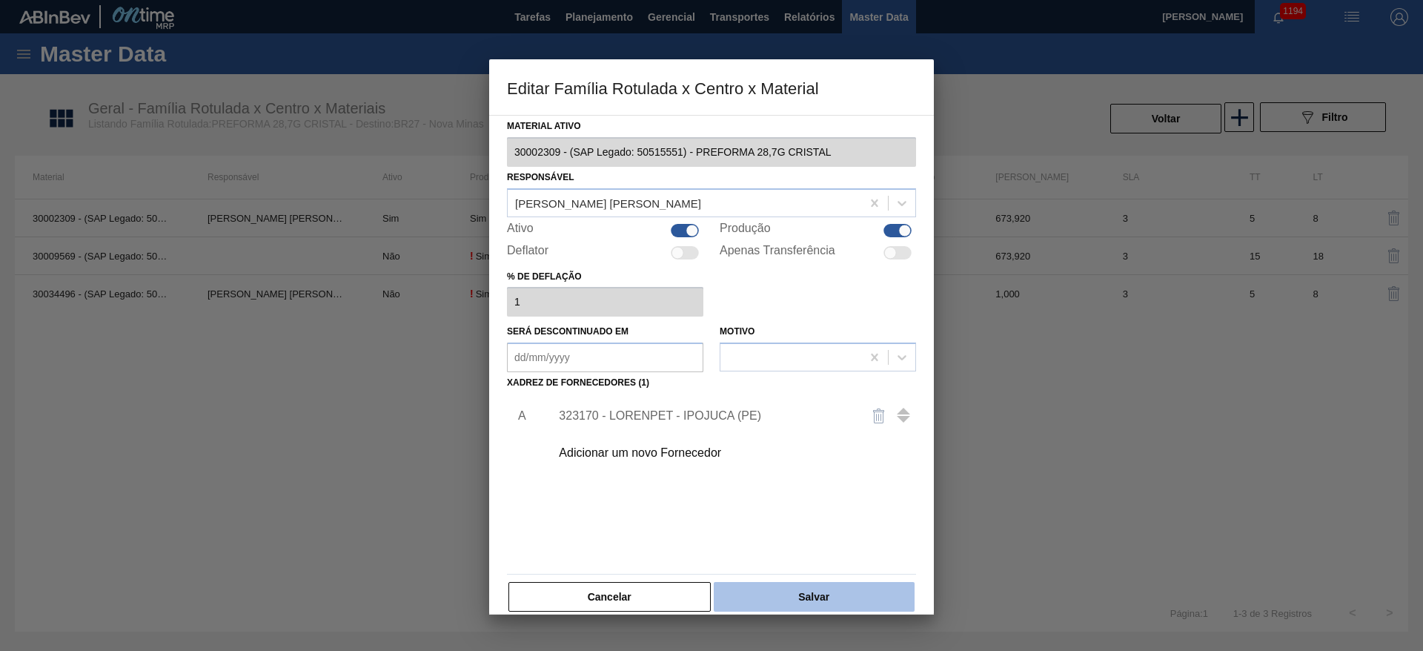
click at [806, 597] on button "Salvar" at bounding box center [814, 597] width 201 height 30
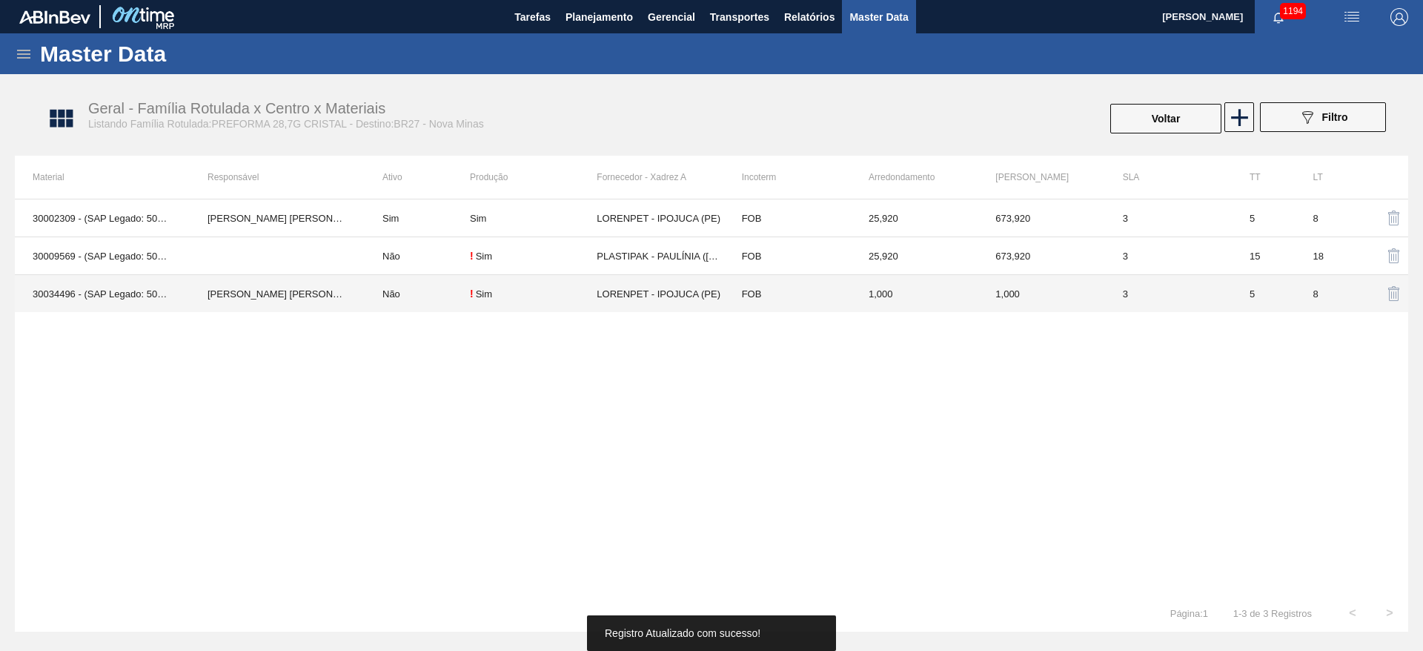
click at [423, 294] on td "Não" at bounding box center [417, 294] width 105 height 38
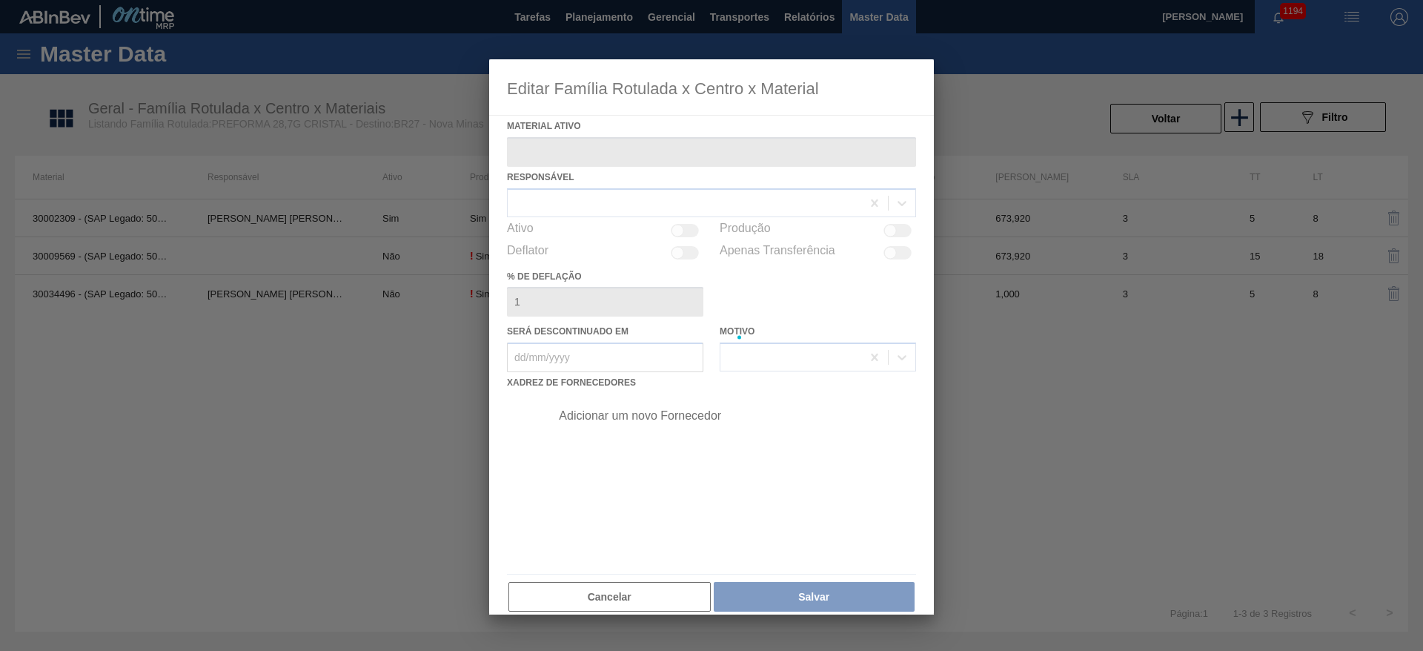
type ativo "30034496 - (SAP Legado: 50851545) - PREFORMA 28,7G CRISTAL 60% REC"
checkbox input "true"
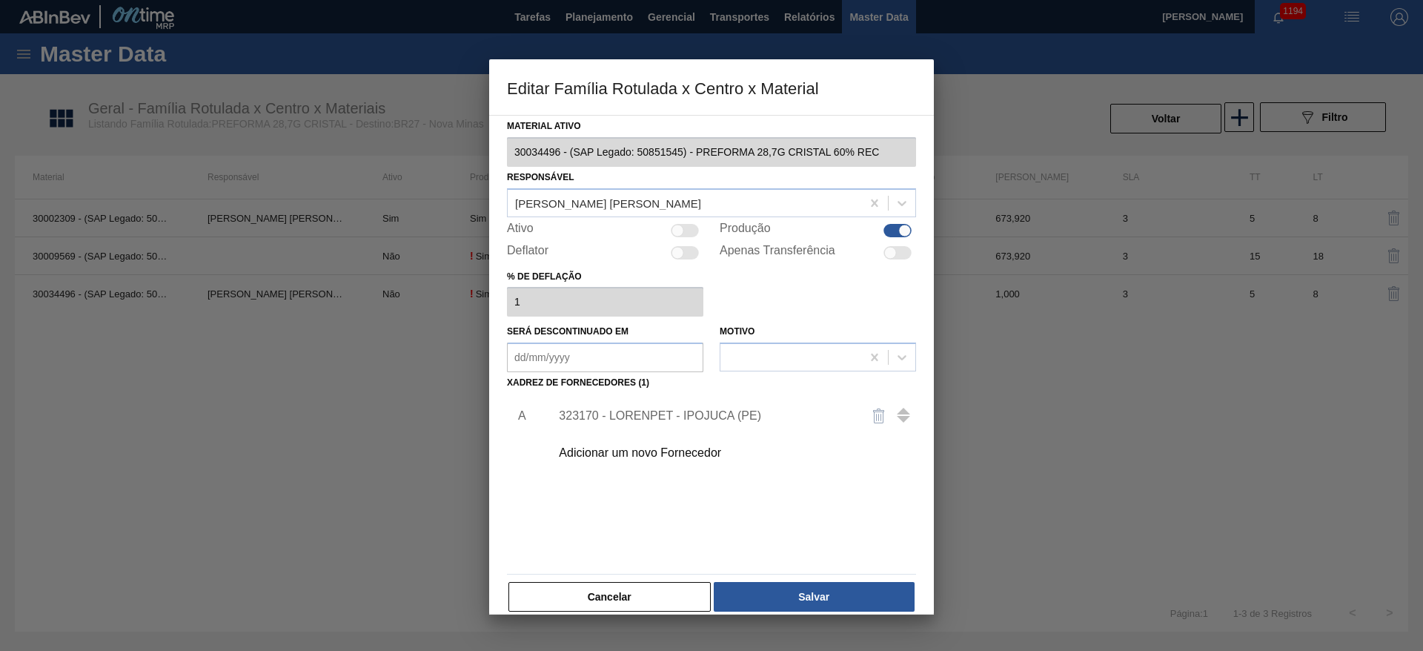
click at [607, 416] on div "323170 - LORENPET - IPOJUCA (PE)" at bounding box center [704, 415] width 291 height 13
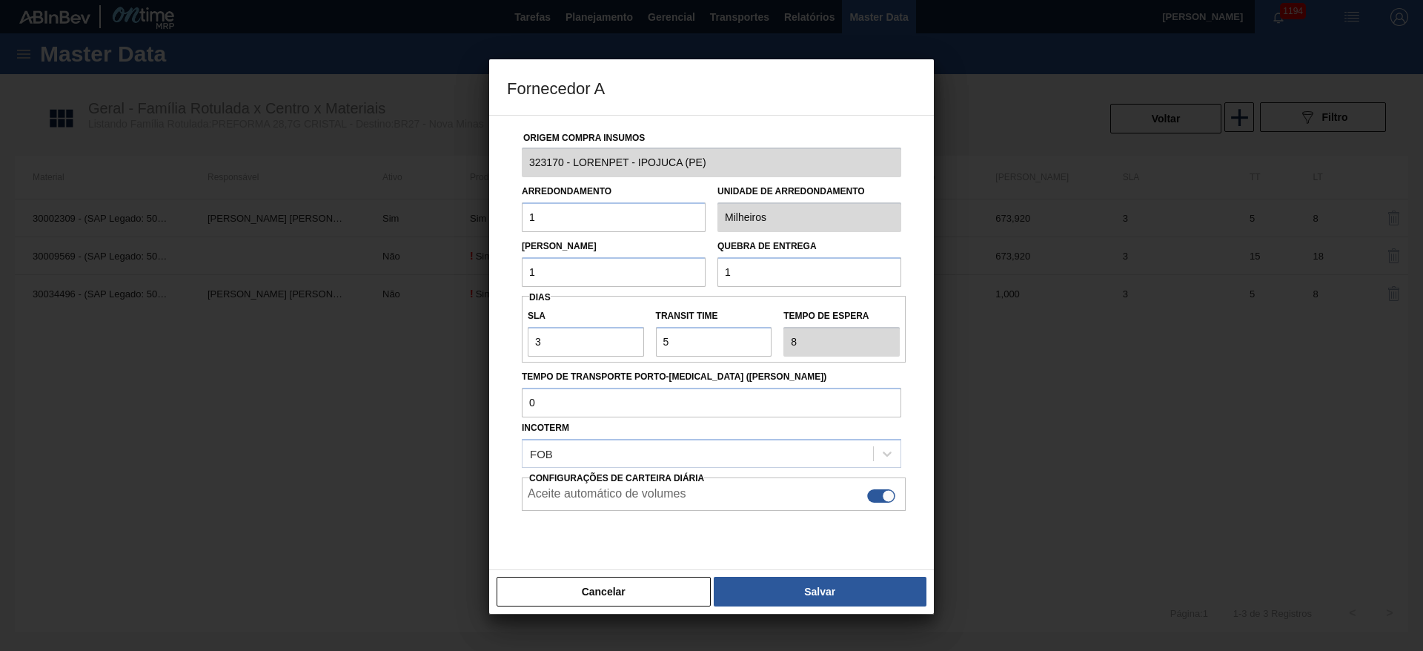
drag, startPoint x: 526, startPoint y: 279, endPoint x: 429, endPoint y: 282, distance: 97.2
click at [431, 282] on div "Fornecedor A Origem Compra Insumos 323170 - LORENPET - IPOJUCA (PE) Arredondame…" at bounding box center [711, 325] width 1423 height 651
paste input "673,92"
type input "673,92"
click at [606, 271] on div "Lote Mínimo 673,92 Quebra de entrega 1" at bounding box center [711, 259] width 391 height 55
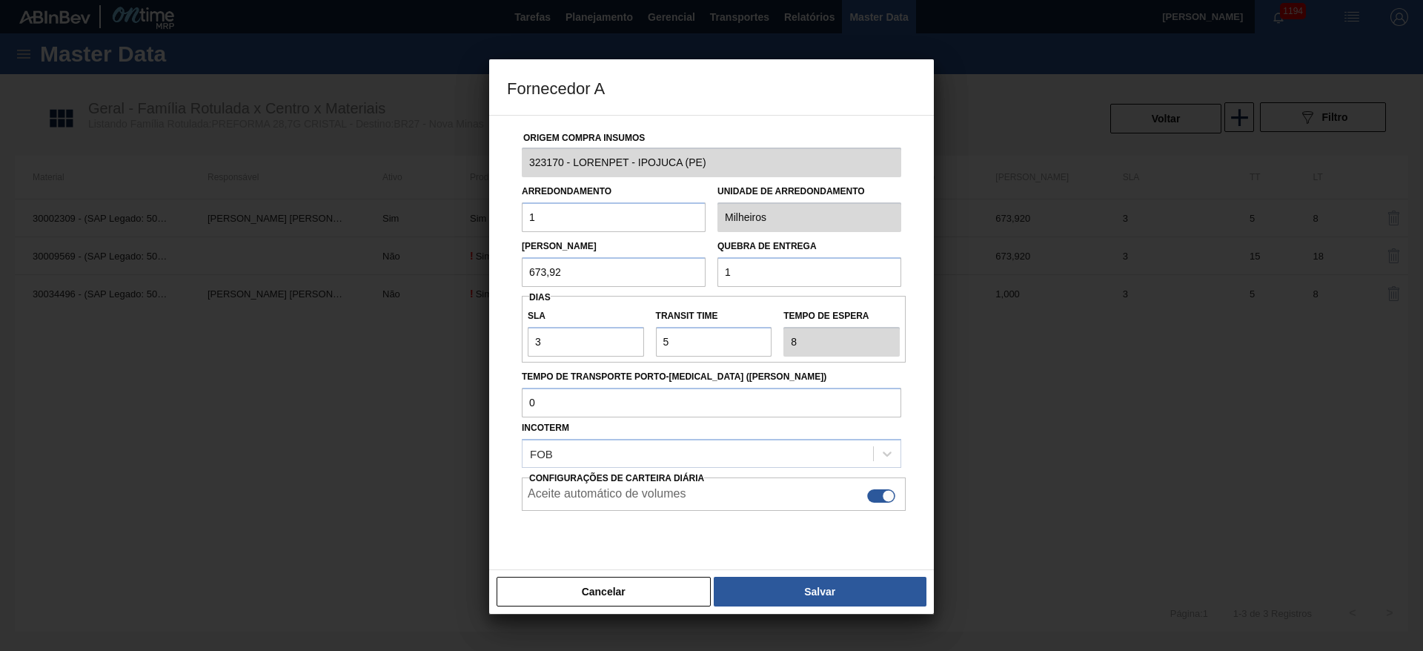
paste input "673,92"
type input "673,92"
drag, startPoint x: 546, startPoint y: 217, endPoint x: 457, endPoint y: 194, distance: 91.9
click at [457, 194] on div "Fornecedor A Origem Compra Insumos 323170 - LORENPET - IPOJUCA (PE) Arredondame…" at bounding box center [711, 325] width 1423 height 651
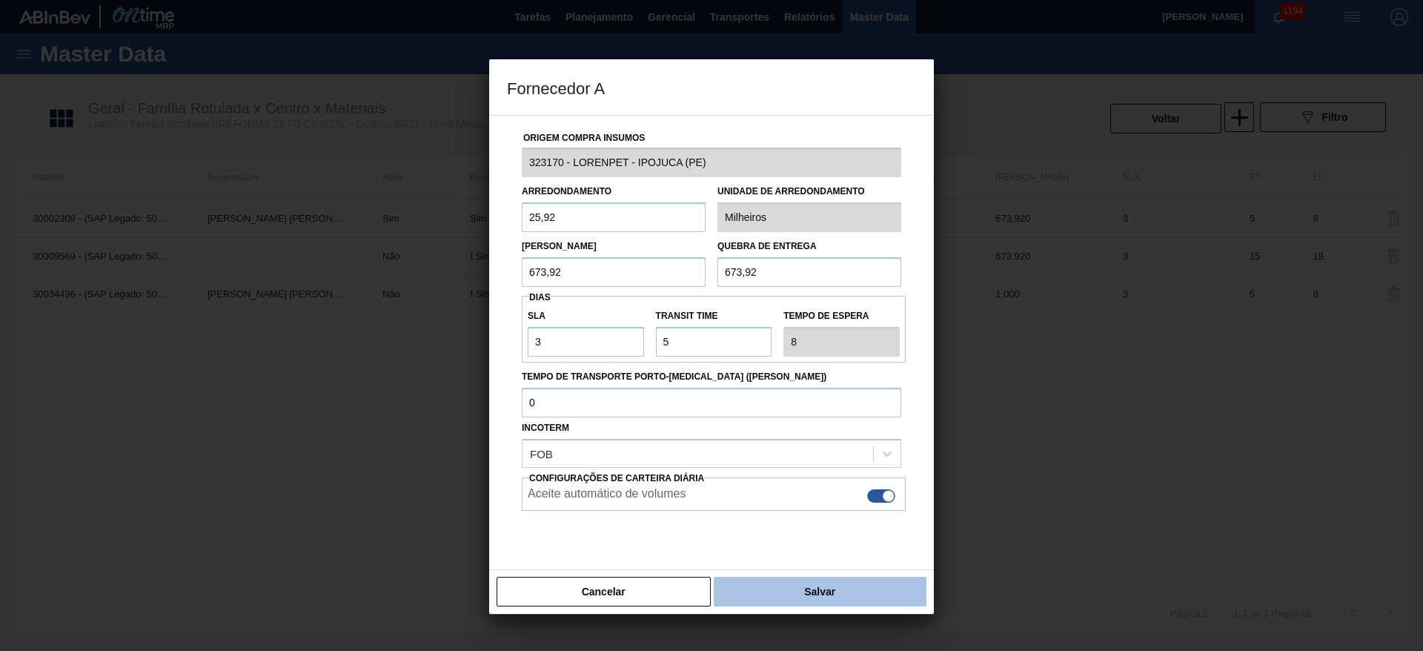
type input "25,92"
click at [787, 603] on button "Salvar" at bounding box center [820, 592] width 213 height 30
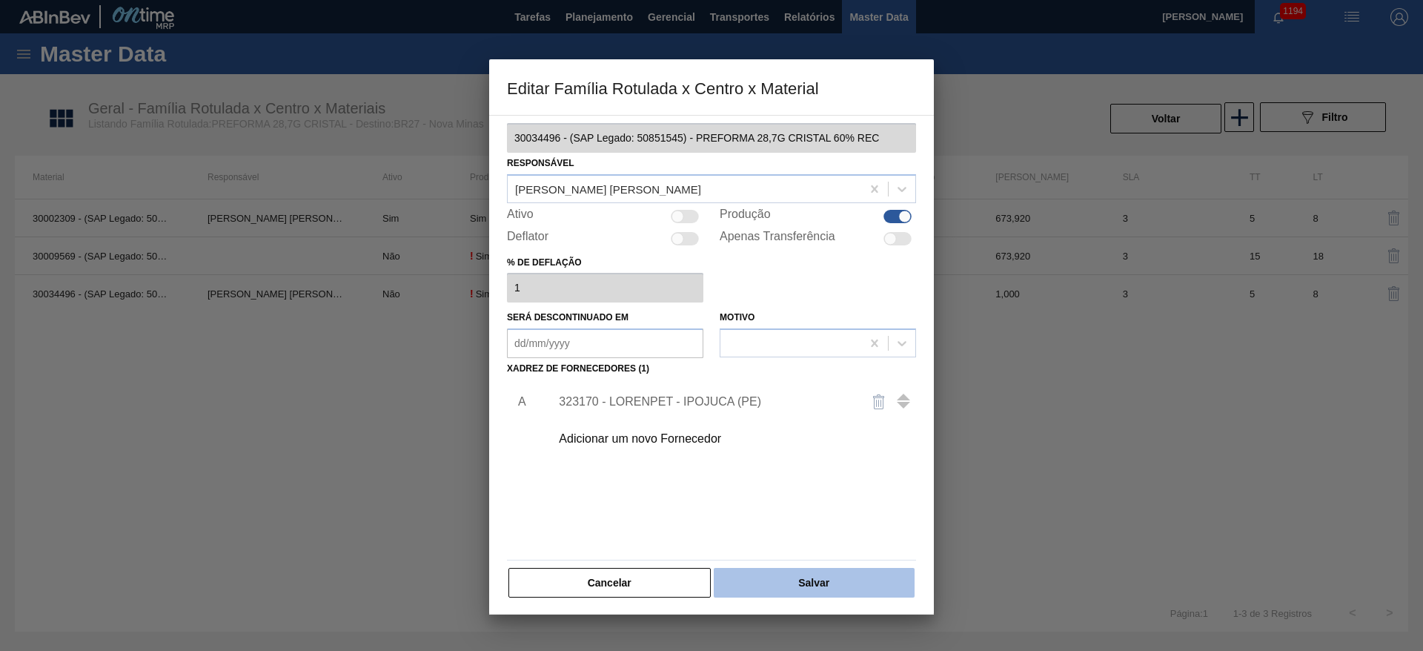
scroll to position [17, 0]
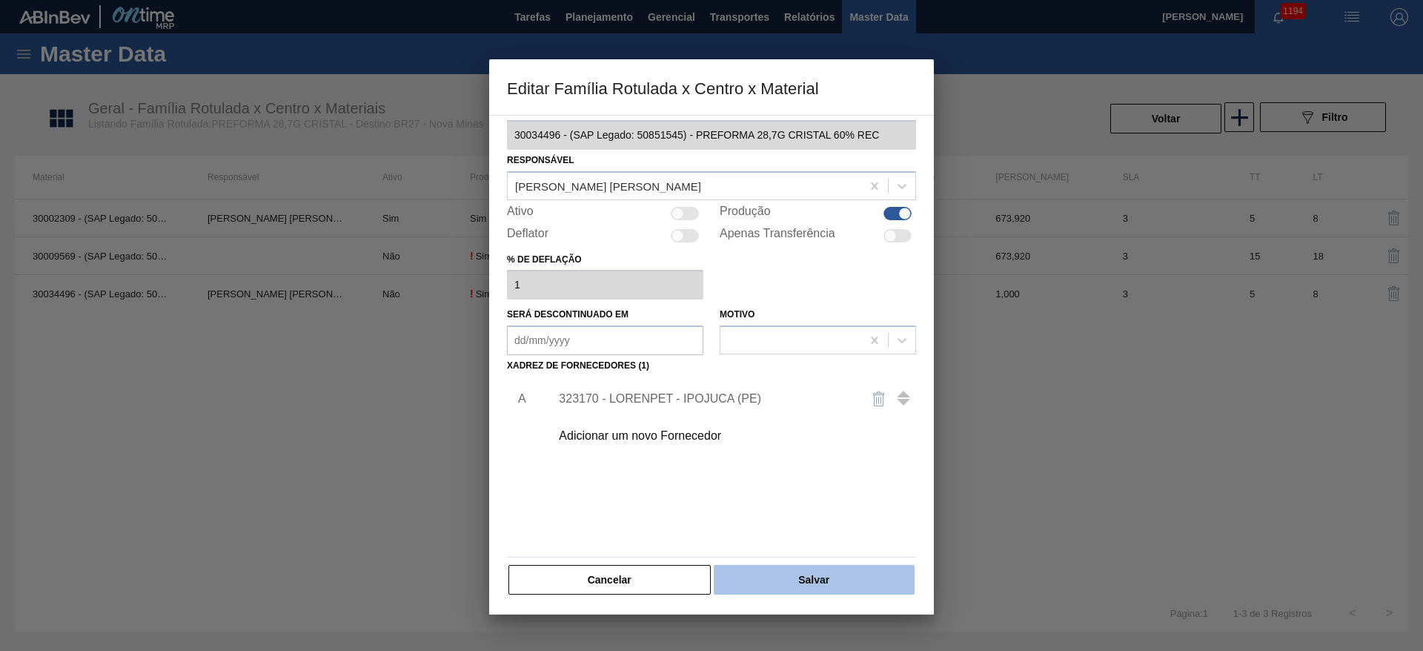
click at [818, 588] on button "Salvar" at bounding box center [814, 580] width 201 height 30
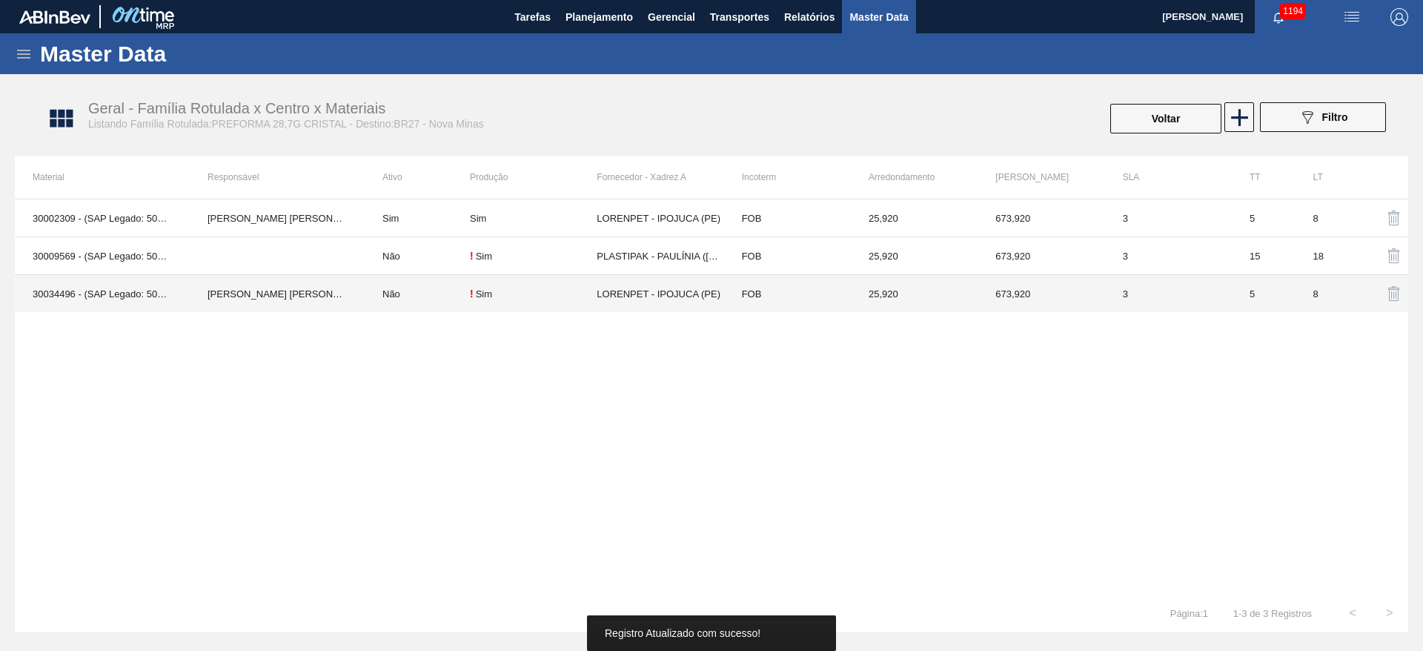
click at [404, 293] on td "Não" at bounding box center [417, 294] width 105 height 38
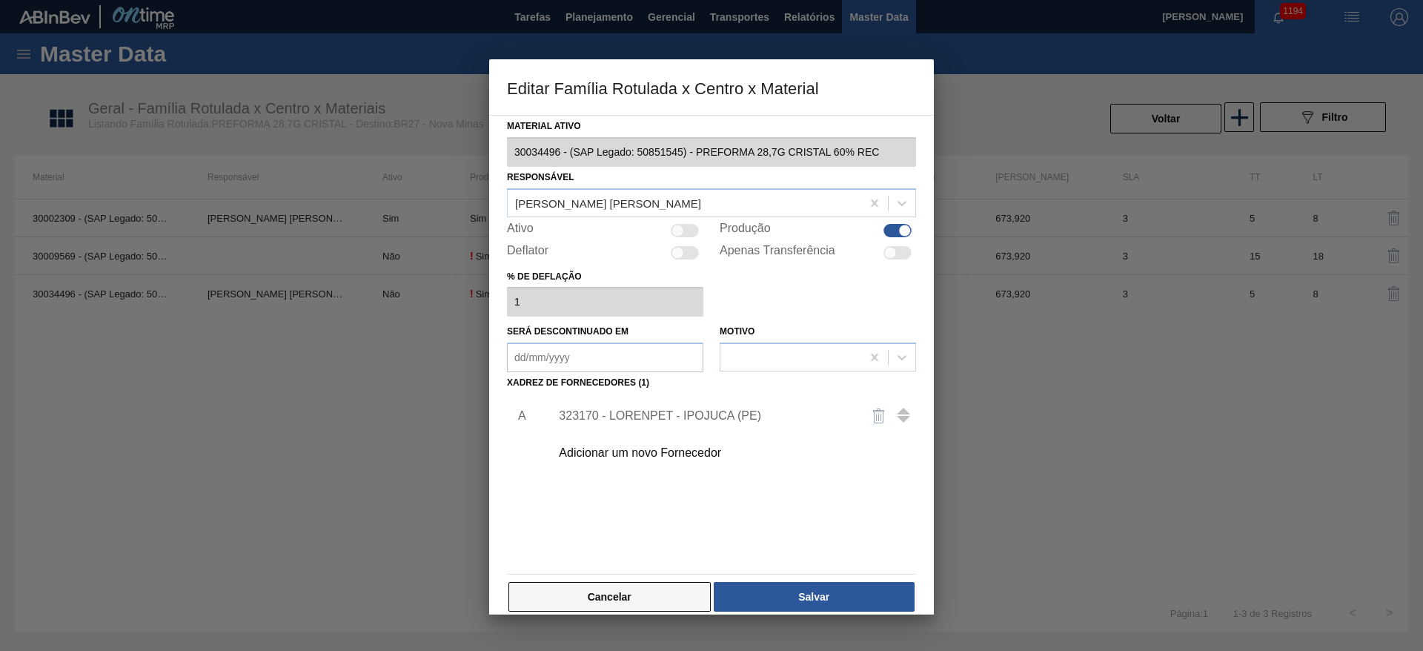
click at [644, 594] on button "Cancelar" at bounding box center [610, 597] width 202 height 30
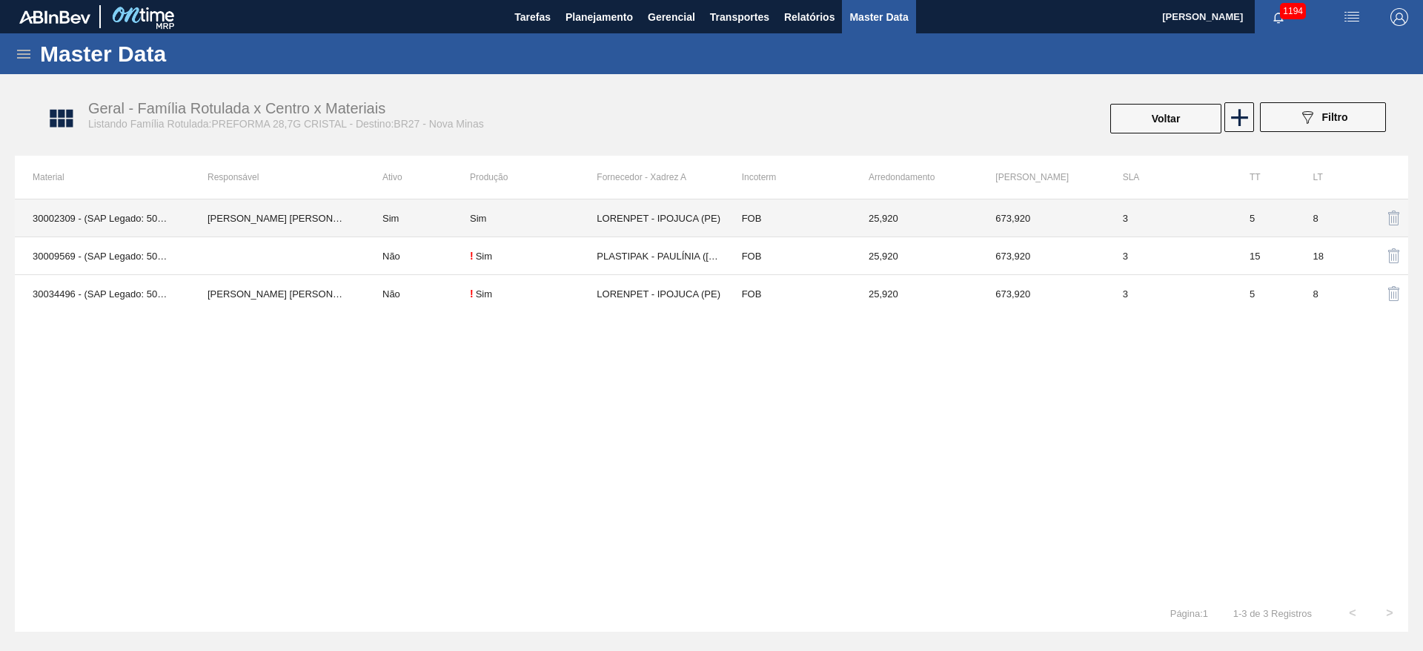
click at [397, 217] on td "Sim" at bounding box center [417, 218] width 105 height 38
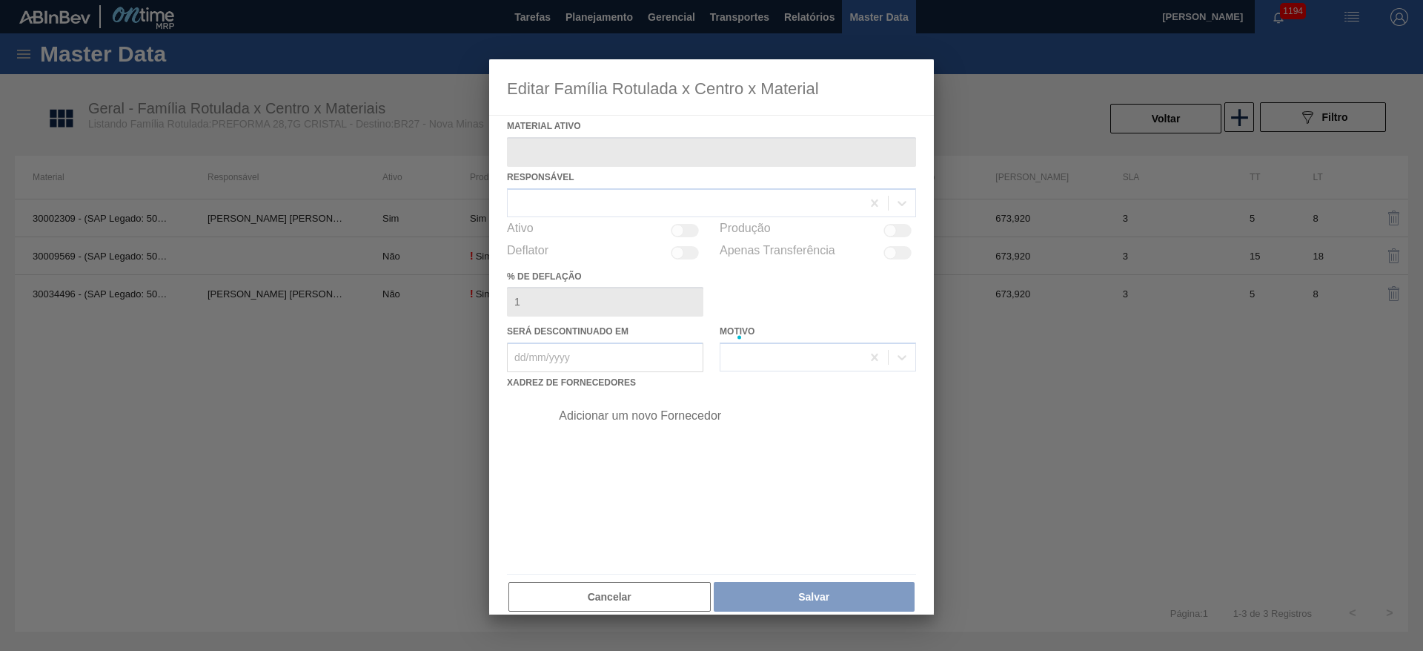
type ativo "30002309 - (SAP Legado: 50515551) - PREFORMA 28,7G CRISTAL"
checkbox input "true"
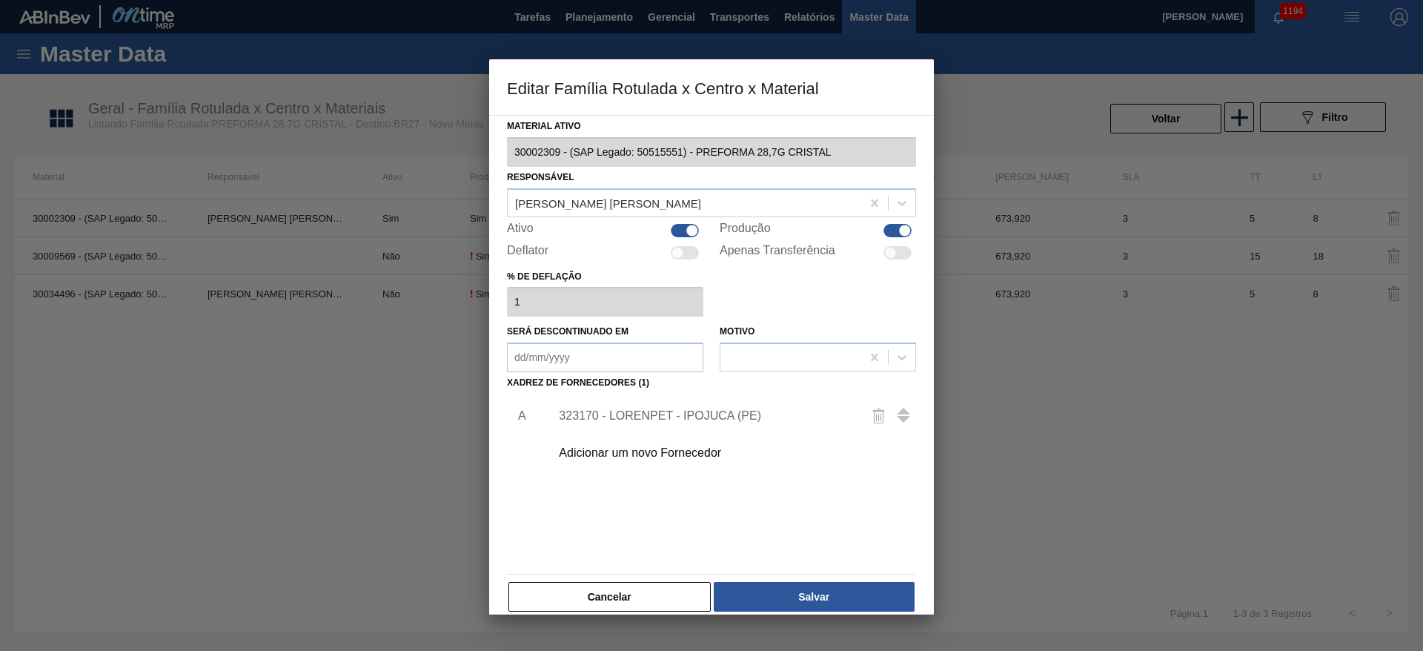
click at [686, 232] on div at bounding box center [692, 230] width 13 height 13
checkbox input "false"
click at [781, 591] on button "Salvar" at bounding box center [814, 597] width 201 height 30
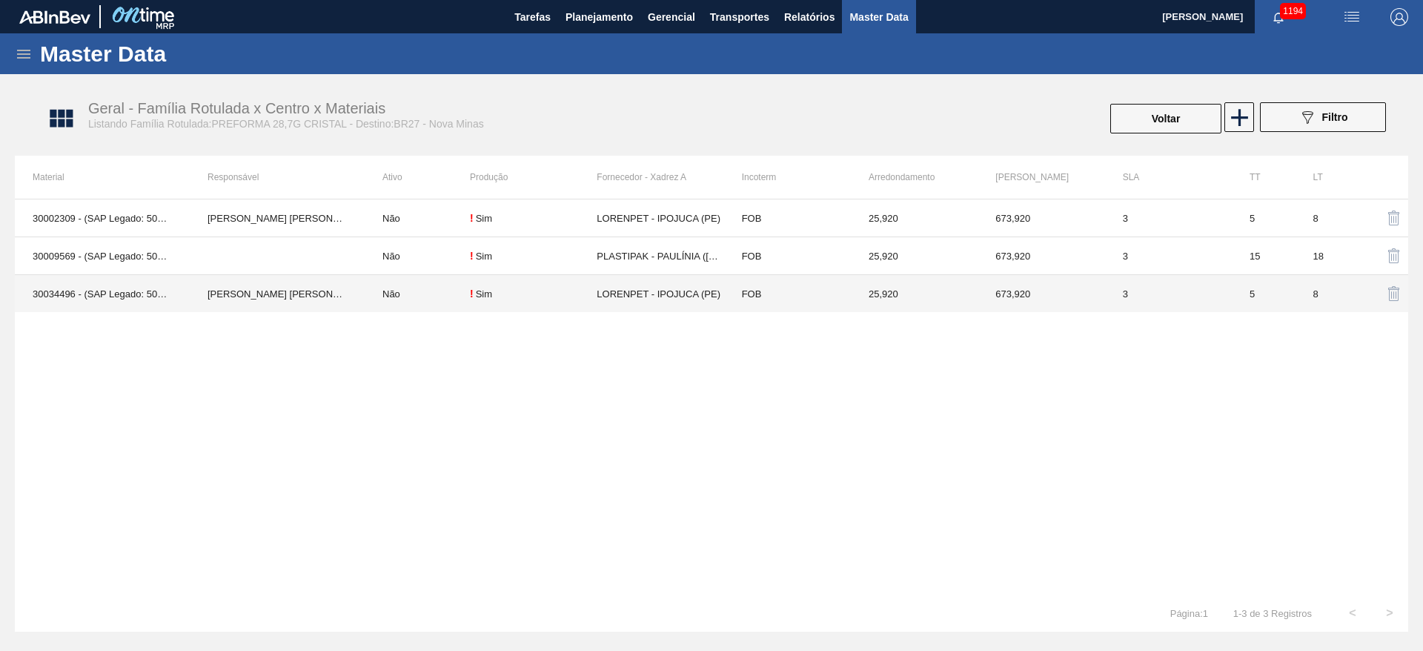
click at [400, 294] on td "Não" at bounding box center [417, 294] width 105 height 38
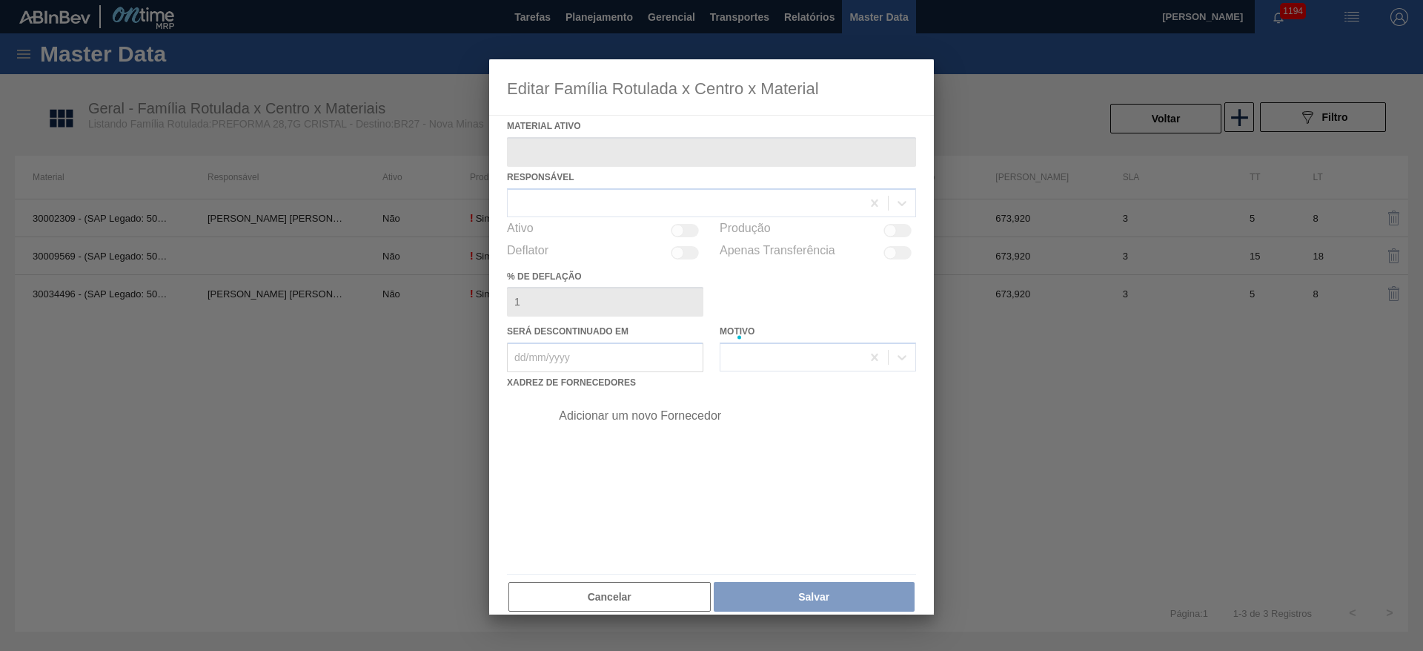
type ativo "30034496 - (SAP Legado: 50851545) - PREFORMA 28,7G CRISTAL 60% REC"
checkbox input "true"
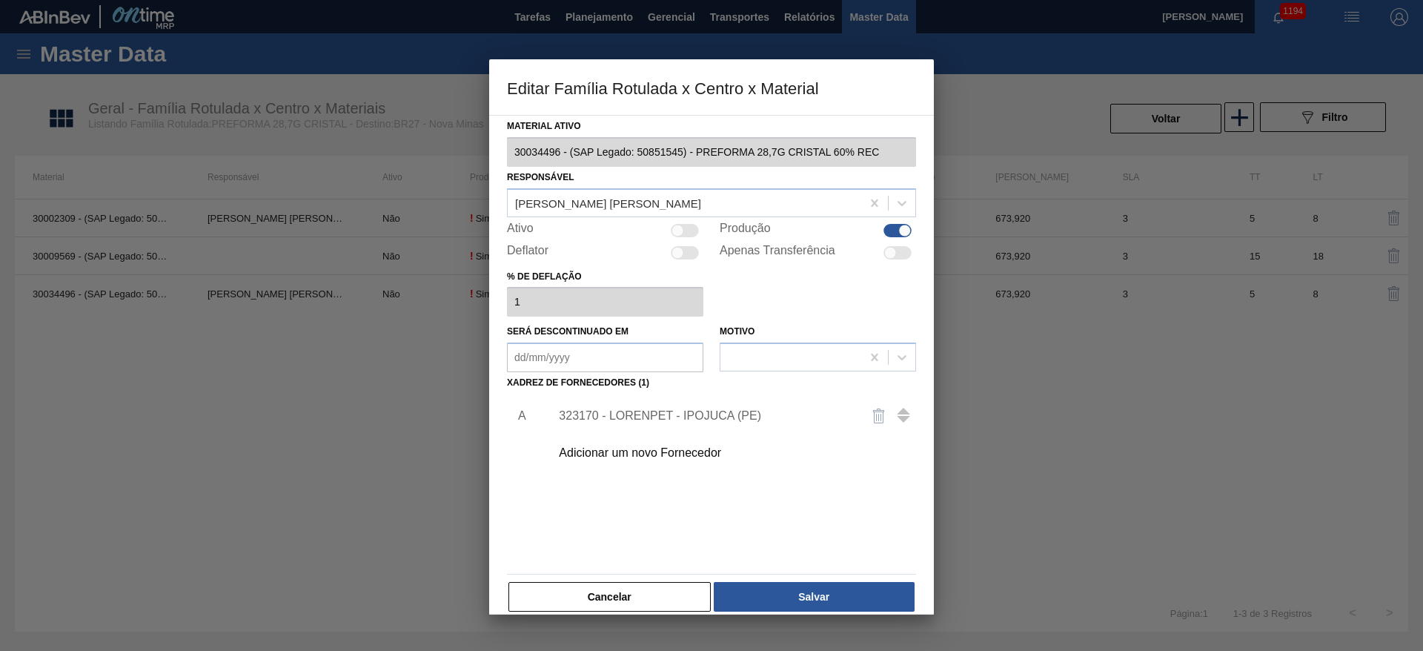
click at [681, 231] on div at bounding box center [678, 230] width 13 height 13
checkbox input "true"
click at [779, 586] on button "Salvar" at bounding box center [814, 597] width 201 height 30
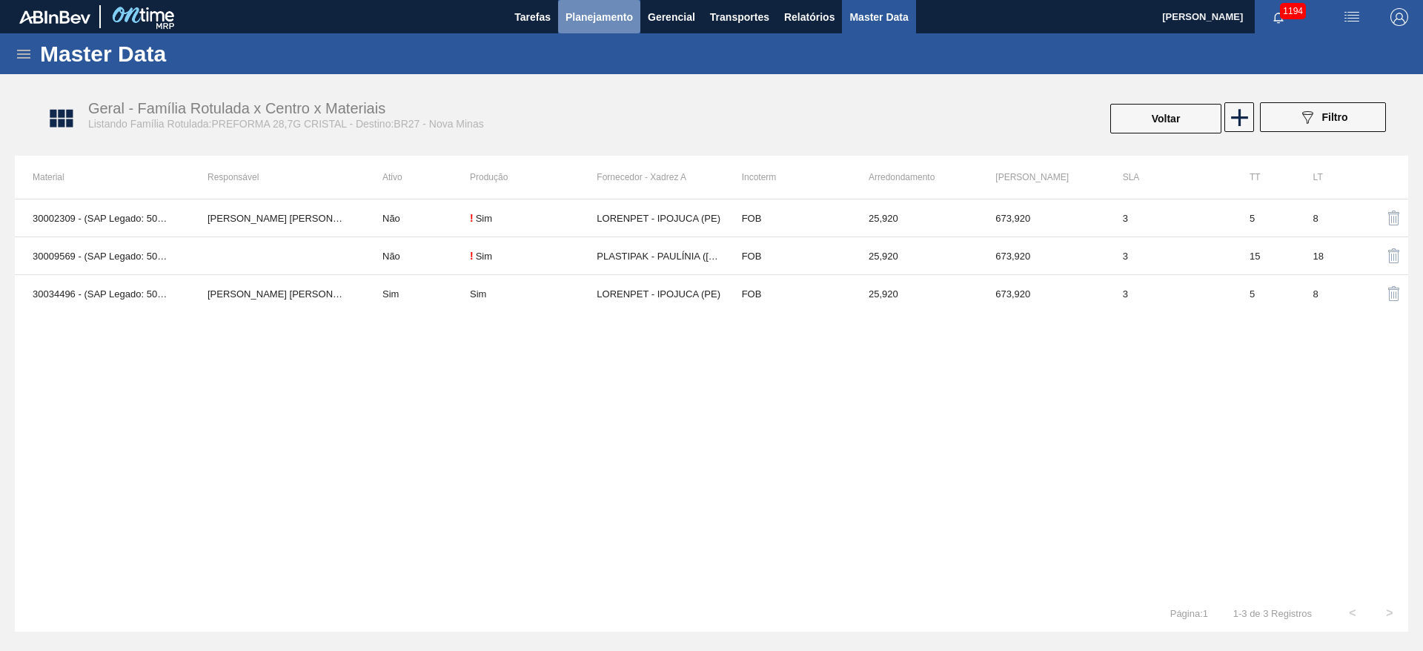
click at [600, 16] on span "Planejamento" at bounding box center [599, 17] width 67 height 18
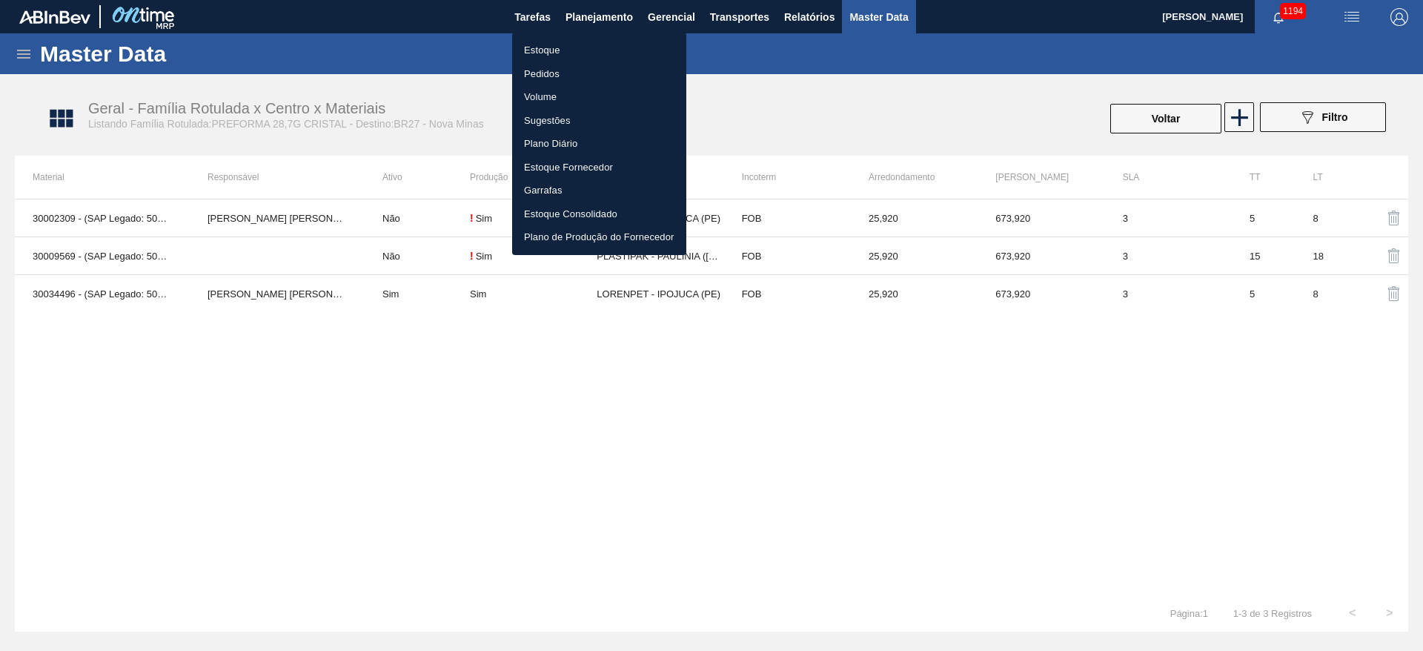
click at [552, 46] on li "Estoque" at bounding box center [599, 51] width 174 height 24
